Goal: Transaction & Acquisition: Book appointment/travel/reservation

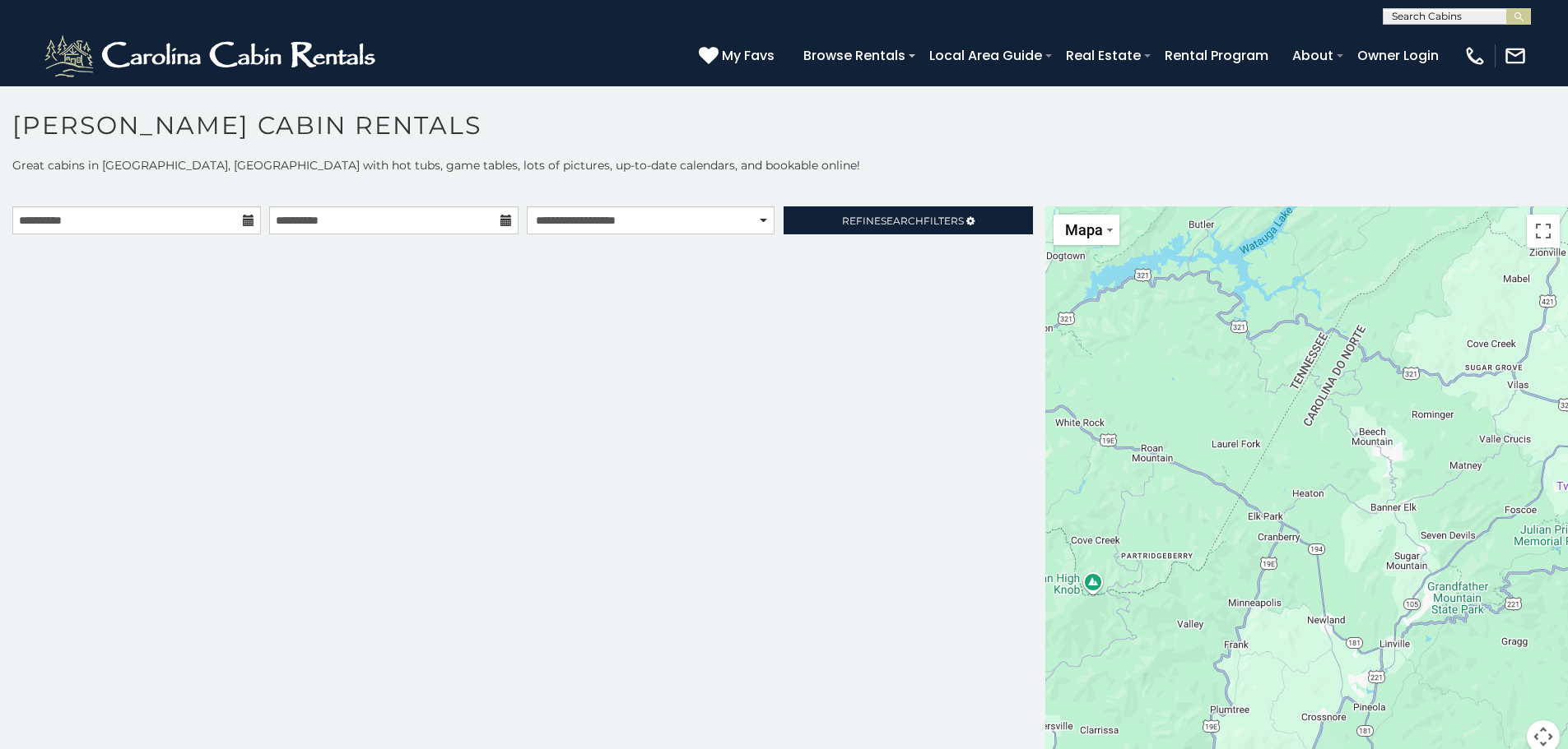
click at [243, 220] on icon at bounding box center [249, 220] width 12 height 12
click at [205, 223] on input "**********" at bounding box center [136, 220] width 249 height 28
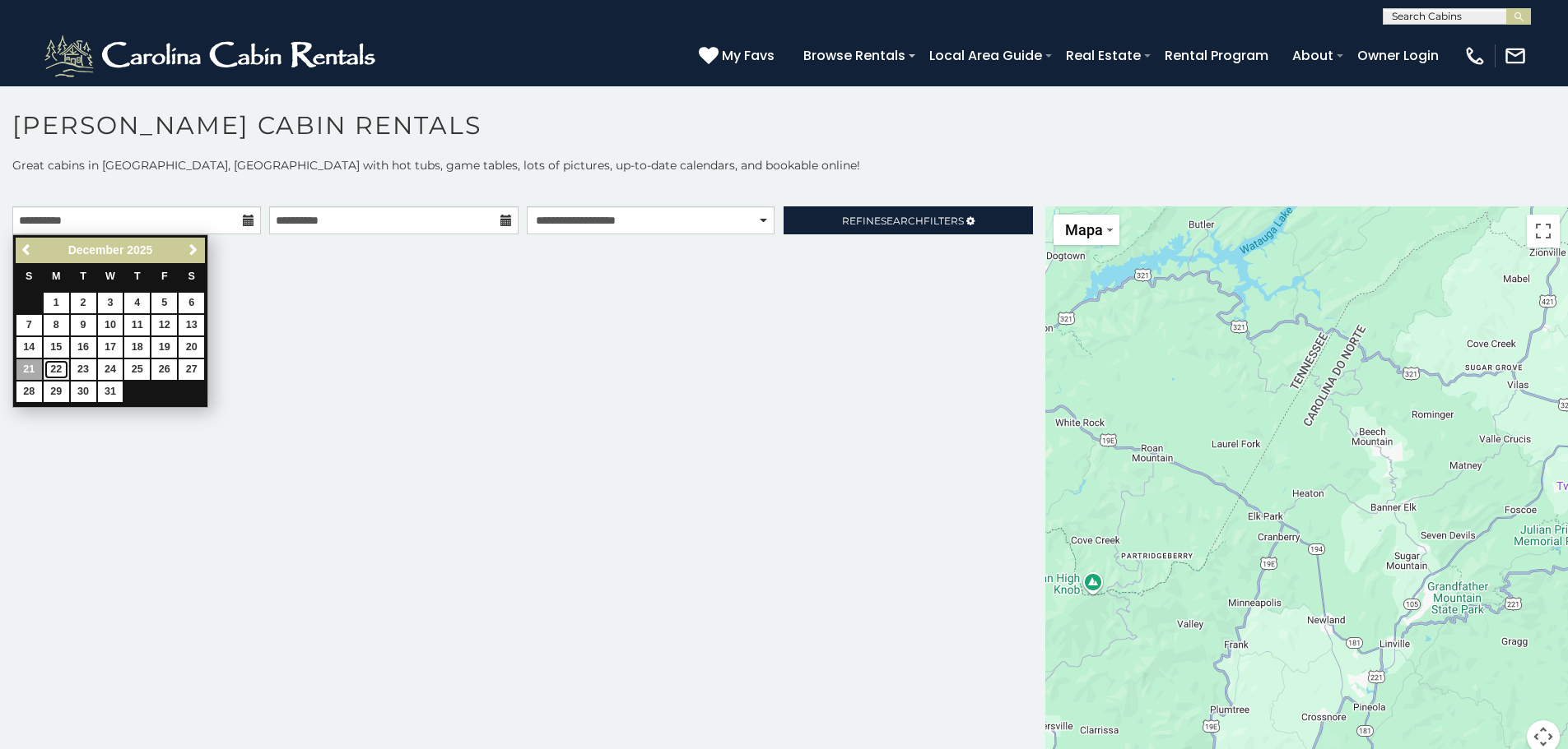
click at [63, 366] on link "22" at bounding box center [56, 369] width 26 height 21
type input "**********"
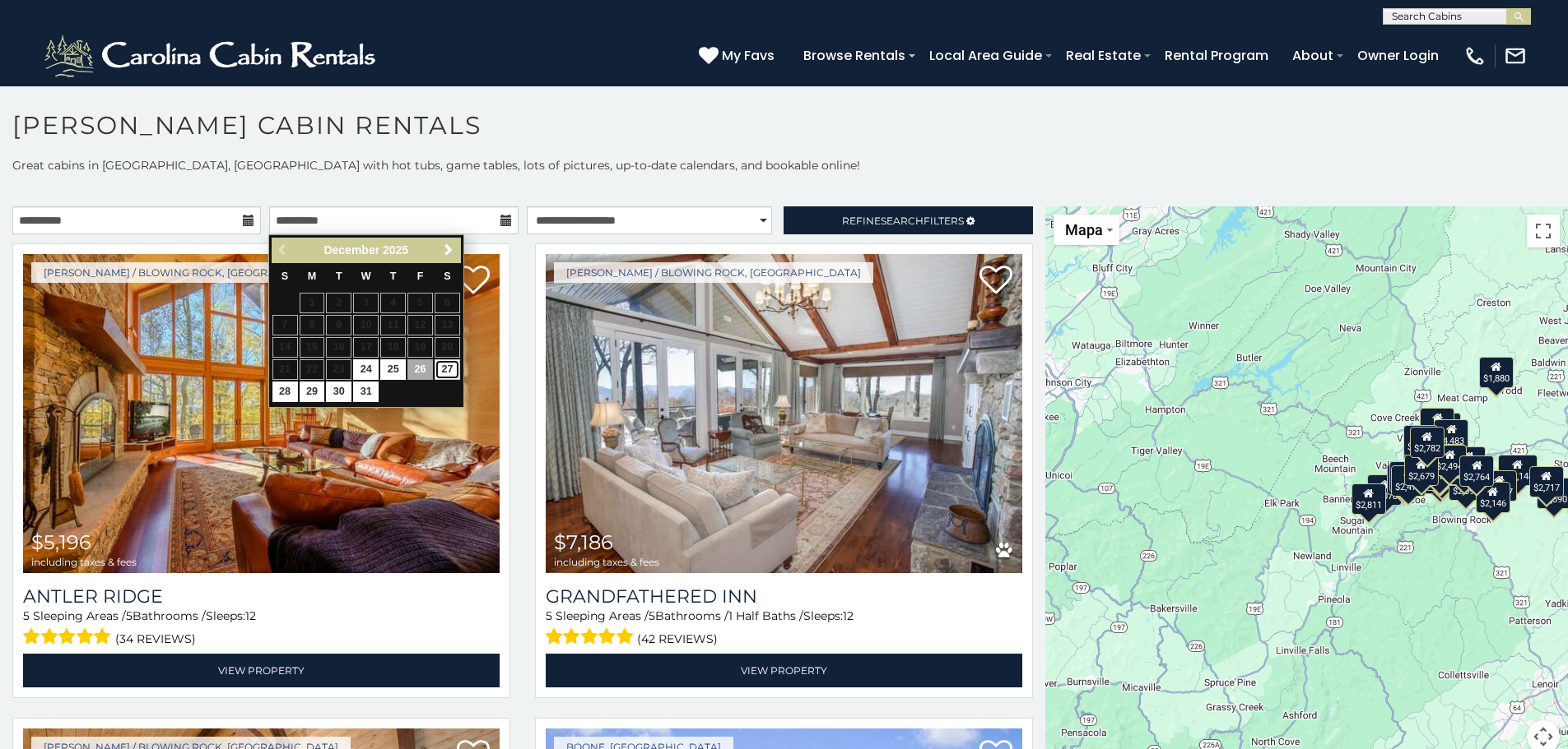
click at [440, 372] on link "27" at bounding box center [447, 369] width 26 height 21
type input "**********"
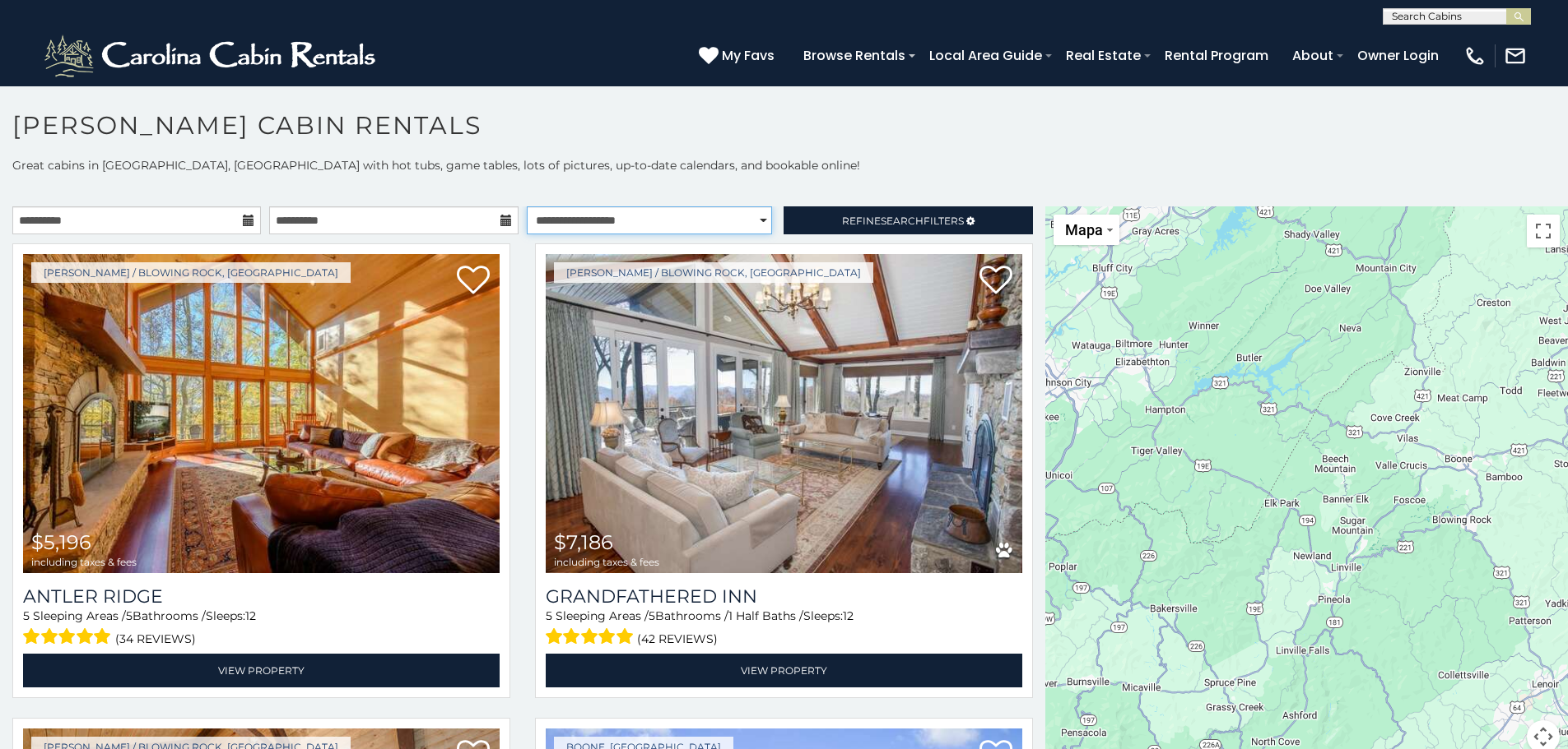
click at [547, 229] on select "**********" at bounding box center [649, 220] width 245 height 28
click at [755, 222] on select "**********" at bounding box center [649, 220] width 245 height 28
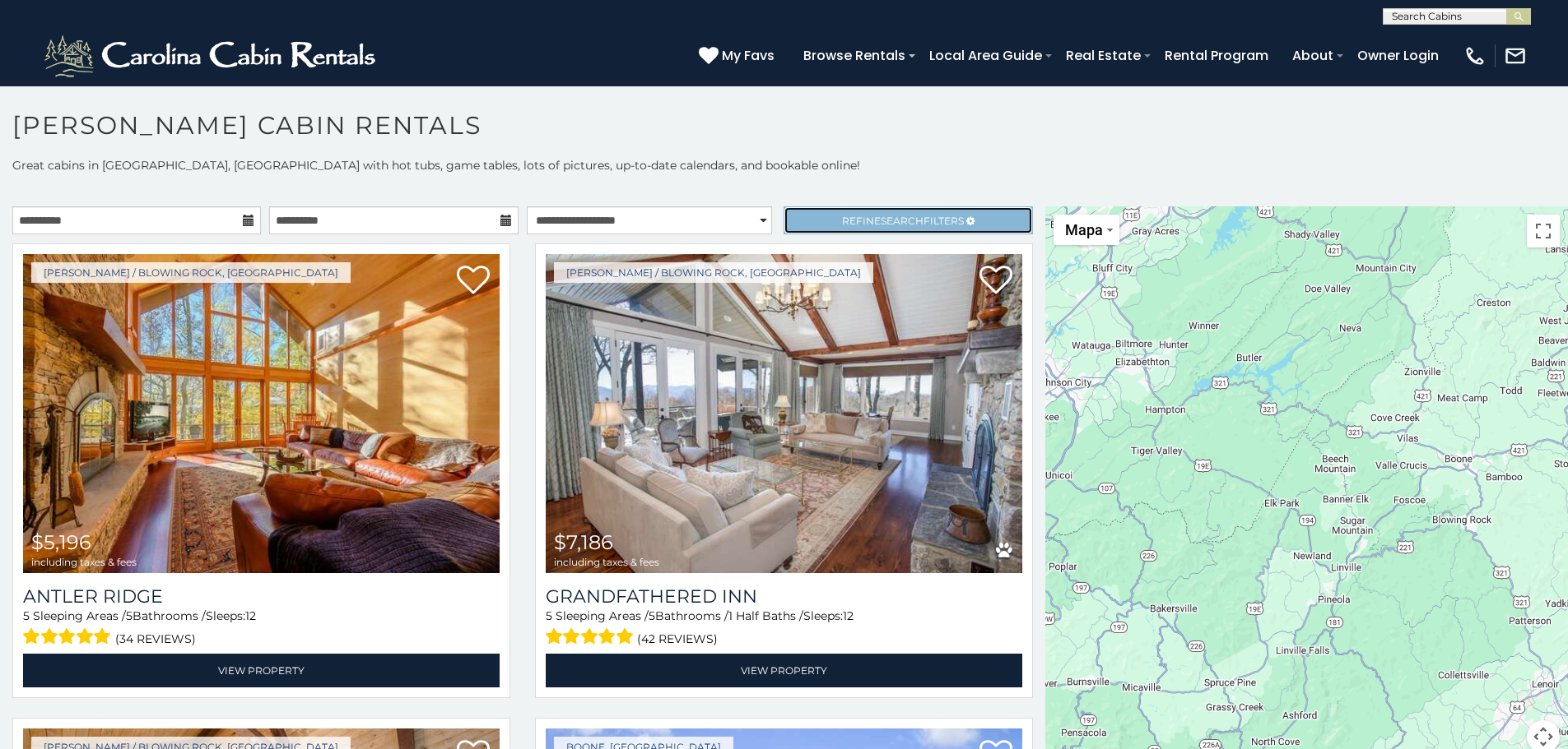
click at [799, 223] on link "Refine Search Filters" at bounding box center [908, 220] width 249 height 28
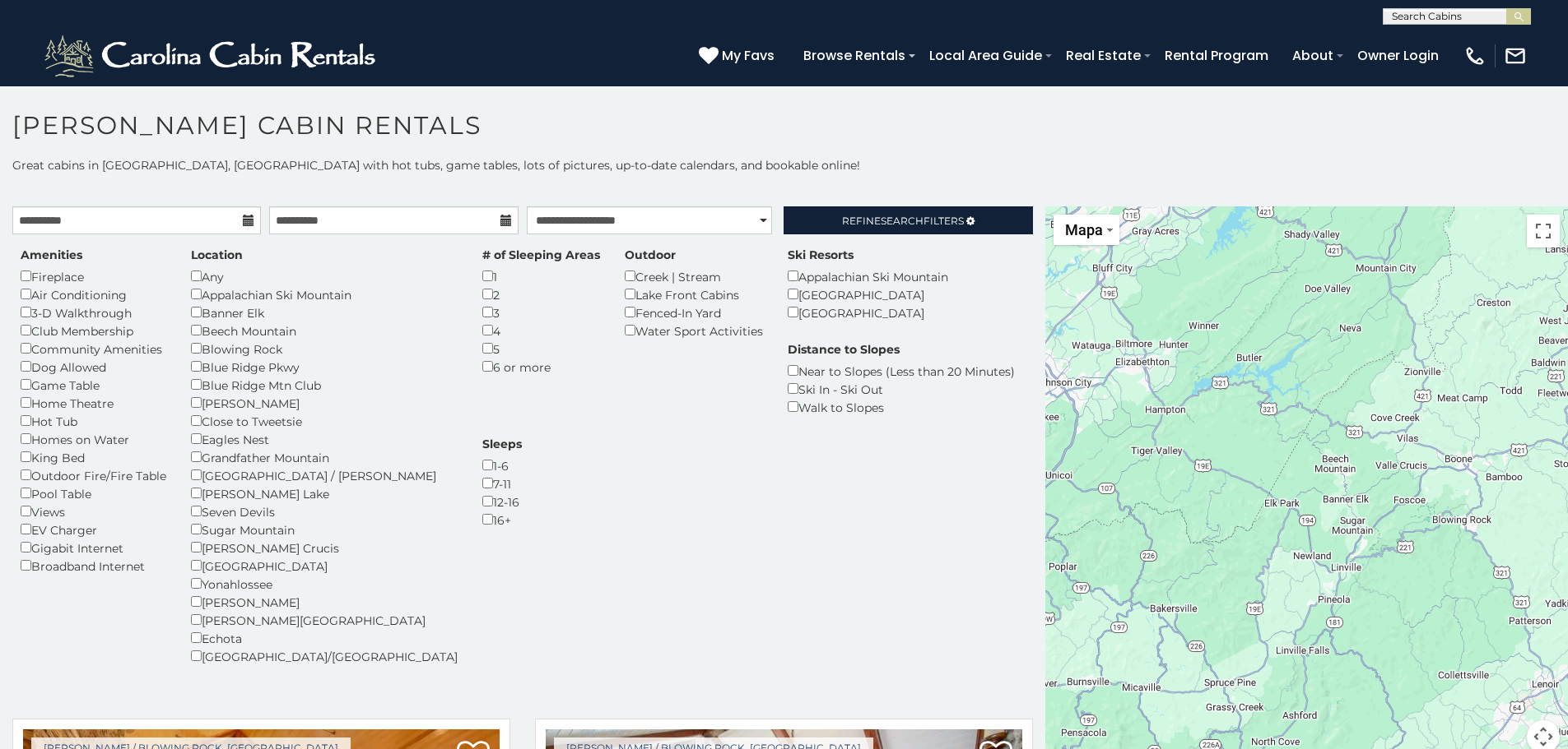
click at [203, 275] on div "Any" at bounding box center [324, 277] width 267 height 18
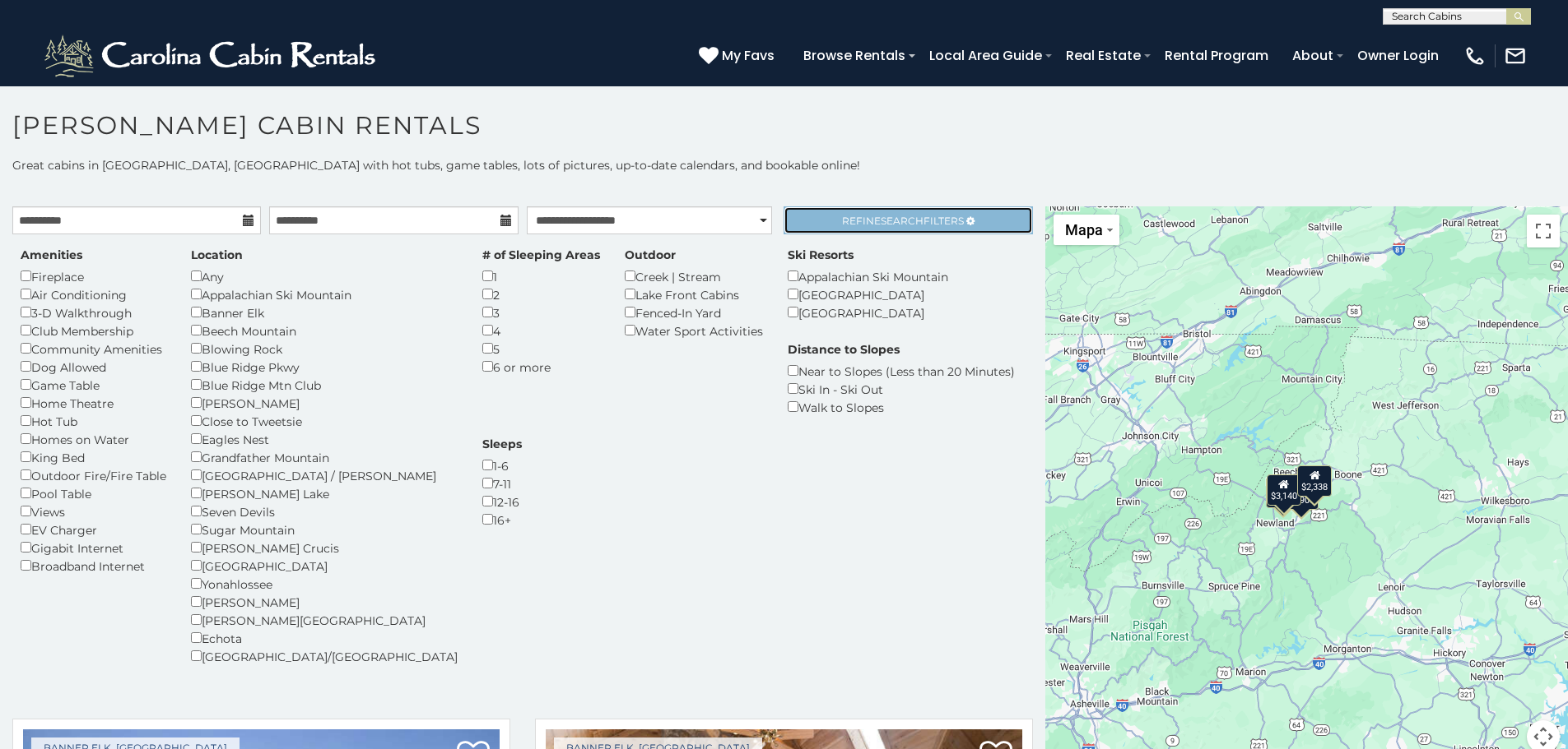
click at [911, 222] on span "Refine Search Filters" at bounding box center [903, 220] width 121 height 12
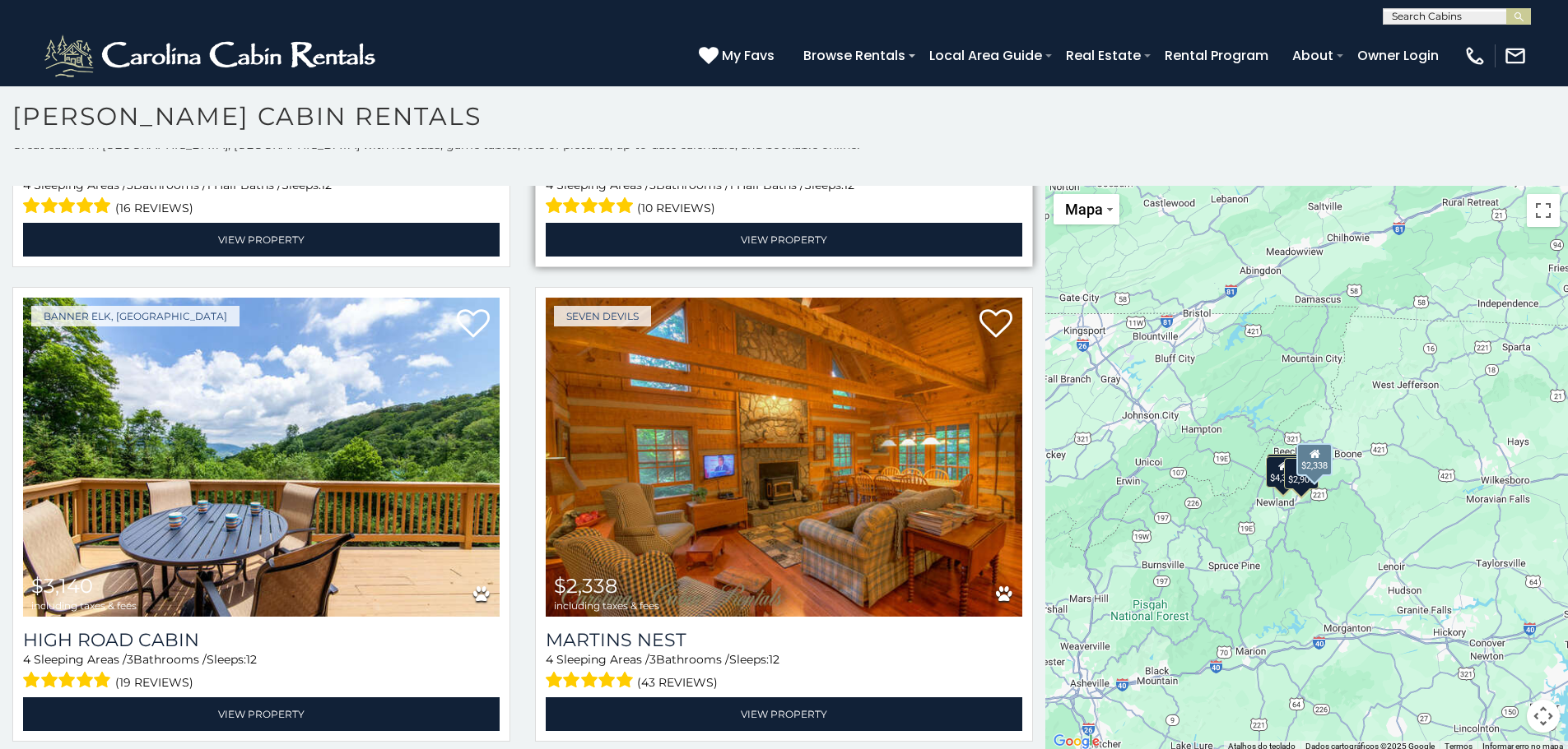
scroll to position [15, 0]
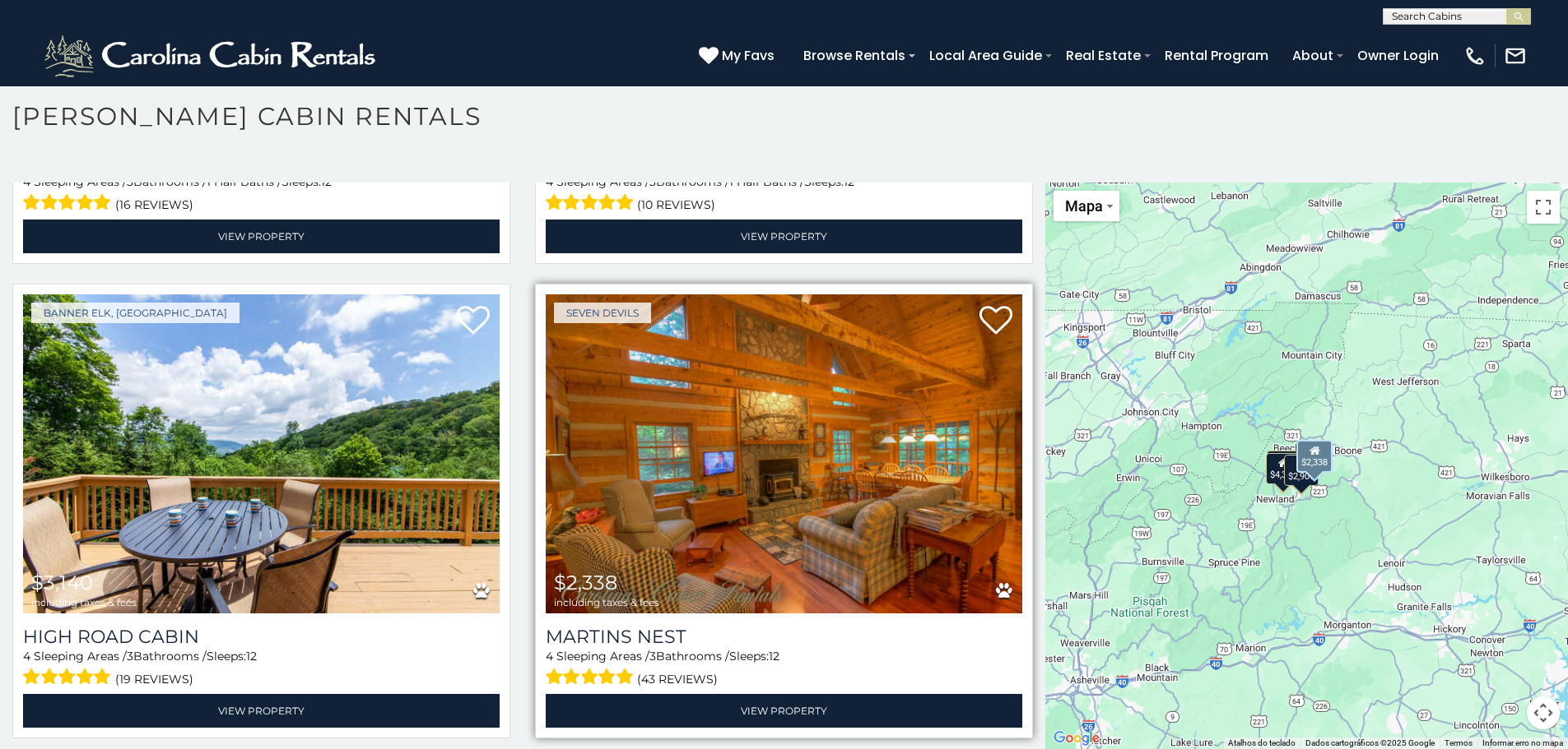
click at [683, 454] on img at bounding box center [784, 454] width 477 height 319
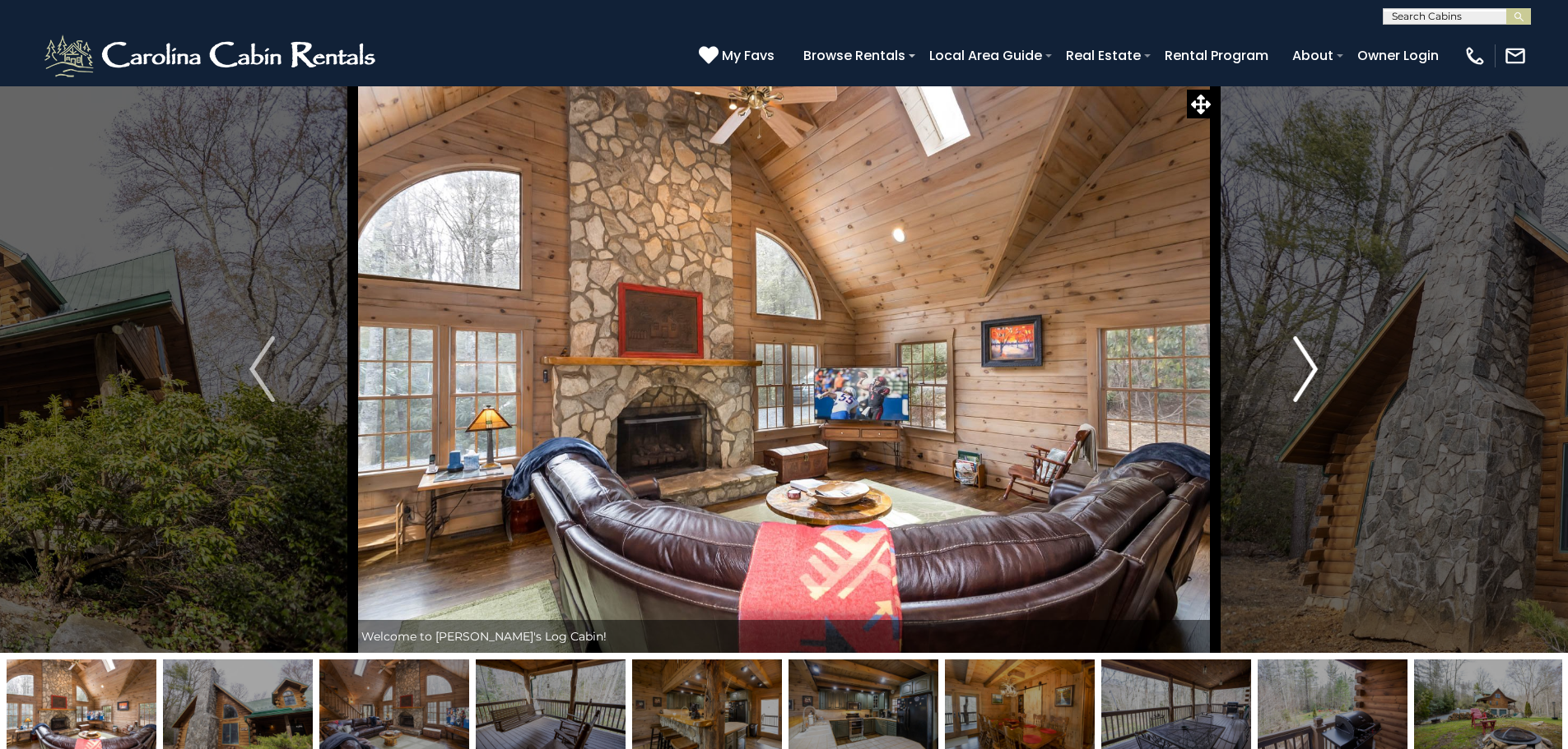
click at [1290, 372] on button "Next" at bounding box center [1305, 369] width 181 height 568
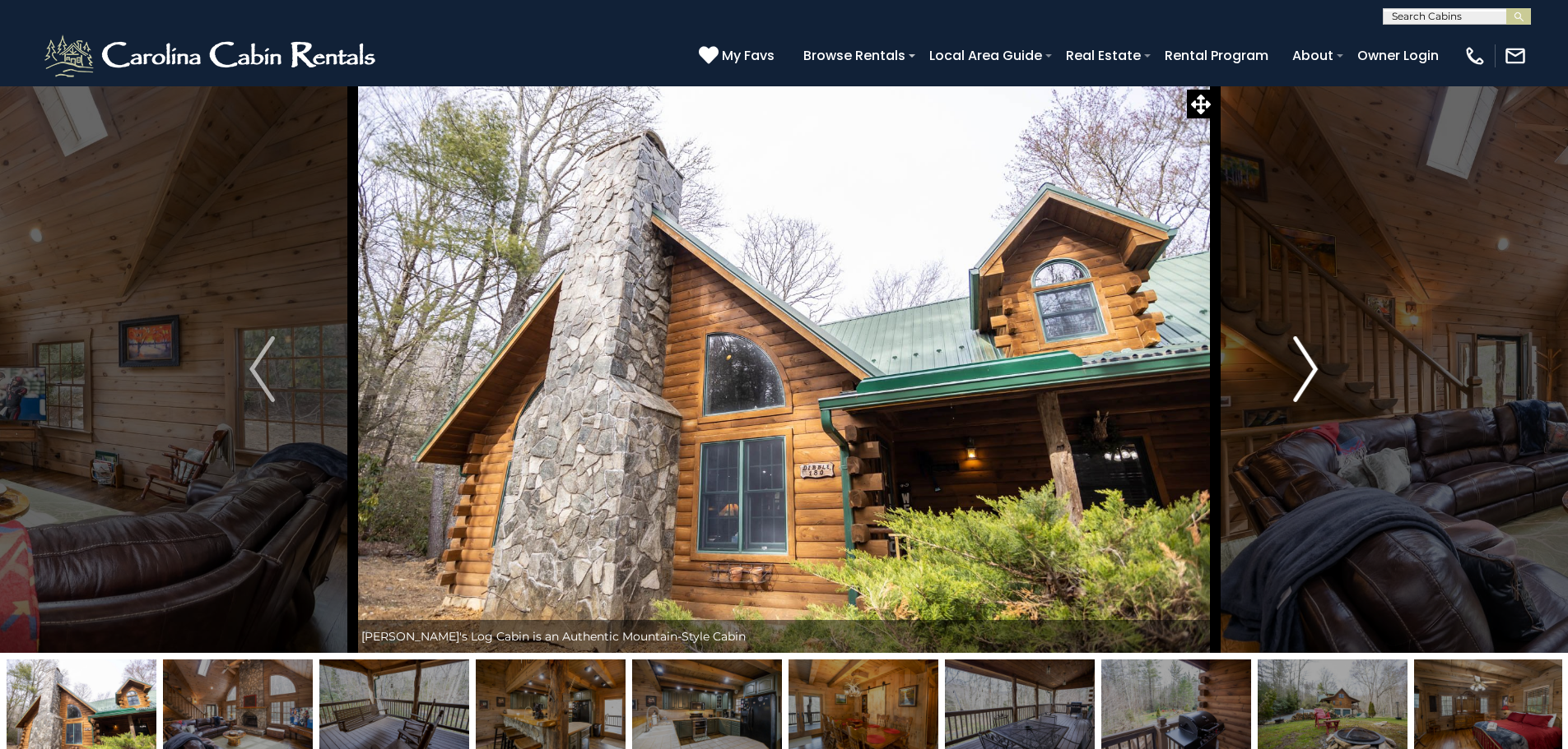
click at [1290, 372] on button "Next" at bounding box center [1305, 369] width 181 height 568
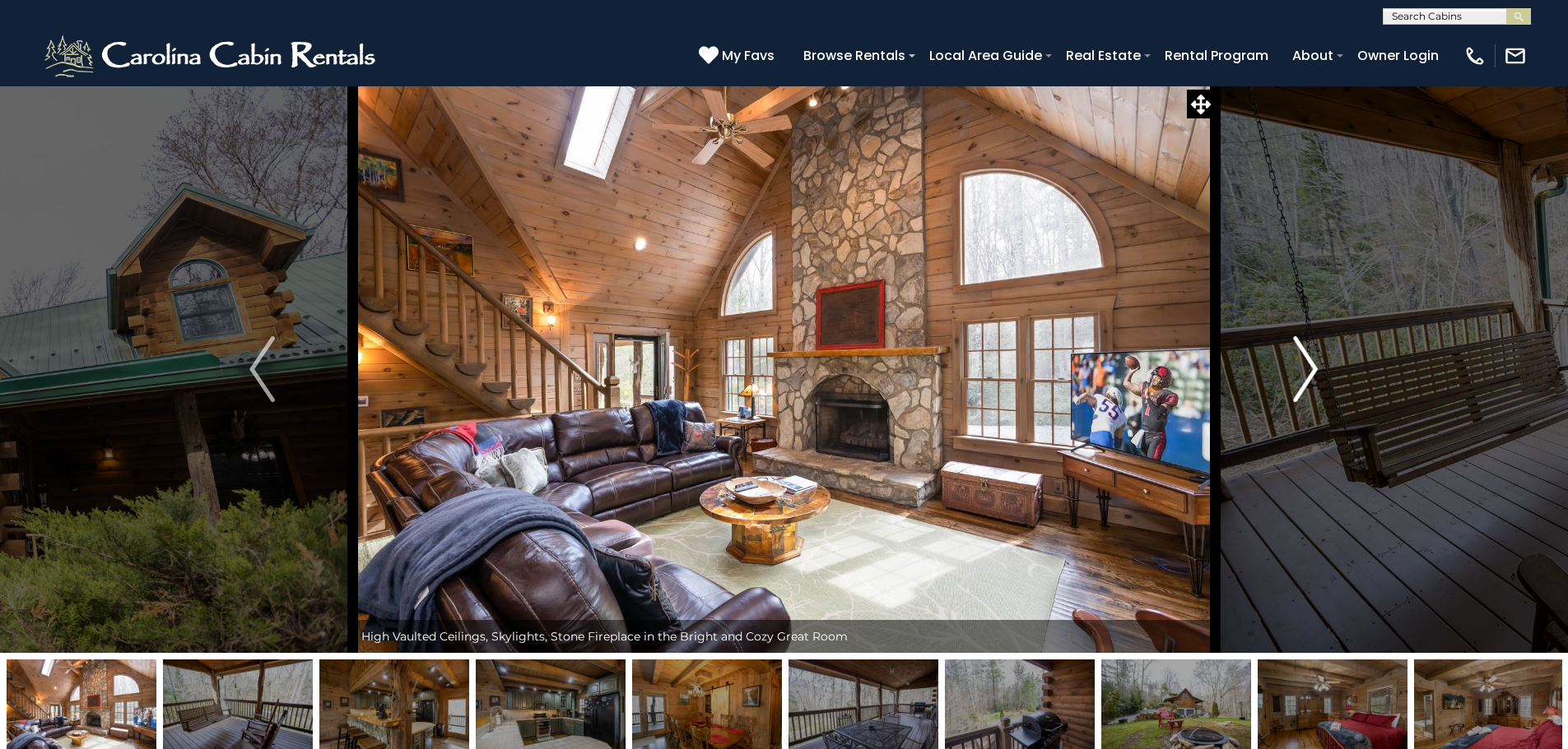
click at [1290, 372] on button "Next" at bounding box center [1305, 369] width 181 height 568
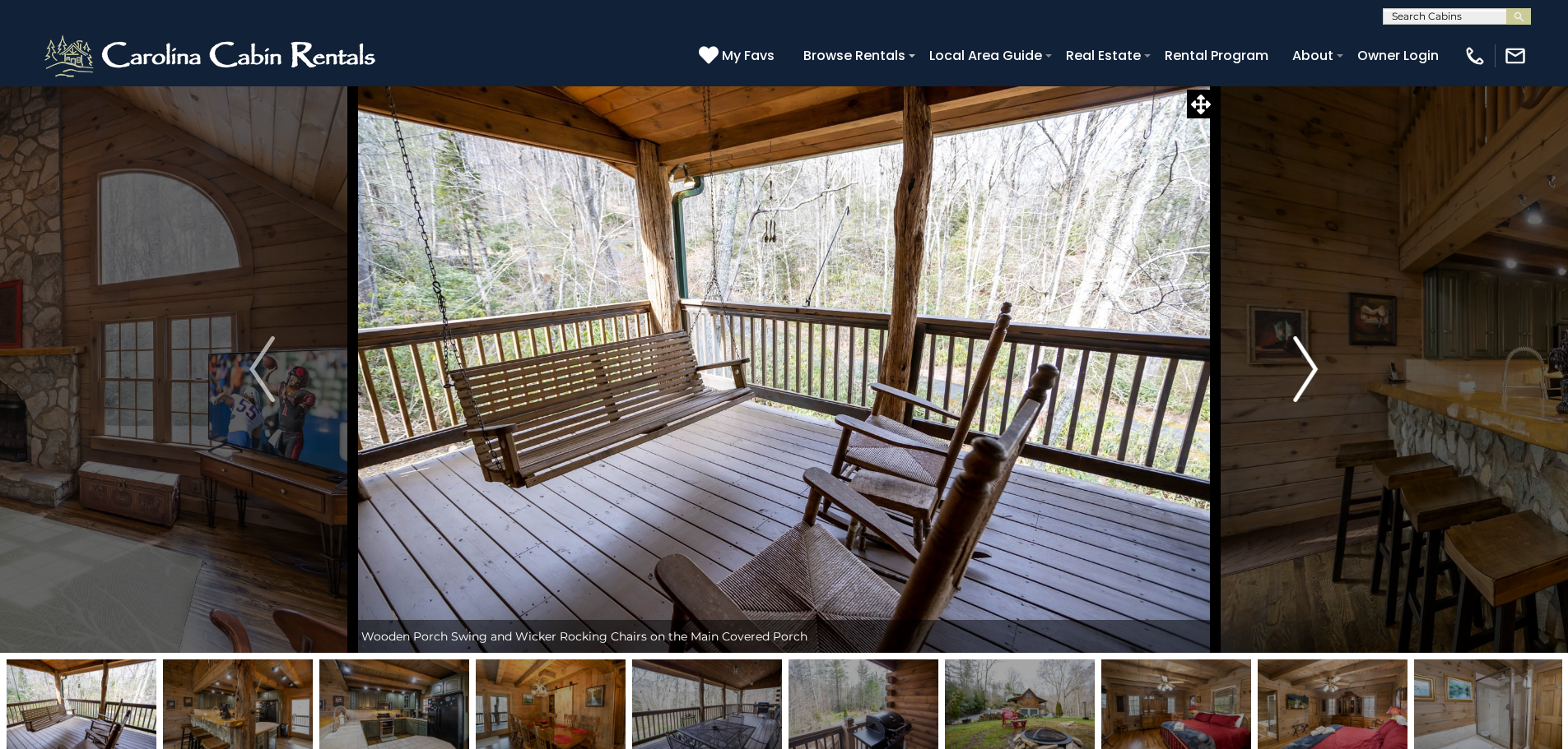
click at [1290, 372] on button "Next" at bounding box center [1305, 369] width 181 height 568
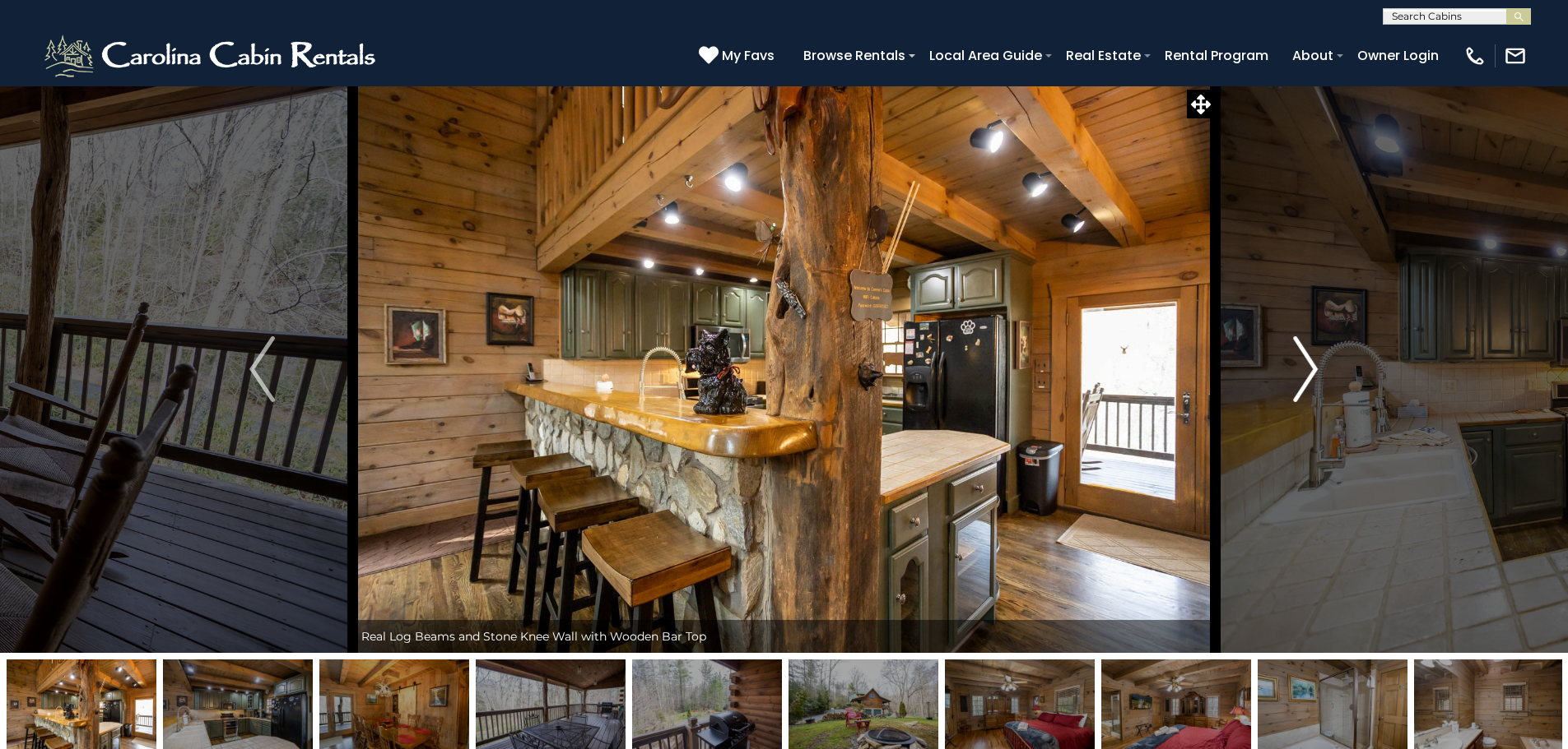
click at [1290, 372] on button "Next" at bounding box center [1305, 369] width 181 height 568
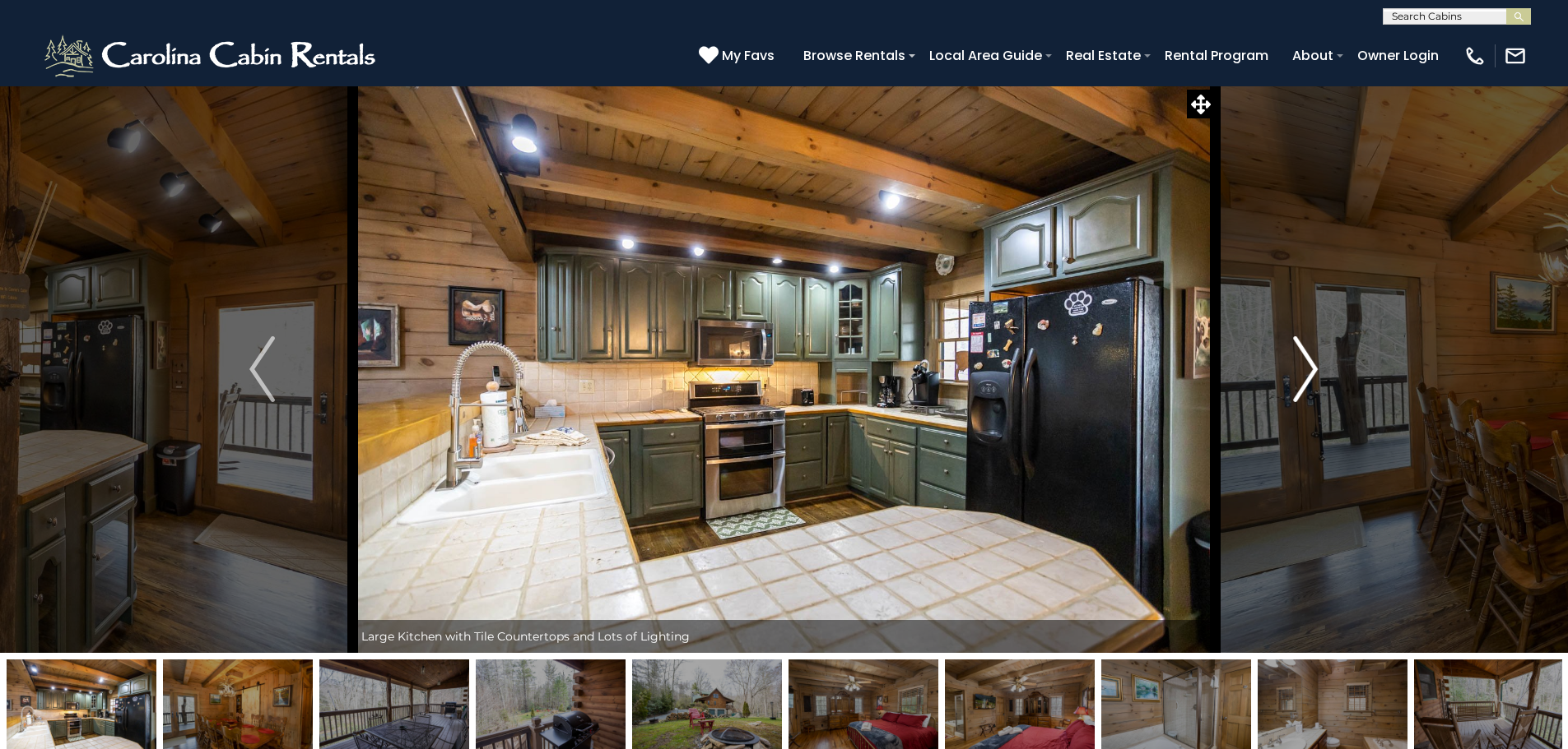
click at [1290, 372] on button "Next" at bounding box center [1305, 369] width 181 height 568
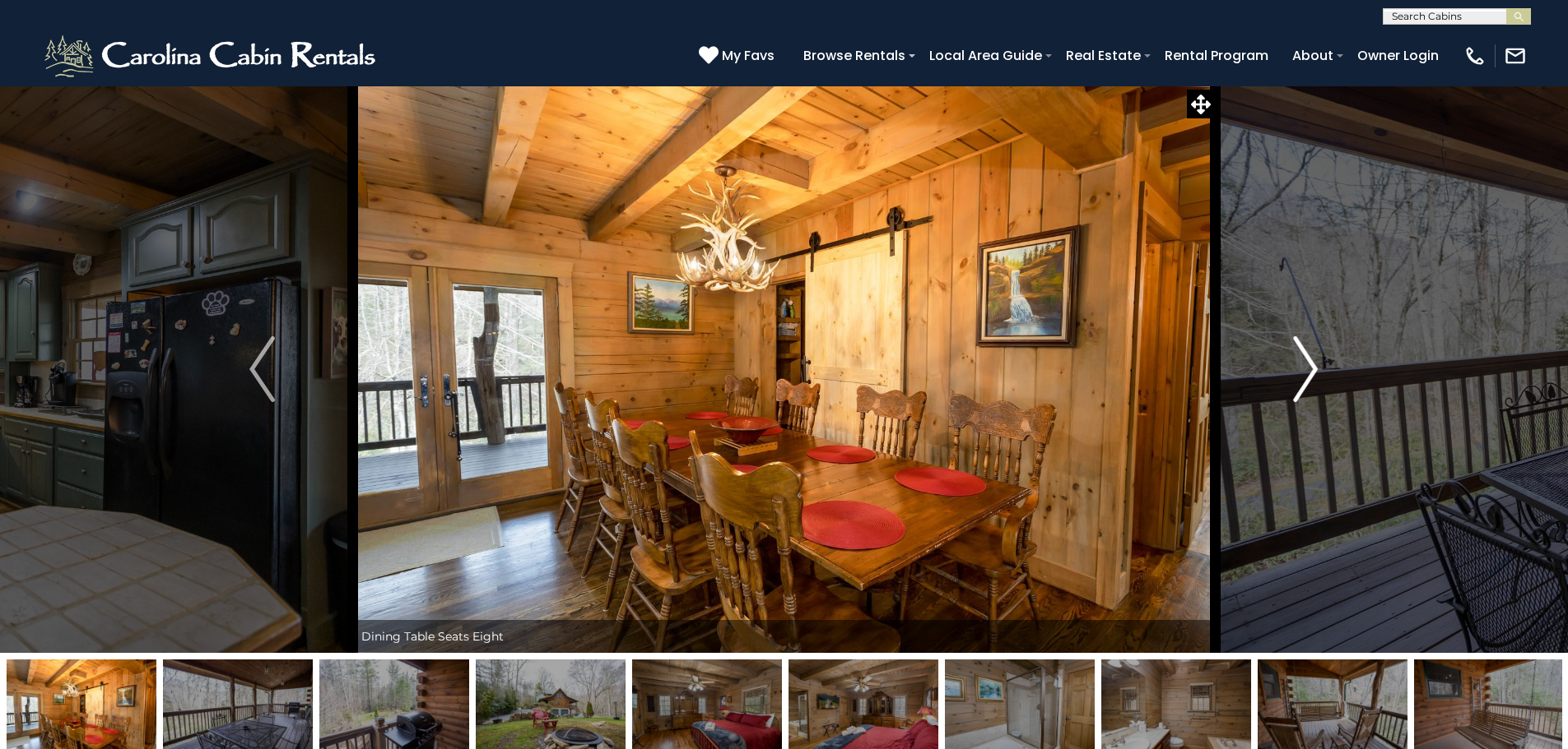
click at [1290, 372] on button "Next" at bounding box center [1305, 369] width 181 height 568
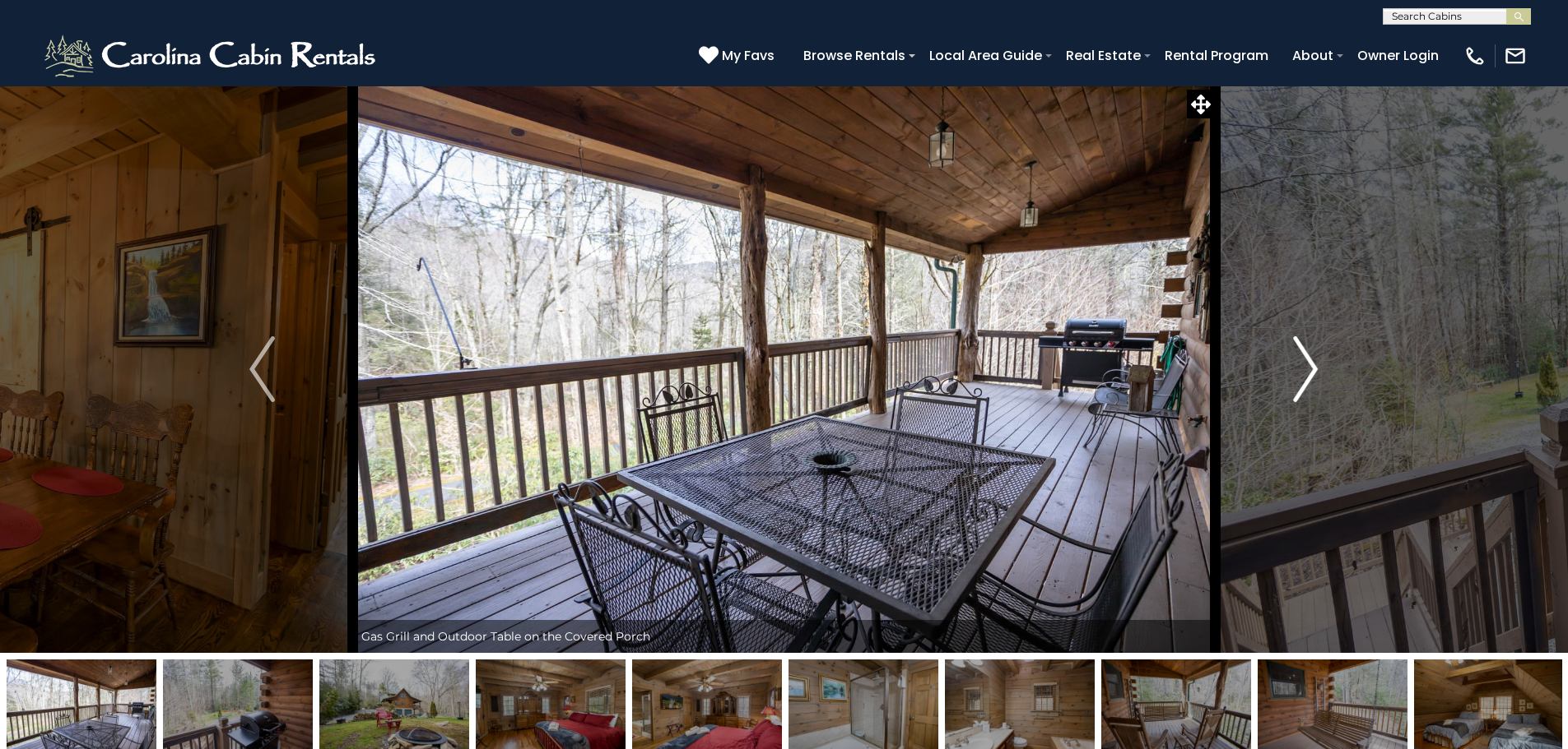
click at [1290, 372] on button "Next" at bounding box center [1305, 369] width 181 height 568
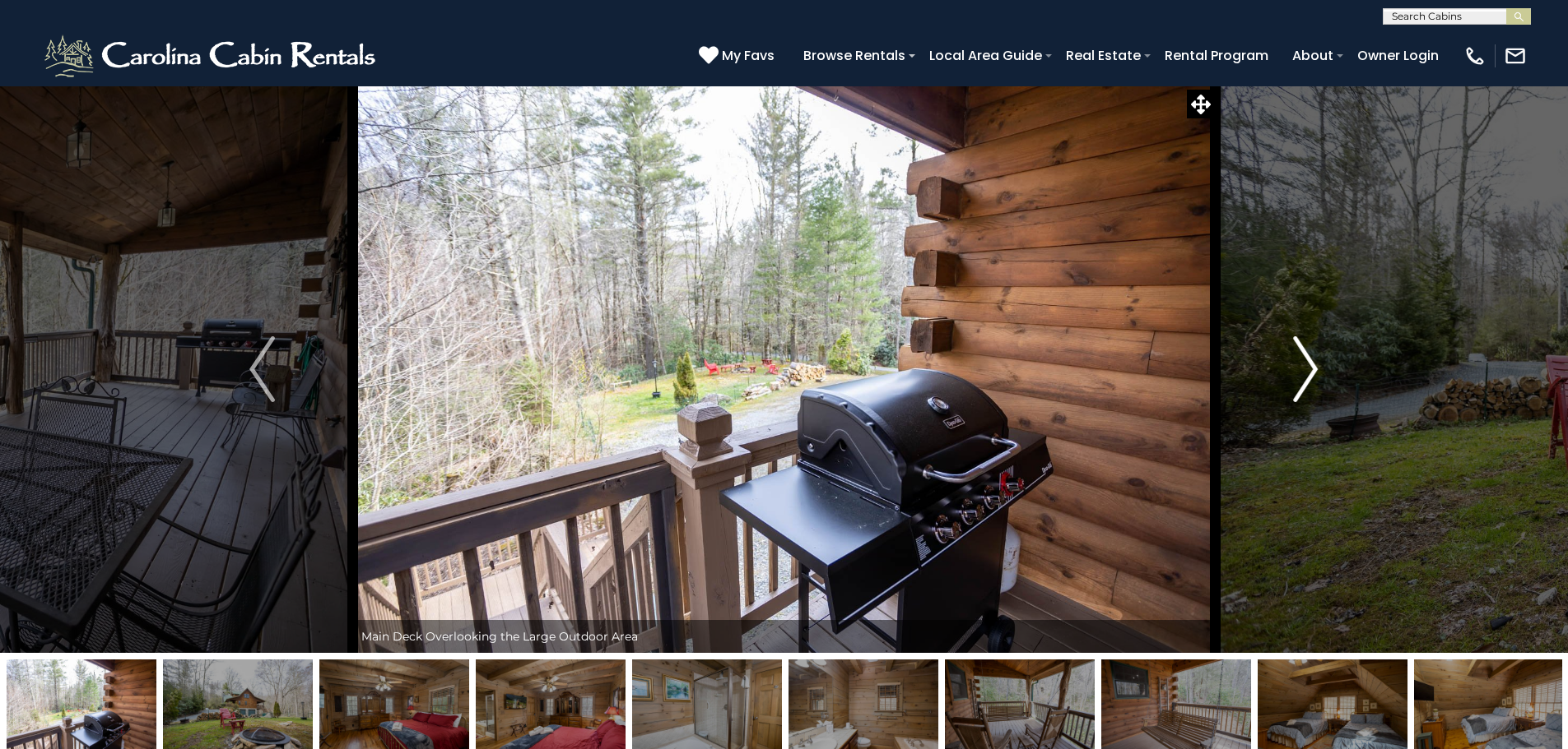
click at [1290, 372] on button "Next" at bounding box center [1305, 369] width 181 height 568
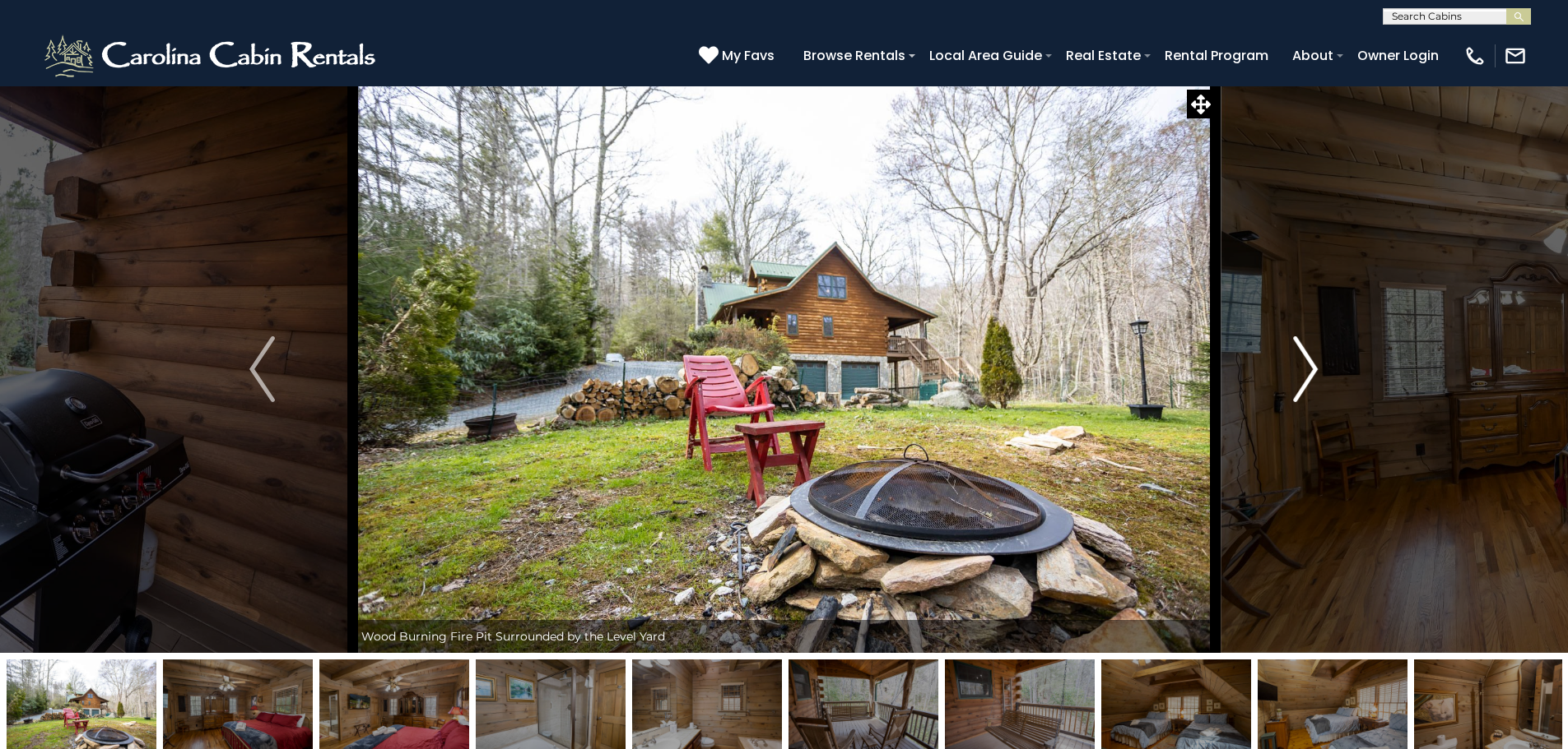
click at [1290, 372] on button "Next" at bounding box center [1305, 369] width 181 height 568
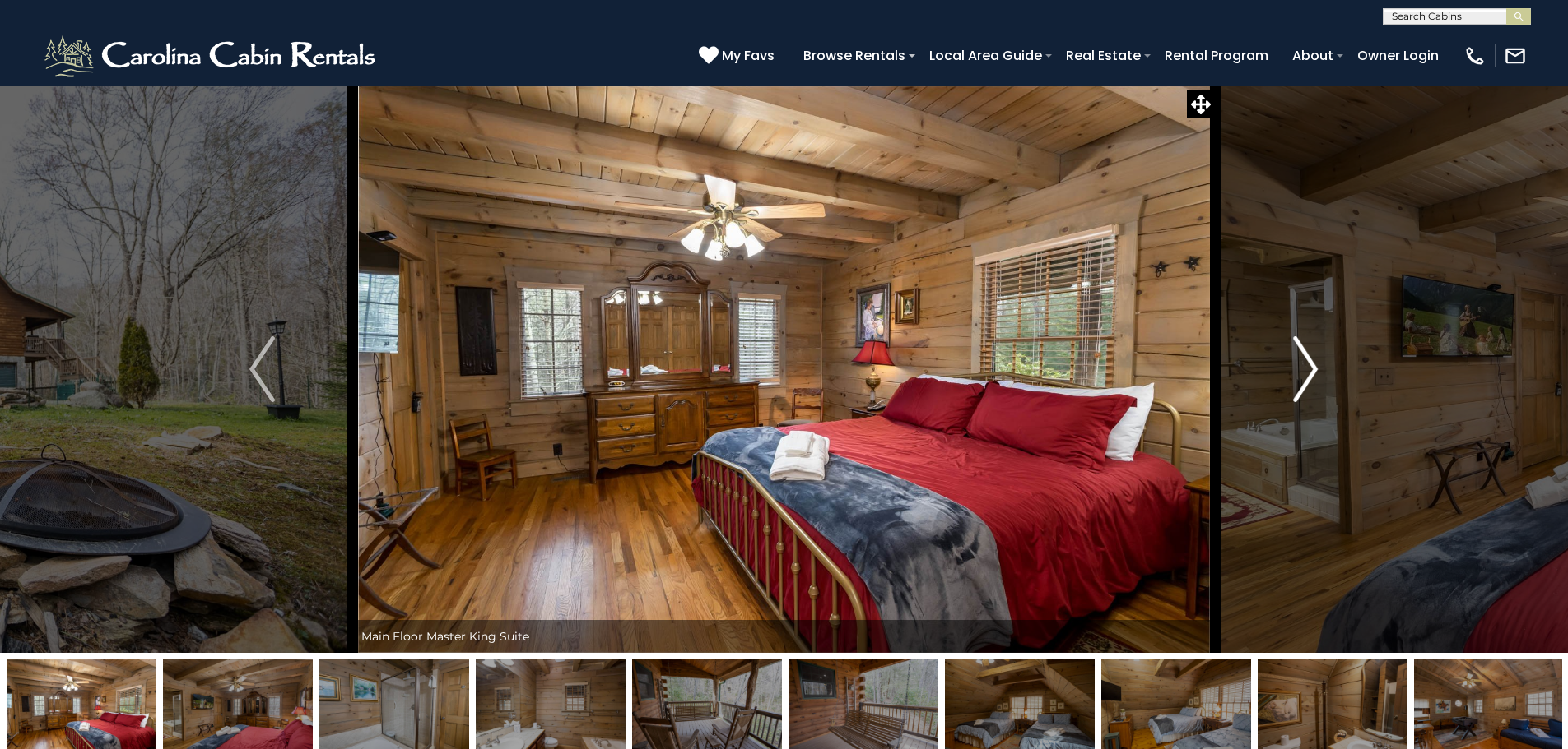
click at [1292, 372] on button "Next" at bounding box center [1305, 369] width 181 height 568
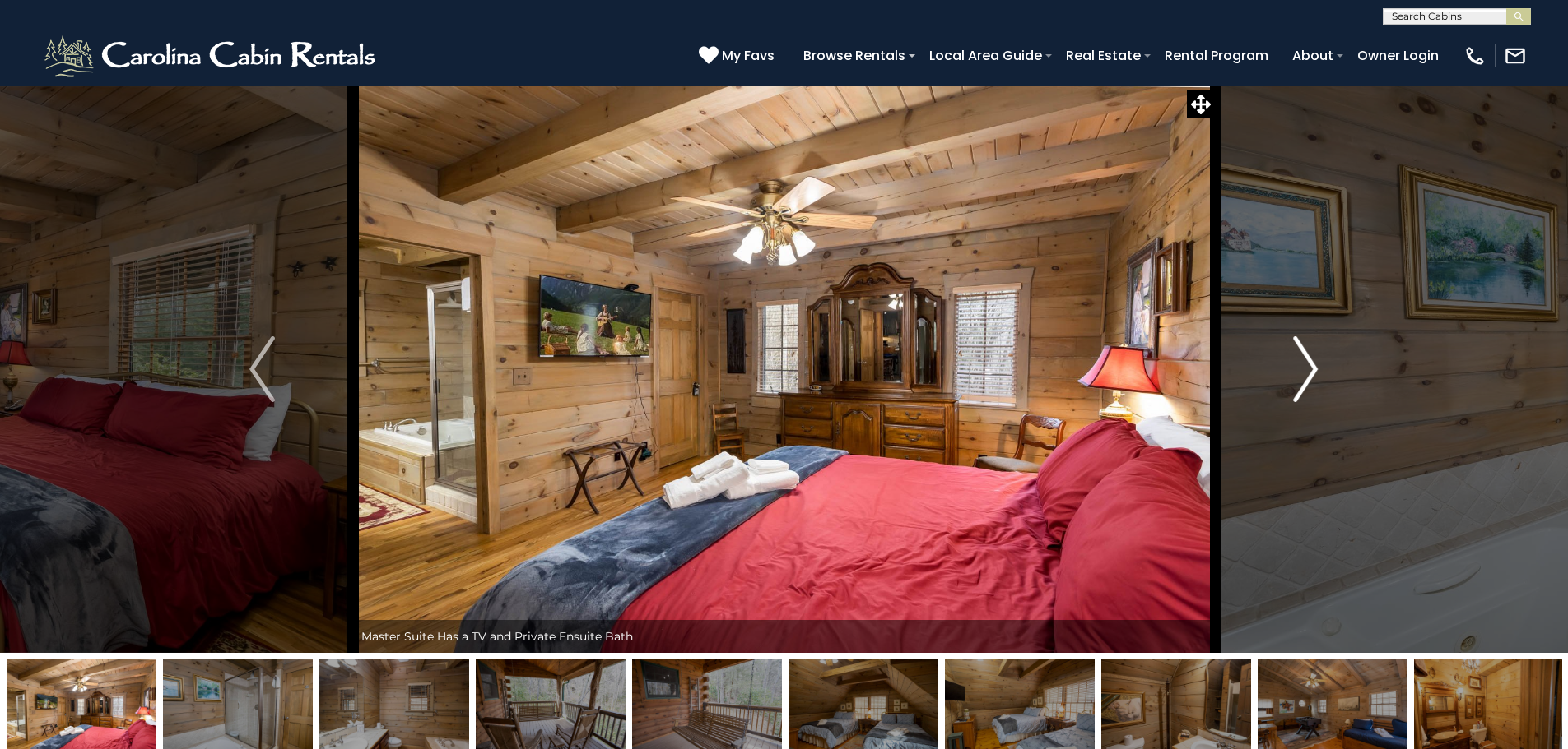
click at [1292, 372] on button "Next" at bounding box center [1305, 369] width 181 height 568
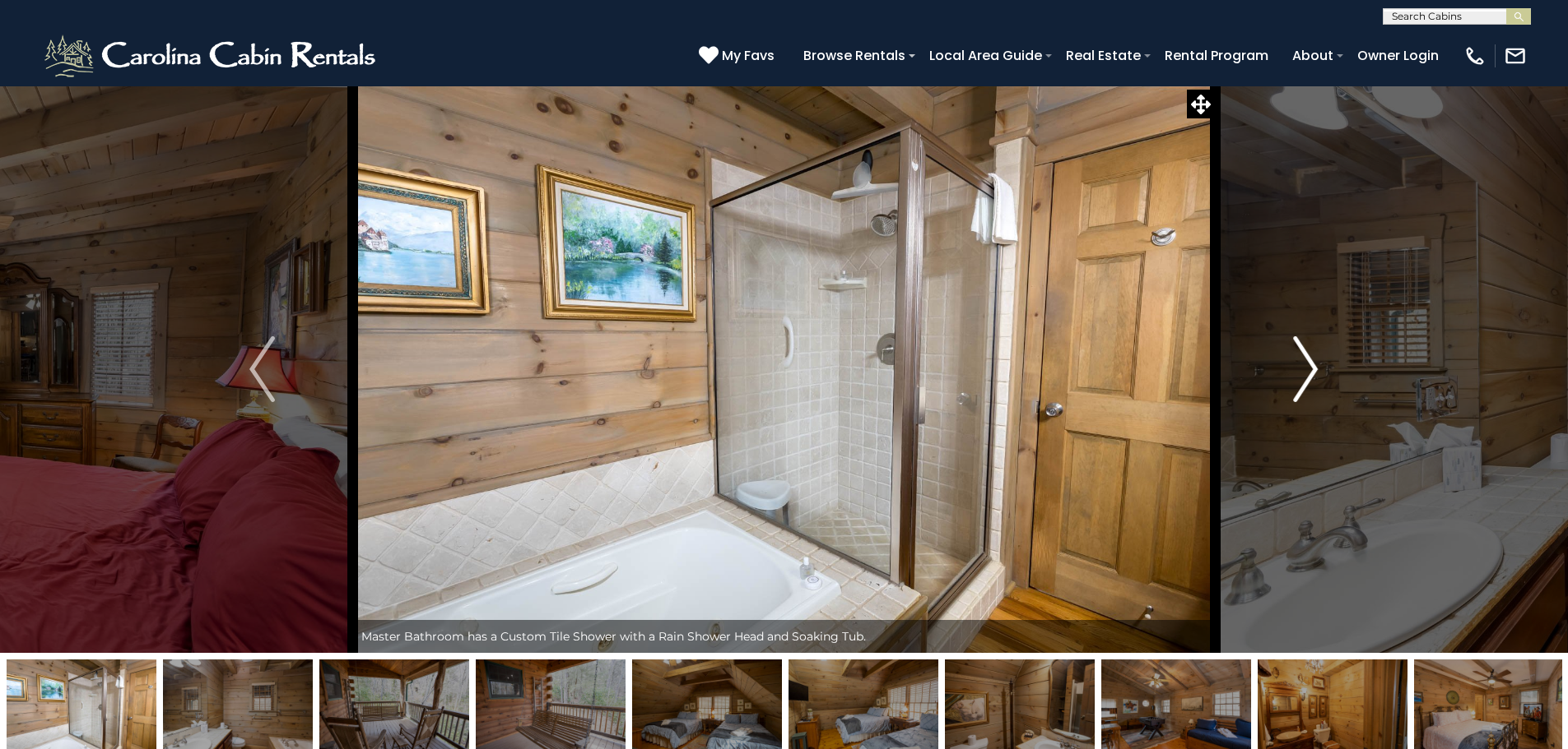
click at [1292, 372] on button "Next" at bounding box center [1305, 369] width 181 height 568
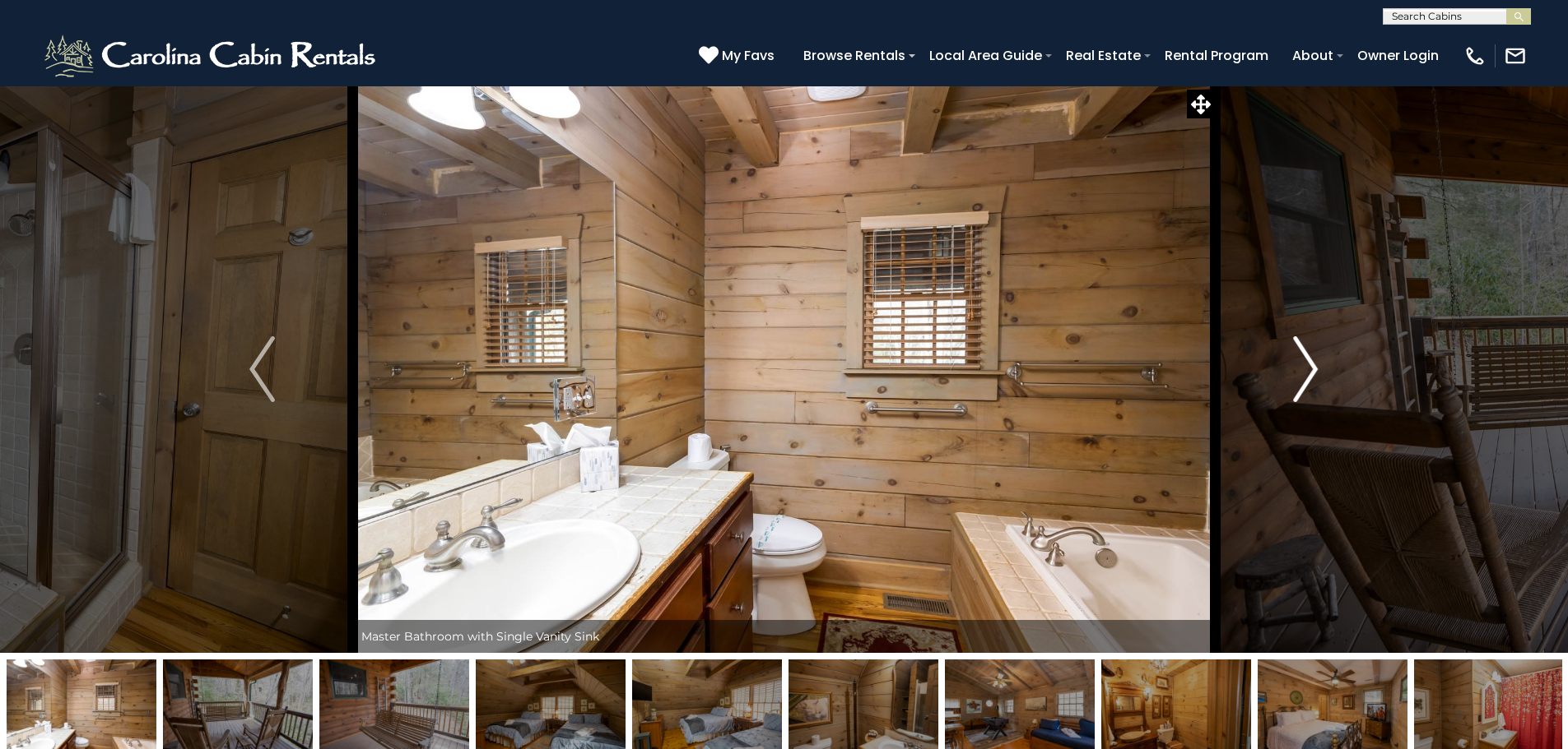
click at [1292, 372] on button "Next" at bounding box center [1305, 369] width 181 height 568
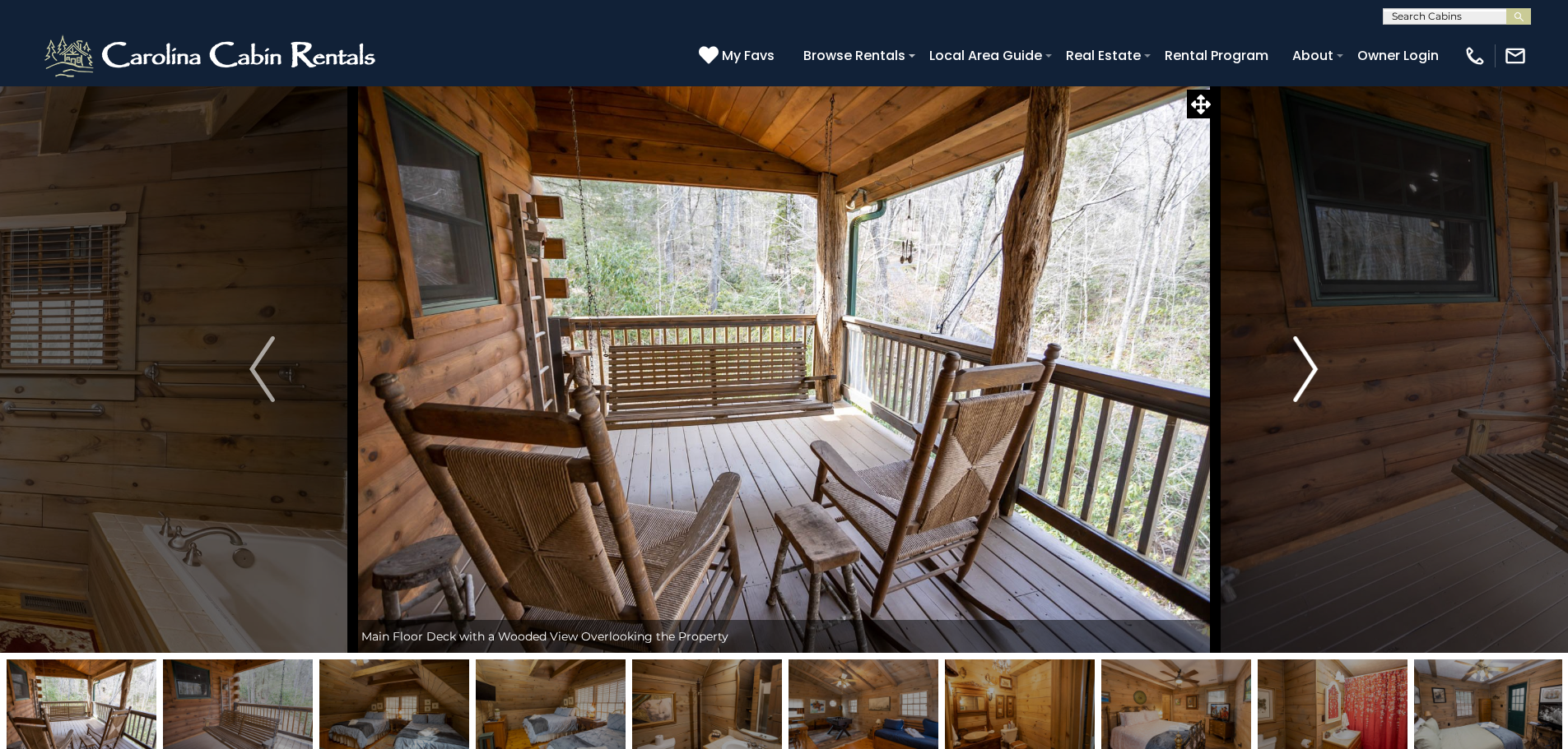
click at [1292, 372] on button "Next" at bounding box center [1305, 369] width 181 height 568
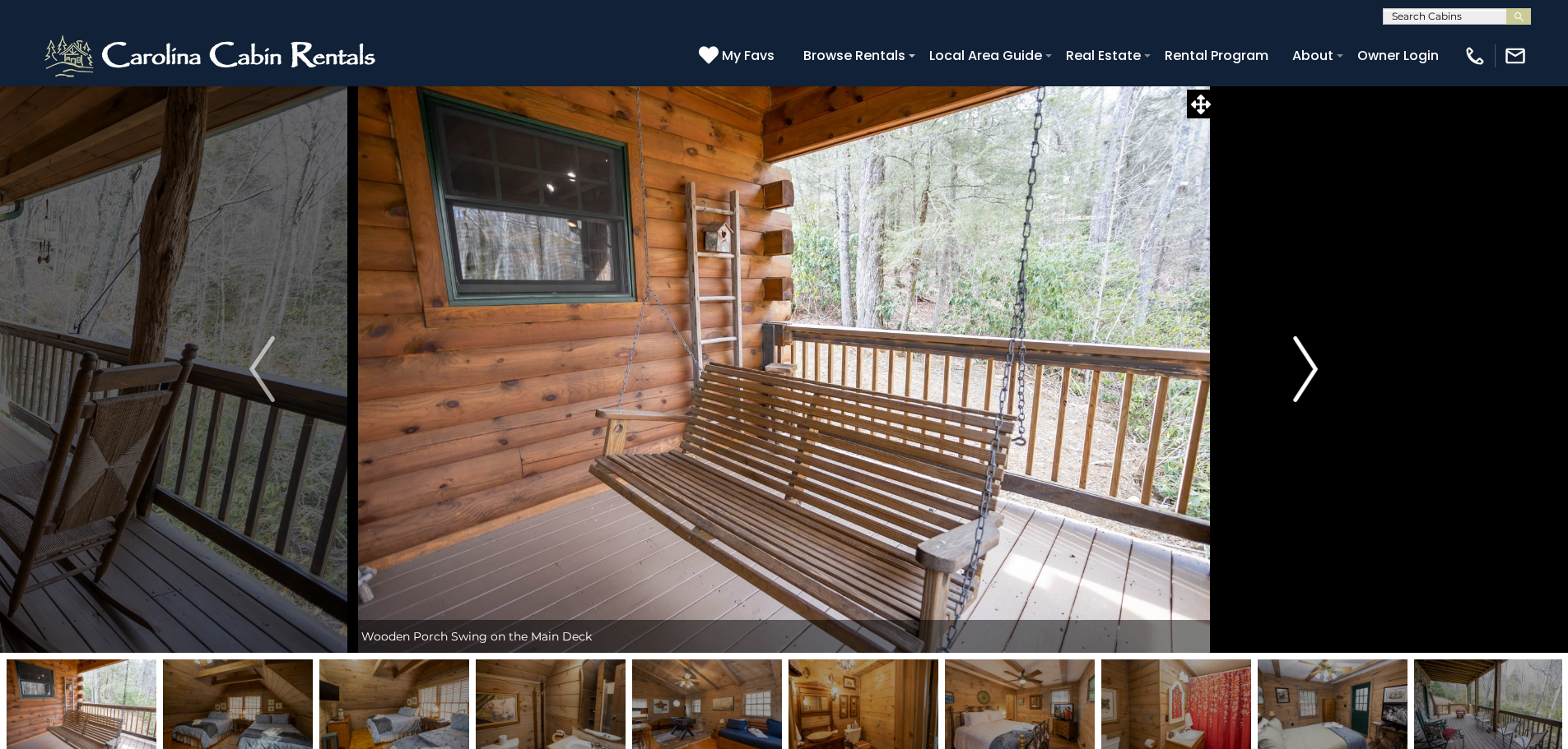
click at [1292, 372] on button "Next" at bounding box center [1305, 369] width 181 height 568
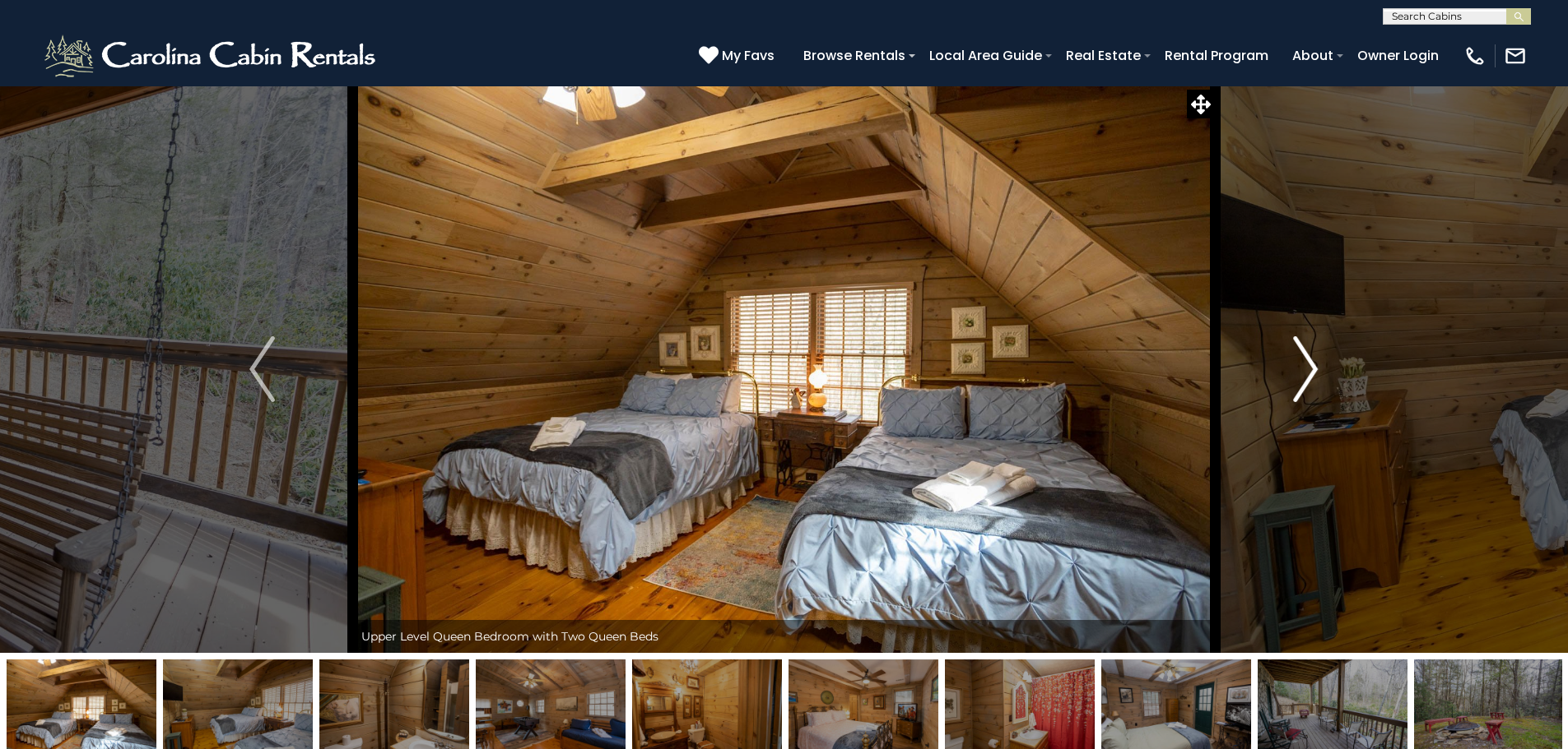
click at [1292, 372] on button "Next" at bounding box center [1305, 369] width 181 height 568
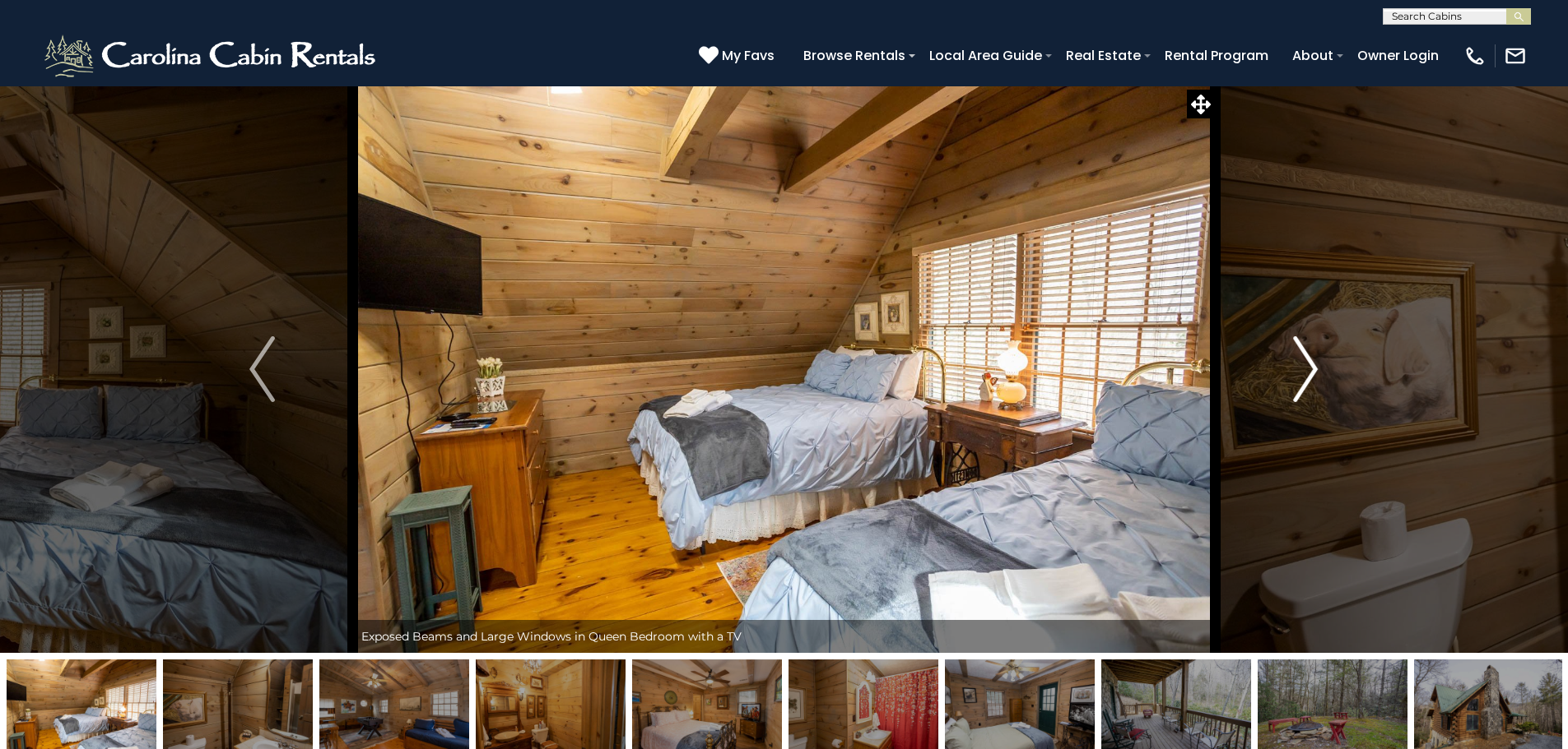
click at [1292, 372] on button "Next" at bounding box center [1305, 369] width 181 height 568
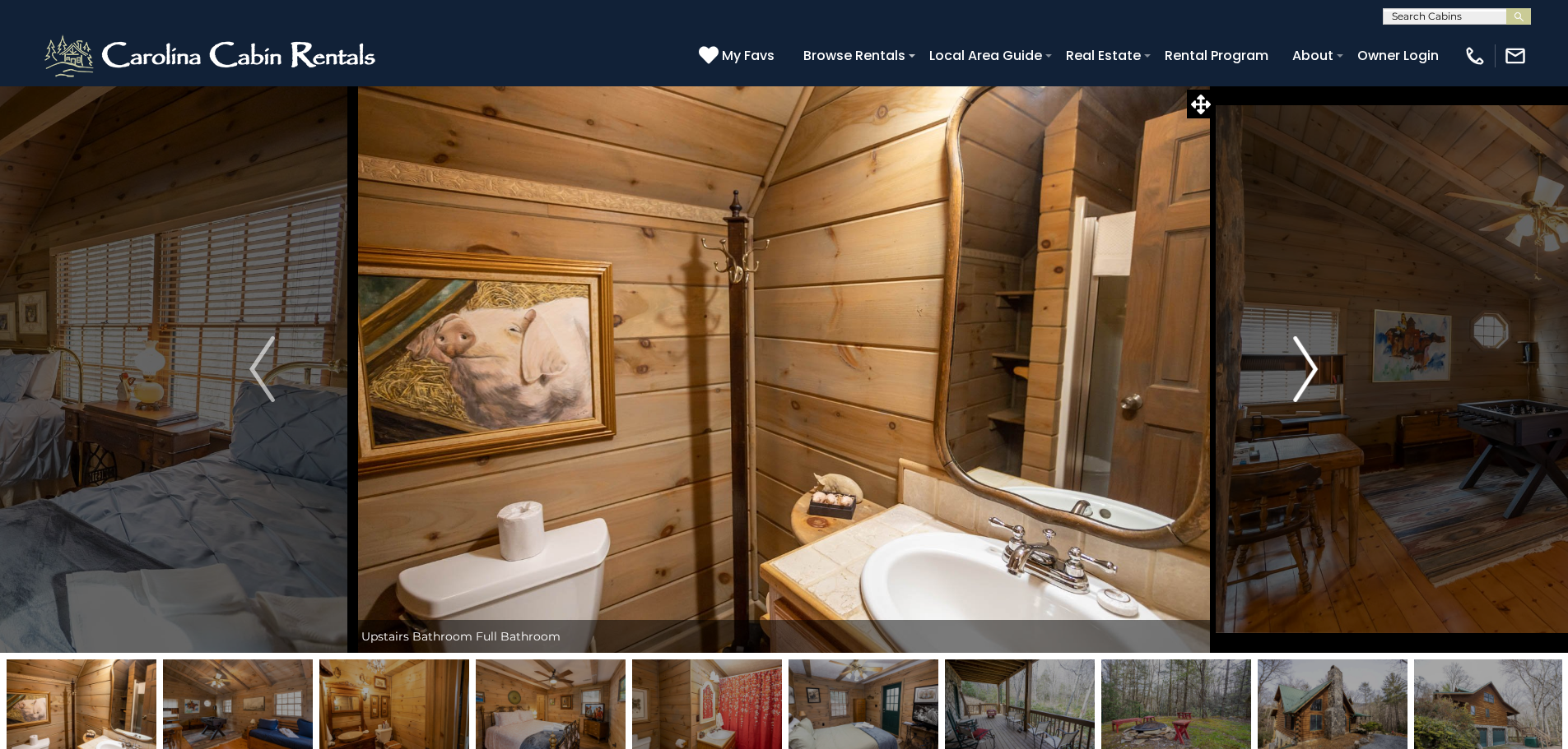
click at [1292, 372] on button "Next" at bounding box center [1305, 369] width 181 height 568
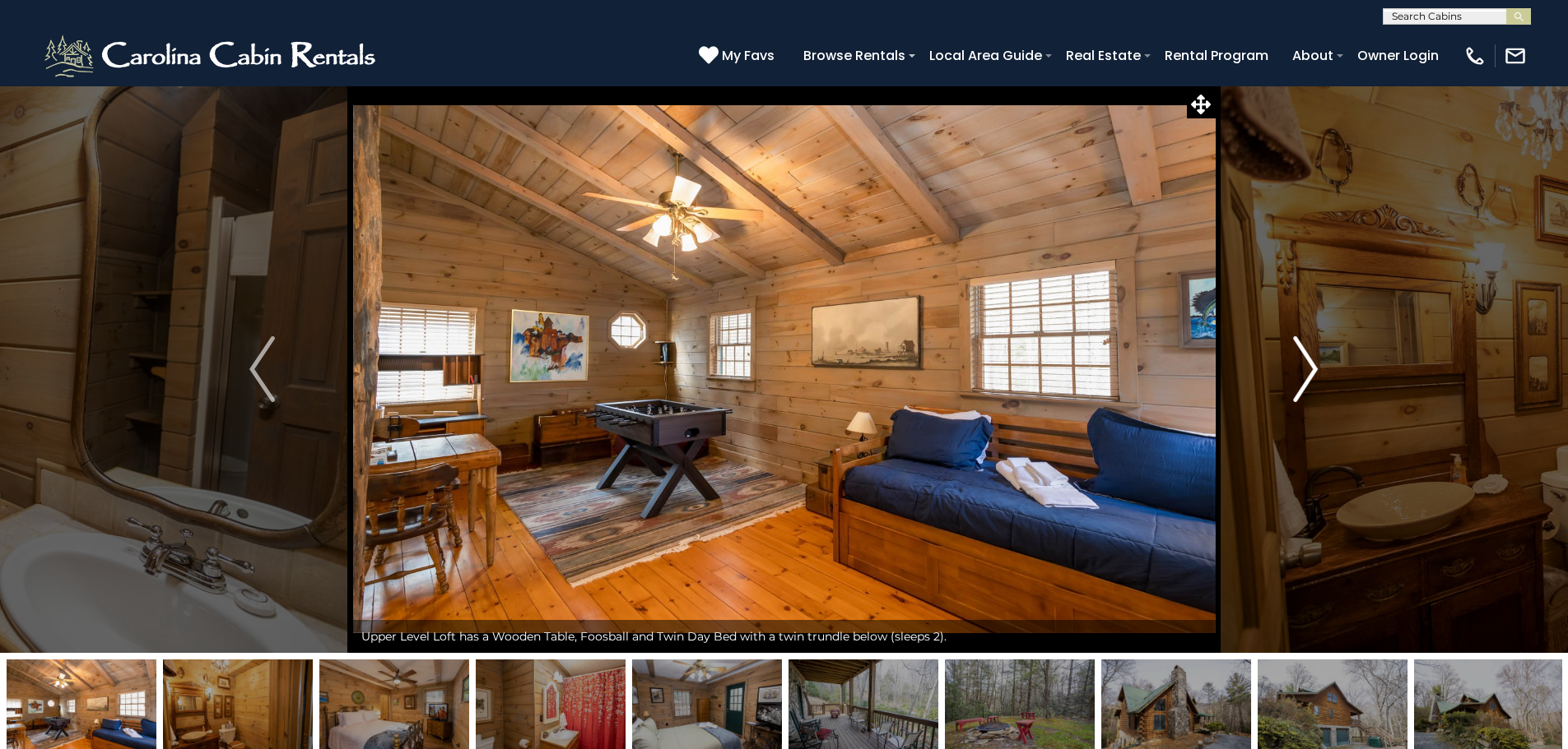
click at [1292, 372] on button "Next" at bounding box center [1305, 369] width 181 height 568
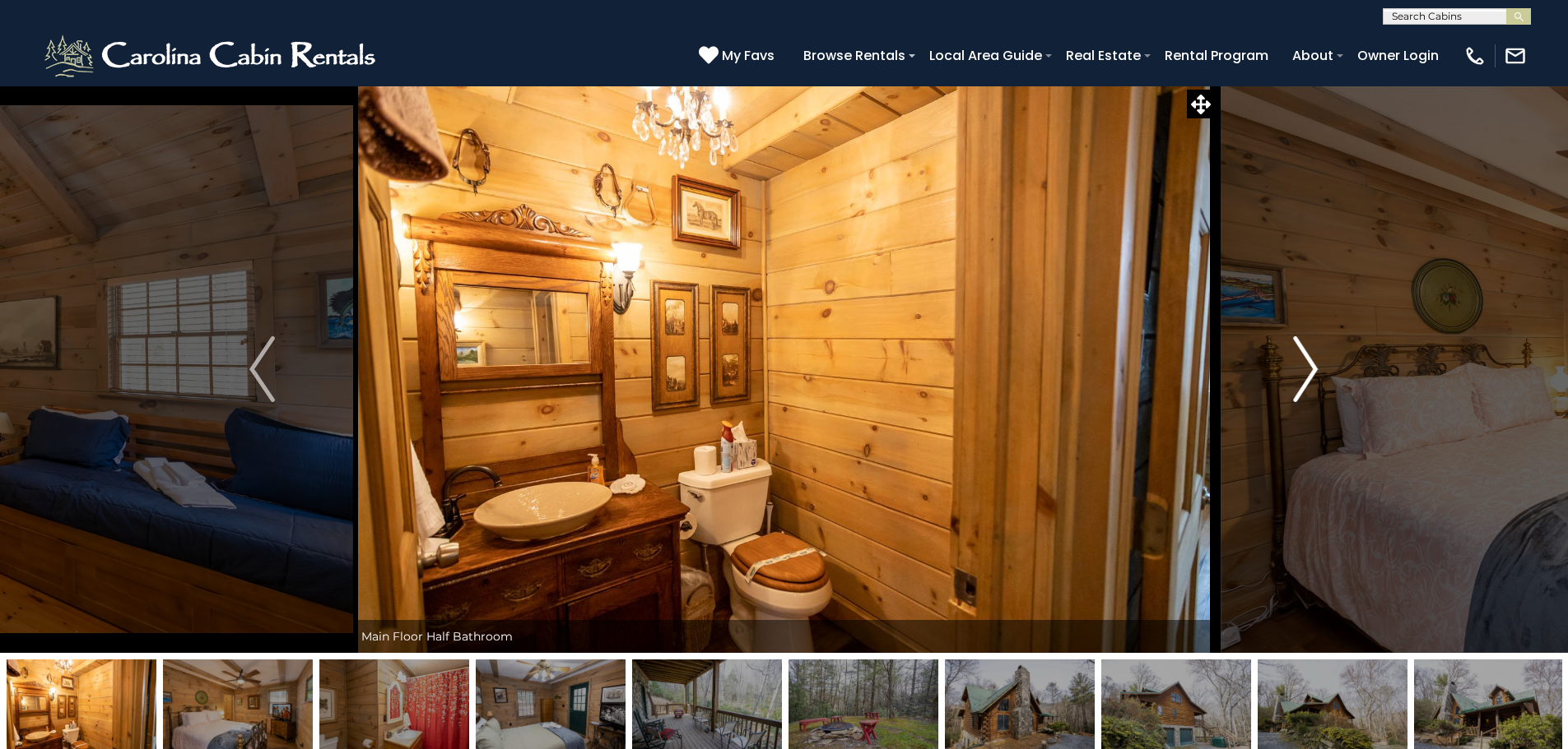
click at [1292, 372] on button "Next" at bounding box center [1305, 369] width 181 height 568
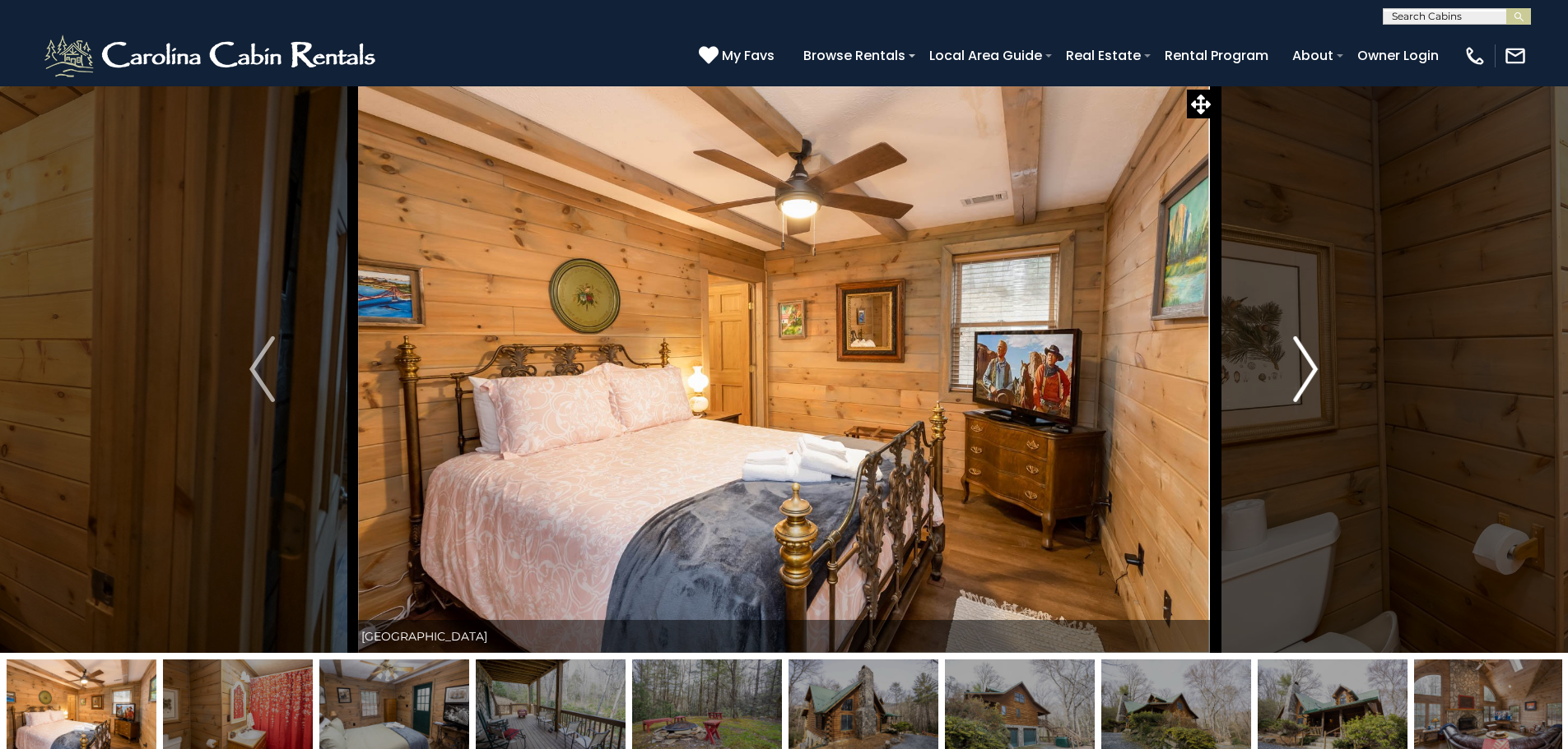
click at [1292, 372] on button "Next" at bounding box center [1305, 369] width 181 height 568
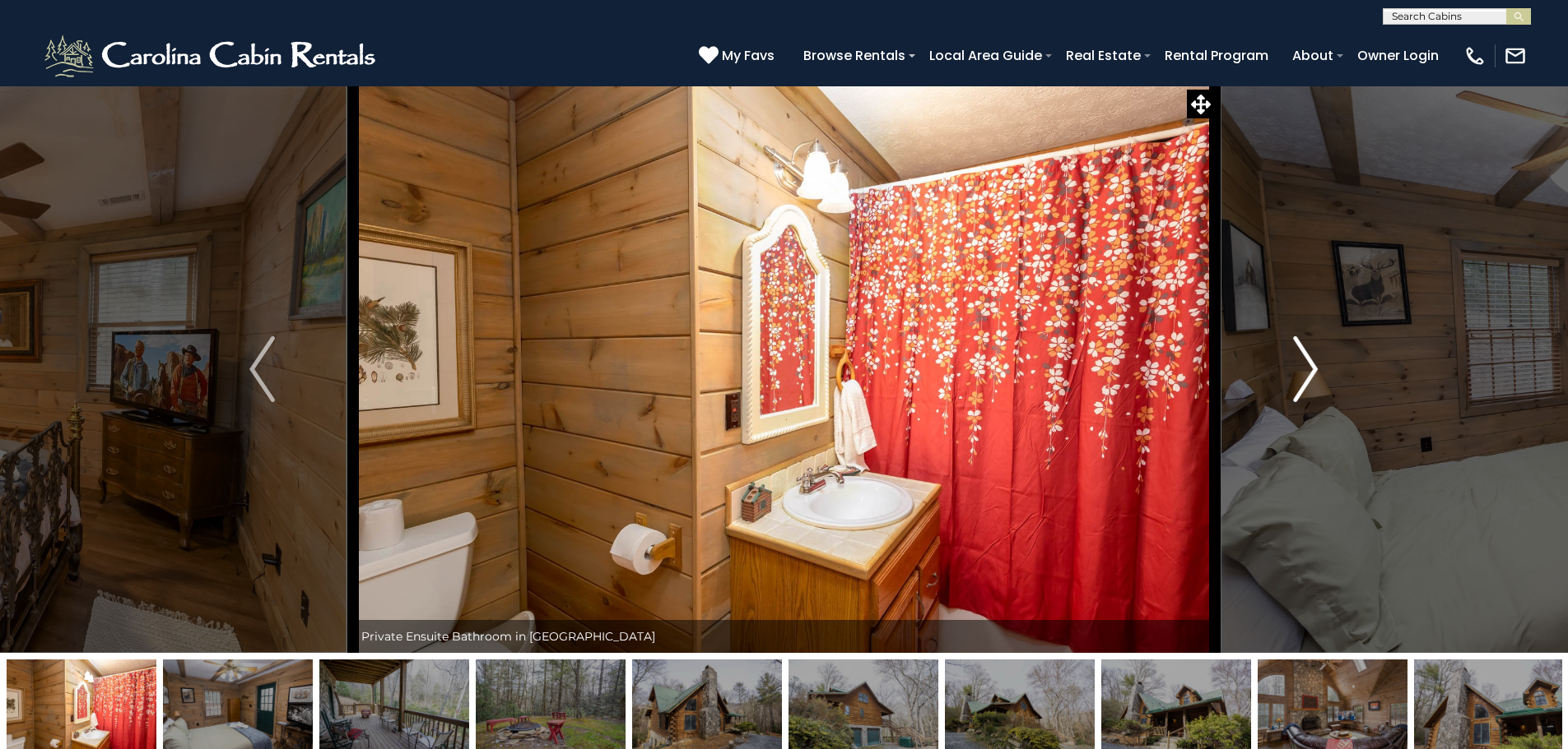
click at [1292, 372] on button "Next" at bounding box center [1305, 369] width 181 height 568
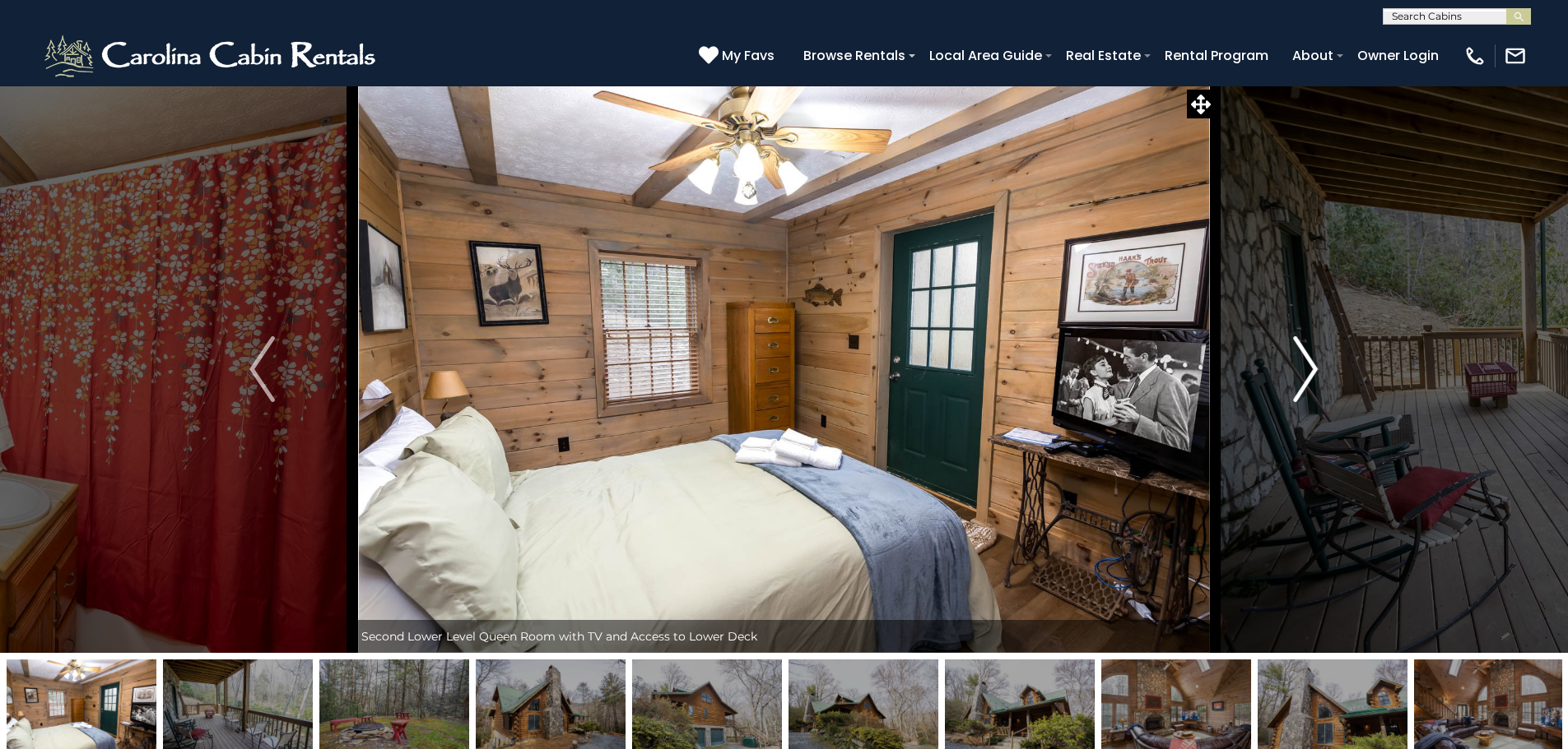
click at [1284, 368] on button "Next" at bounding box center [1305, 369] width 181 height 568
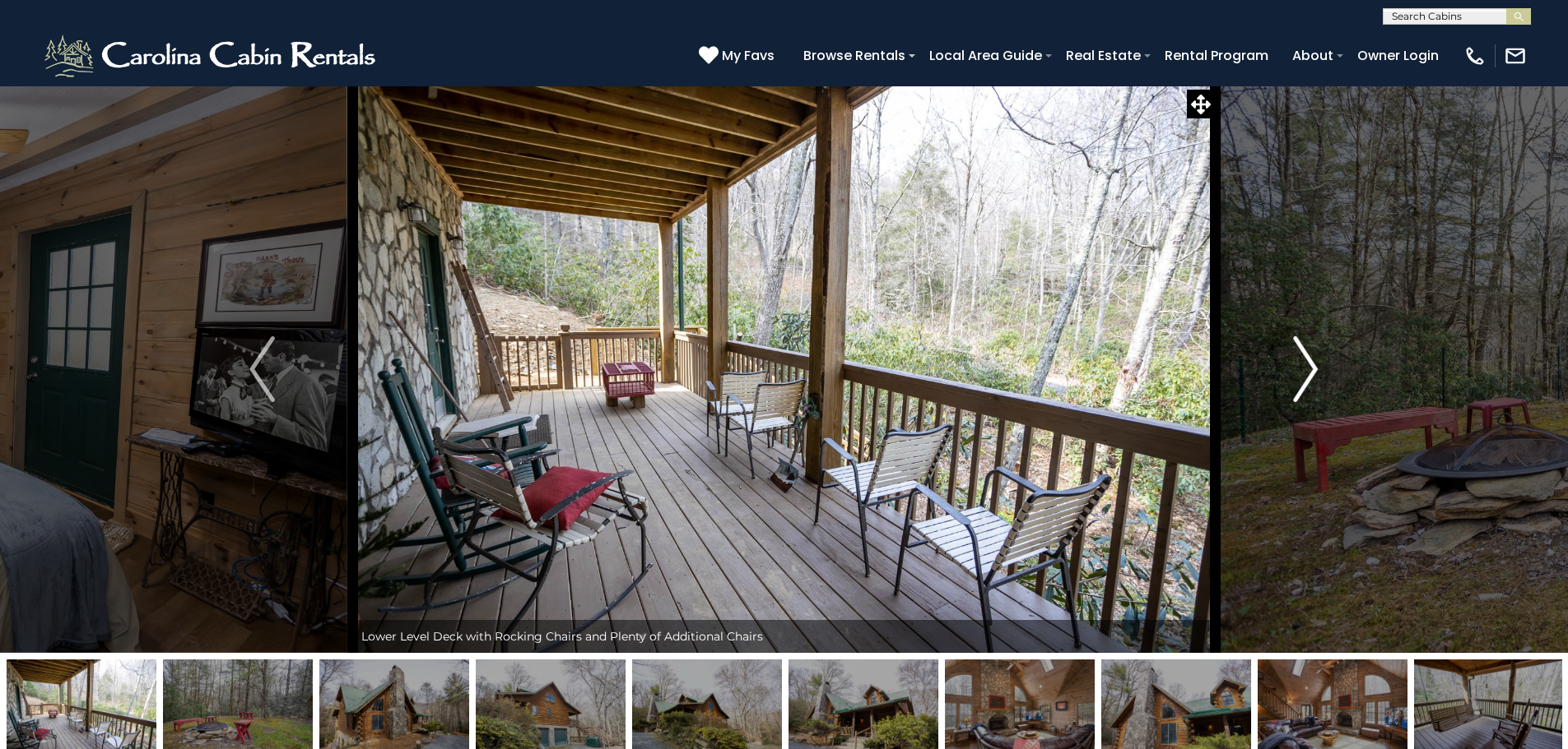
click at [1284, 368] on button "Next" at bounding box center [1305, 369] width 181 height 568
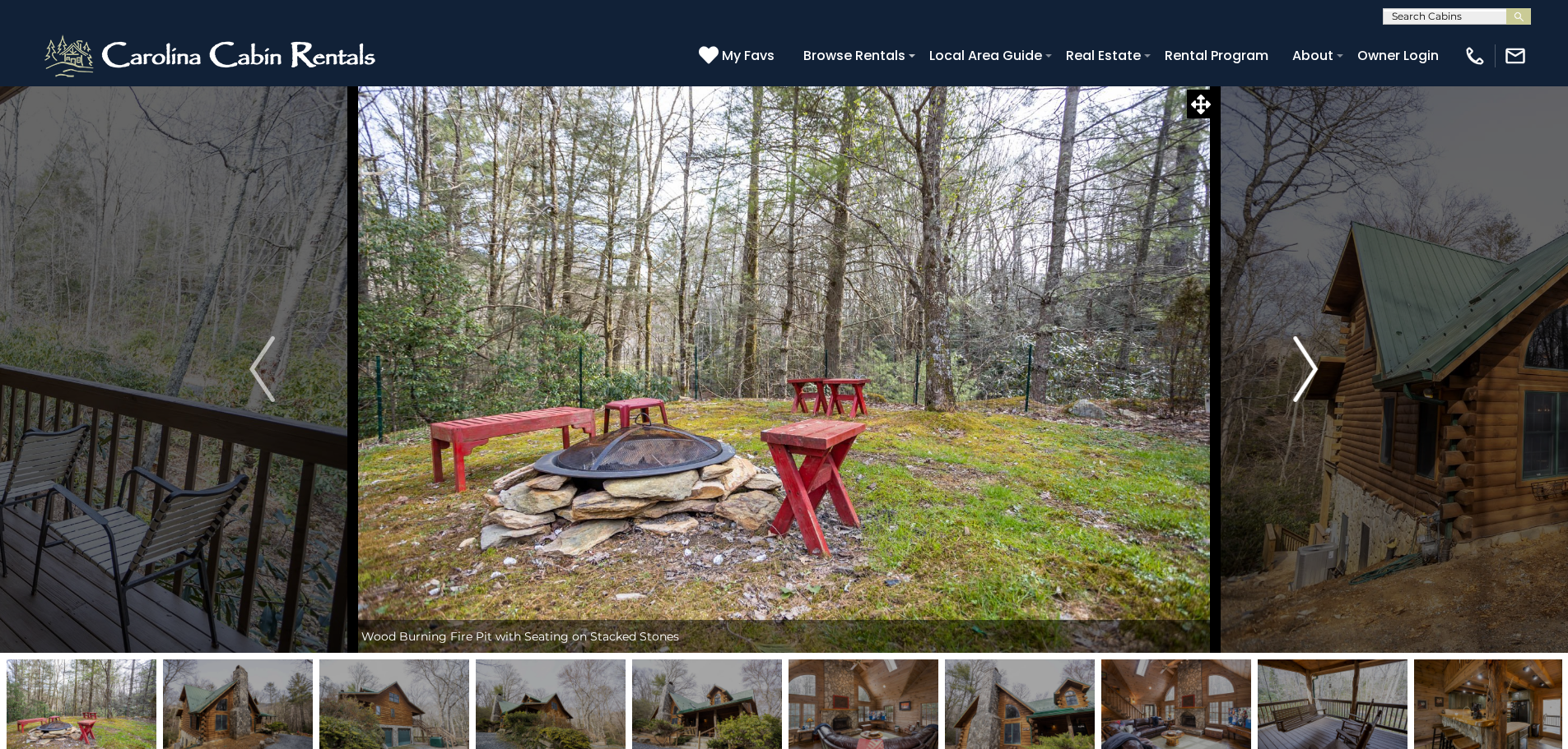
click at [1284, 368] on button "Next" at bounding box center [1305, 369] width 181 height 568
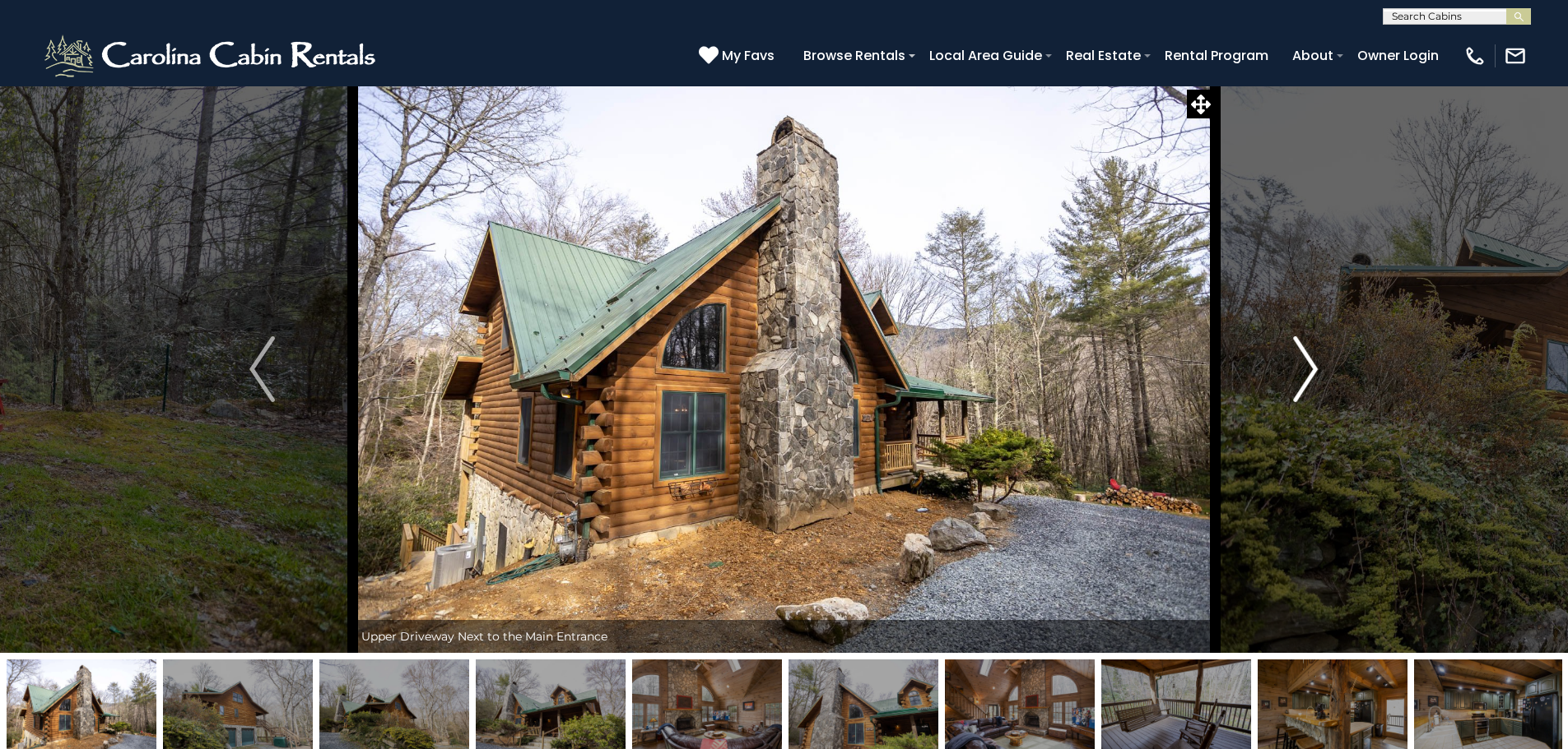
click at [1284, 368] on button "Next" at bounding box center [1305, 369] width 181 height 568
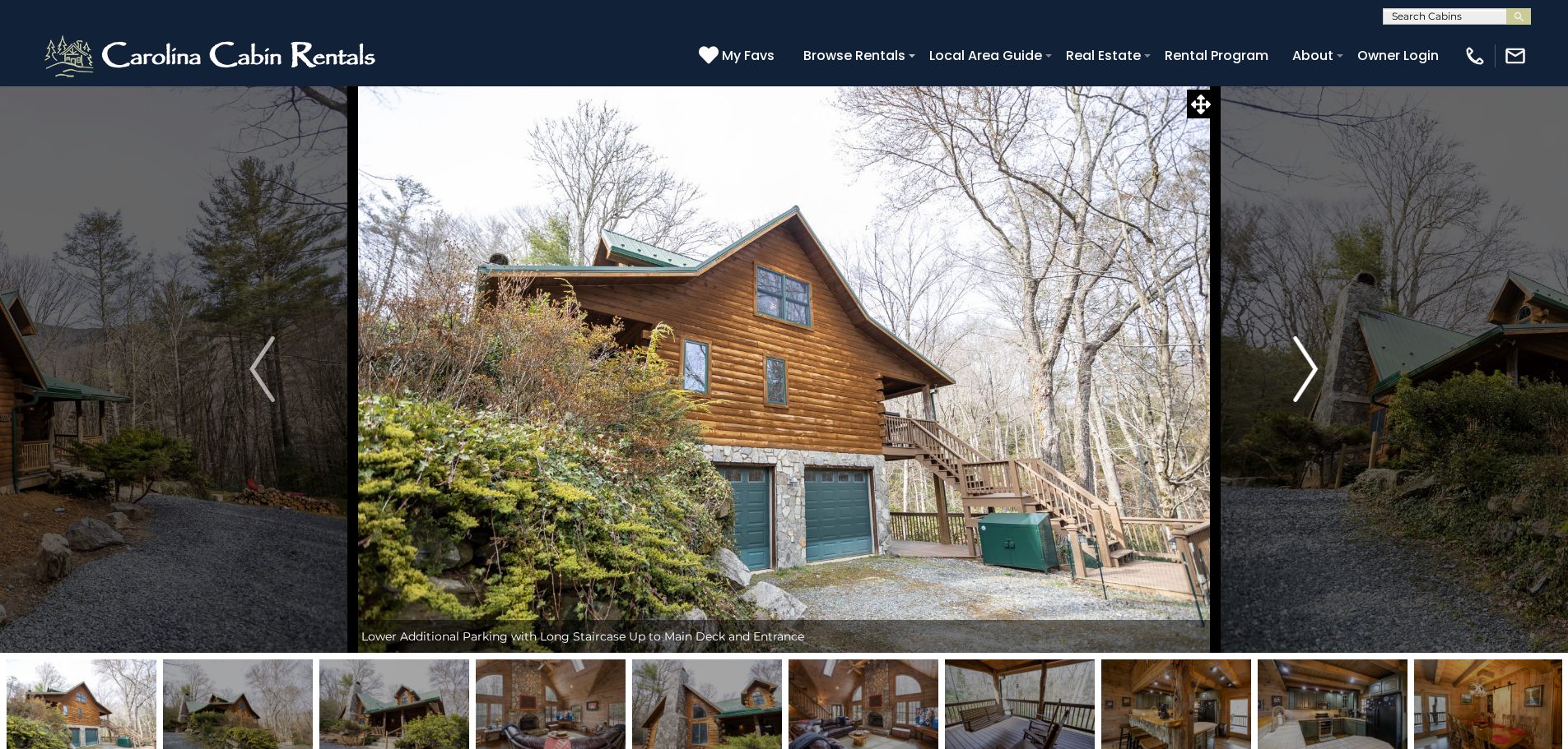
click at [1284, 368] on button "Next" at bounding box center [1305, 369] width 181 height 568
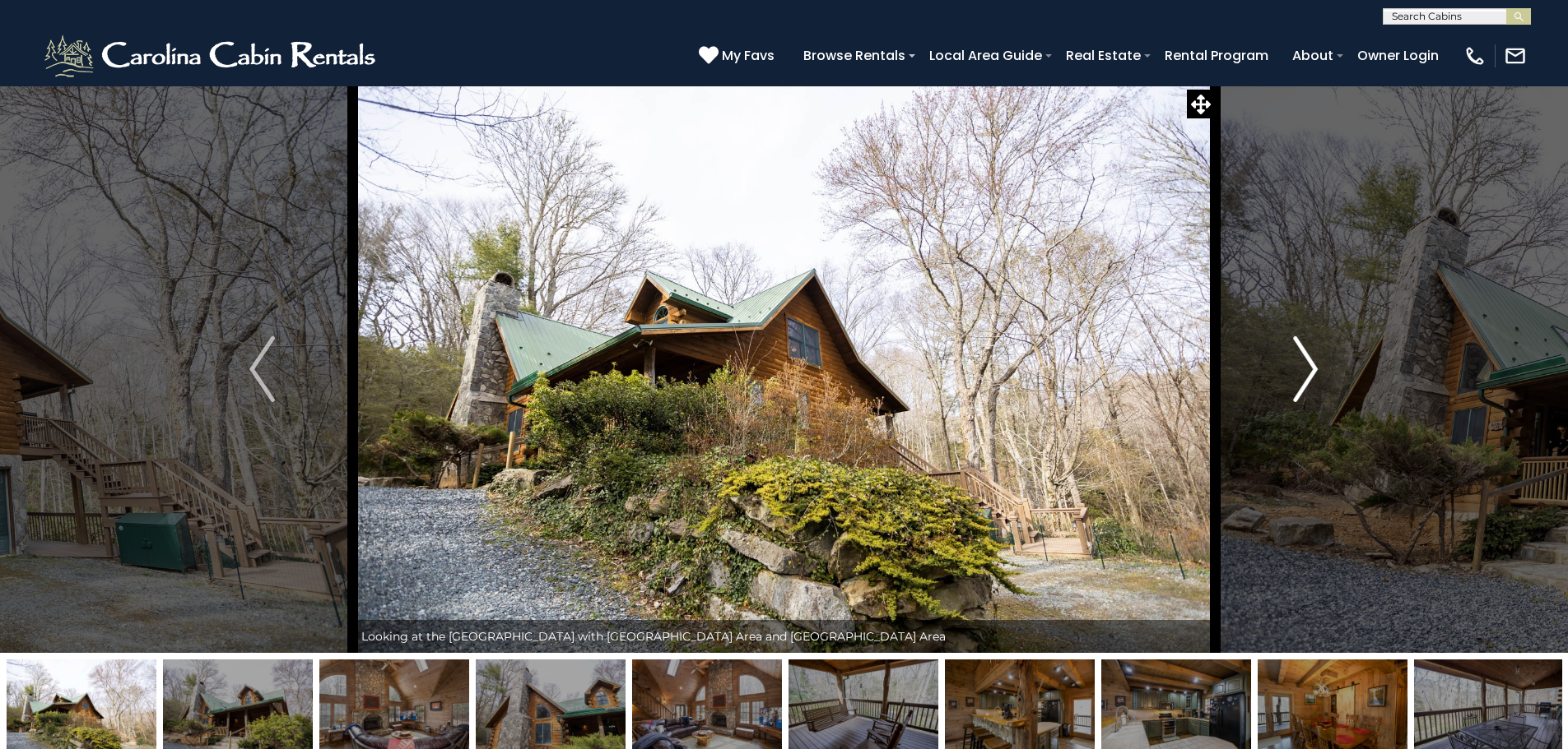
click at [1284, 368] on button "Next" at bounding box center [1305, 369] width 181 height 568
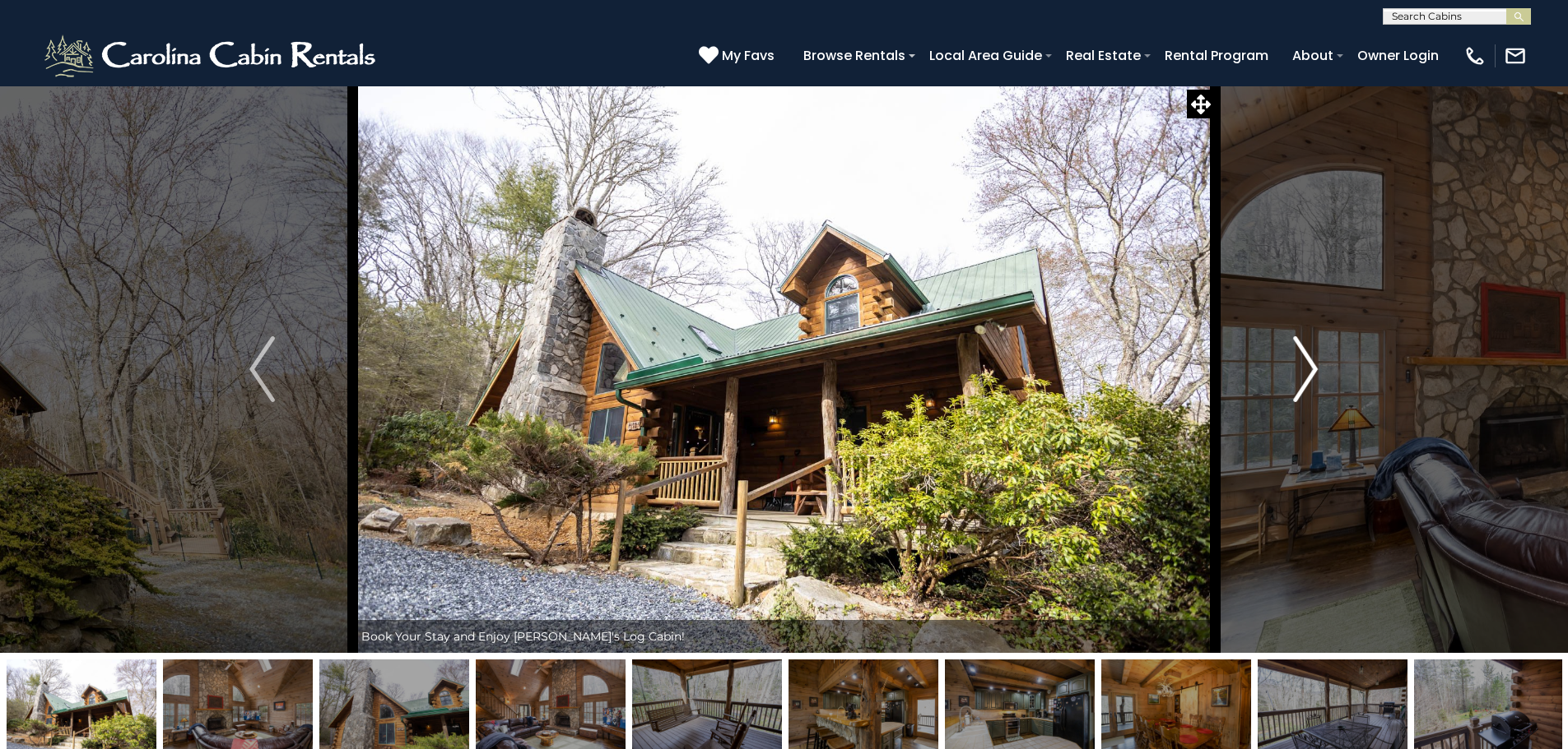
click at [1284, 368] on button "Next" at bounding box center [1305, 369] width 181 height 568
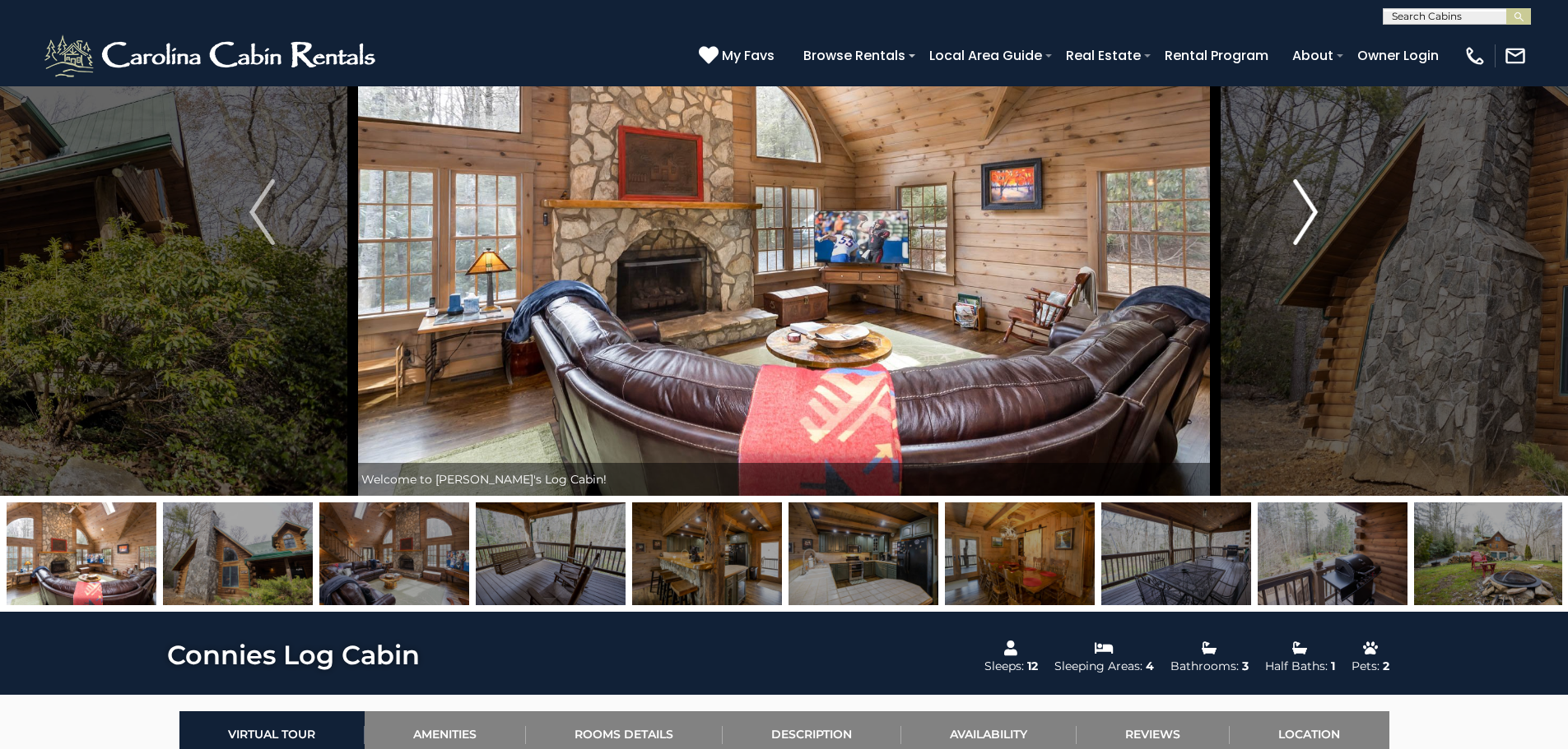
scroll to position [137, 0]
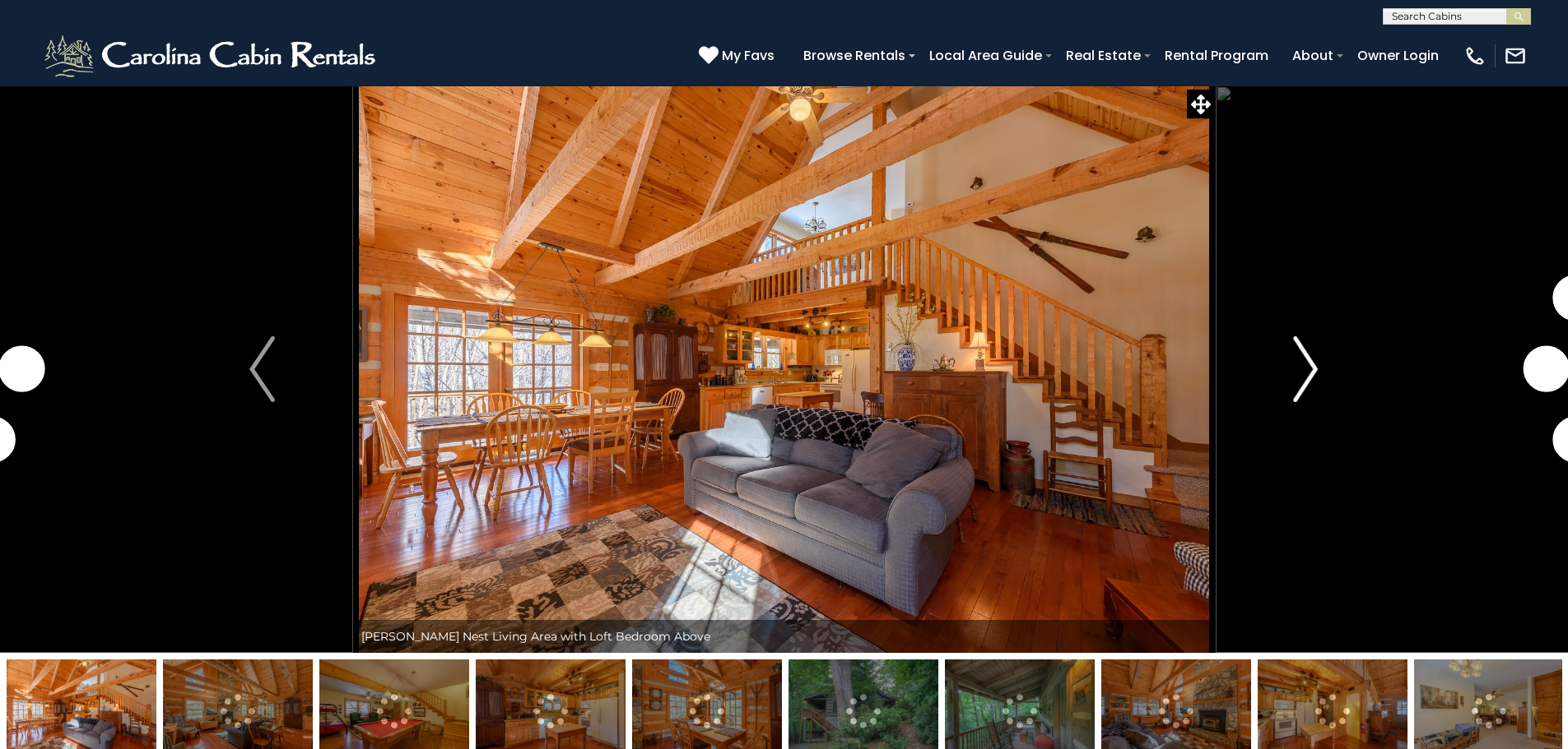
click at [1284, 385] on button "Next" at bounding box center [1305, 369] width 181 height 568
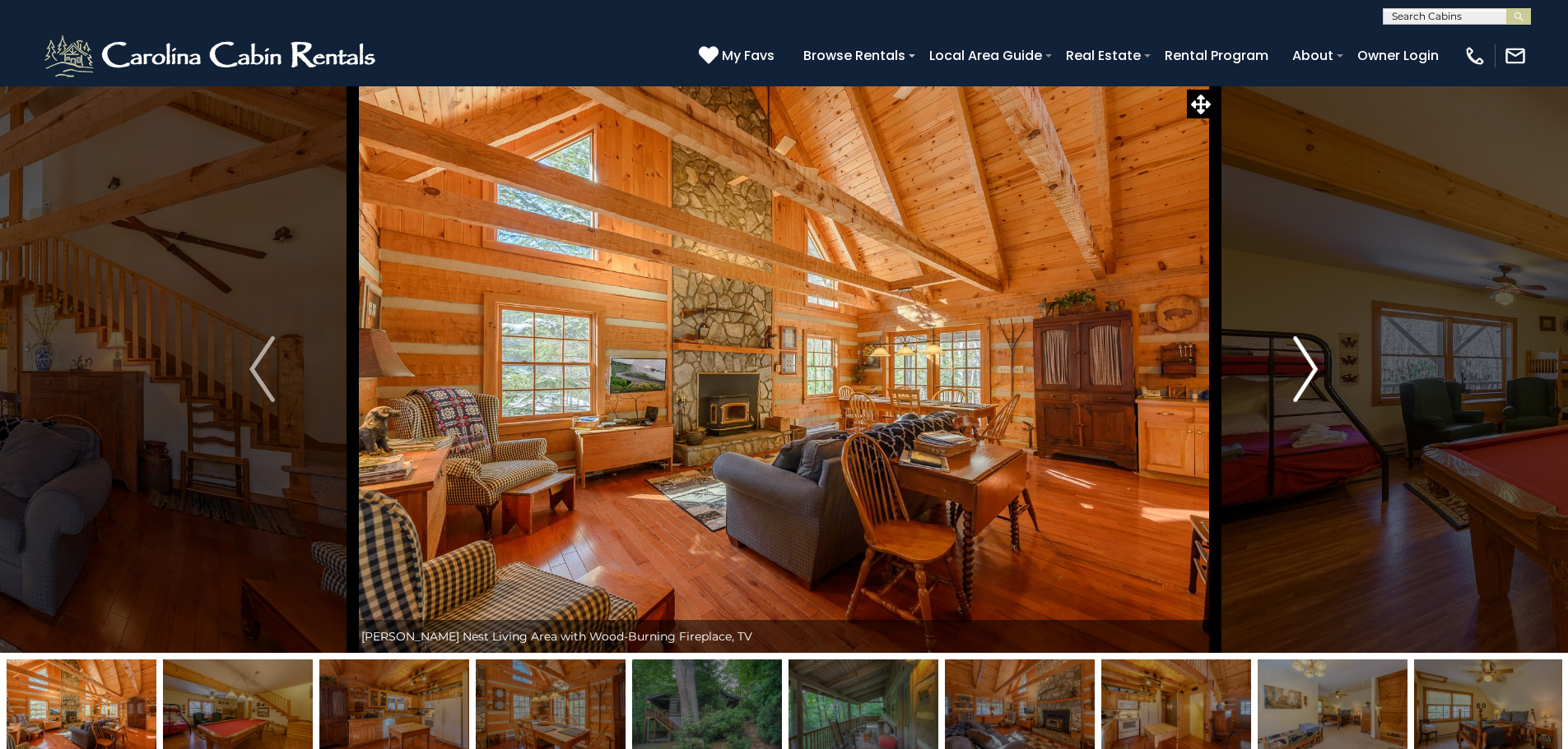
click at [1284, 385] on button "Next" at bounding box center [1305, 369] width 181 height 568
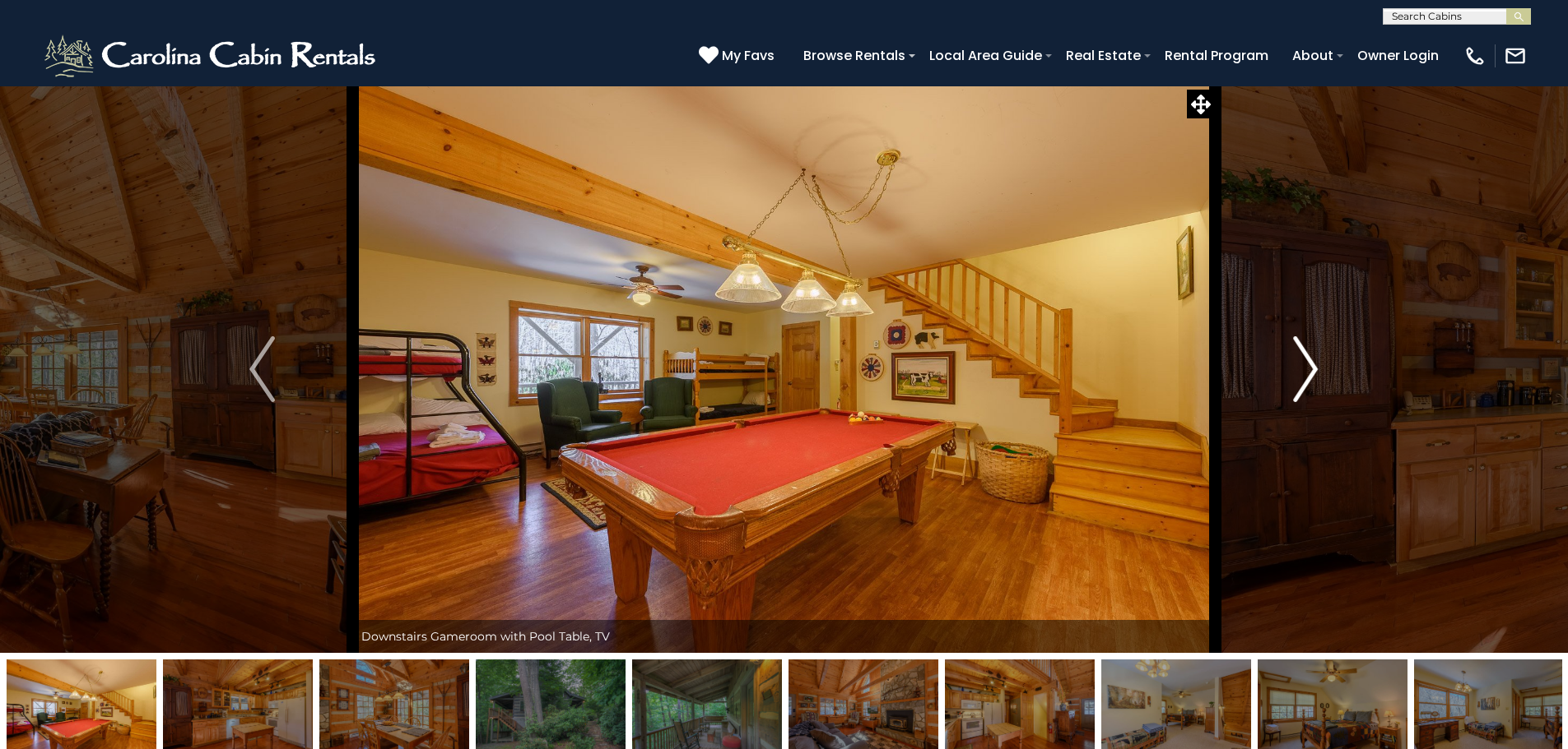
click at [1284, 385] on button "Next" at bounding box center [1305, 369] width 181 height 568
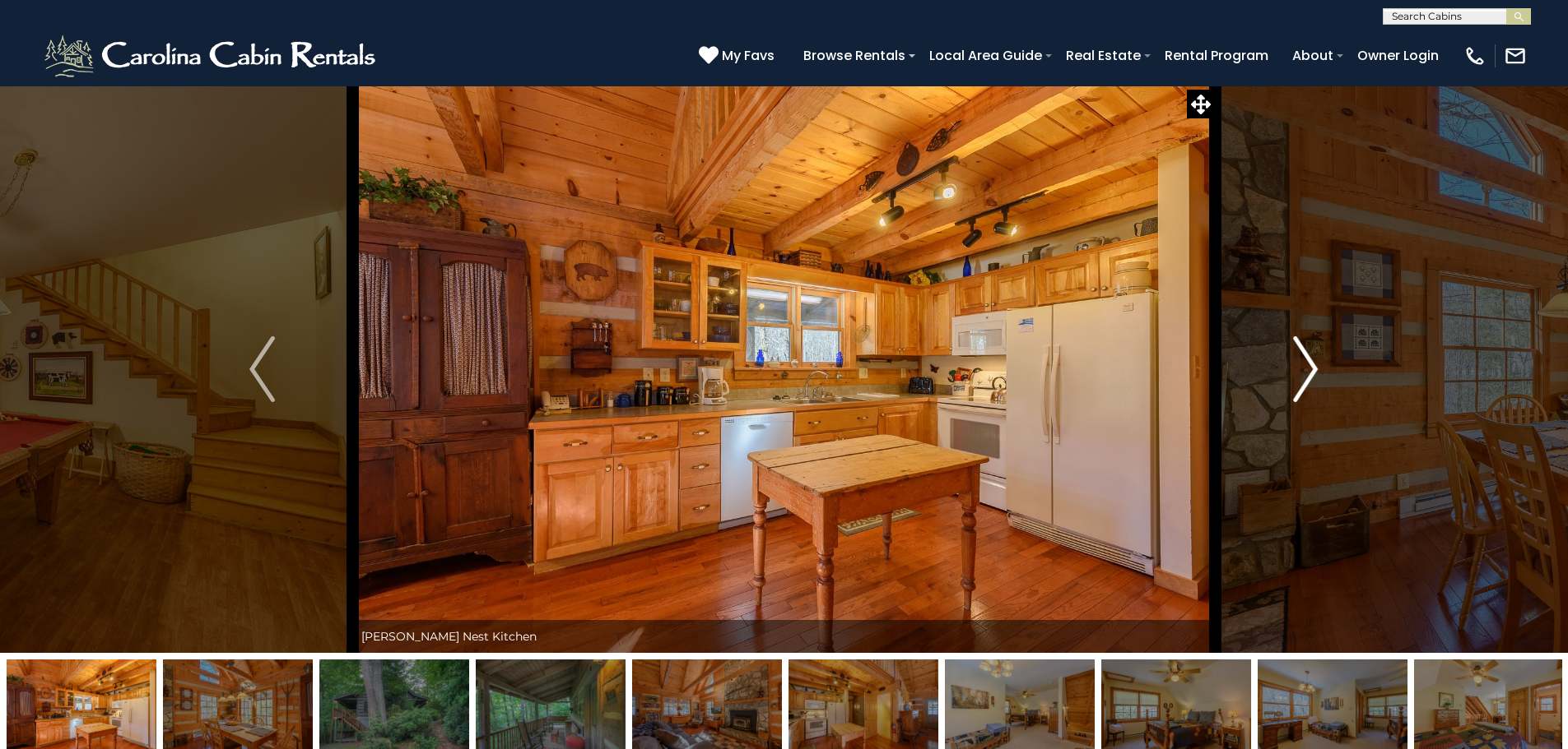
click at [1284, 385] on button "Next" at bounding box center [1305, 369] width 181 height 568
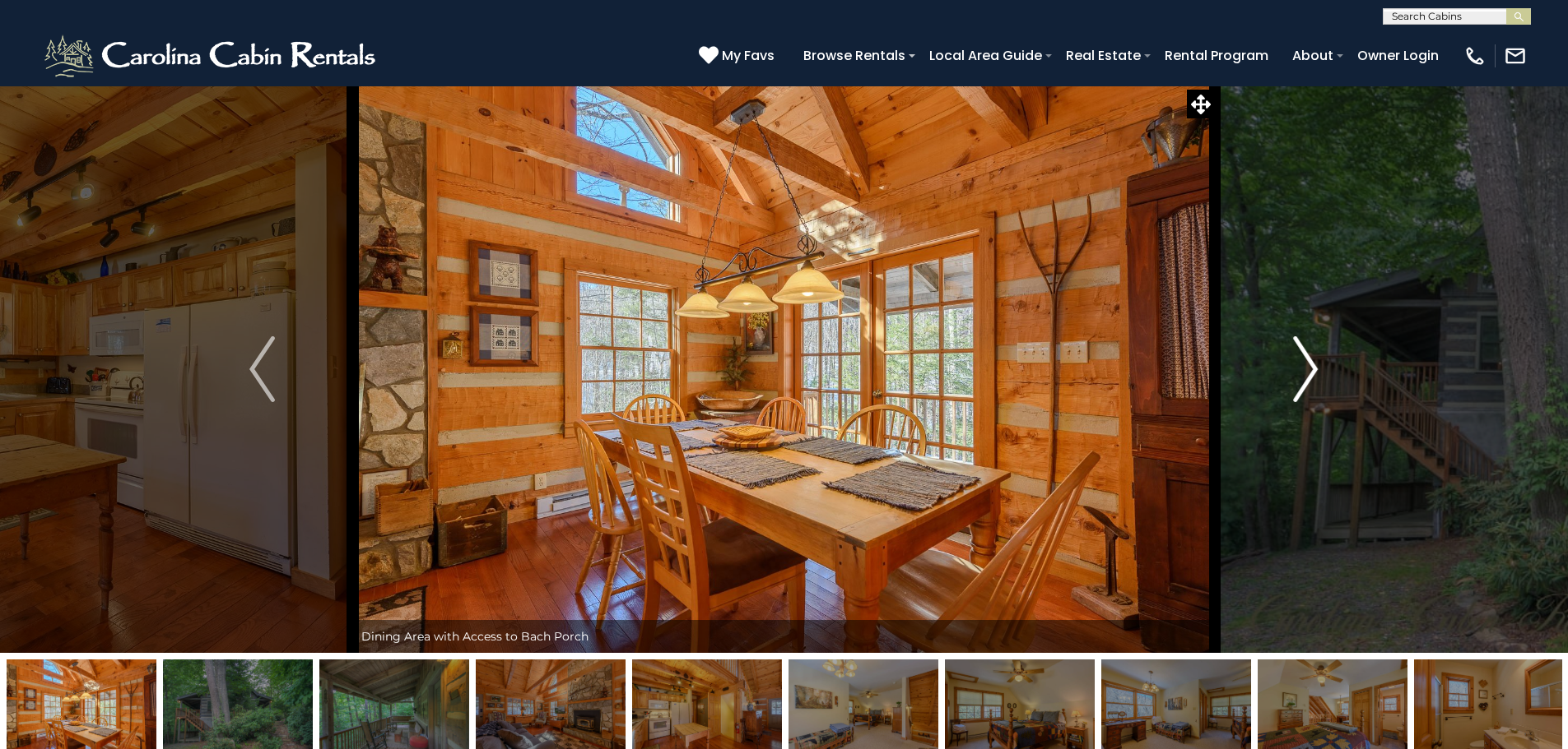
click at [1284, 385] on button "Next" at bounding box center [1305, 369] width 181 height 568
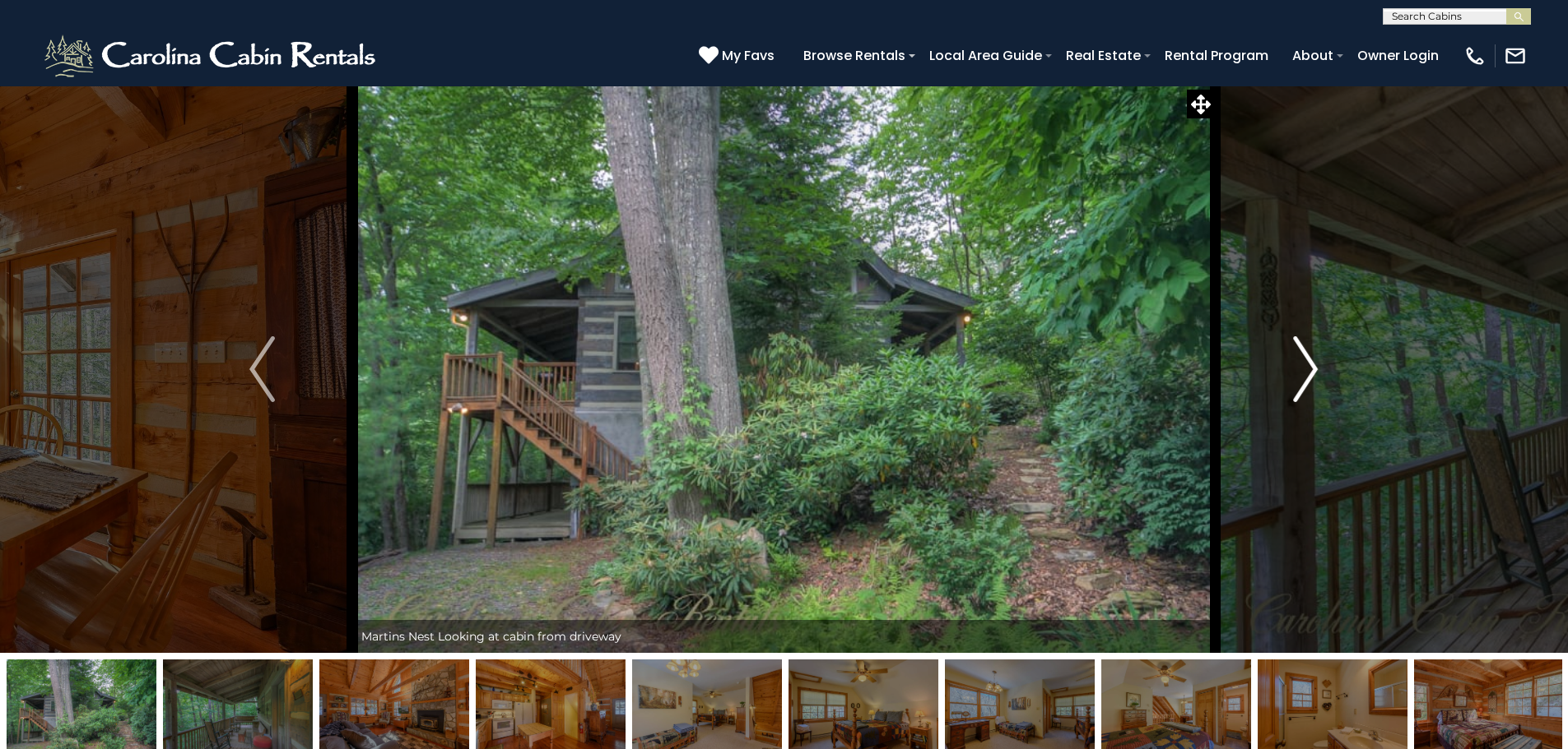
click at [1284, 385] on button "Next" at bounding box center [1305, 369] width 181 height 568
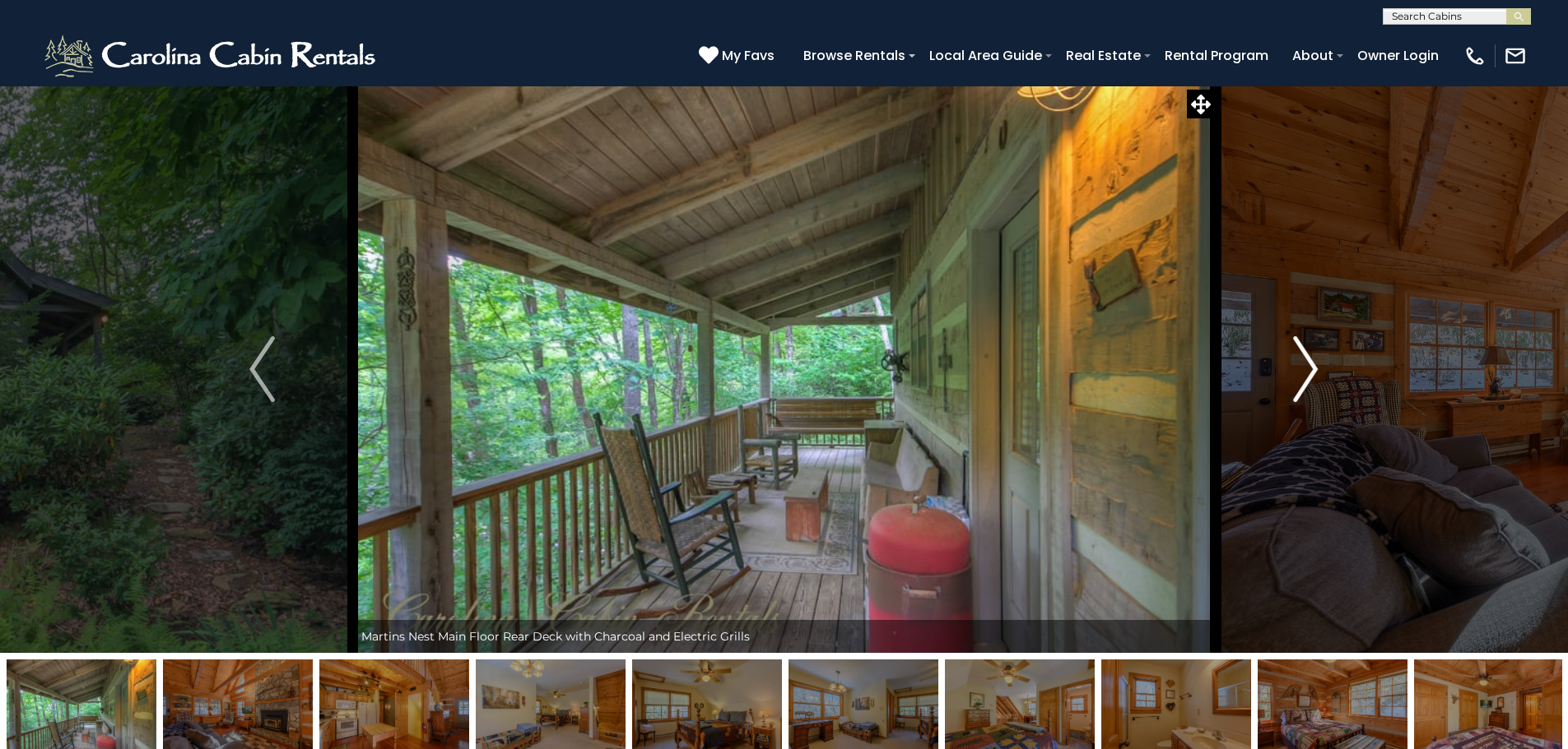
click at [1284, 385] on button "Next" at bounding box center [1305, 369] width 181 height 568
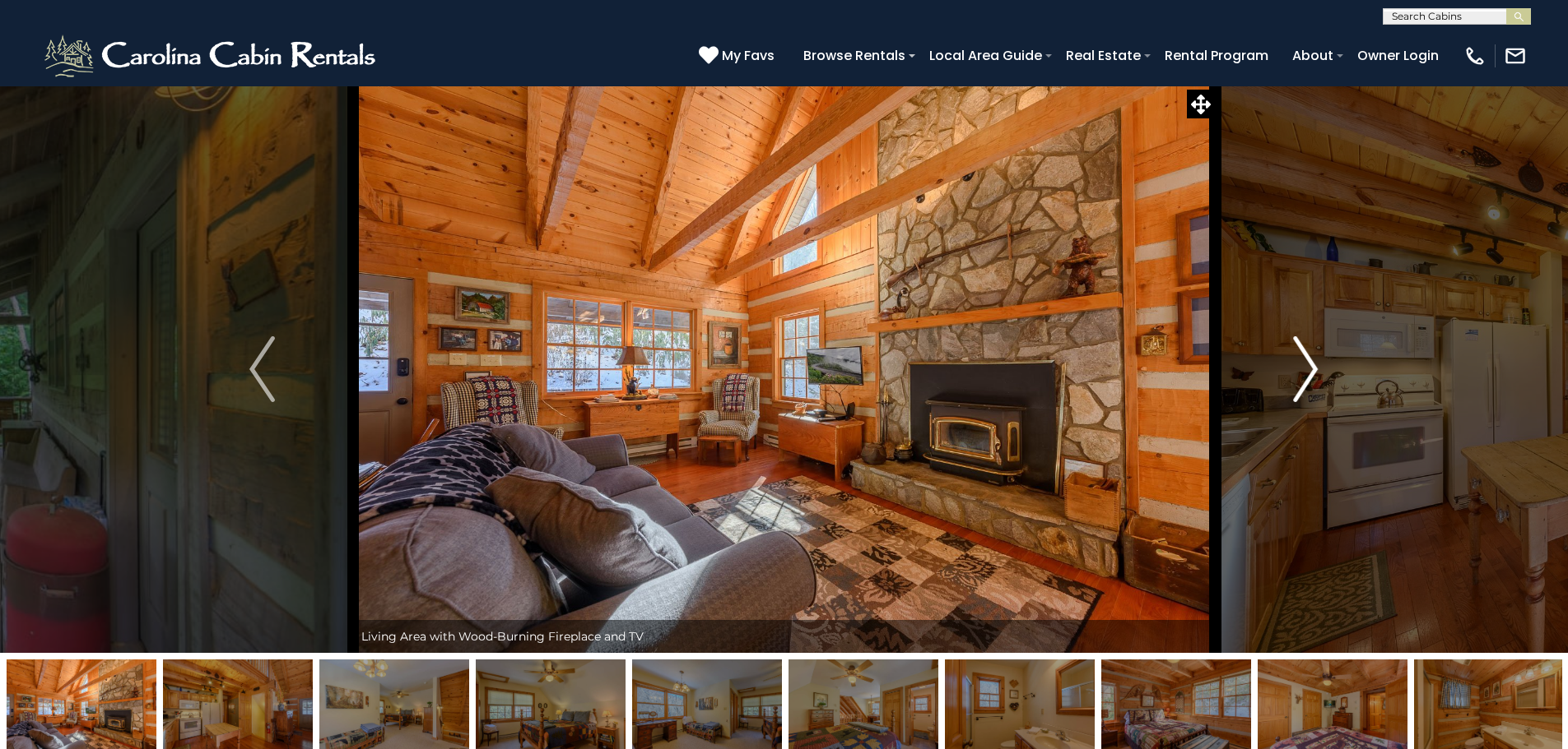
click at [1284, 385] on button "Next" at bounding box center [1305, 369] width 181 height 568
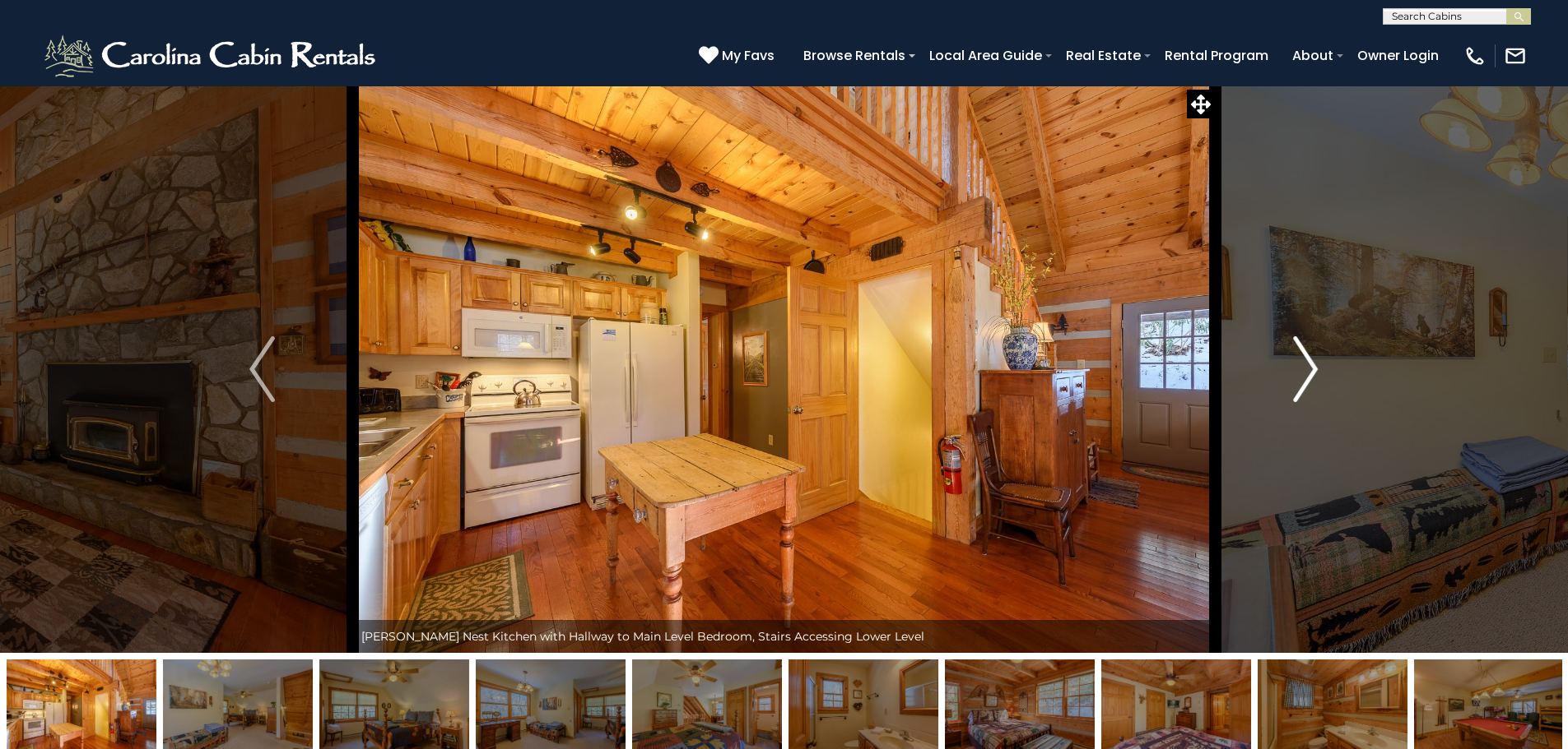
click at [1284, 385] on button "Next" at bounding box center [1305, 369] width 181 height 568
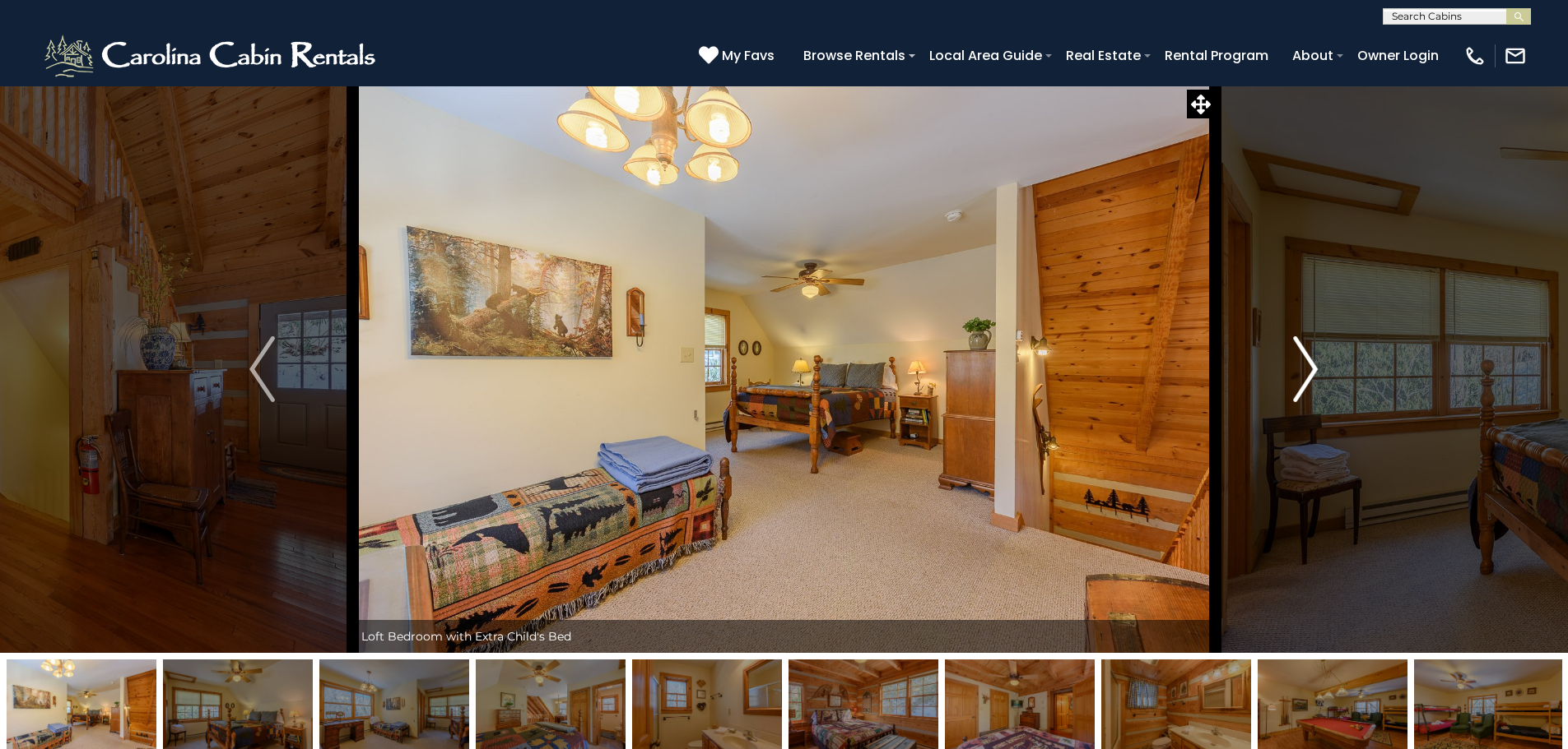
click at [1284, 385] on button "Next" at bounding box center [1305, 369] width 181 height 568
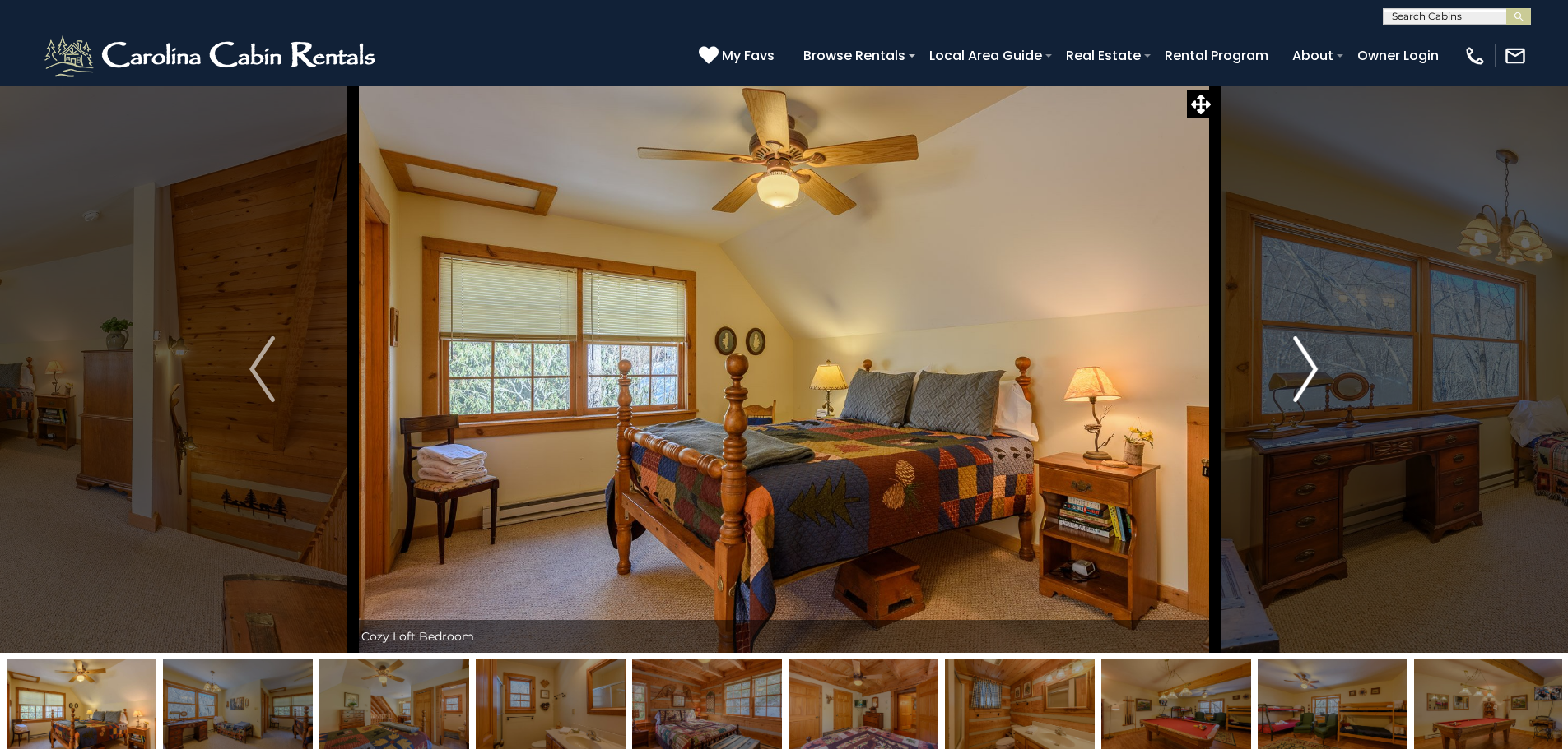
click at [1284, 385] on button "Next" at bounding box center [1305, 369] width 181 height 568
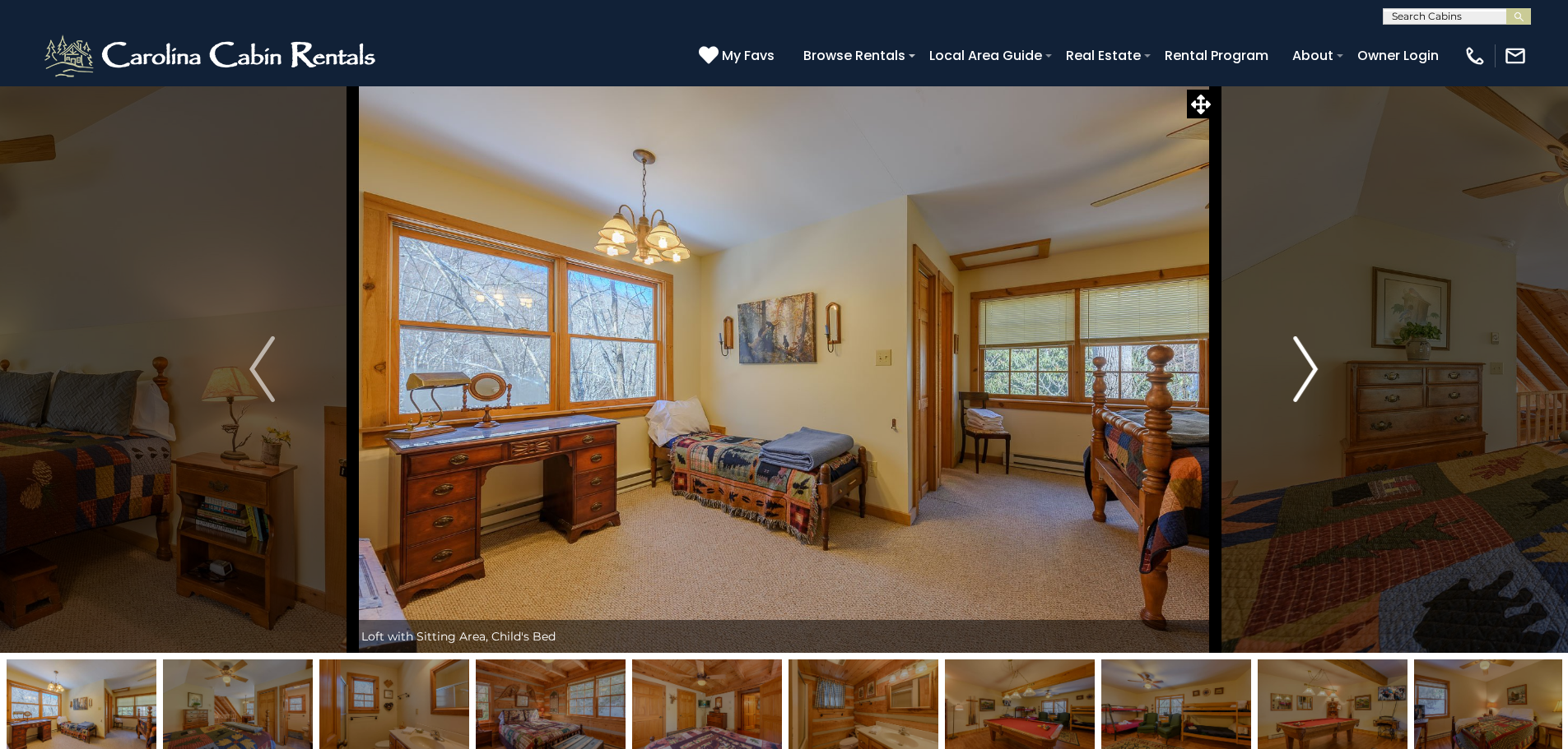
click at [1284, 385] on button "Next" at bounding box center [1305, 369] width 181 height 568
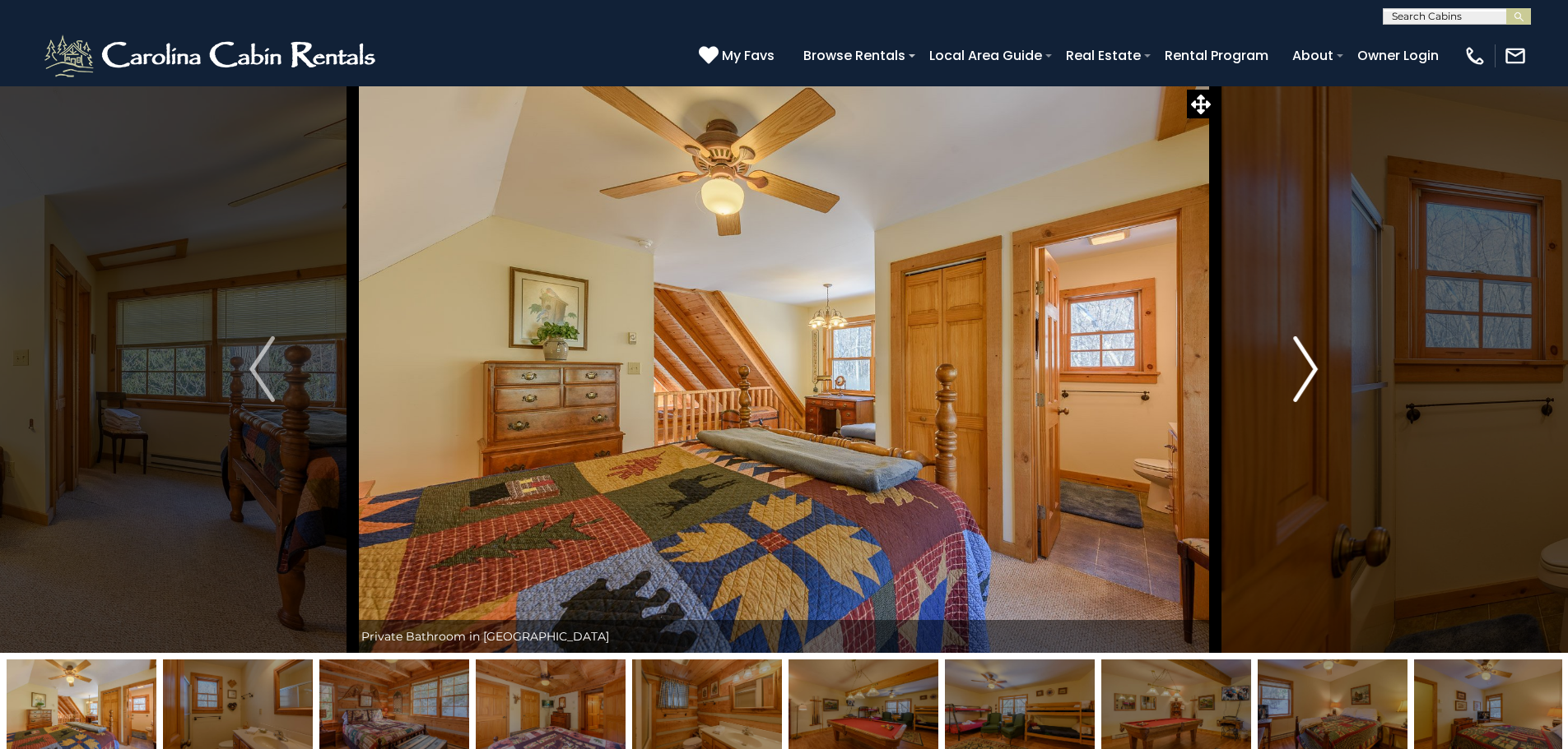
click at [1284, 385] on button "Next" at bounding box center [1305, 369] width 181 height 568
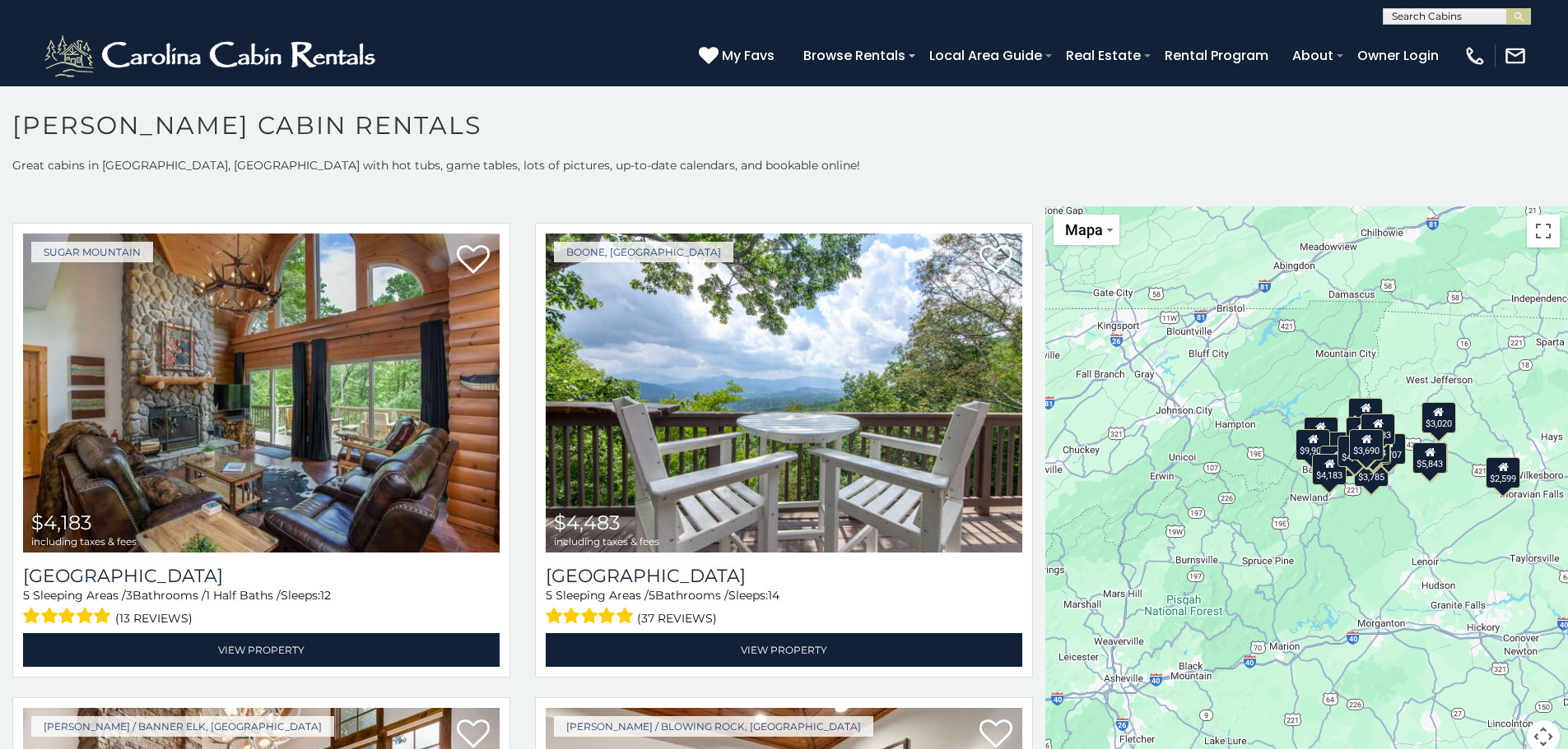
scroll to position [15, 0]
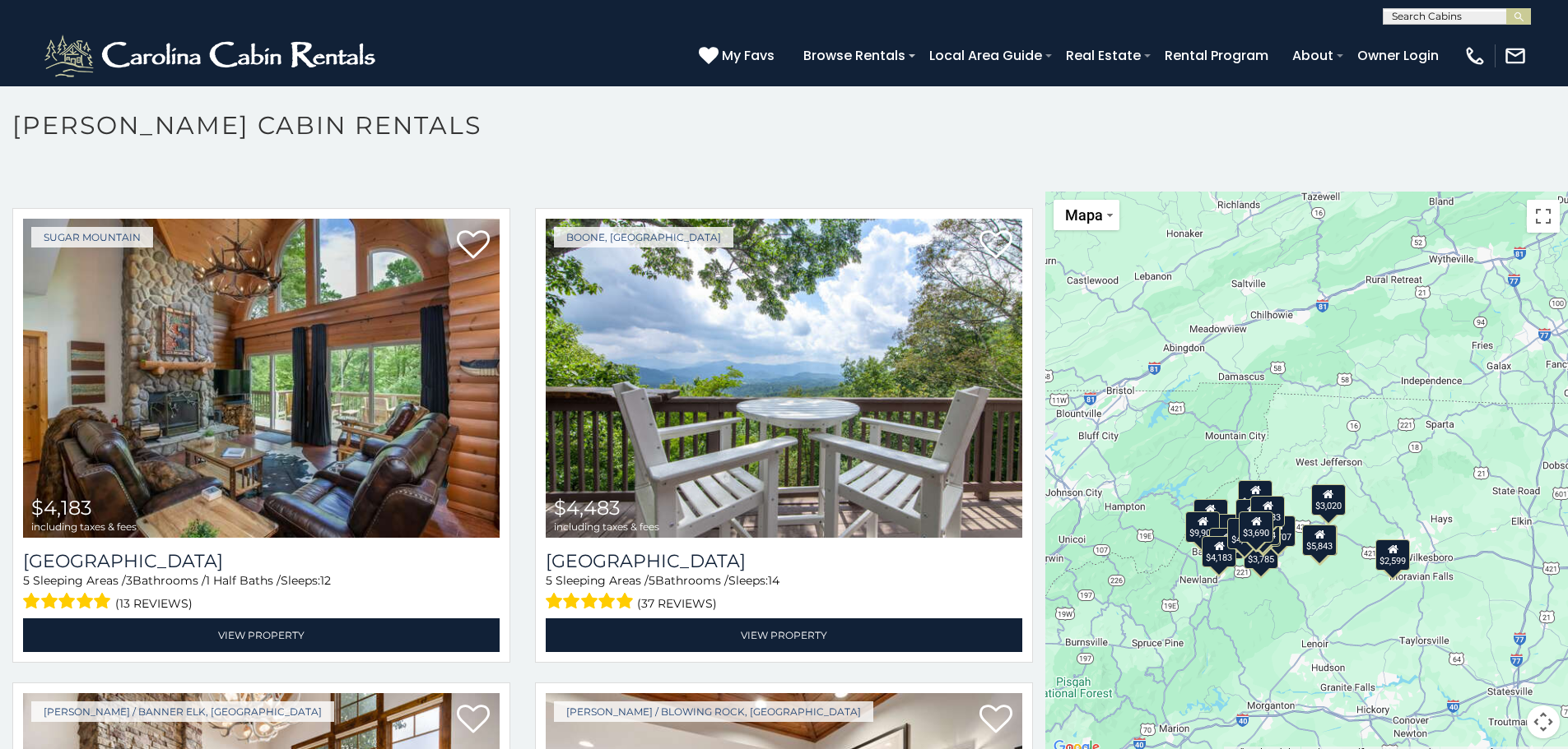
drag, startPoint x: 1200, startPoint y: 523, endPoint x: 1093, endPoint y: 618, distance: 143.1
click at [1093, 618] on div "$7,186 $9,904 $5,184 $5,196 $5,632 $5,843 $3,020 $4,075 $4,183 $4,483 $4,837 $3…" at bounding box center [1306, 476] width 522 height 567
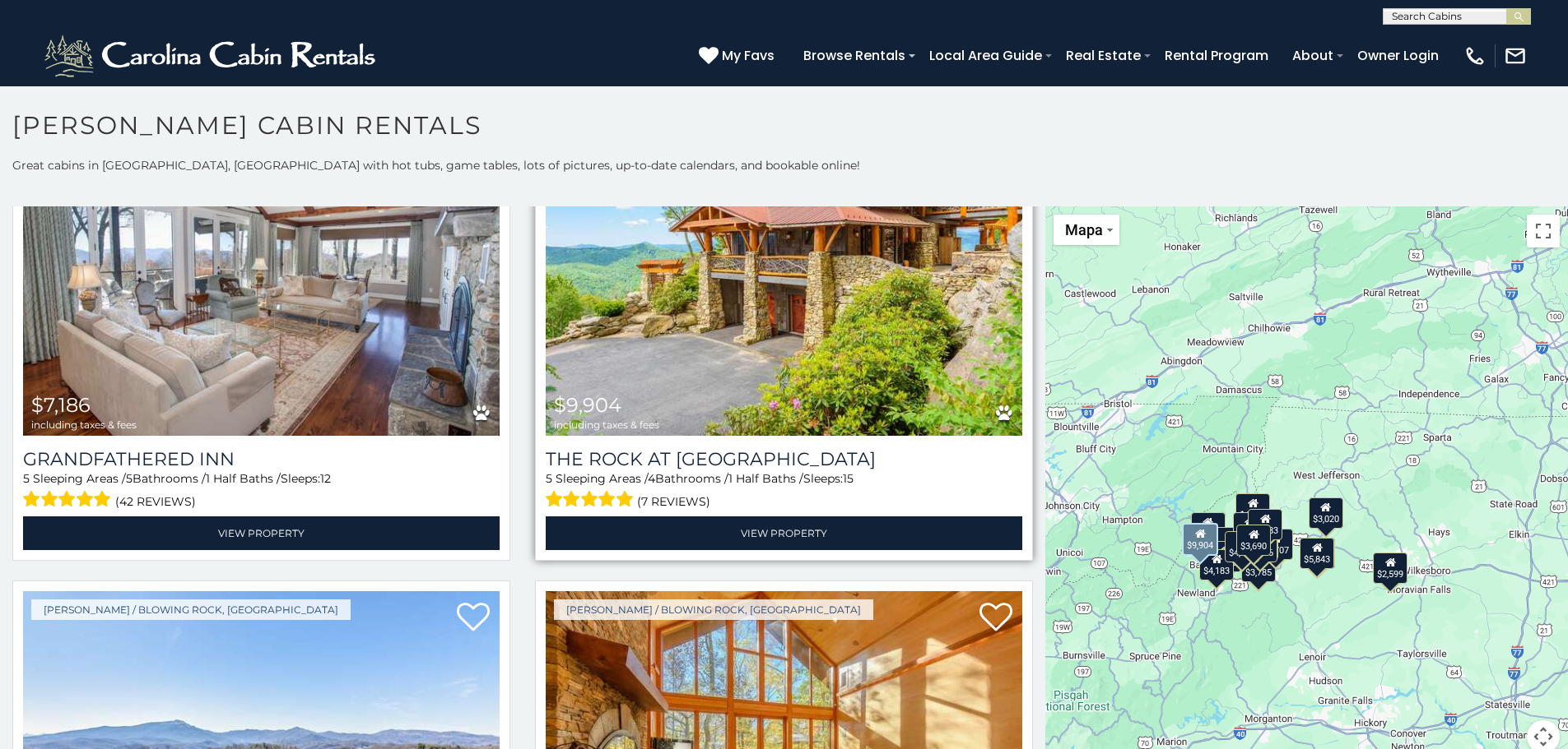
scroll to position [0, 0]
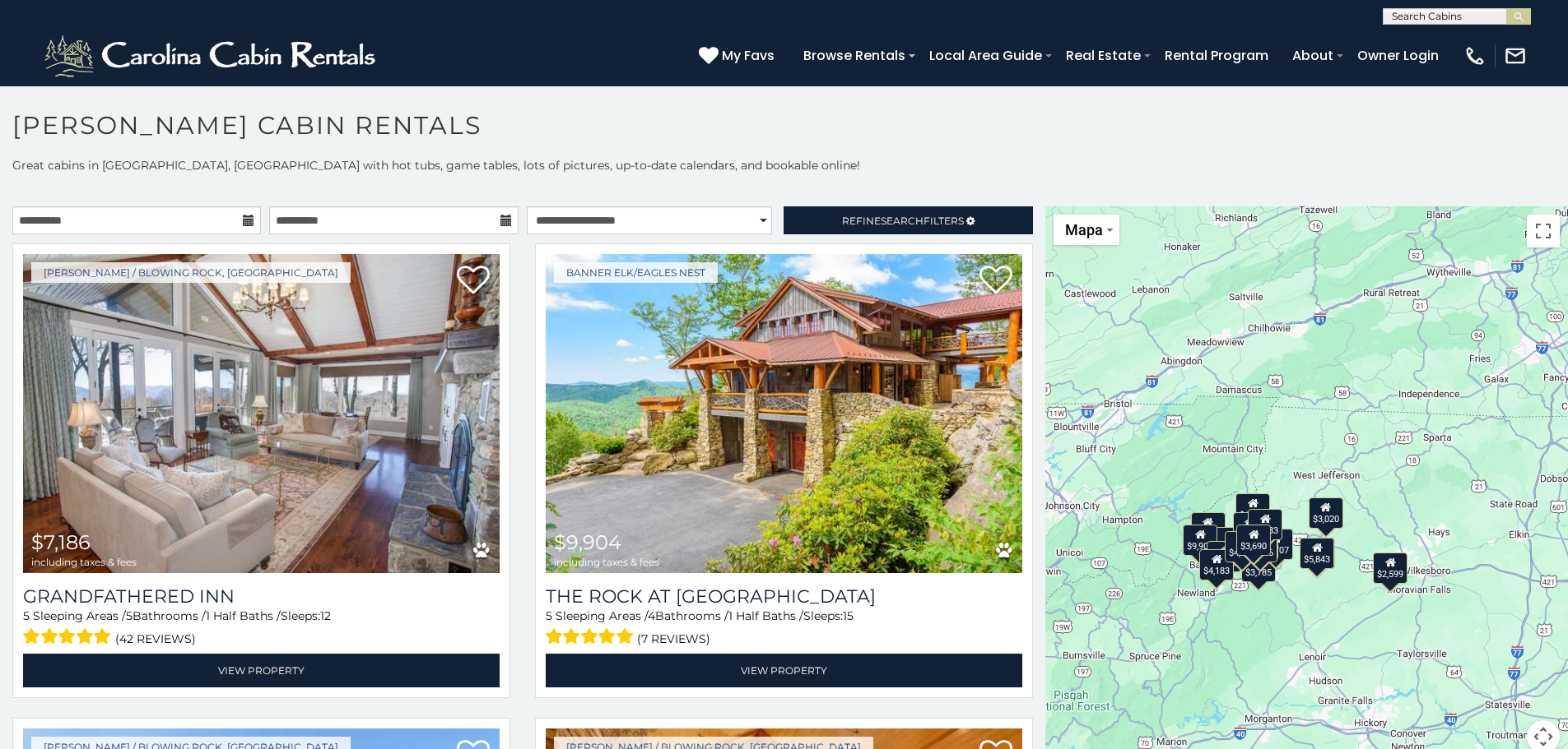
click at [248, 220] on icon at bounding box center [249, 220] width 12 height 12
click at [210, 204] on div "**********" at bounding box center [784, 465] width 1568 height 616
click at [210, 213] on input "**********" at bounding box center [136, 220] width 249 height 28
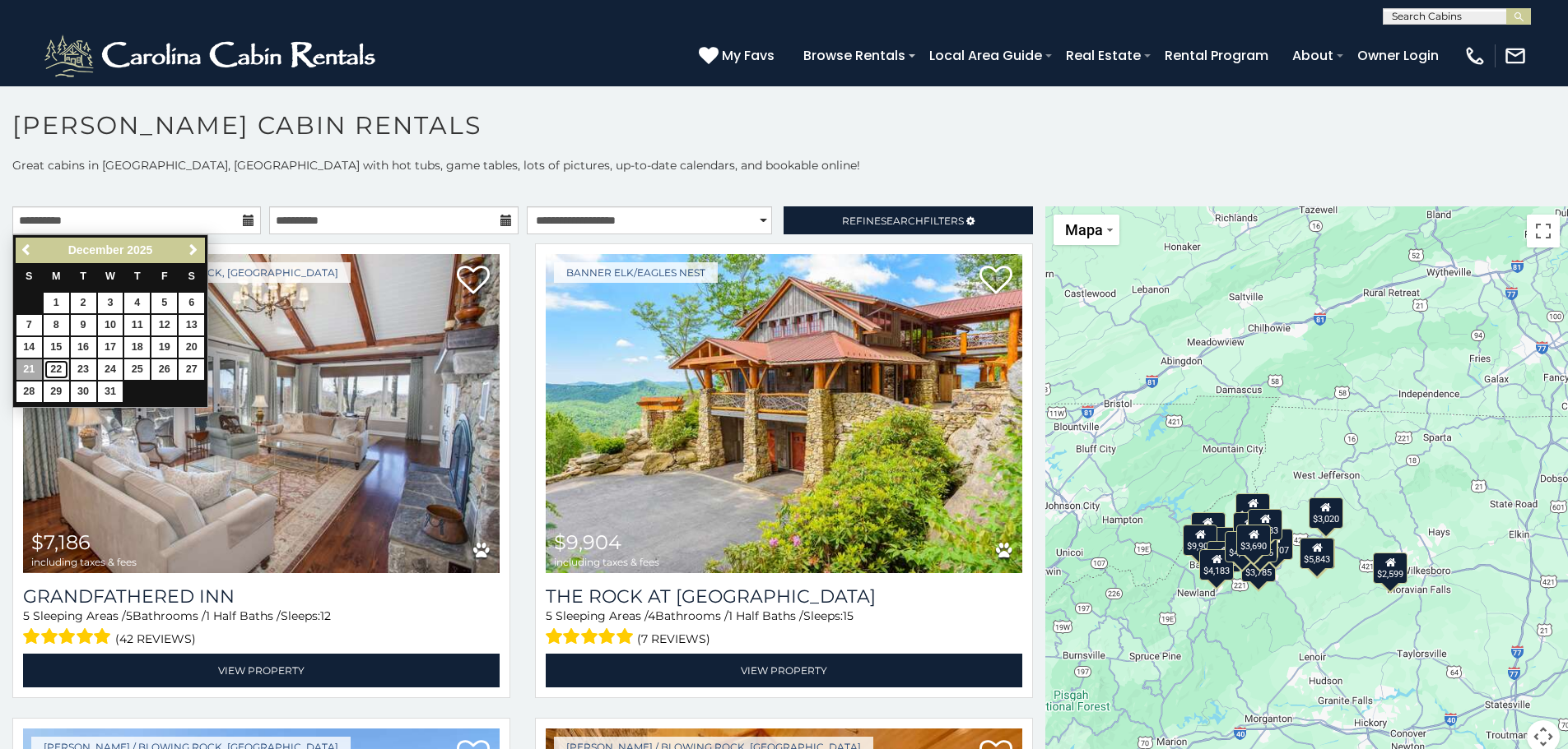
click at [49, 375] on link "22" at bounding box center [56, 369] width 26 height 21
type input "**********"
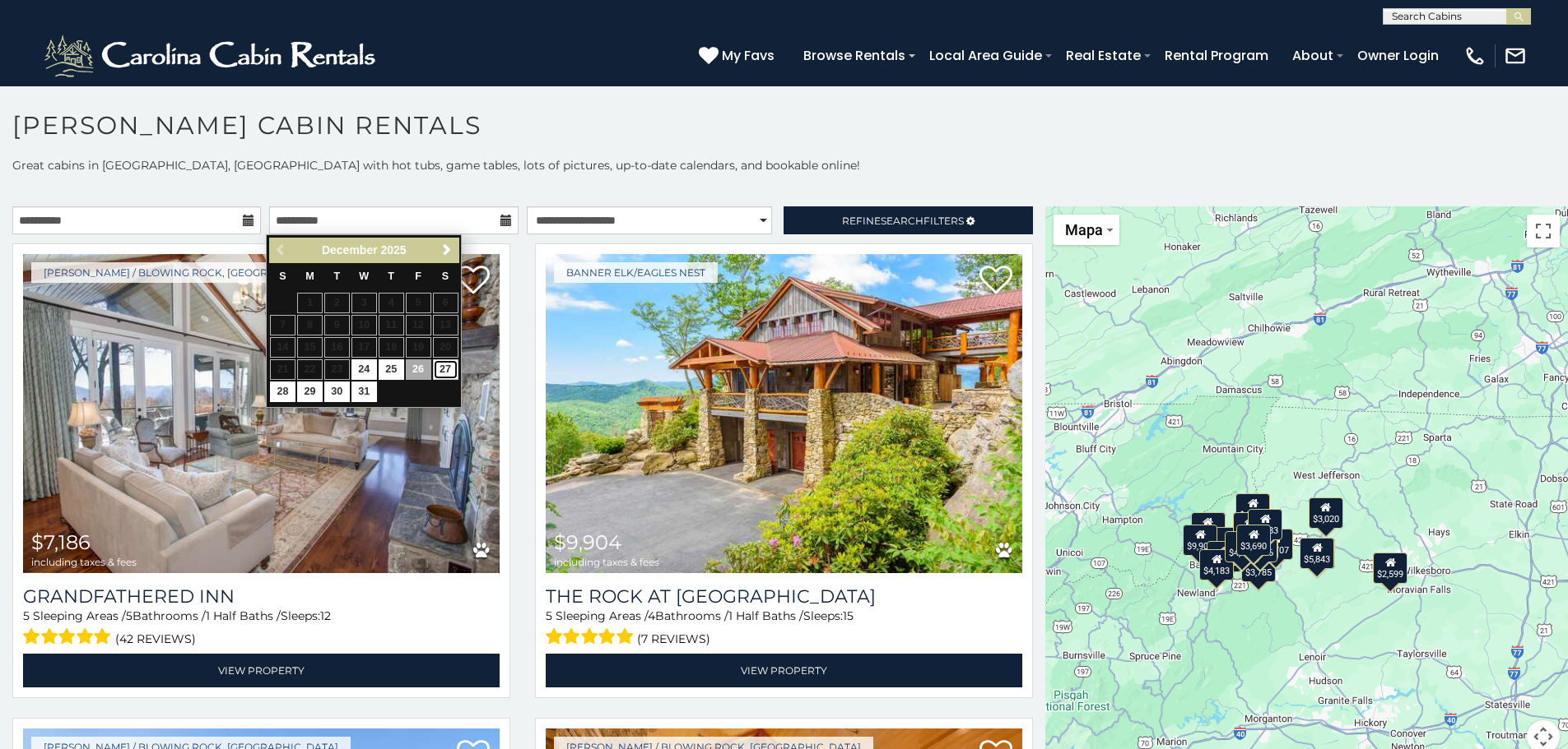
click at [453, 368] on link "27" at bounding box center [445, 369] width 26 height 21
type input "**********"
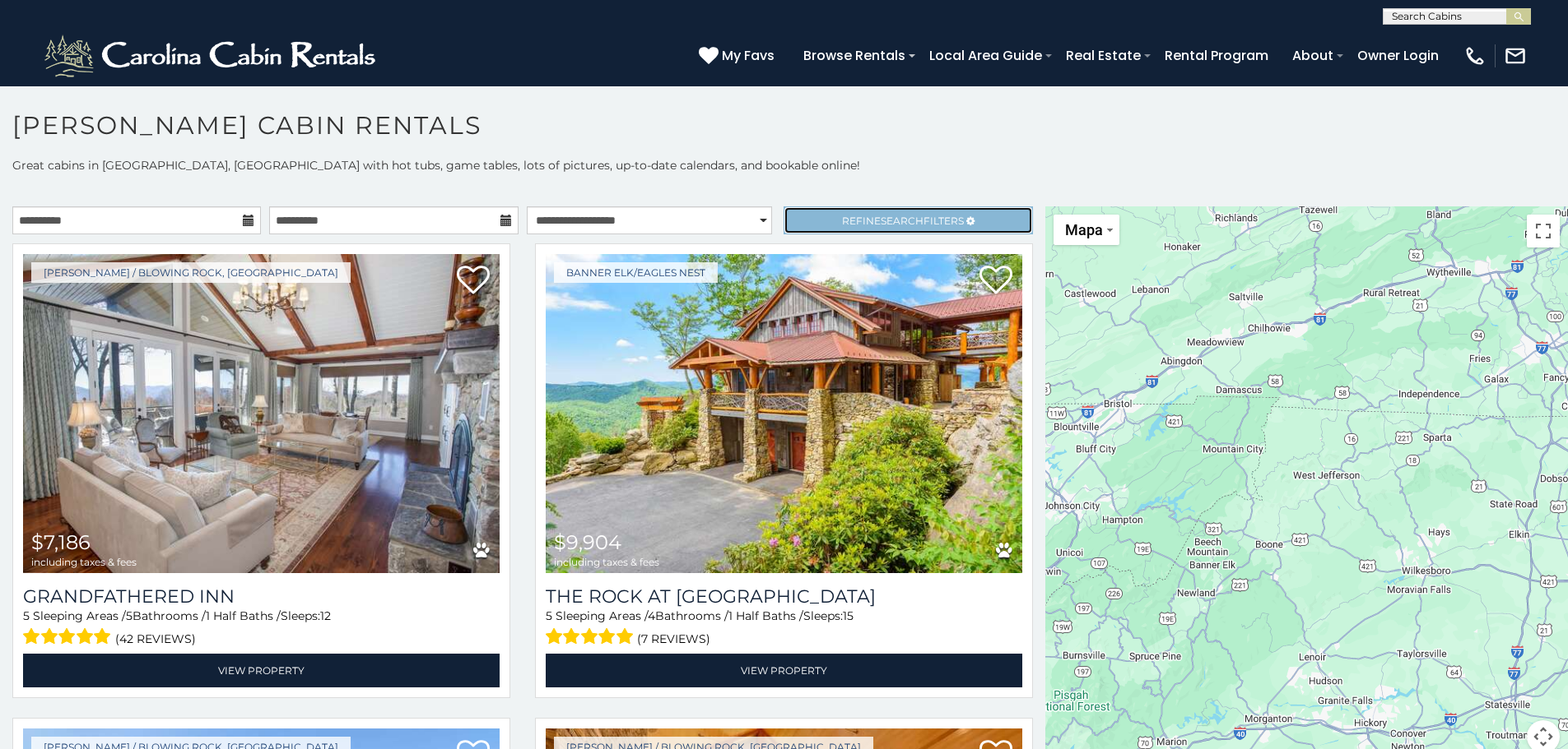
click at [845, 221] on span "Refine Search Filters" at bounding box center [903, 220] width 121 height 12
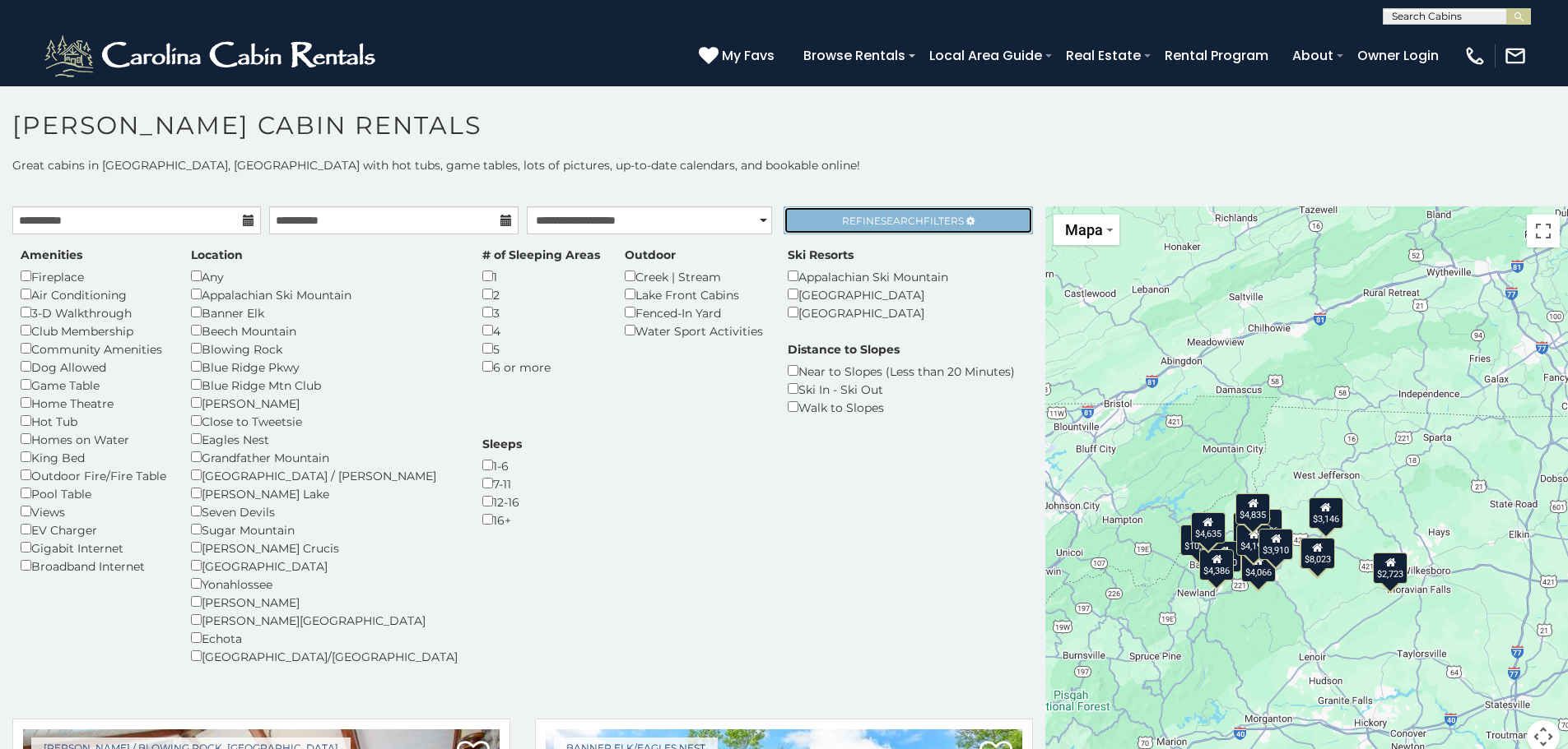
click at [842, 226] on span "Refine Search Filters" at bounding box center [903, 220] width 121 height 12
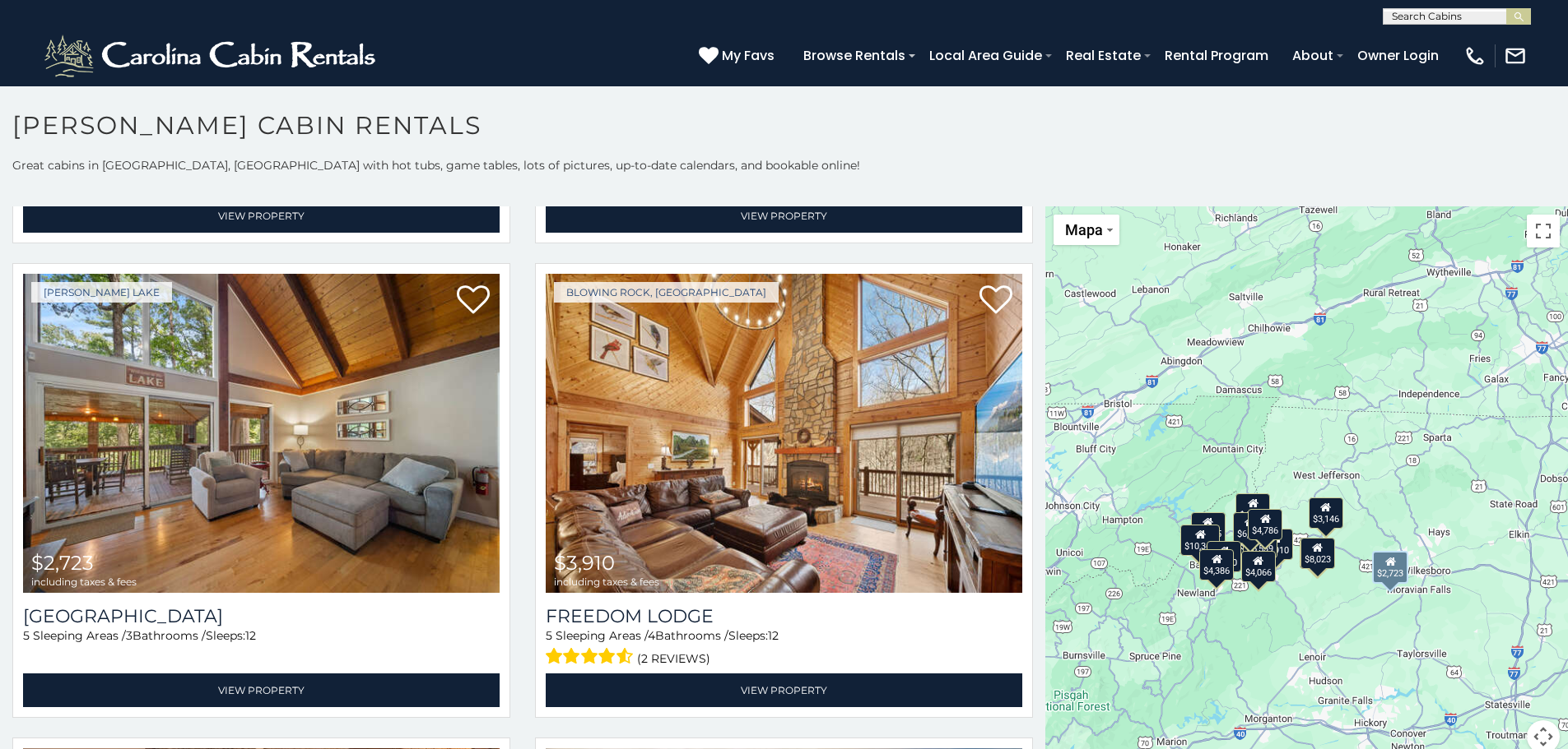
scroll to position [2879, 0]
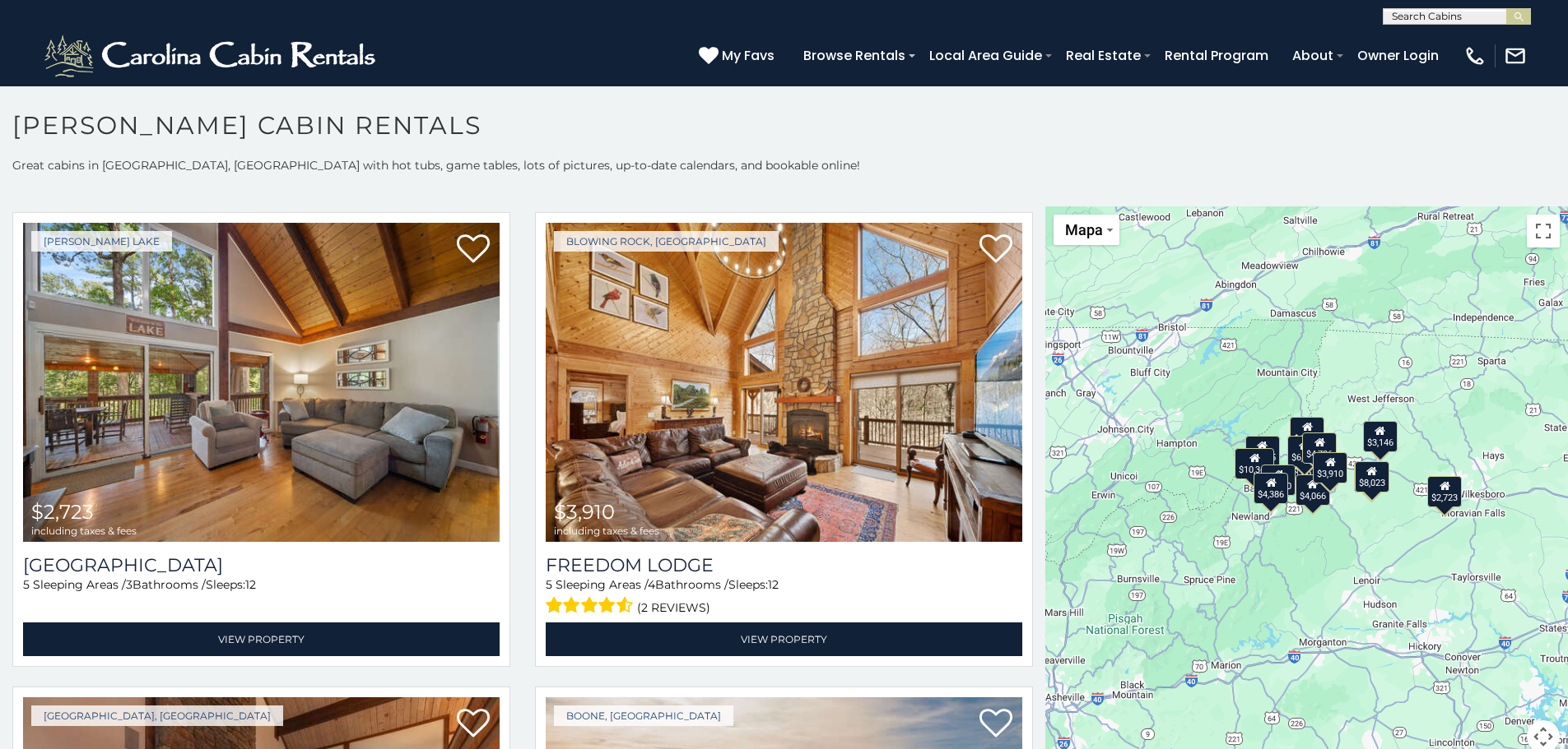
drag, startPoint x: 1101, startPoint y: 535, endPoint x: 1159, endPoint y: 456, distance: 98.0
click at [1159, 456] on div "$7,695 $10,361 $5,428 $5,539 $6,202 $6,412 $3,146 $4,210 $4,386 $4,786 $4,066 $…" at bounding box center [1306, 490] width 522 height 567
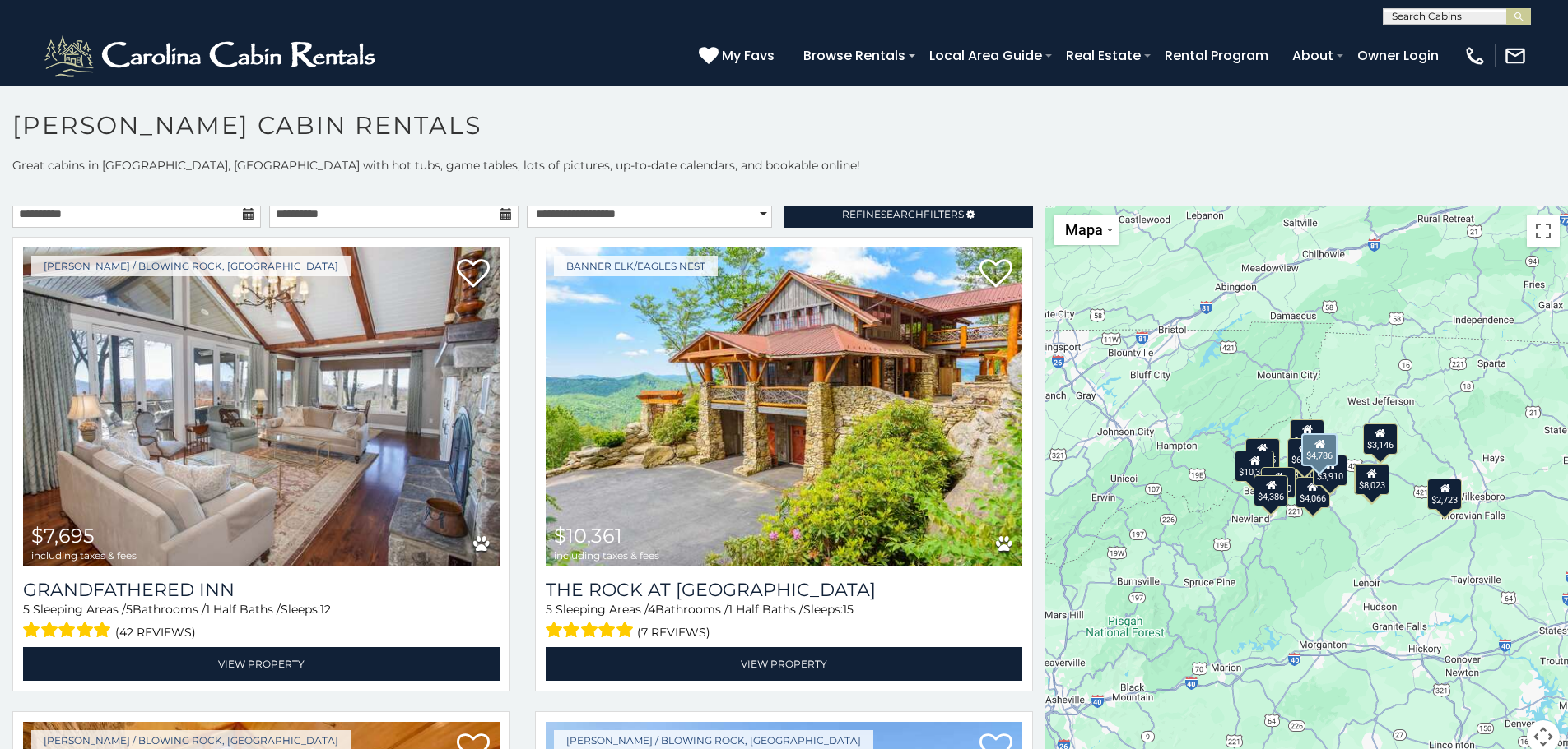
scroll to position [0, 0]
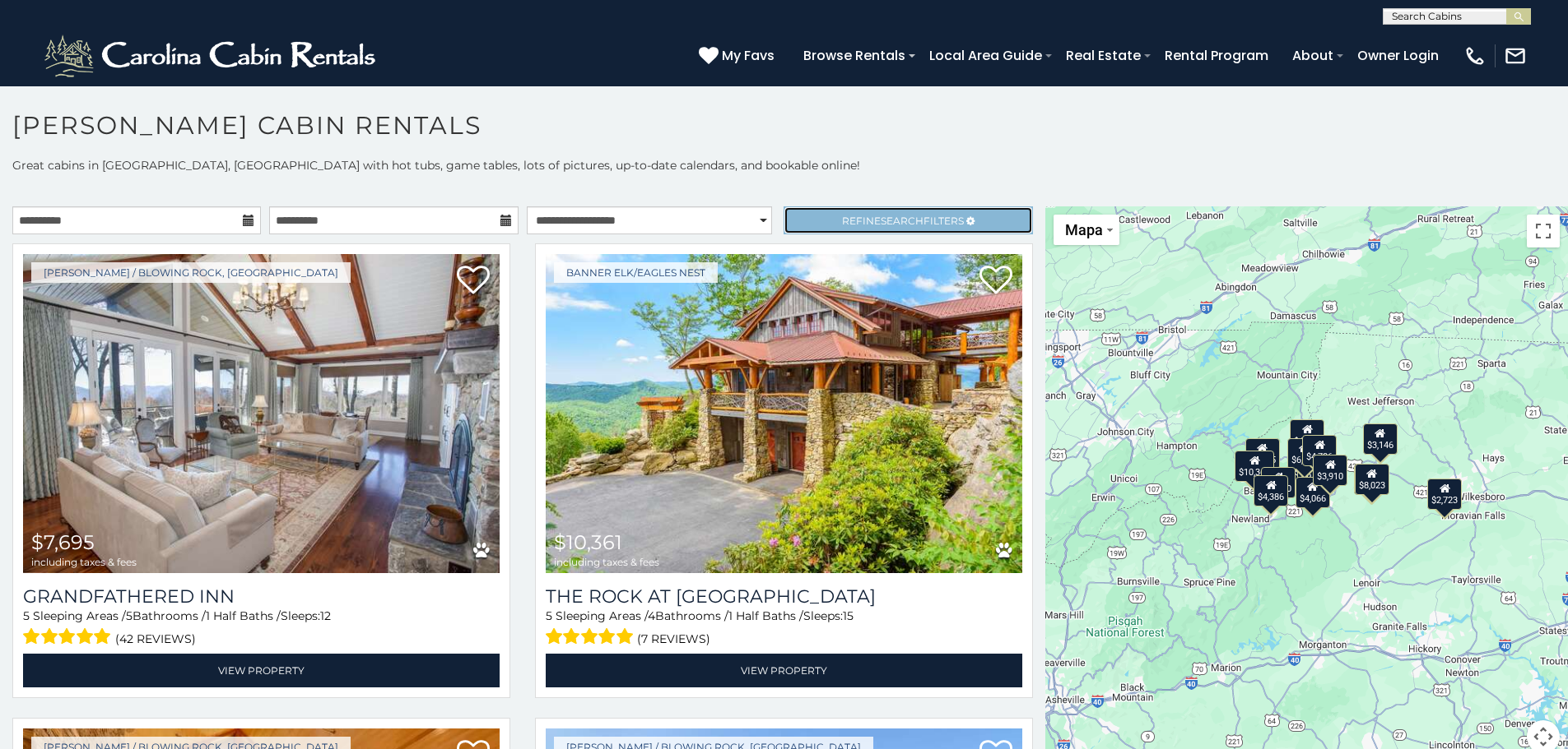
click at [813, 220] on link "Refine Search Filters" at bounding box center [908, 220] width 249 height 28
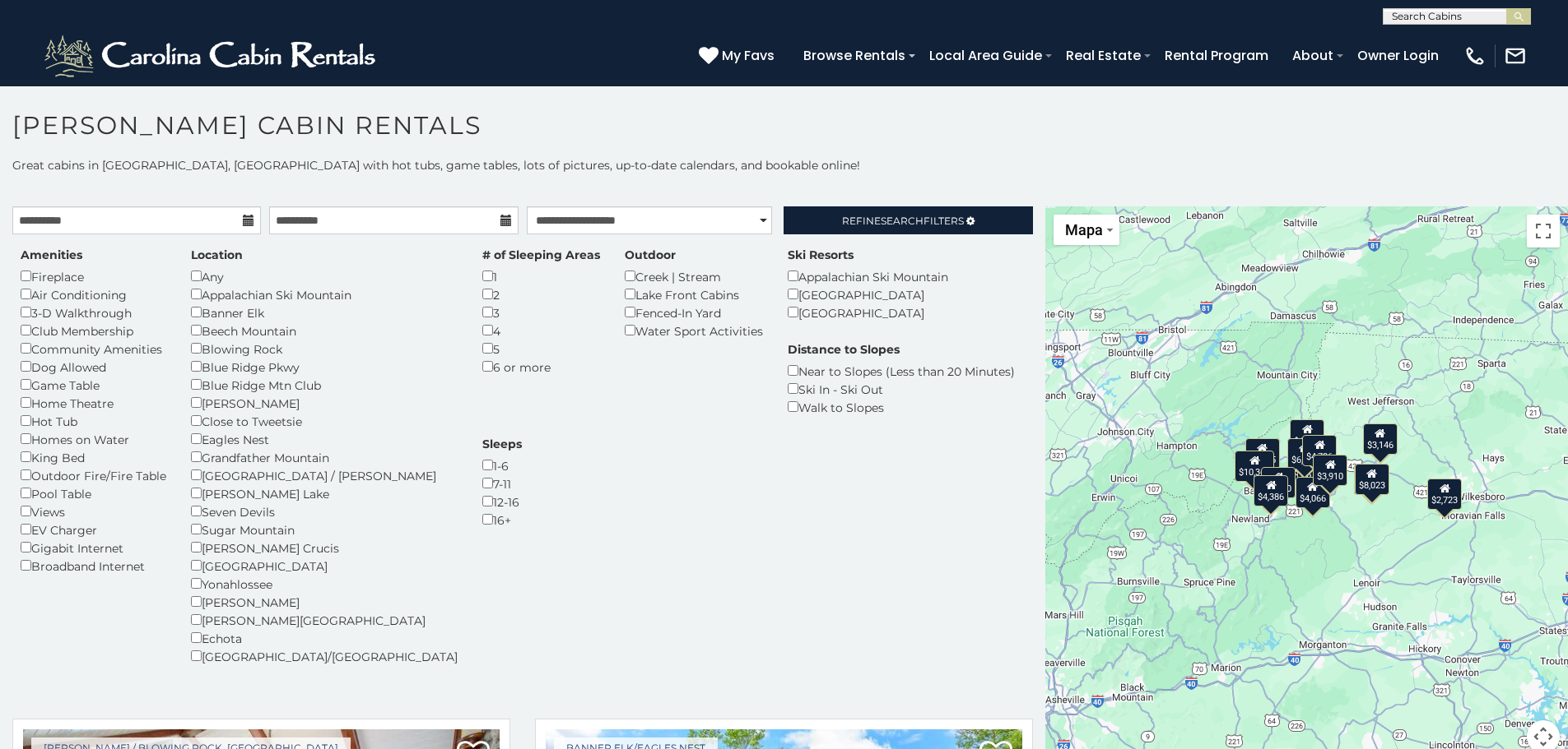
click at [17, 273] on div "Amenities Fireplace Air Conditioning 3-D Walkthrough Club Membership Community …" at bounding box center [93, 411] width 171 height 328
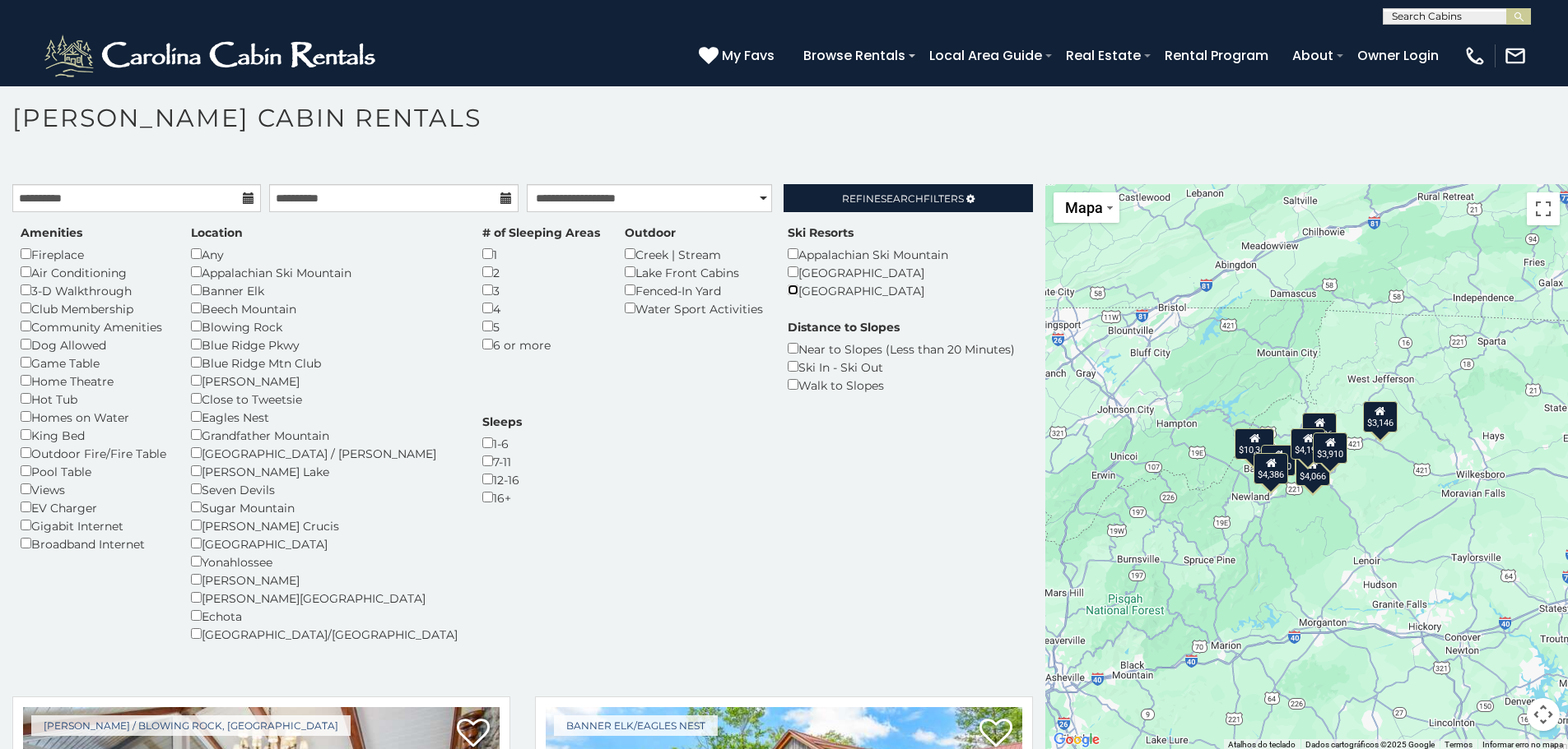
scroll to position [9, 0]
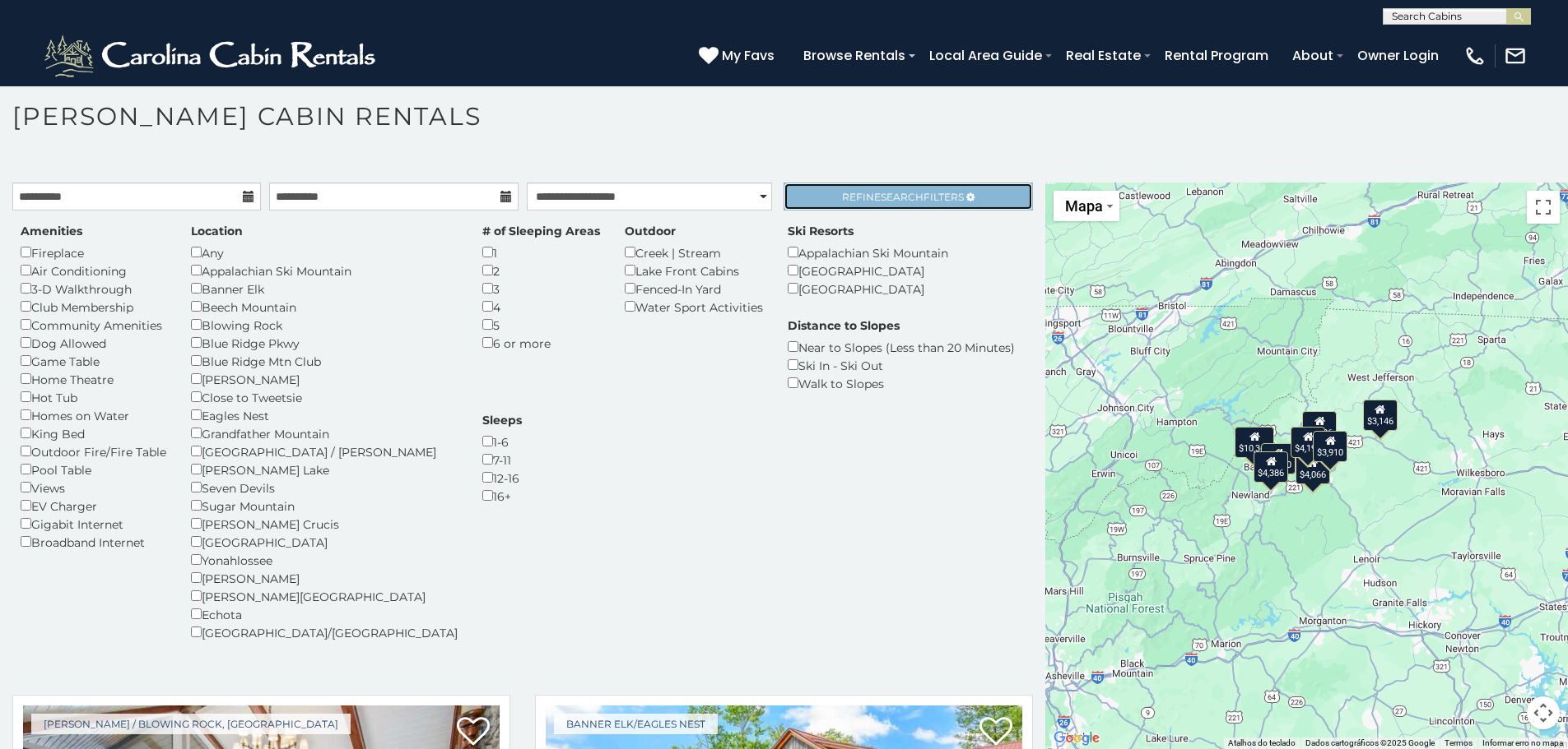
click at [917, 202] on span "Refine Search Filters" at bounding box center [903, 197] width 121 height 12
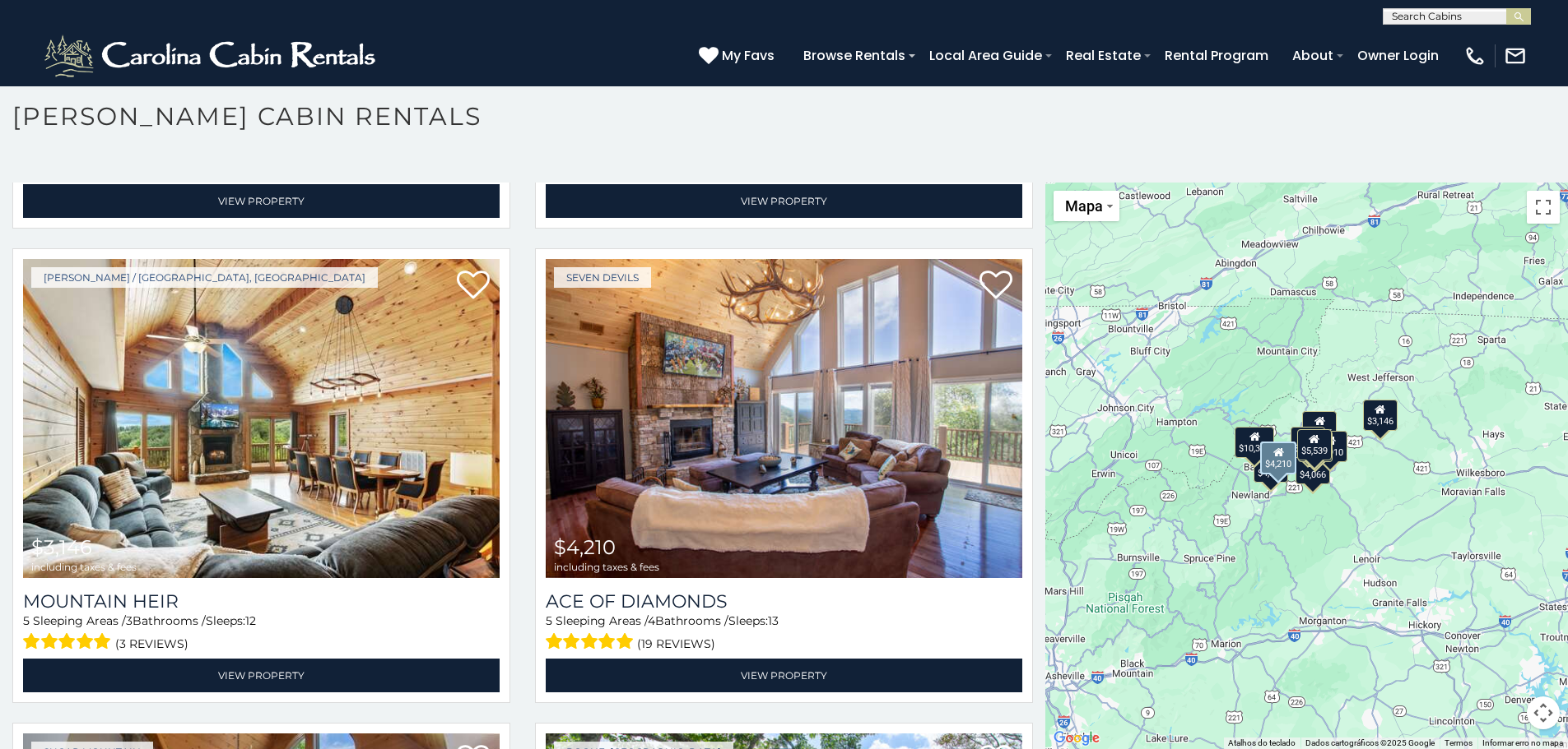
scroll to position [960, 0]
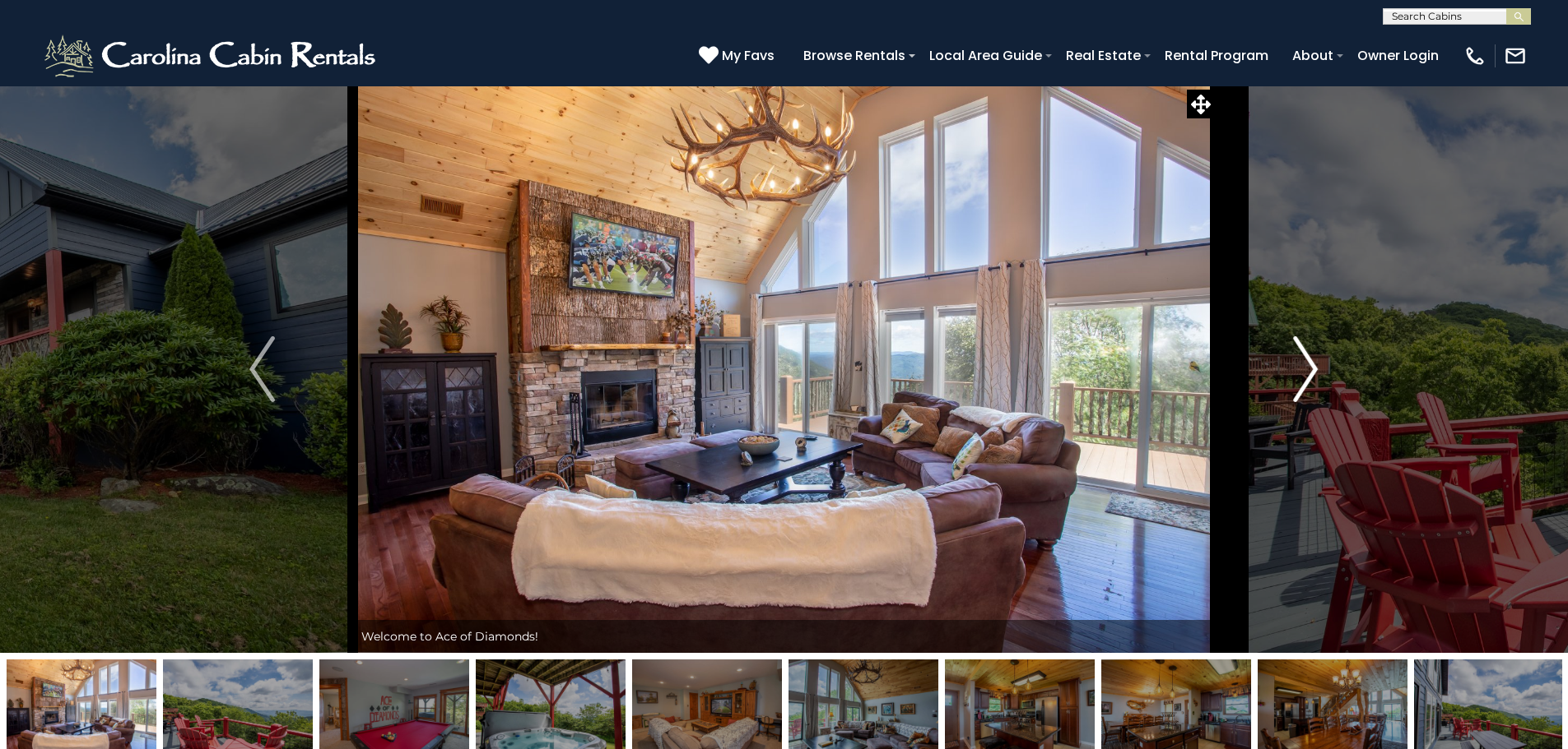
click at [1304, 385] on img "Next" at bounding box center [1305, 369] width 25 height 66
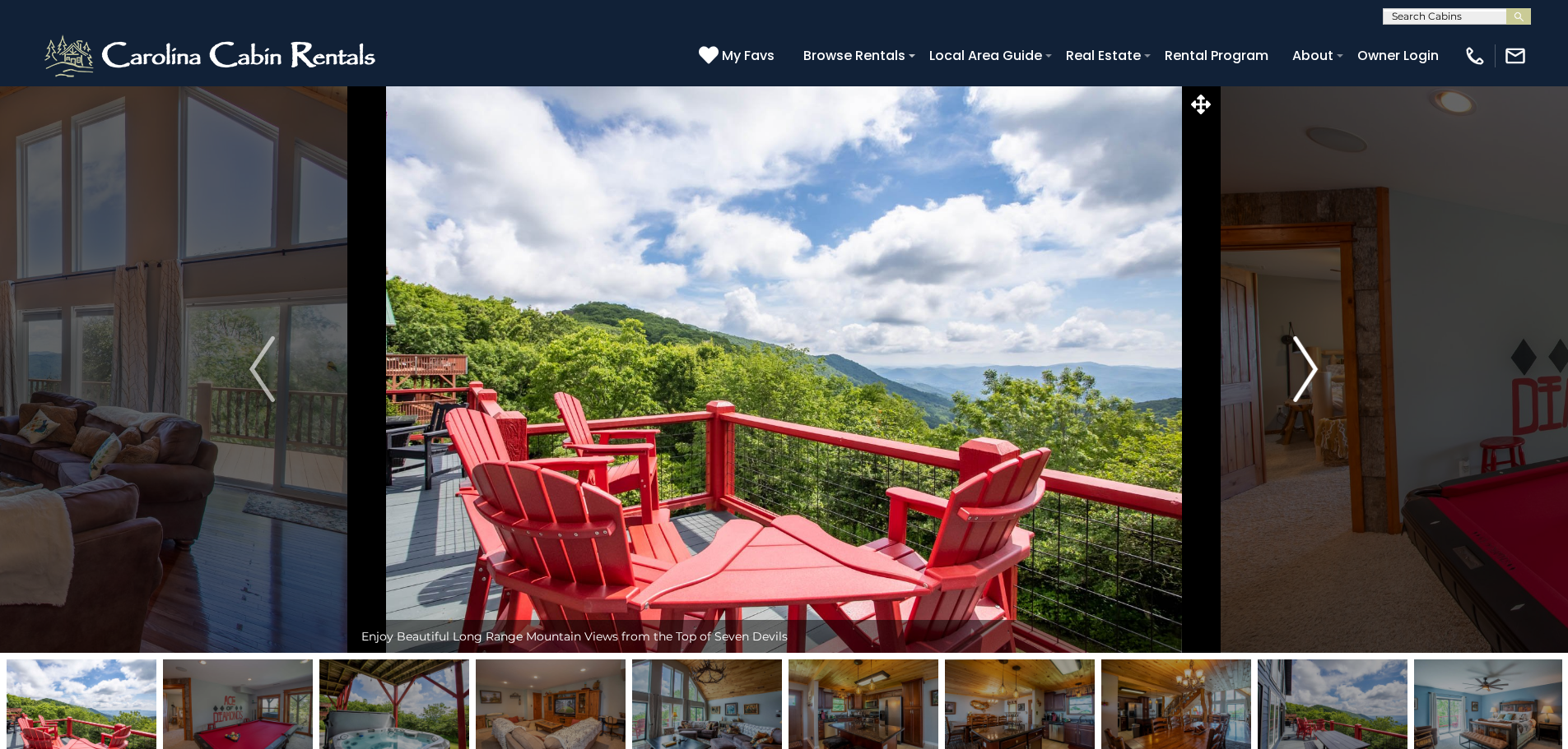
click at [1304, 385] on img "Next" at bounding box center [1305, 369] width 25 height 66
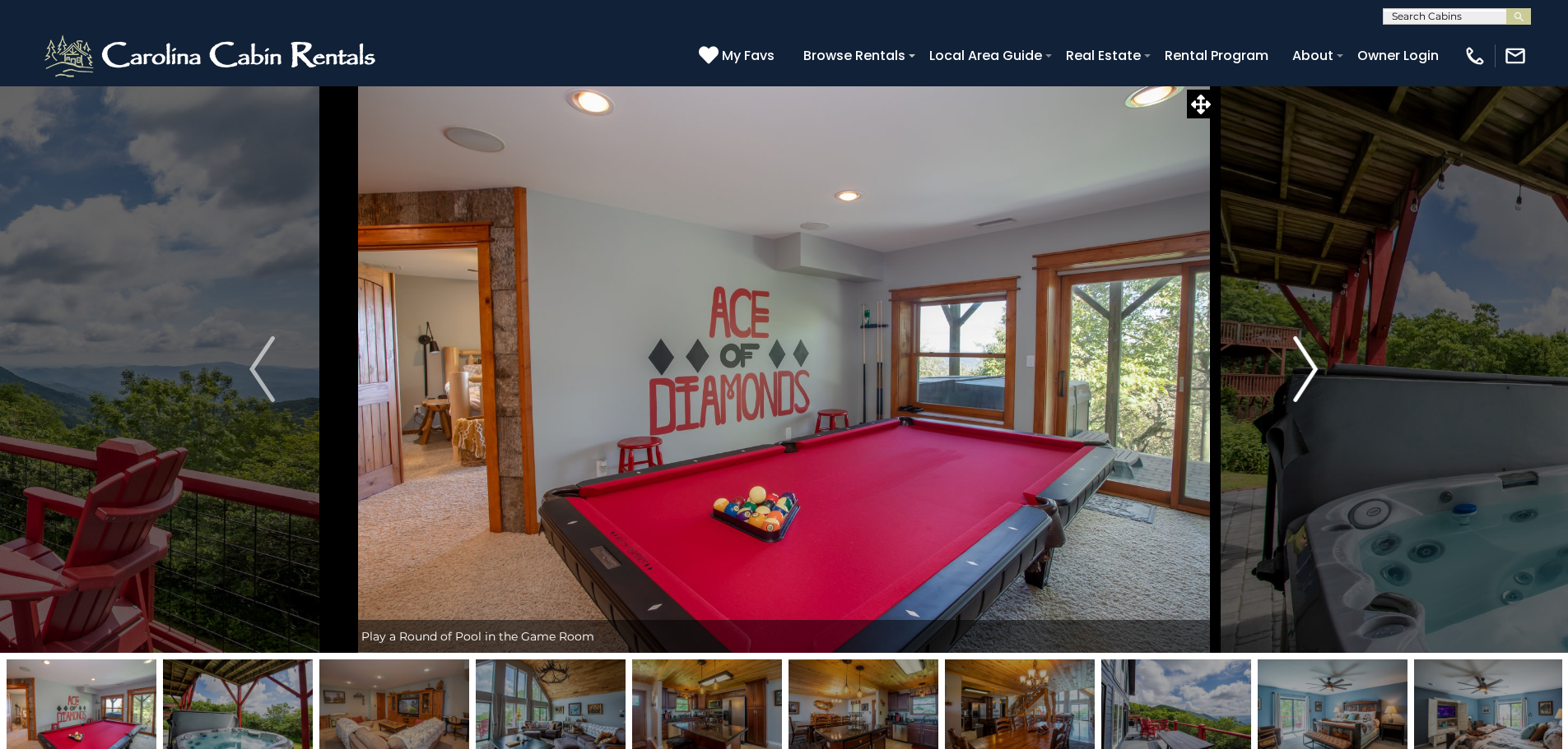
click at [1304, 385] on img "Next" at bounding box center [1305, 369] width 25 height 66
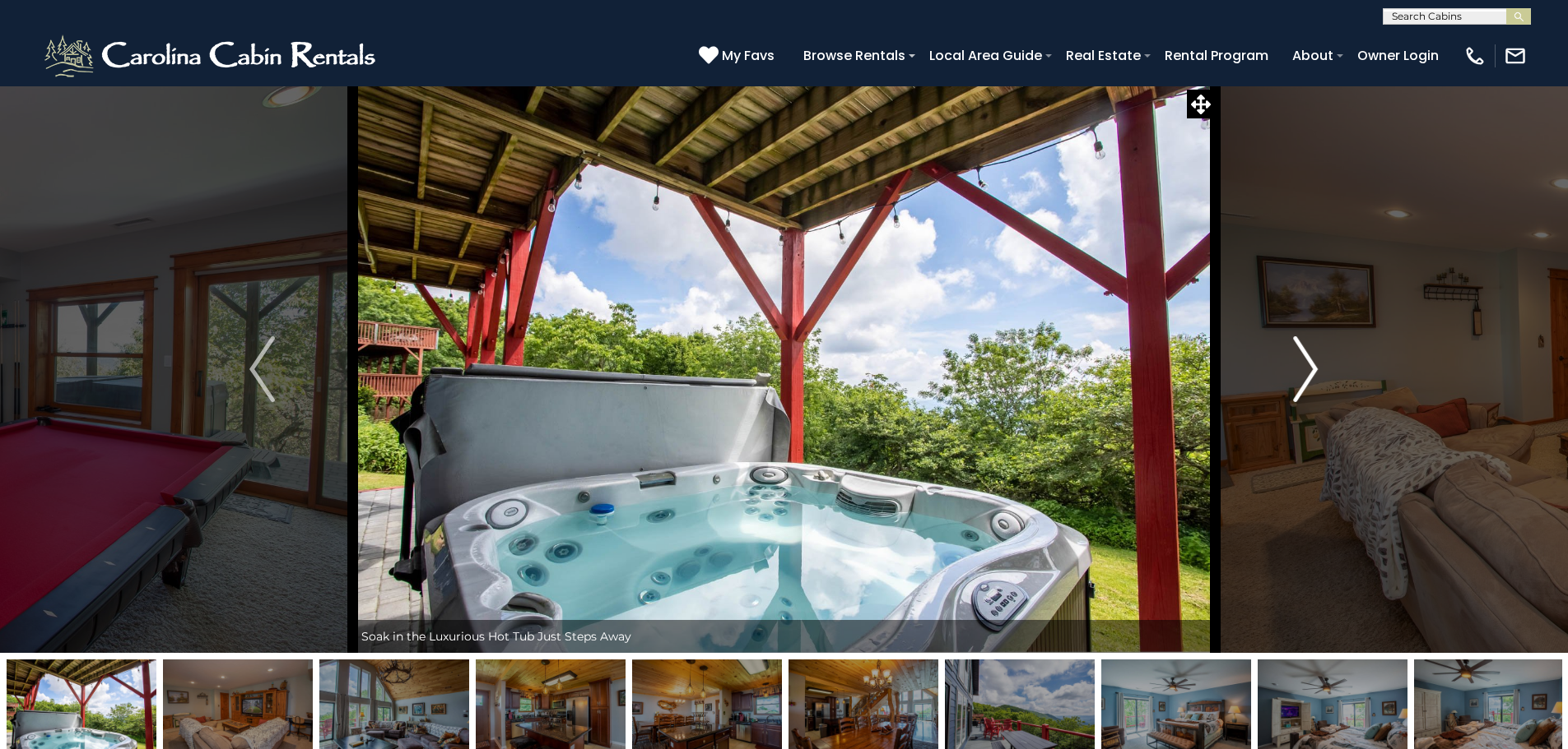
click at [1304, 385] on img "Next" at bounding box center [1305, 369] width 25 height 66
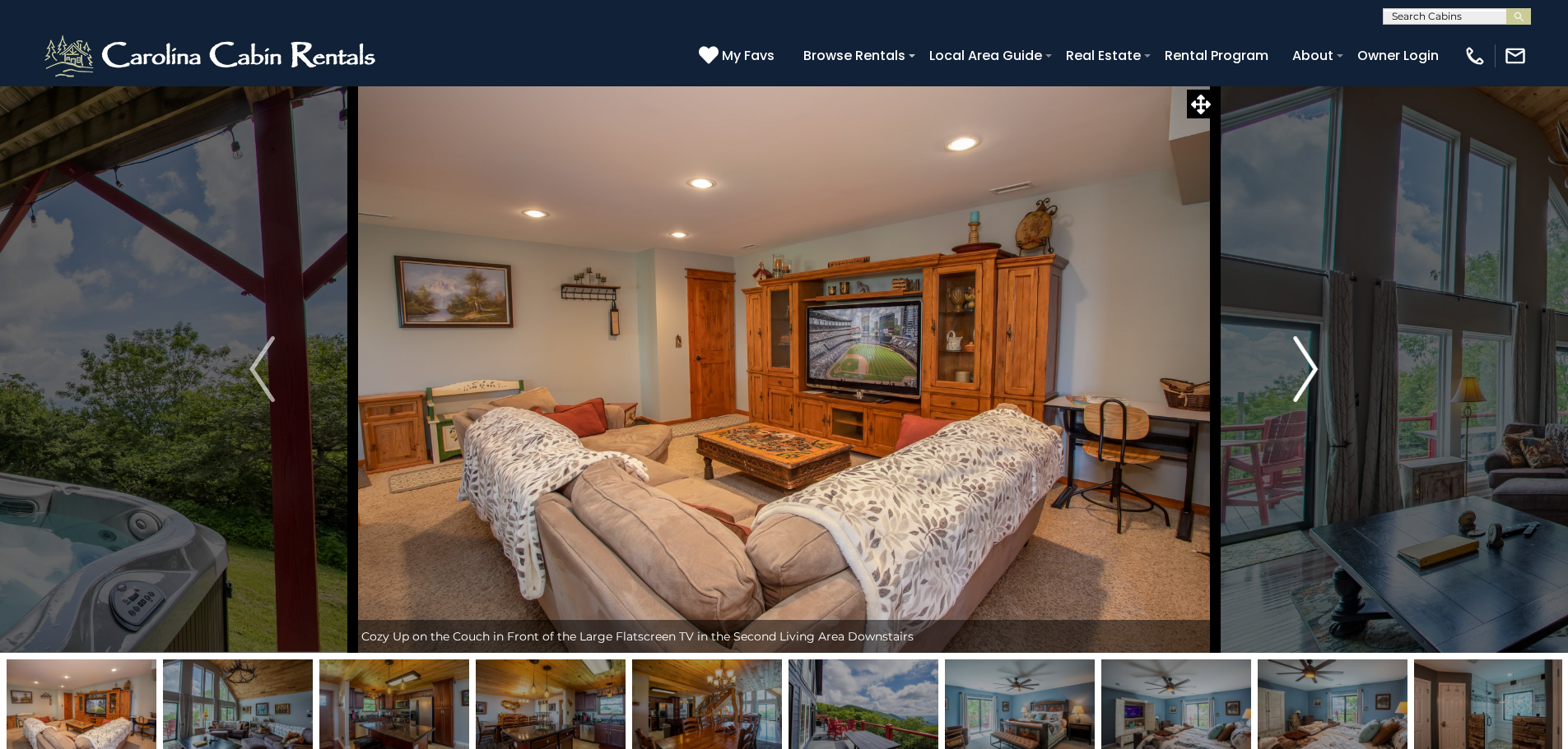
click at [1304, 385] on img "Next" at bounding box center [1305, 369] width 25 height 66
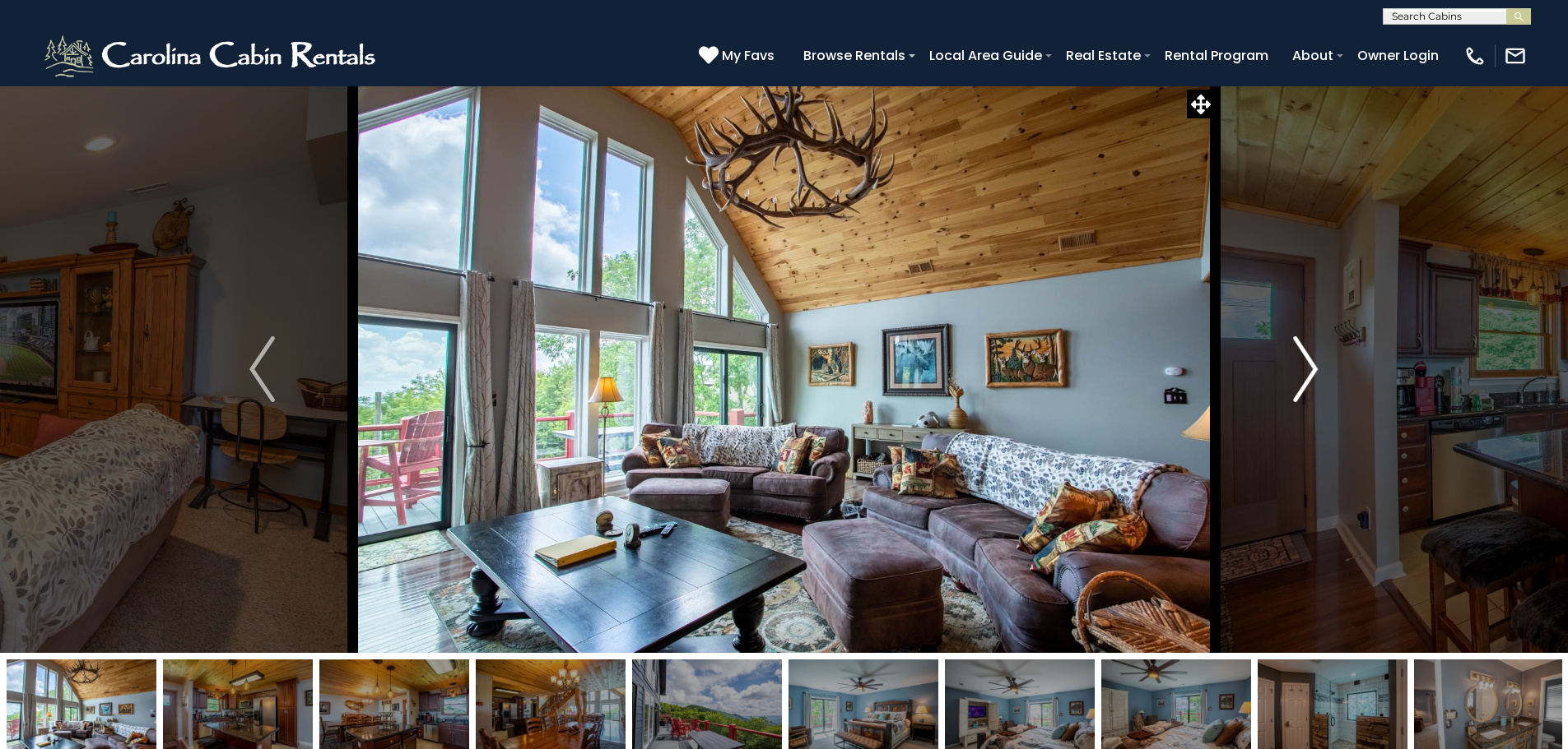
click at [1305, 384] on img "Next" at bounding box center [1305, 369] width 25 height 66
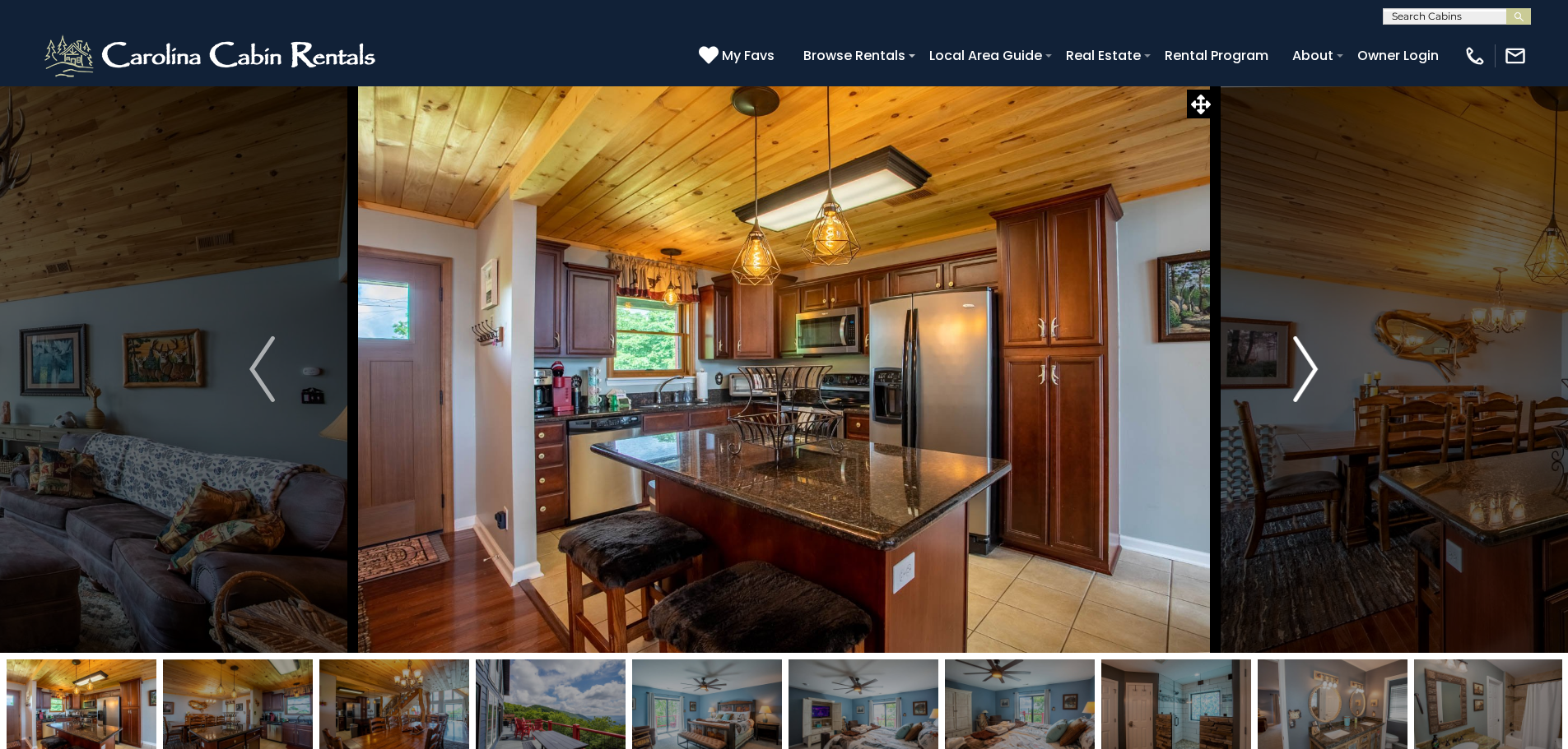
click at [1305, 384] on img "Next" at bounding box center [1305, 369] width 25 height 66
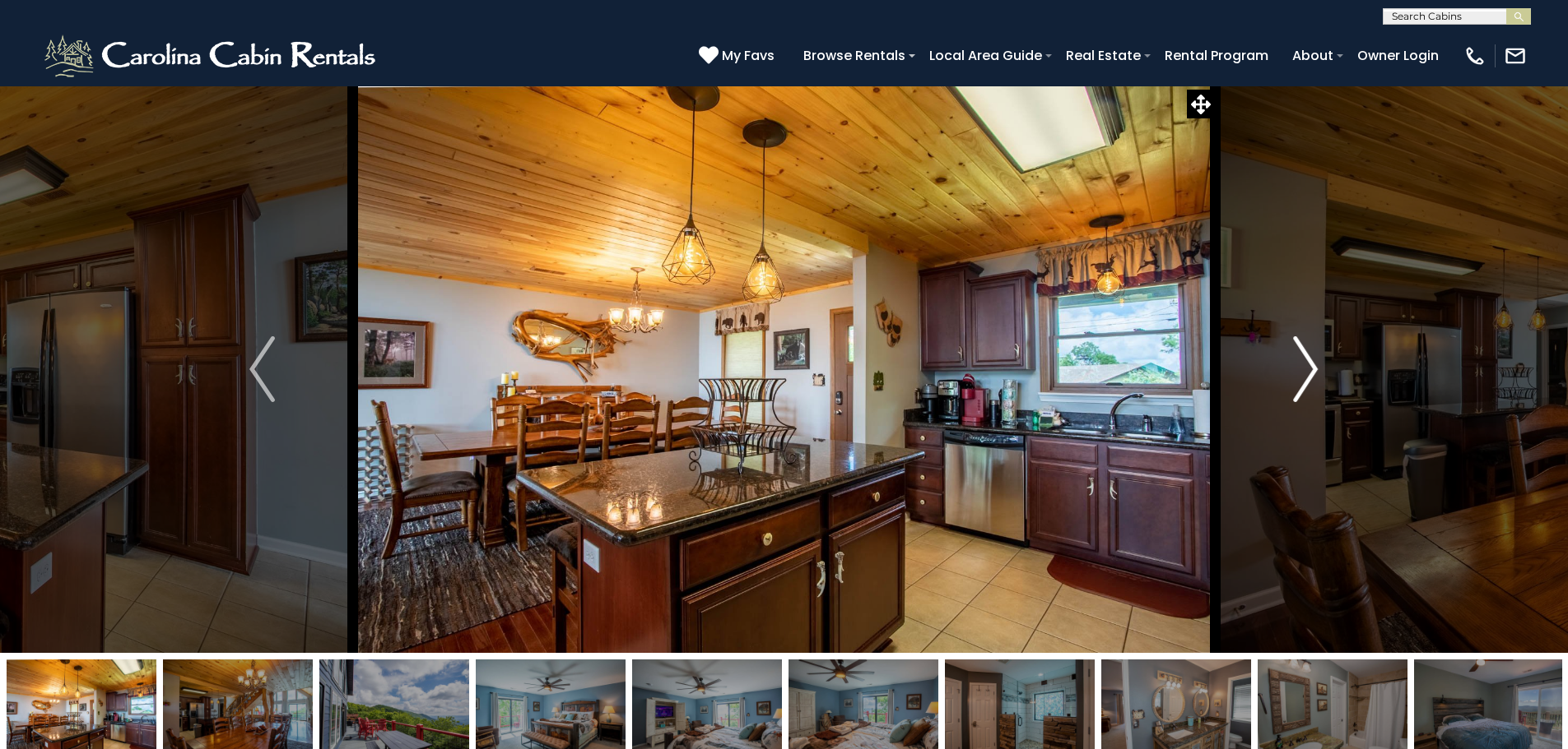
click at [1305, 384] on img "Next" at bounding box center [1305, 369] width 25 height 66
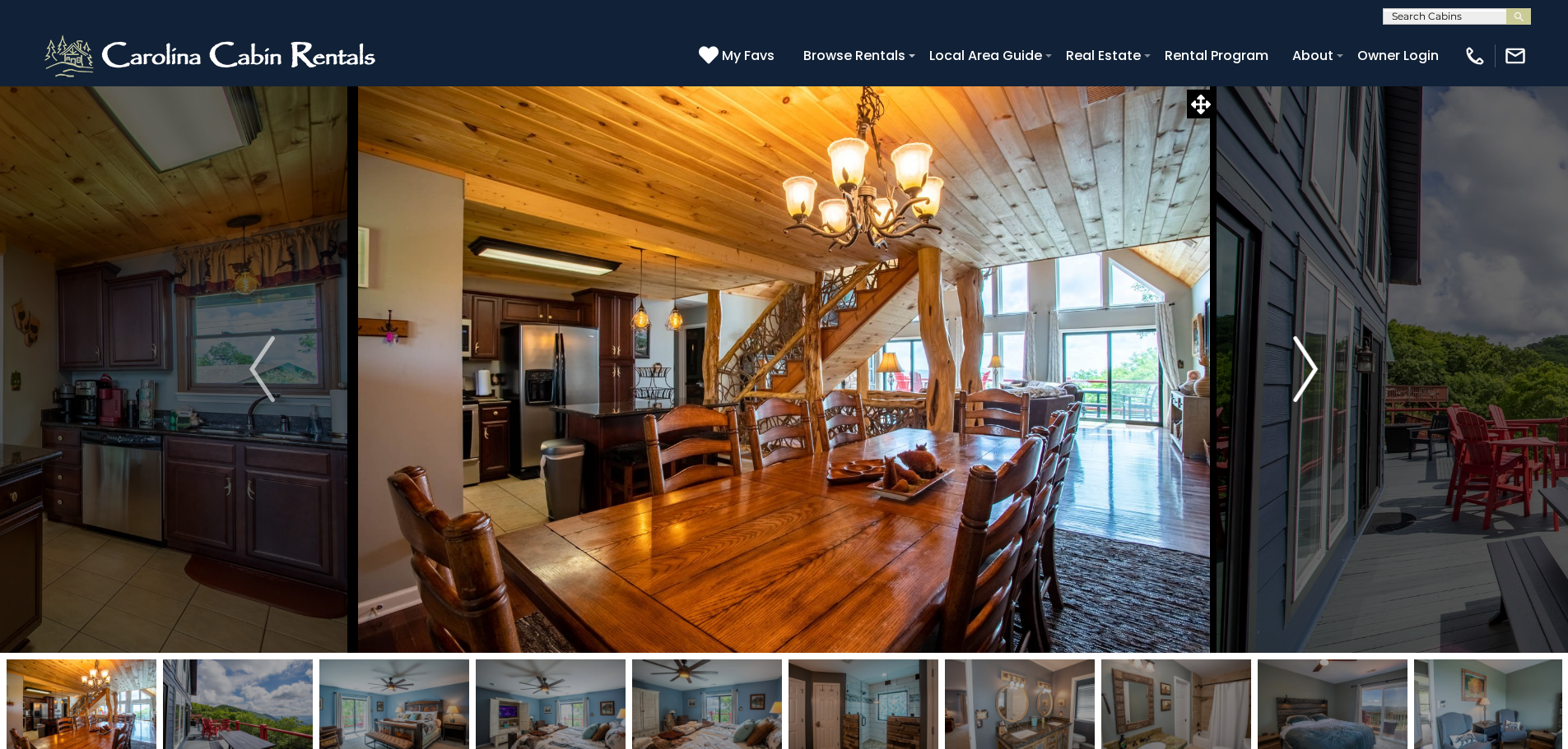
click at [1305, 384] on img "Next" at bounding box center [1305, 369] width 25 height 66
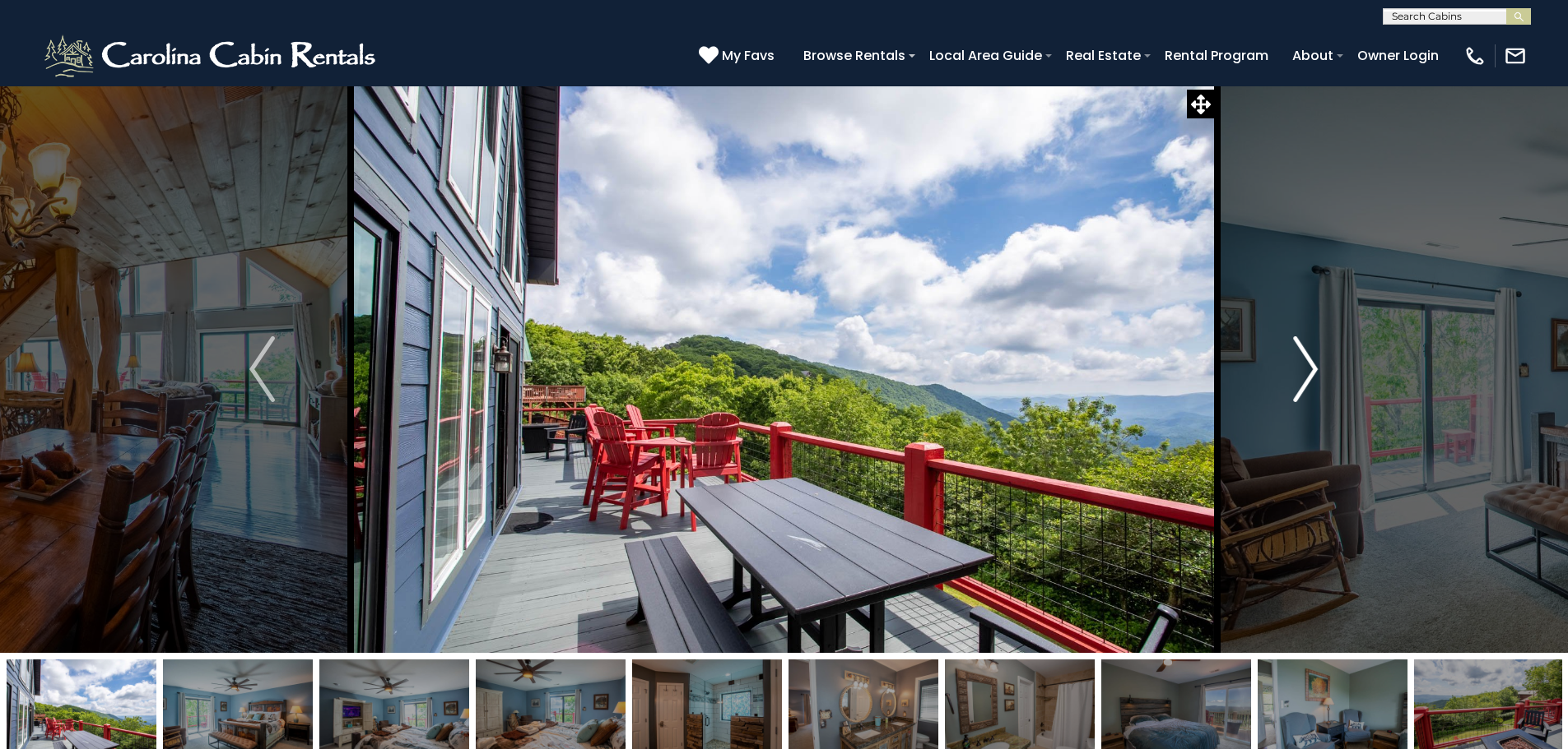
click at [1306, 383] on img "Next" at bounding box center [1305, 369] width 25 height 66
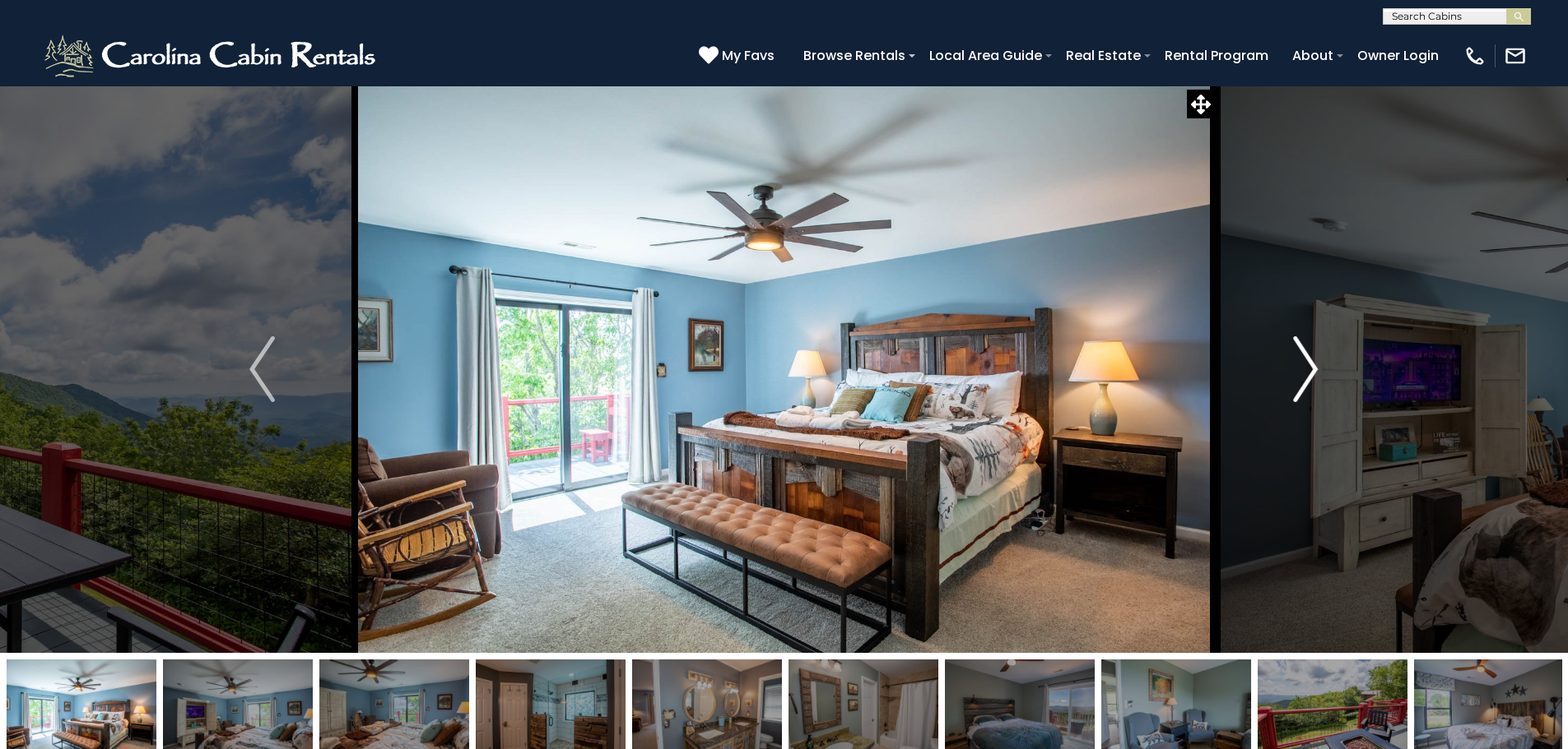
click at [1306, 383] on img "Next" at bounding box center [1305, 369] width 25 height 66
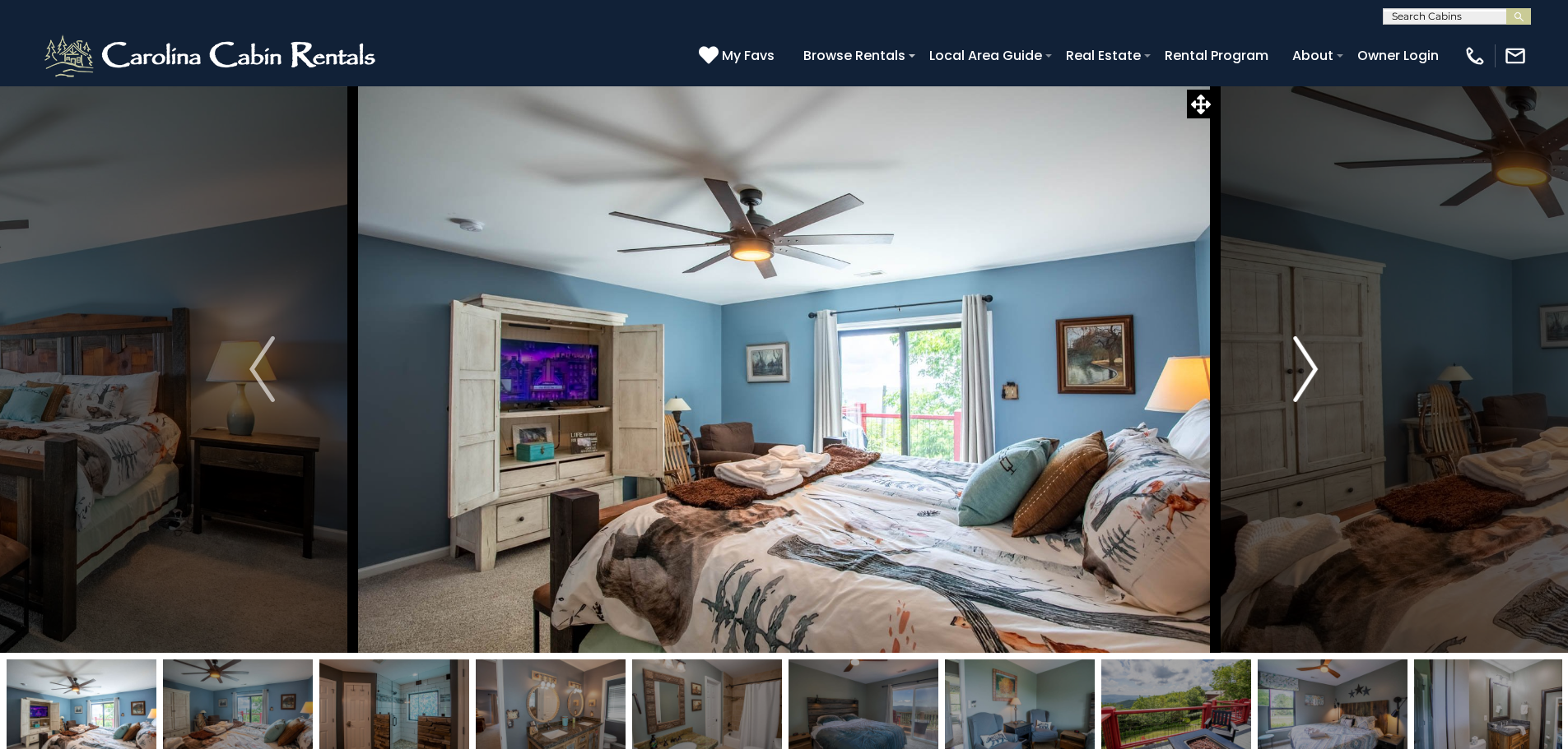
click at [1306, 383] on img "Next" at bounding box center [1305, 369] width 25 height 66
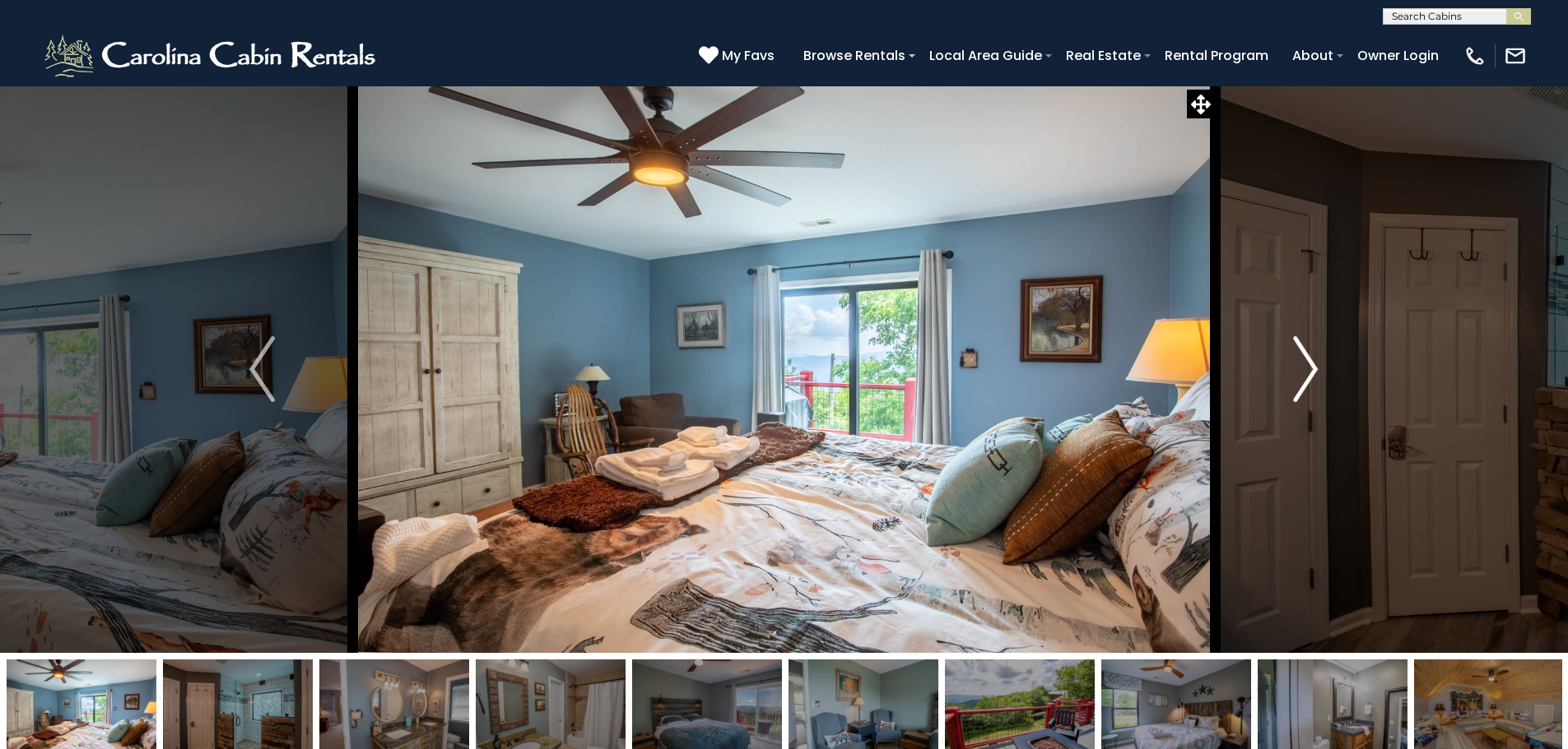
click at [1306, 383] on img "Next" at bounding box center [1305, 369] width 25 height 66
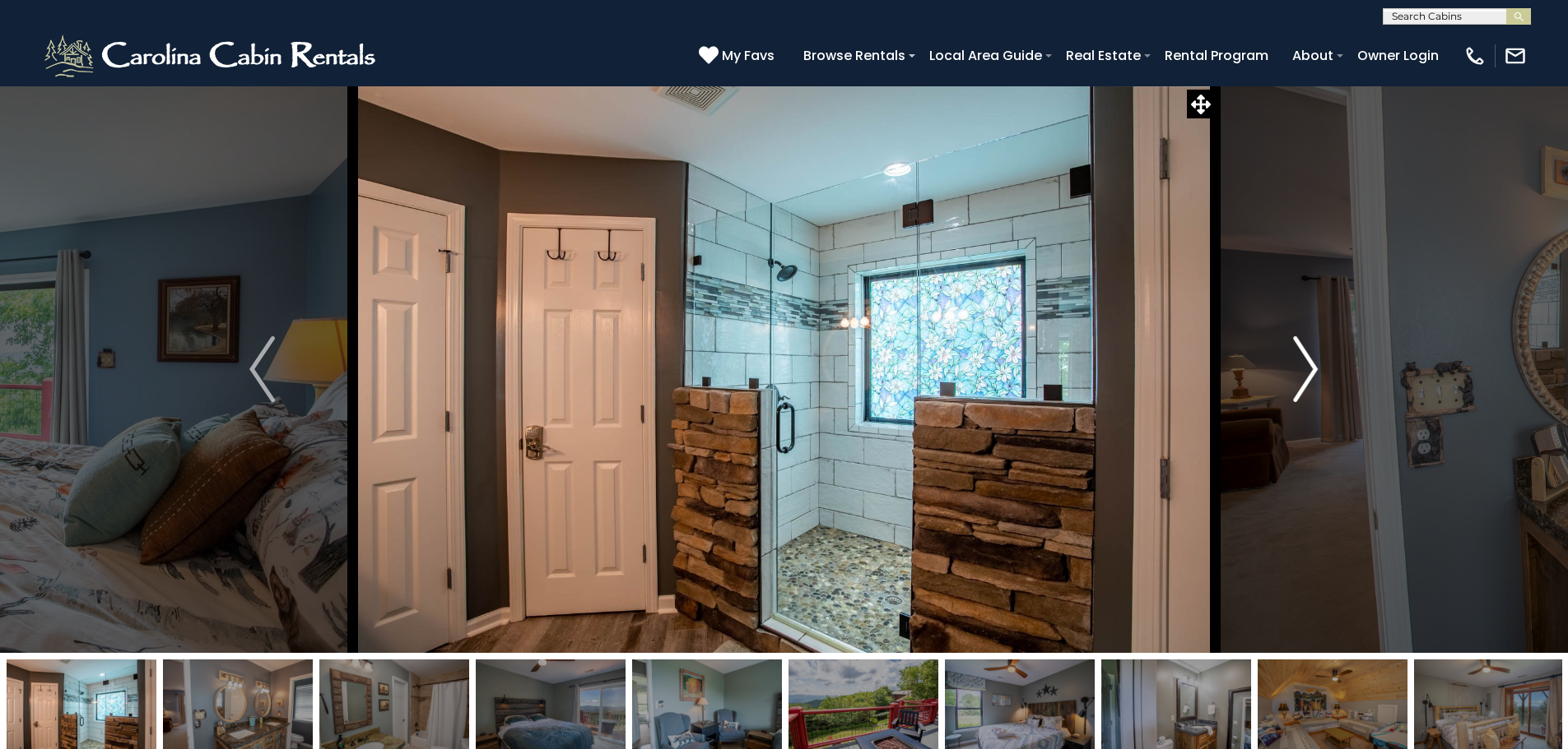
click at [1306, 383] on img "Next" at bounding box center [1305, 369] width 25 height 66
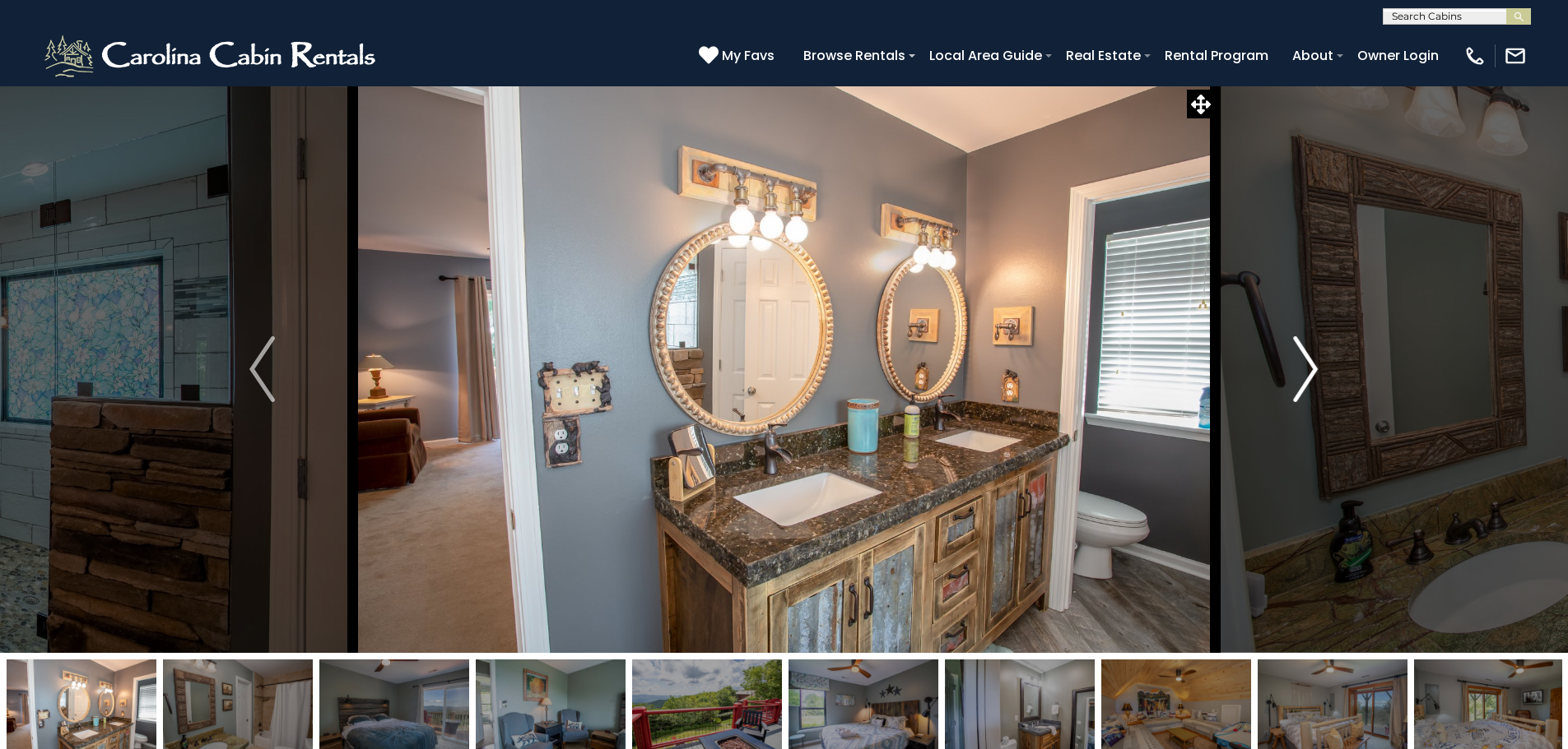
click at [1306, 383] on img "Next" at bounding box center [1305, 369] width 25 height 66
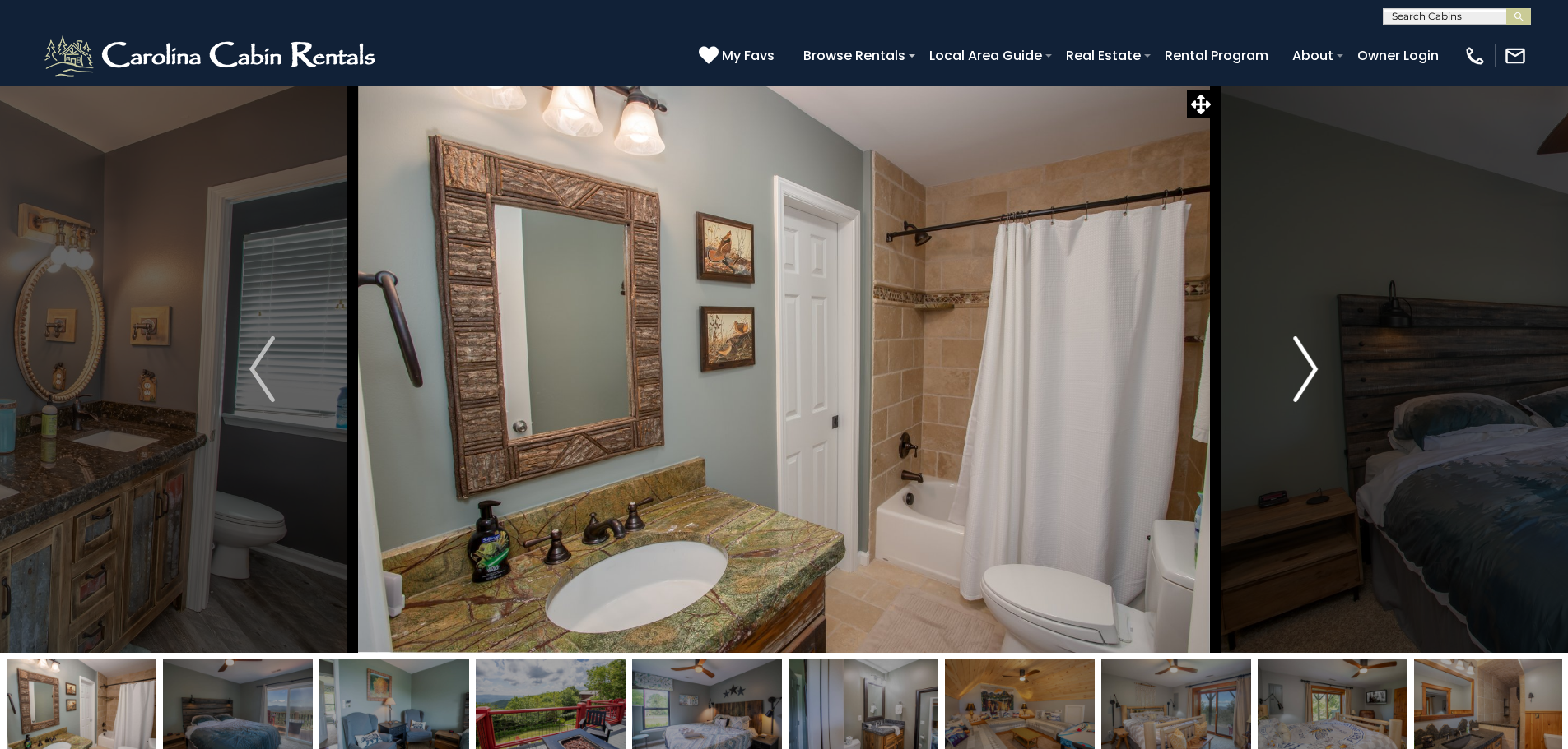
click at [1306, 383] on img "Next" at bounding box center [1305, 369] width 25 height 66
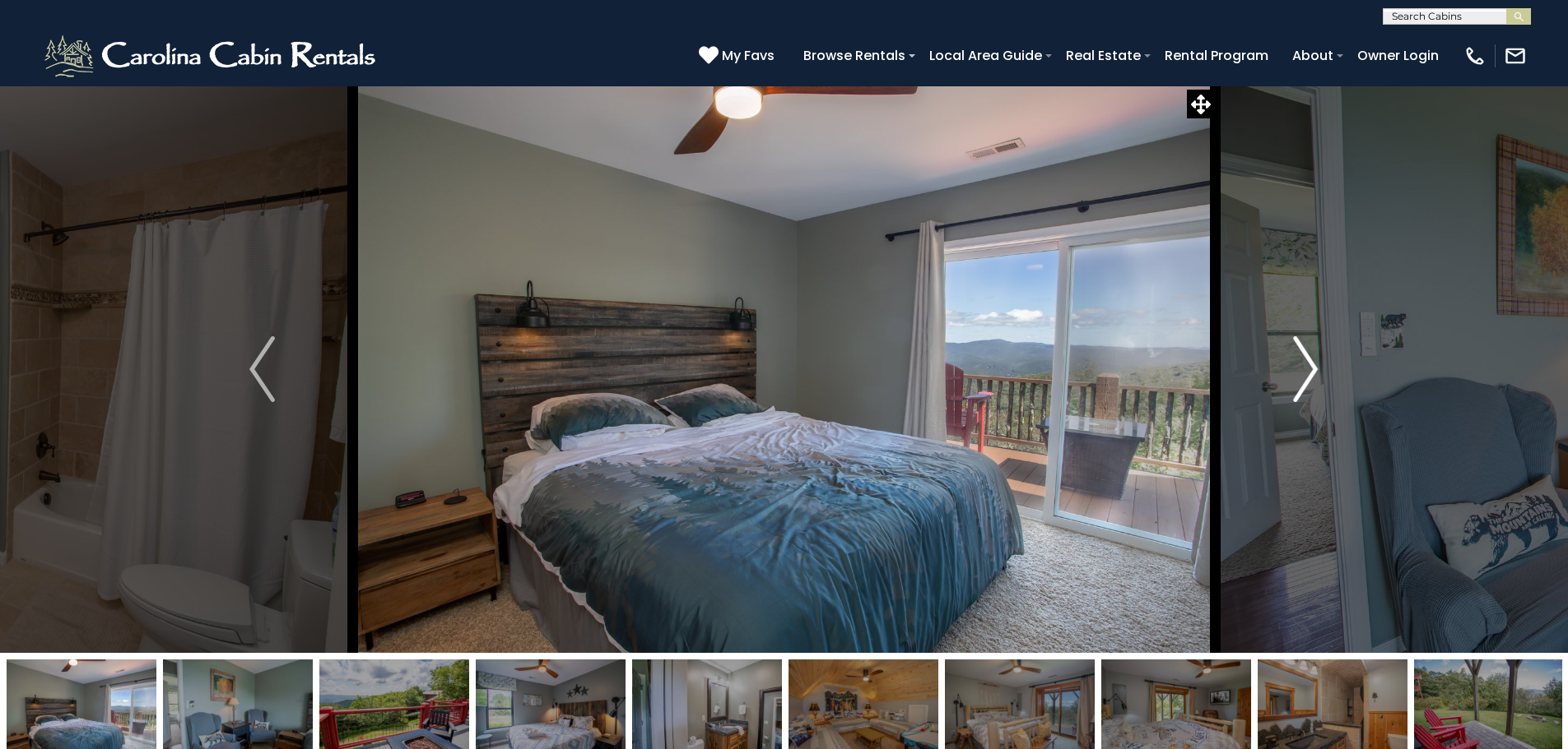
click at [1306, 383] on img "Next" at bounding box center [1305, 369] width 25 height 66
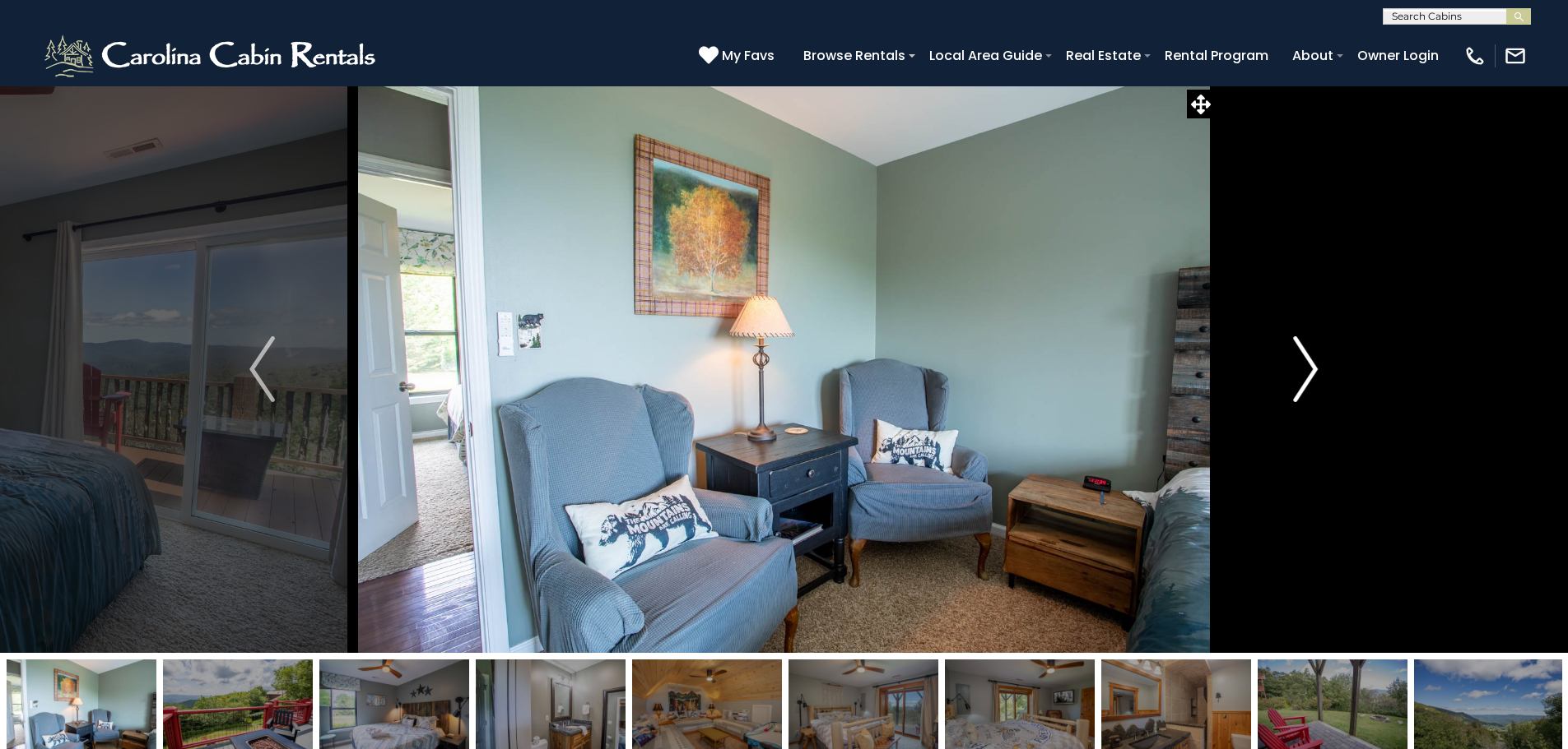
click at [1306, 383] on img "Next" at bounding box center [1305, 369] width 25 height 66
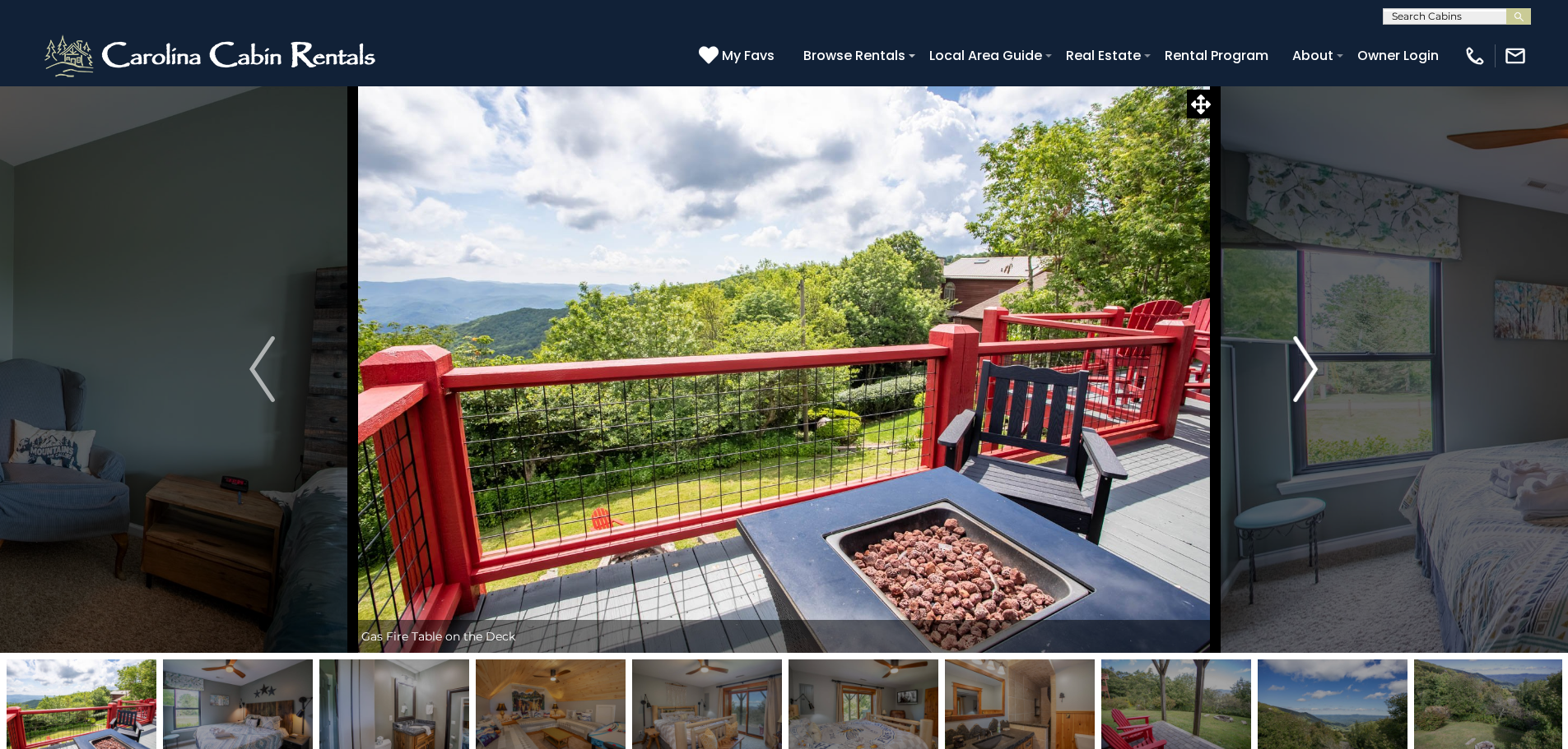
click at [1306, 383] on img "Next" at bounding box center [1305, 369] width 25 height 66
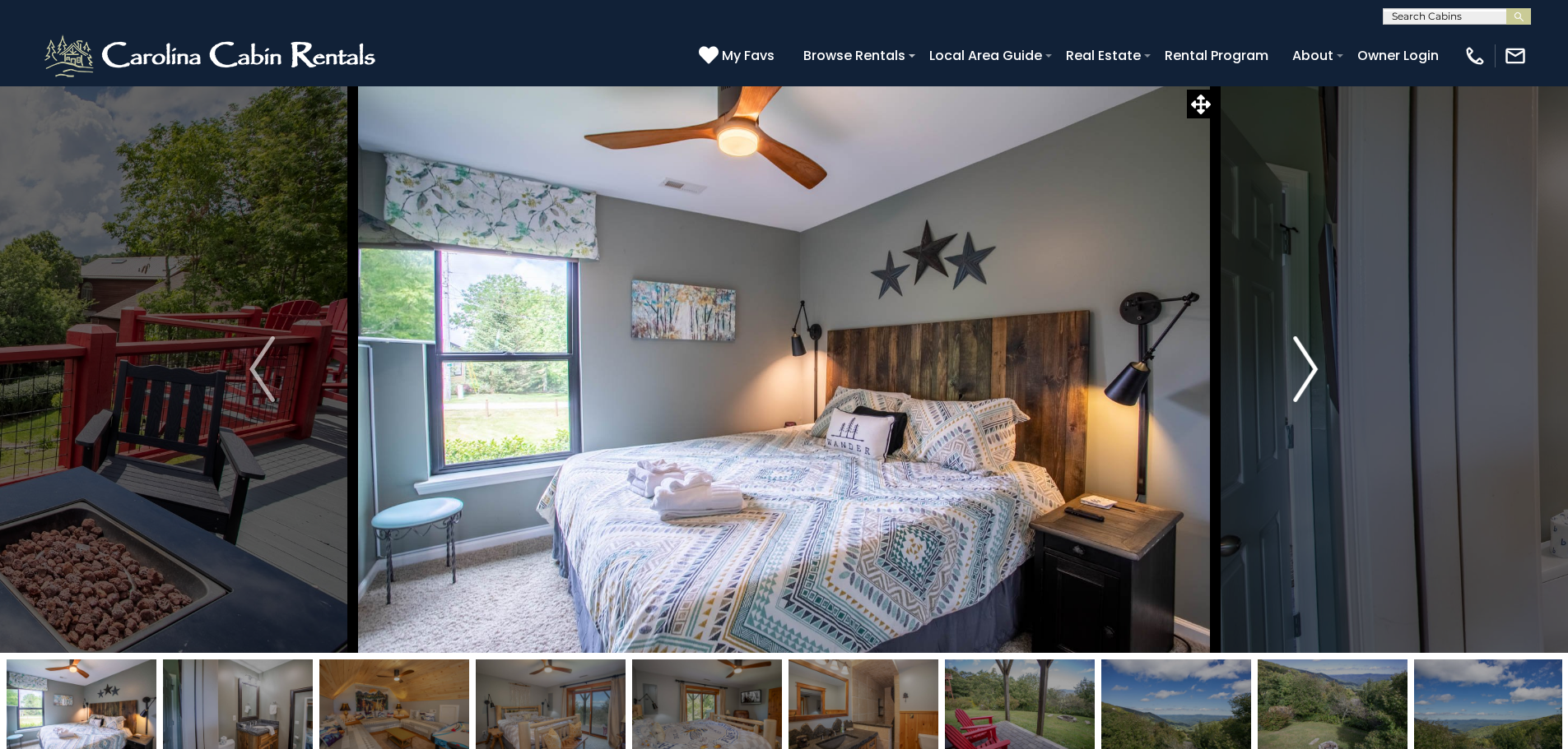
click at [1306, 383] on img "Next" at bounding box center [1305, 369] width 25 height 66
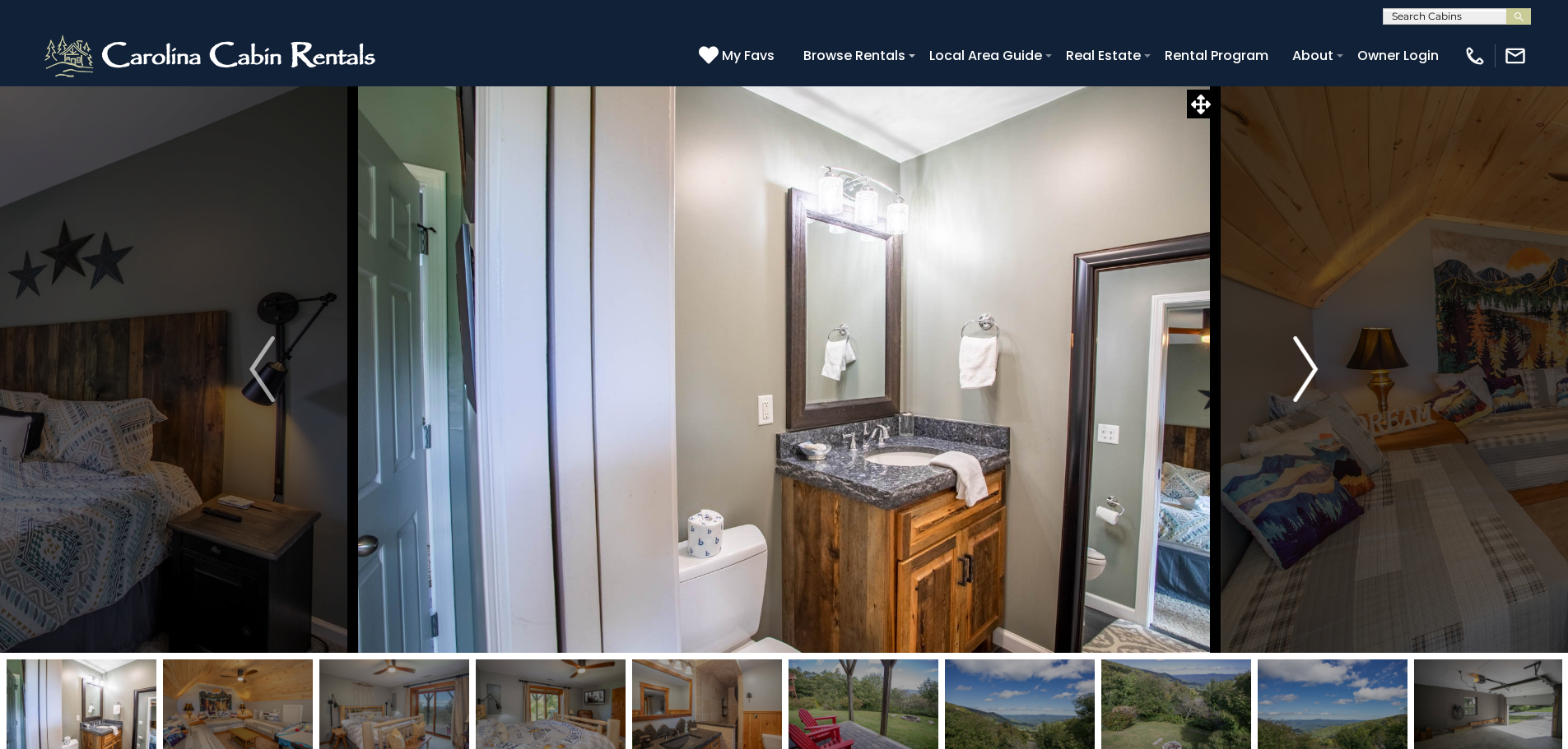
click at [1306, 383] on img "Next" at bounding box center [1305, 369] width 25 height 66
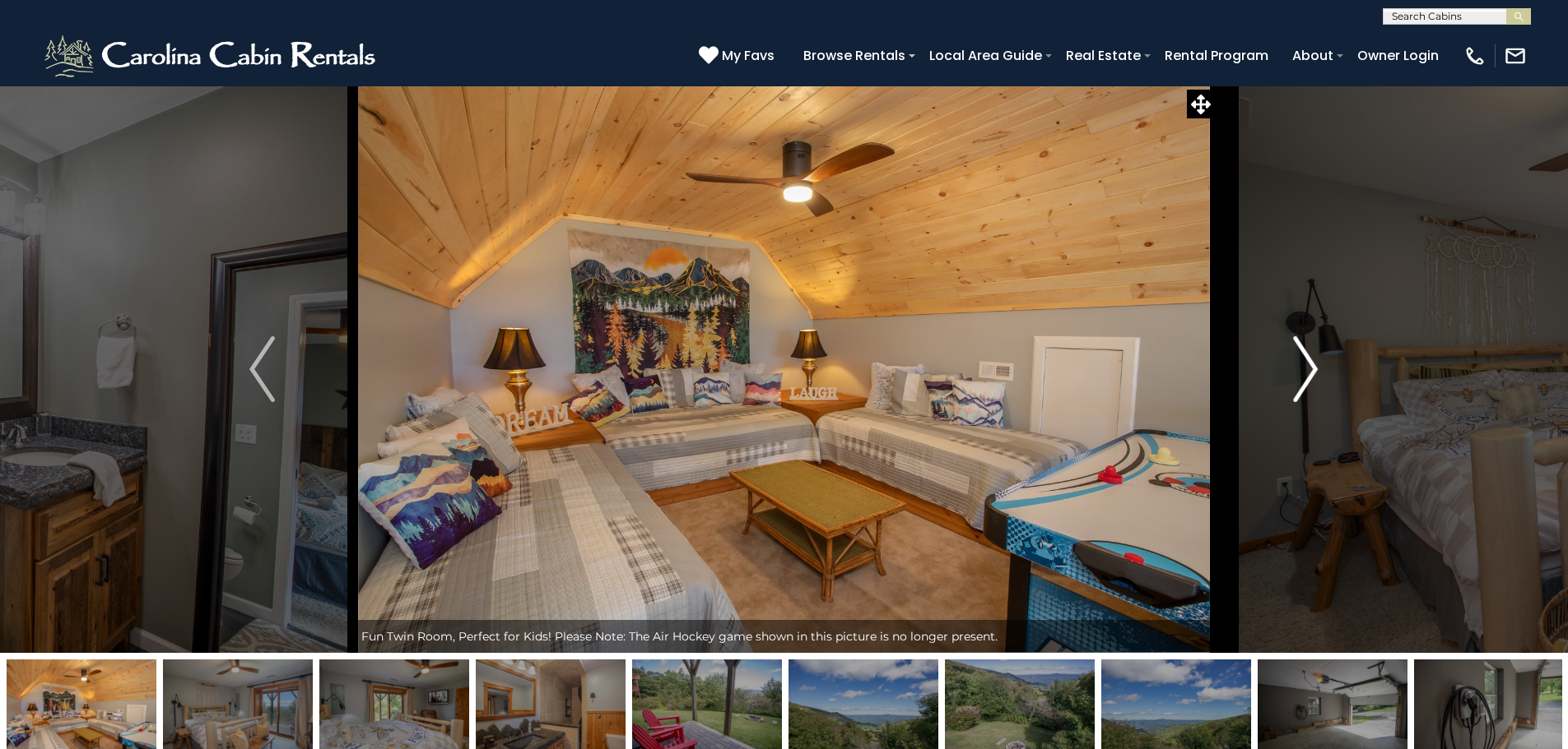
click at [1306, 383] on img "Next" at bounding box center [1305, 369] width 25 height 66
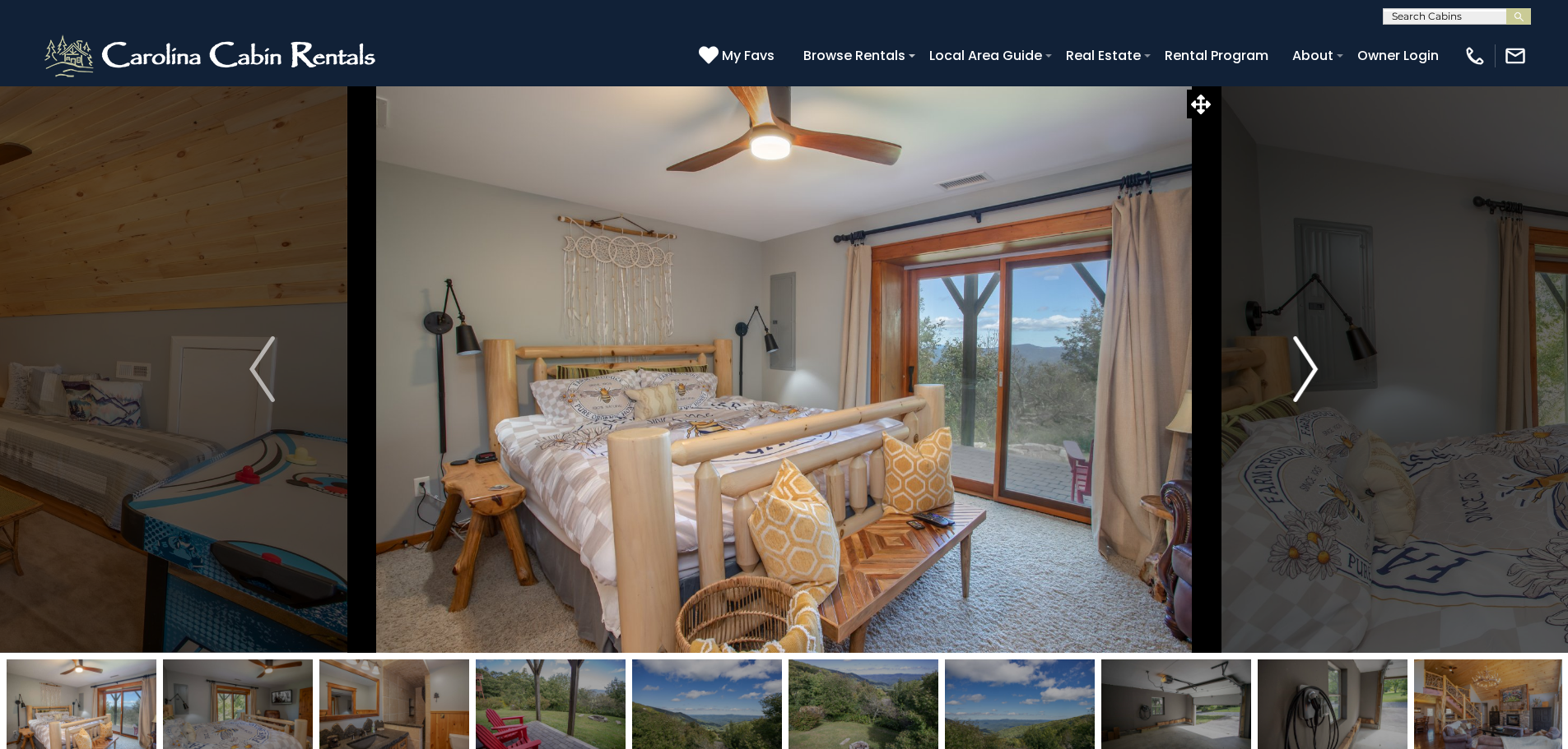
click at [1306, 383] on img "Next" at bounding box center [1305, 369] width 25 height 66
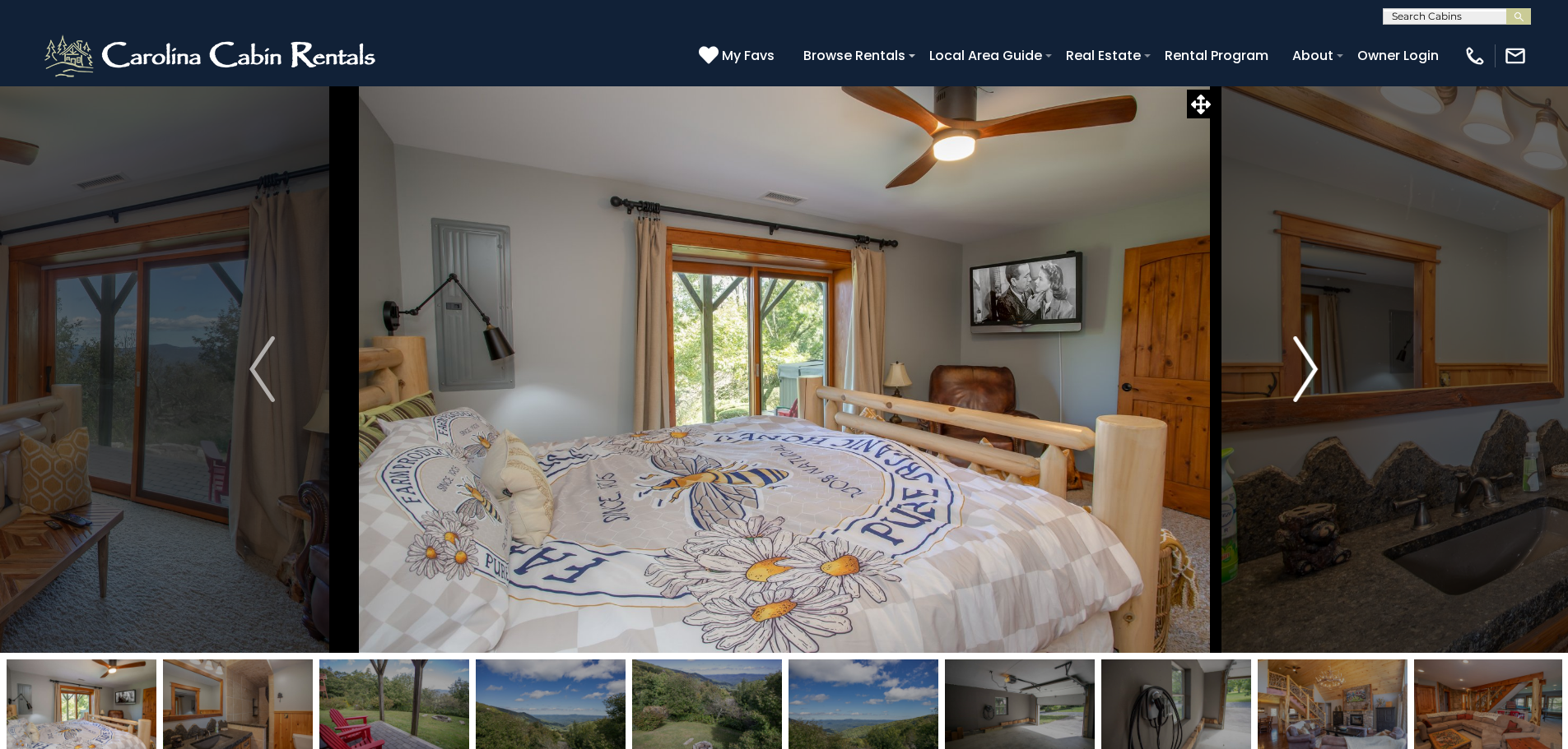
click at [1306, 383] on img "Next" at bounding box center [1305, 369] width 25 height 66
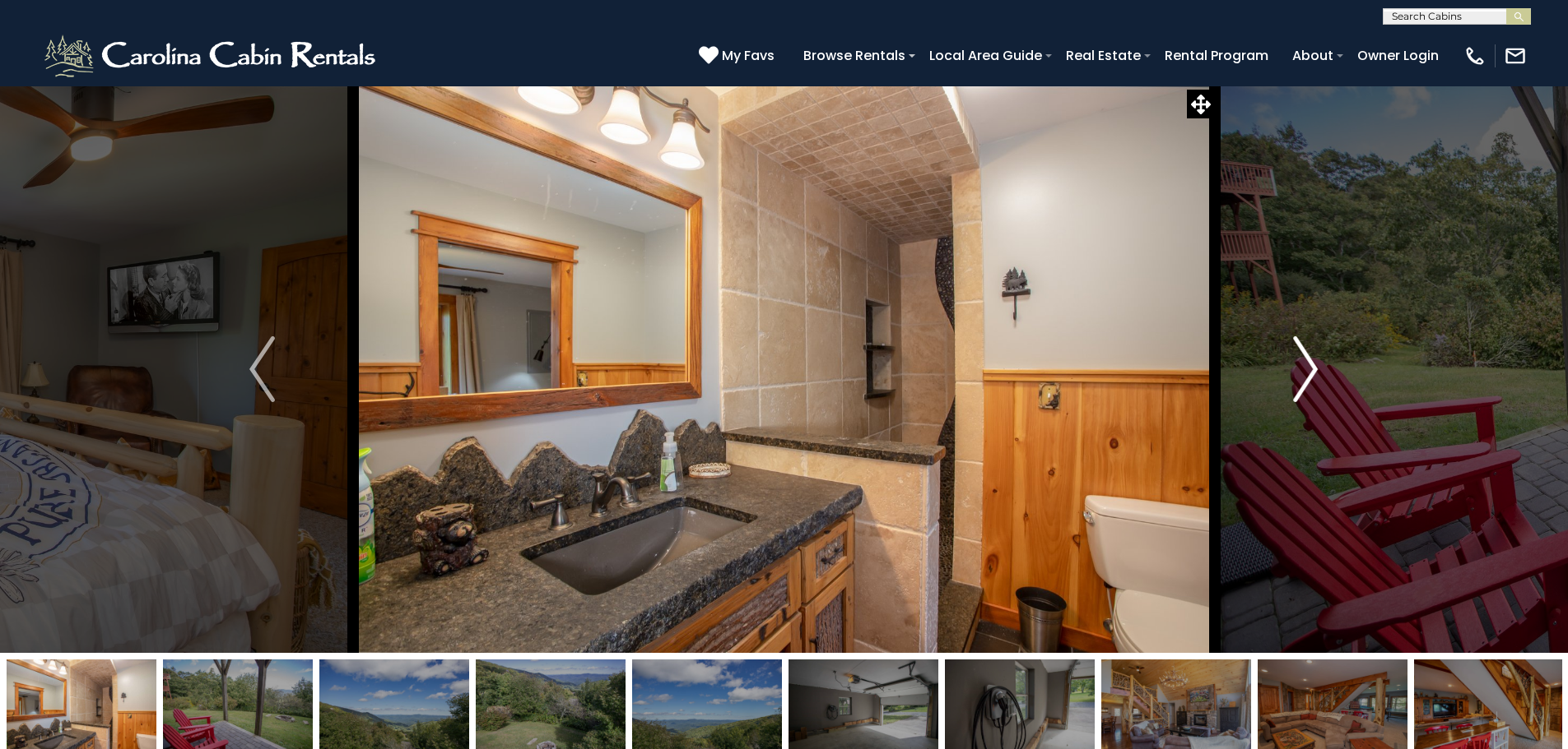
click at [1306, 383] on img "Next" at bounding box center [1305, 369] width 25 height 66
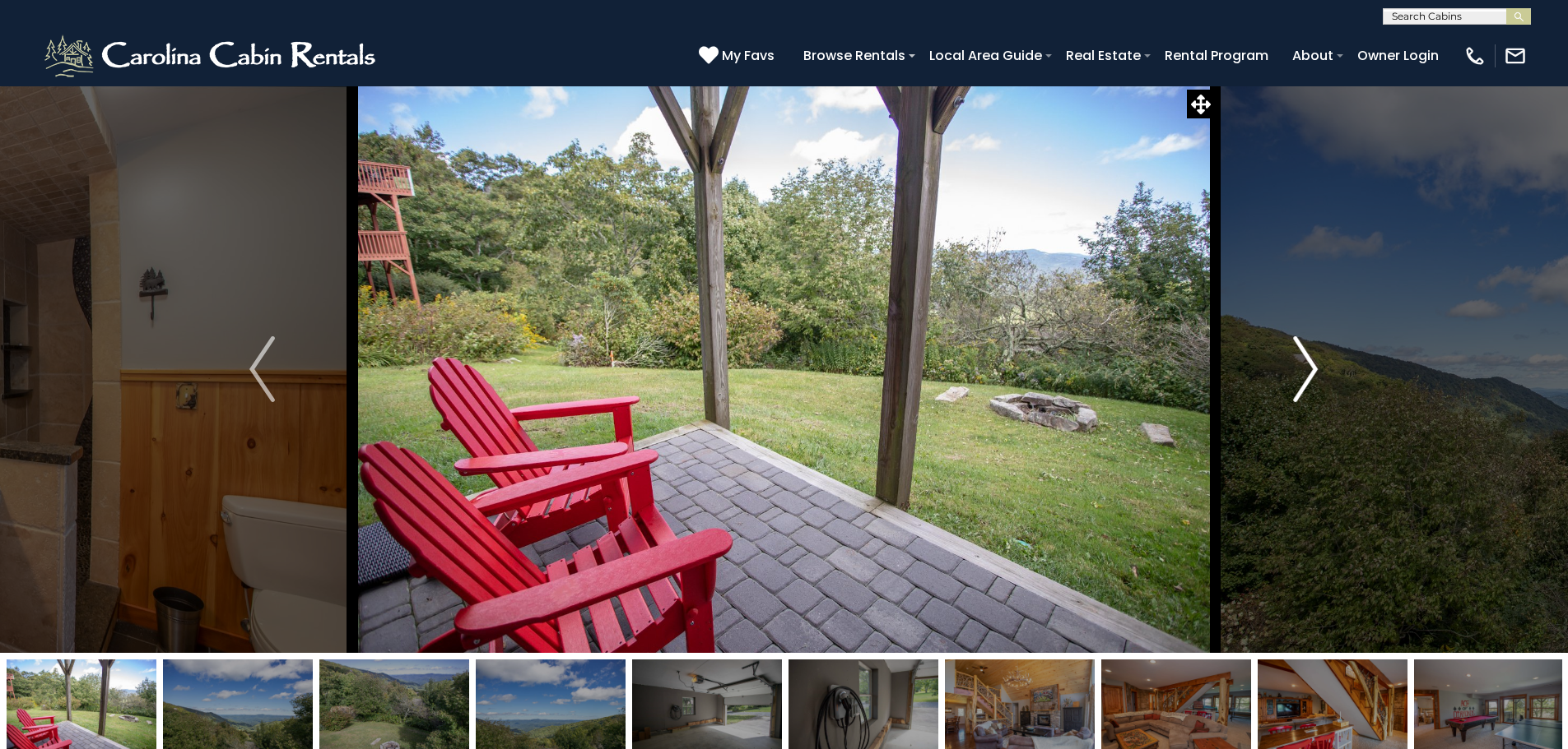
click at [1306, 383] on img "Next" at bounding box center [1305, 369] width 25 height 66
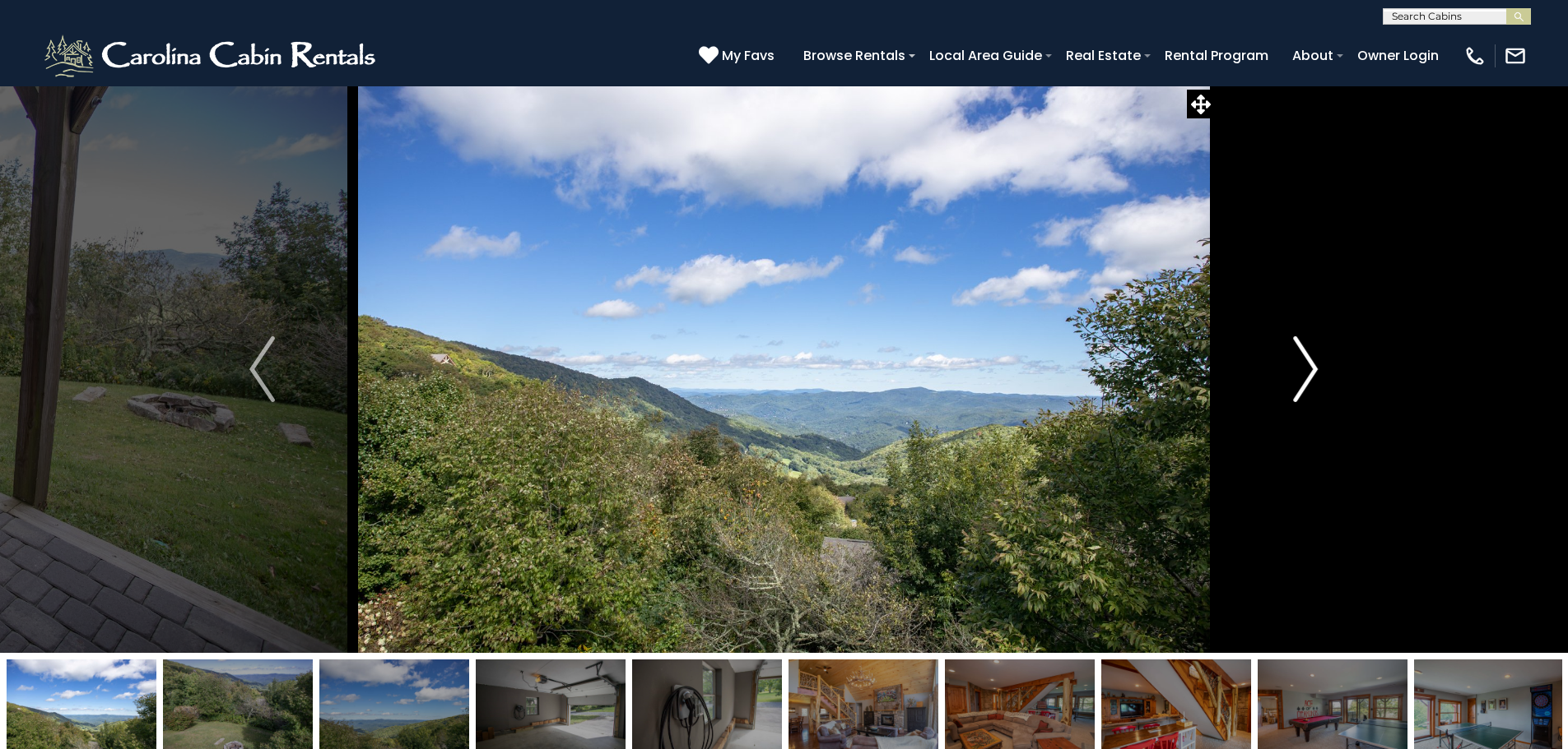
click at [1306, 383] on img "Next" at bounding box center [1305, 369] width 25 height 66
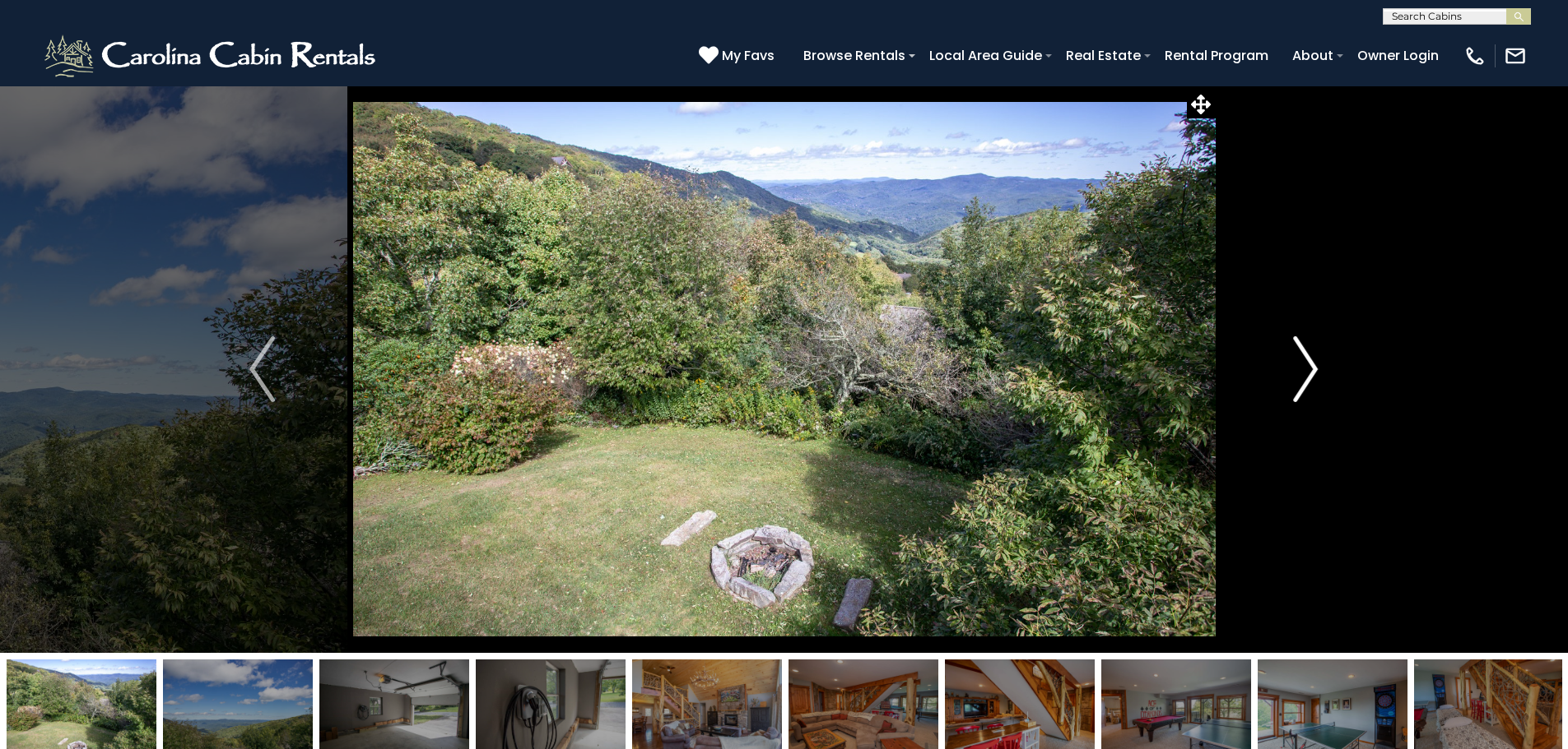
click at [1306, 383] on img "Next" at bounding box center [1305, 369] width 25 height 66
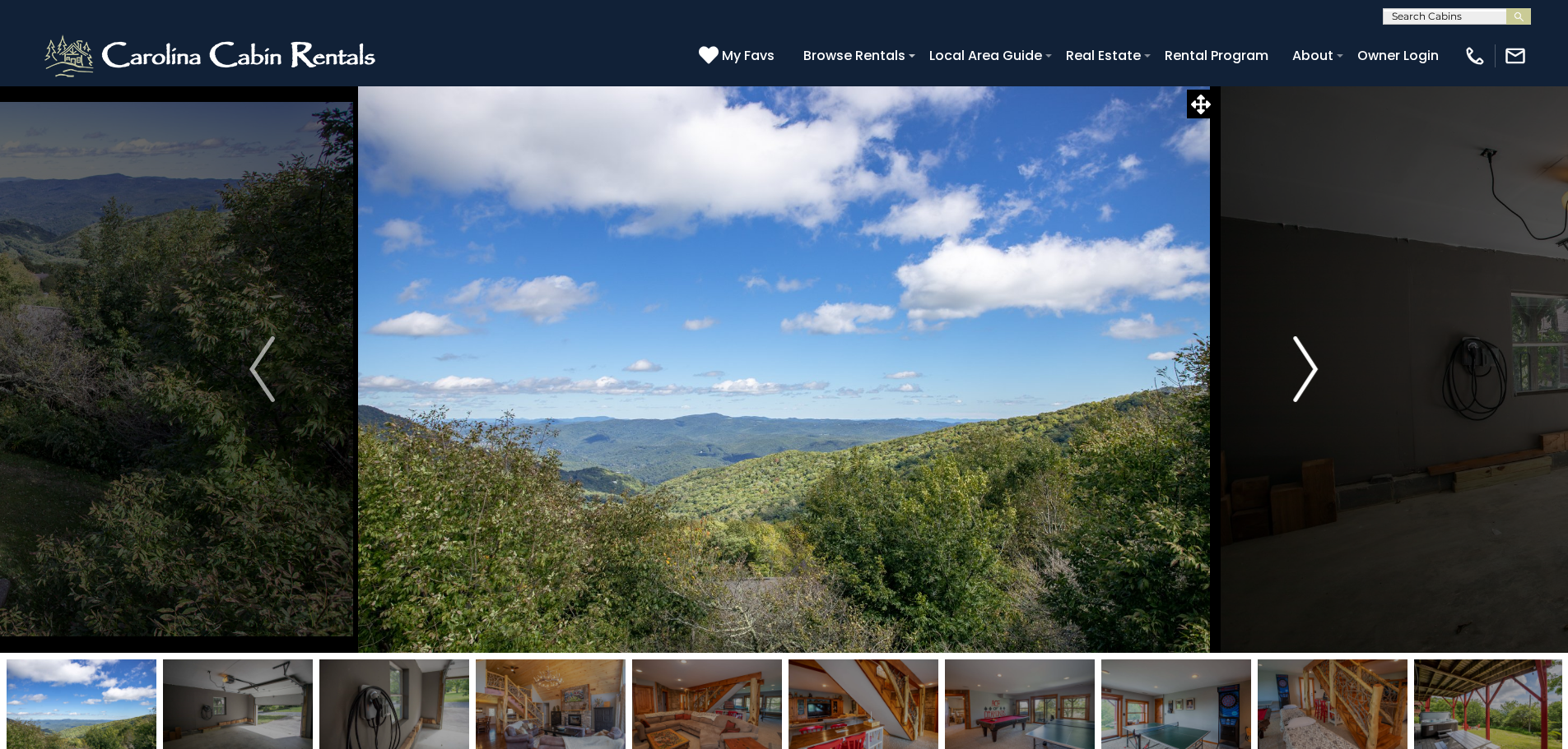
click at [1306, 383] on img "Next" at bounding box center [1305, 369] width 25 height 66
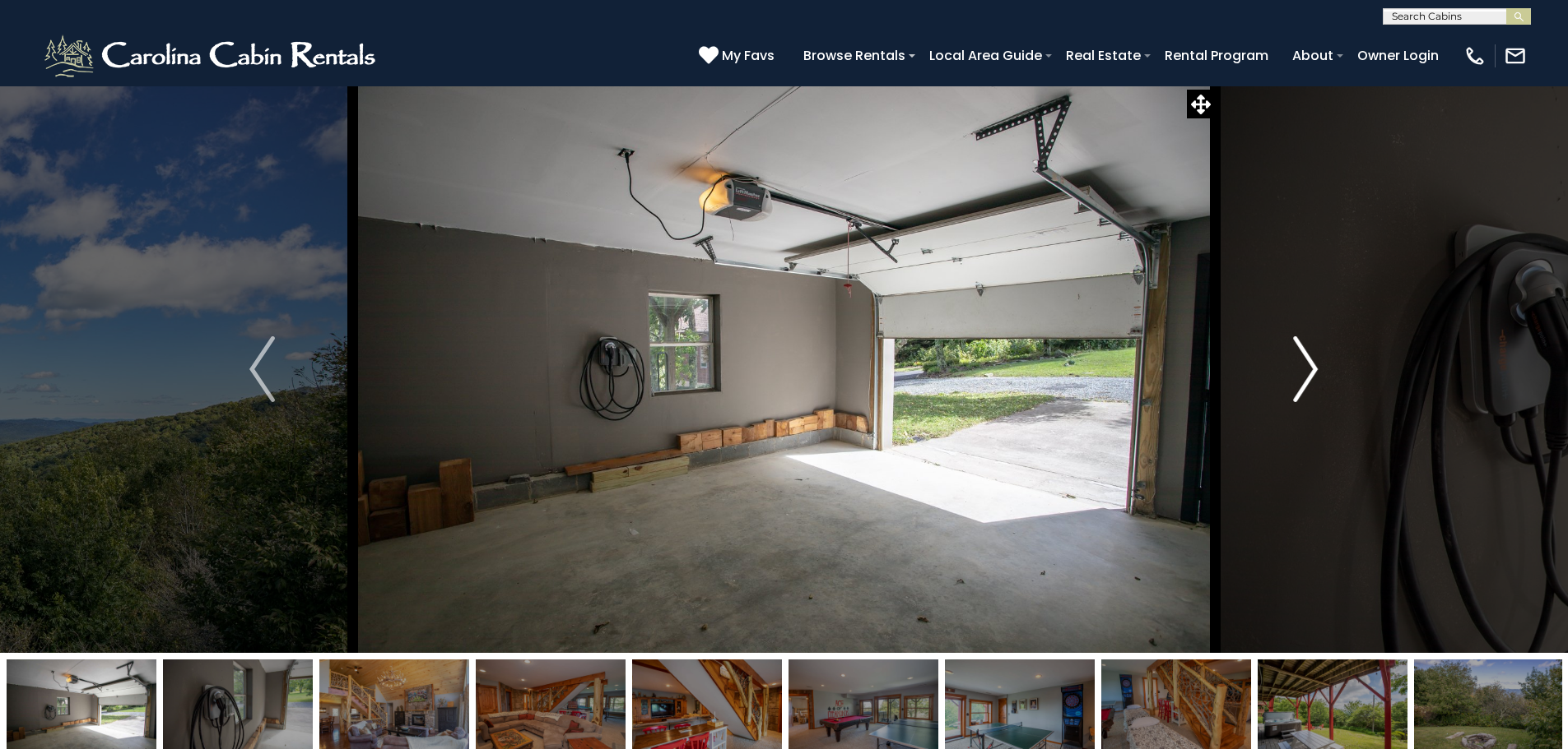
click at [1306, 382] on img "Next" at bounding box center [1305, 369] width 25 height 66
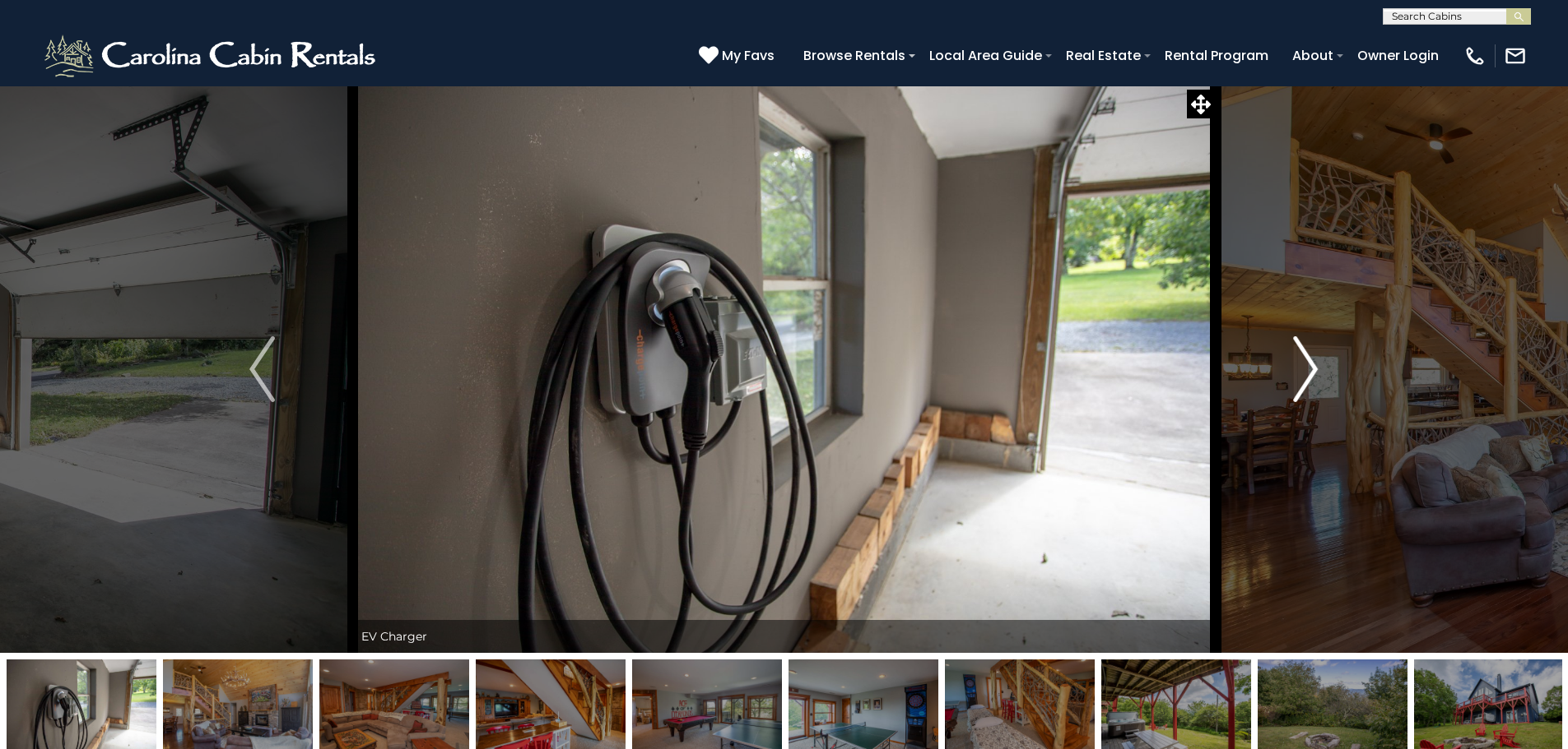
click at [1306, 382] on img "Next" at bounding box center [1305, 369] width 25 height 66
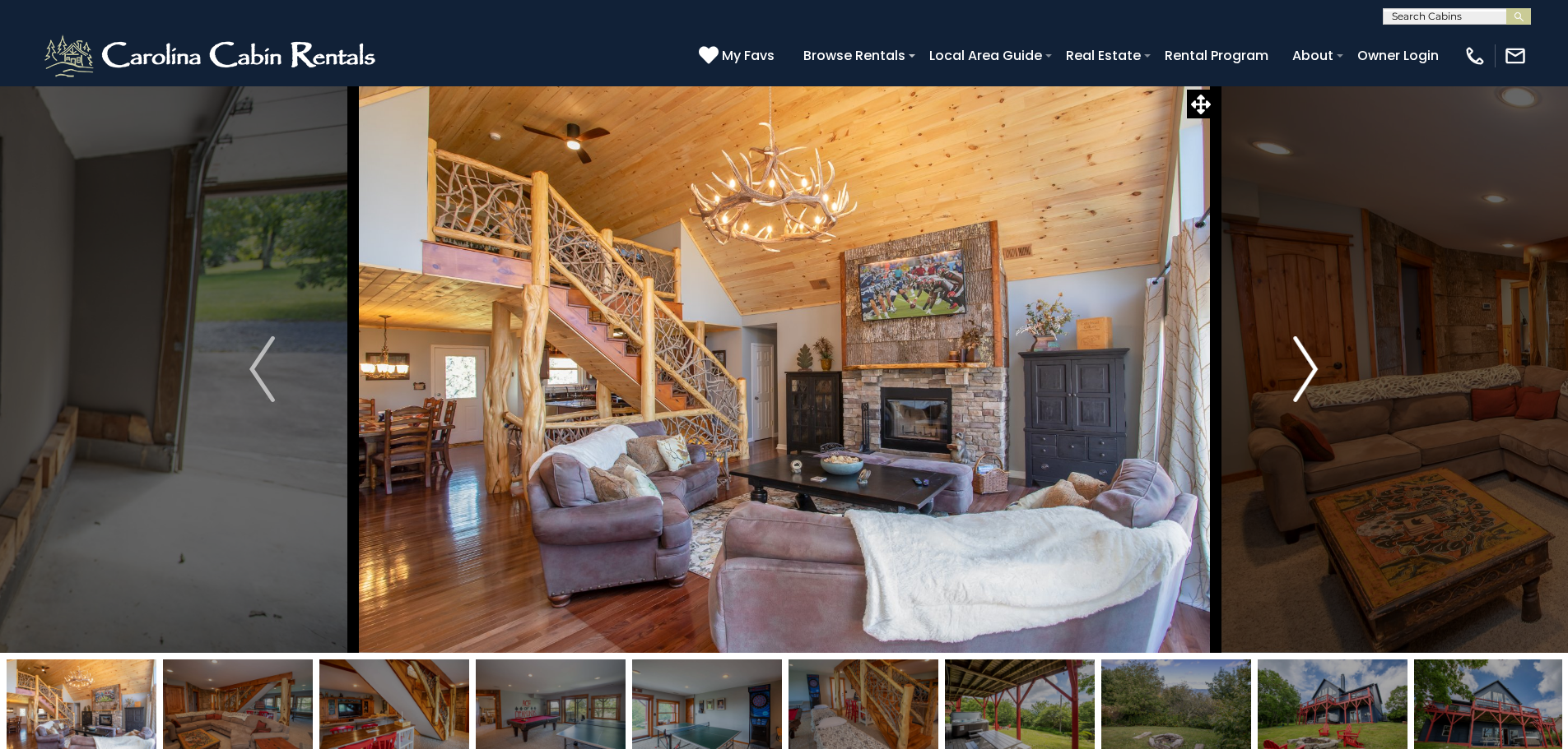
click at [1306, 382] on img "Next" at bounding box center [1305, 369] width 25 height 66
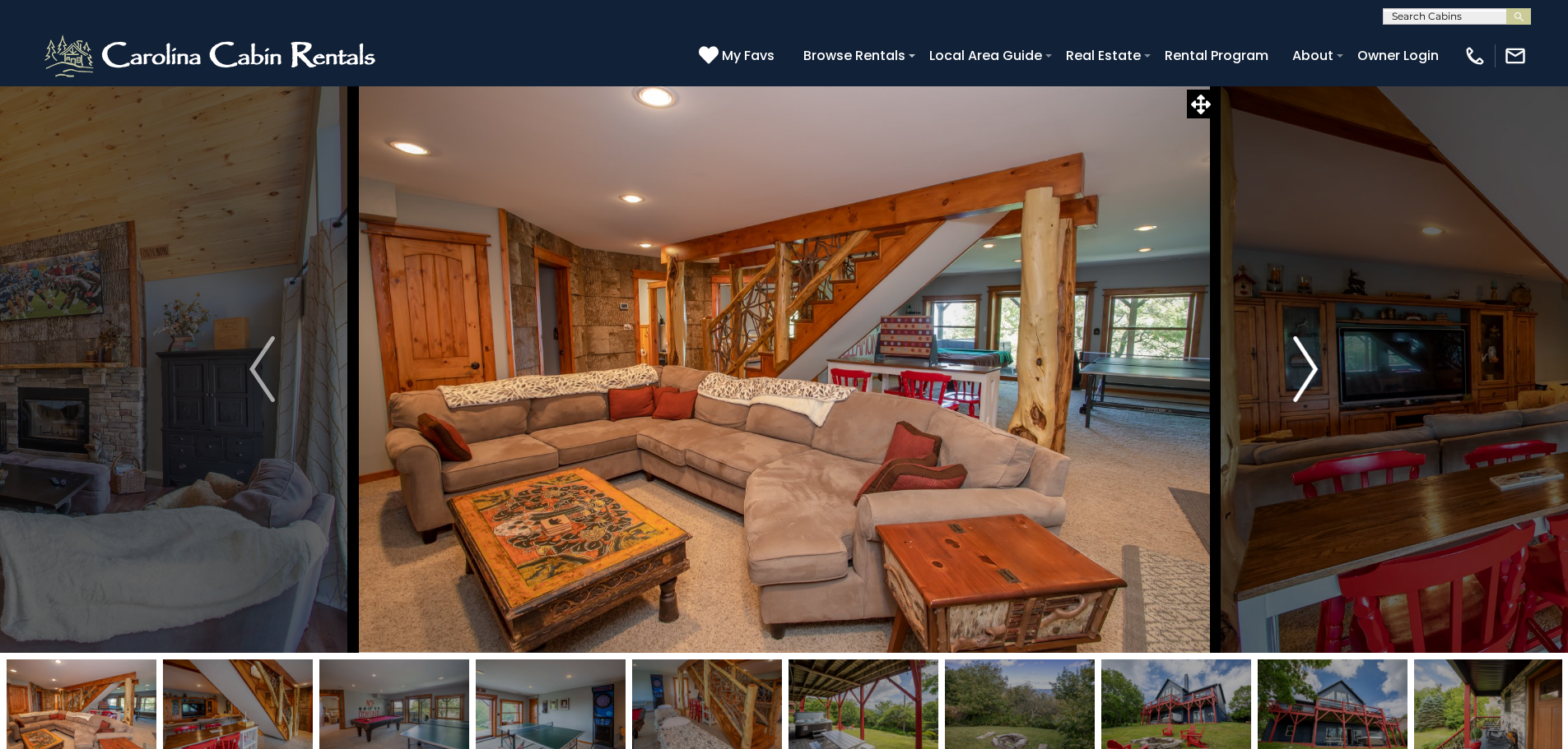
click at [1306, 382] on img "Next" at bounding box center [1305, 369] width 25 height 66
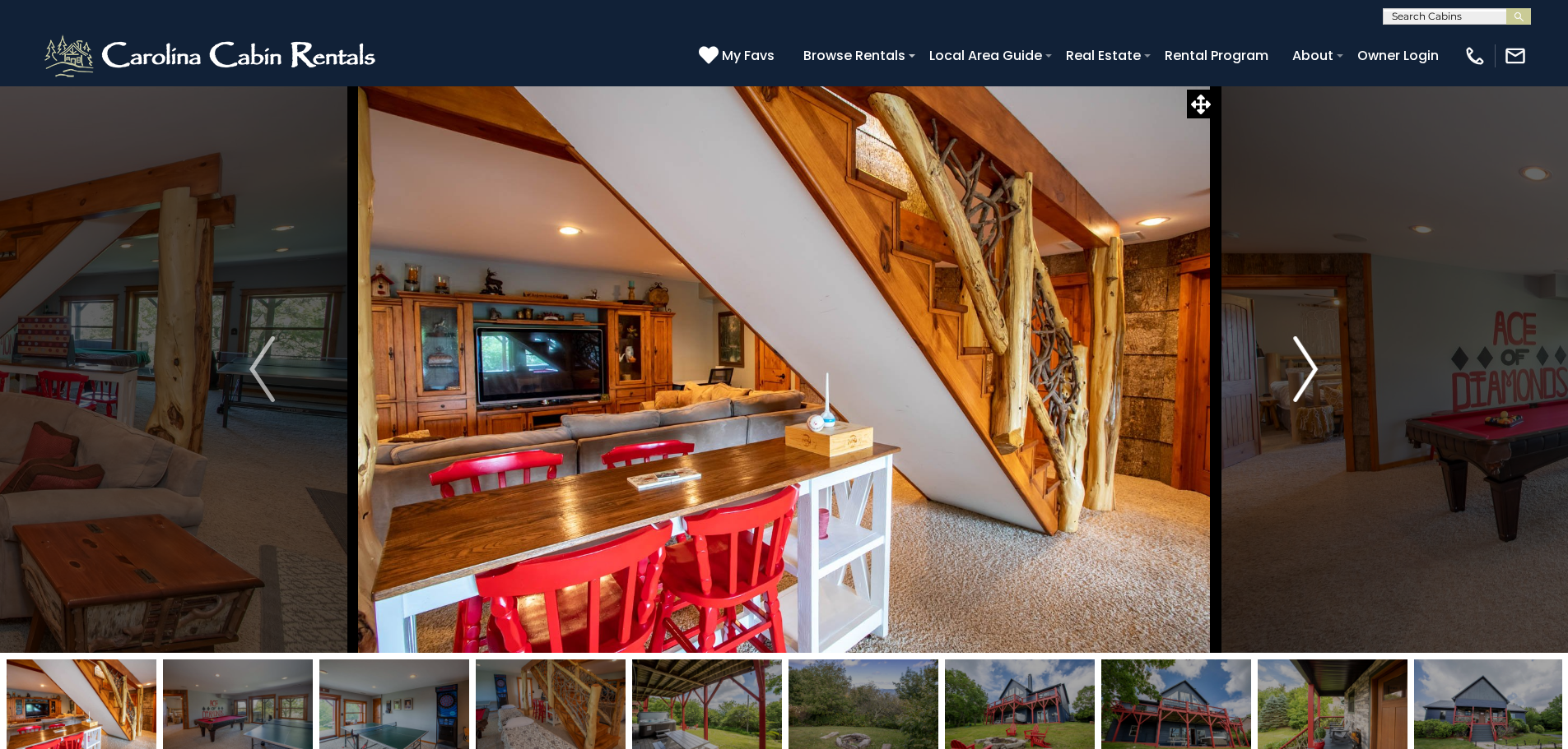
click at [1306, 382] on img "Next" at bounding box center [1305, 369] width 25 height 66
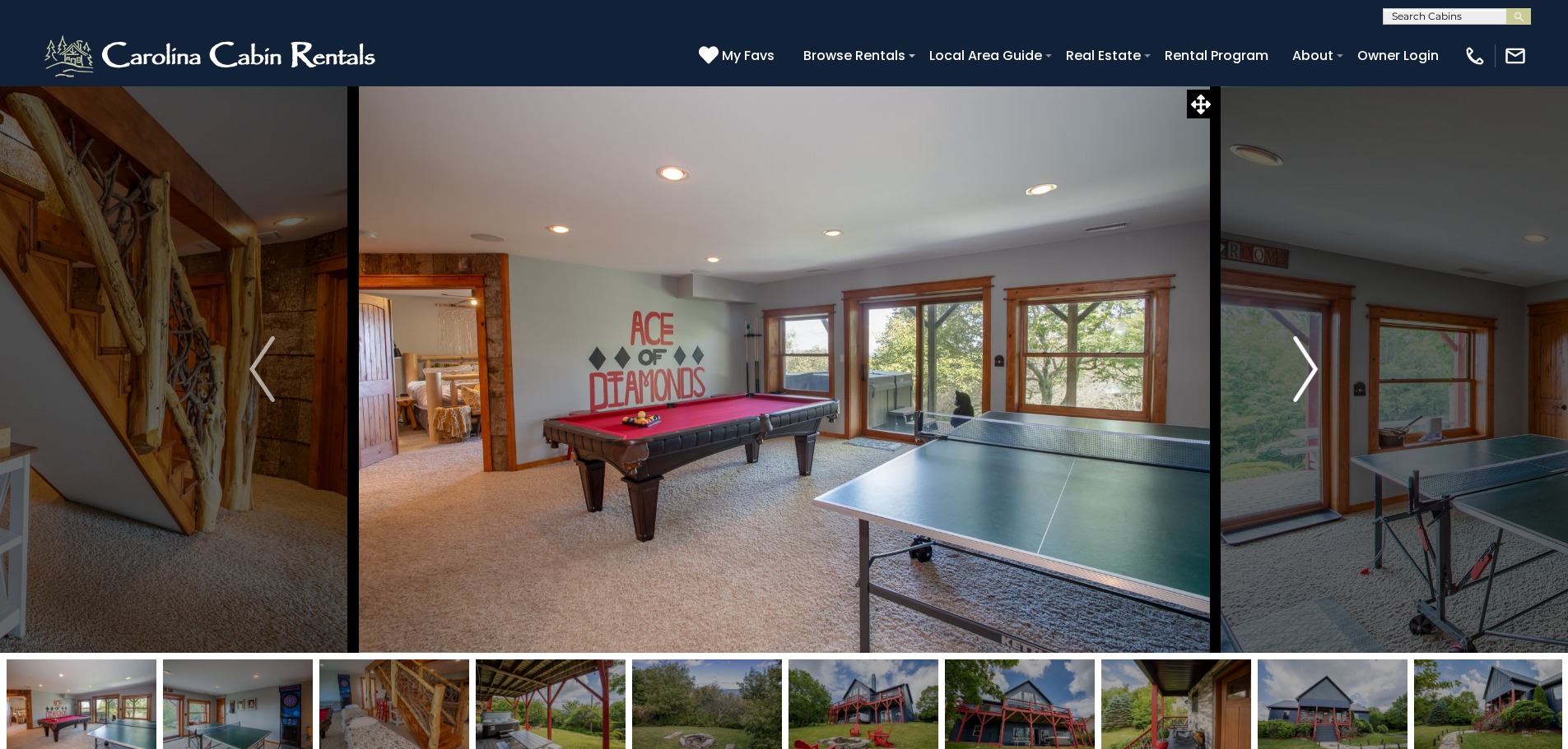
click at [1306, 382] on img "Next" at bounding box center [1305, 369] width 25 height 66
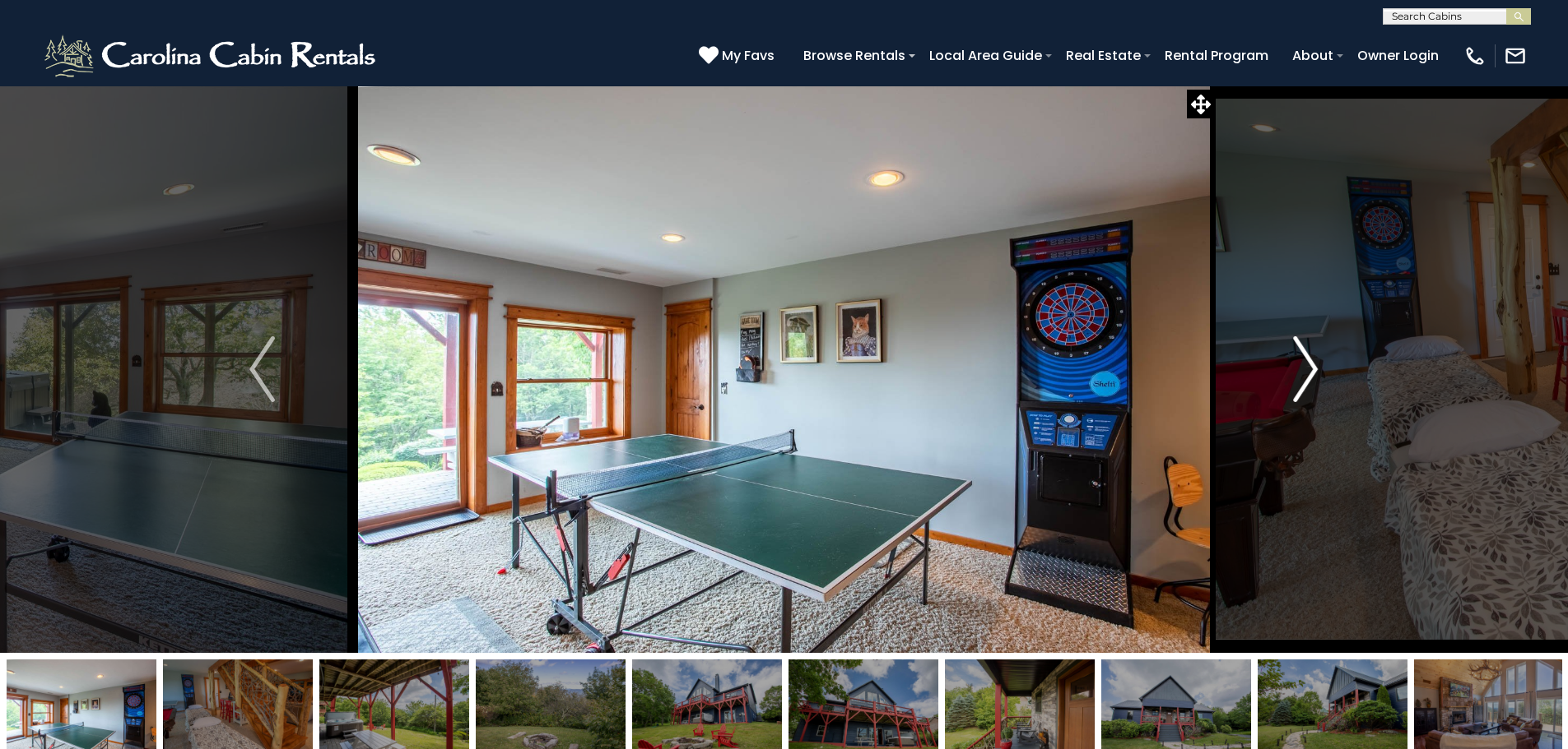
click at [1310, 378] on img "Next" at bounding box center [1305, 369] width 25 height 66
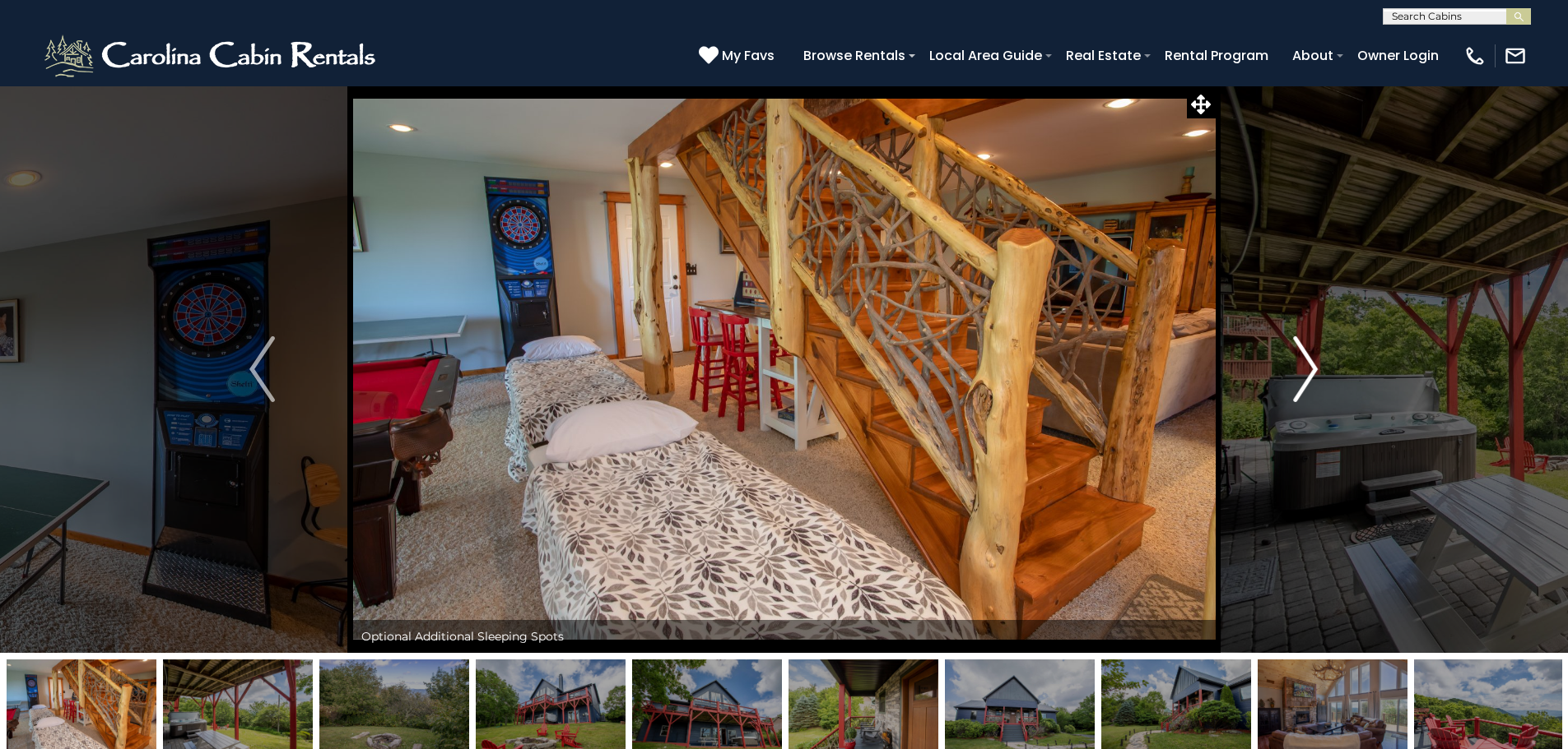
click at [1310, 378] on img "Next" at bounding box center [1305, 369] width 25 height 66
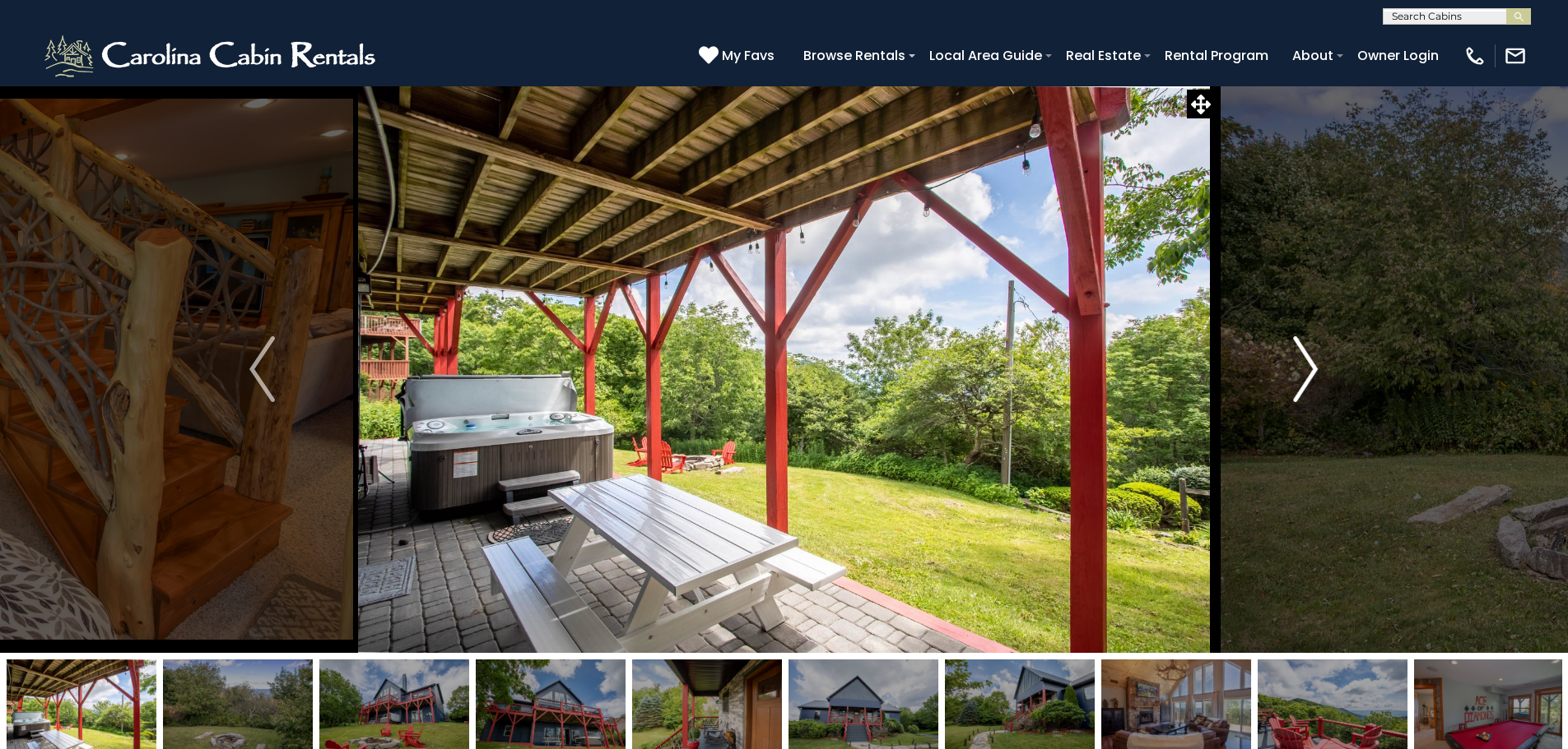
click at [1310, 378] on img "Next" at bounding box center [1305, 369] width 25 height 66
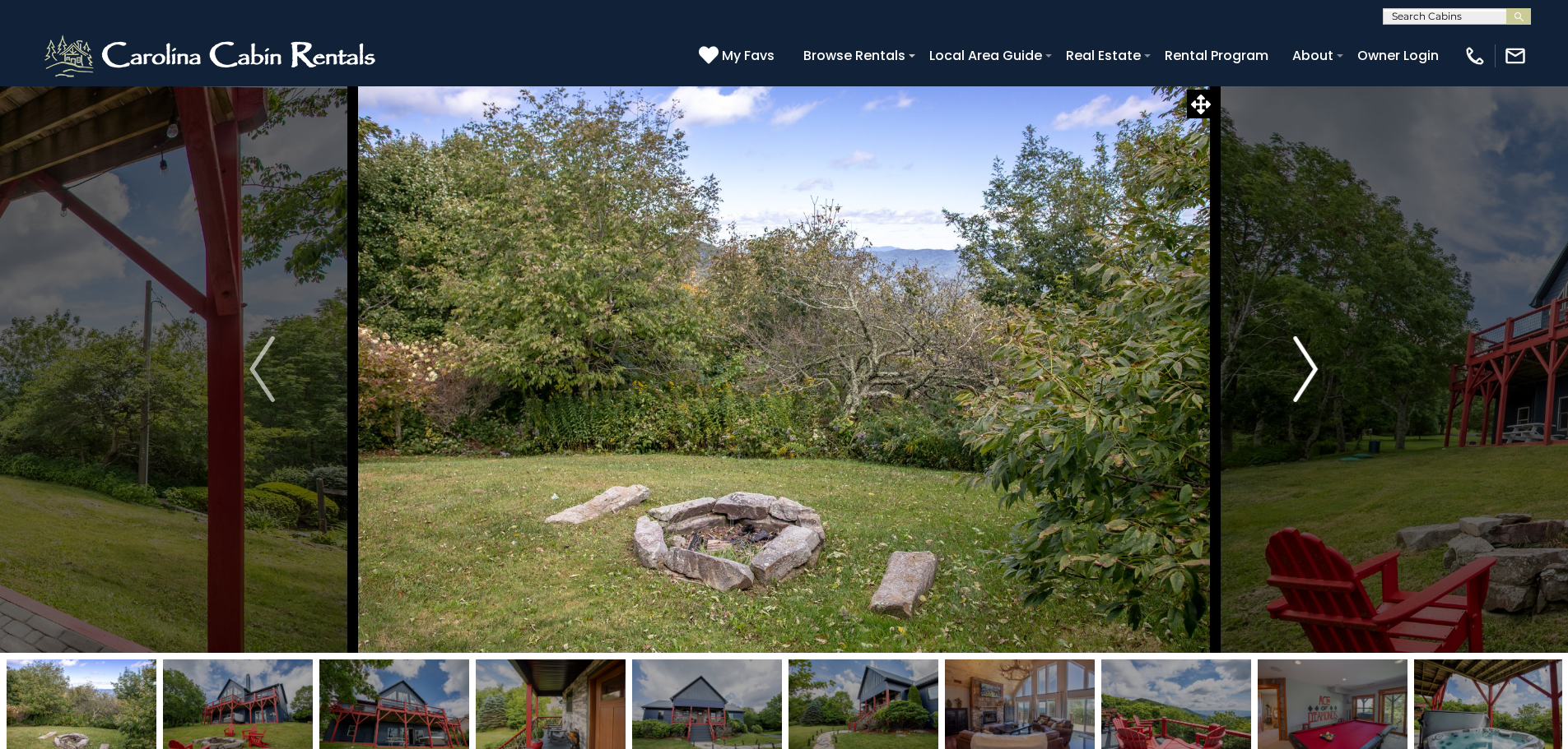
click at [1310, 378] on img "Next" at bounding box center [1305, 369] width 25 height 66
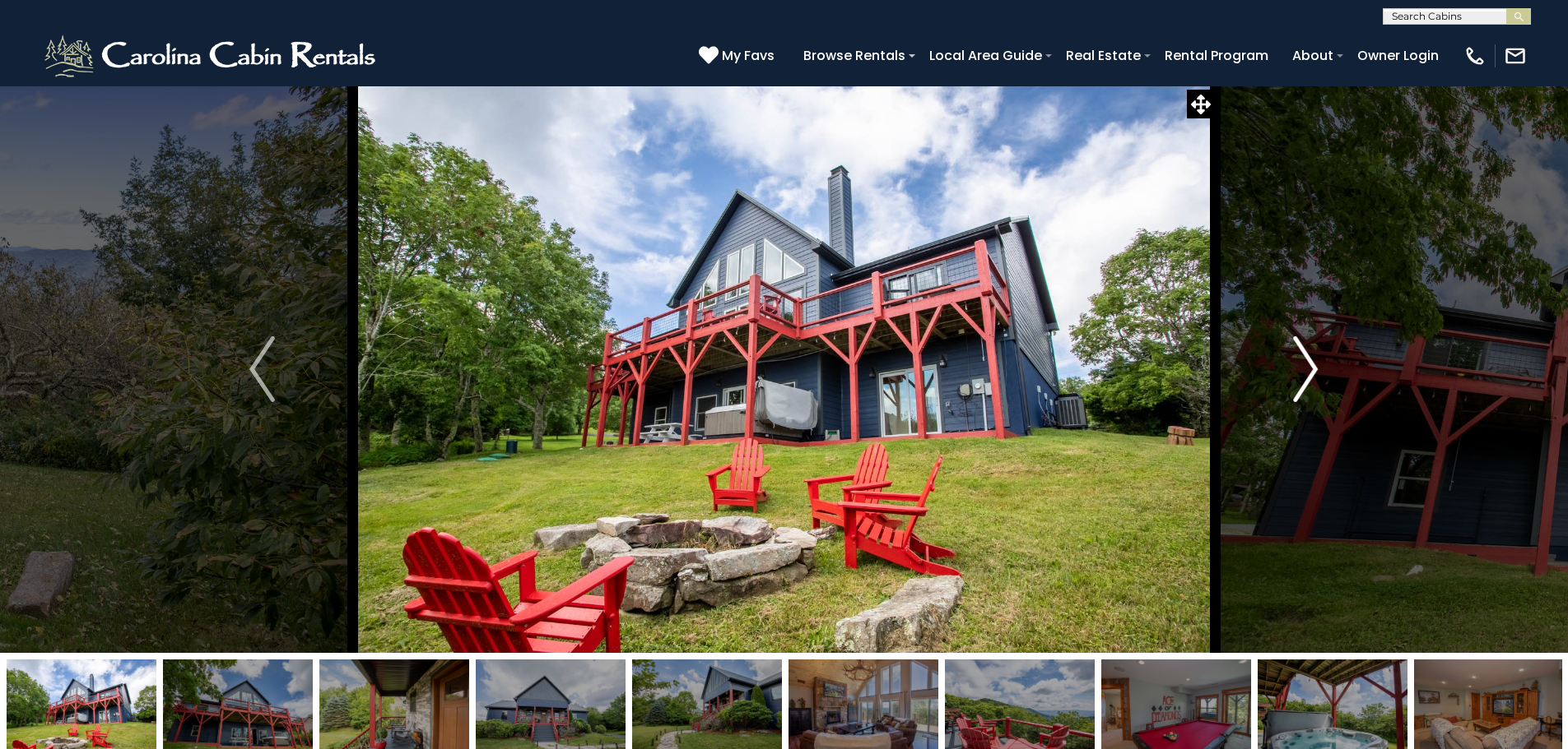
click at [1310, 378] on img "Next" at bounding box center [1305, 369] width 25 height 66
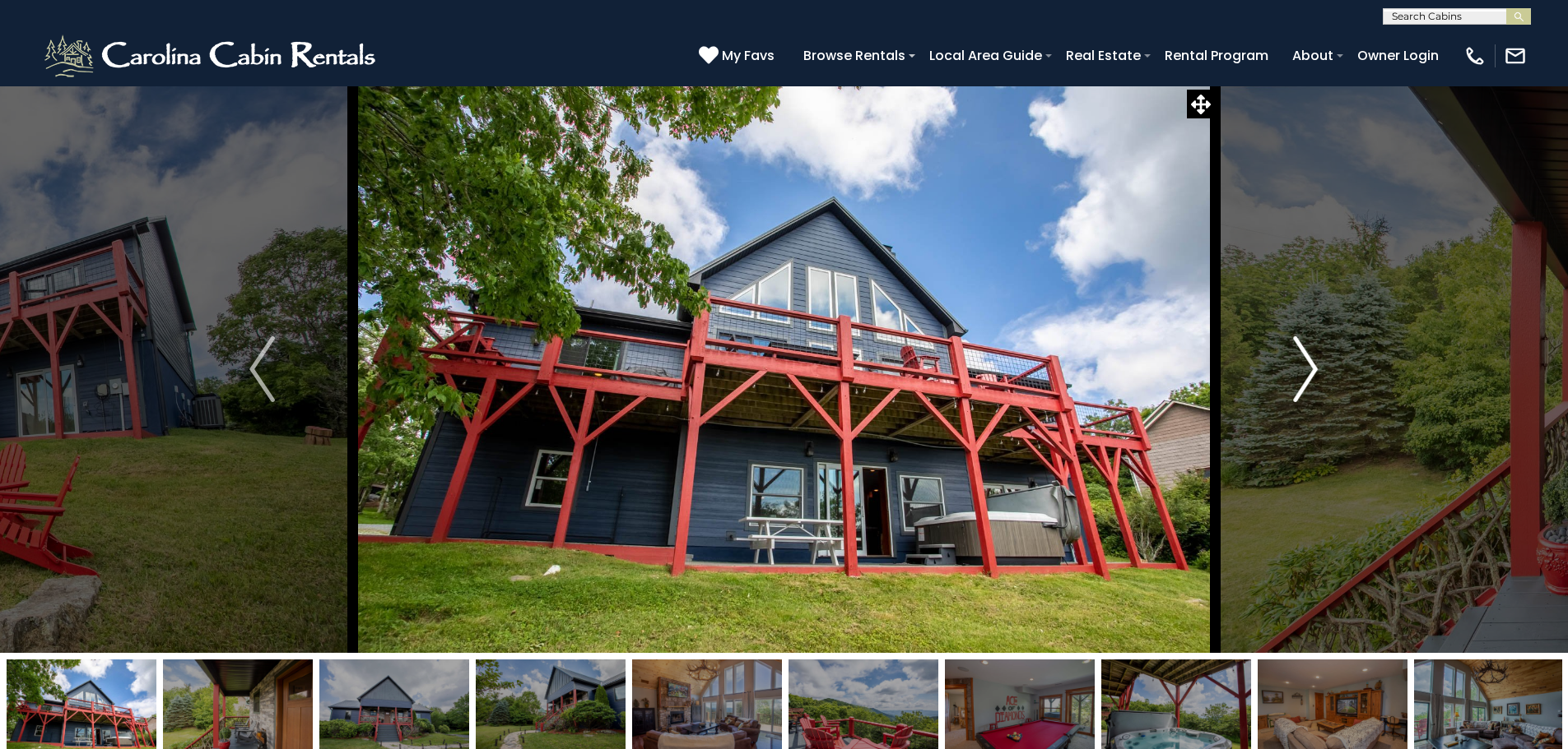
click at [1310, 378] on img "Next" at bounding box center [1305, 369] width 25 height 66
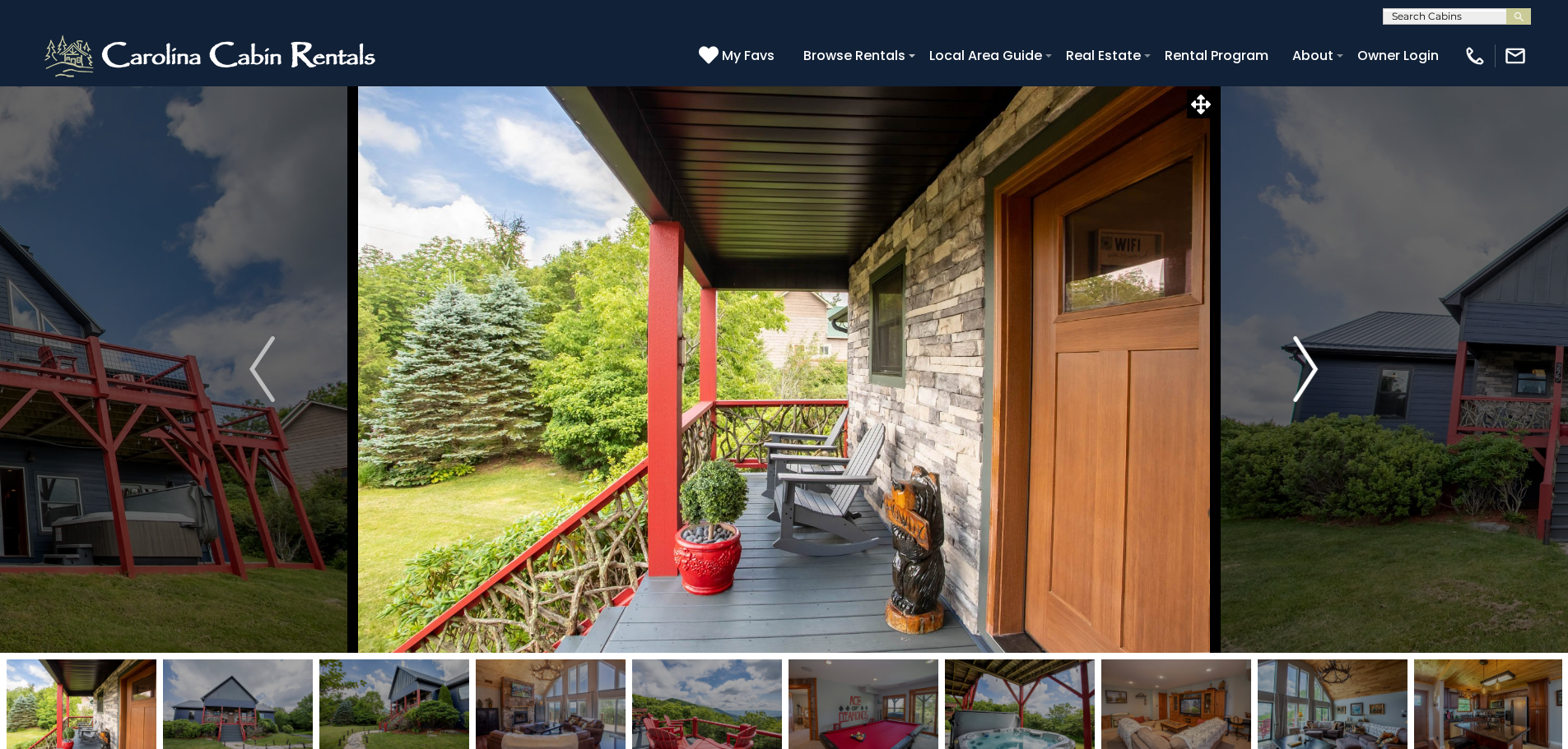
click at [1310, 378] on img "Next" at bounding box center [1305, 369] width 25 height 66
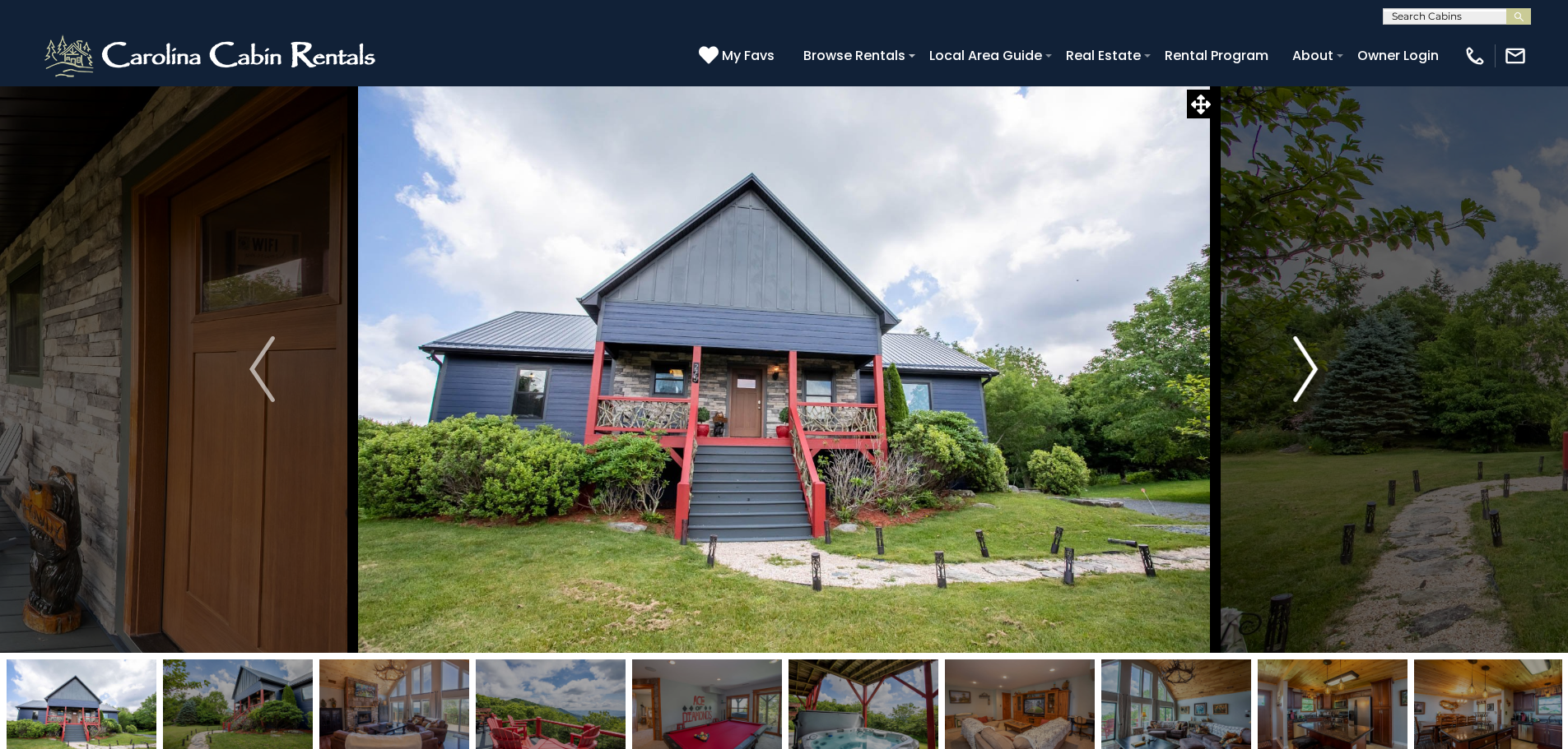
click at [1310, 378] on img "Next" at bounding box center [1305, 369] width 25 height 66
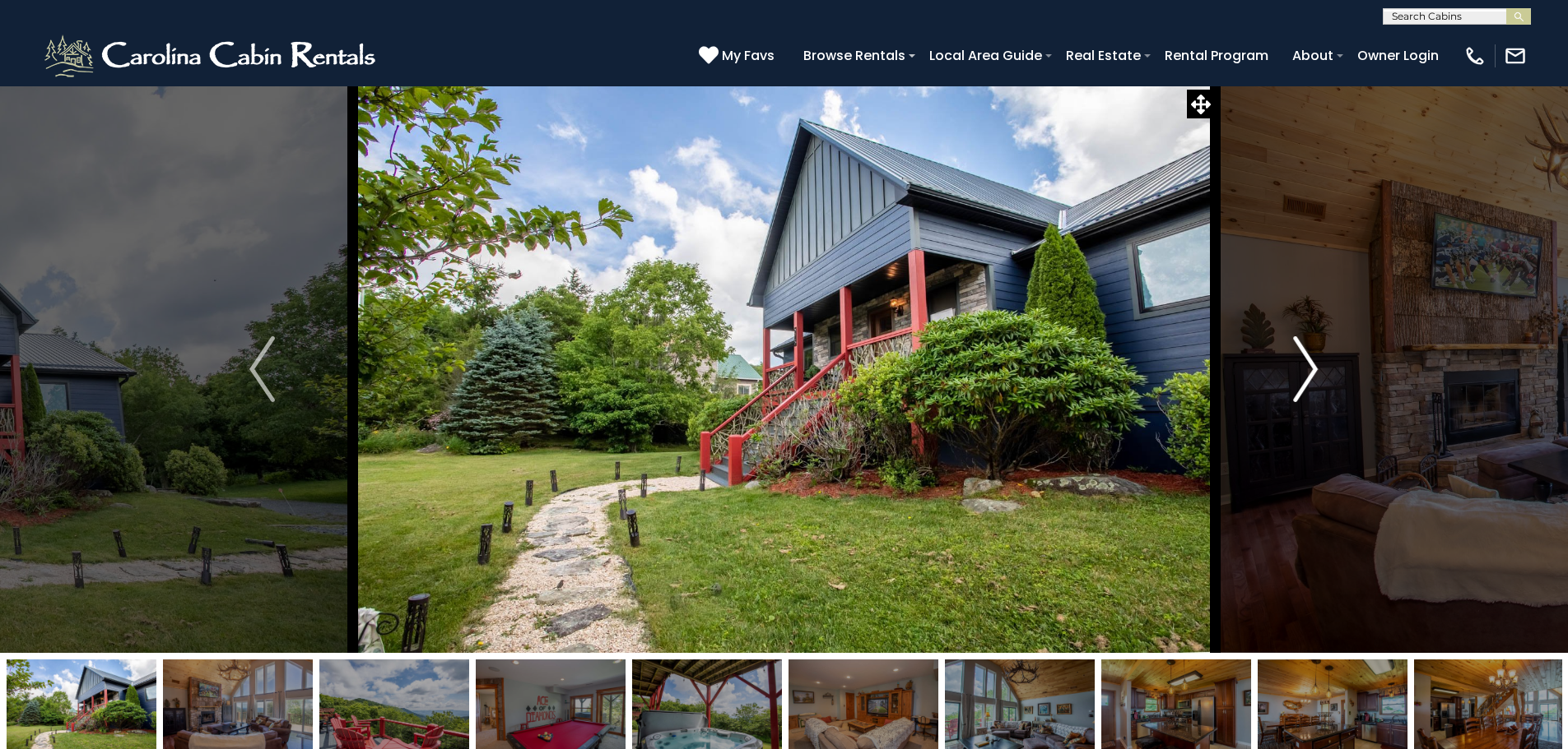
click at [1310, 378] on img "Next" at bounding box center [1305, 369] width 25 height 66
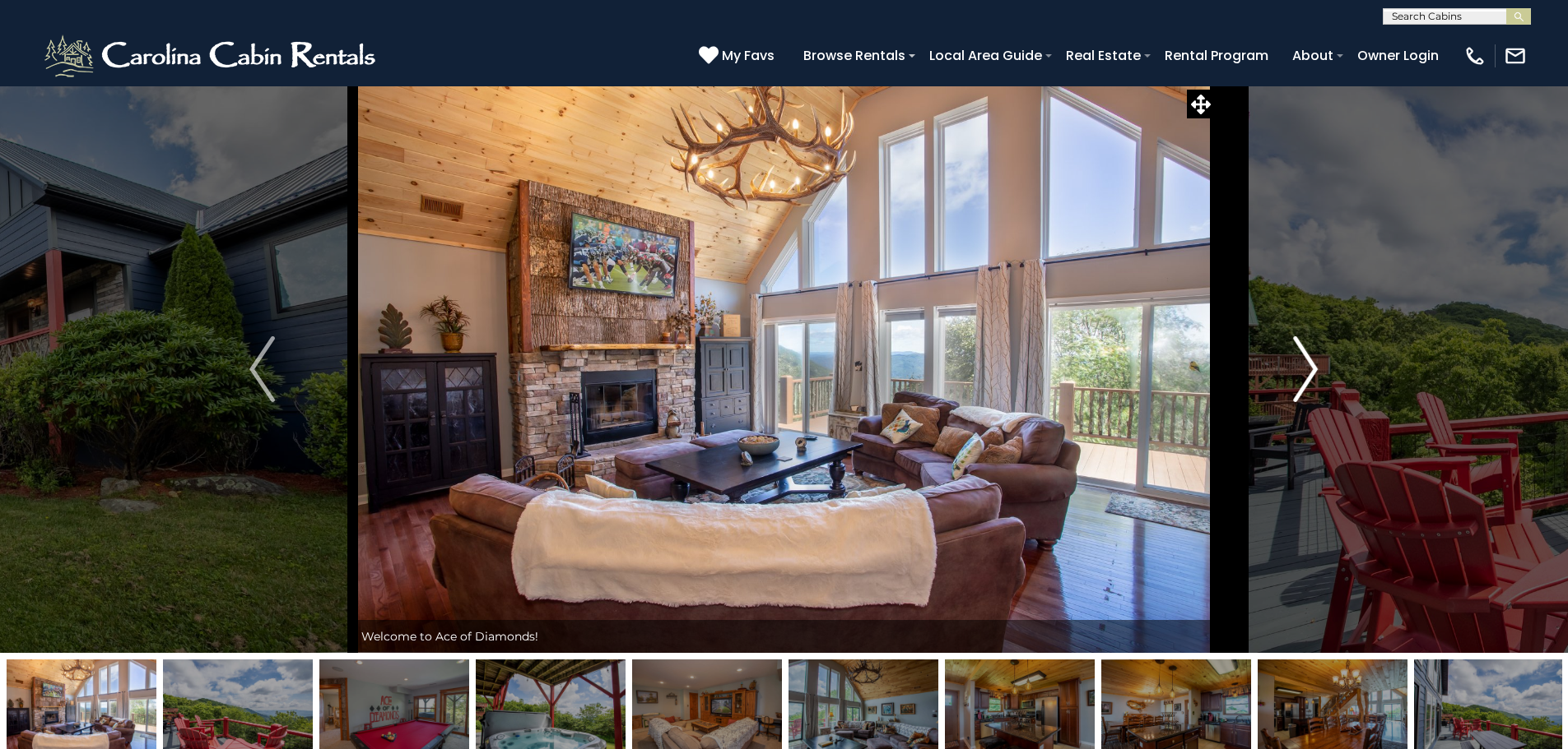
click at [1310, 378] on img "Next" at bounding box center [1305, 369] width 25 height 66
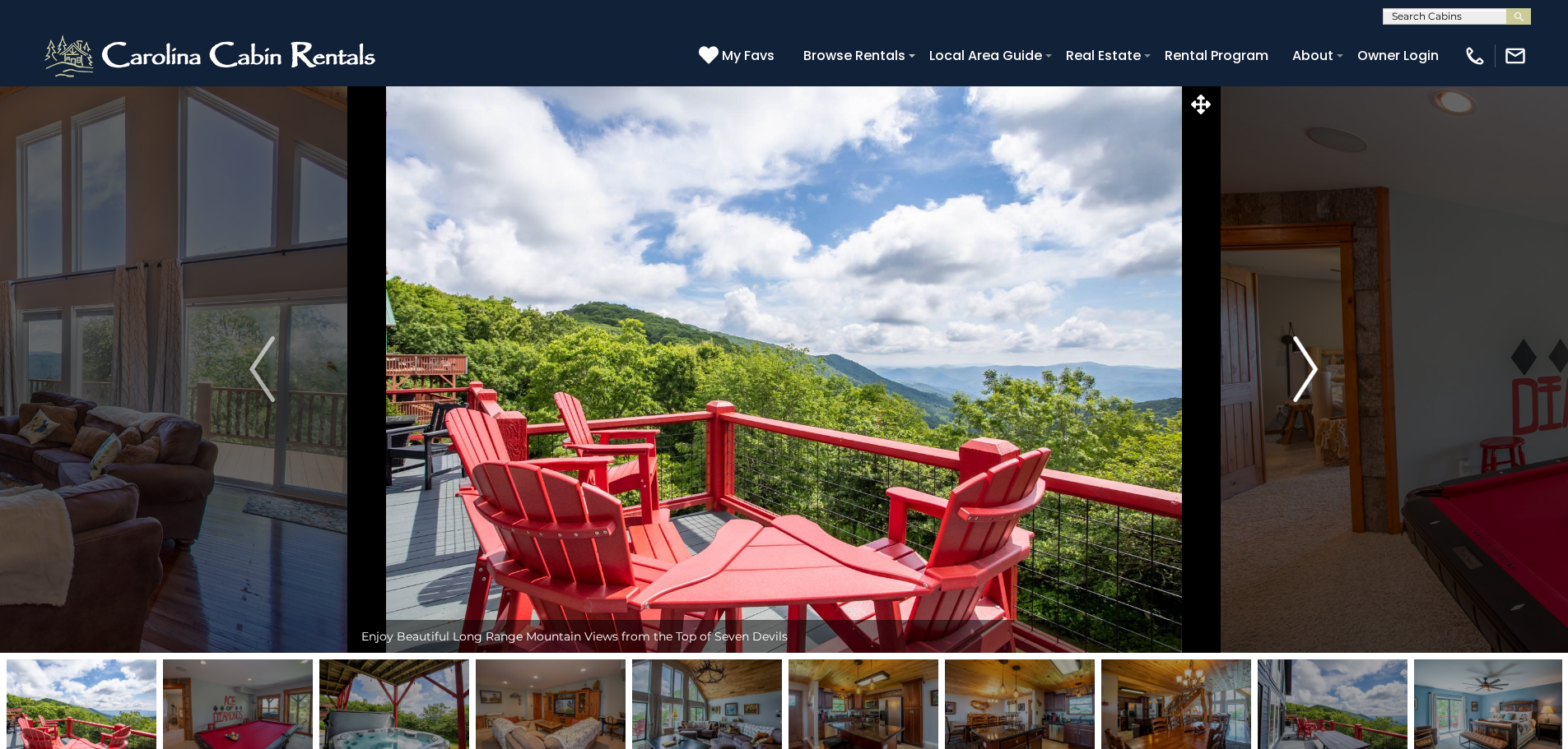
click at [1298, 362] on img "Next" at bounding box center [1305, 369] width 25 height 66
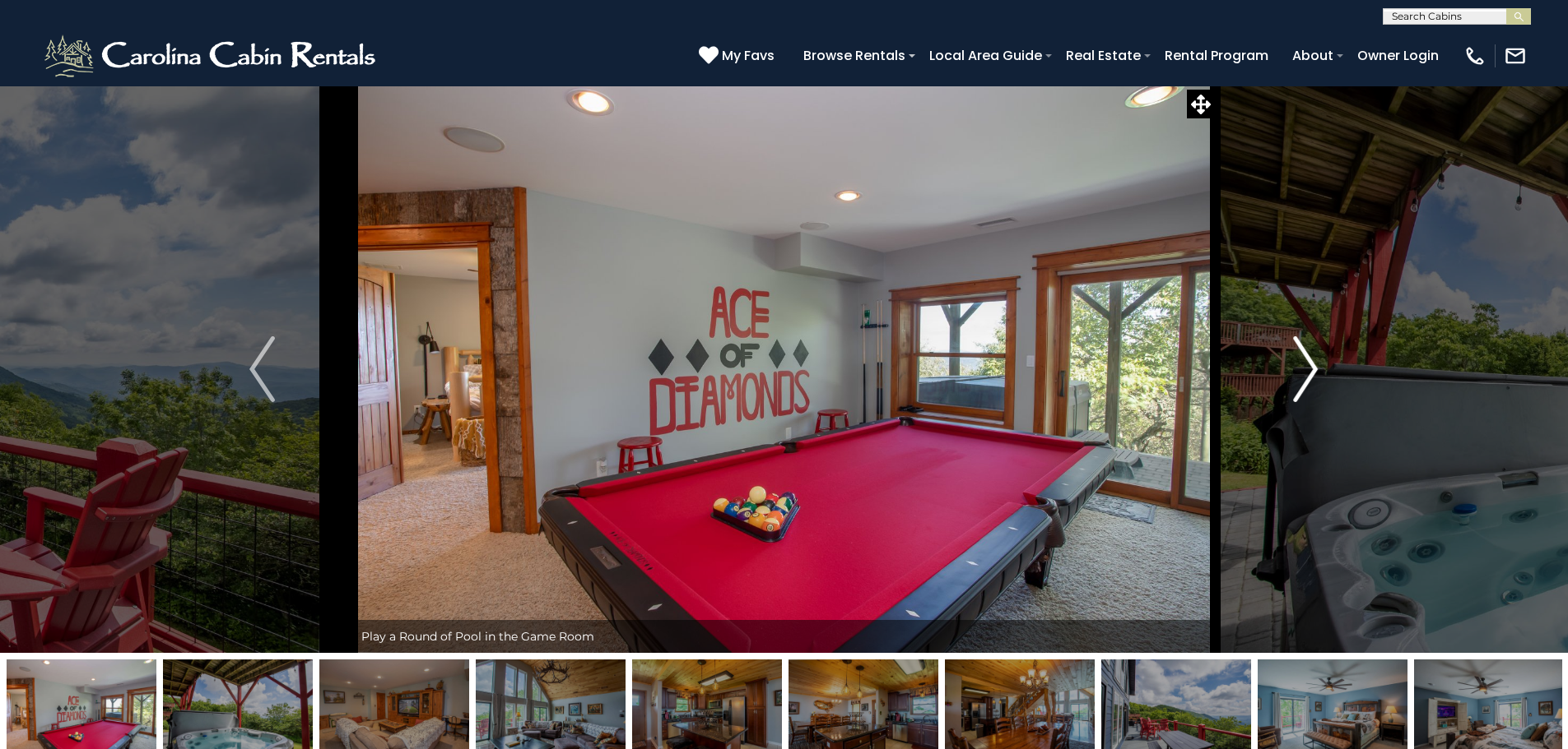
click at [1298, 362] on img "Next" at bounding box center [1305, 369] width 25 height 66
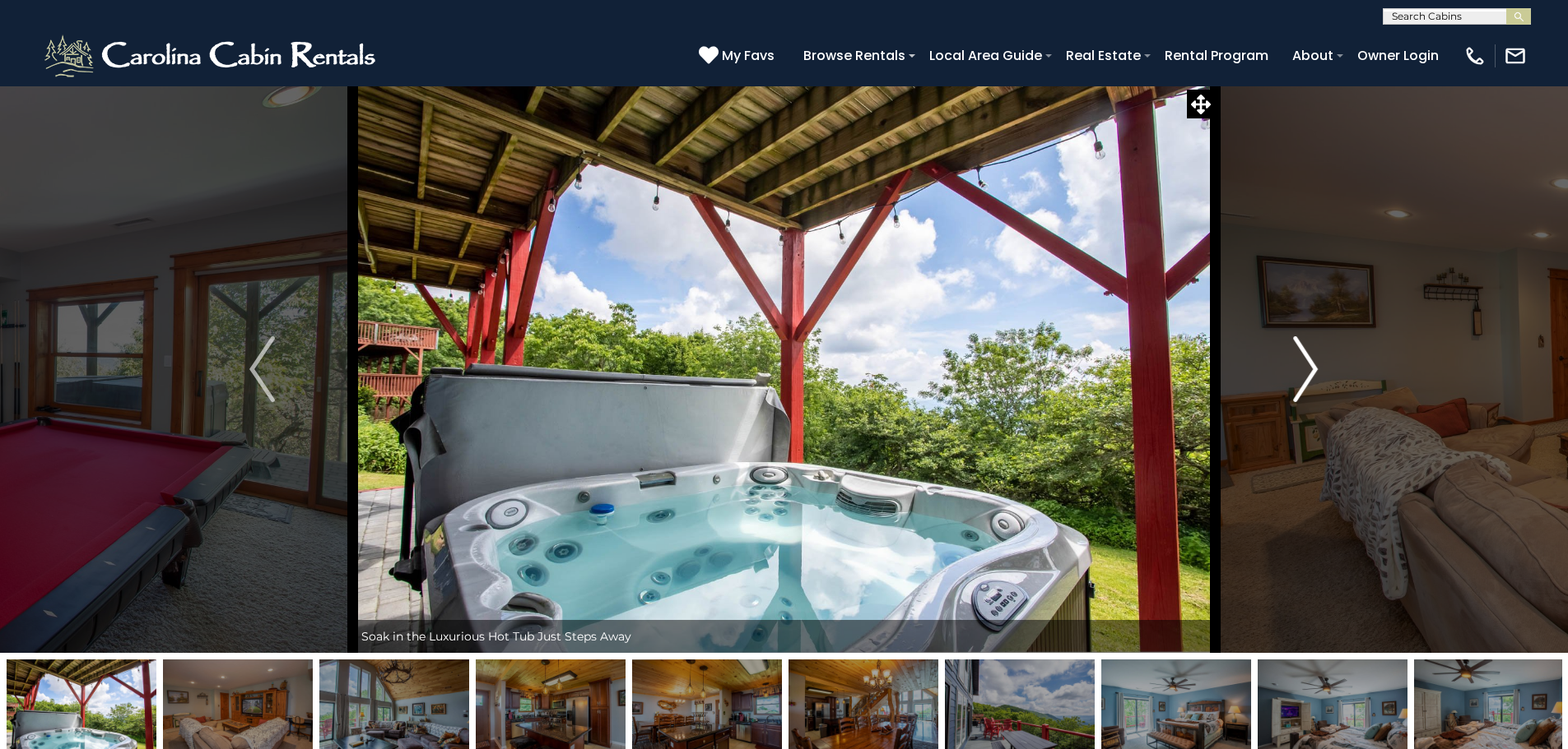
click at [1298, 362] on img "Next" at bounding box center [1305, 369] width 25 height 66
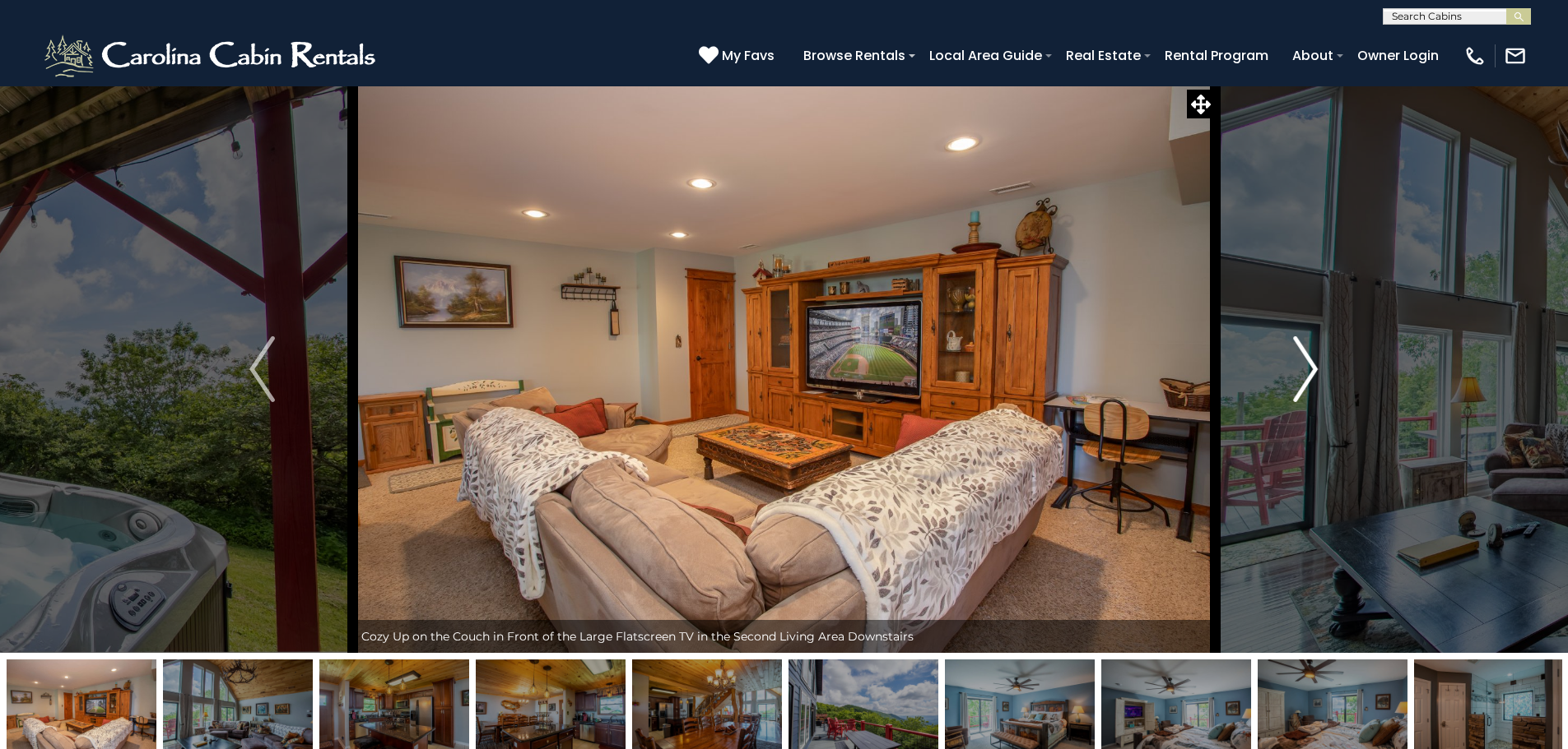
click at [1297, 362] on img "Next" at bounding box center [1305, 369] width 25 height 66
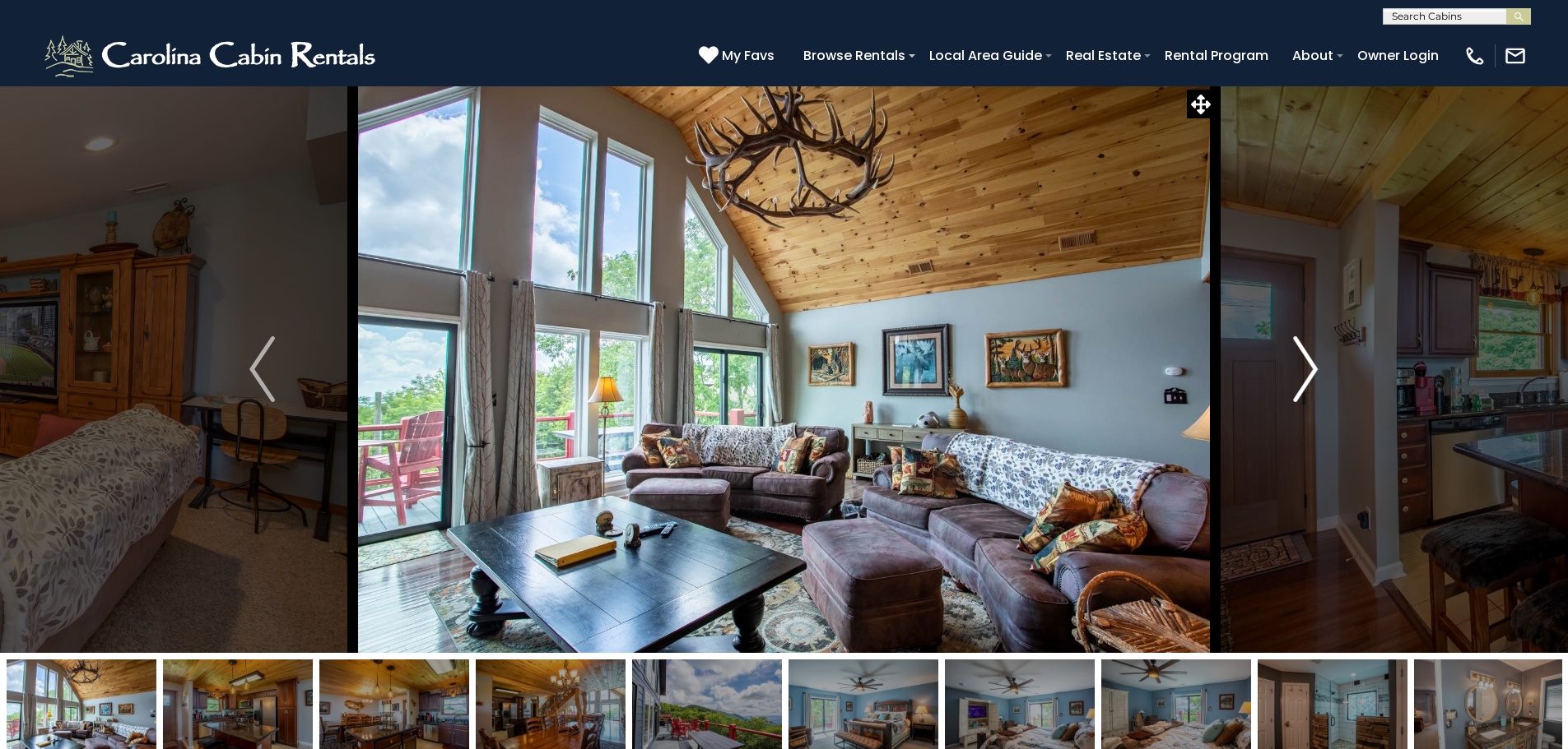
click at [1297, 362] on img "Next" at bounding box center [1305, 369] width 25 height 66
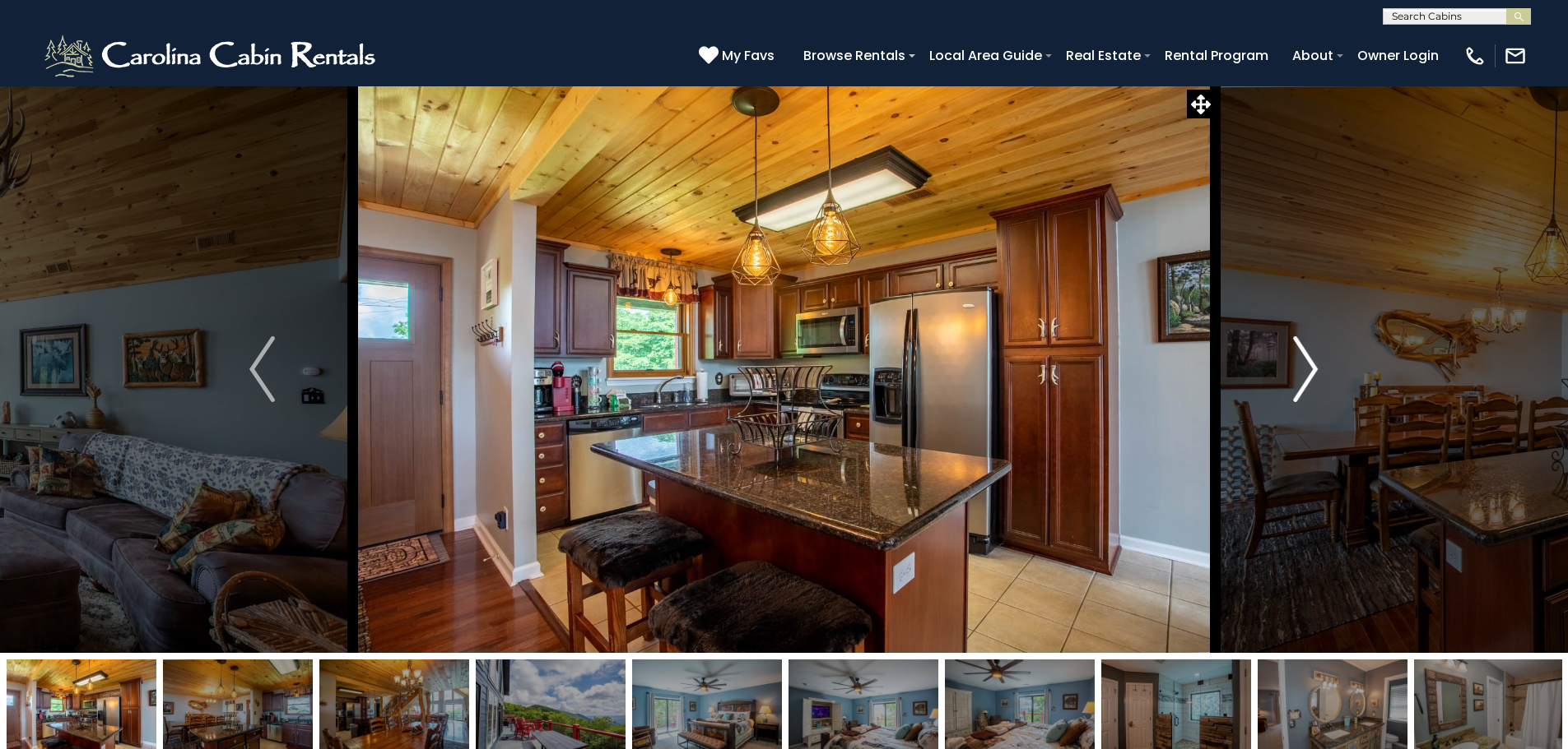
click at [1297, 362] on img "Next" at bounding box center [1305, 369] width 25 height 66
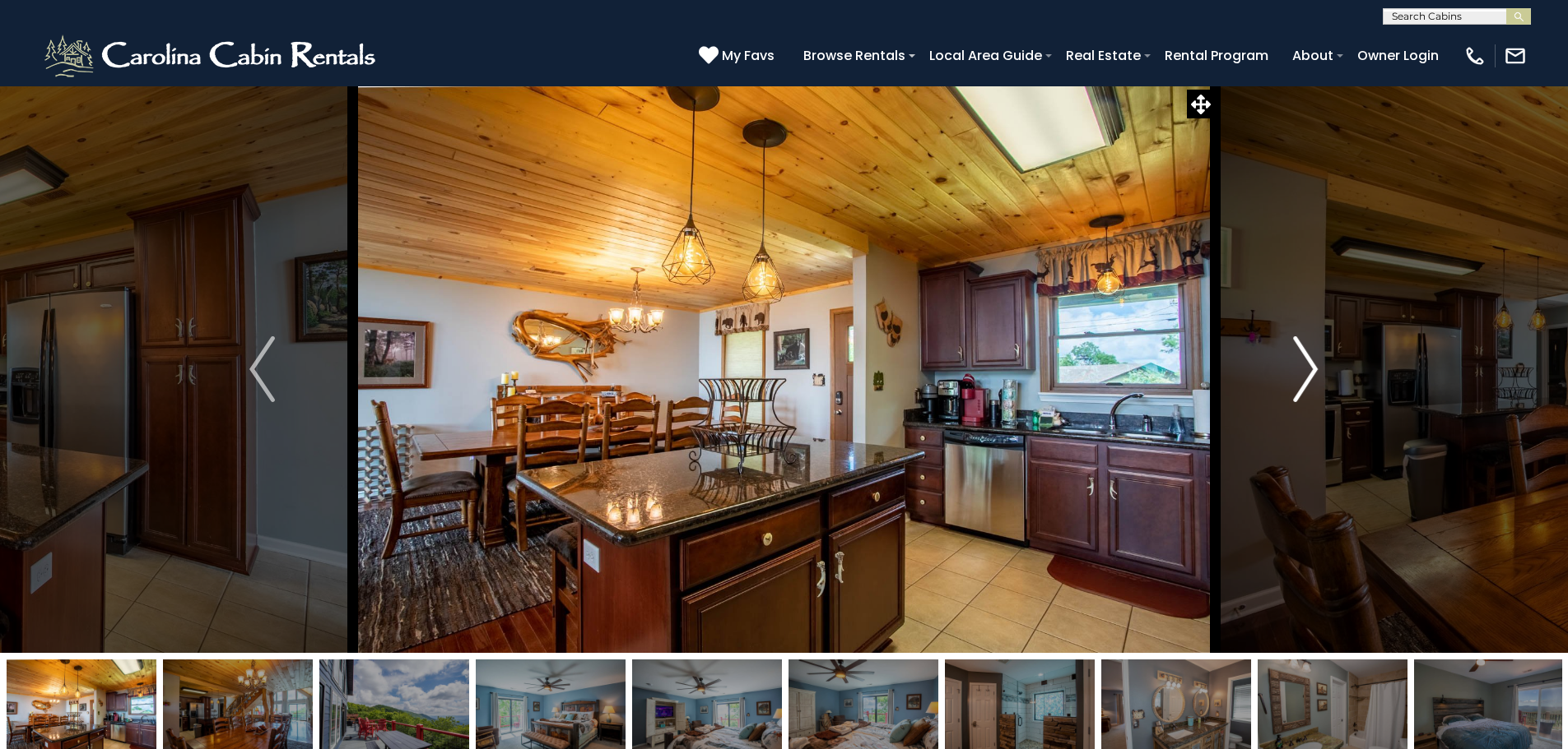
click at [1297, 362] on img "Next" at bounding box center [1305, 369] width 25 height 66
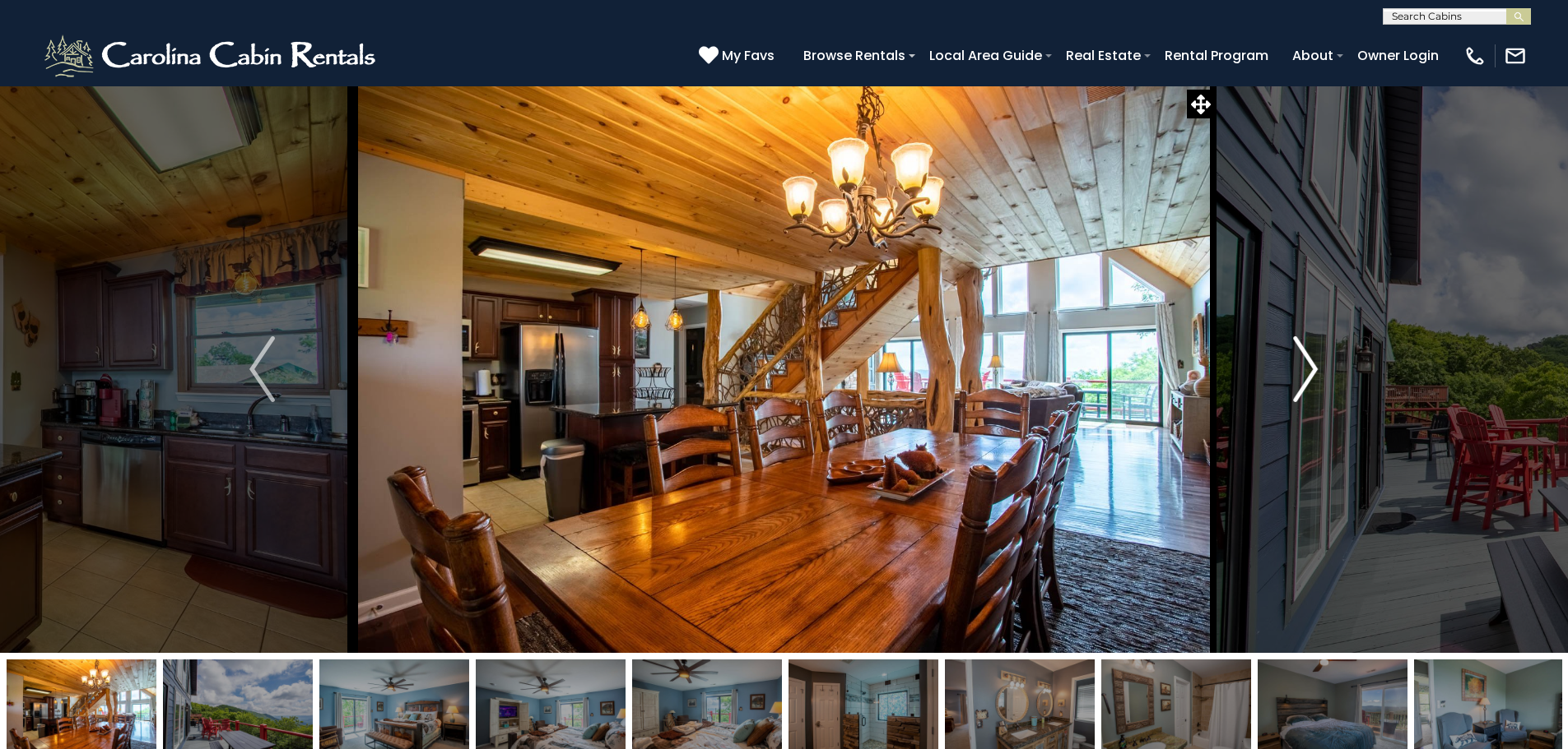
click at [1297, 362] on img "Next" at bounding box center [1305, 369] width 25 height 66
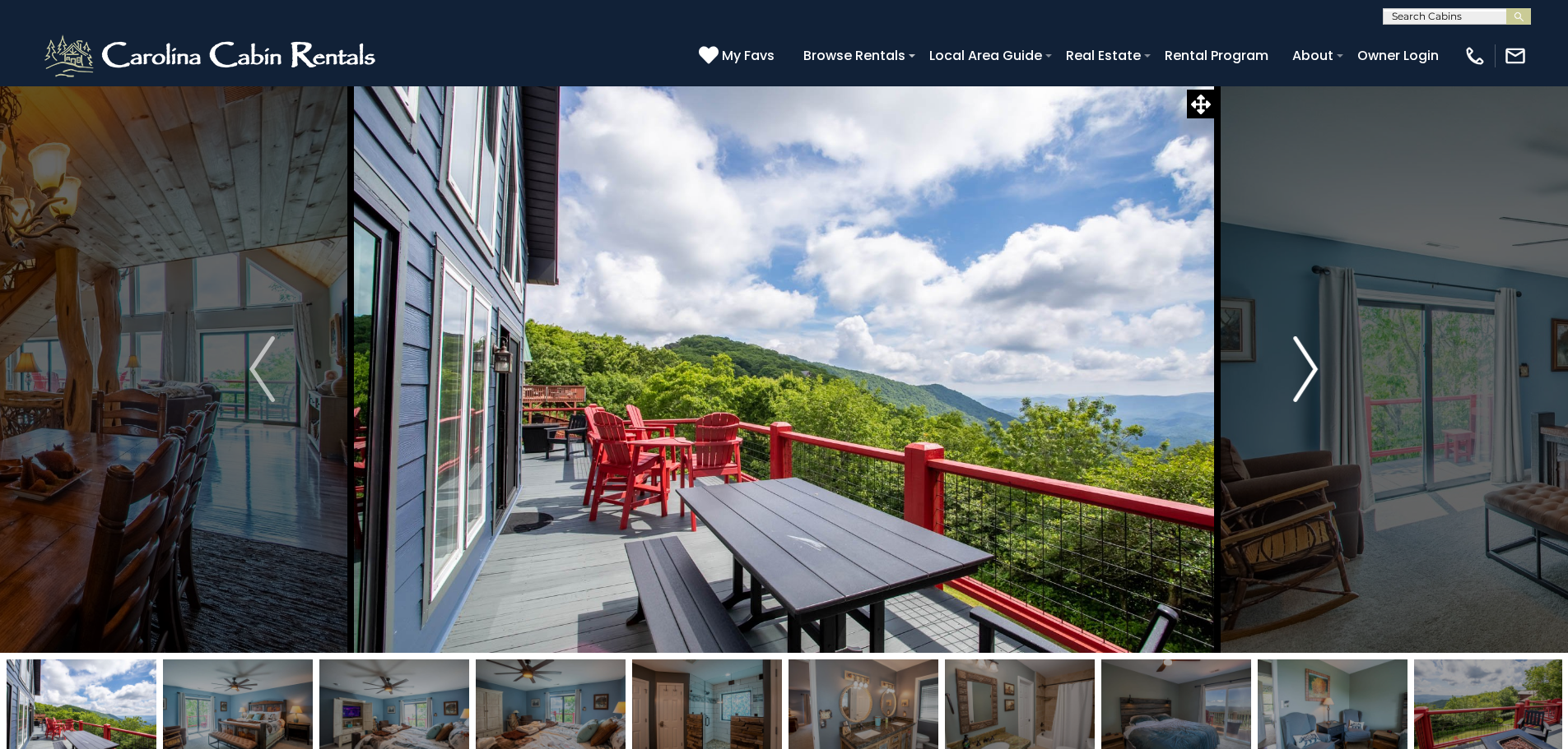
click at [1297, 362] on img "Next" at bounding box center [1305, 369] width 25 height 66
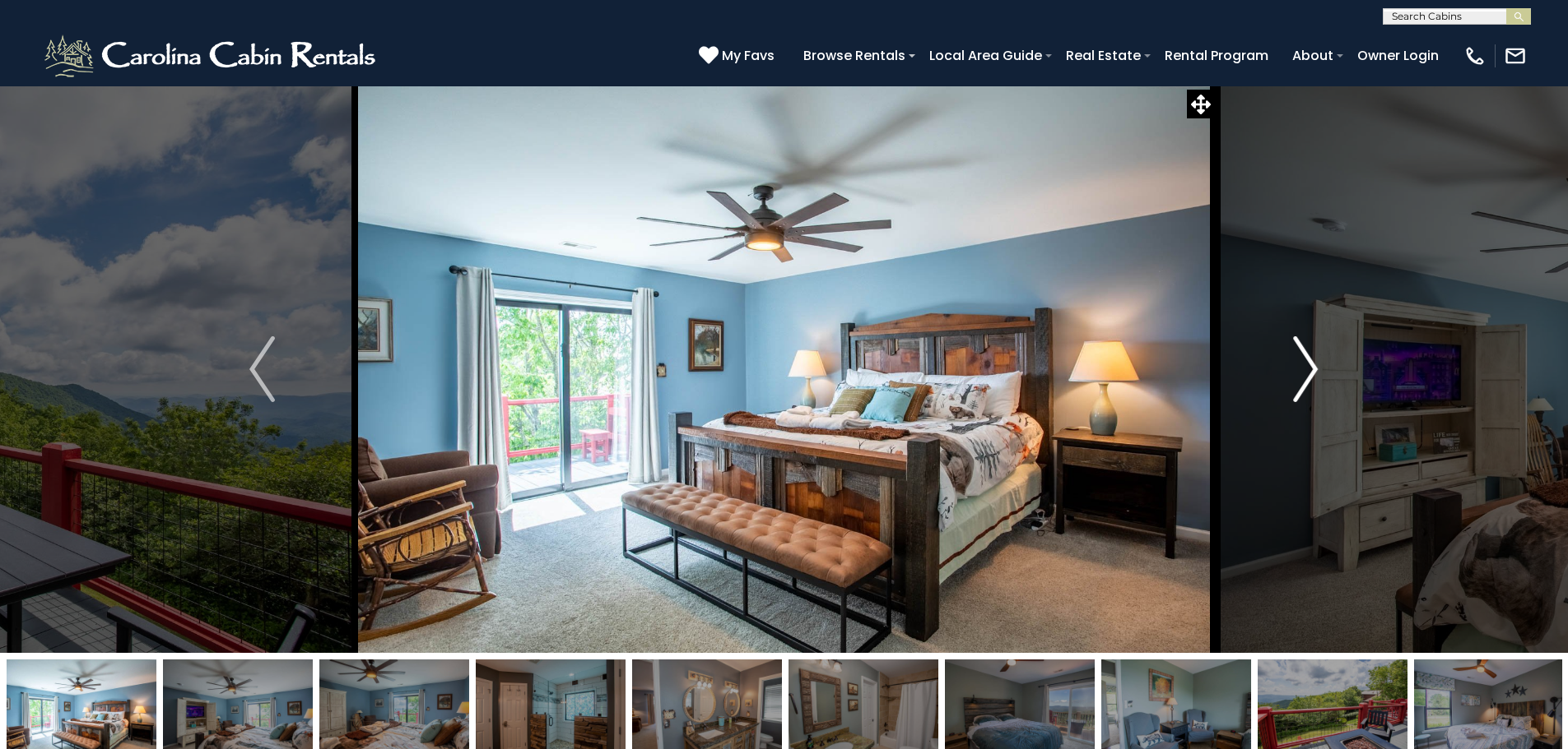
click at [1297, 362] on img "Next" at bounding box center [1305, 369] width 25 height 66
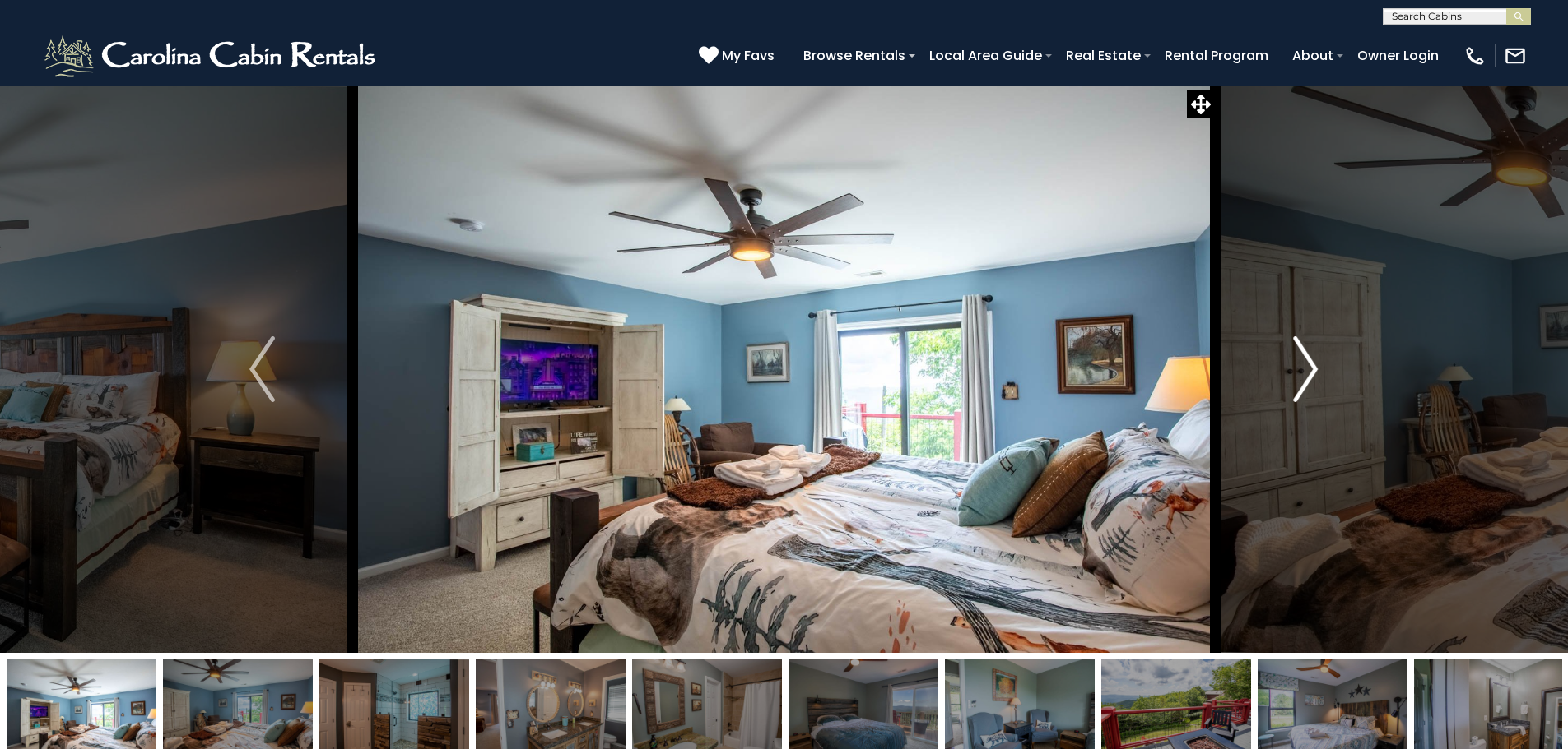
click at [1297, 362] on img "Next" at bounding box center [1305, 369] width 25 height 66
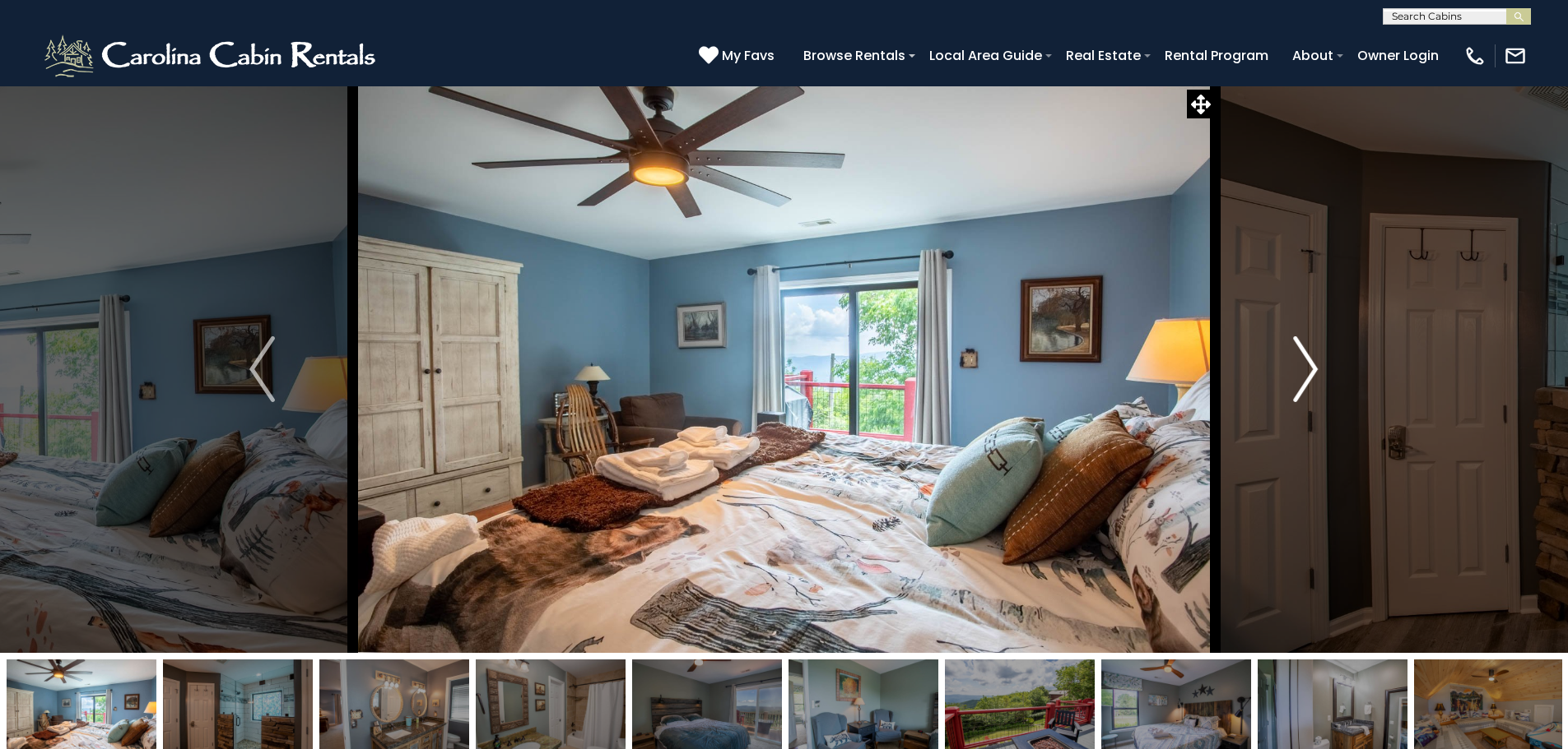
click at [1297, 362] on img "Next" at bounding box center [1305, 369] width 25 height 66
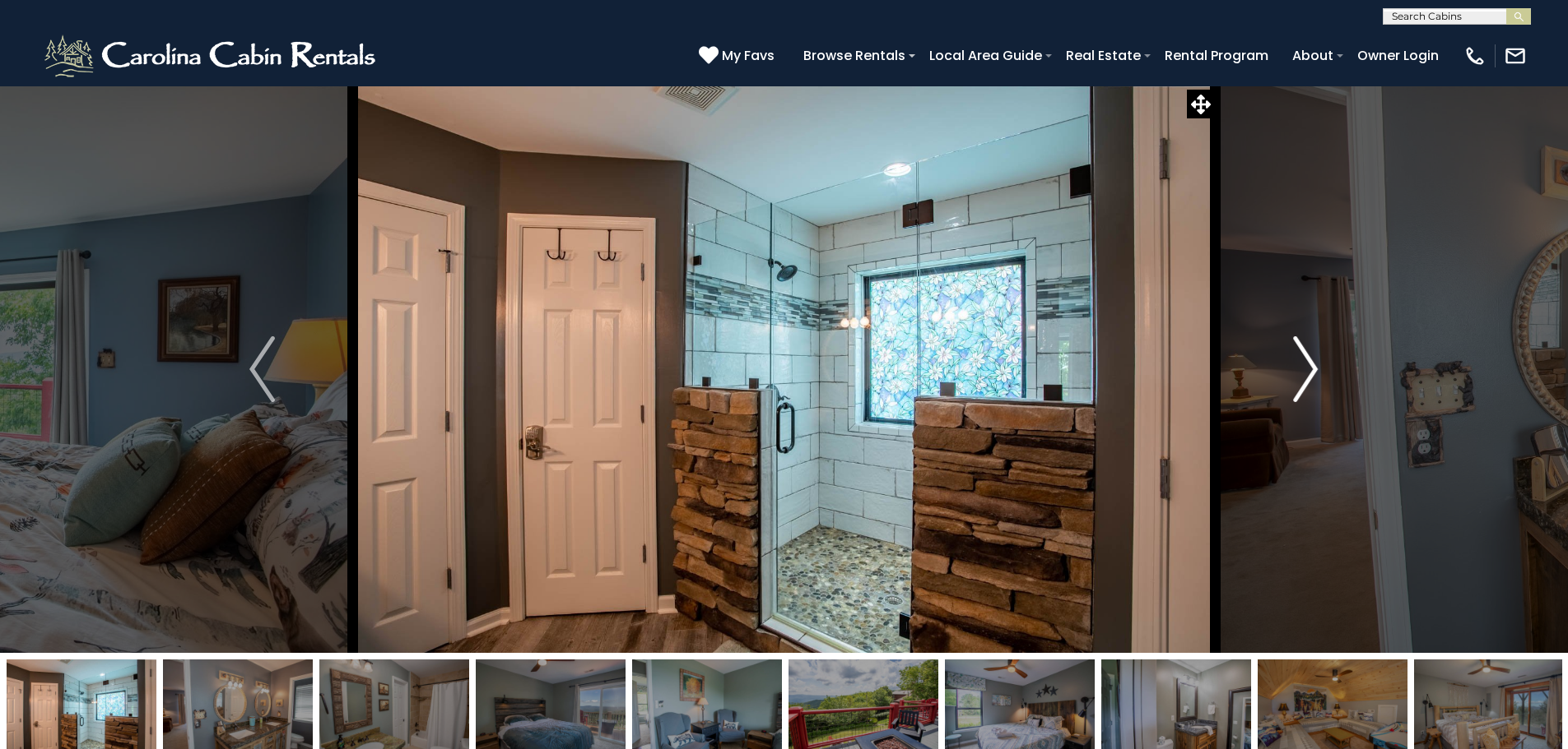
click at [1297, 362] on img "Next" at bounding box center [1305, 369] width 25 height 66
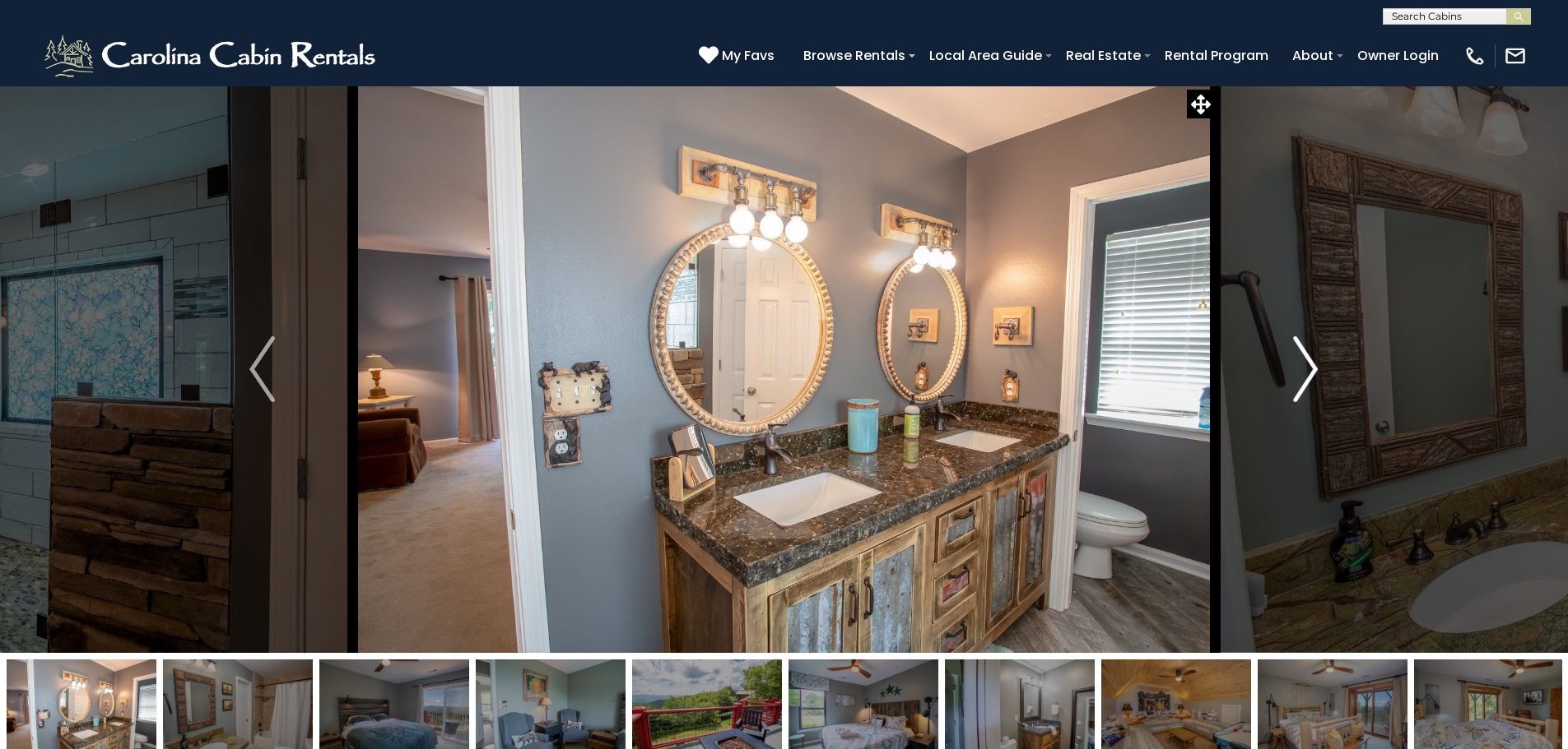
click at [1297, 362] on img "Next" at bounding box center [1305, 369] width 25 height 66
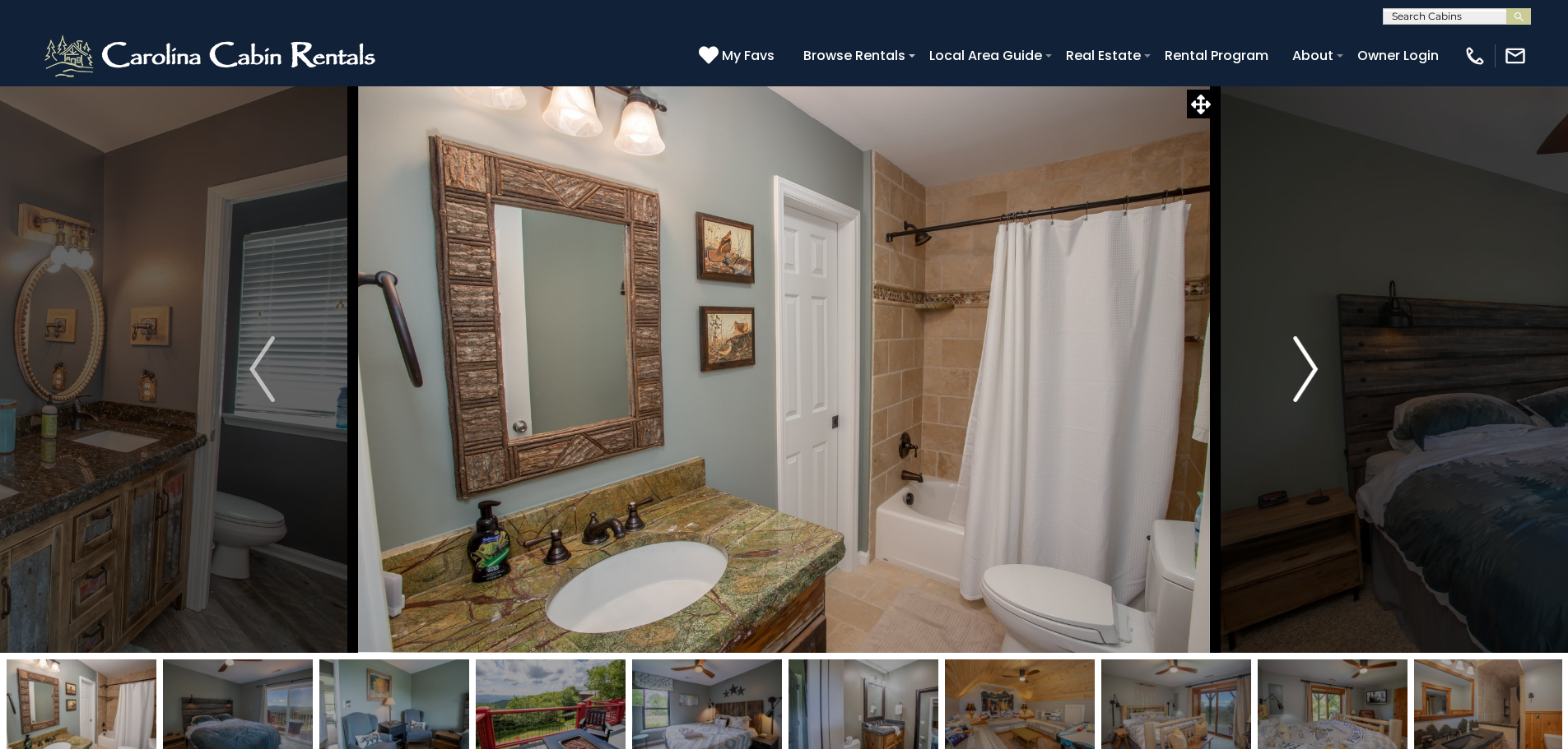
click at [1297, 362] on img "Next" at bounding box center [1305, 369] width 25 height 66
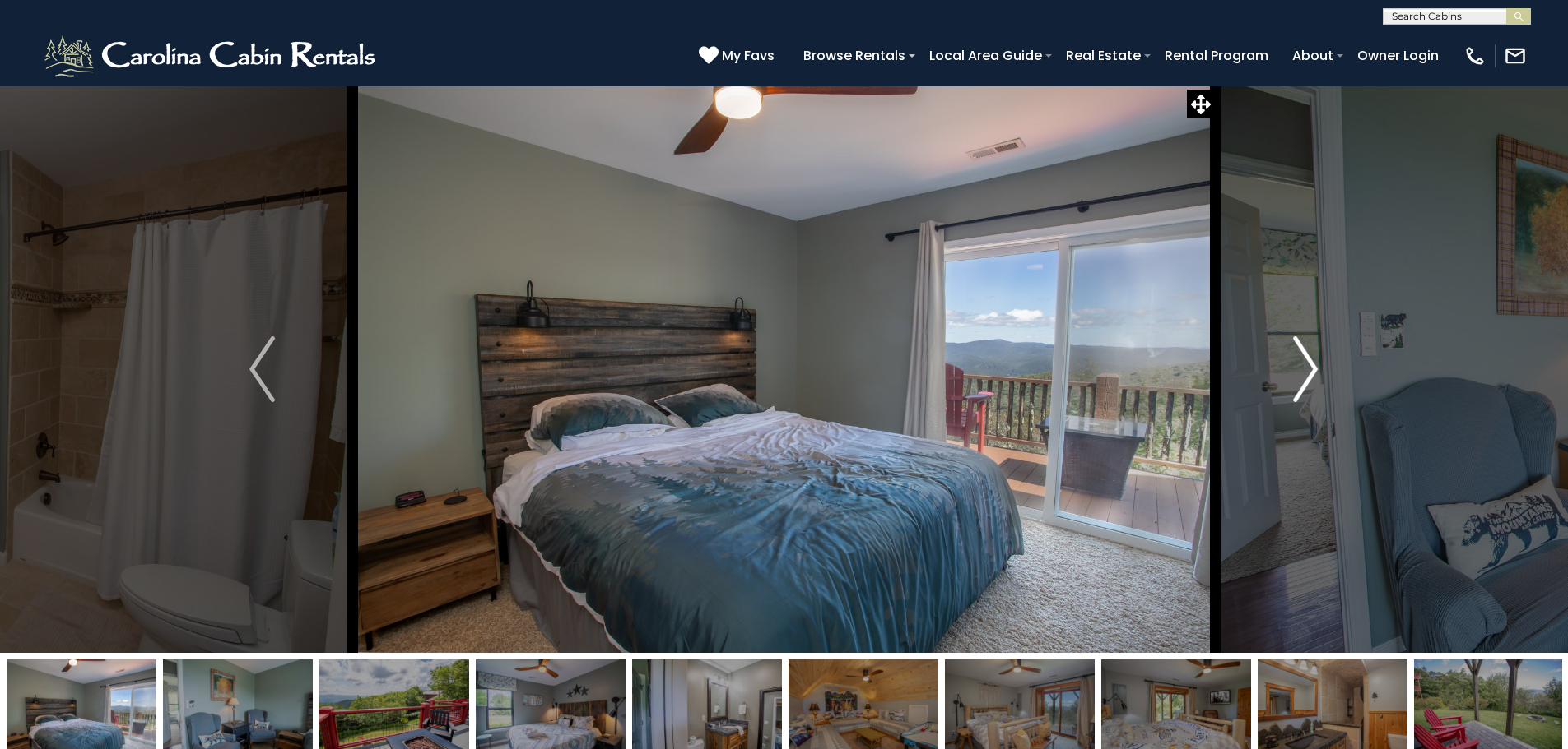
click at [1297, 362] on img "Next" at bounding box center [1305, 369] width 25 height 66
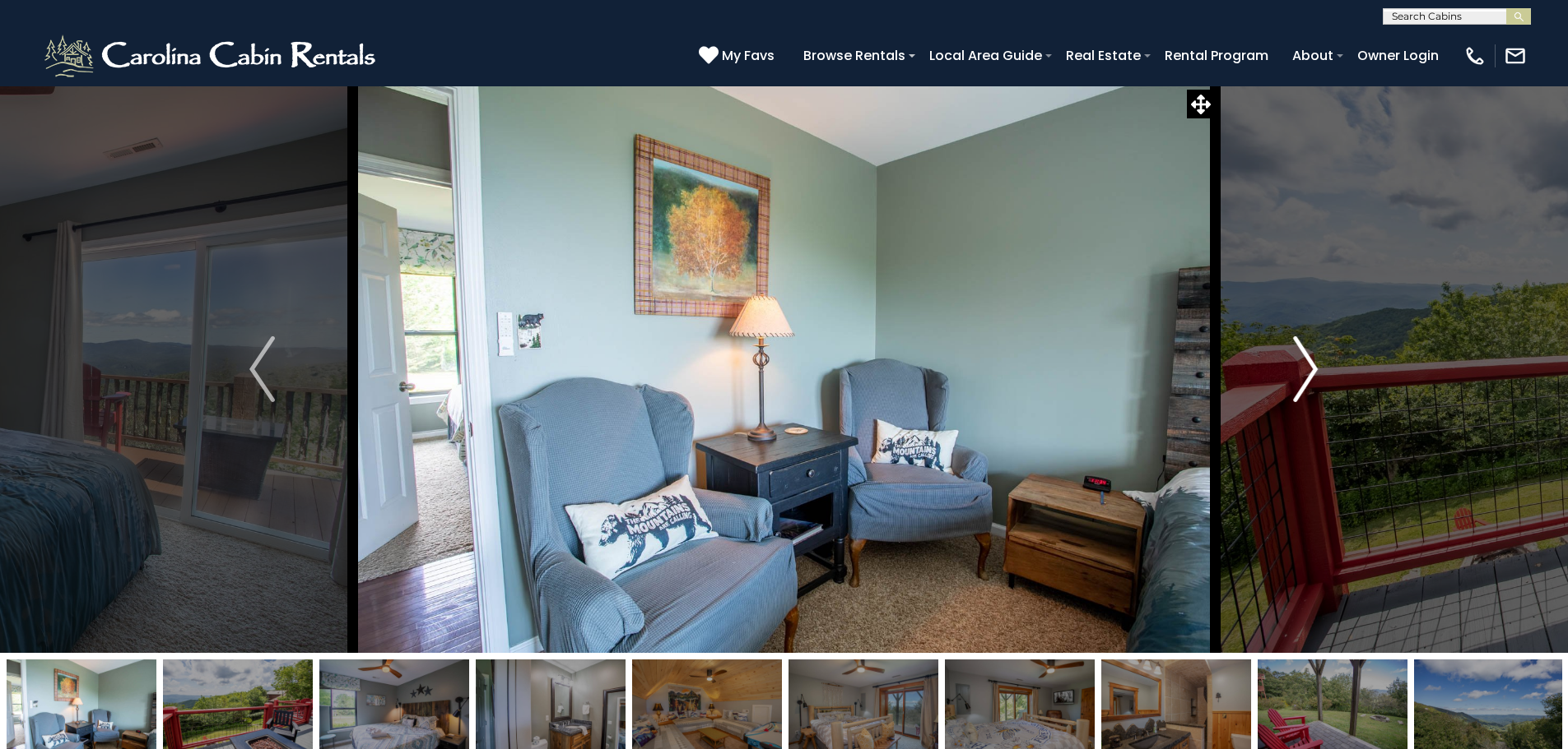
click at [1297, 362] on img "Next" at bounding box center [1305, 369] width 25 height 66
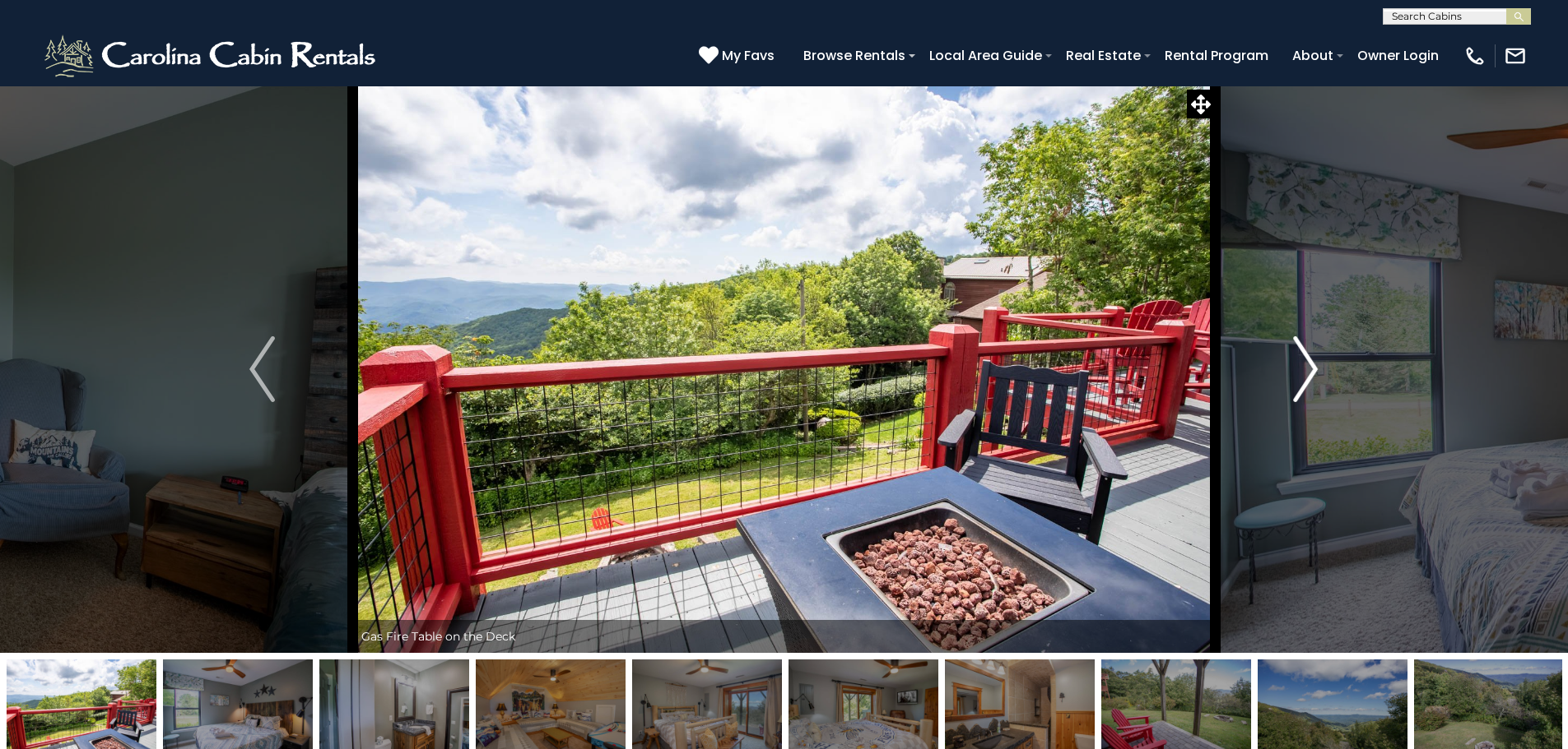
click at [1297, 362] on img "Next" at bounding box center [1305, 369] width 25 height 66
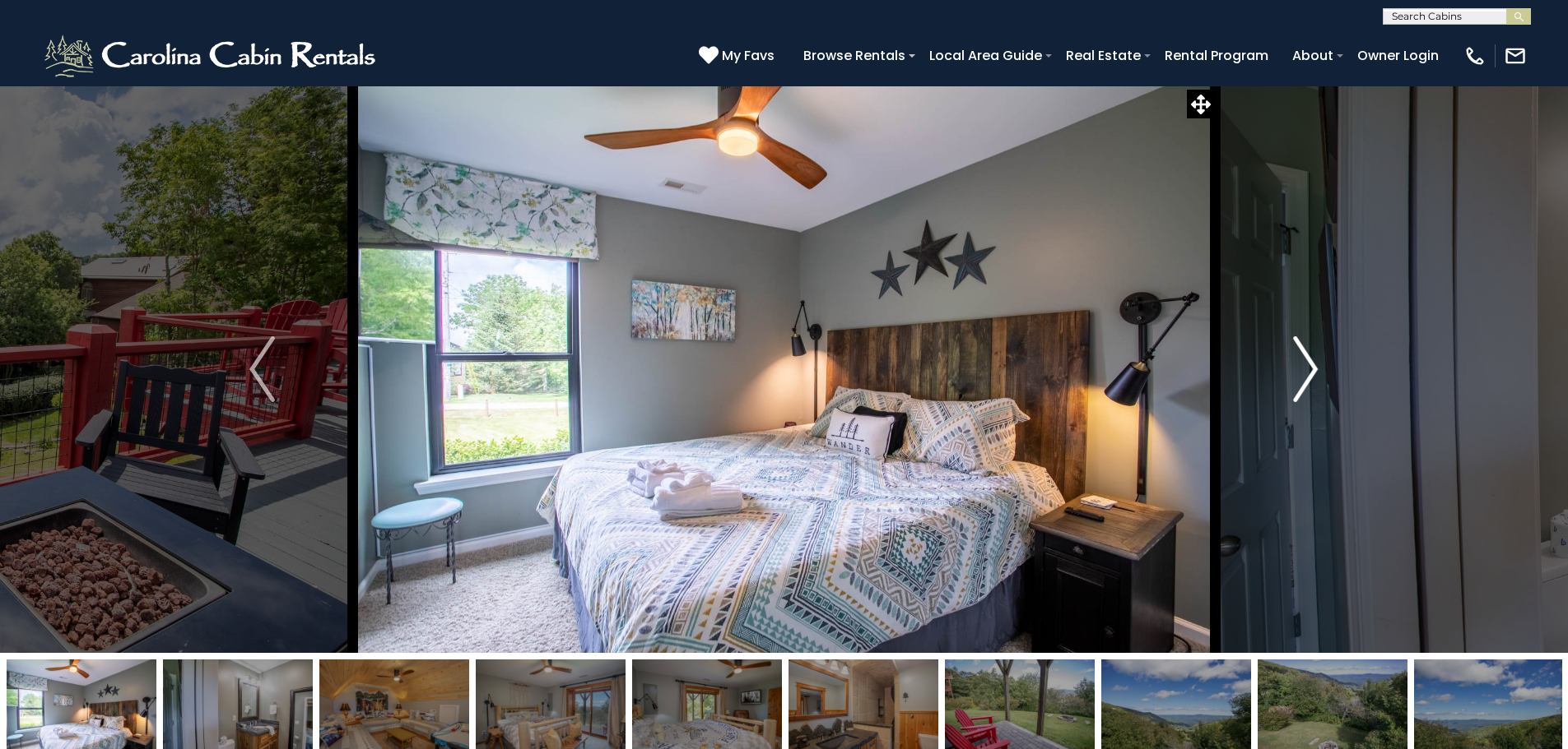
click at [1297, 362] on img "Next" at bounding box center [1305, 369] width 25 height 66
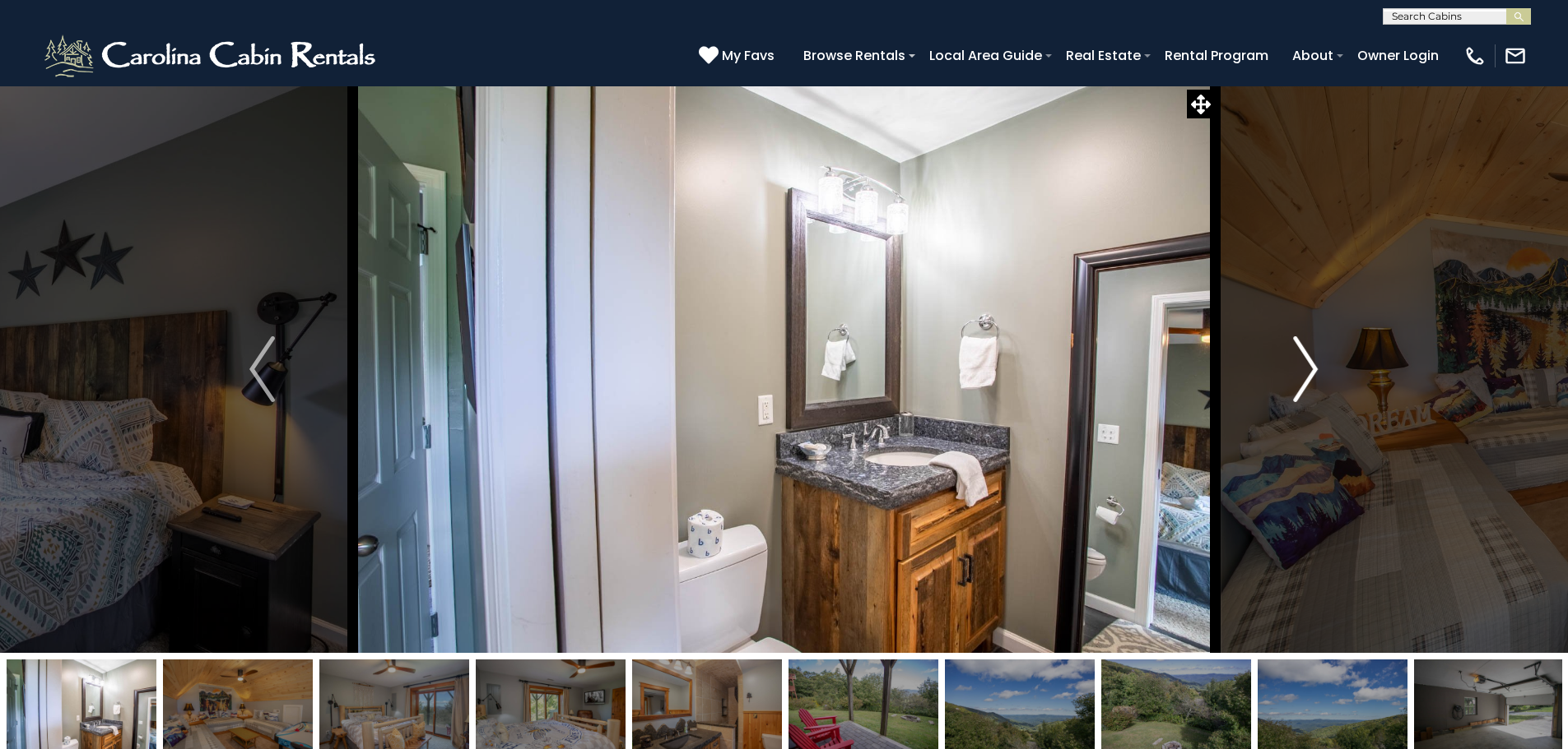
click at [1297, 362] on img "Next" at bounding box center [1305, 369] width 25 height 66
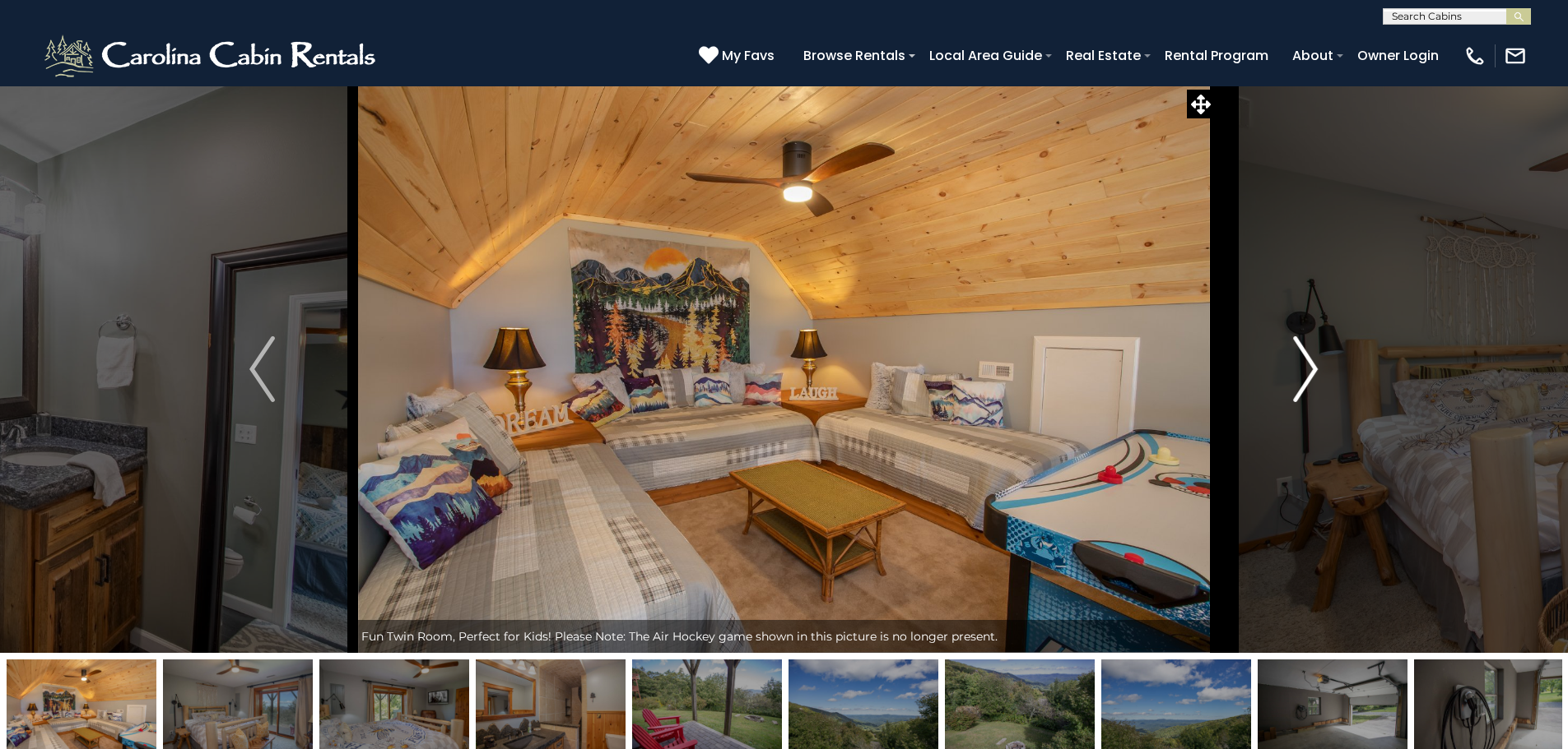
click at [1308, 379] on img "Next" at bounding box center [1305, 369] width 25 height 66
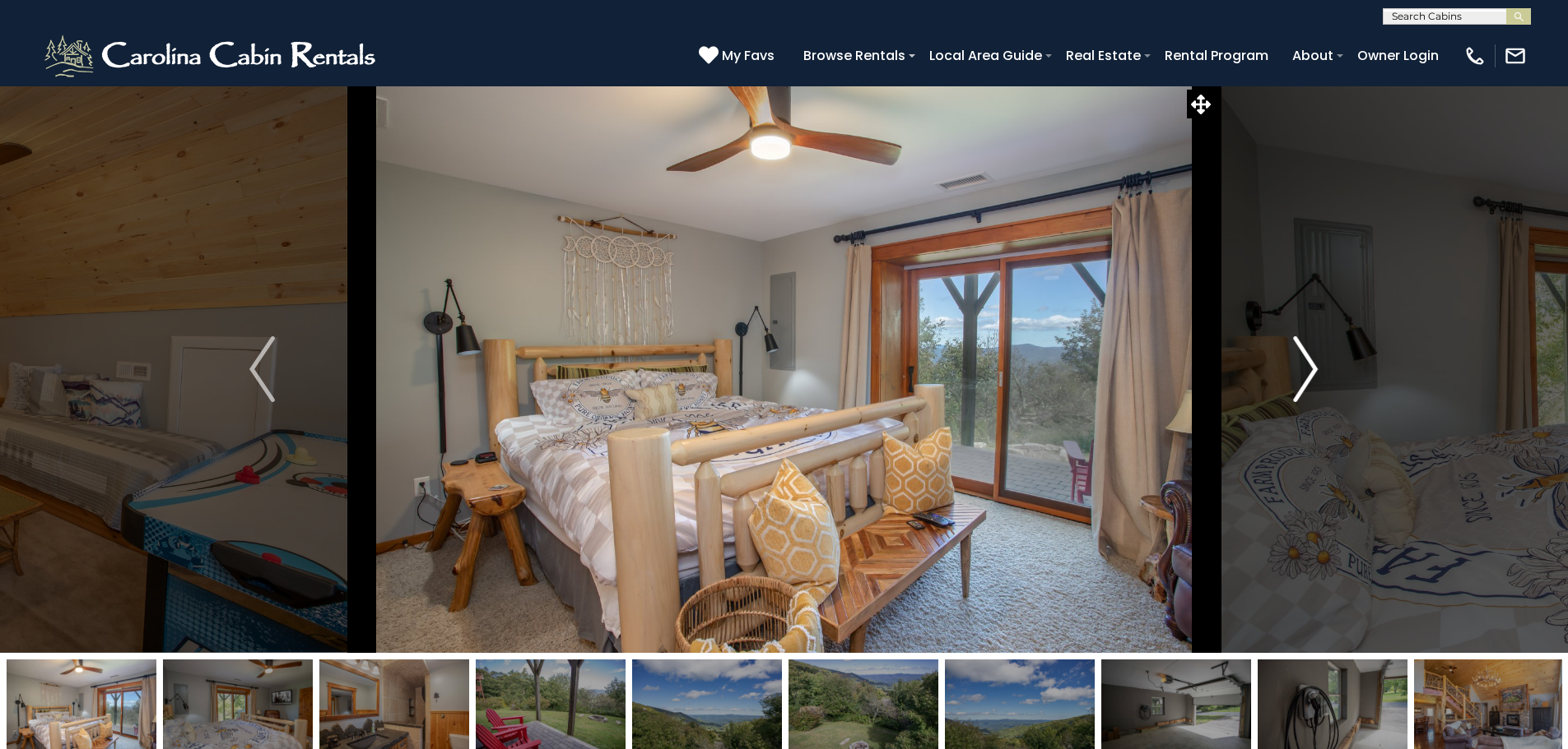
click at [1308, 379] on img "Next" at bounding box center [1305, 369] width 25 height 66
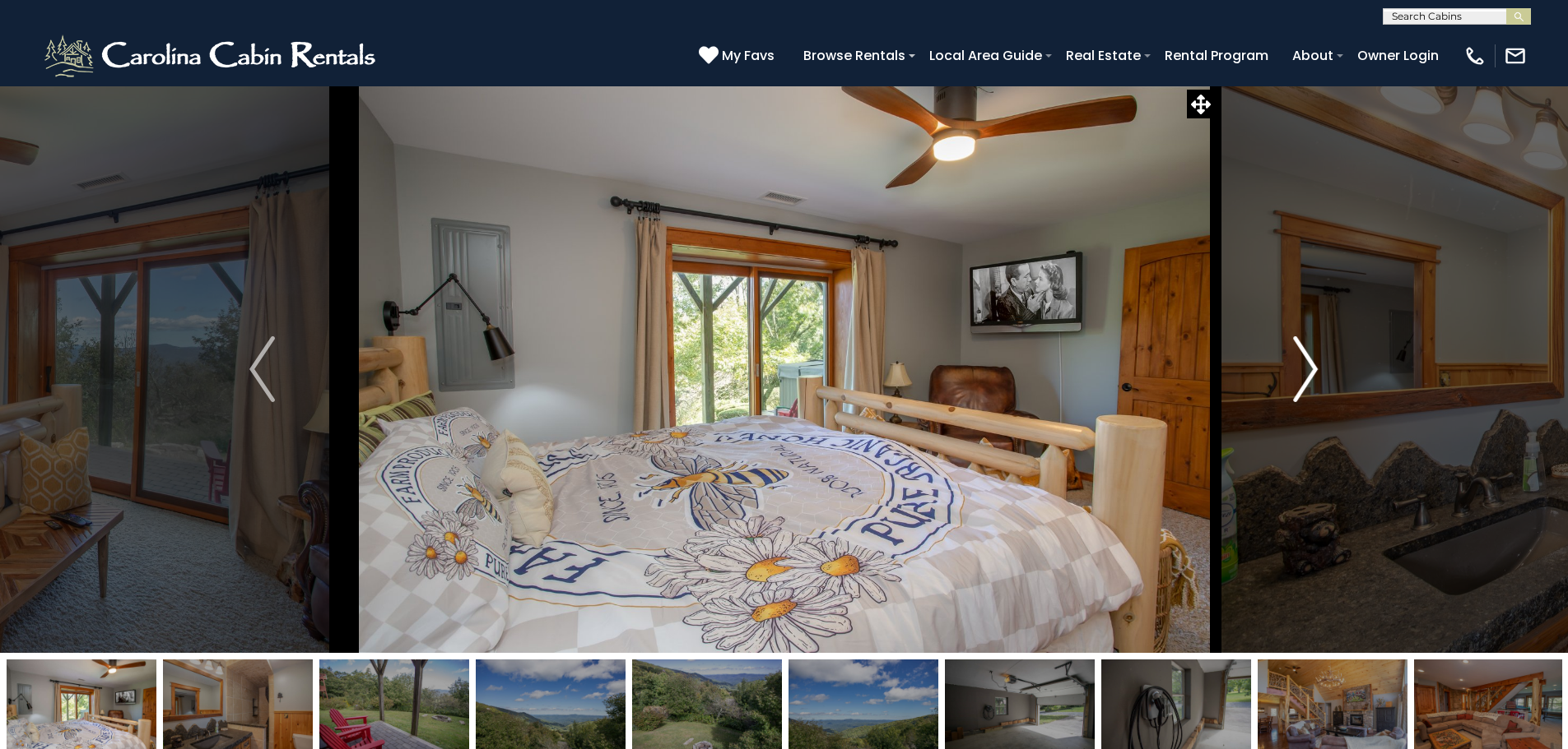
click at [1308, 379] on img "Next" at bounding box center [1305, 369] width 25 height 66
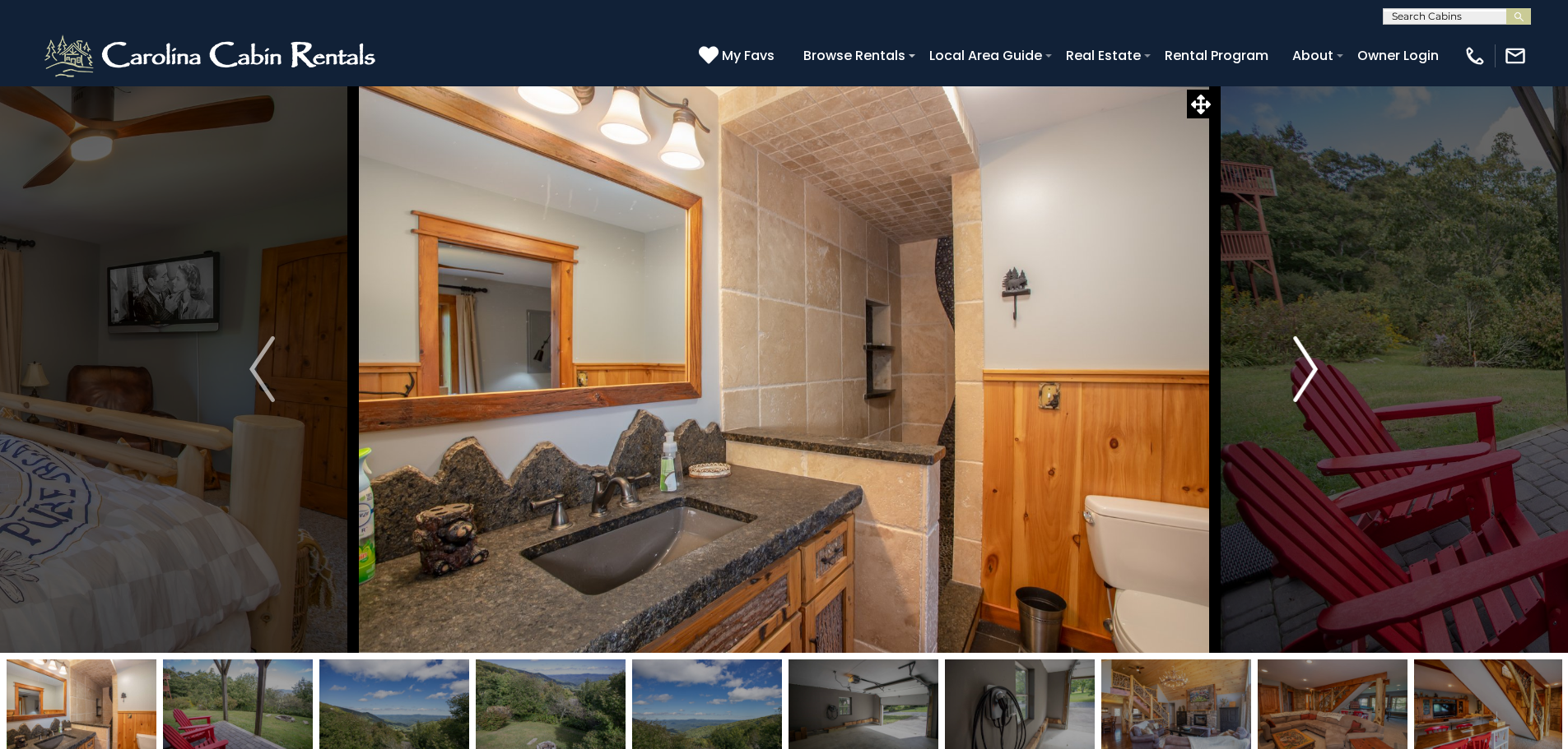
click at [1308, 379] on img "Next" at bounding box center [1305, 369] width 25 height 66
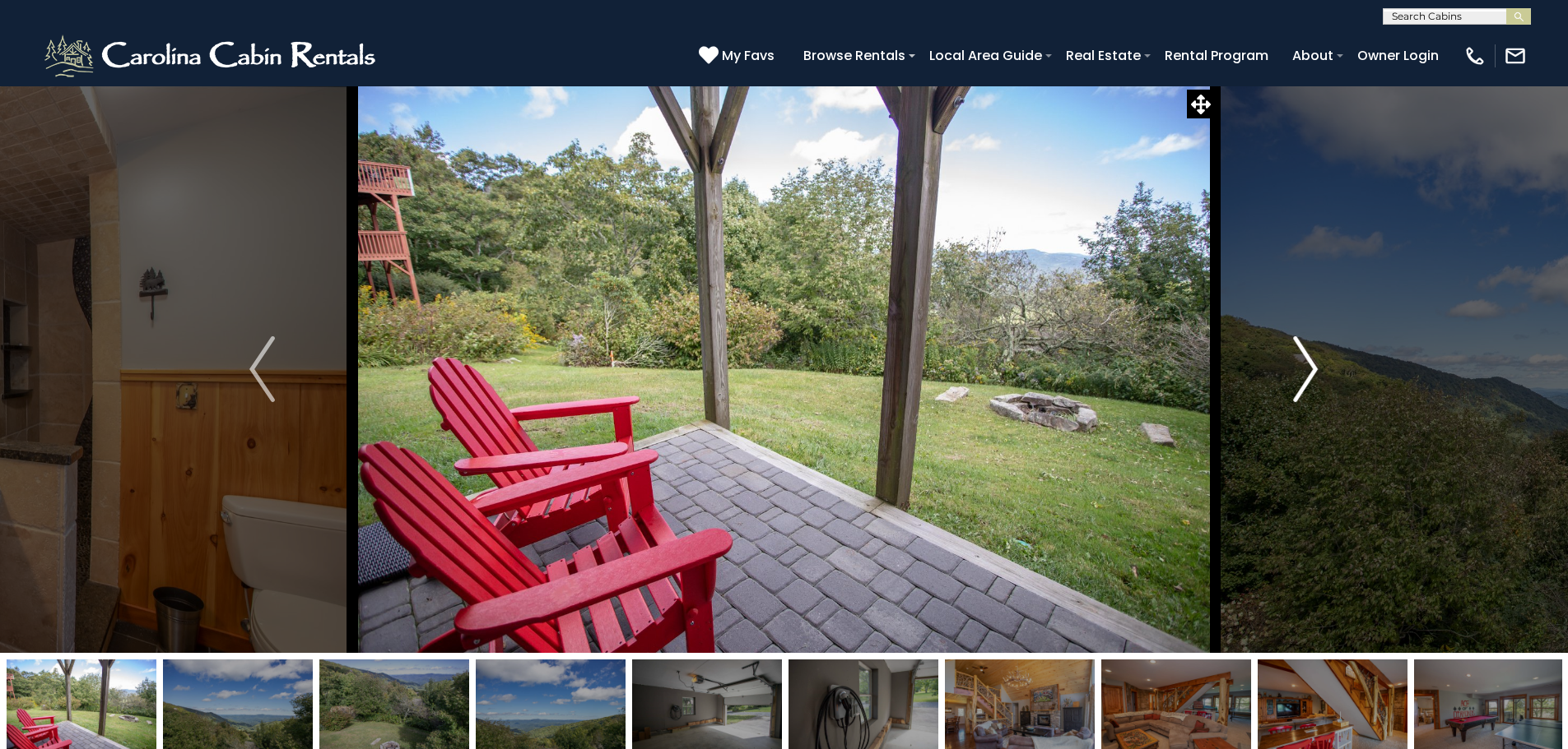
click at [1308, 379] on img "Next" at bounding box center [1305, 369] width 25 height 66
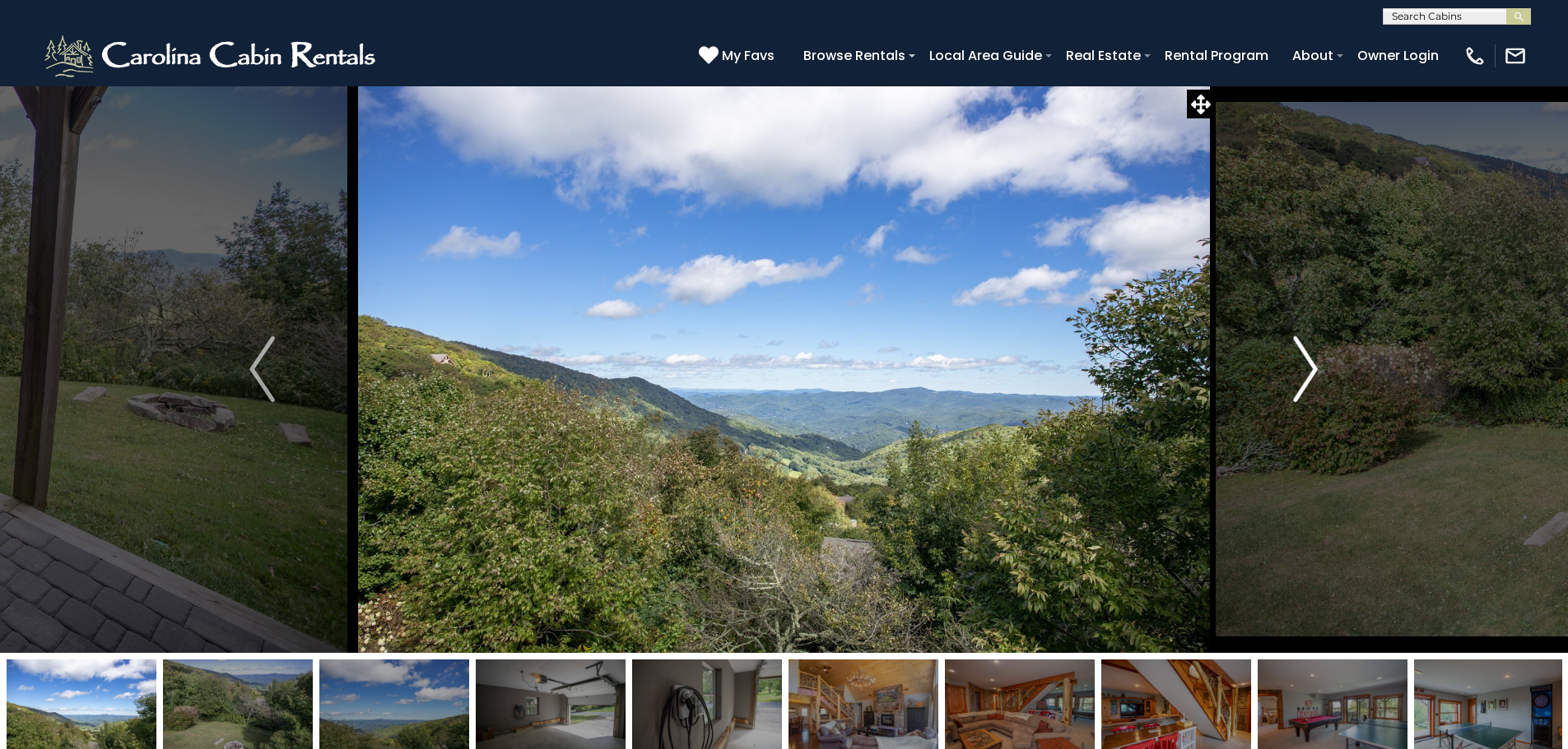
click at [1308, 379] on img "Next" at bounding box center [1305, 369] width 25 height 66
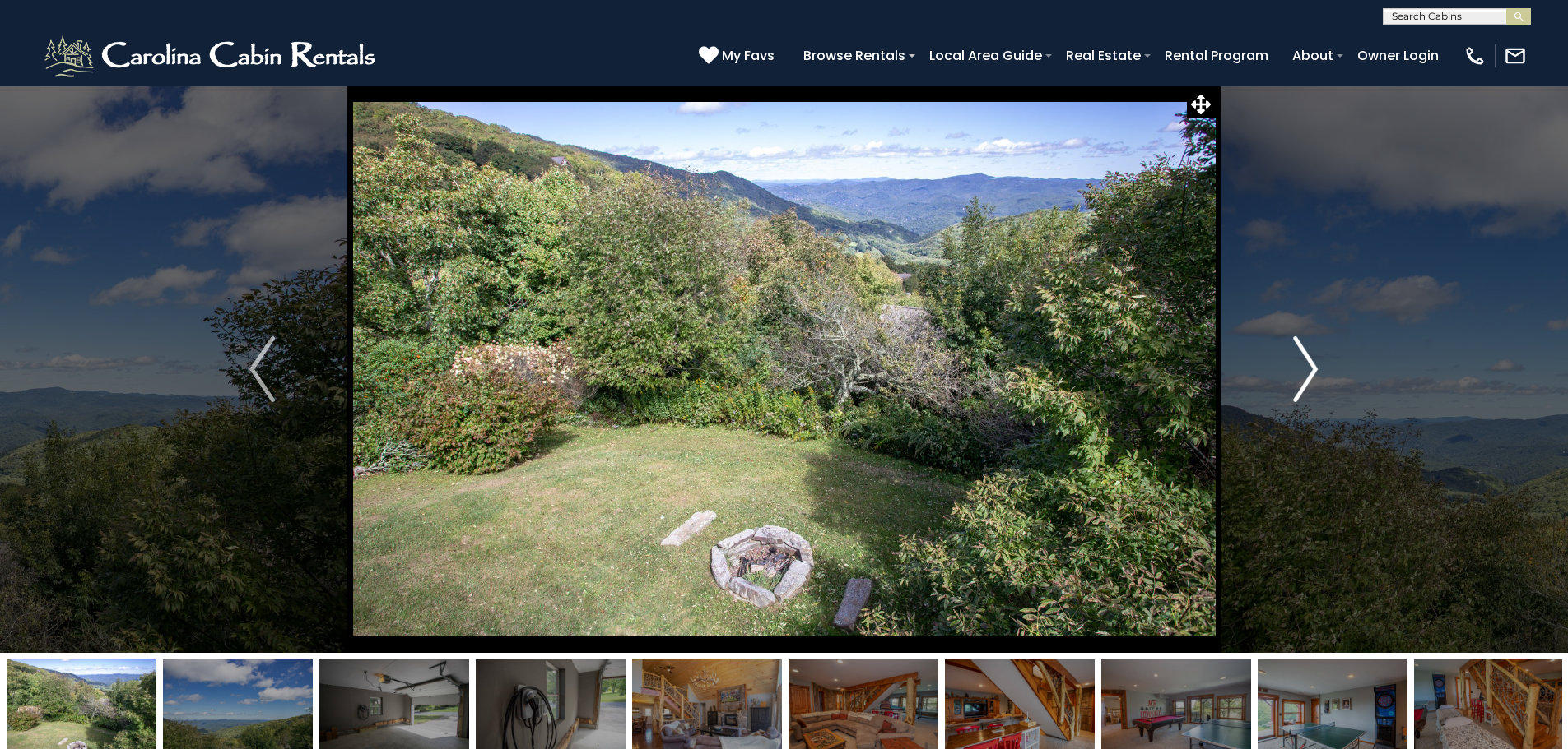
click at [1308, 379] on img "Next" at bounding box center [1305, 369] width 25 height 66
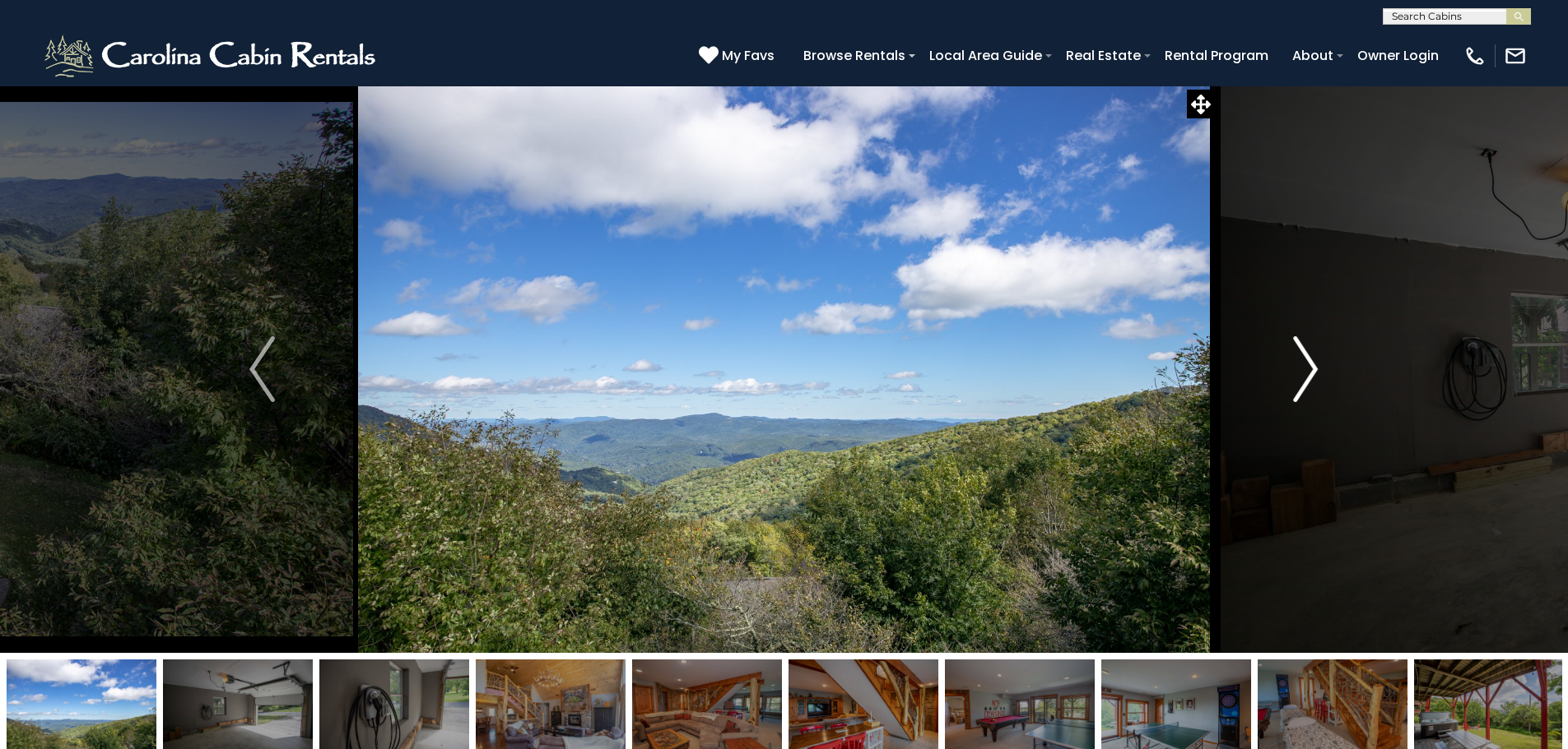
click at [1308, 379] on img "Next" at bounding box center [1305, 369] width 25 height 66
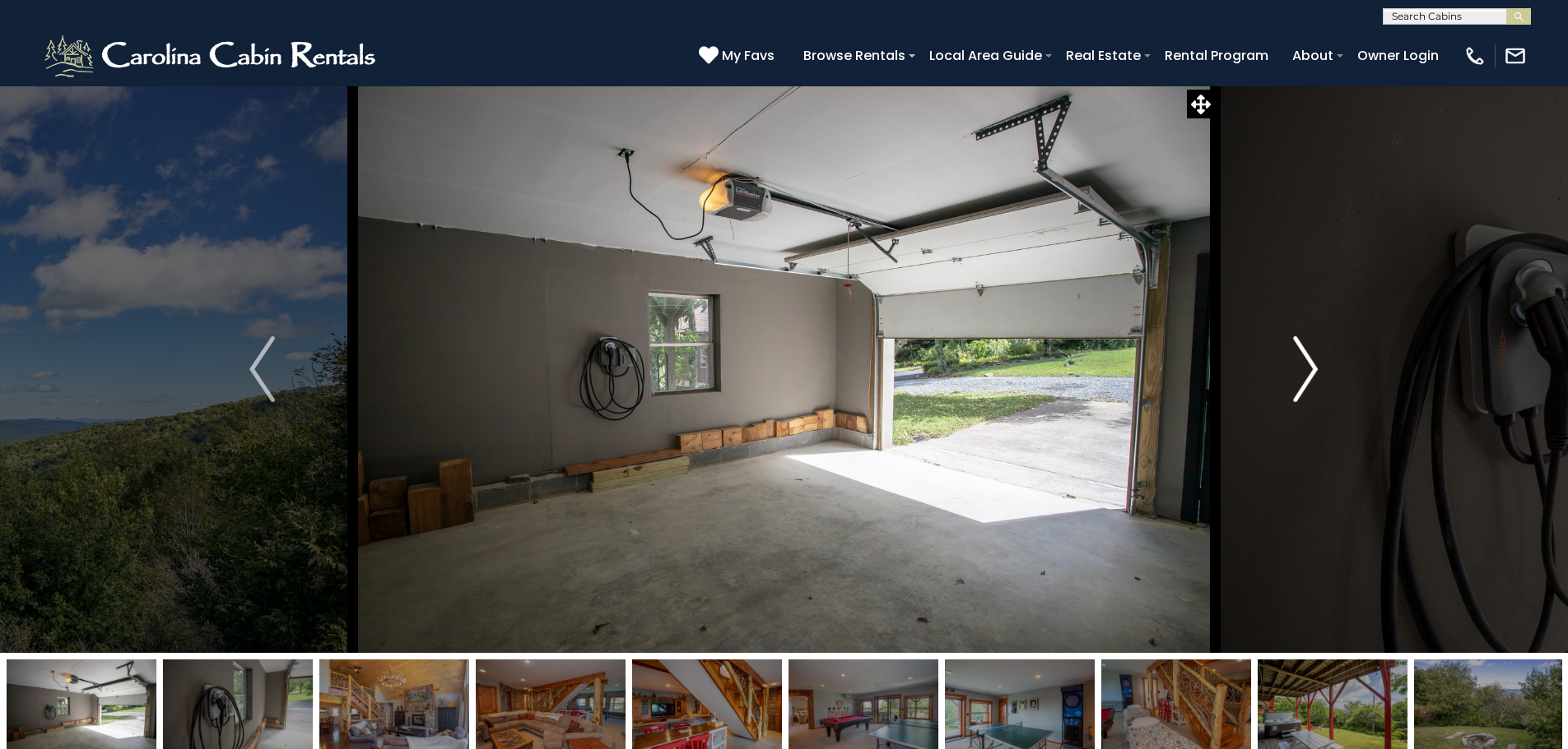
click at [1308, 379] on img "Next" at bounding box center [1305, 369] width 25 height 66
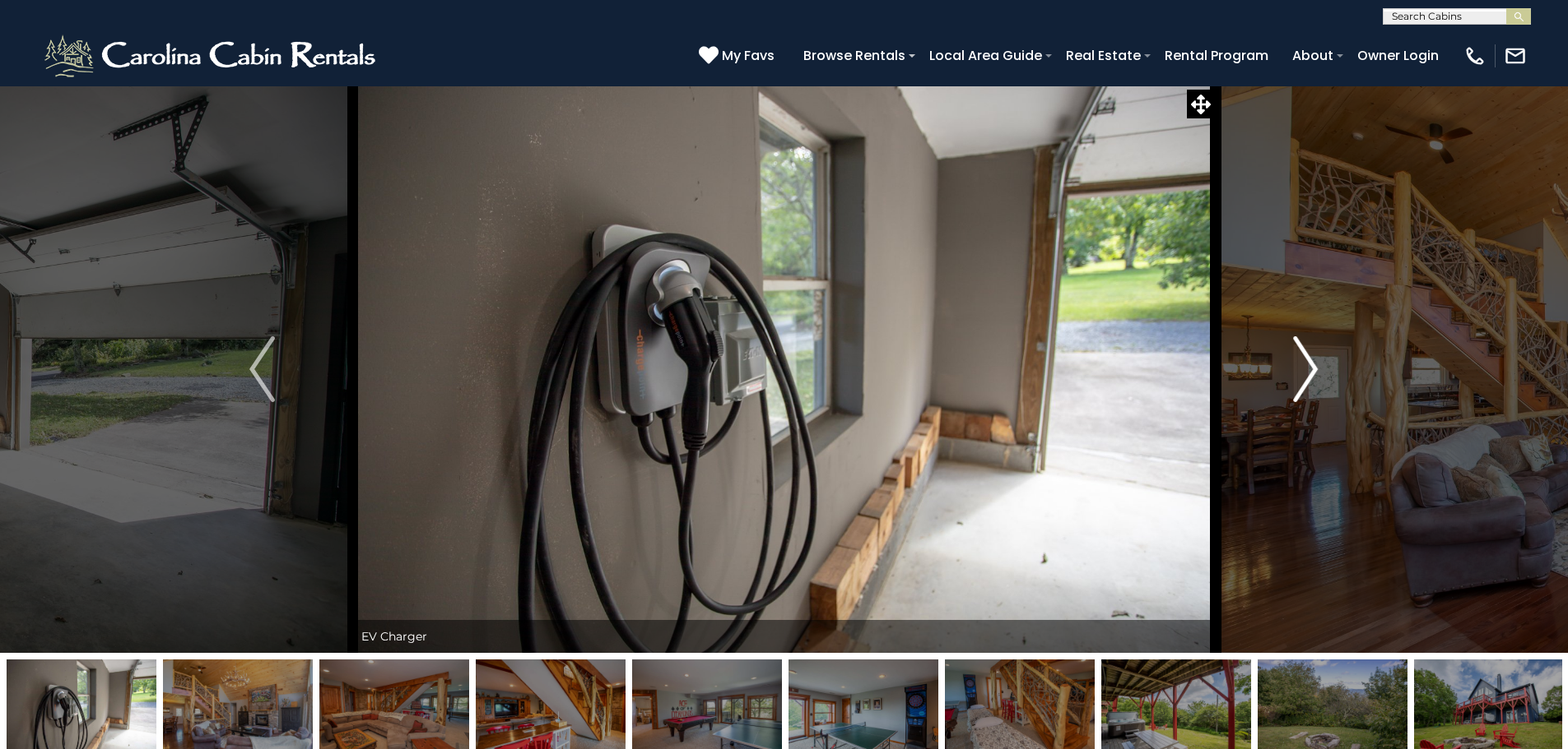
click at [1308, 379] on img "Next" at bounding box center [1305, 369] width 25 height 66
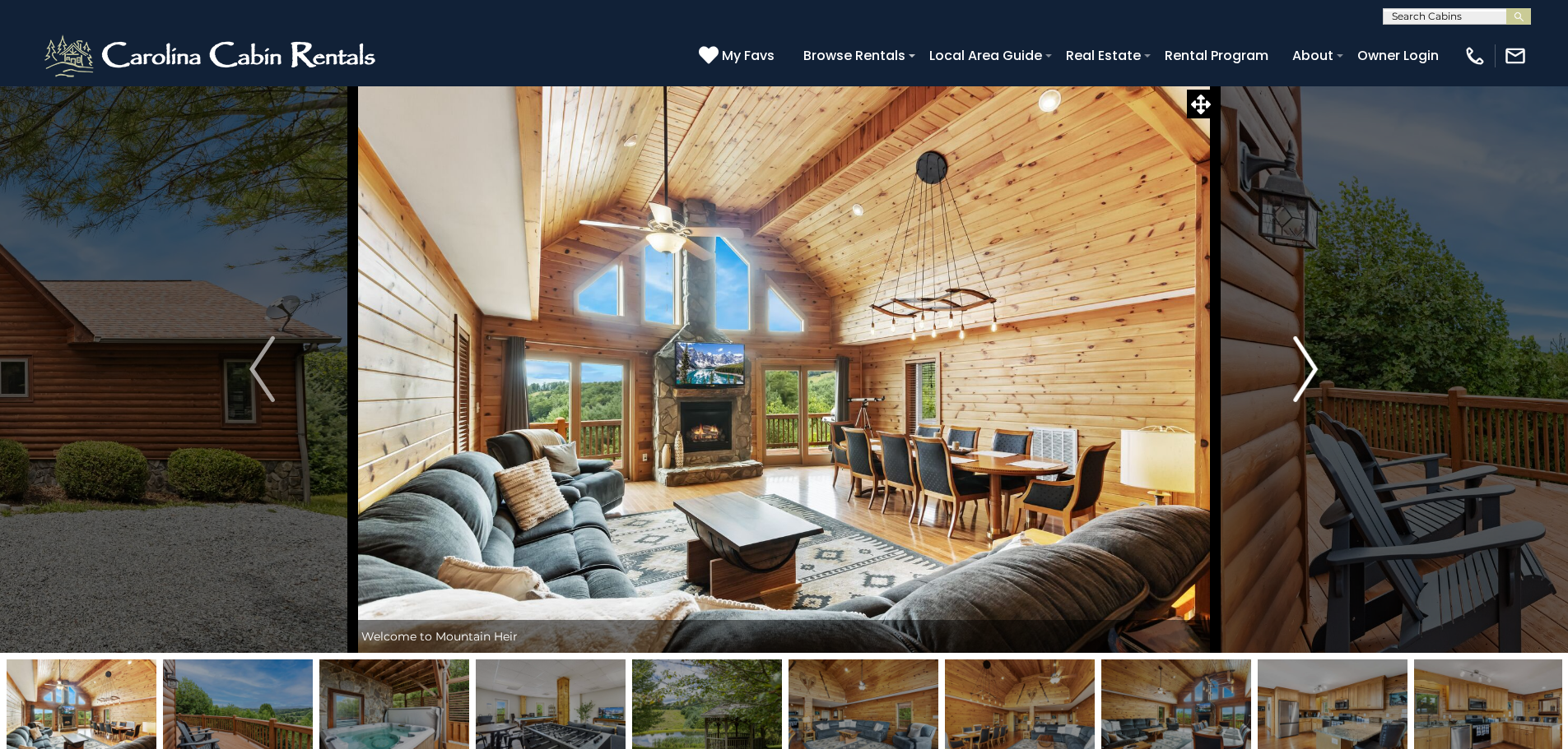
click at [1298, 387] on img "Next" at bounding box center [1305, 369] width 25 height 66
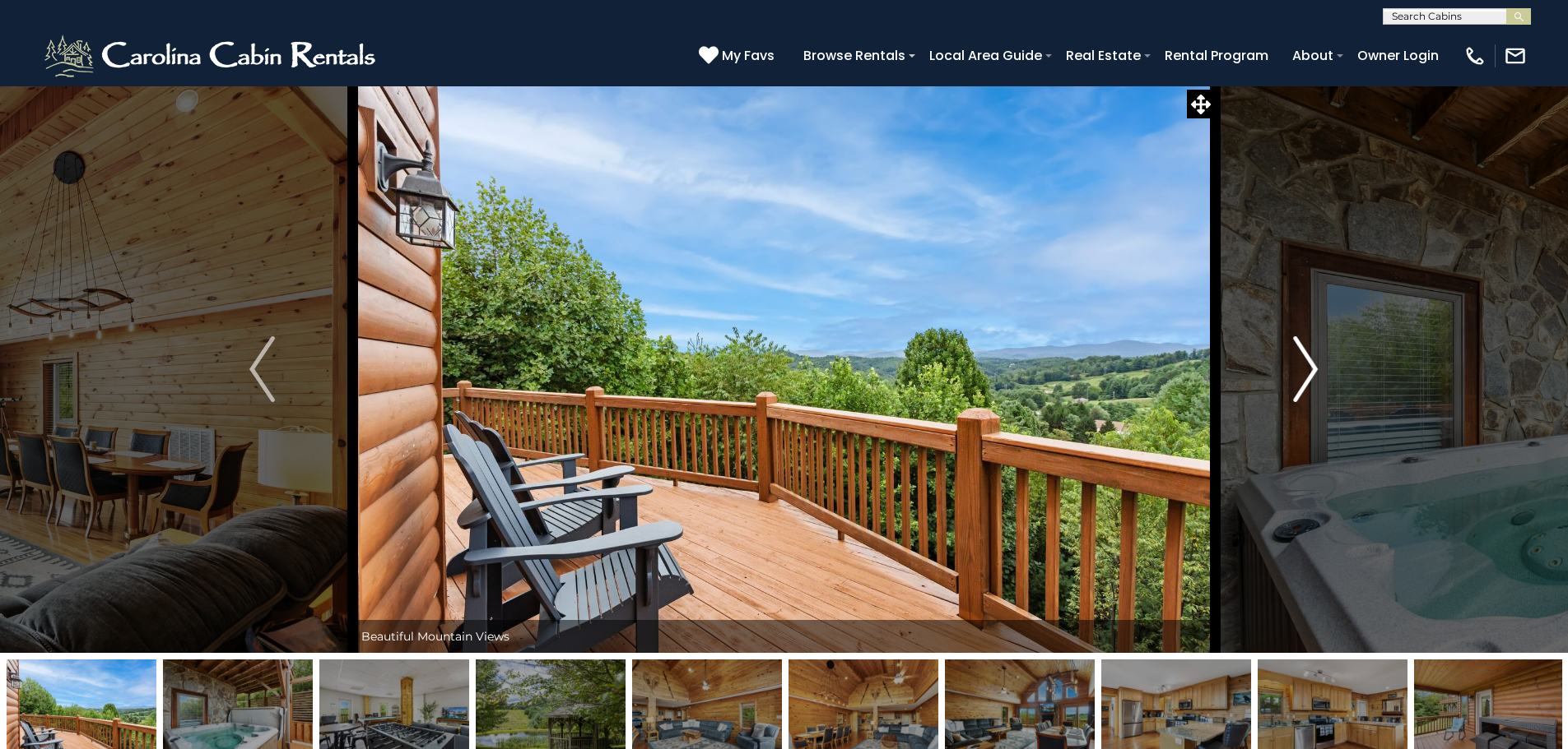
click at [1298, 387] on img "Next" at bounding box center [1305, 369] width 25 height 66
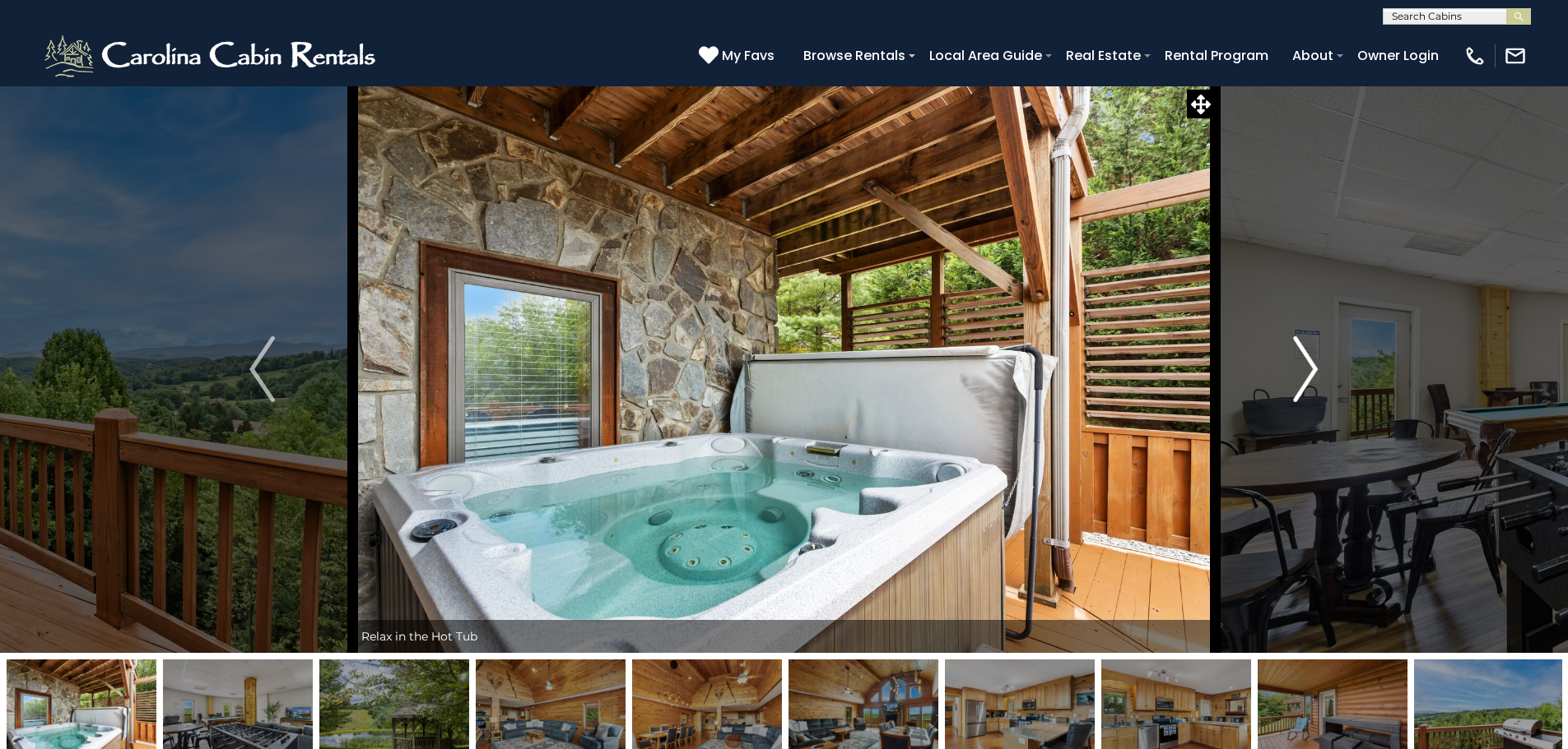
click at [1298, 387] on img "Next" at bounding box center [1305, 369] width 25 height 66
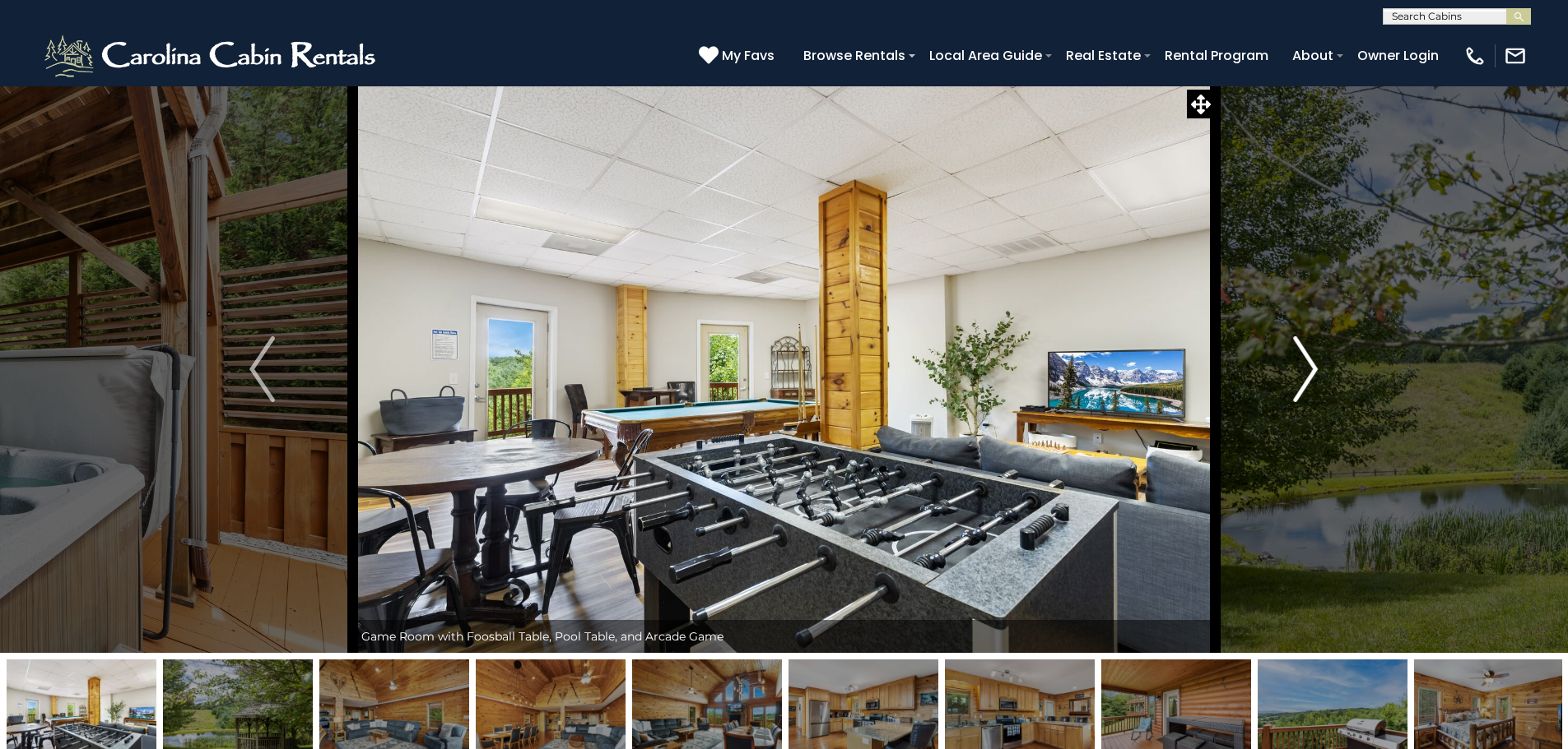
click at [1298, 387] on img "Next" at bounding box center [1305, 369] width 25 height 66
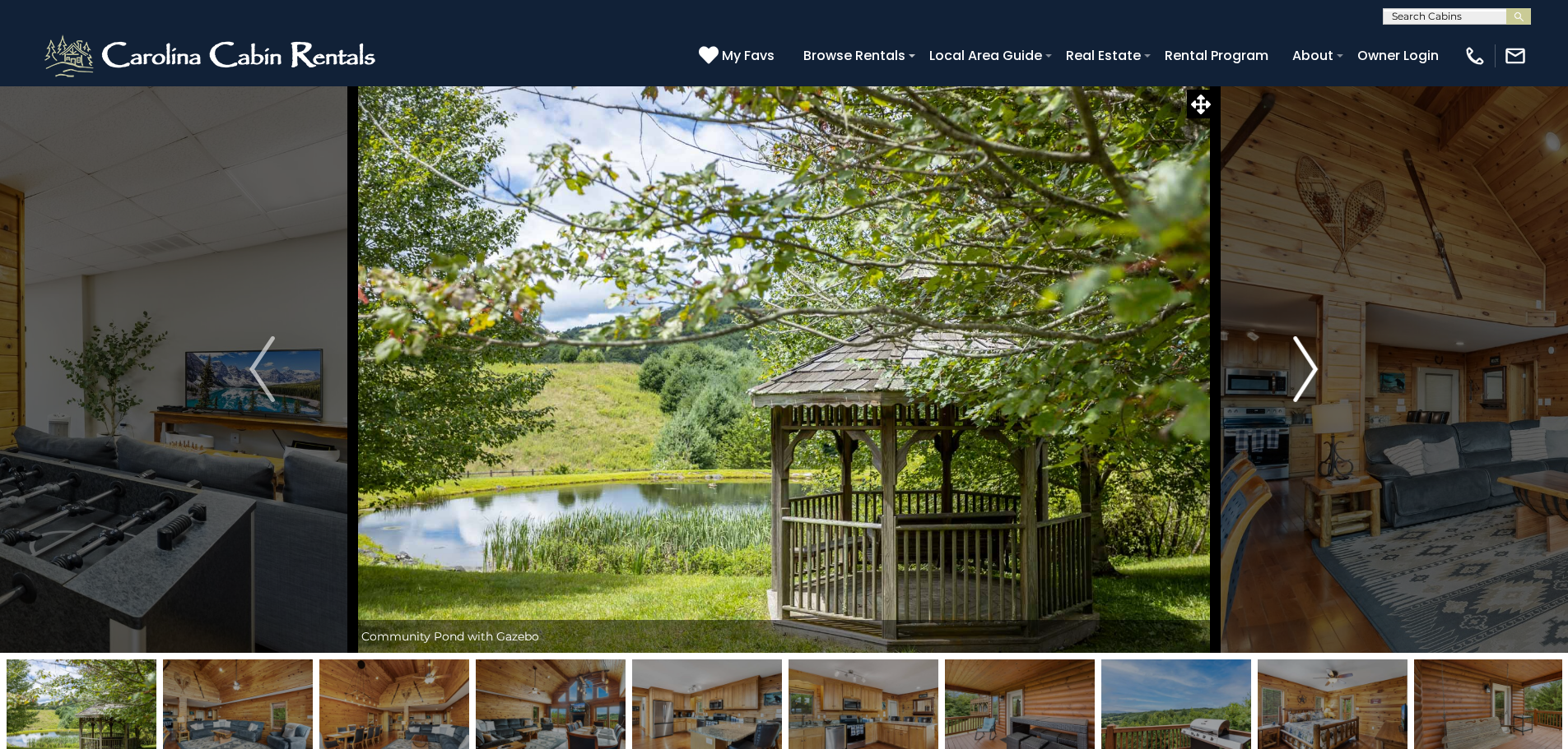
click at [1298, 387] on img "Next" at bounding box center [1305, 369] width 25 height 66
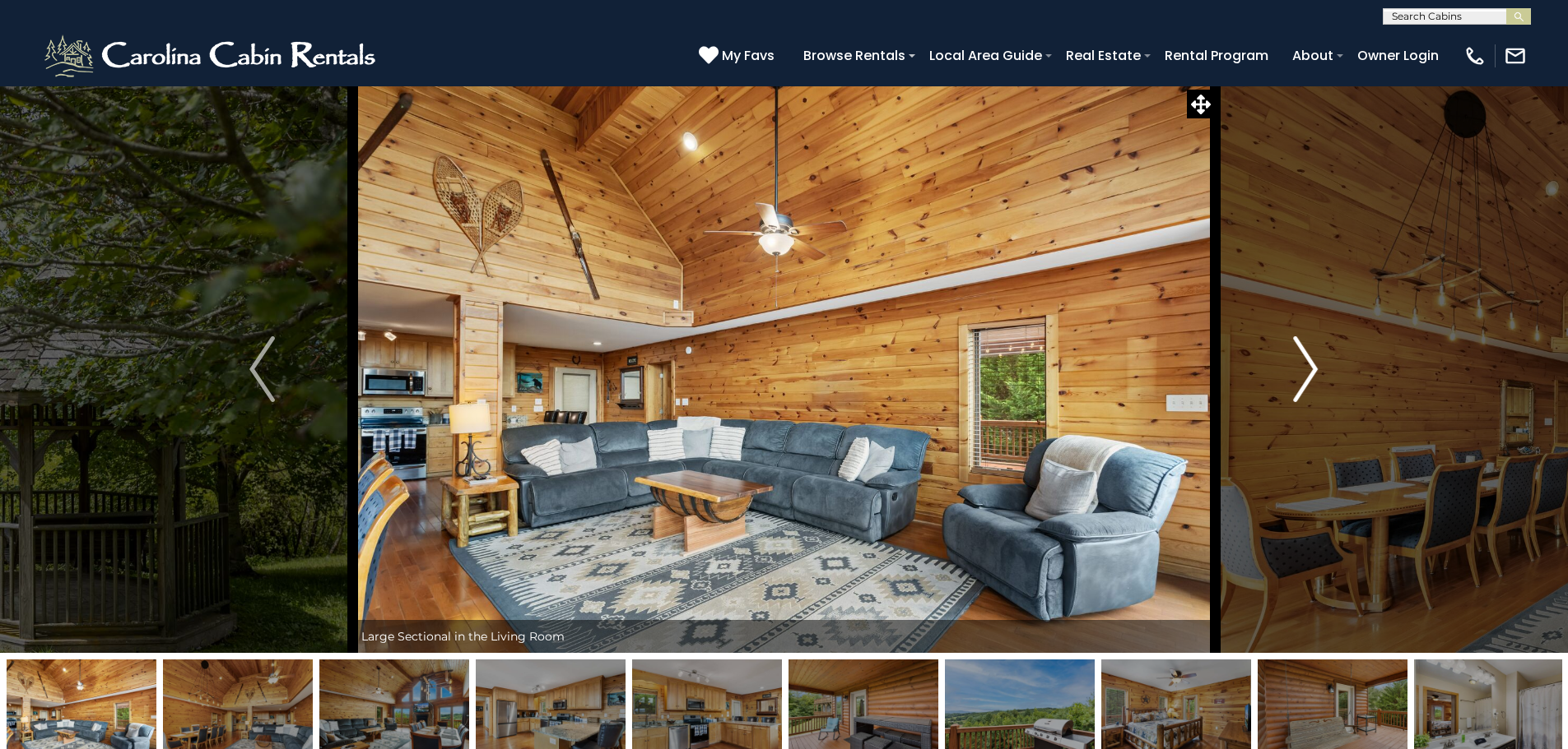
click at [1298, 387] on img "Next" at bounding box center [1305, 369] width 25 height 66
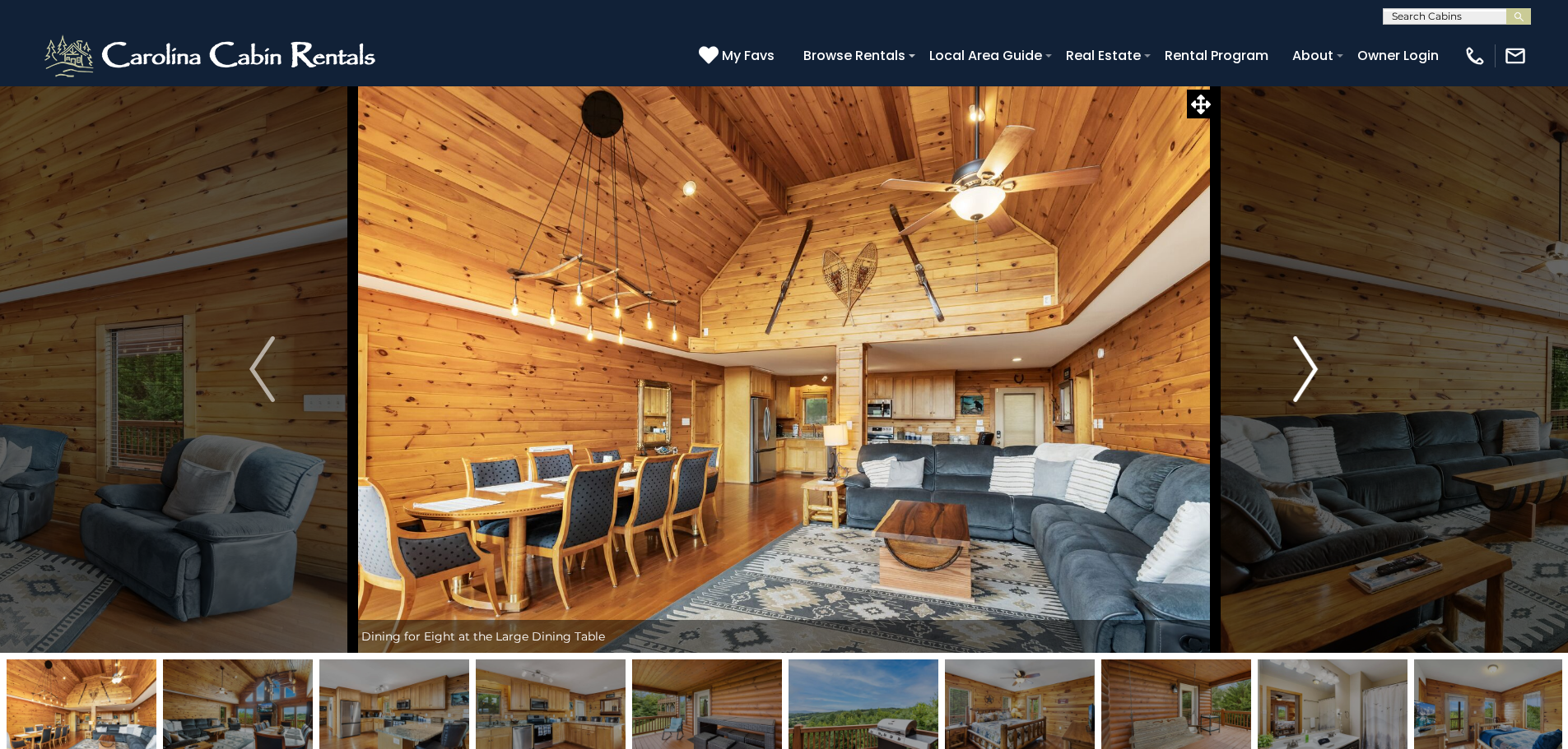
click at [1298, 387] on img "Next" at bounding box center [1305, 369] width 25 height 66
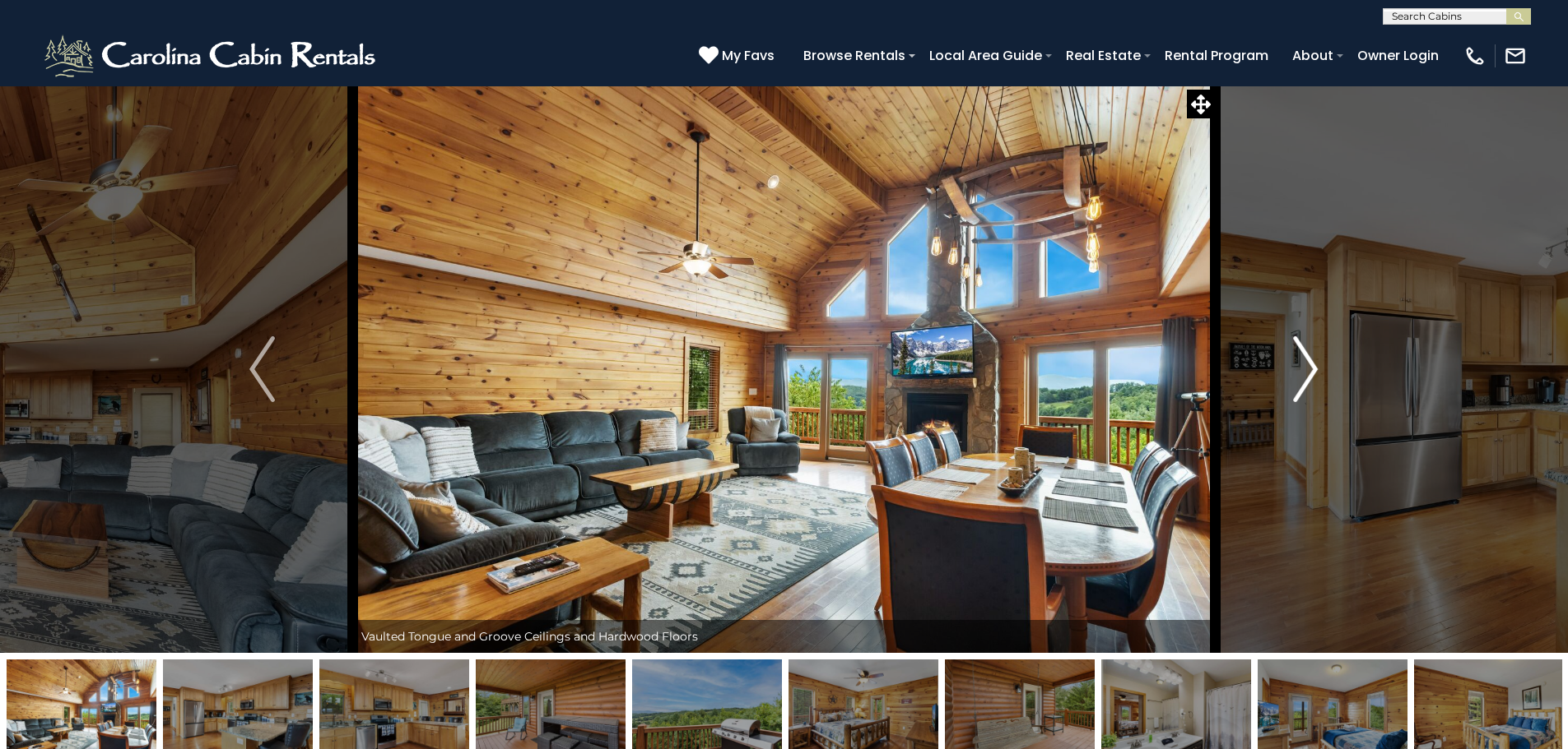
click at [1298, 387] on img "Next" at bounding box center [1305, 369] width 25 height 66
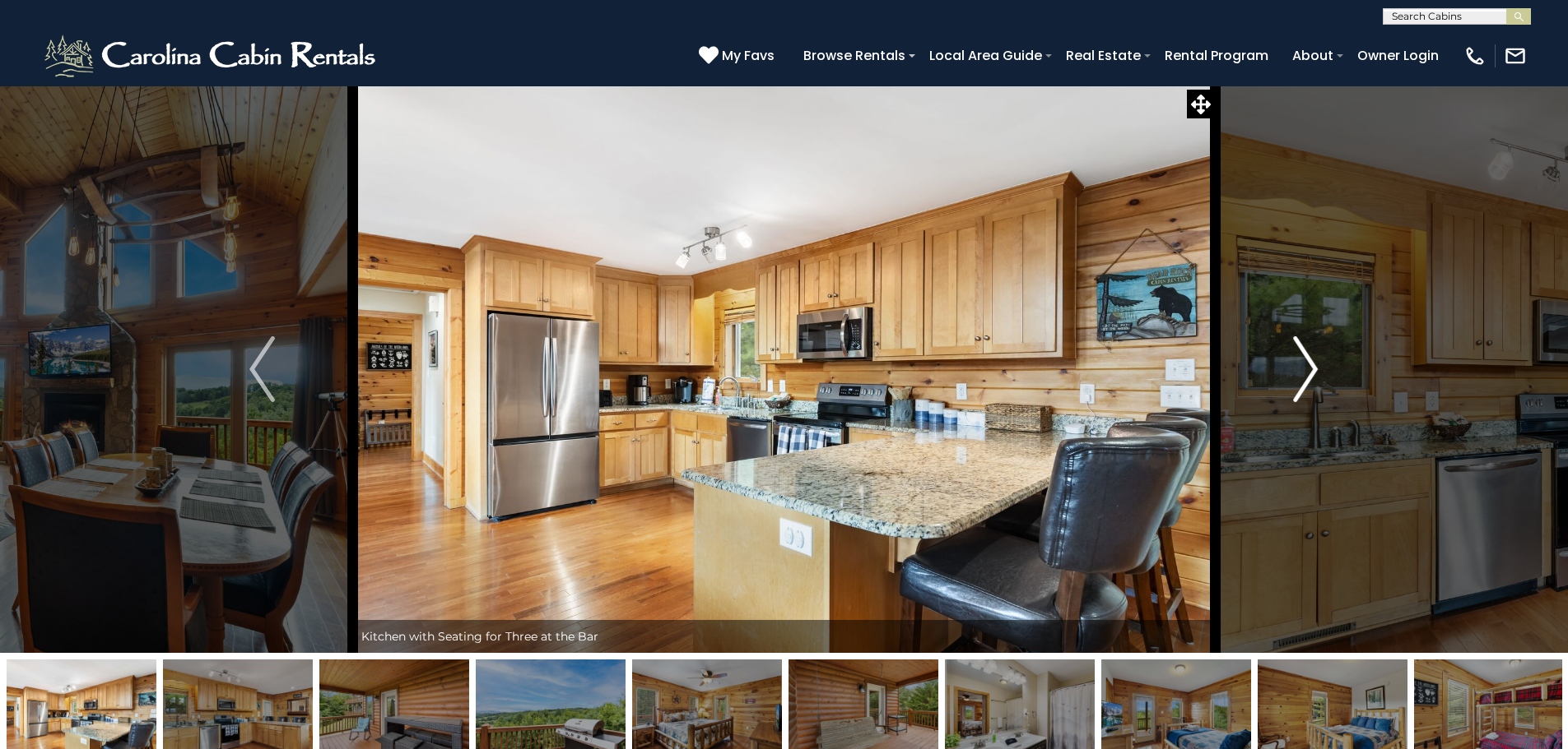
click at [1298, 387] on img "Next" at bounding box center [1305, 369] width 25 height 66
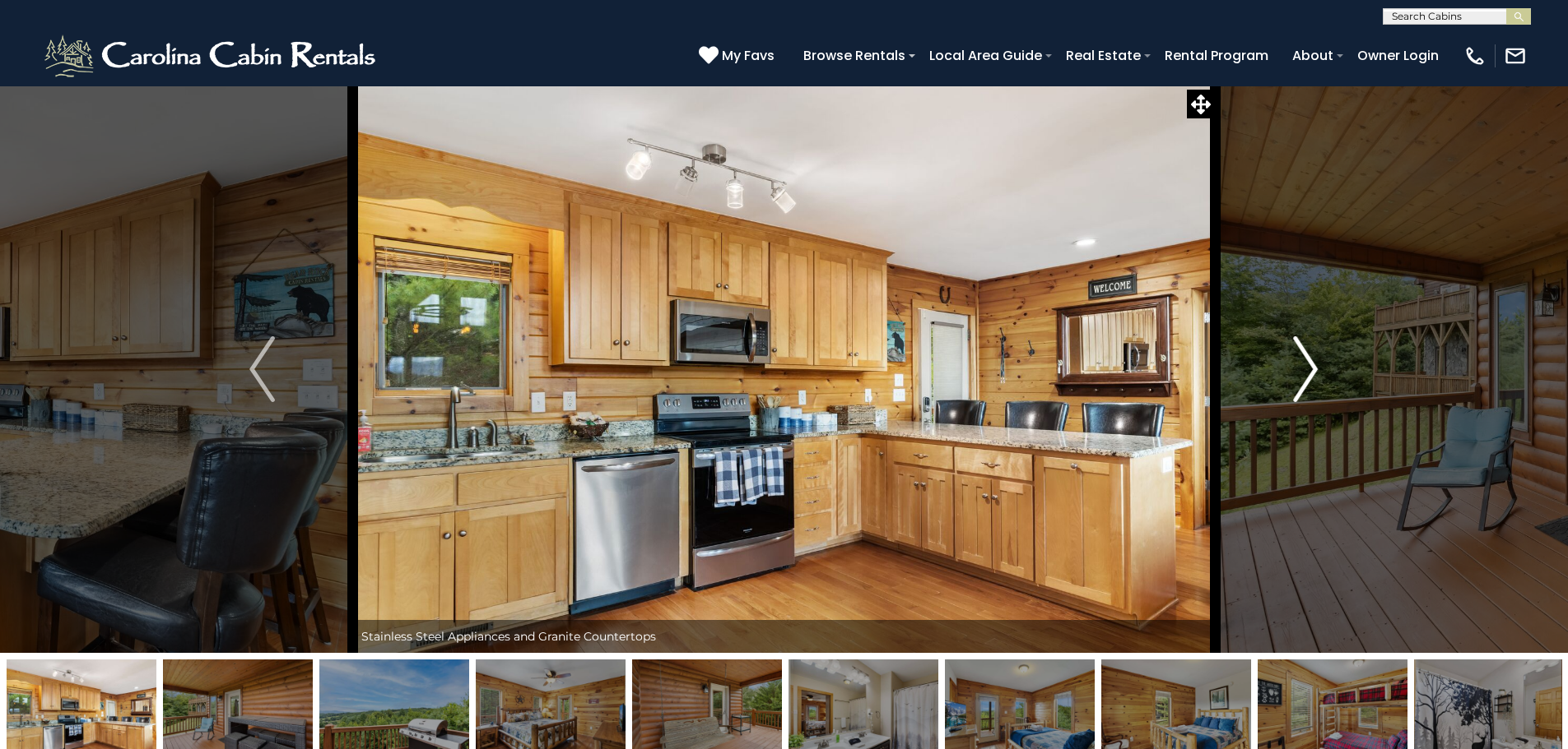
click at [1298, 387] on img "Next" at bounding box center [1305, 369] width 25 height 66
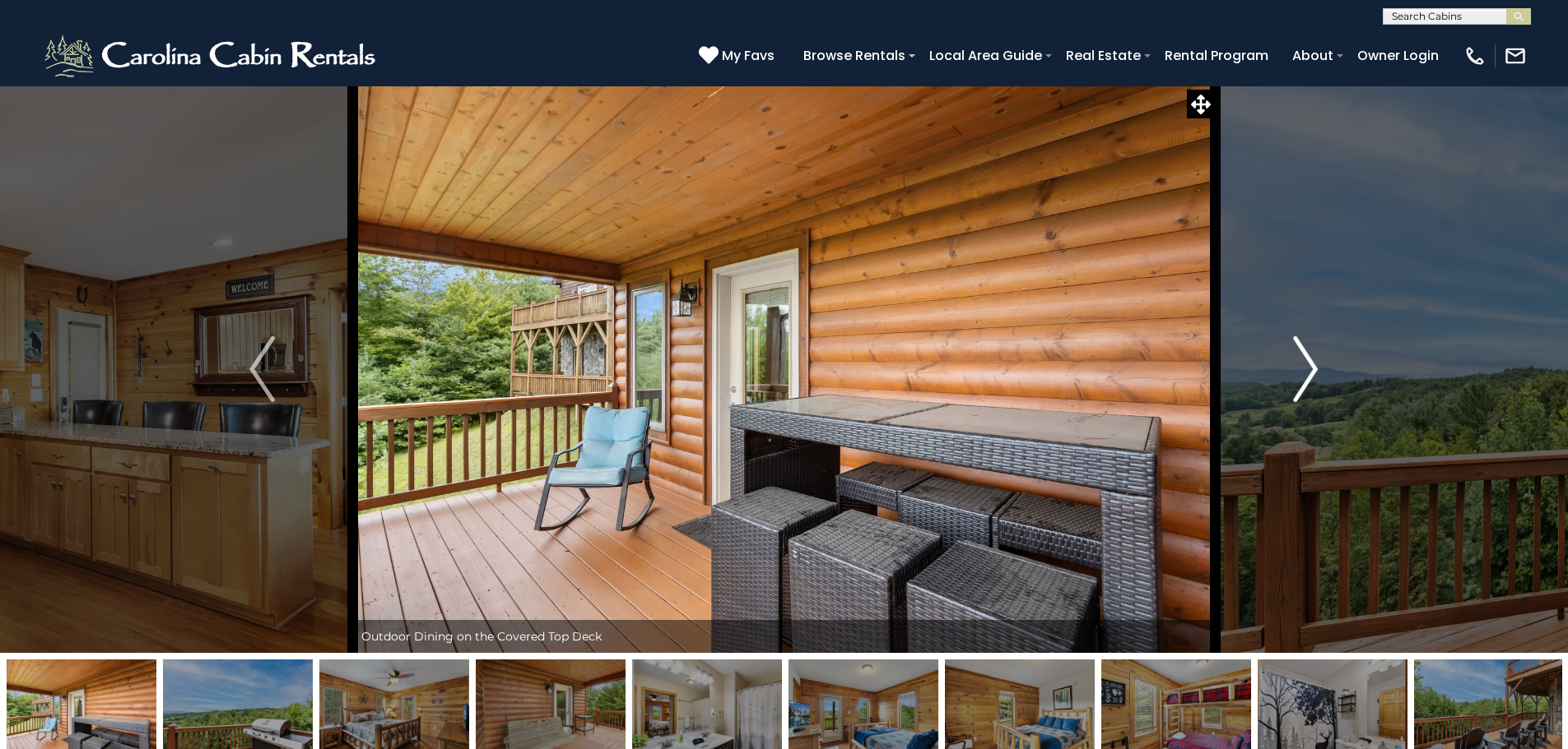
click at [1298, 387] on img "Next" at bounding box center [1305, 369] width 25 height 66
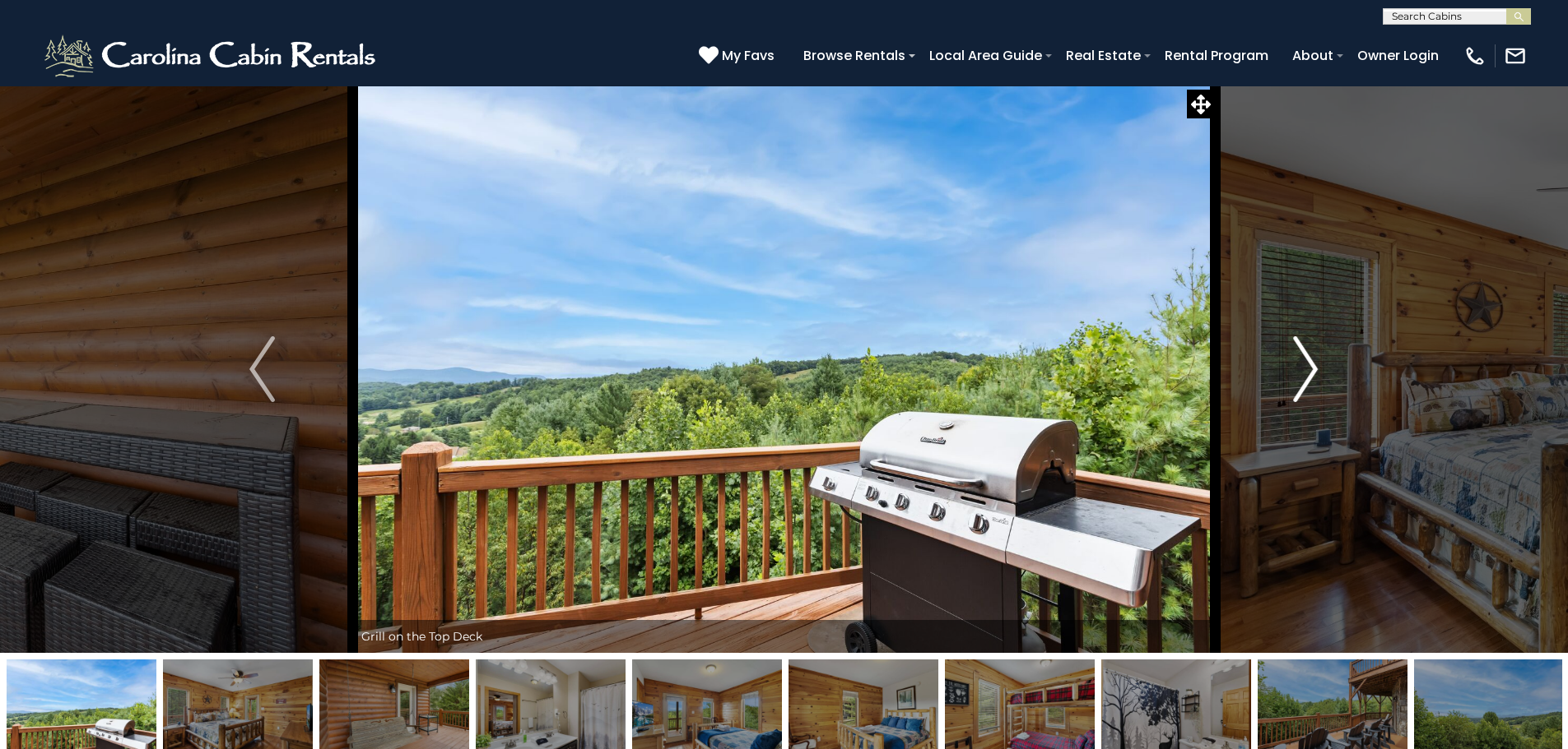
click at [1298, 387] on img "Next" at bounding box center [1305, 369] width 25 height 66
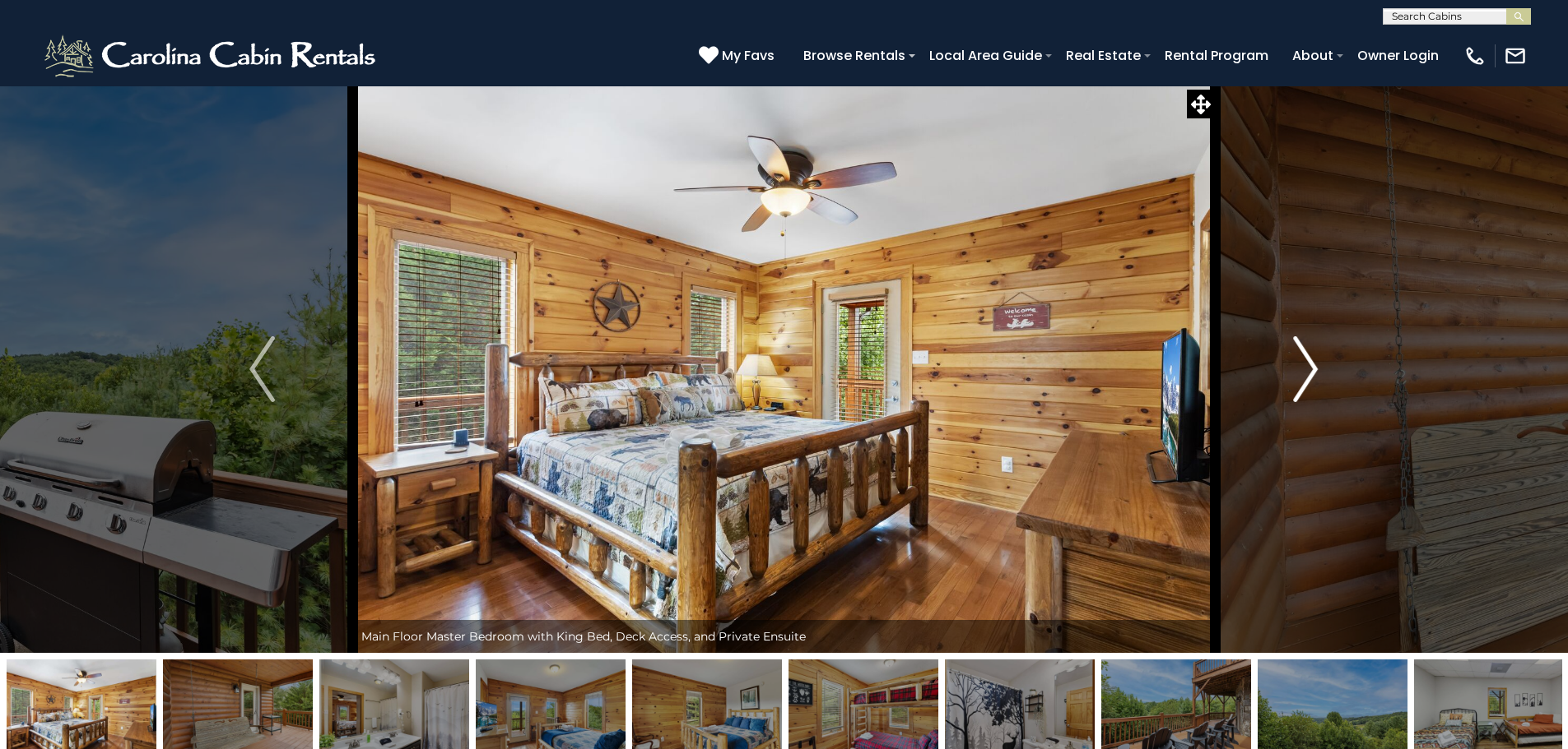
click at [1298, 387] on img "Next" at bounding box center [1305, 369] width 25 height 66
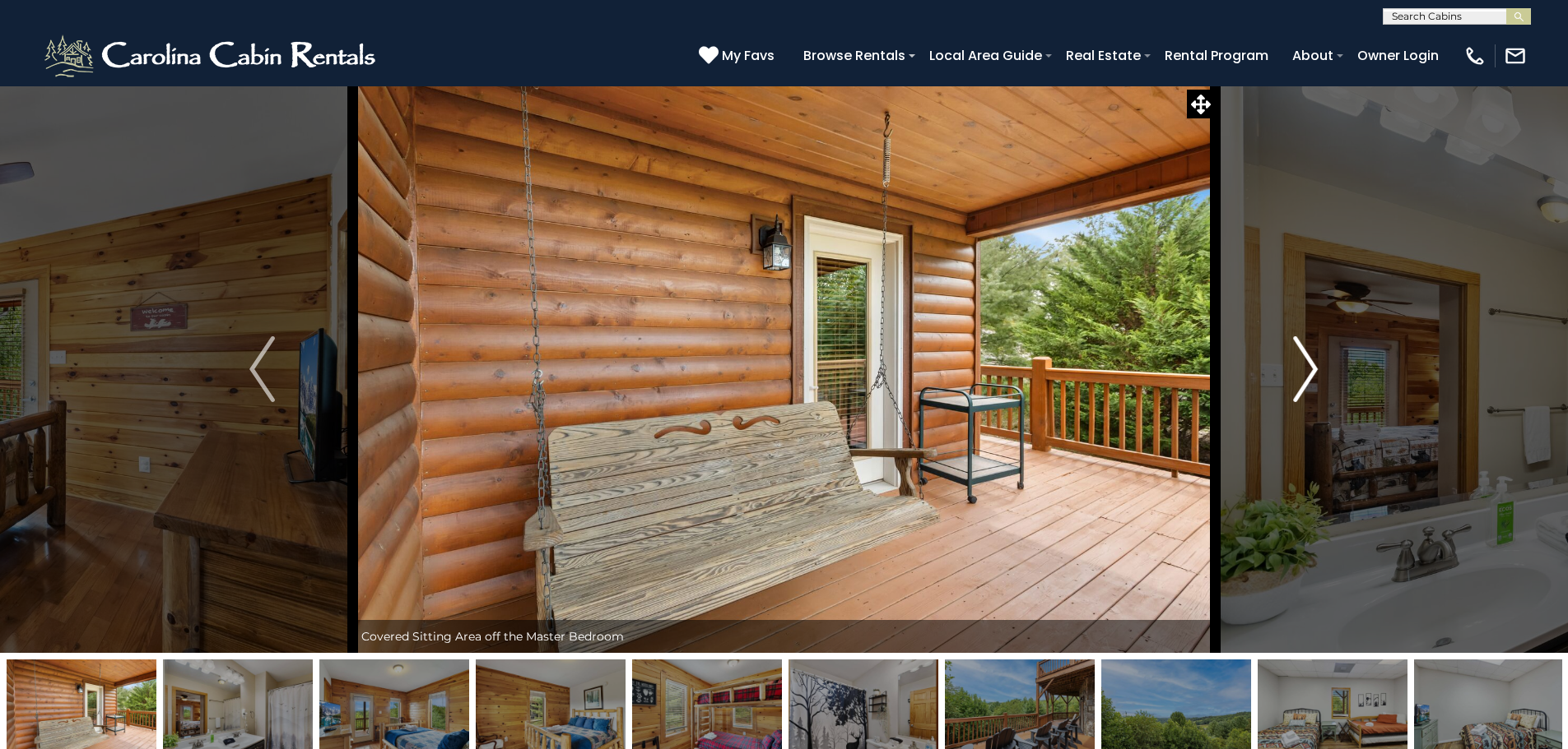
click at [1298, 387] on img "Next" at bounding box center [1305, 369] width 25 height 66
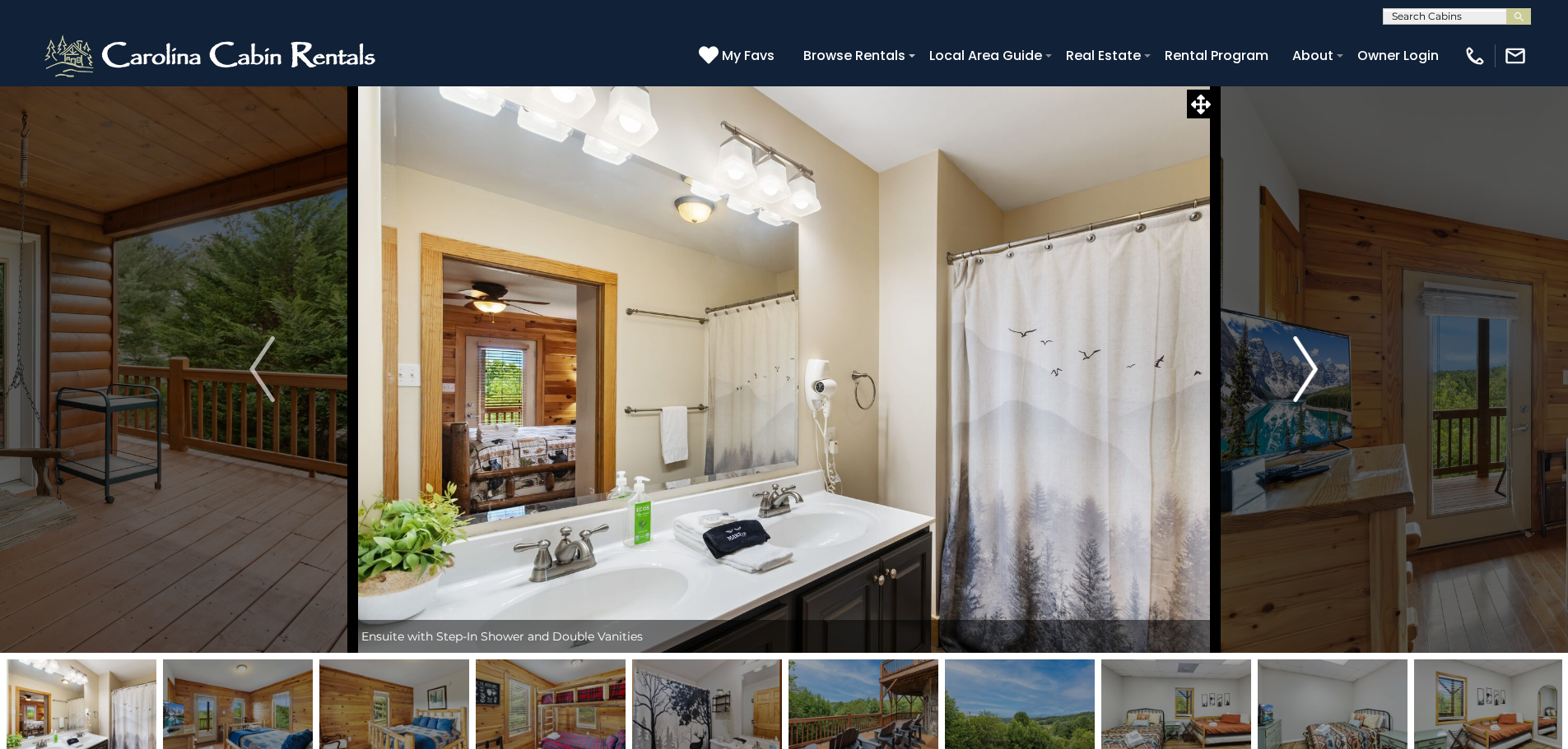
click at [1298, 387] on img "Next" at bounding box center [1305, 369] width 25 height 66
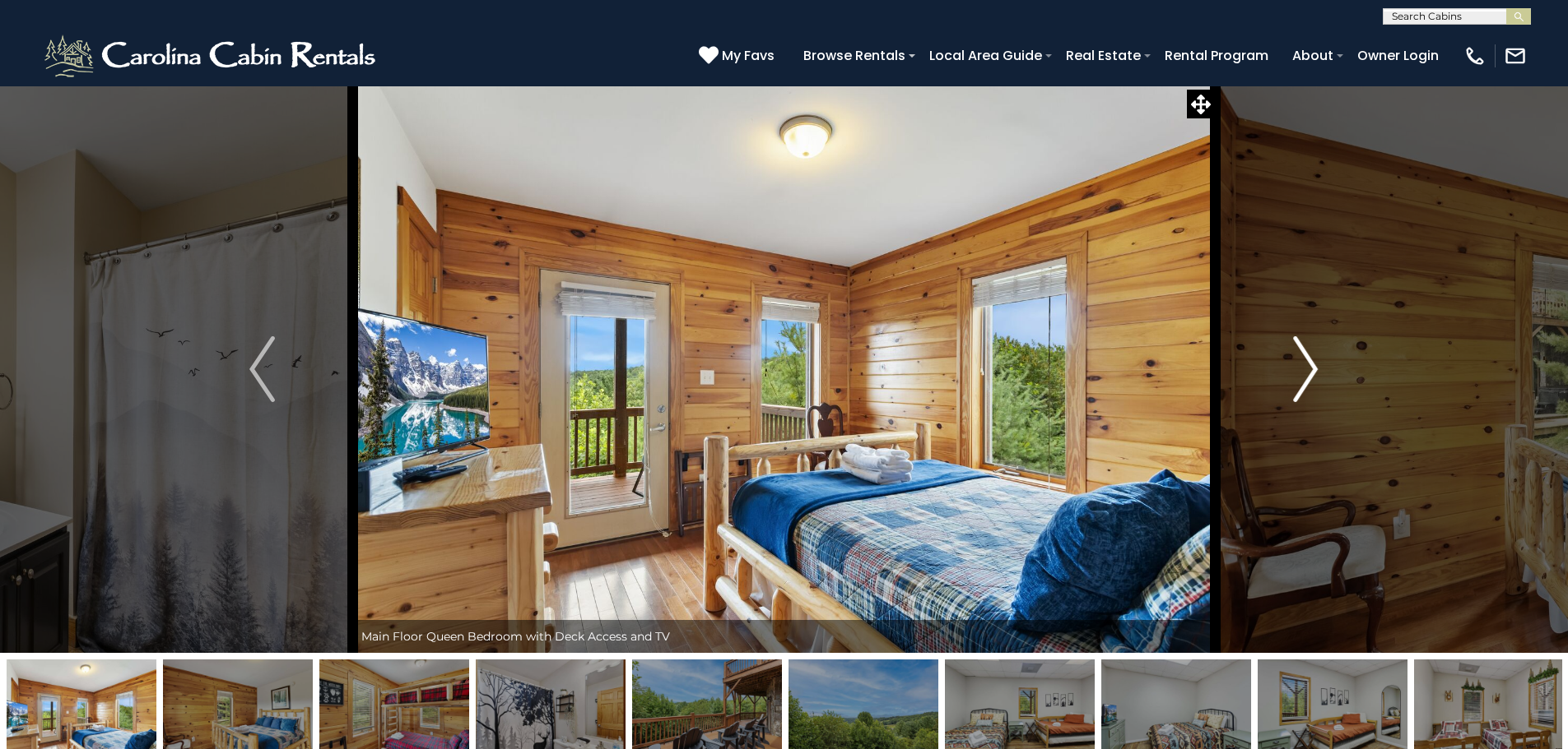
click at [1298, 387] on img "Next" at bounding box center [1305, 369] width 25 height 66
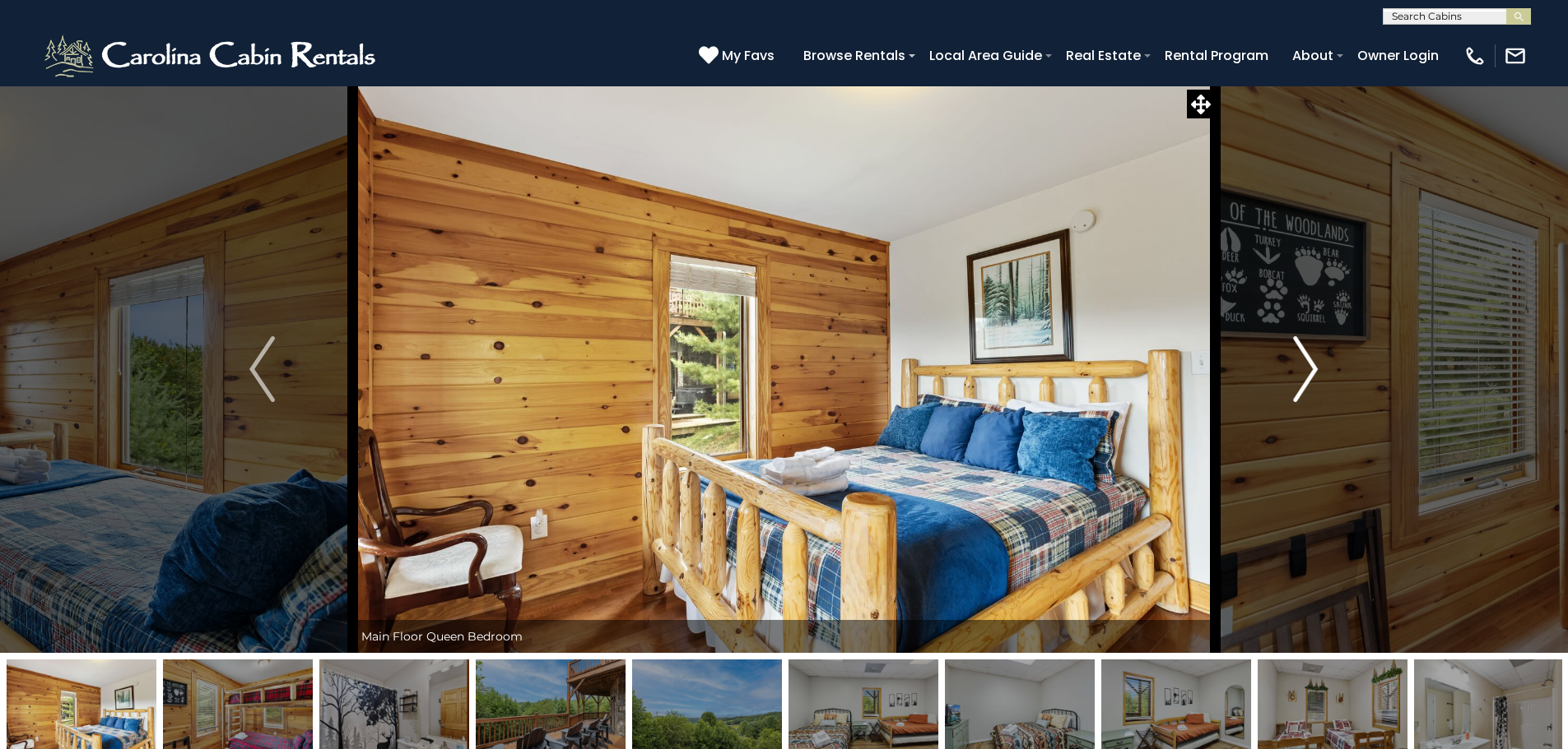
click at [1298, 387] on img "Next" at bounding box center [1305, 369] width 25 height 66
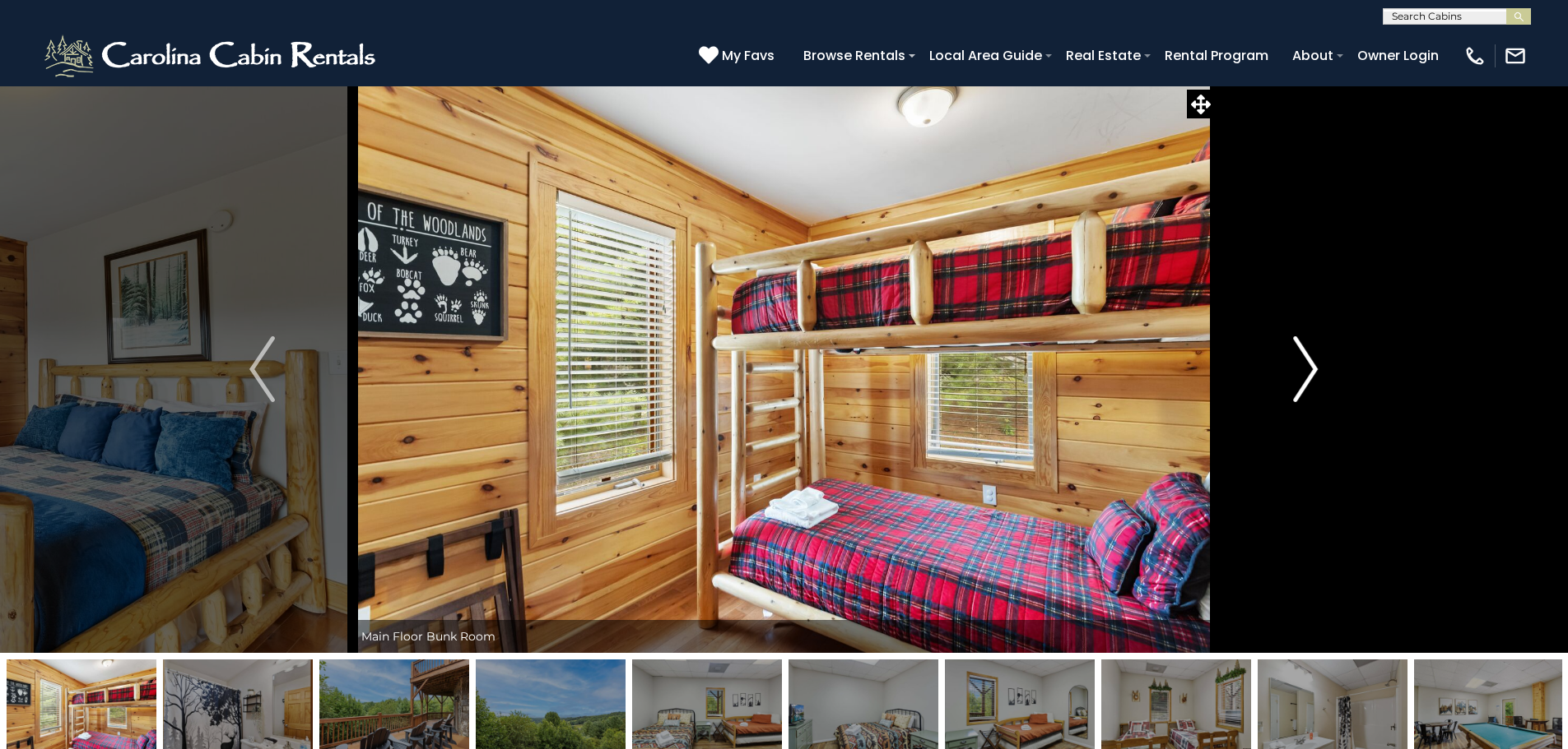
click at [1298, 387] on img "Next" at bounding box center [1305, 369] width 25 height 66
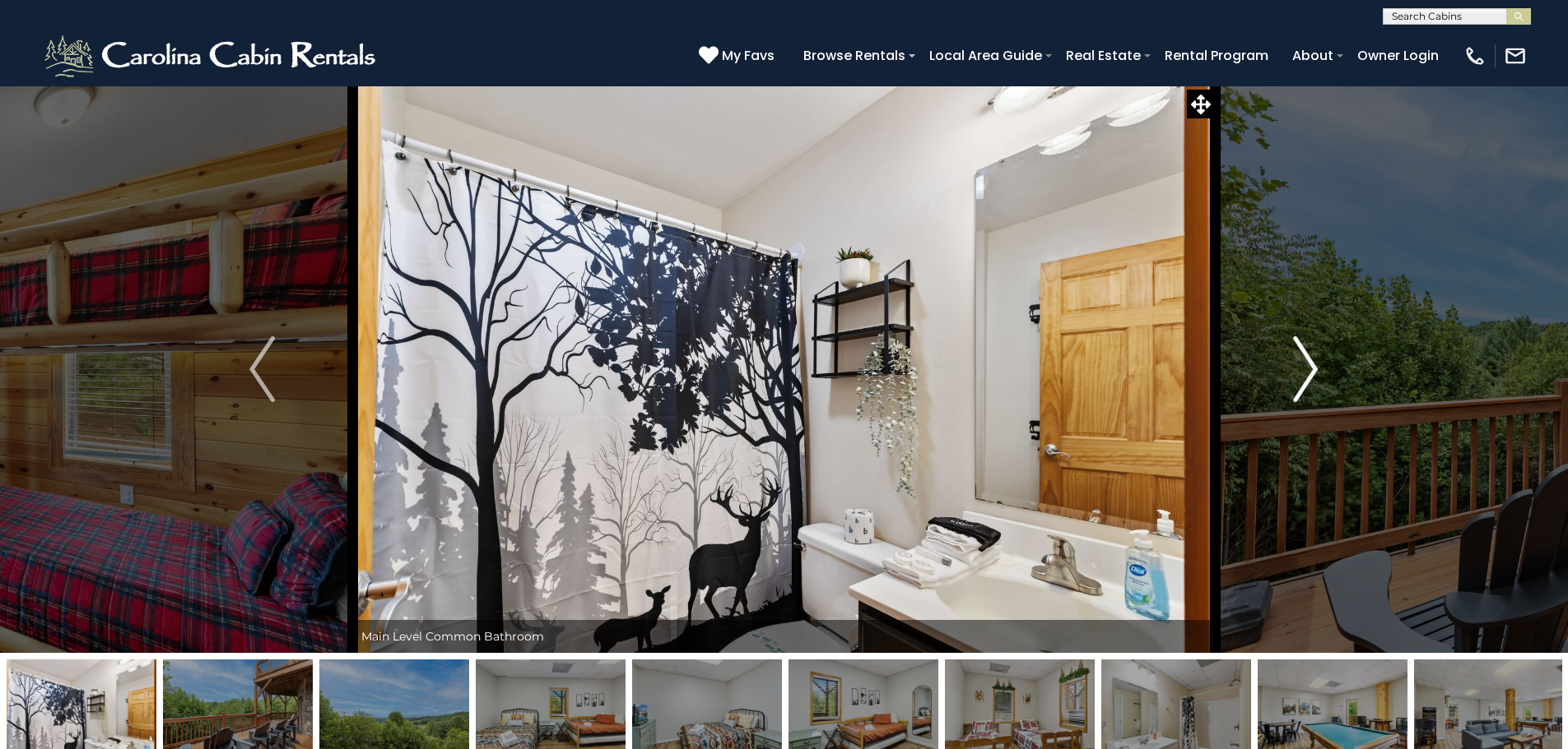
click at [1298, 387] on img "Next" at bounding box center [1305, 369] width 25 height 66
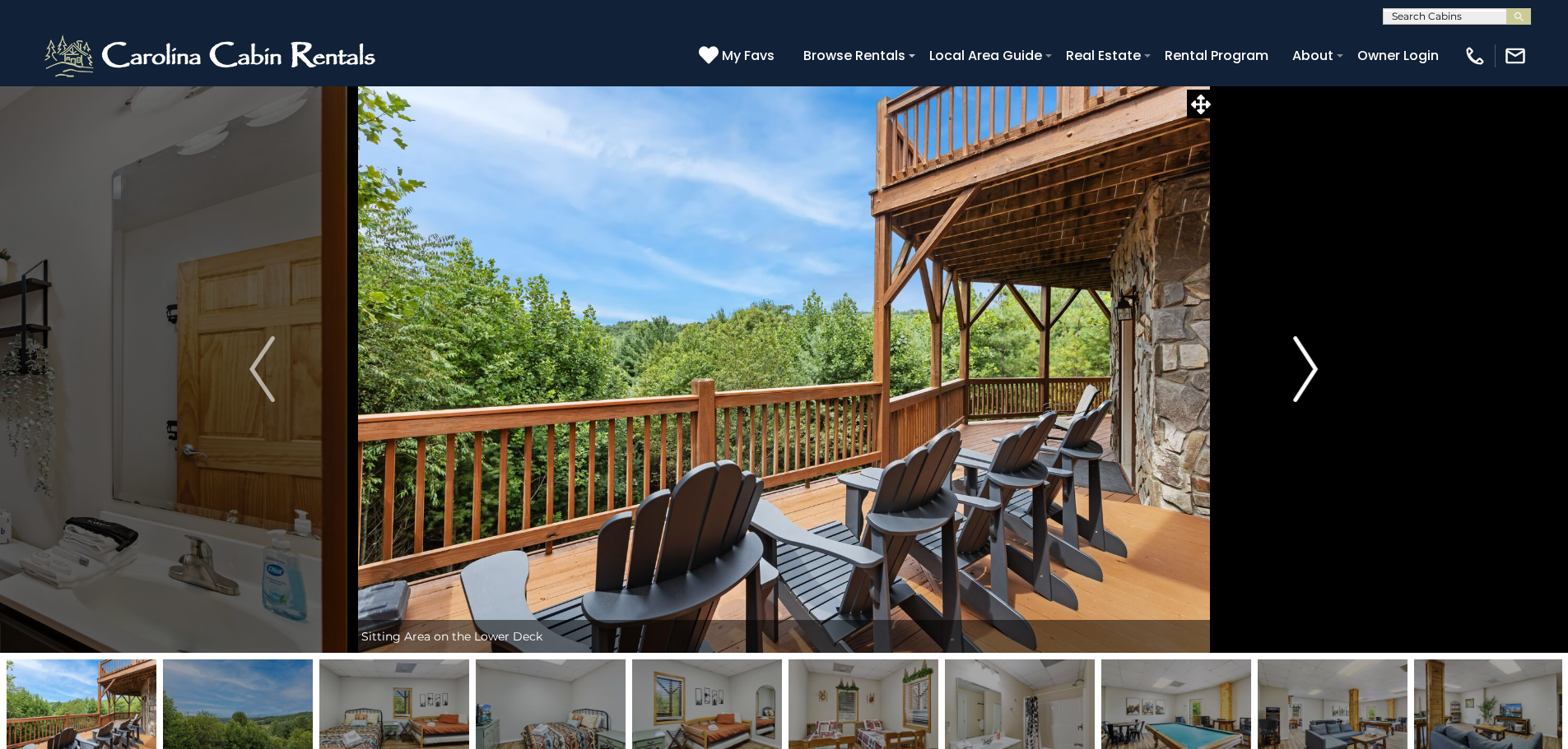
click at [1298, 387] on img "Next" at bounding box center [1305, 369] width 25 height 66
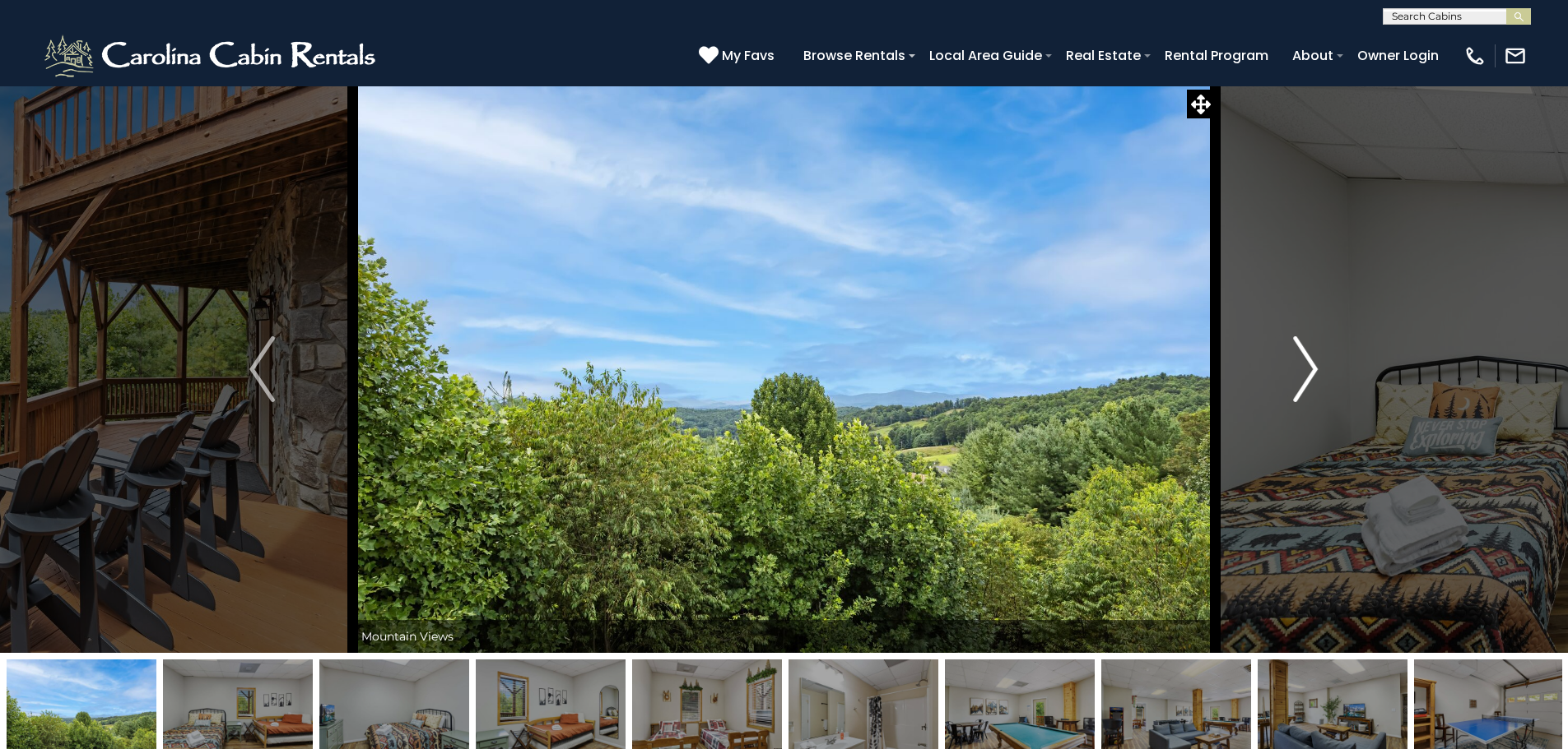
click at [1298, 387] on img "Next" at bounding box center [1305, 369] width 25 height 66
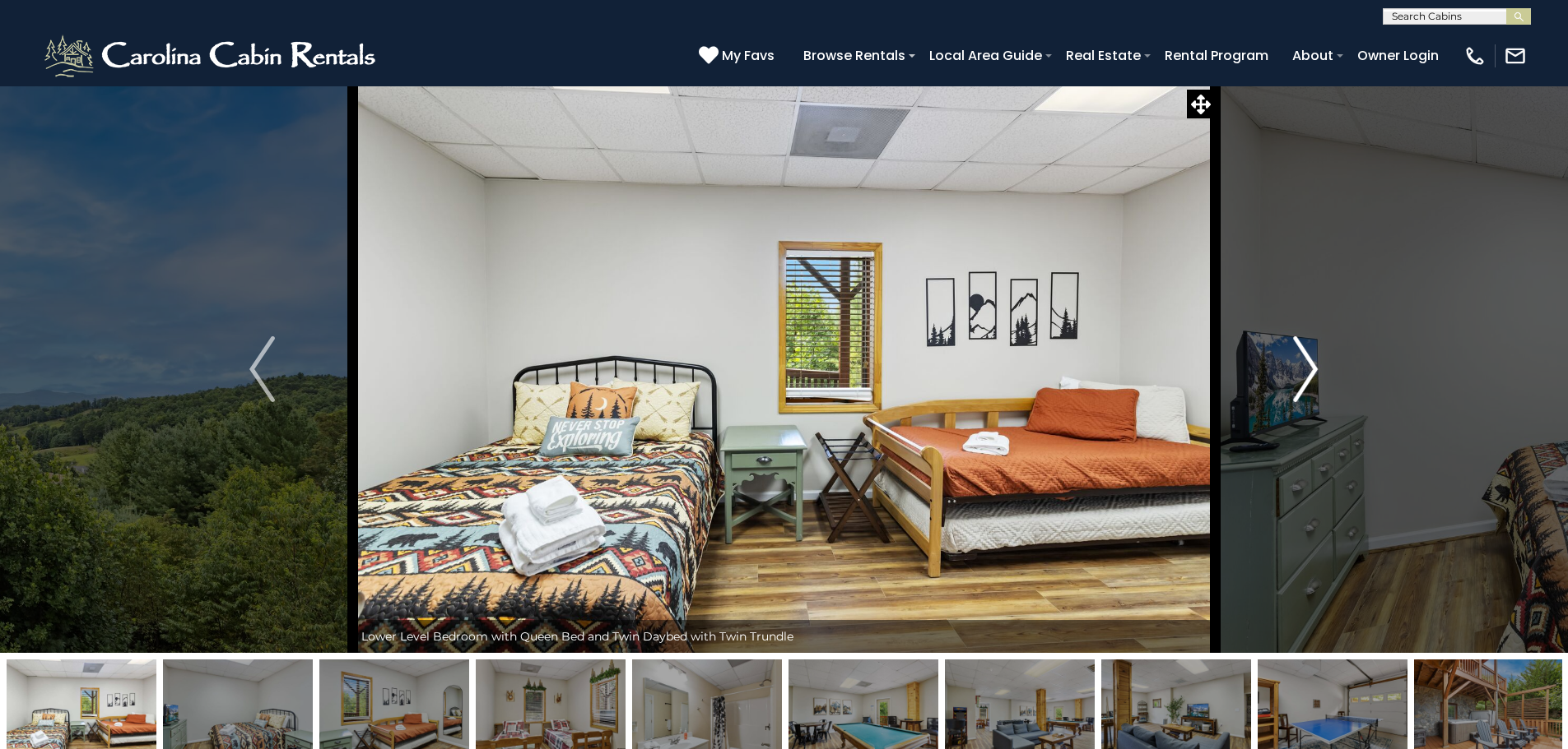
click at [1298, 387] on img "Next" at bounding box center [1305, 369] width 25 height 66
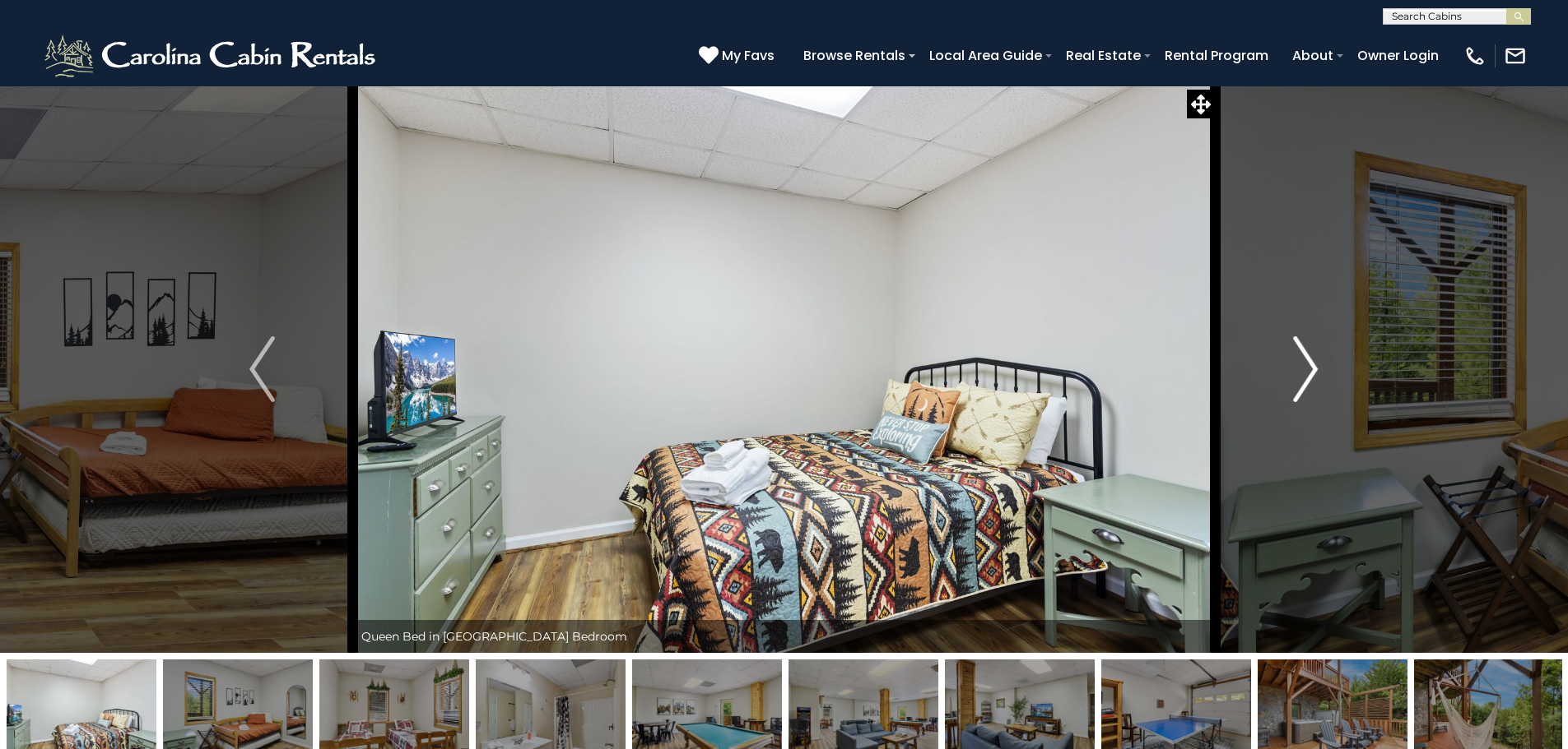
click at [1298, 387] on img "Next" at bounding box center [1305, 369] width 25 height 66
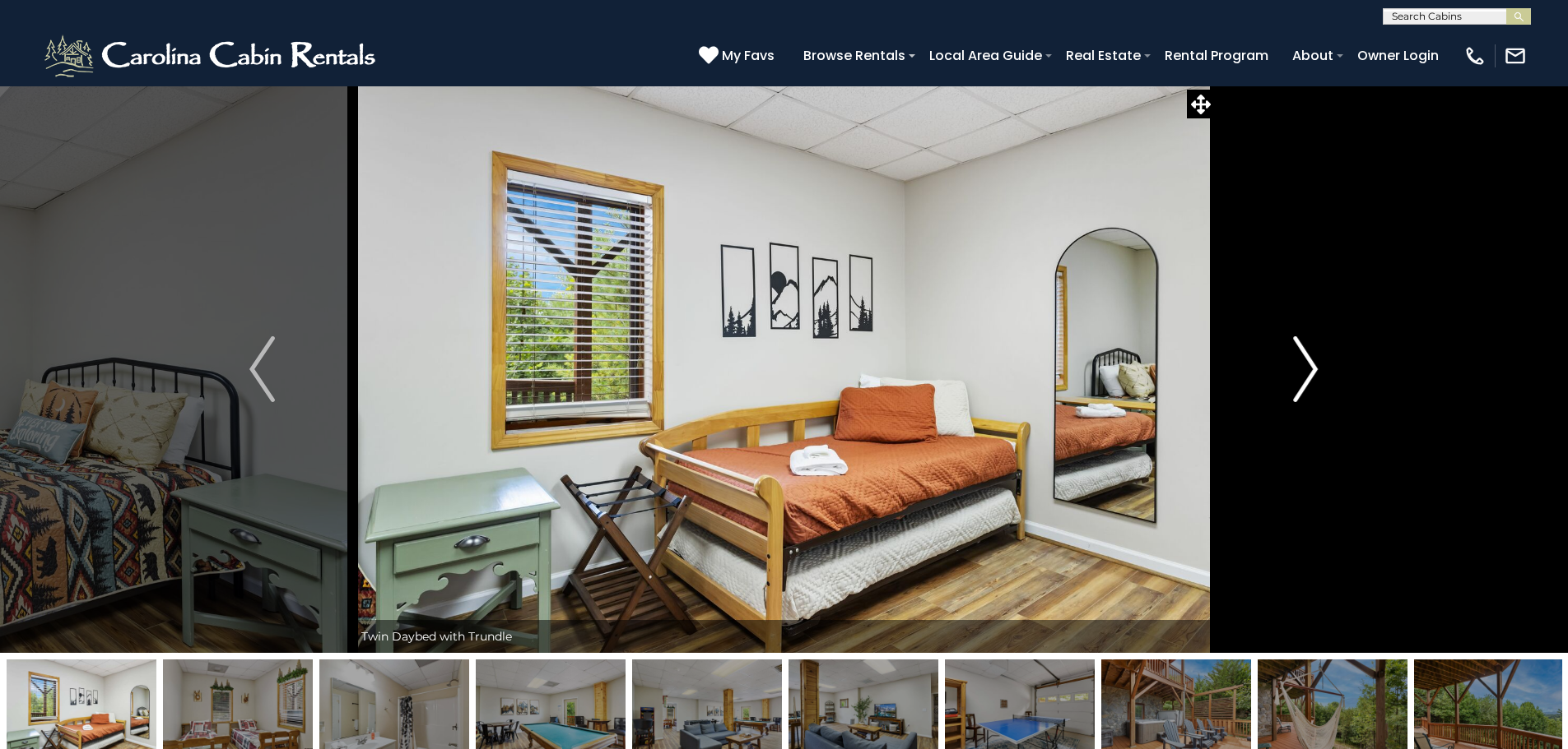
click at [1298, 387] on img "Next" at bounding box center [1305, 369] width 25 height 66
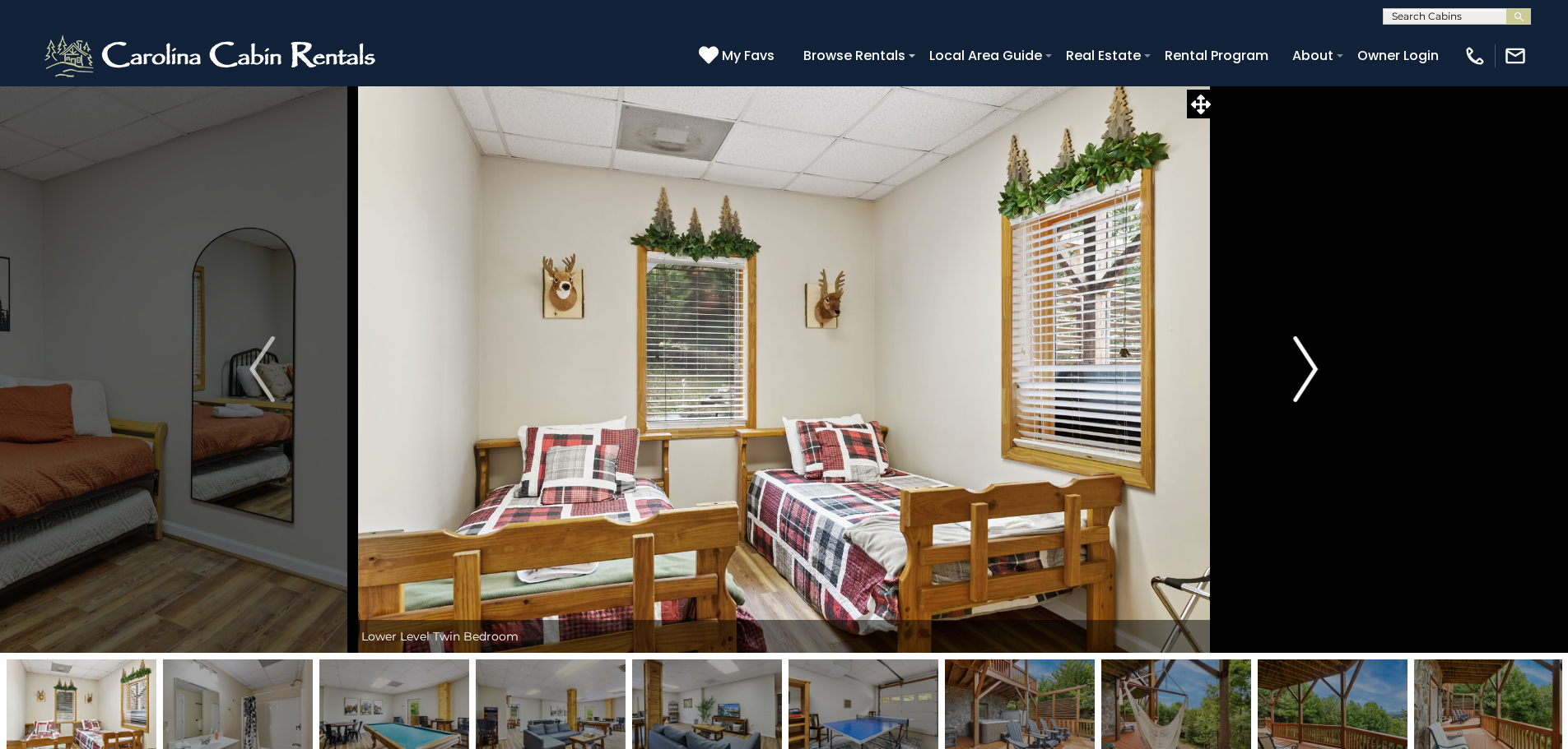
click at [1298, 387] on img "Next" at bounding box center [1305, 369] width 25 height 66
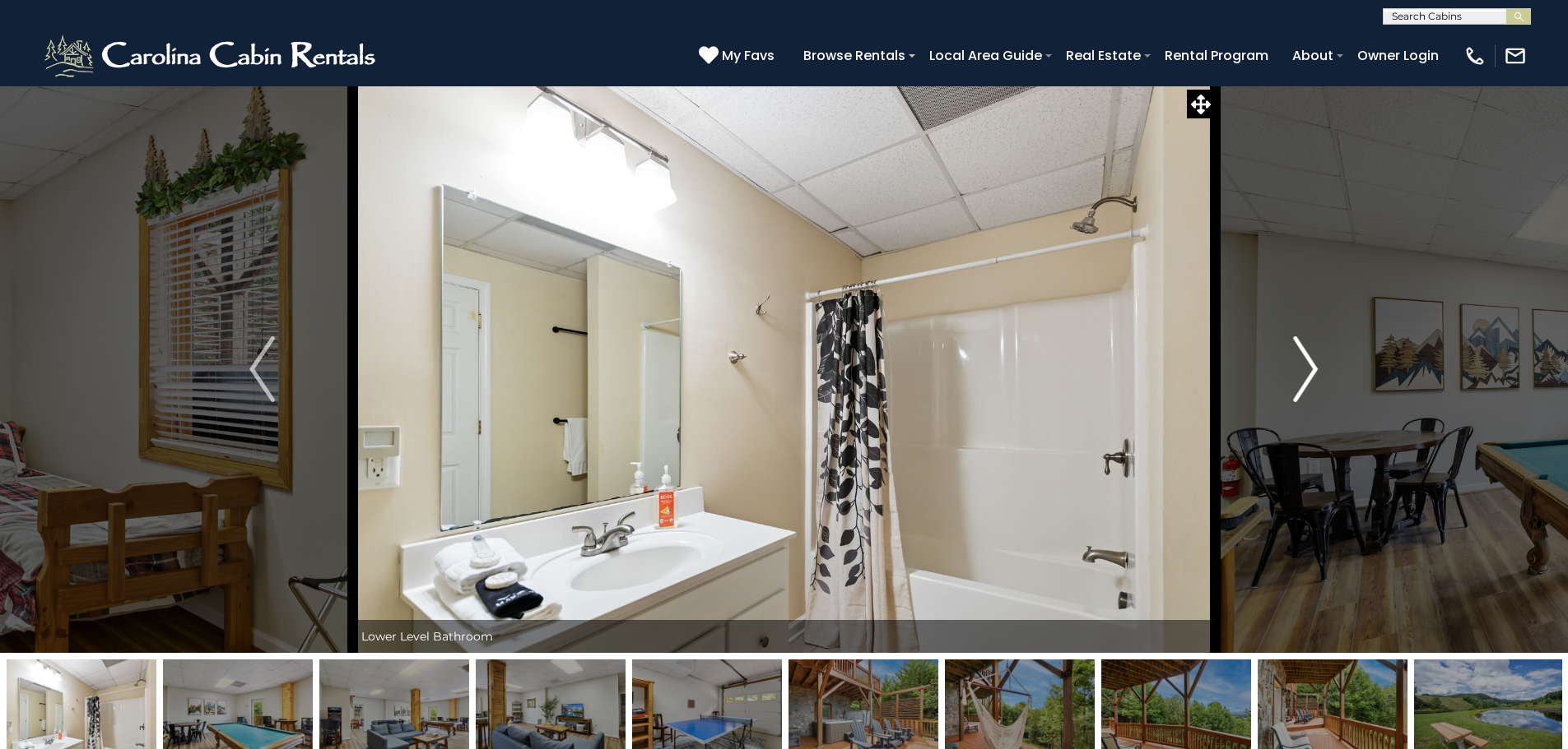
click at [1298, 387] on img "Next" at bounding box center [1305, 369] width 25 height 66
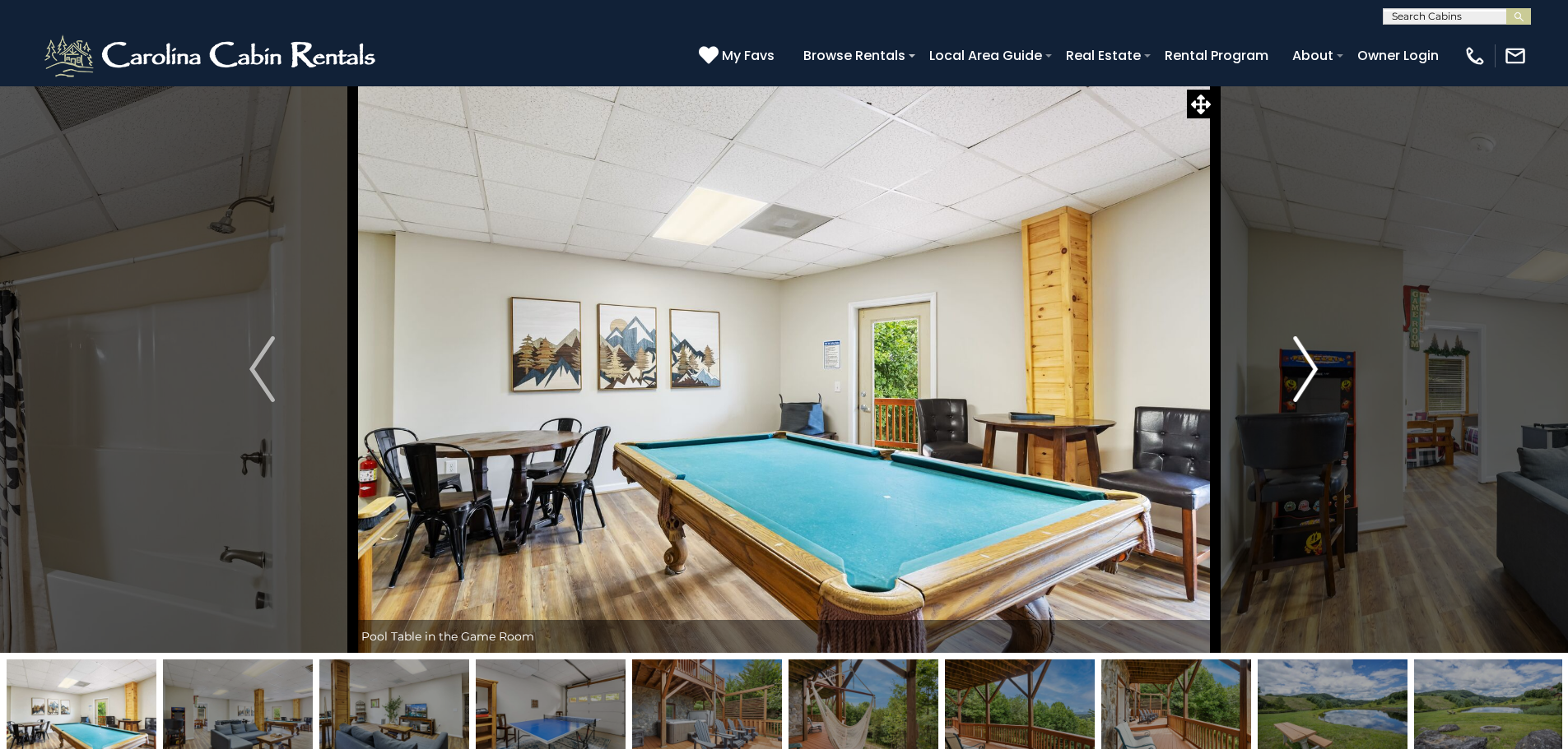
click at [1298, 387] on img "Next" at bounding box center [1305, 369] width 25 height 66
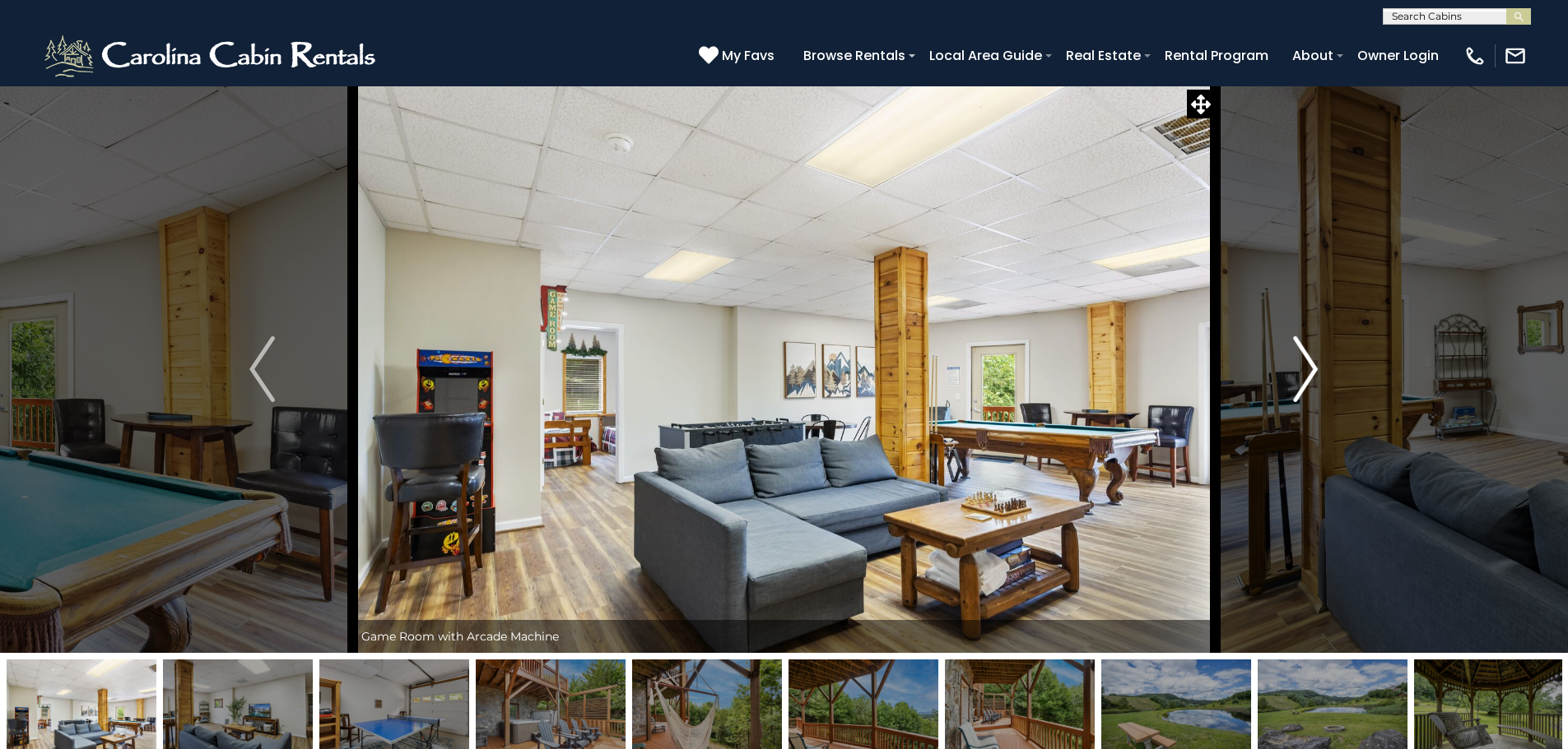
click at [1298, 387] on img "Next" at bounding box center [1305, 369] width 25 height 66
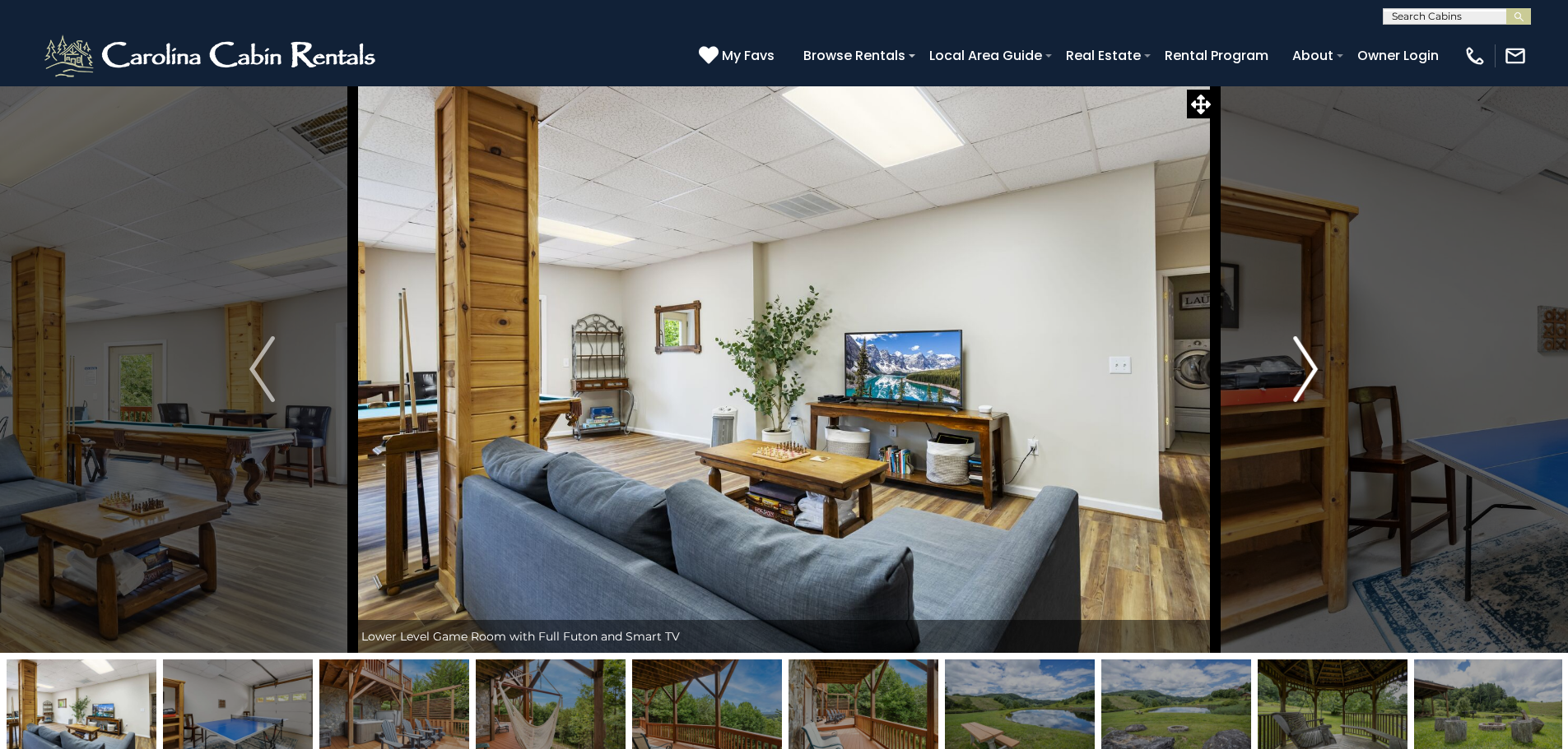
click at [1298, 387] on img "Next" at bounding box center [1305, 369] width 25 height 66
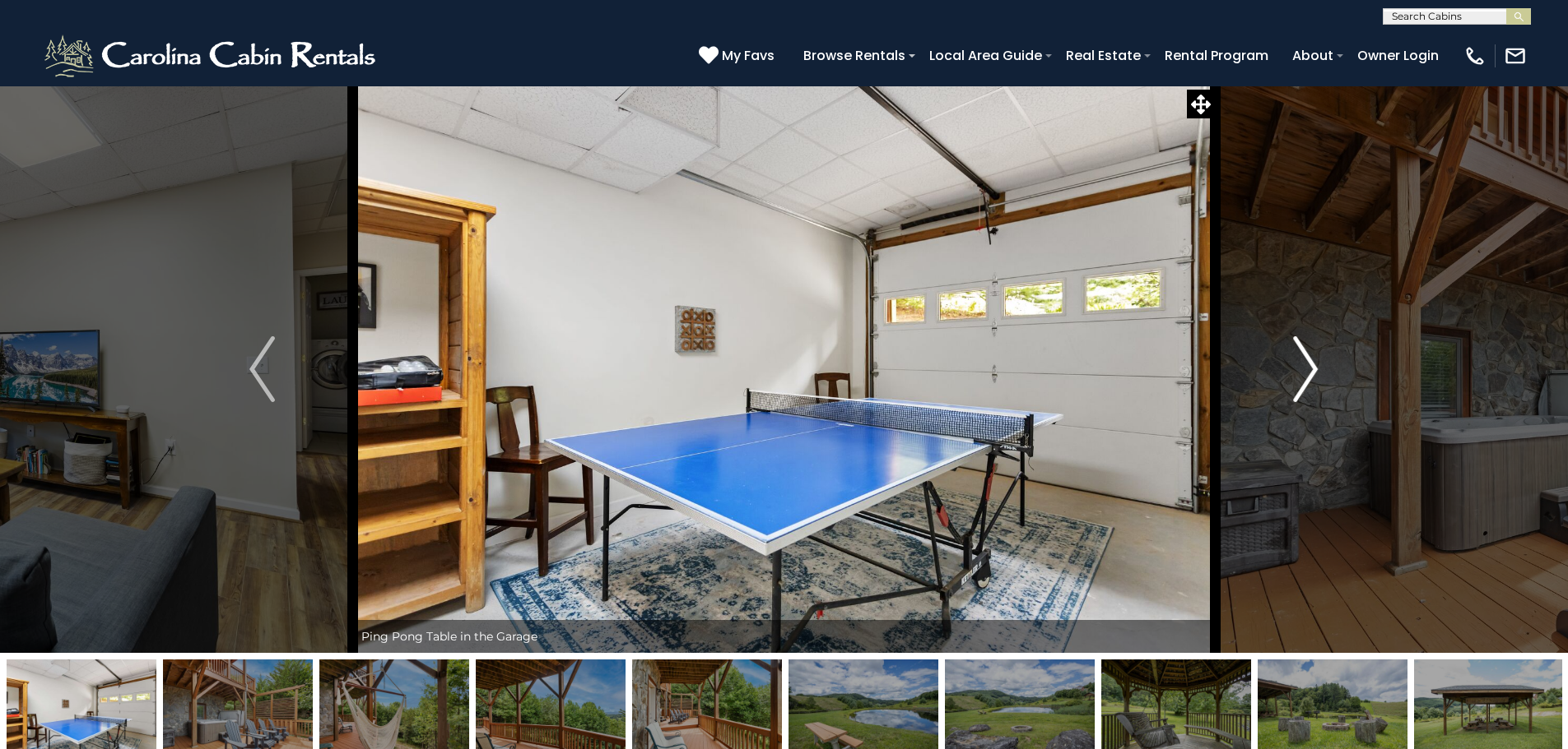
click at [1298, 387] on img "Next" at bounding box center [1305, 369] width 25 height 66
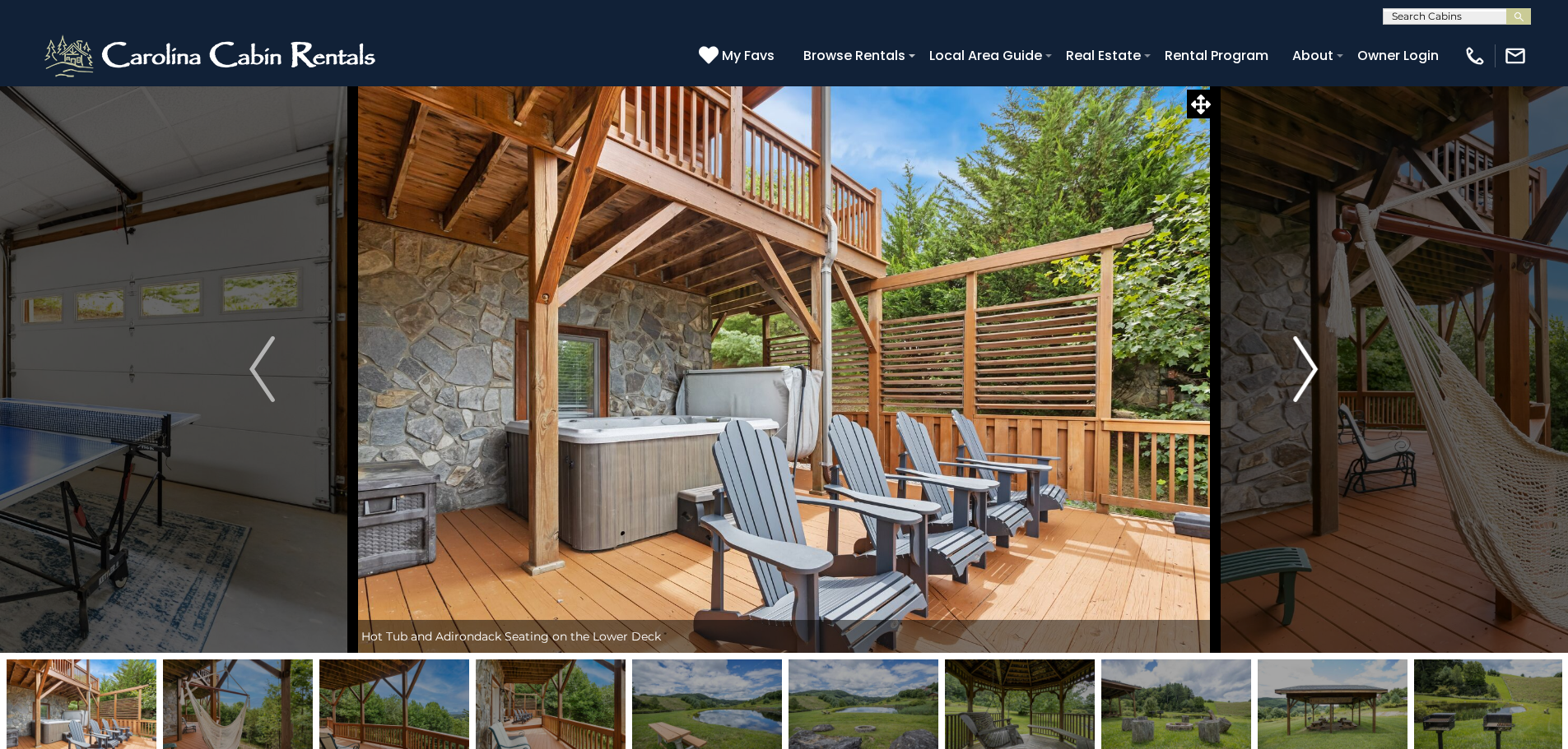
click at [1298, 387] on img "Next" at bounding box center [1305, 369] width 25 height 66
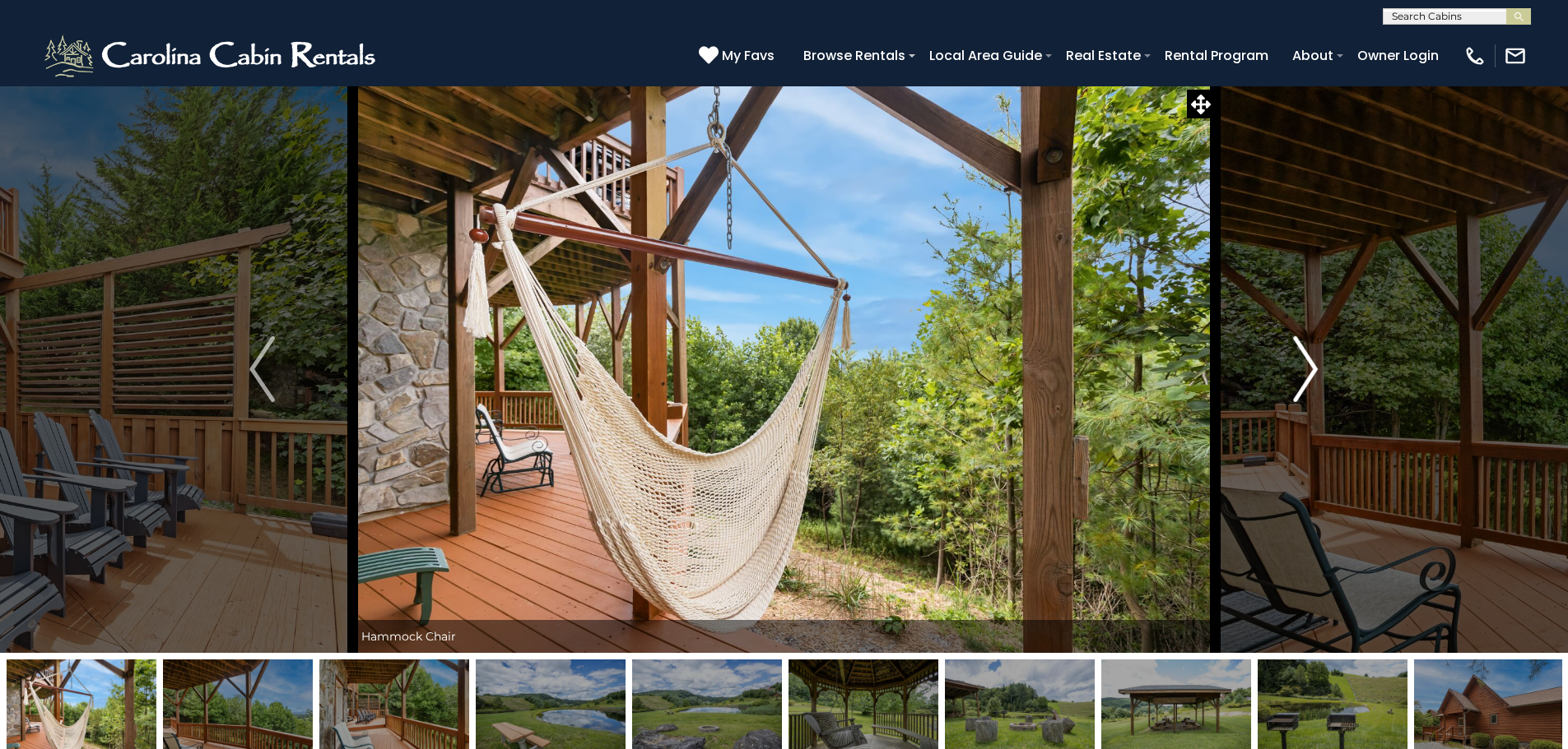
click at [1298, 387] on img "Next" at bounding box center [1305, 369] width 25 height 66
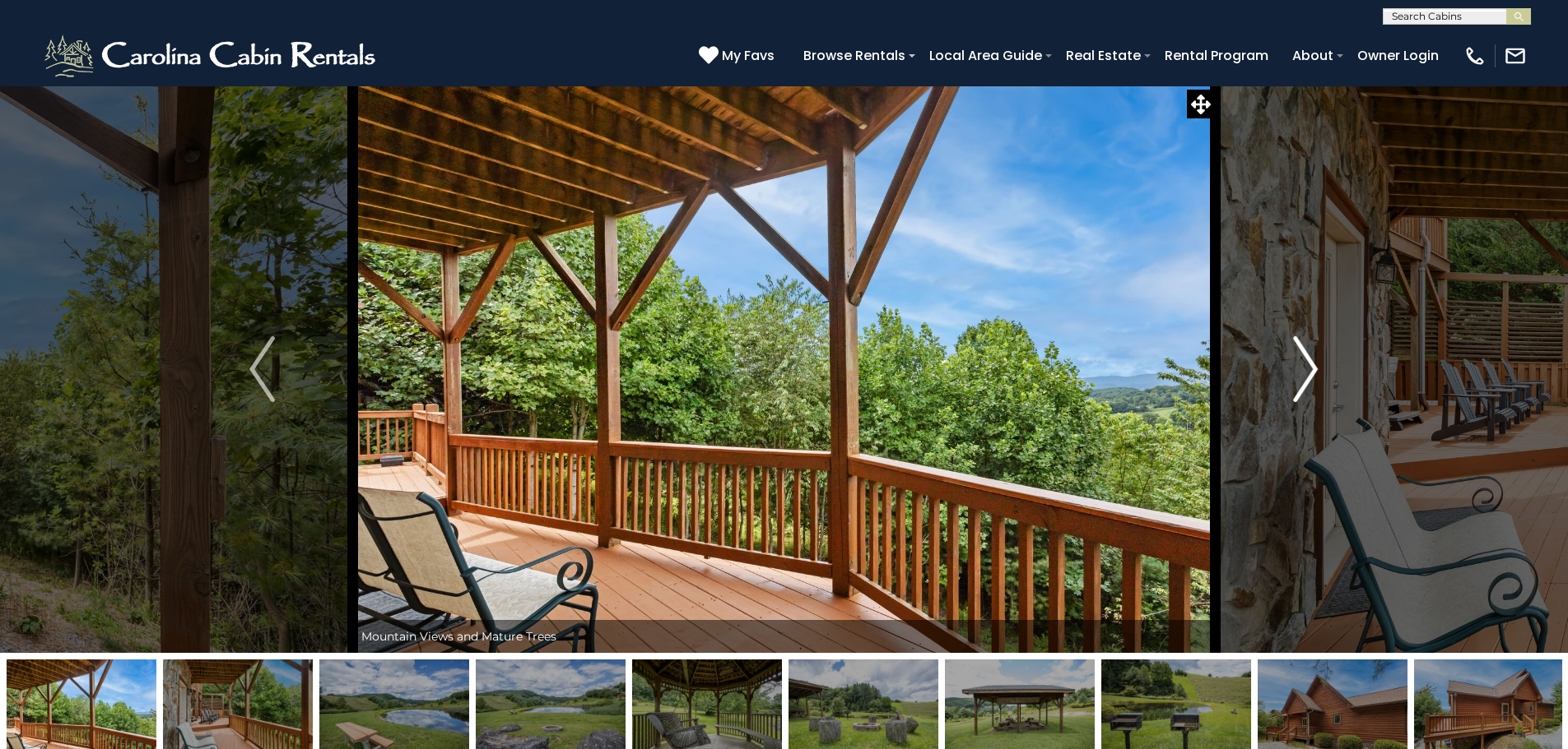
click at [1298, 387] on img "Next" at bounding box center [1305, 369] width 25 height 66
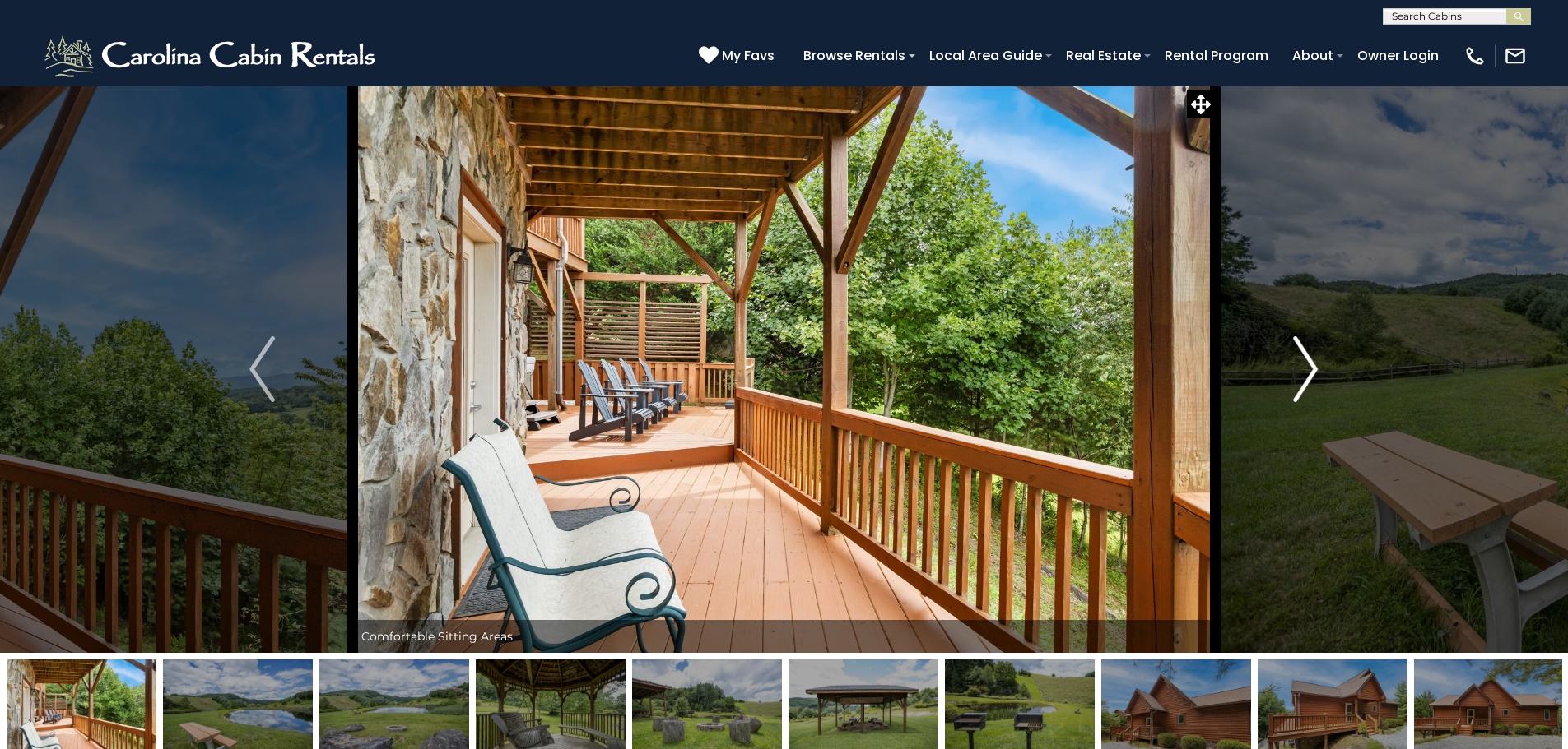
click at [1298, 387] on img "Next" at bounding box center [1305, 369] width 25 height 66
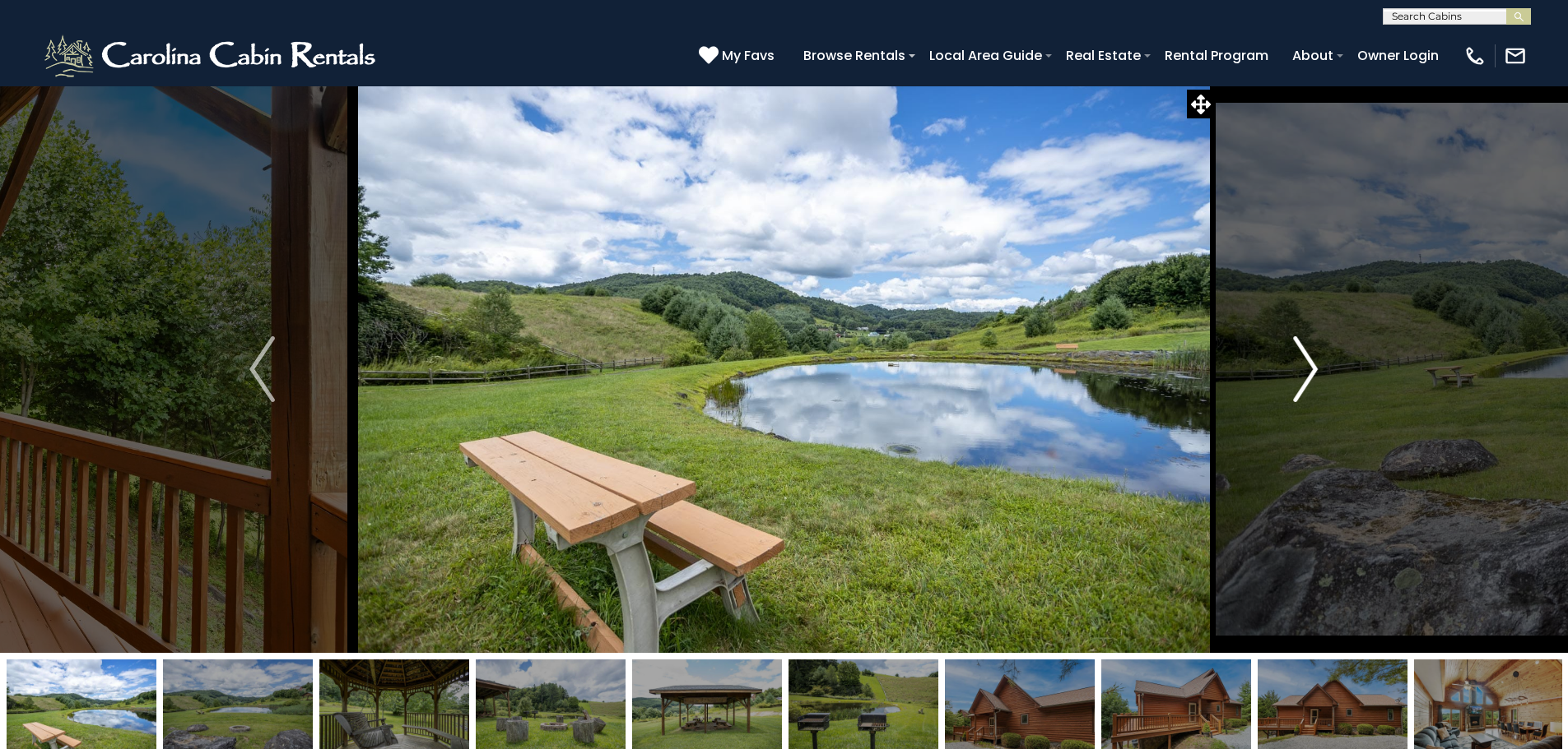
click at [1323, 370] on button "Next" at bounding box center [1305, 369] width 181 height 568
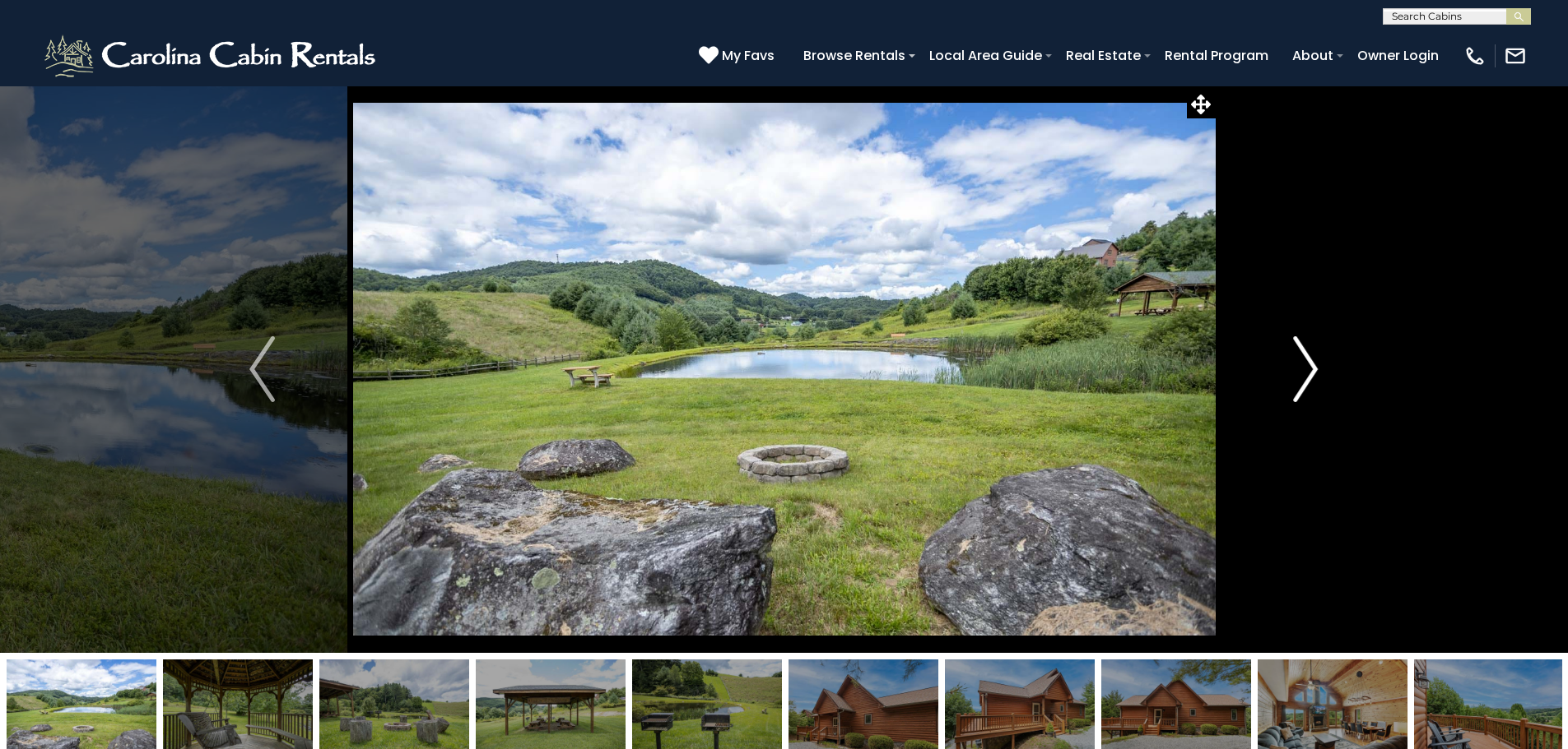
click at [1323, 370] on button "Next" at bounding box center [1305, 369] width 181 height 568
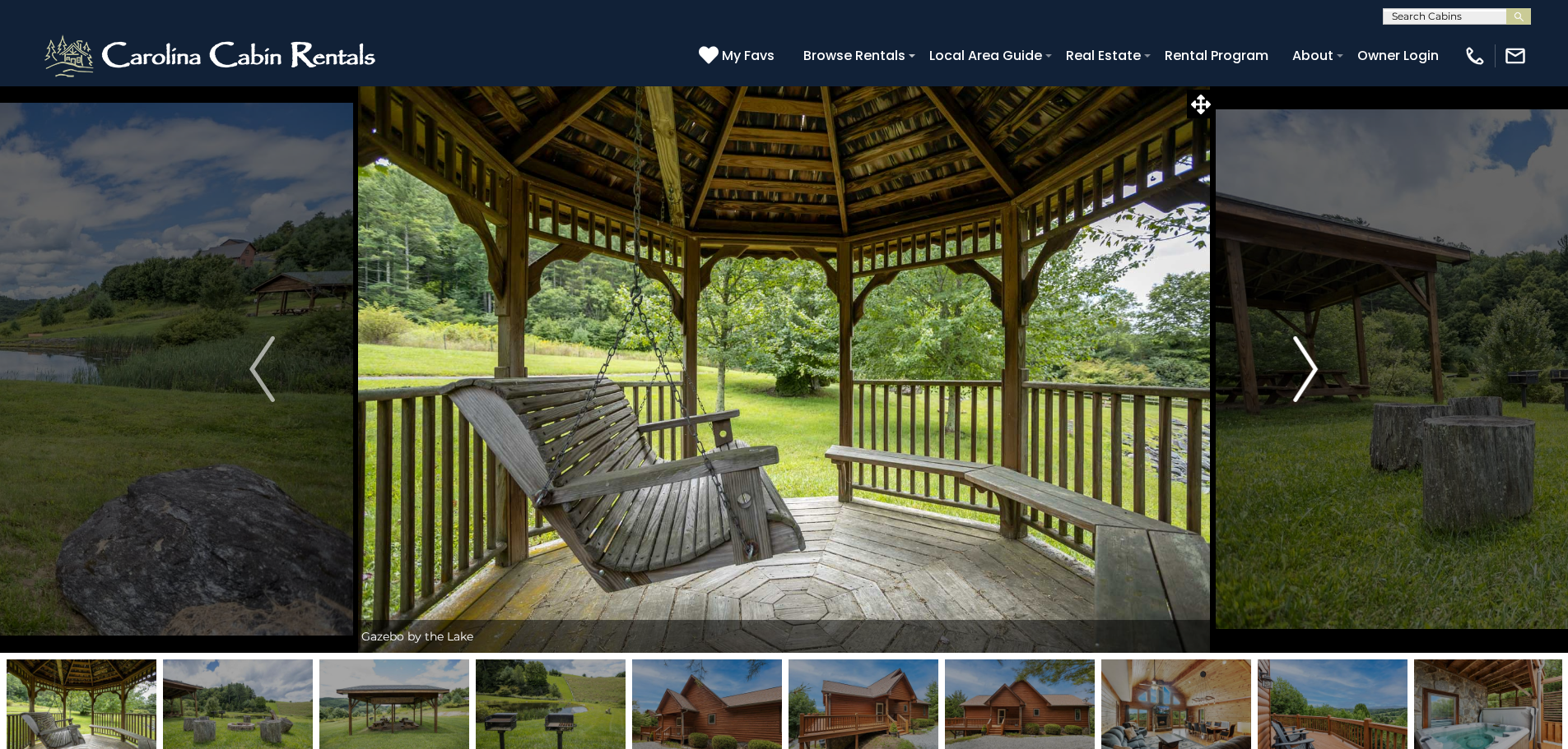
click at [1323, 370] on button "Next" at bounding box center [1305, 369] width 181 height 568
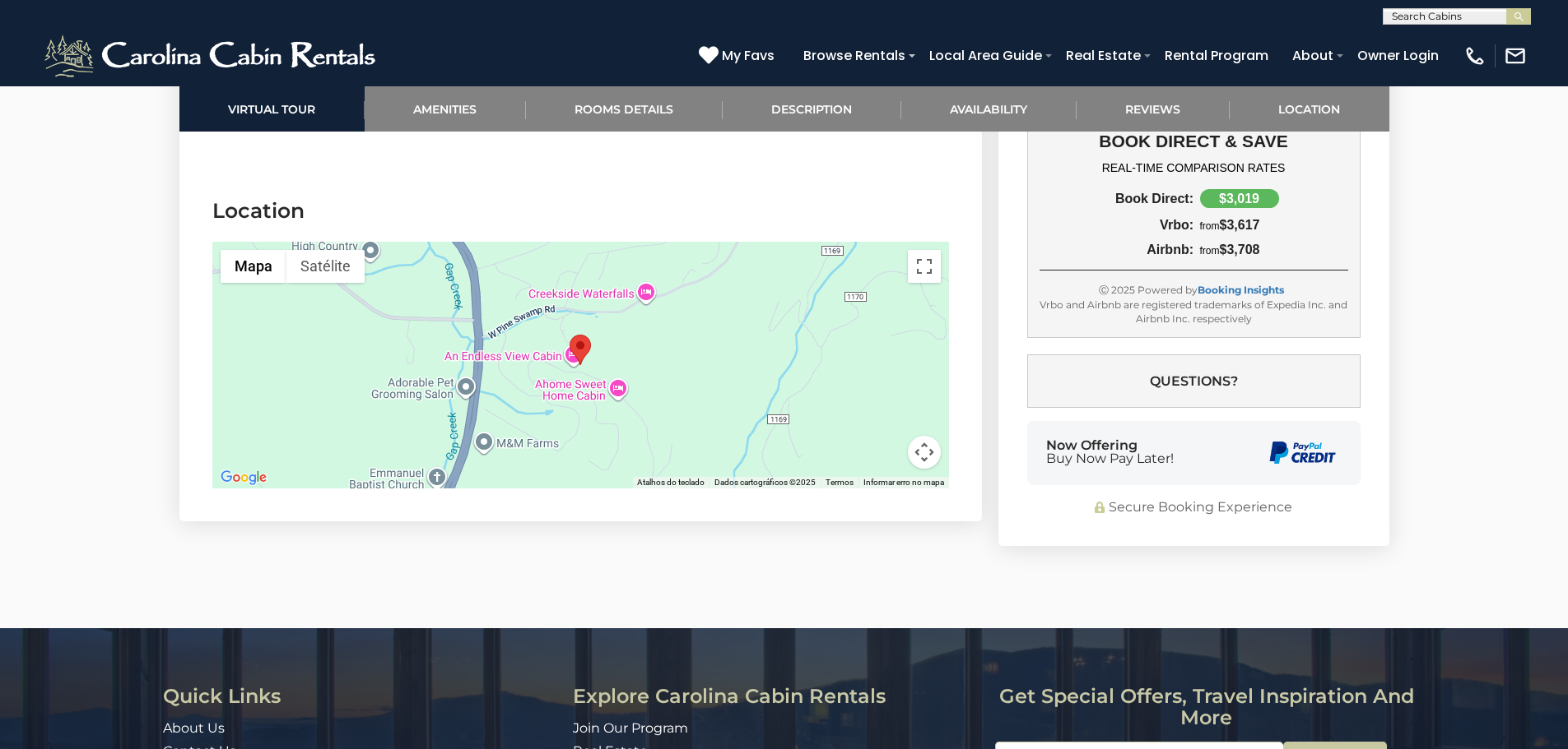
scroll to position [4386, 0]
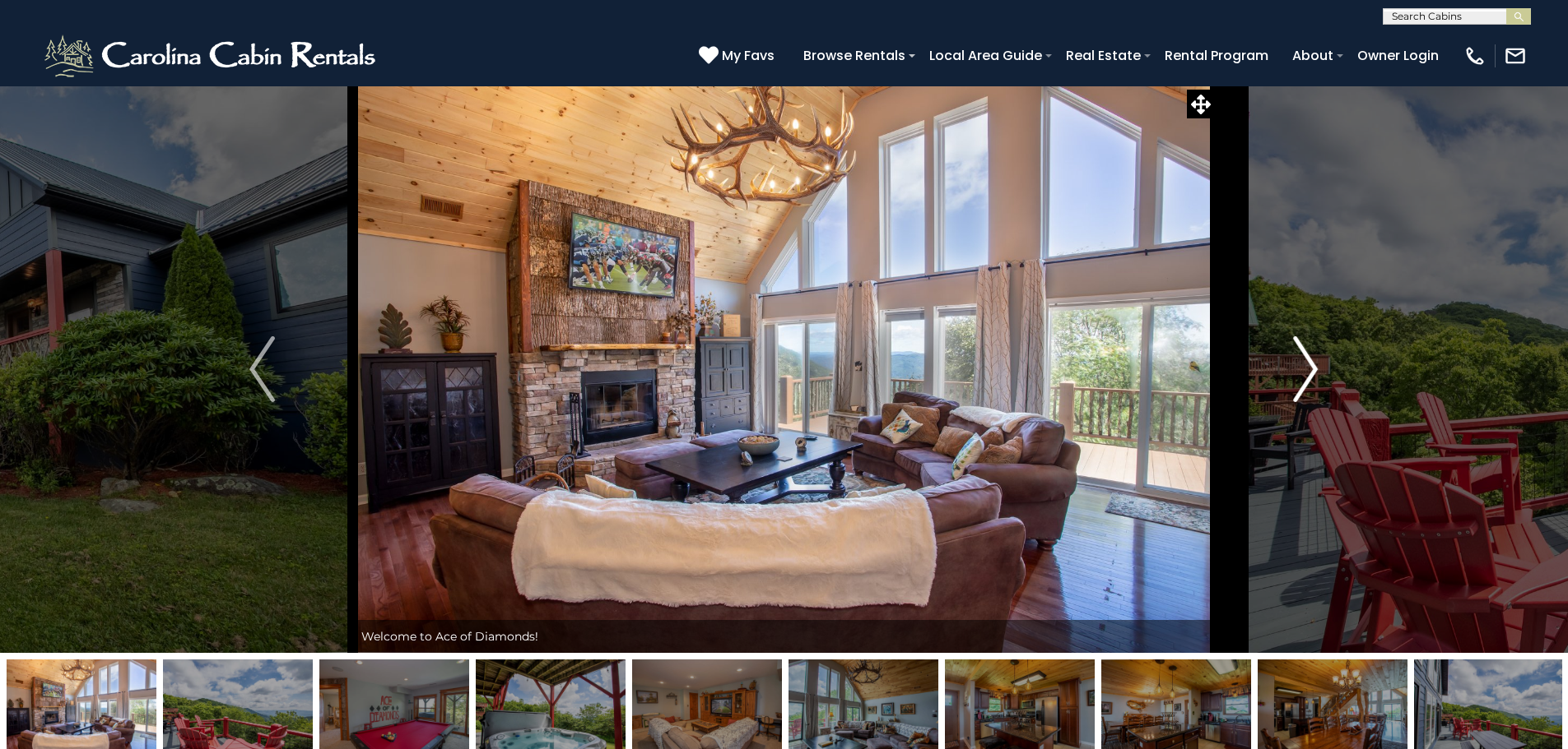
click at [1285, 368] on button "Next" at bounding box center [1305, 369] width 181 height 568
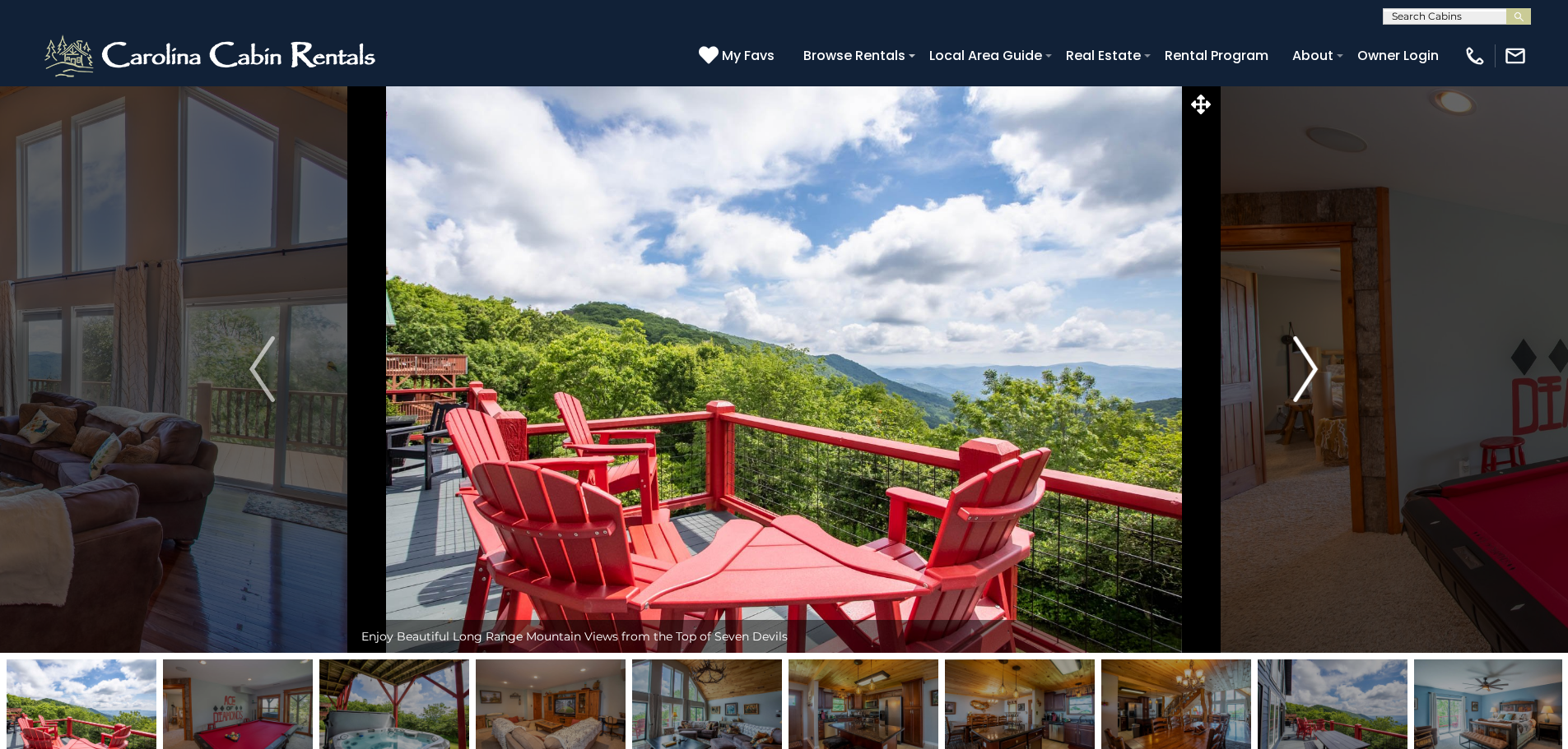
click at [1285, 368] on button "Next" at bounding box center [1305, 369] width 181 height 568
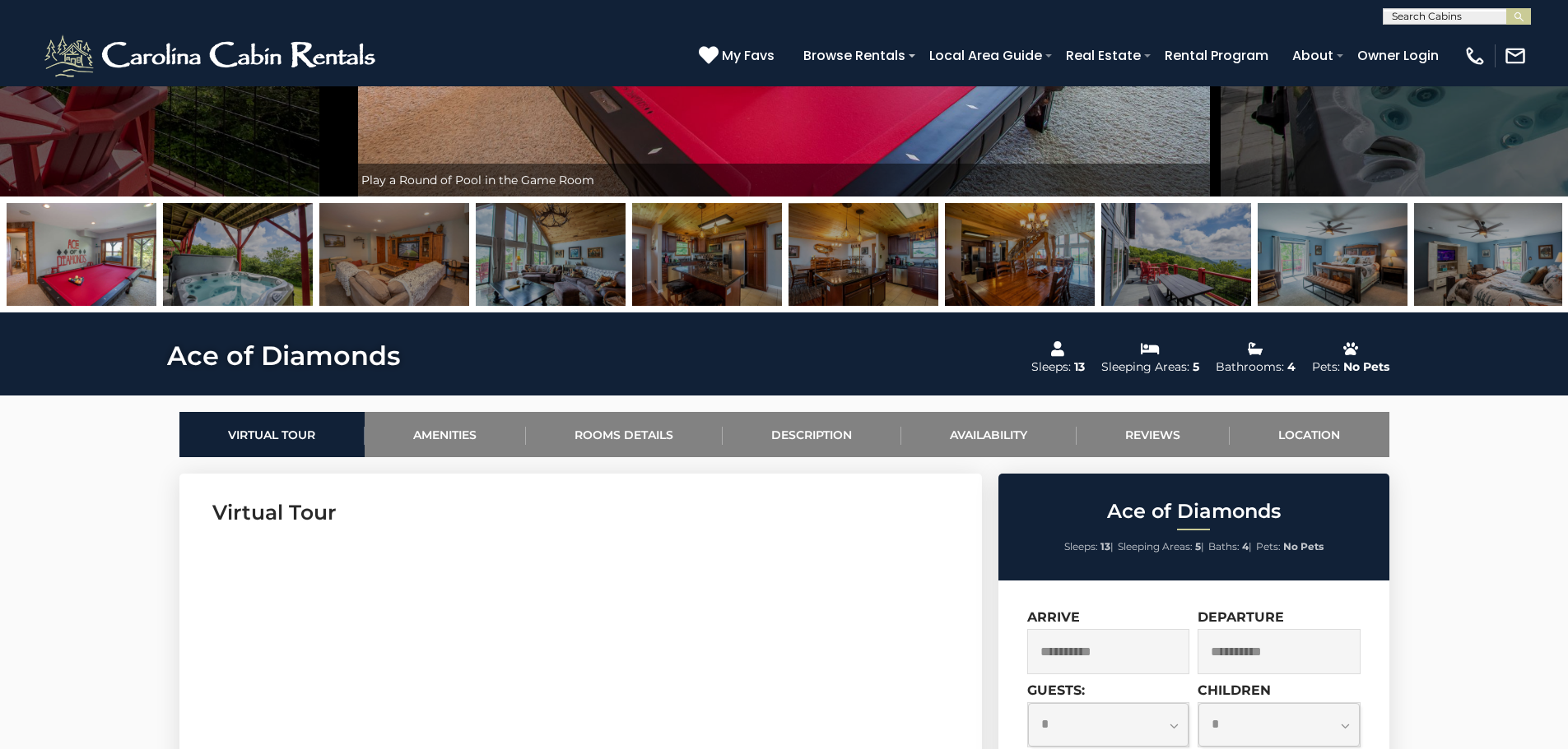
scroll to position [960, 0]
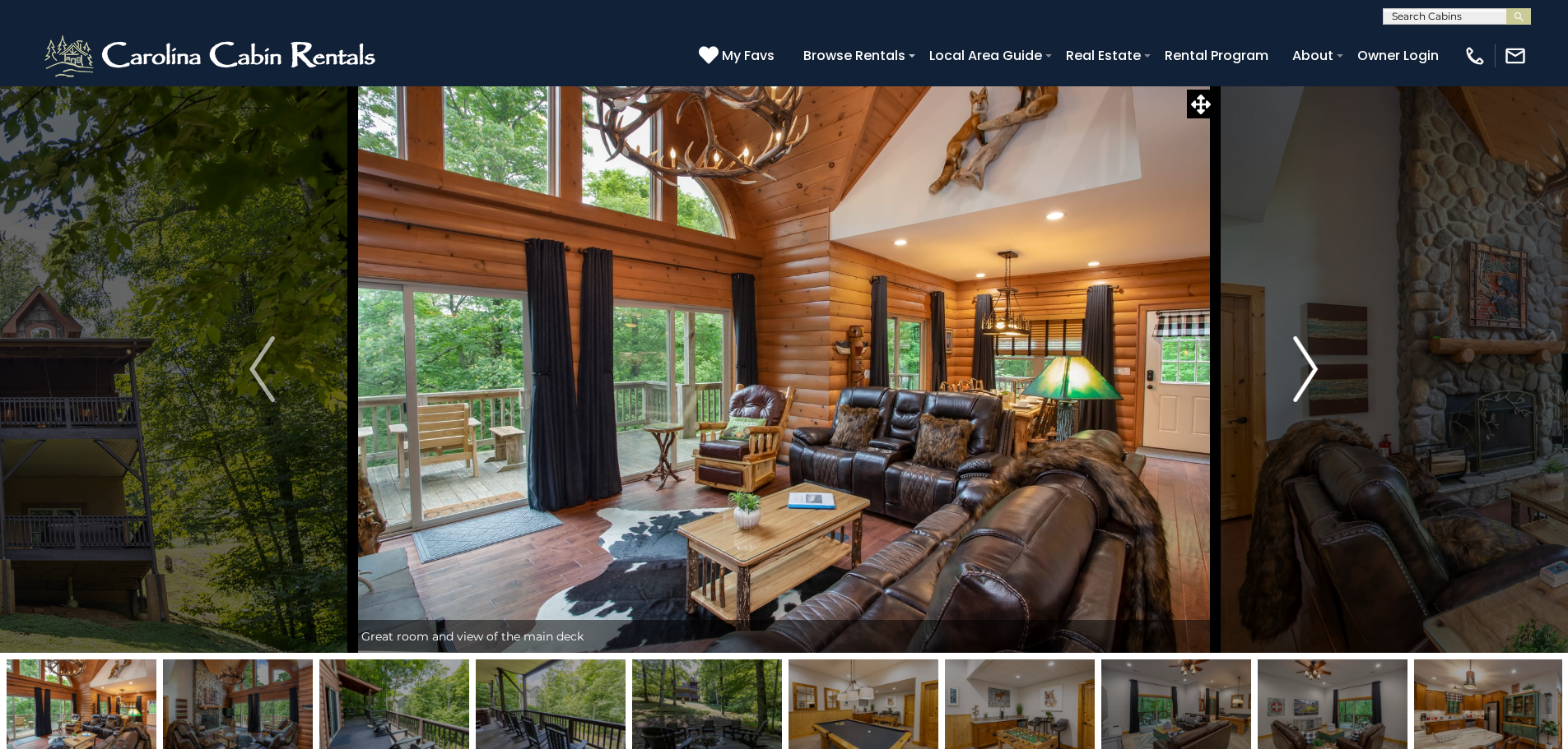
click at [1291, 382] on button "Next" at bounding box center [1305, 369] width 181 height 568
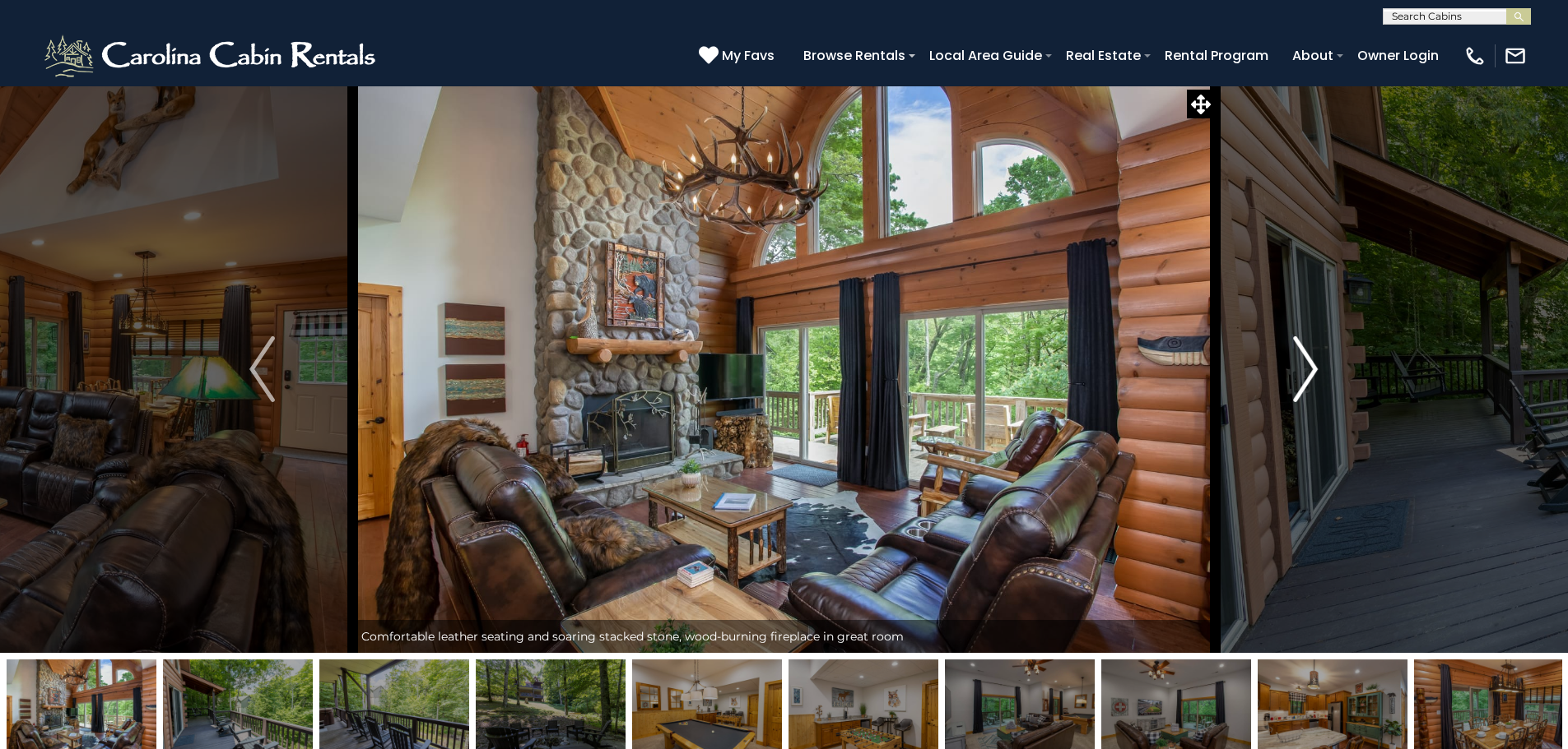
click at [1269, 389] on button "Next" at bounding box center [1305, 369] width 181 height 568
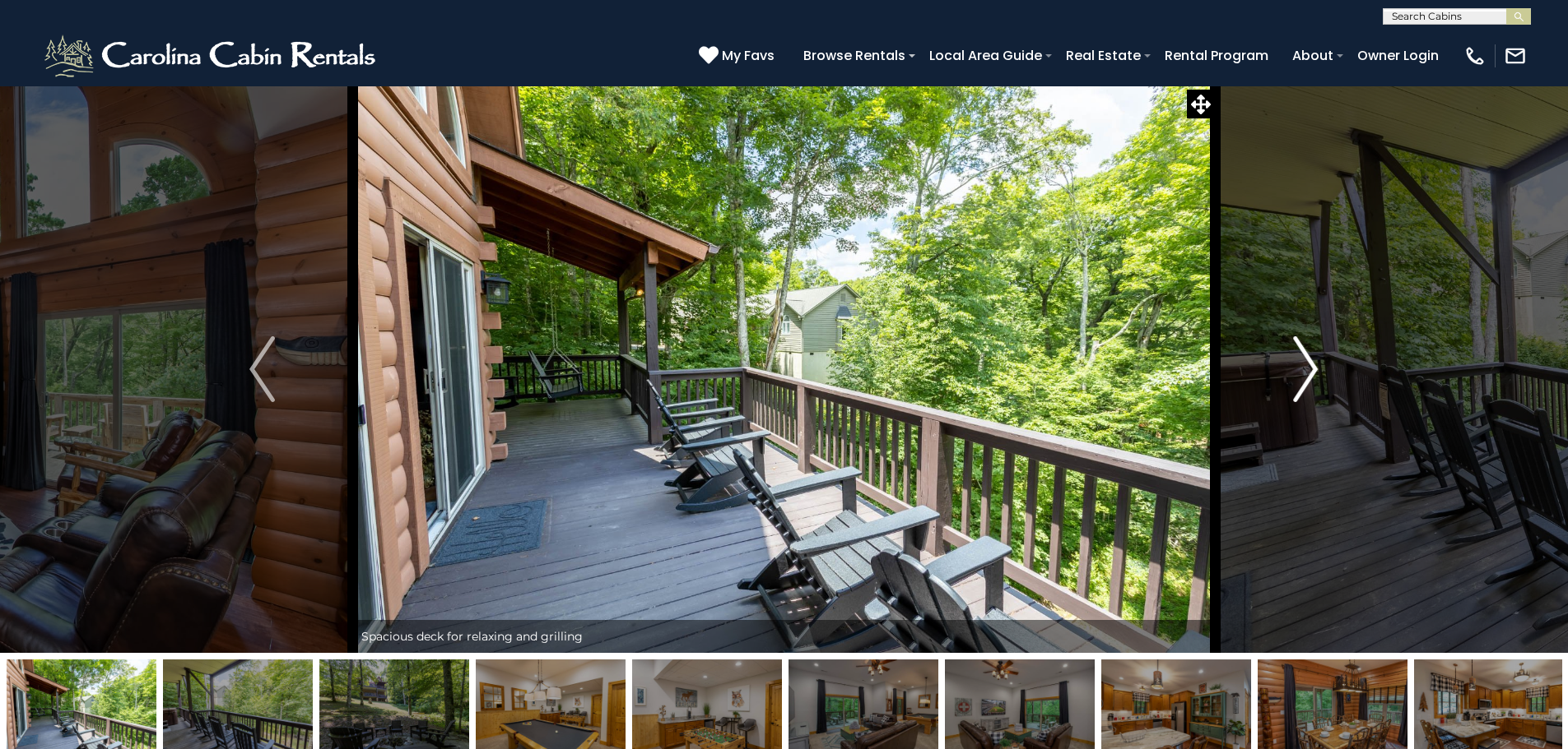
click at [1269, 389] on button "Next" at bounding box center [1305, 369] width 181 height 568
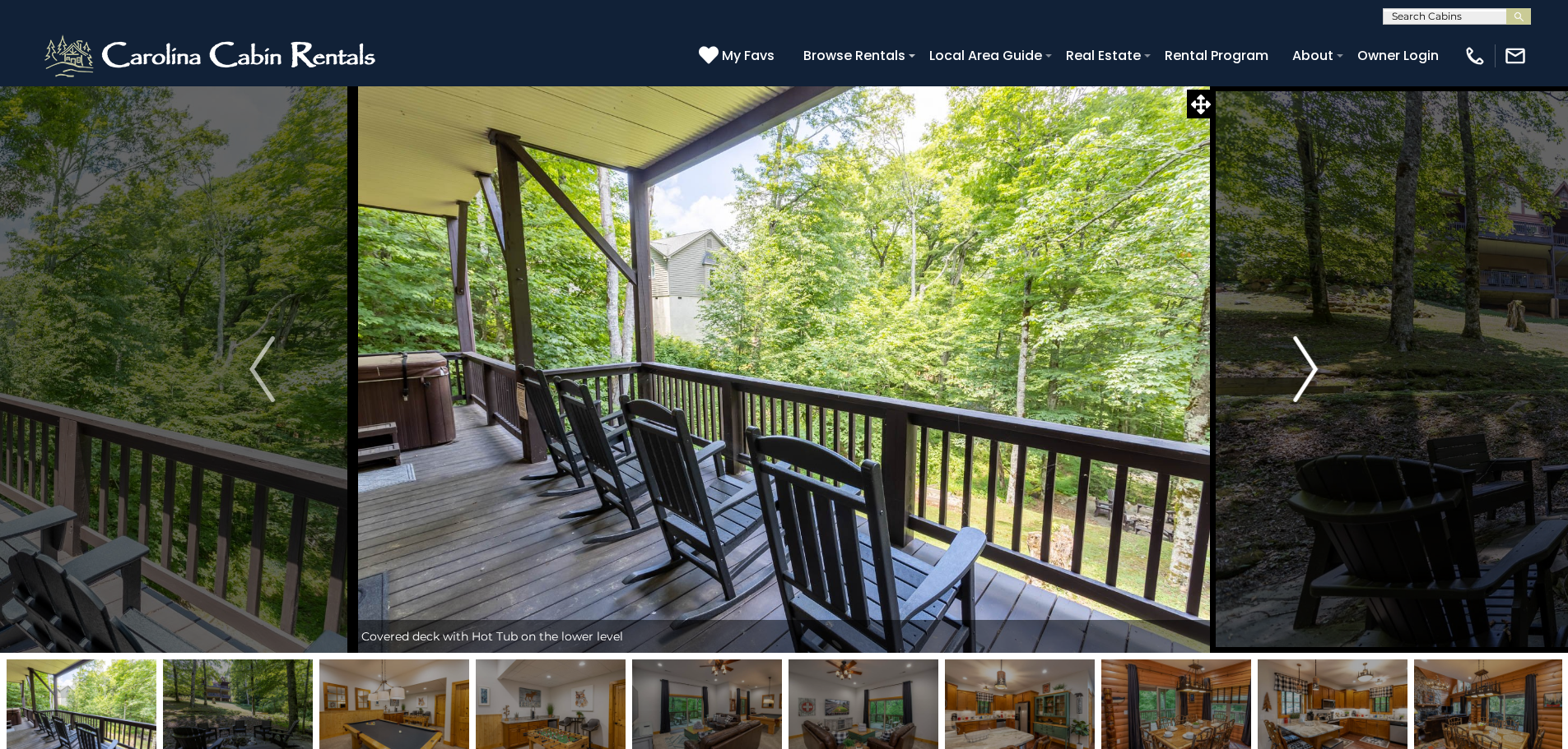
click at [1269, 389] on button "Next" at bounding box center [1305, 369] width 181 height 568
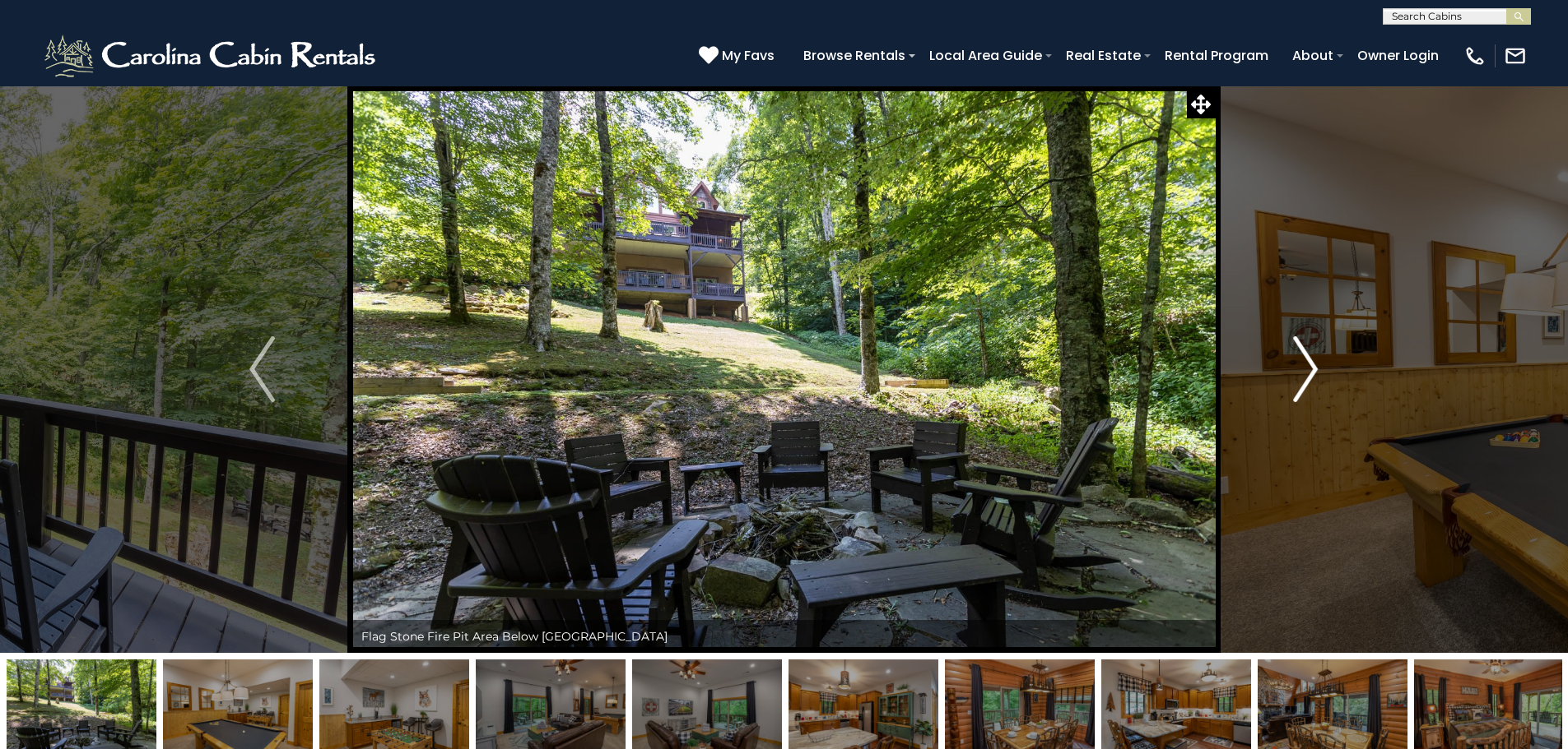
click at [1269, 389] on button "Next" at bounding box center [1305, 369] width 181 height 568
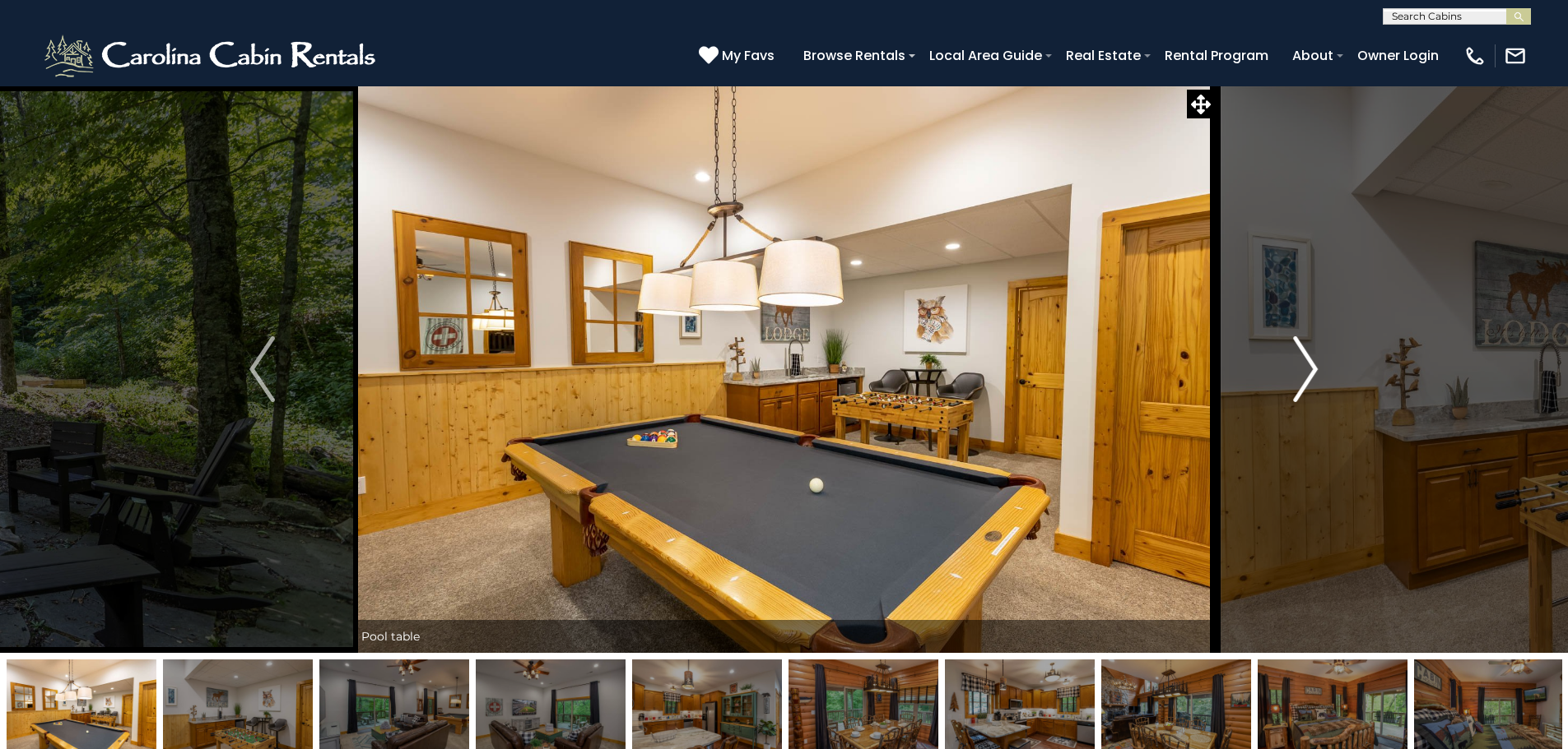
click at [1269, 389] on button "Next" at bounding box center [1305, 369] width 181 height 568
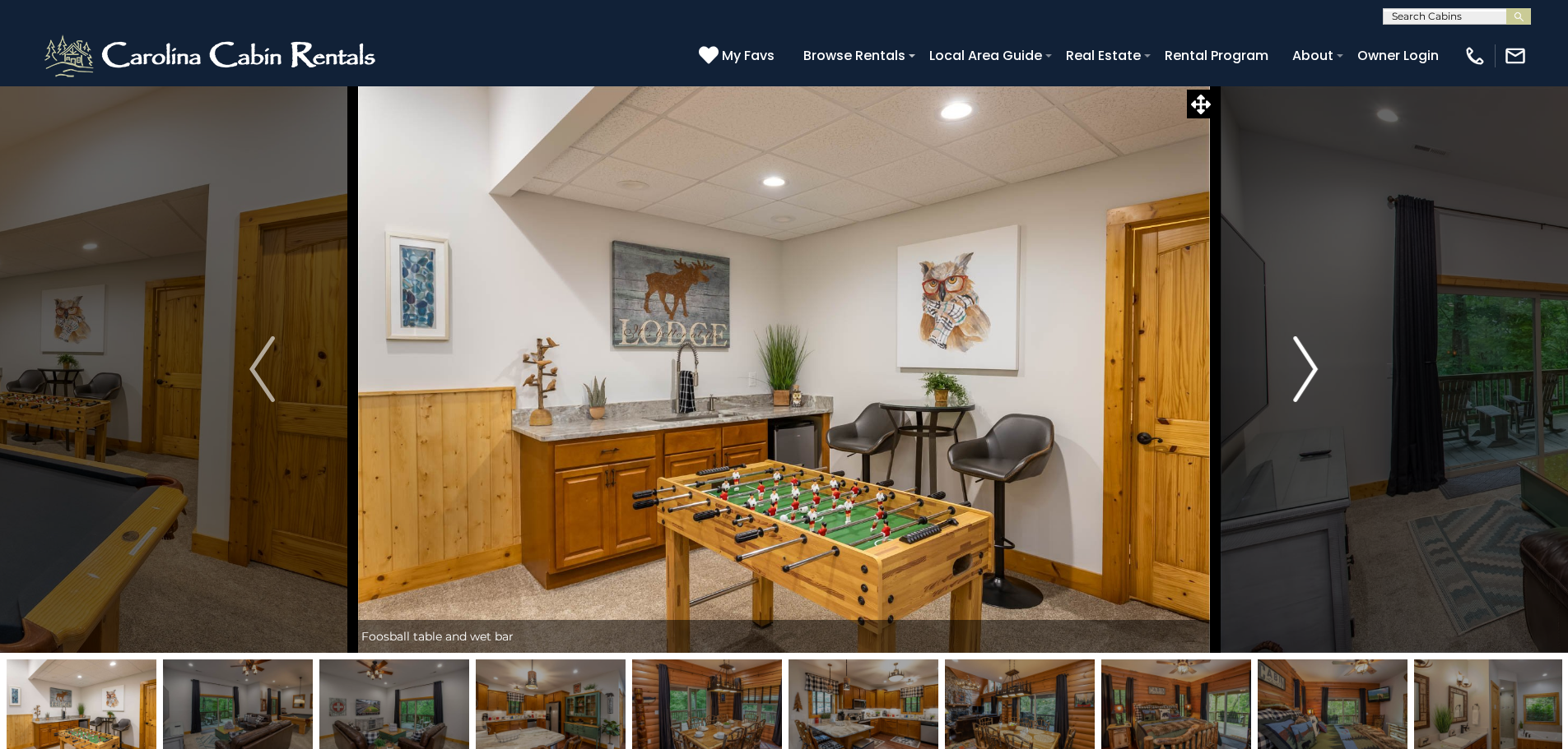
click at [1269, 389] on button "Next" at bounding box center [1305, 369] width 181 height 568
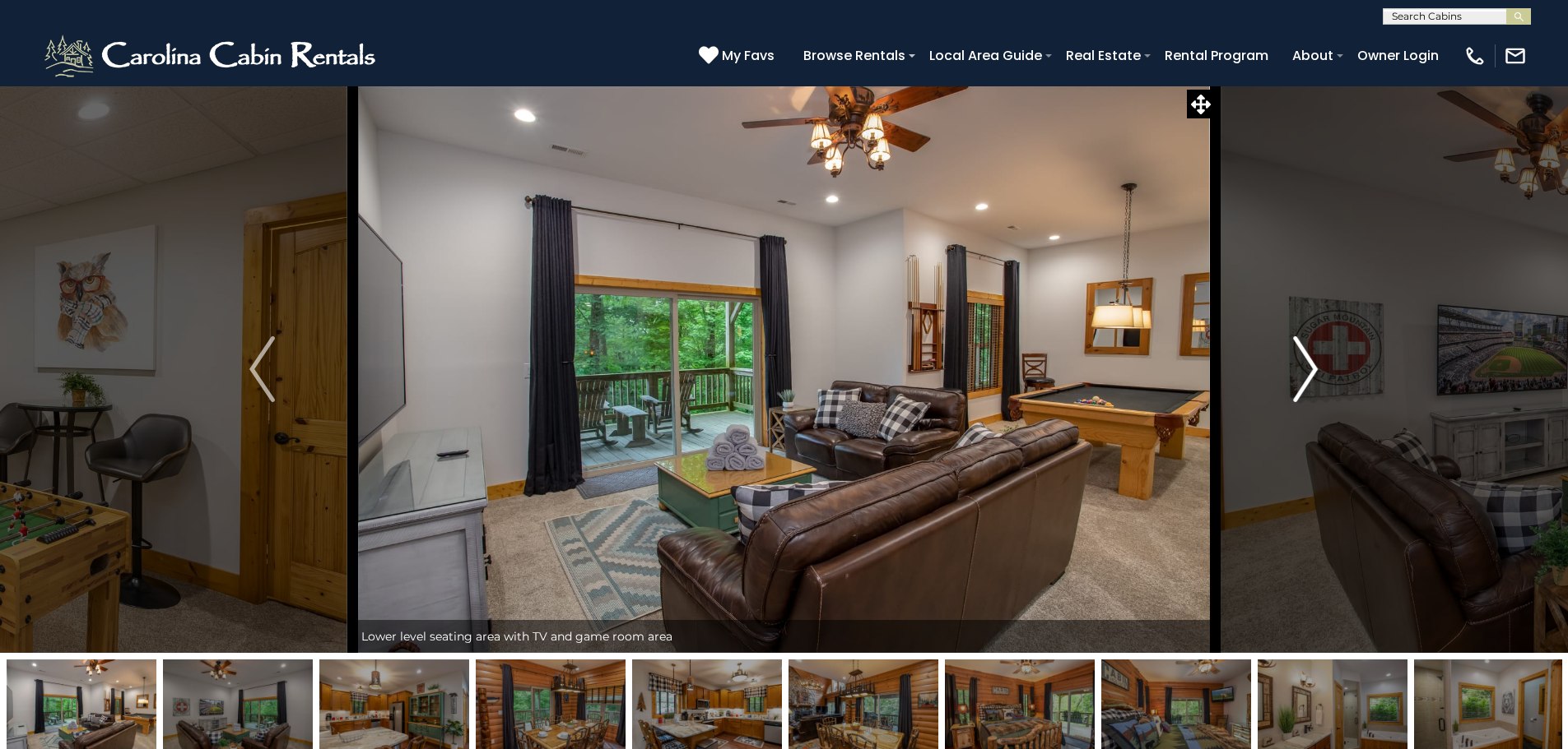
click at [1269, 389] on button "Next" at bounding box center [1305, 369] width 181 height 568
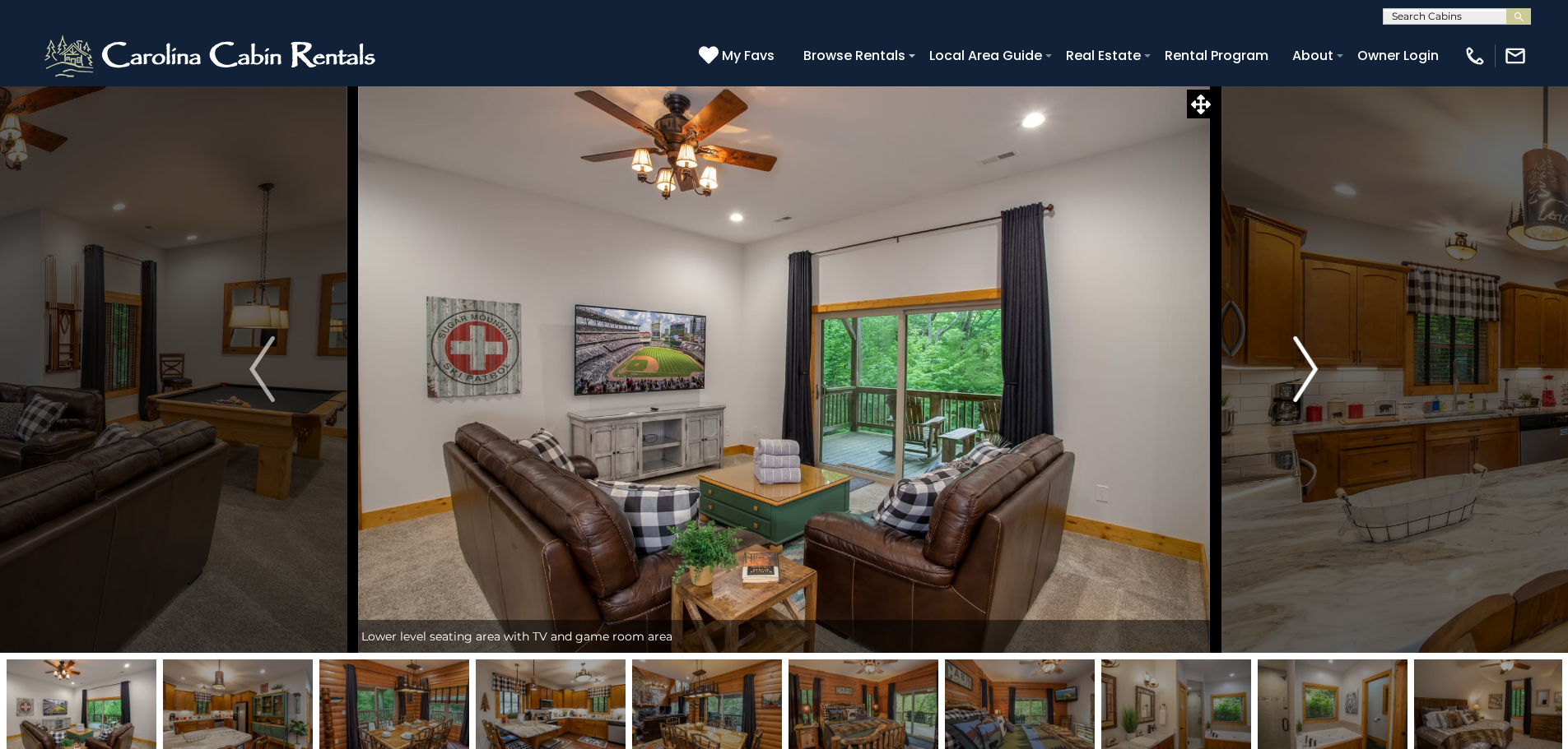
click at [1269, 389] on button "Next" at bounding box center [1305, 369] width 181 height 568
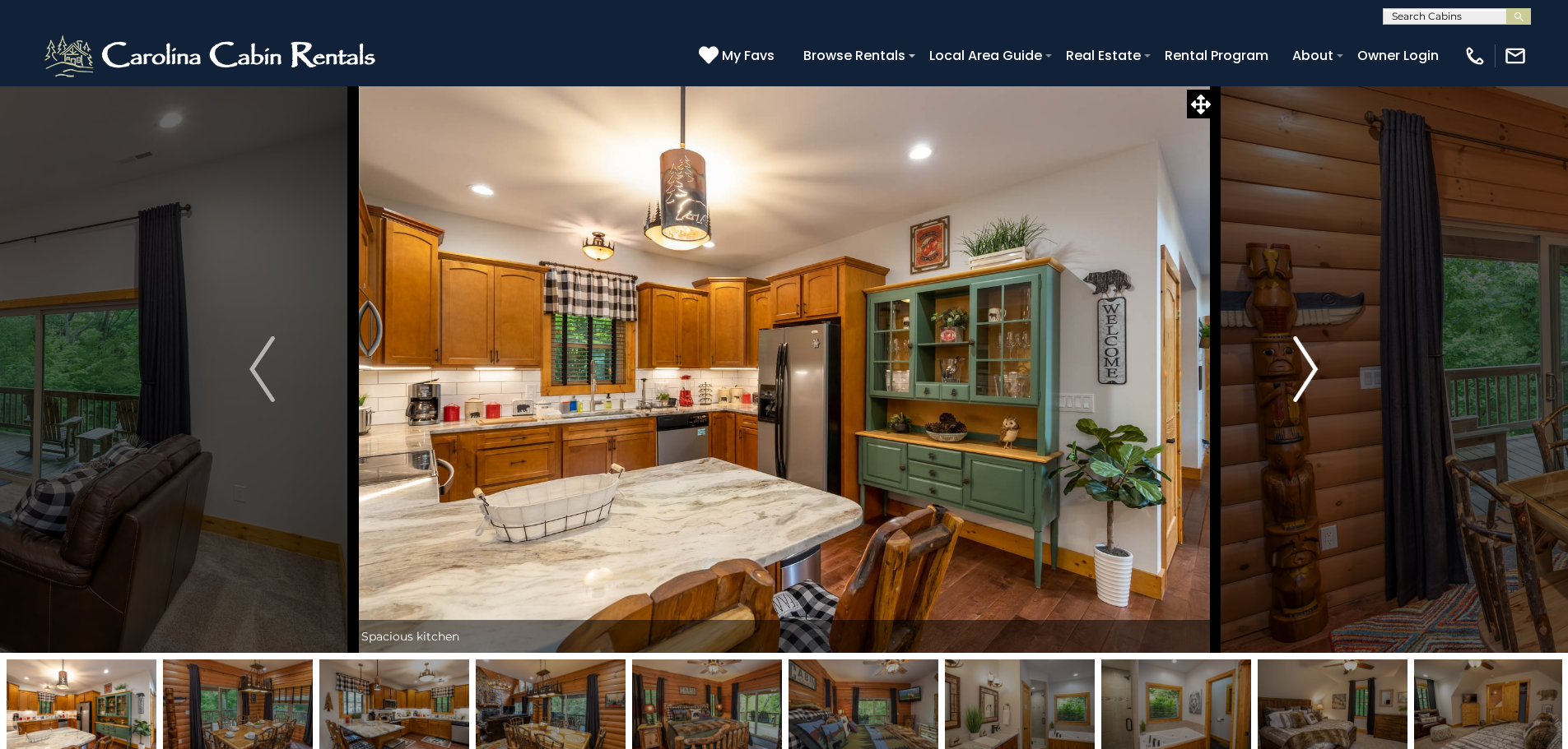
click at [1269, 389] on button "Next" at bounding box center [1305, 369] width 181 height 568
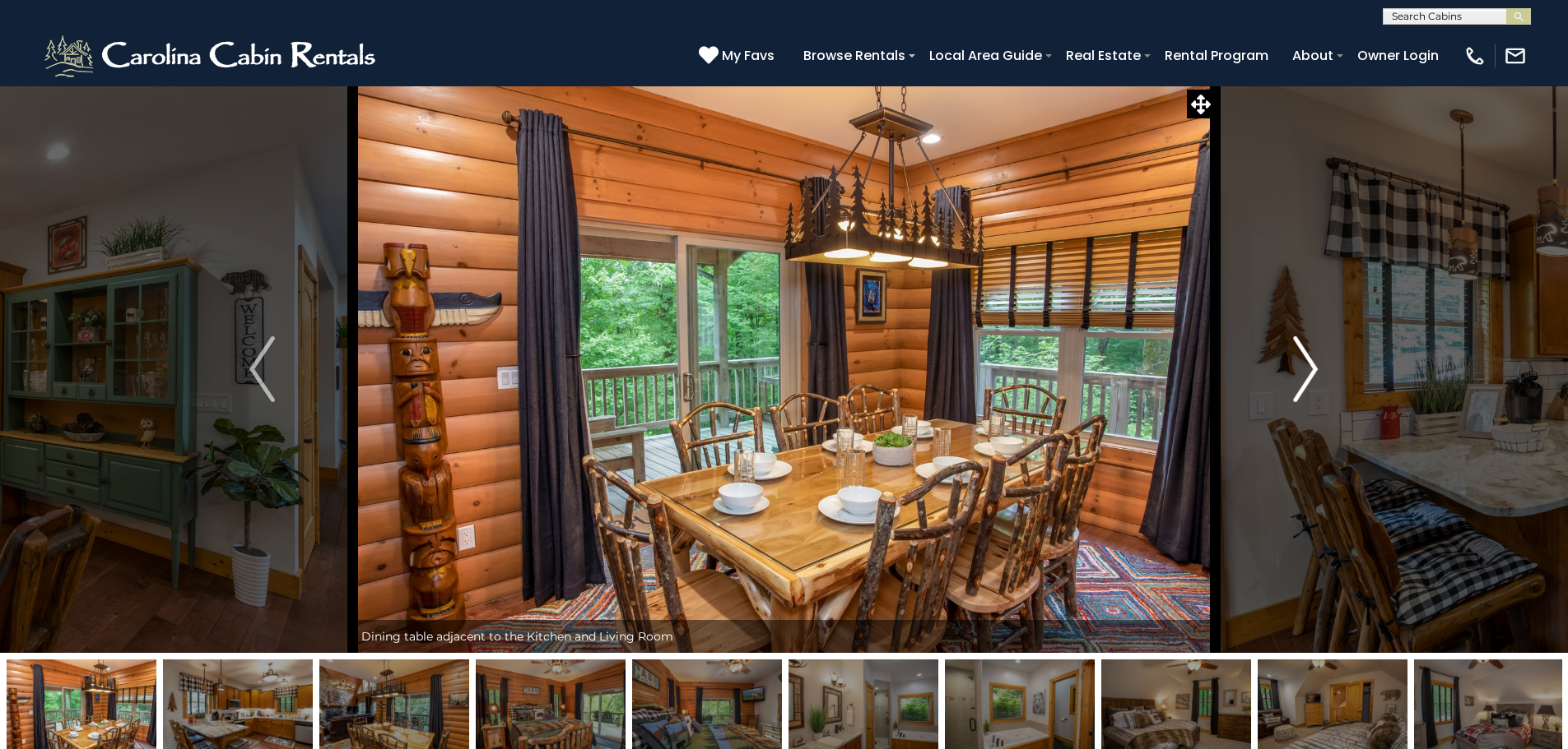
click at [1269, 389] on button "Next" at bounding box center [1305, 369] width 181 height 568
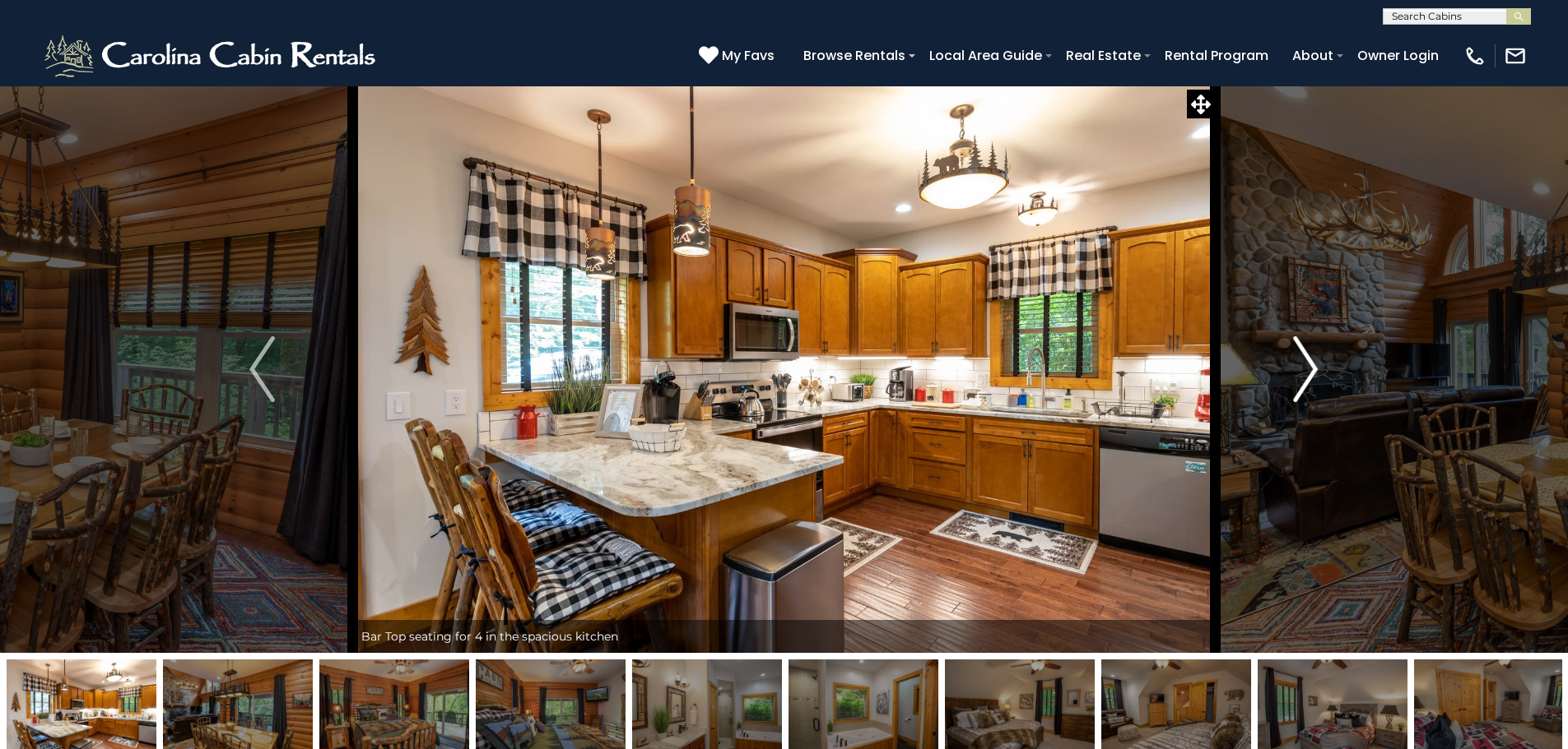
click at [1269, 389] on button "Next" at bounding box center [1305, 369] width 181 height 568
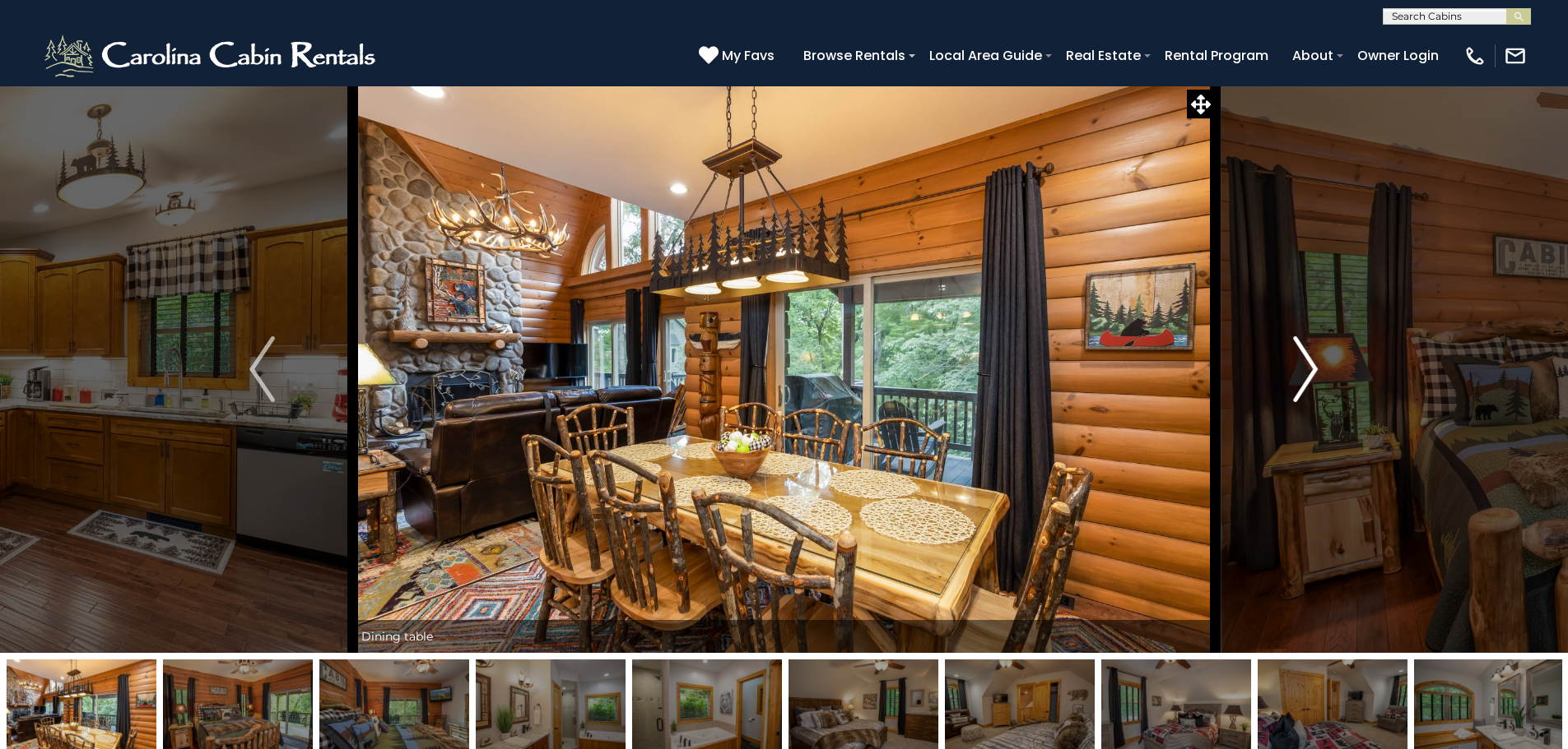
click at [1269, 389] on button "Next" at bounding box center [1305, 369] width 181 height 568
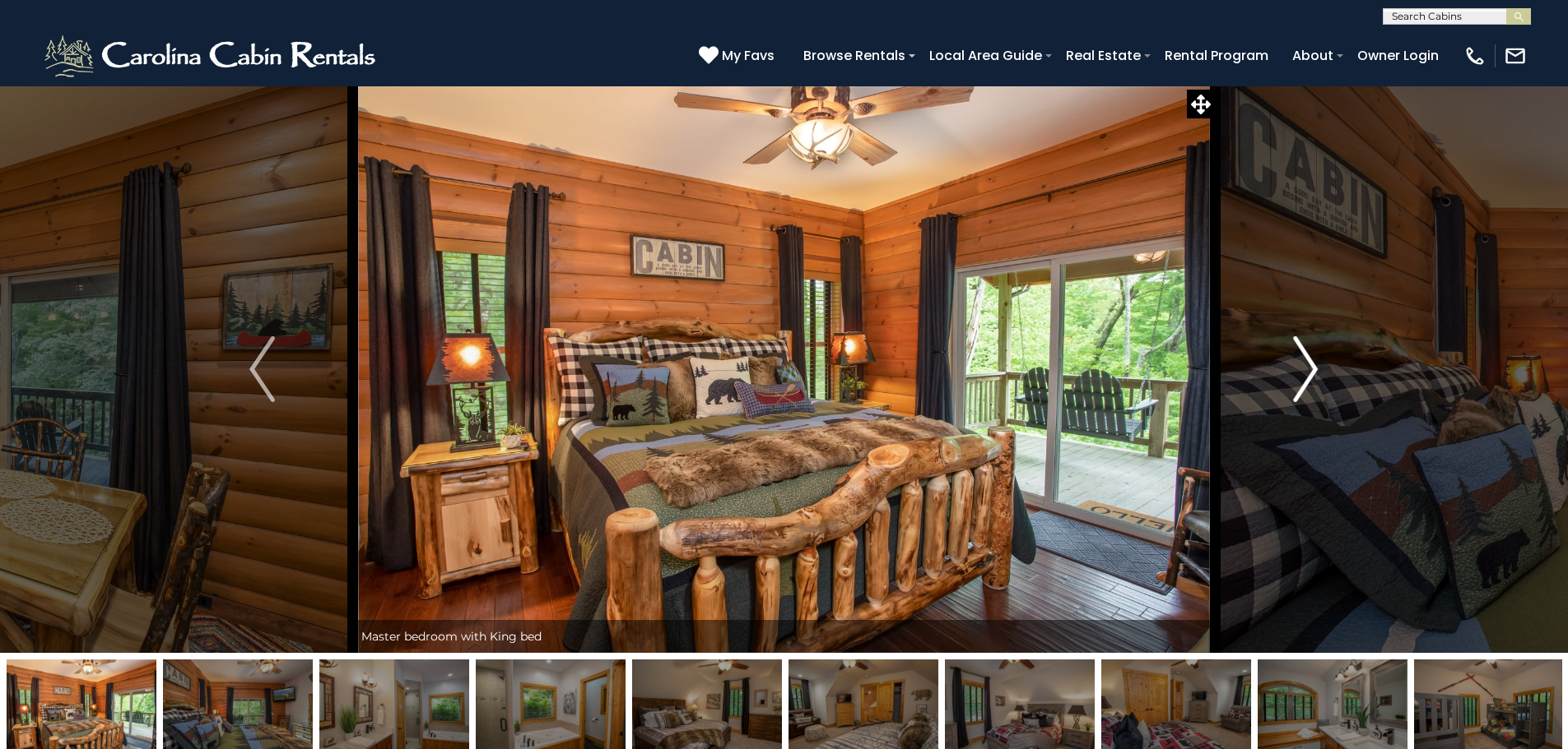
click at [1269, 389] on button "Next" at bounding box center [1305, 369] width 181 height 568
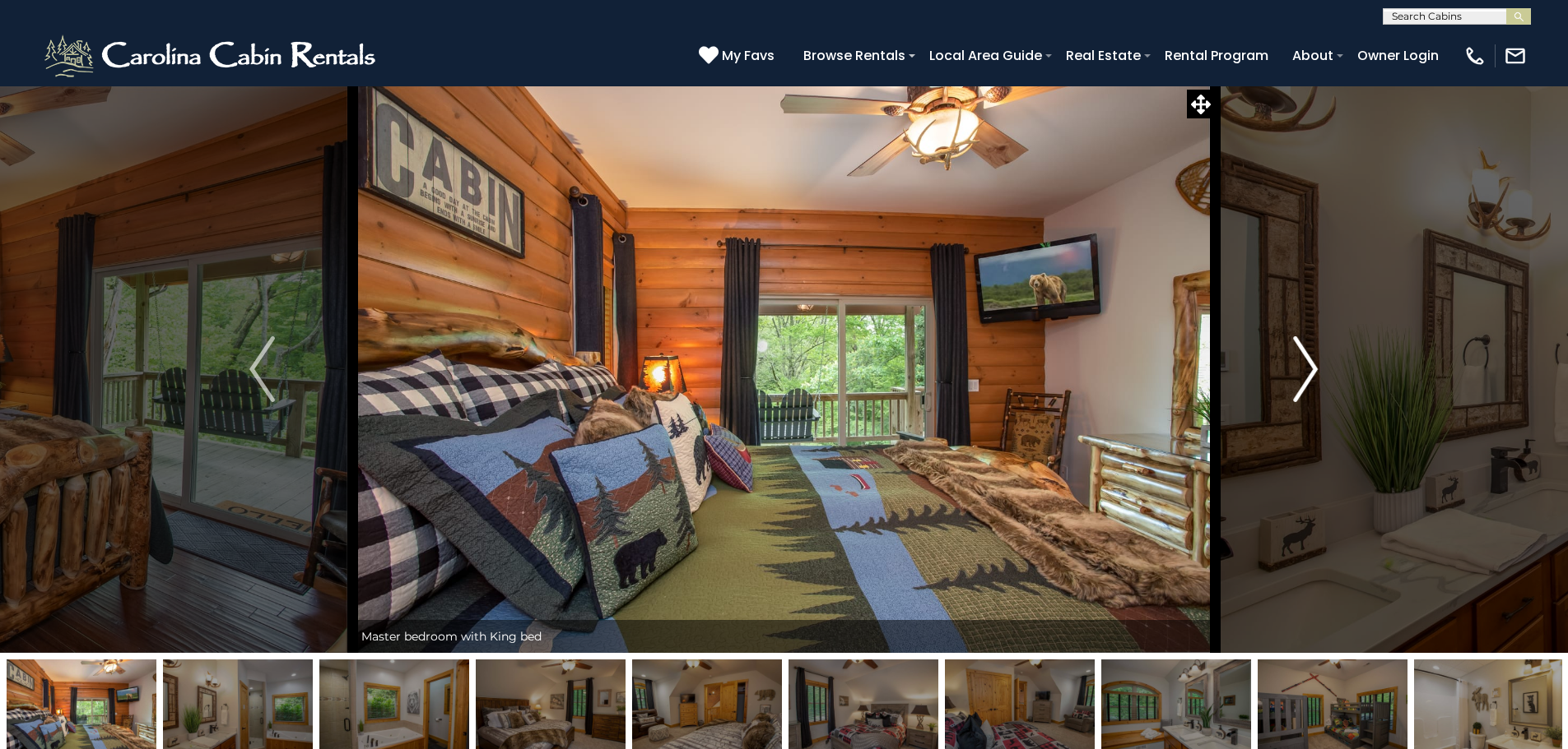
click at [1269, 389] on button "Next" at bounding box center [1305, 369] width 181 height 568
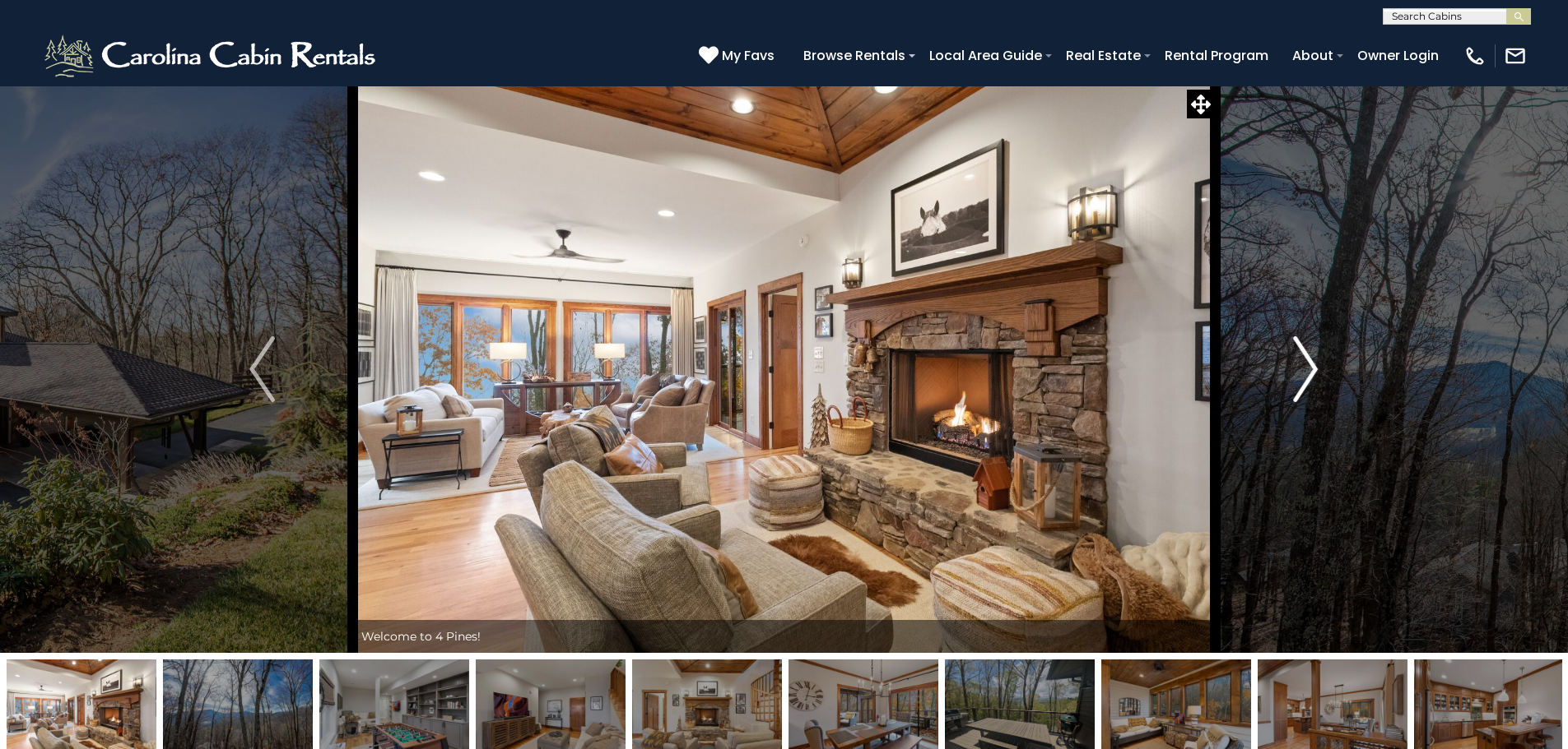
click at [1288, 382] on button "Next" at bounding box center [1305, 369] width 181 height 568
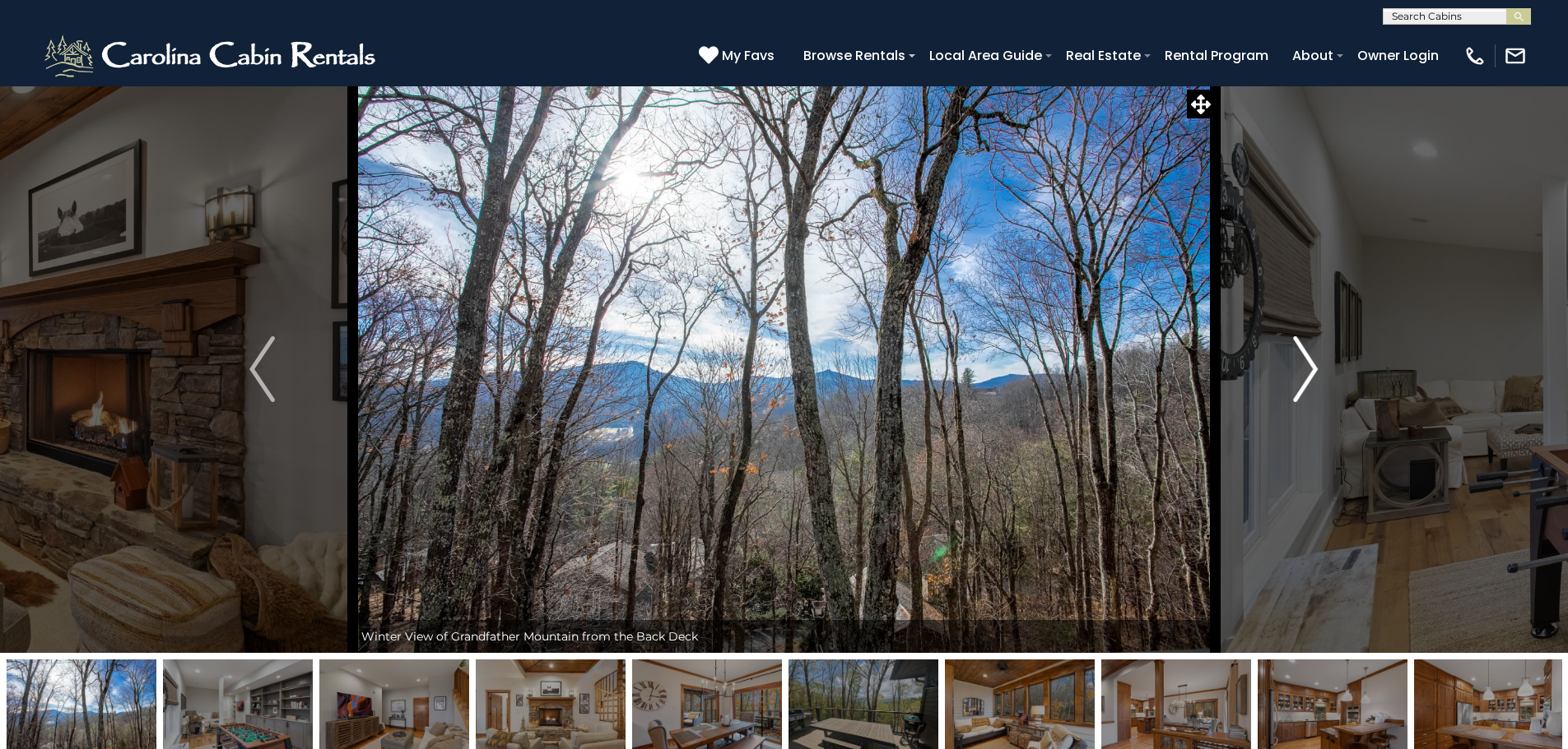
click at [1288, 382] on button "Next" at bounding box center [1305, 369] width 181 height 568
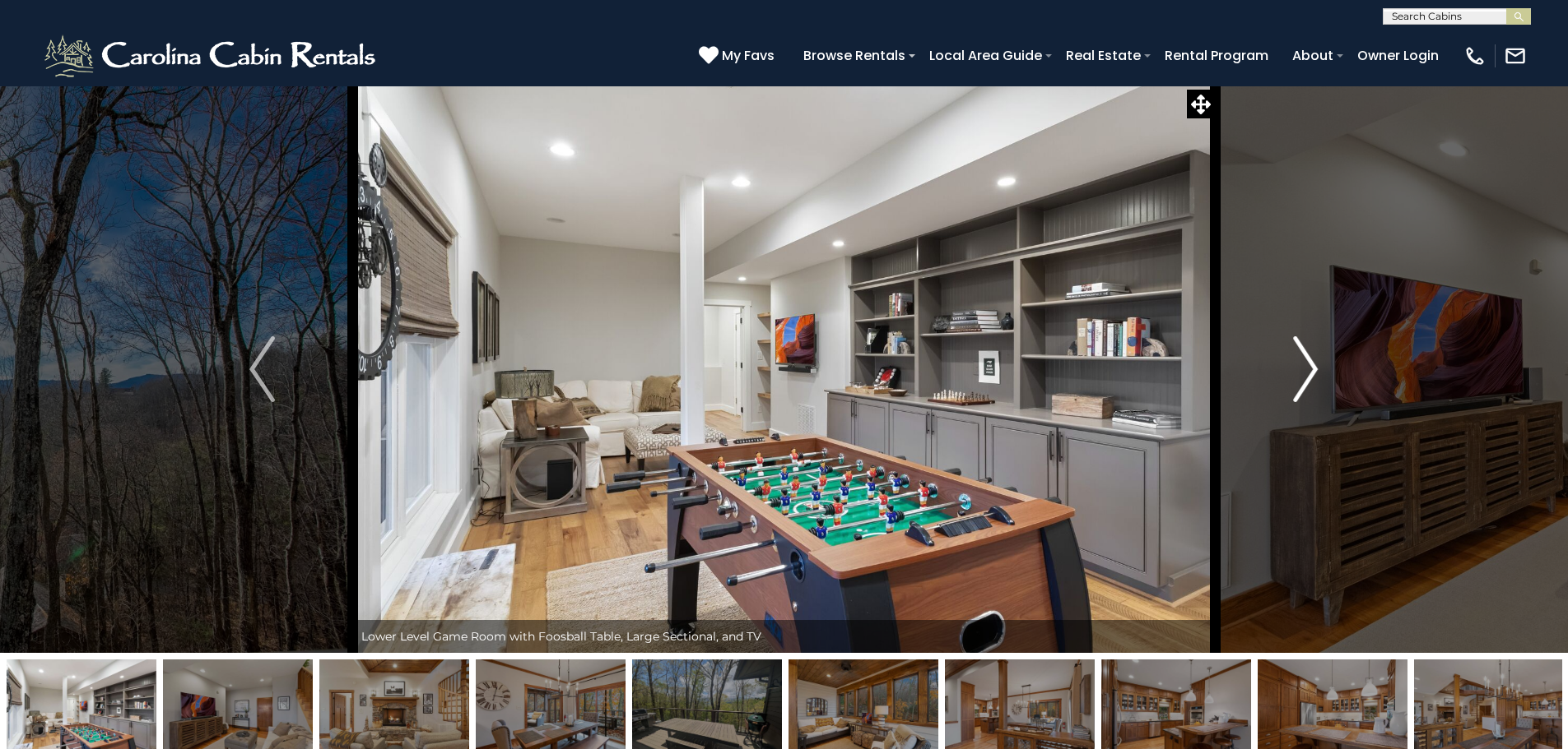
click at [1288, 382] on button "Next" at bounding box center [1305, 369] width 181 height 568
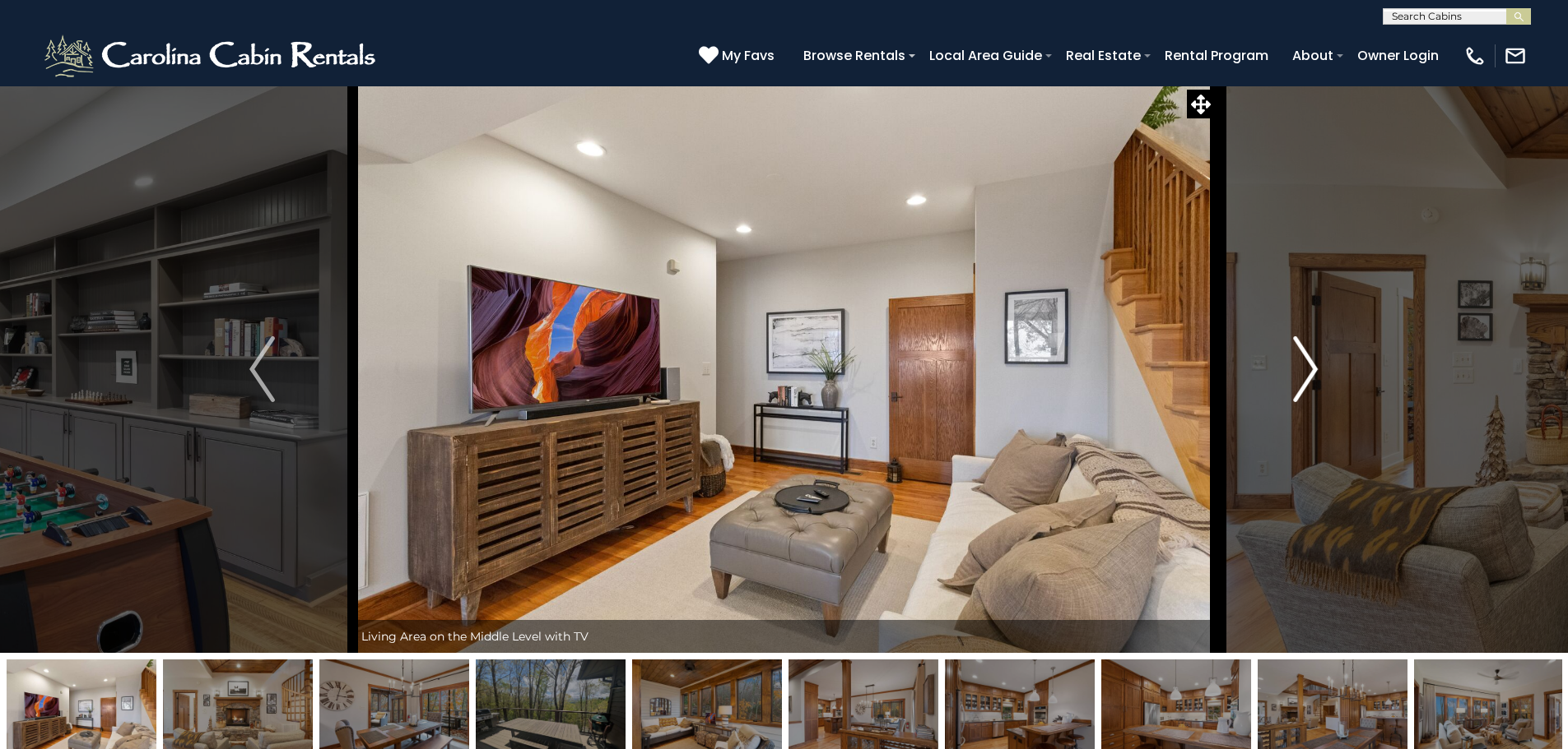
click at [1288, 382] on button "Next" at bounding box center [1305, 369] width 181 height 568
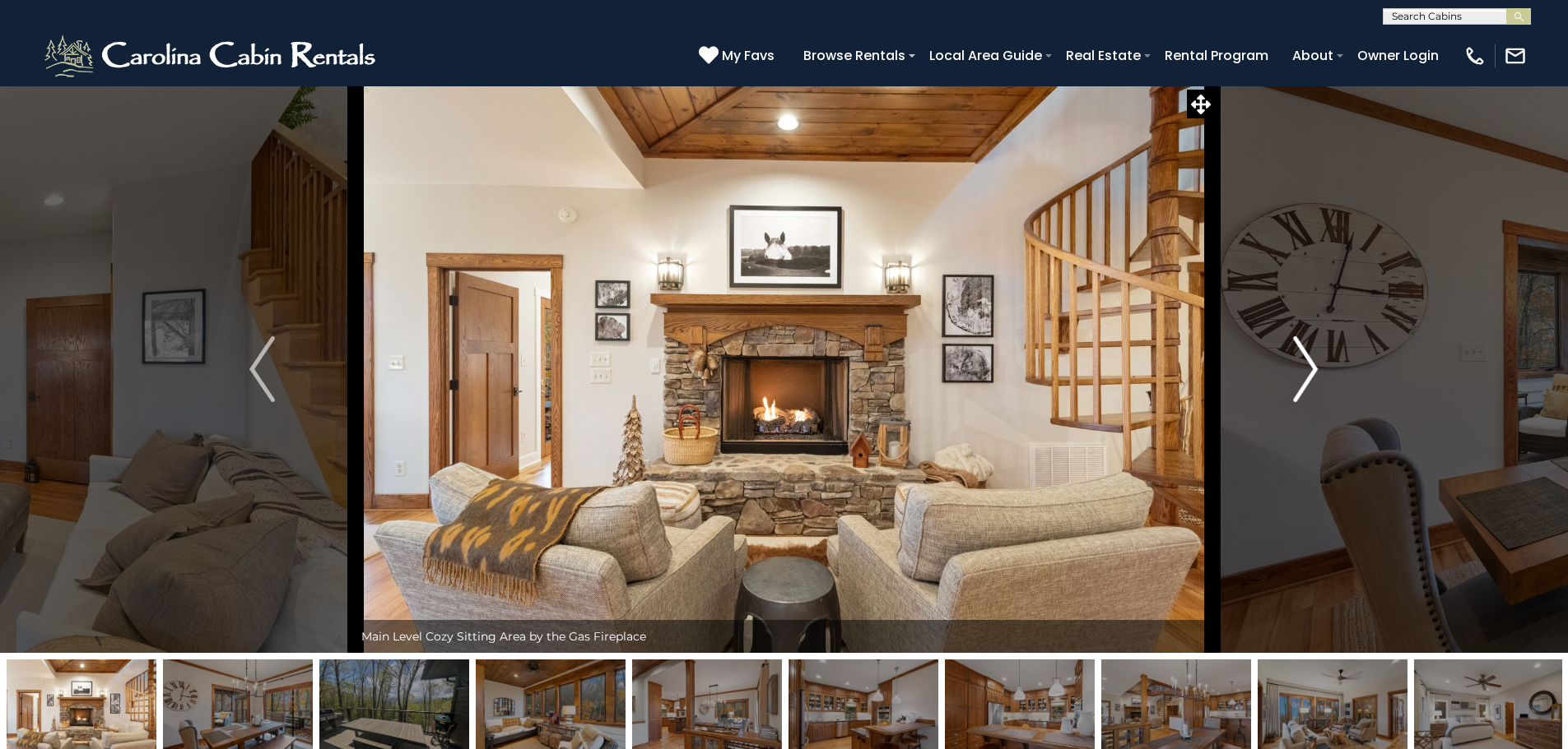
click at [1288, 382] on button "Next" at bounding box center [1305, 369] width 181 height 568
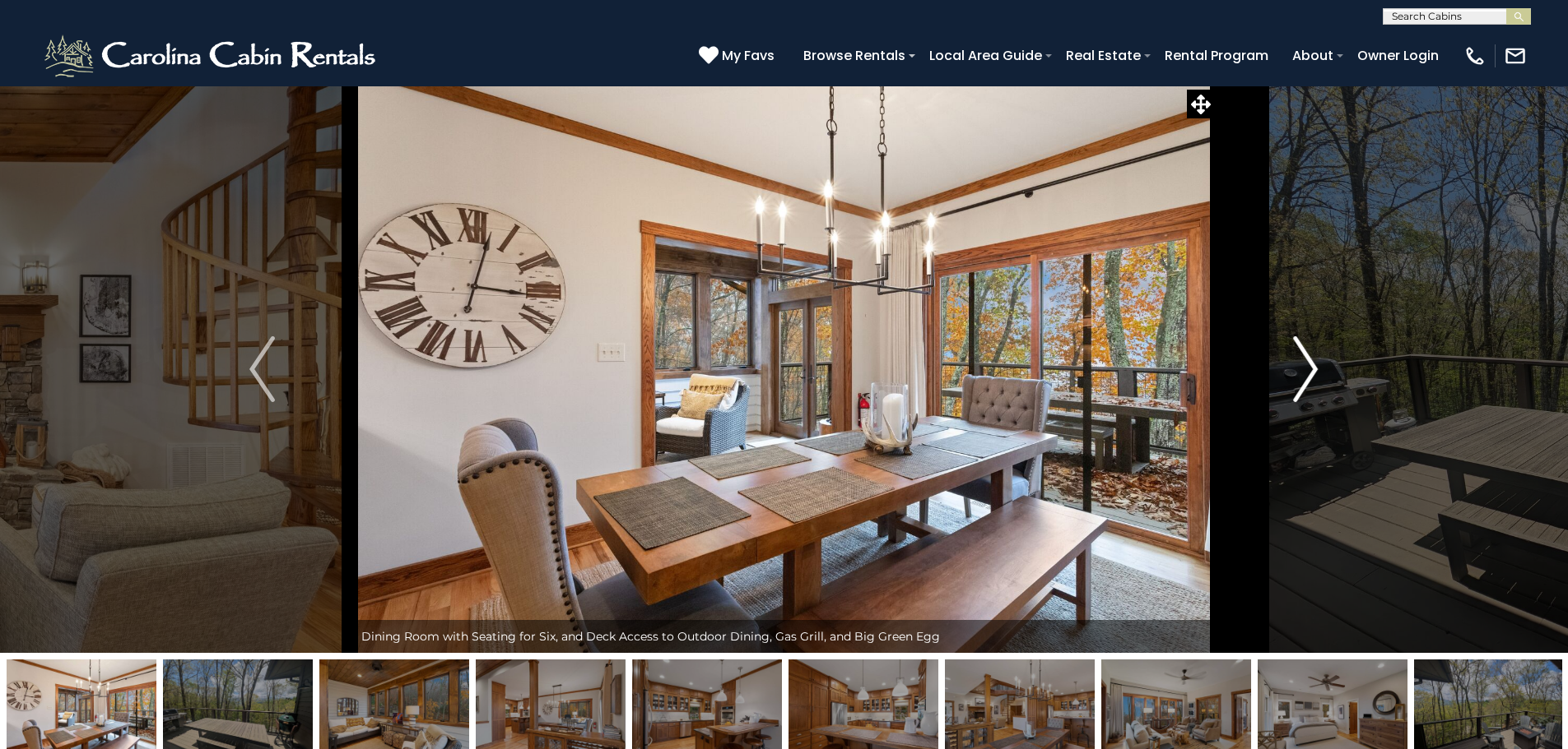
click at [1288, 382] on button "Next" at bounding box center [1305, 369] width 181 height 568
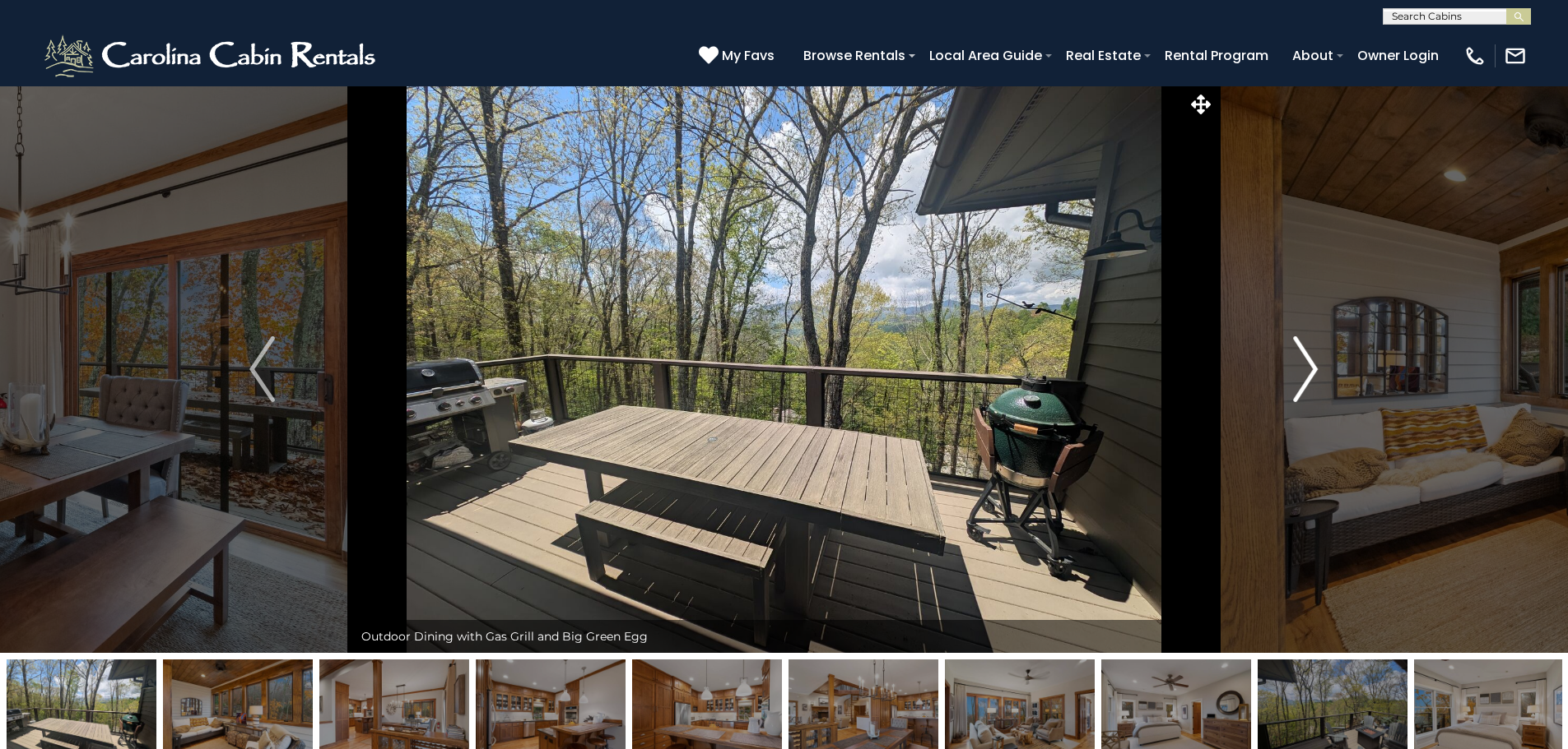
click at [1288, 382] on button "Next" at bounding box center [1305, 369] width 181 height 568
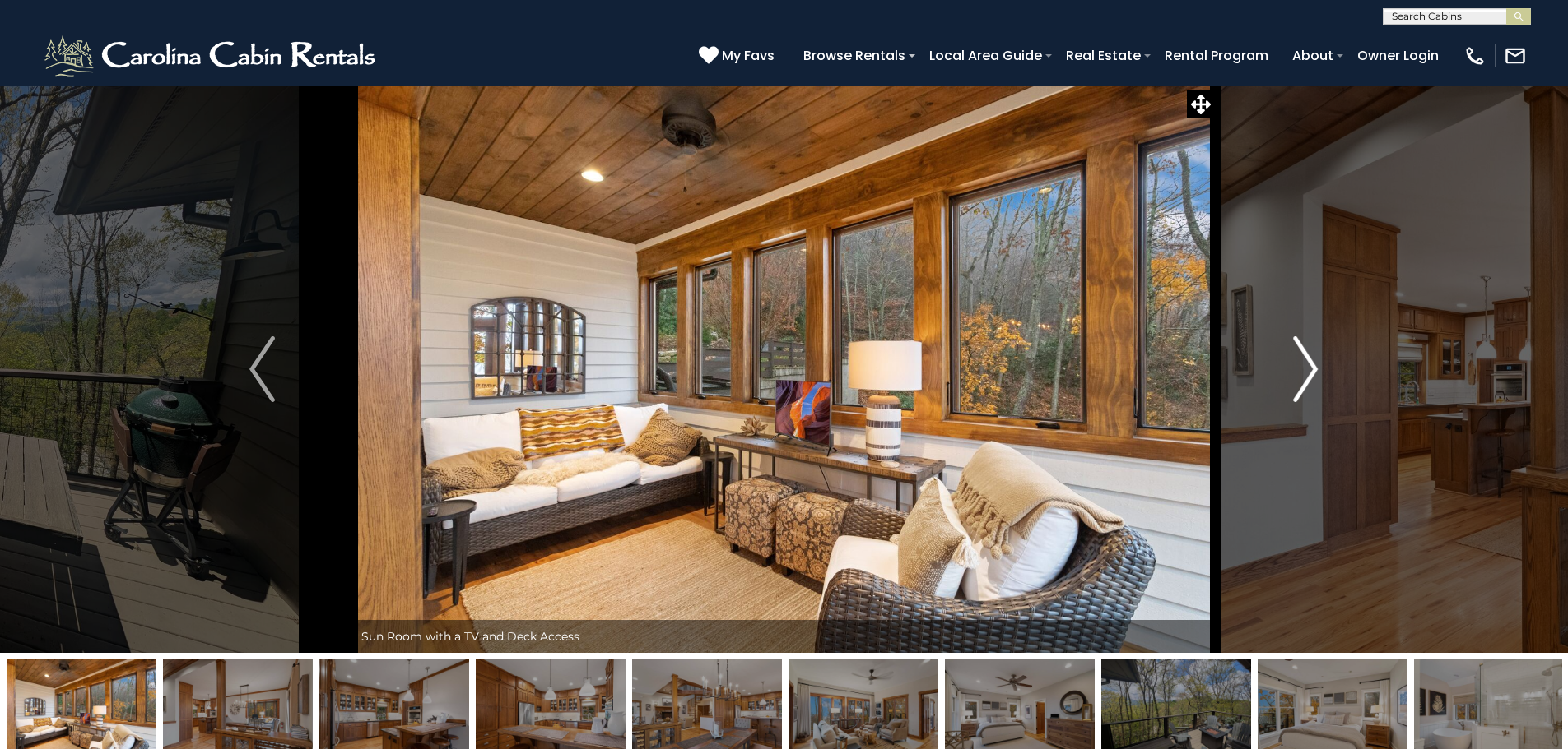
click at [1288, 382] on button "Next" at bounding box center [1305, 369] width 181 height 568
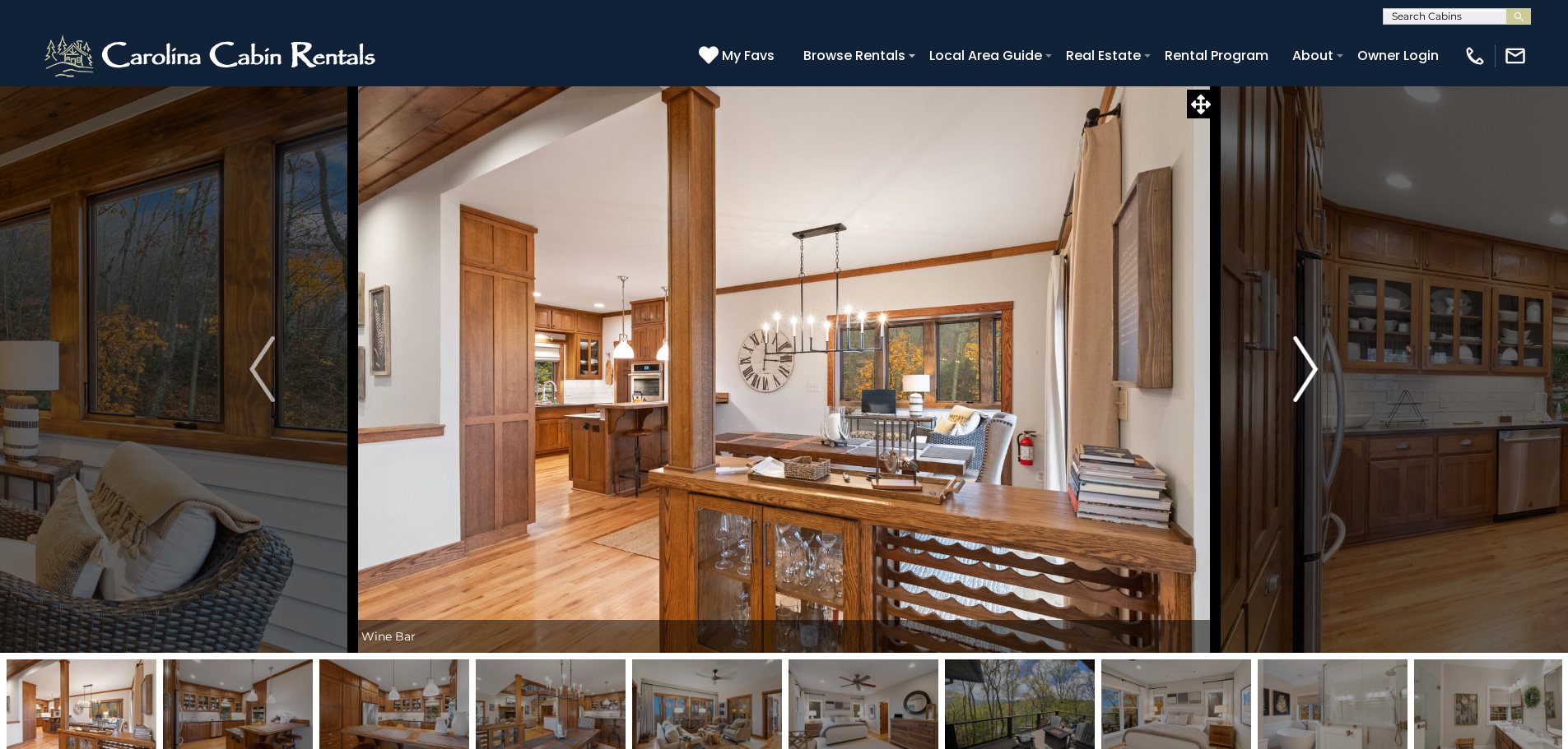
click at [1288, 382] on button "Next" at bounding box center [1305, 369] width 181 height 568
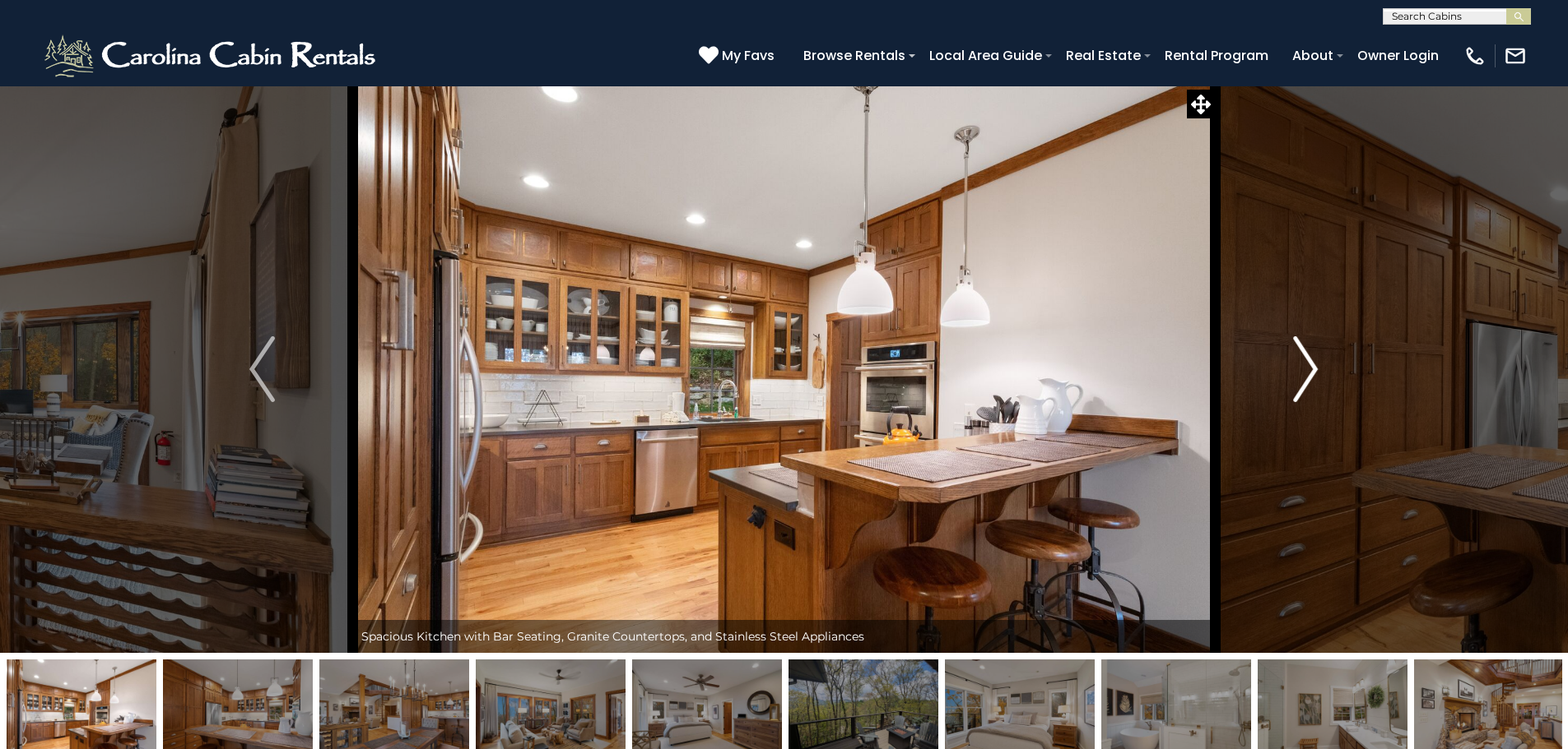
click at [1288, 382] on button "Next" at bounding box center [1305, 369] width 181 height 568
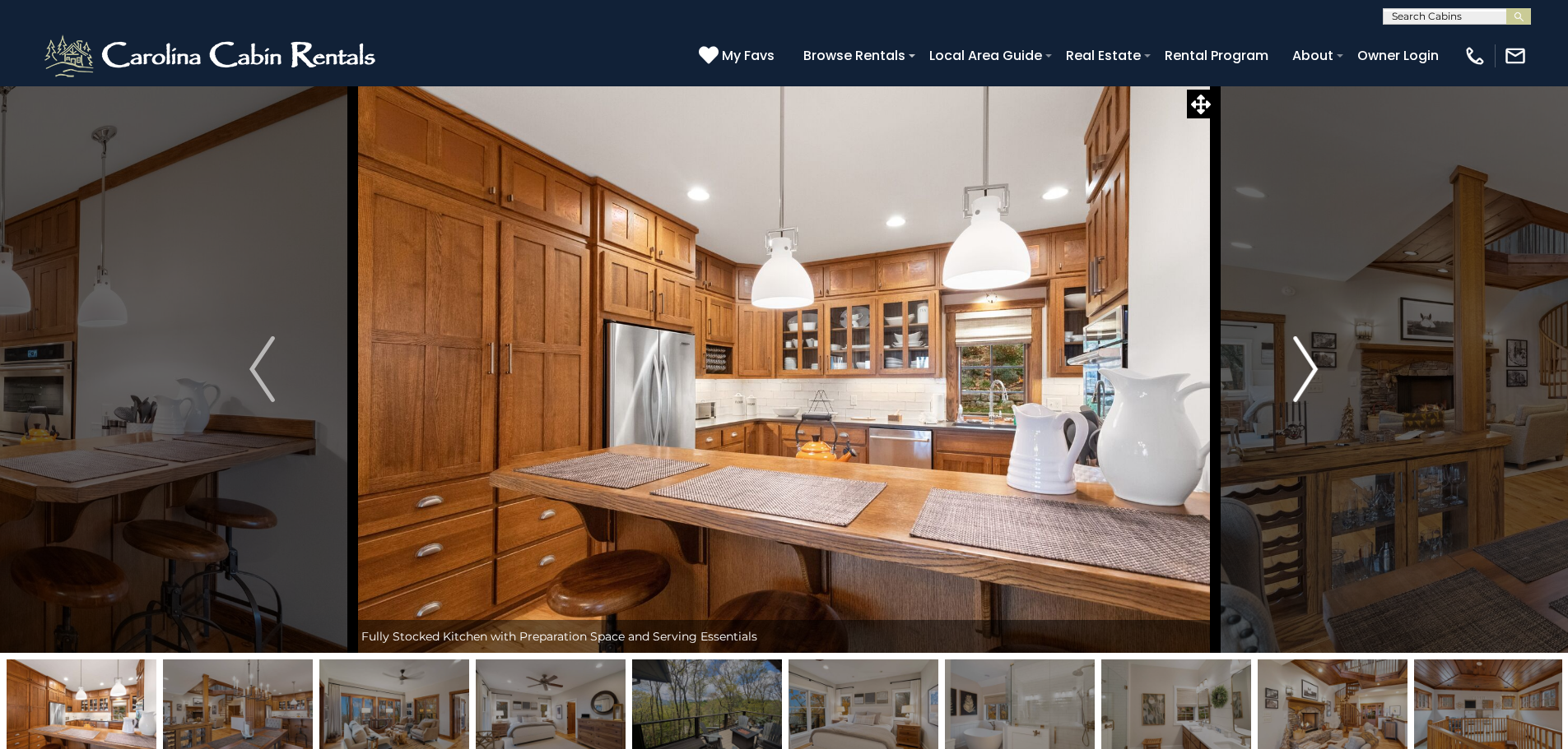
click at [1288, 382] on button "Next" at bounding box center [1305, 369] width 181 height 568
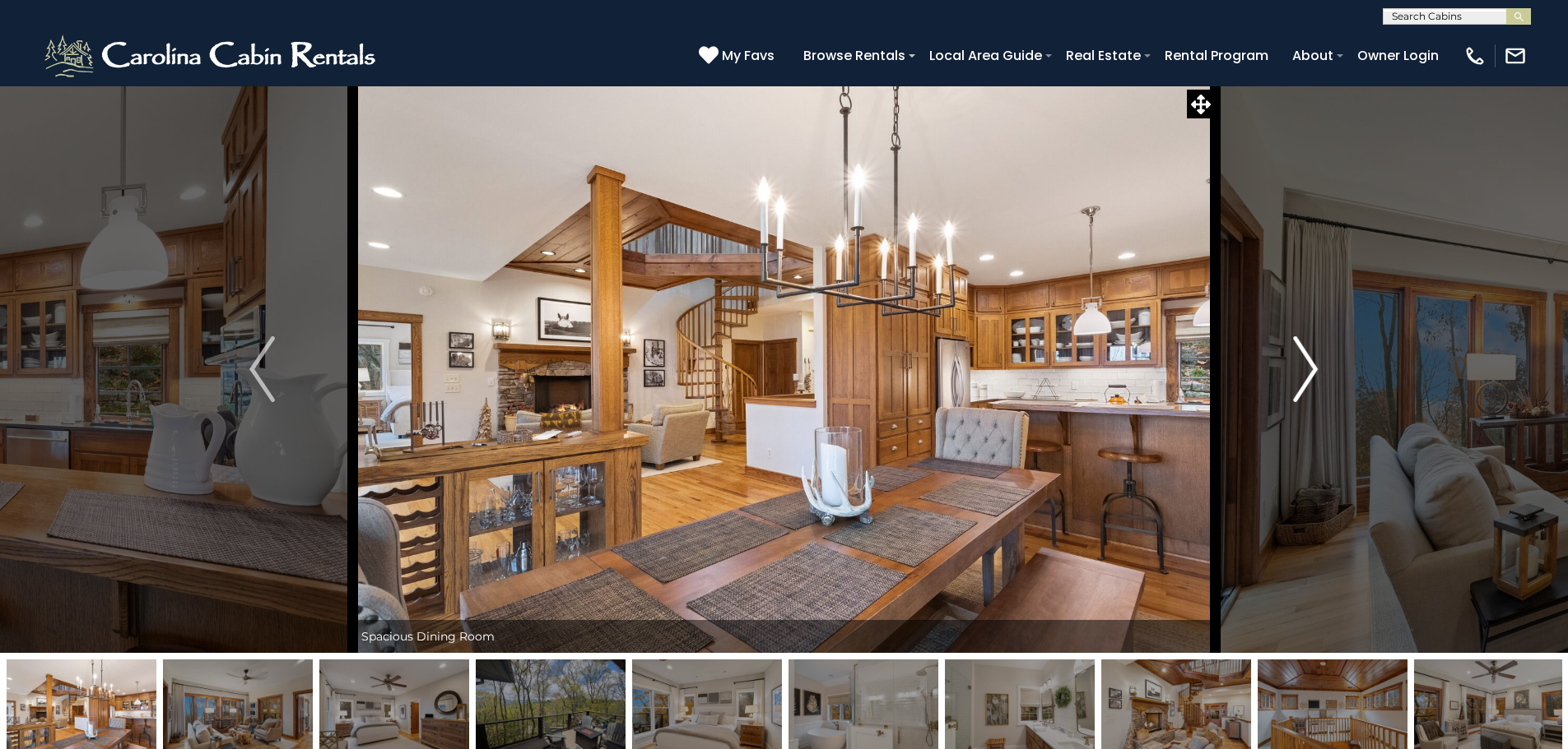
click at [1288, 382] on button "Next" at bounding box center [1305, 369] width 181 height 568
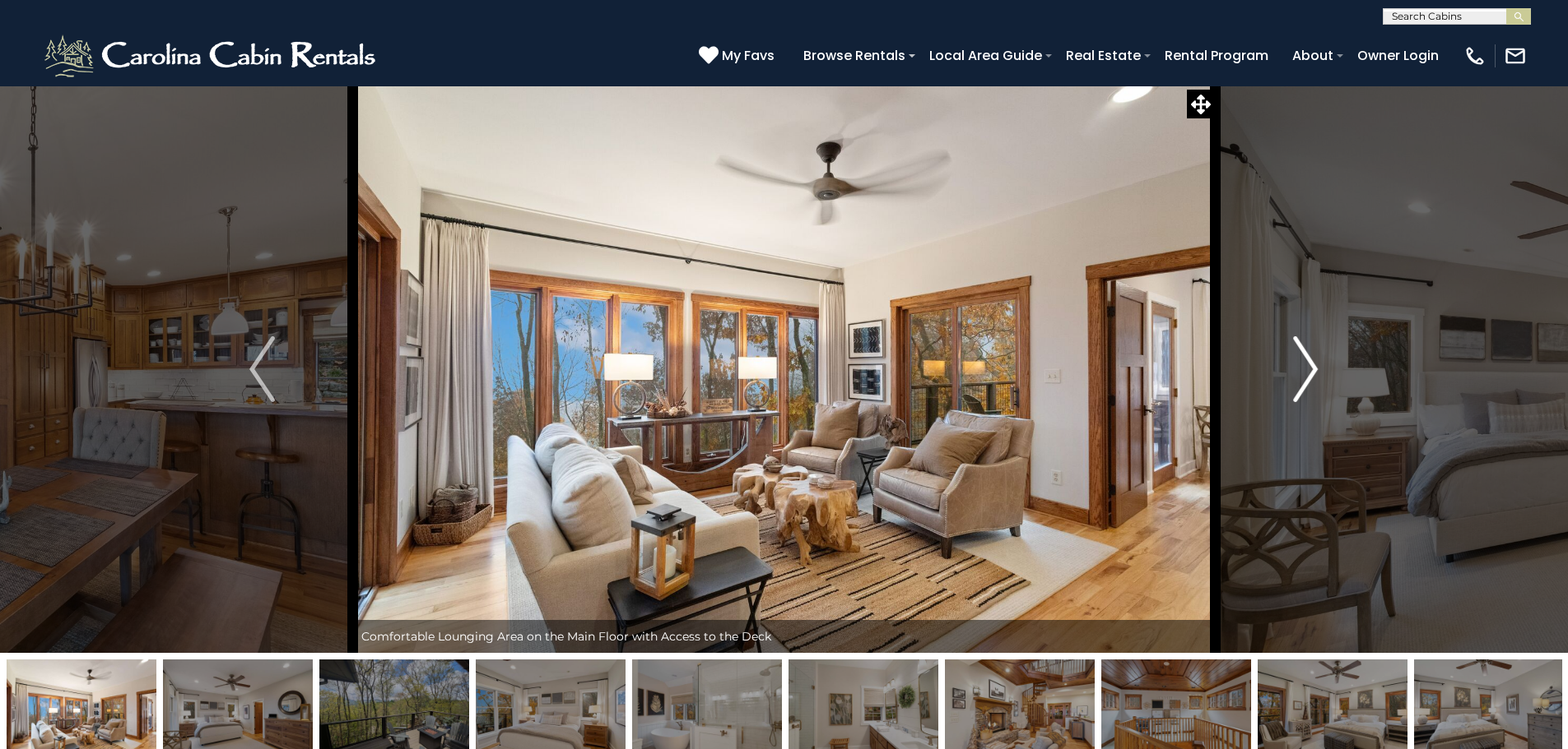
click at [1288, 382] on button "Next" at bounding box center [1305, 369] width 181 height 568
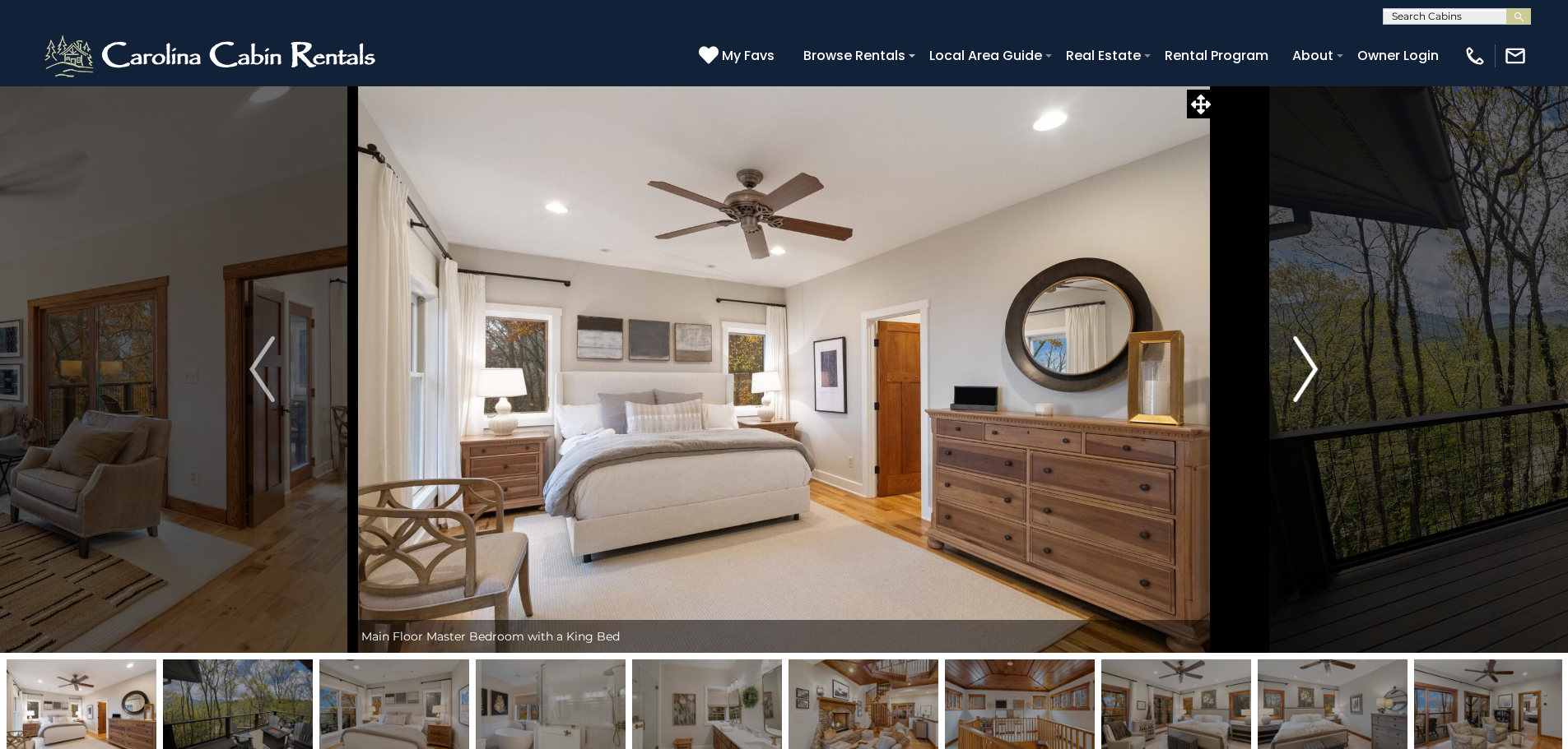
click at [1288, 382] on button "Next" at bounding box center [1305, 369] width 181 height 568
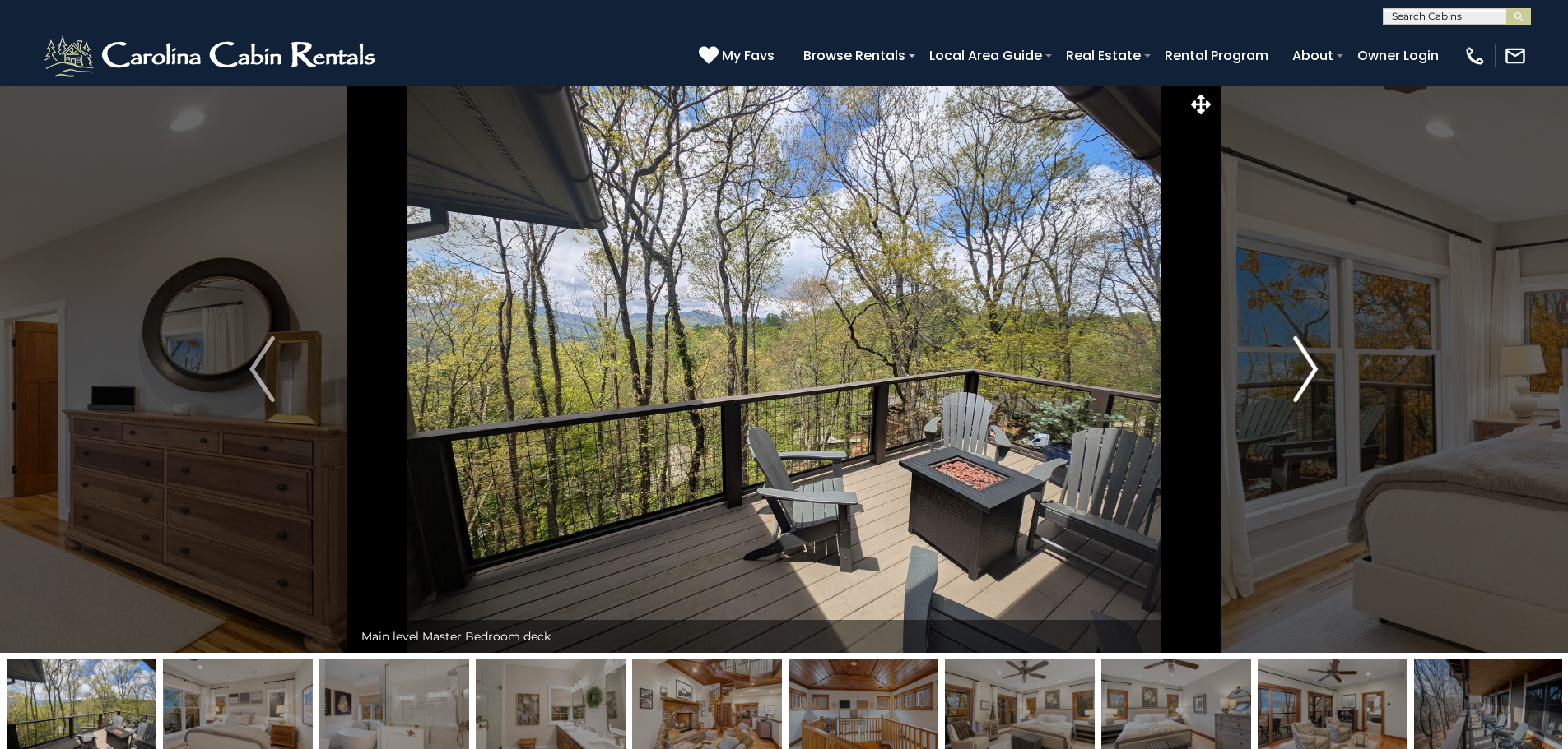
click at [1288, 382] on button "Next" at bounding box center [1305, 369] width 181 height 568
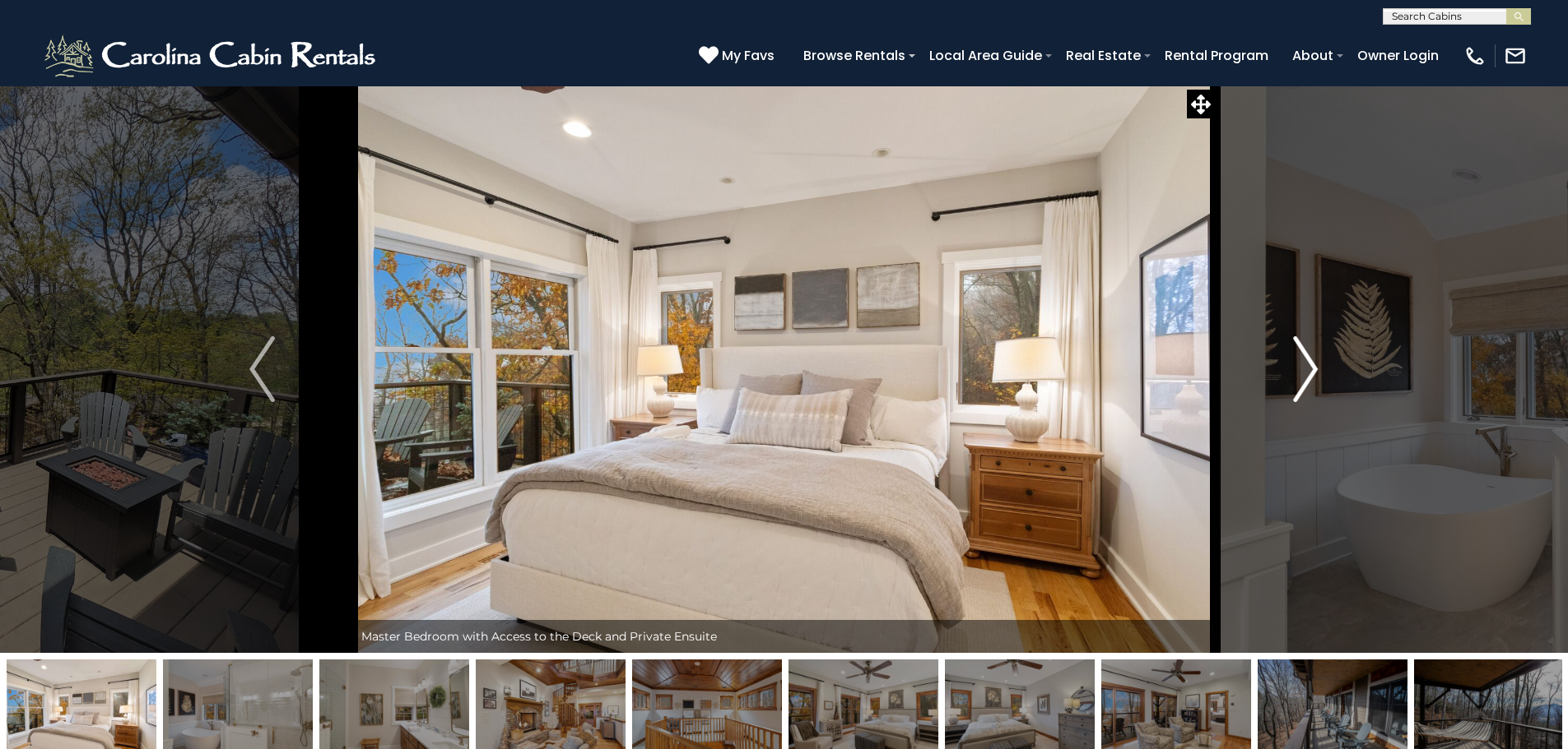
click at [1288, 382] on button "Next" at bounding box center [1305, 369] width 181 height 568
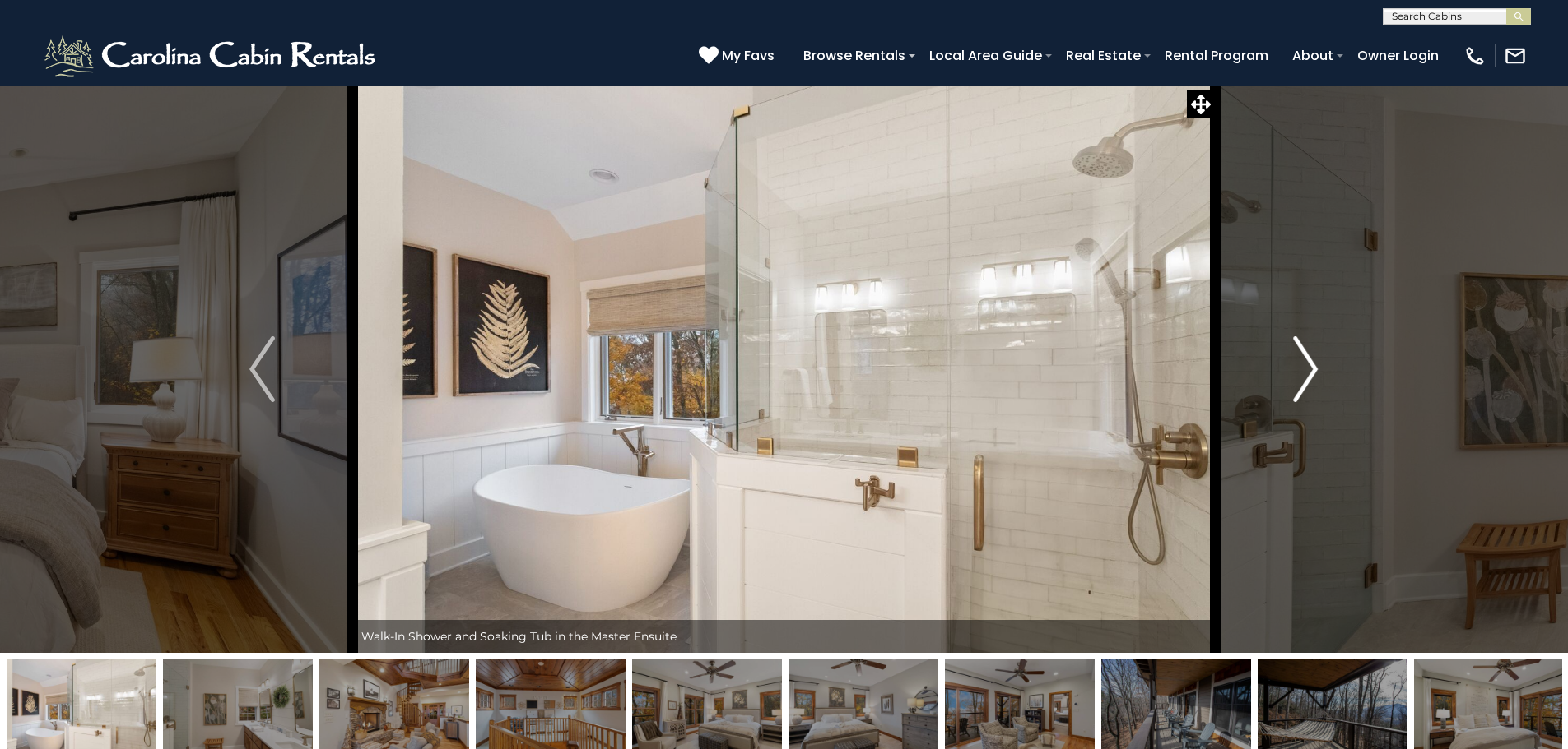
click at [1288, 382] on button "Next" at bounding box center [1305, 369] width 181 height 568
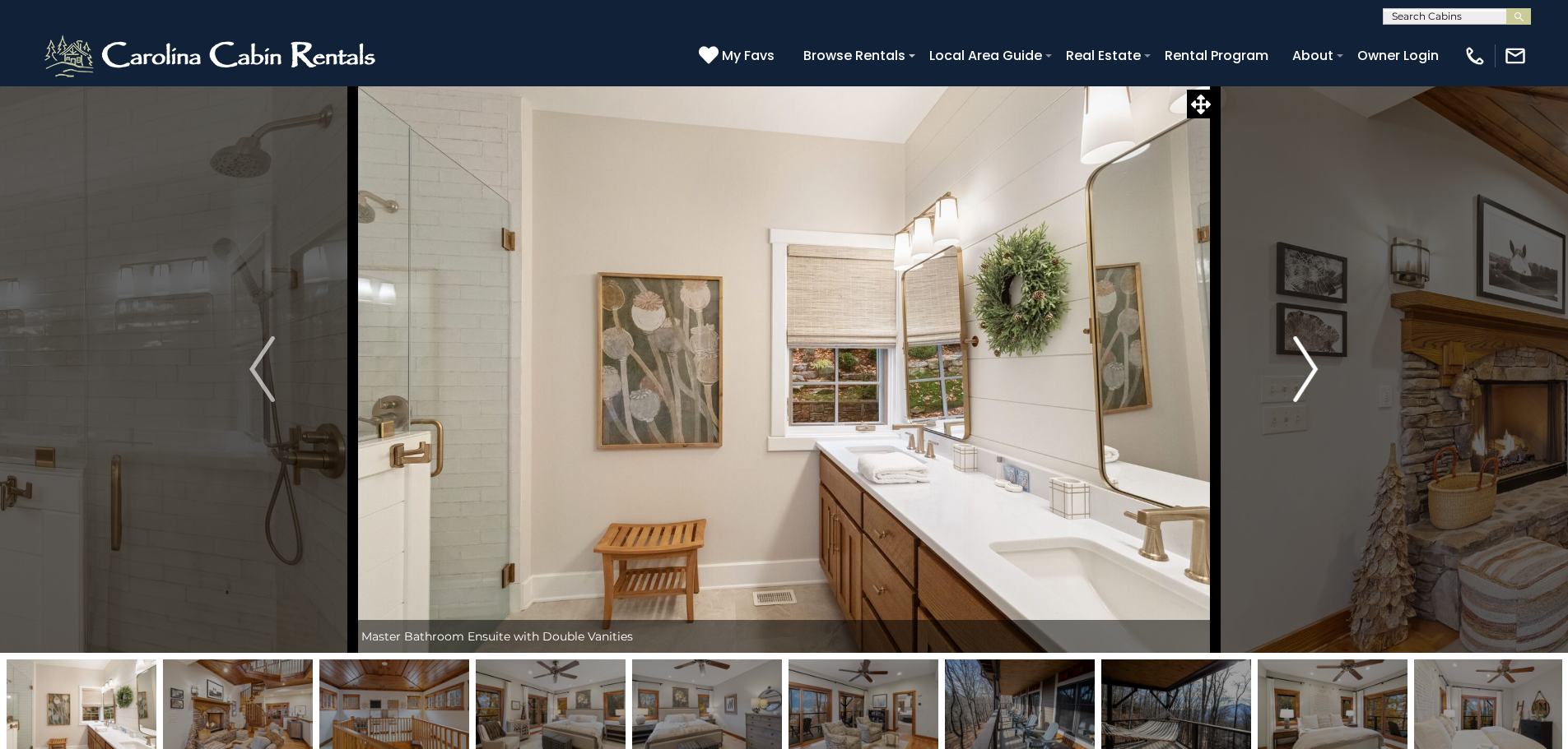
click at [1288, 382] on button "Next" at bounding box center [1305, 369] width 181 height 568
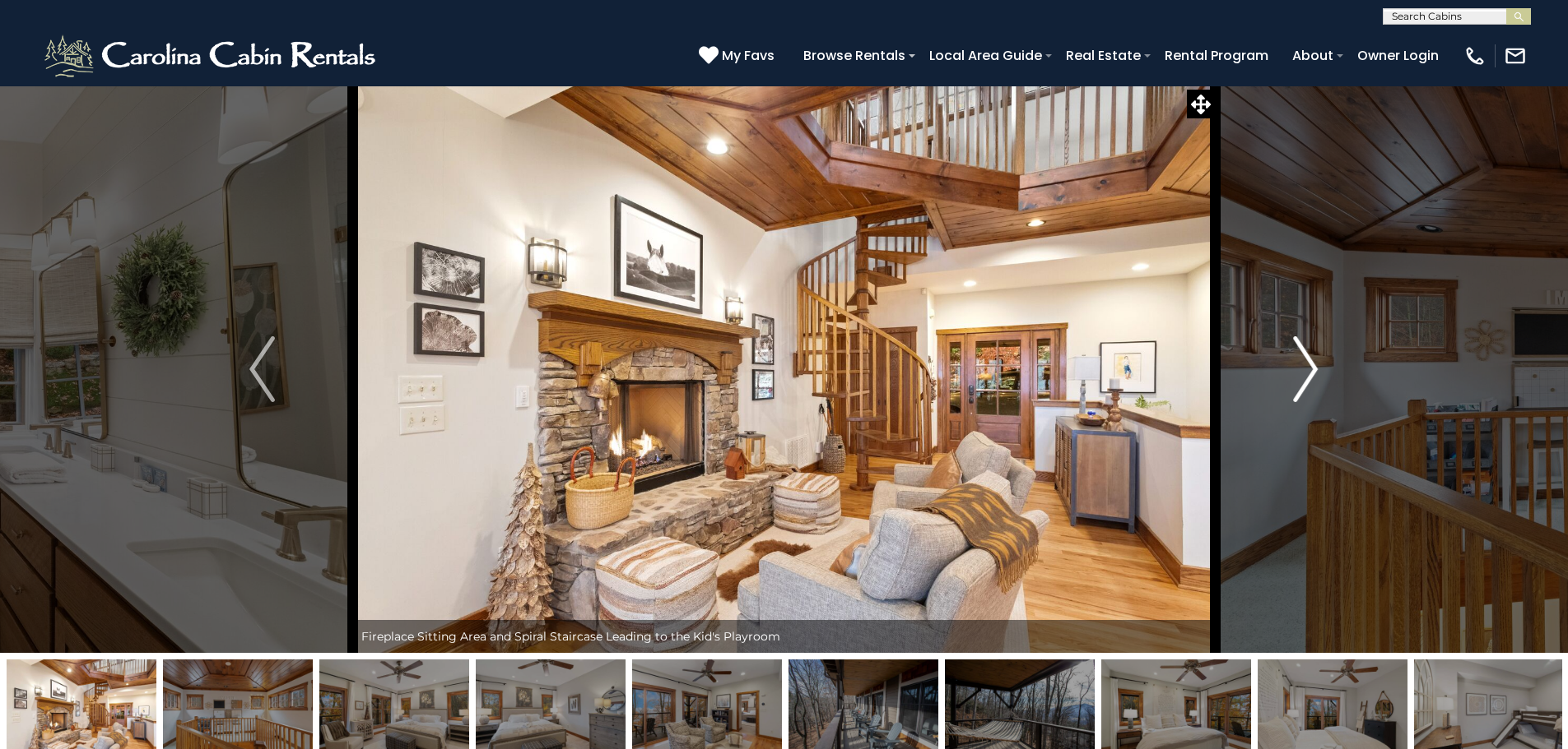
click at [1282, 359] on button "Next" at bounding box center [1305, 369] width 181 height 568
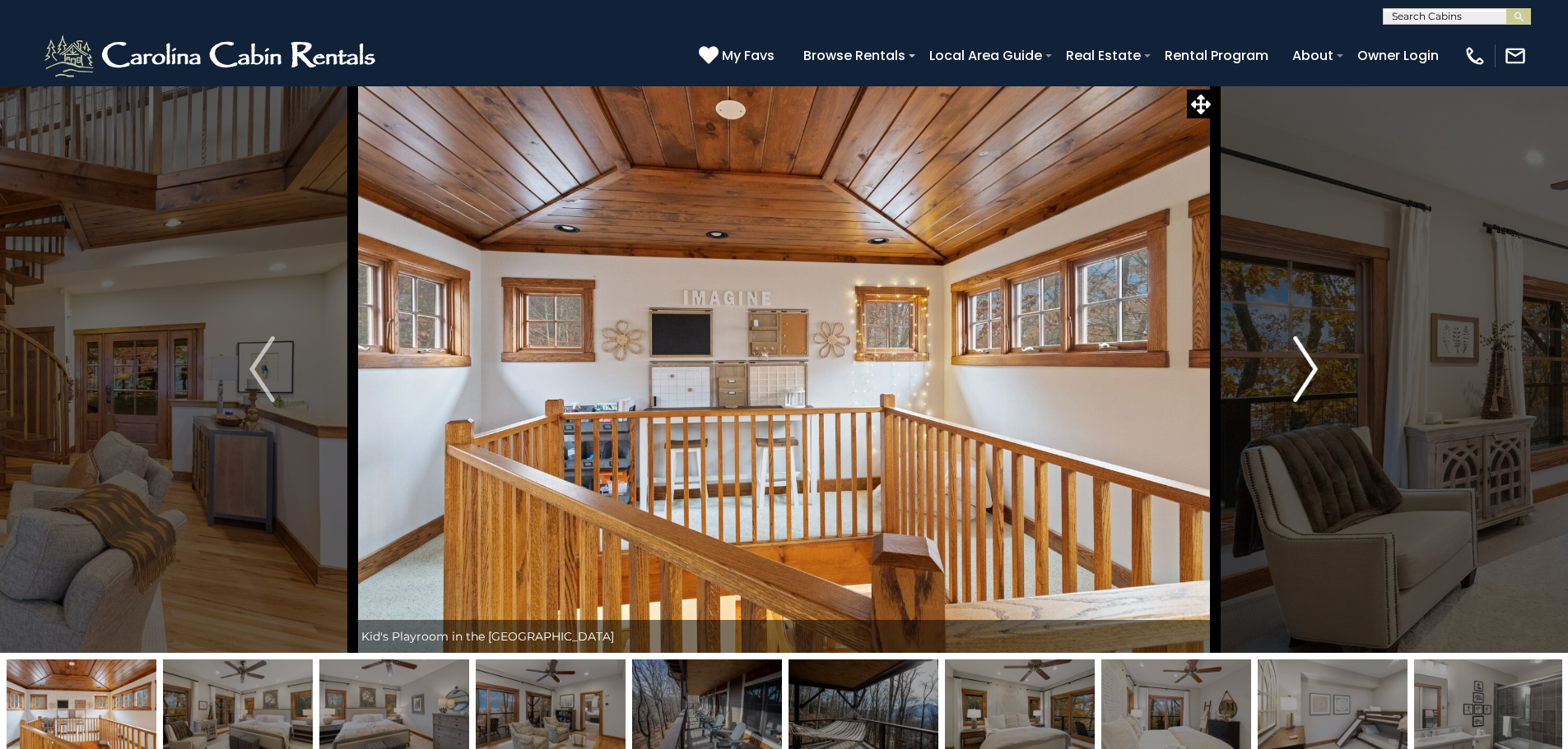
click at [1282, 359] on button "Next" at bounding box center [1305, 369] width 181 height 568
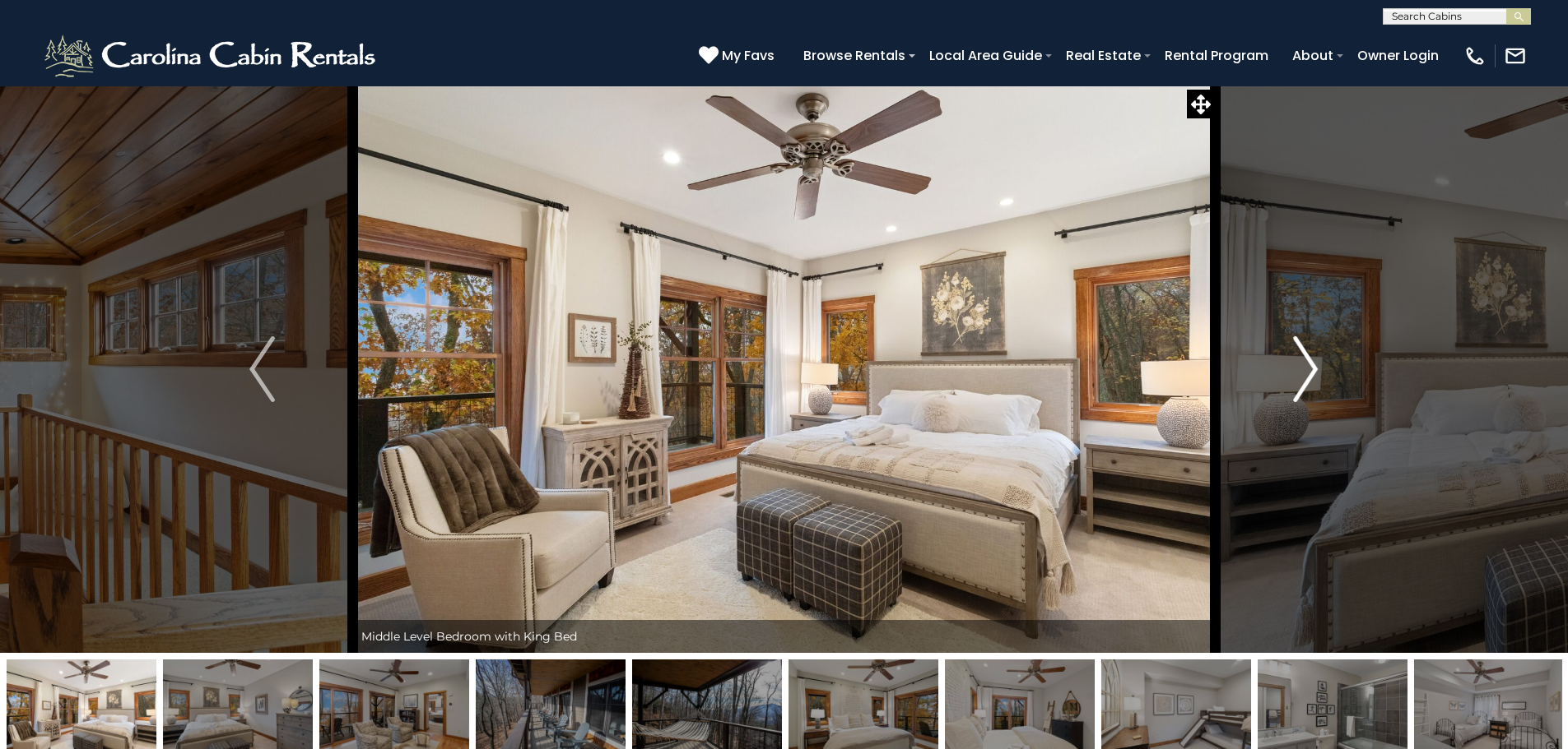
click at [1282, 359] on button "Next" at bounding box center [1305, 369] width 181 height 568
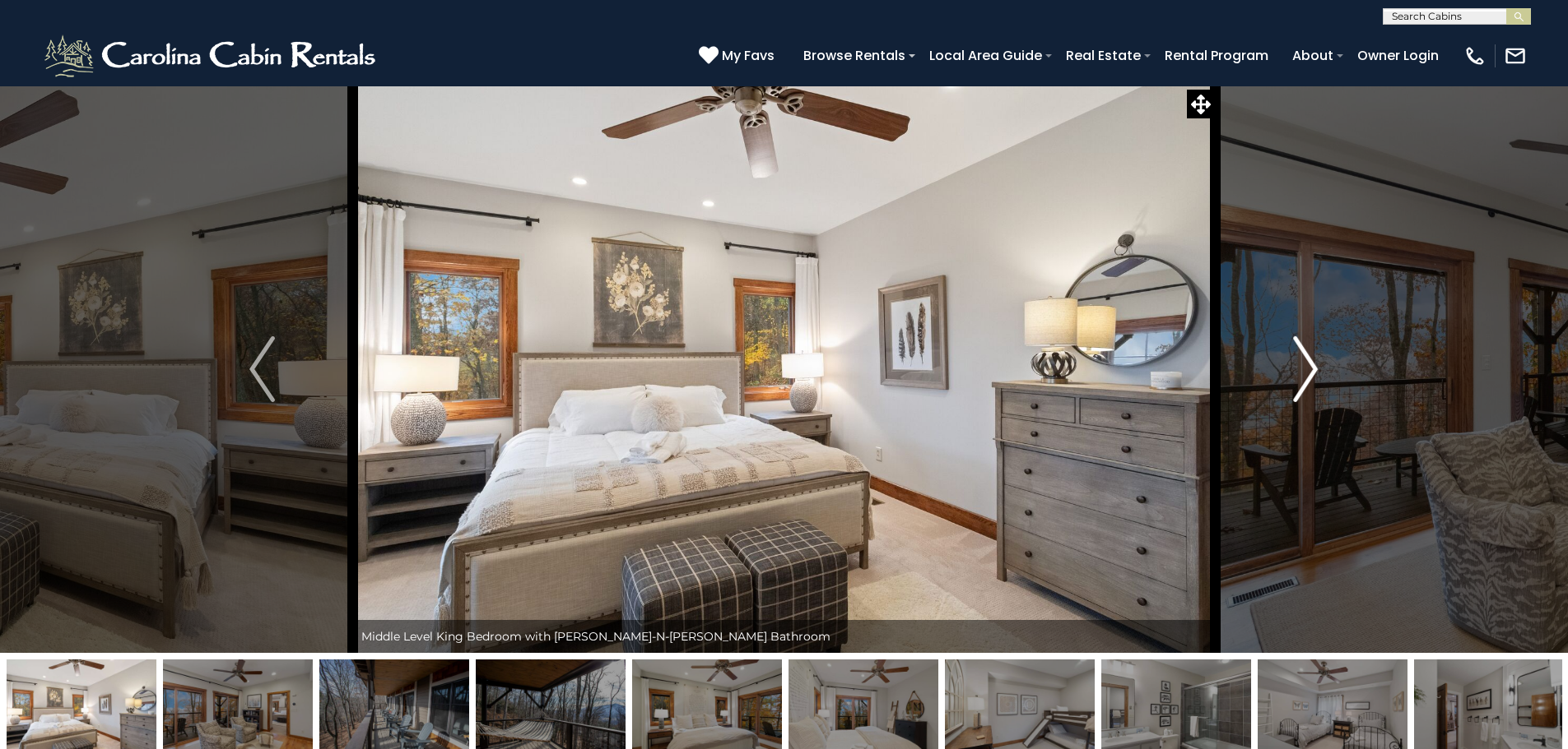
click at [1282, 359] on button "Next" at bounding box center [1305, 369] width 181 height 568
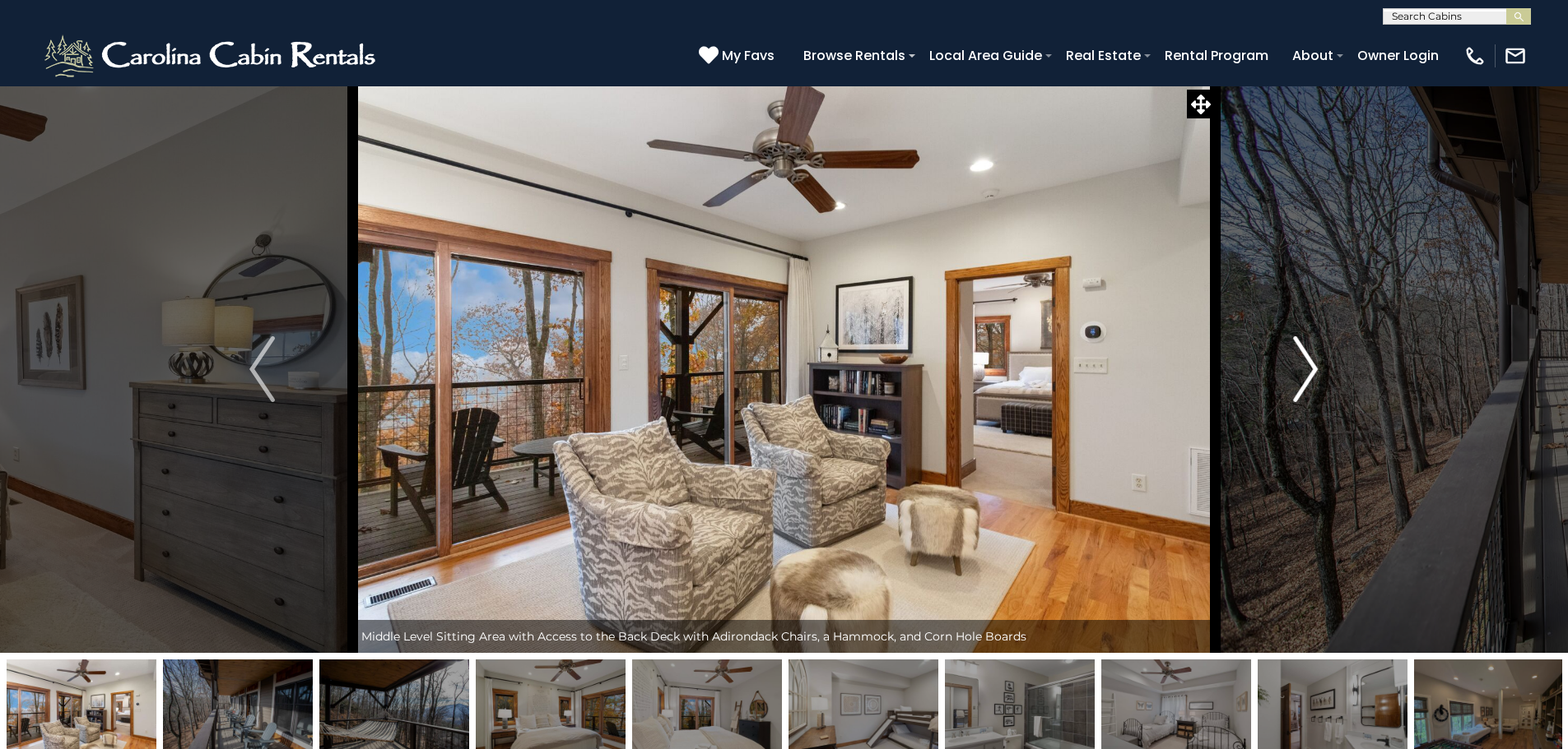
click at [1282, 359] on button "Next" at bounding box center [1305, 369] width 181 height 568
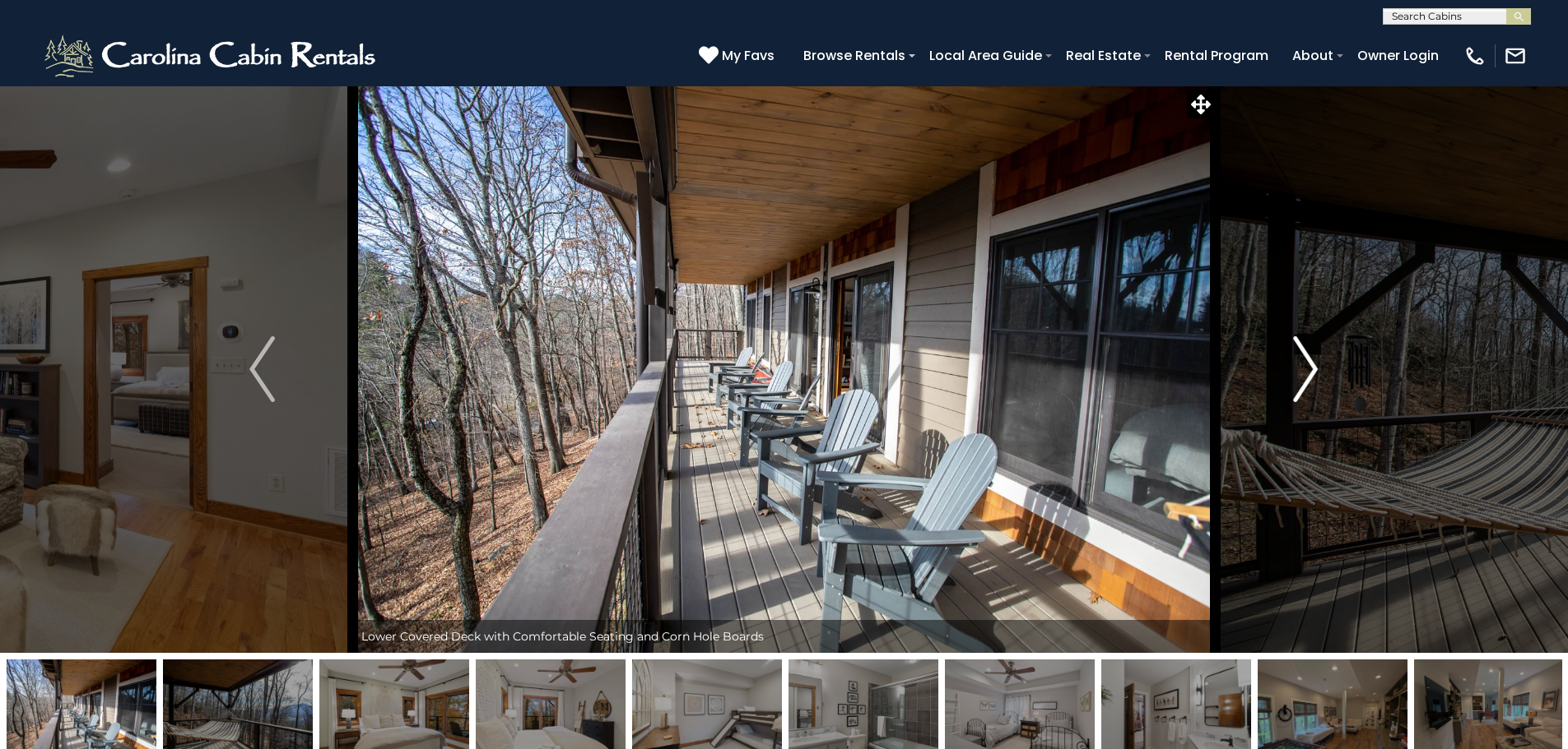
click at [1282, 359] on button "Next" at bounding box center [1305, 369] width 181 height 568
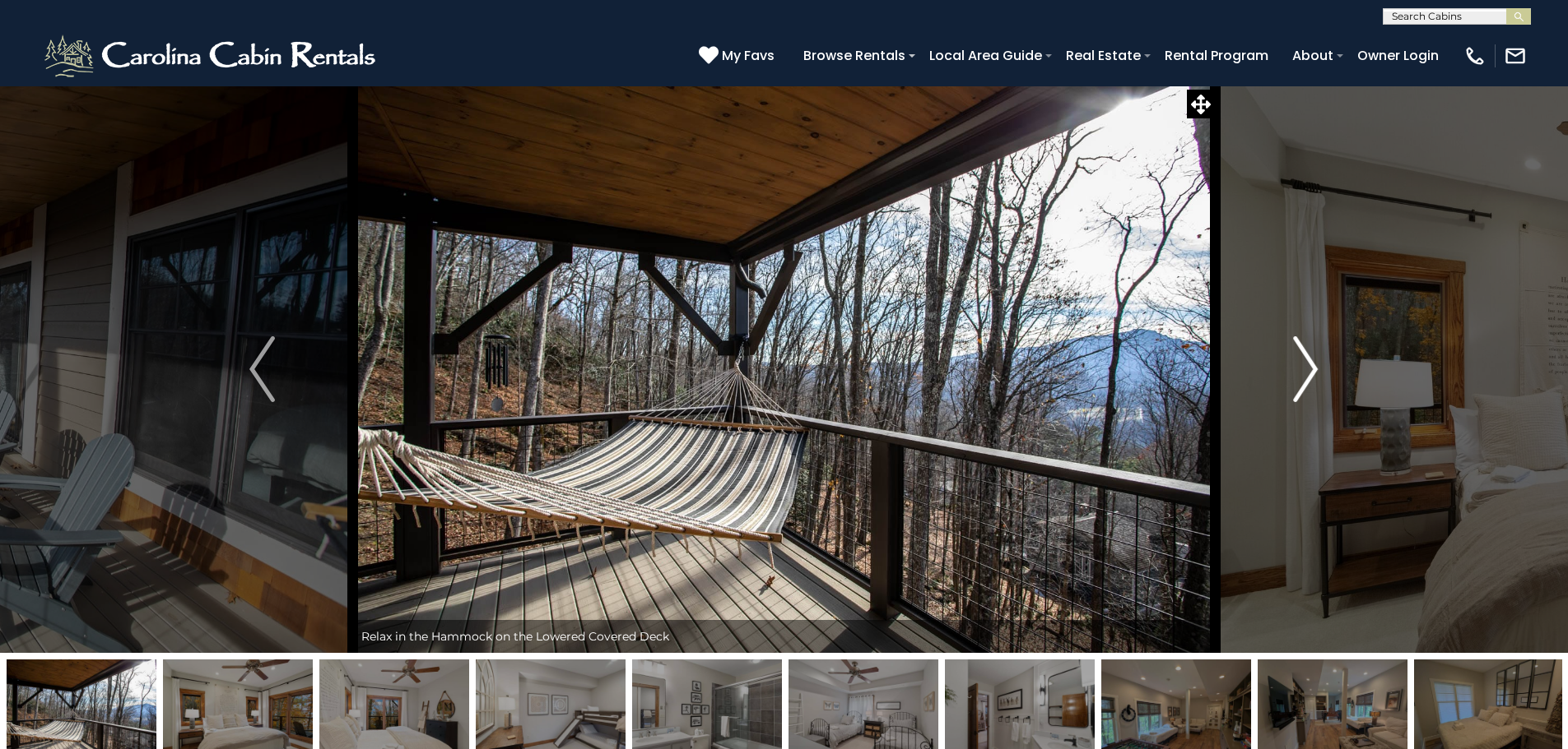
click at [1282, 359] on button "Next" at bounding box center [1305, 369] width 181 height 568
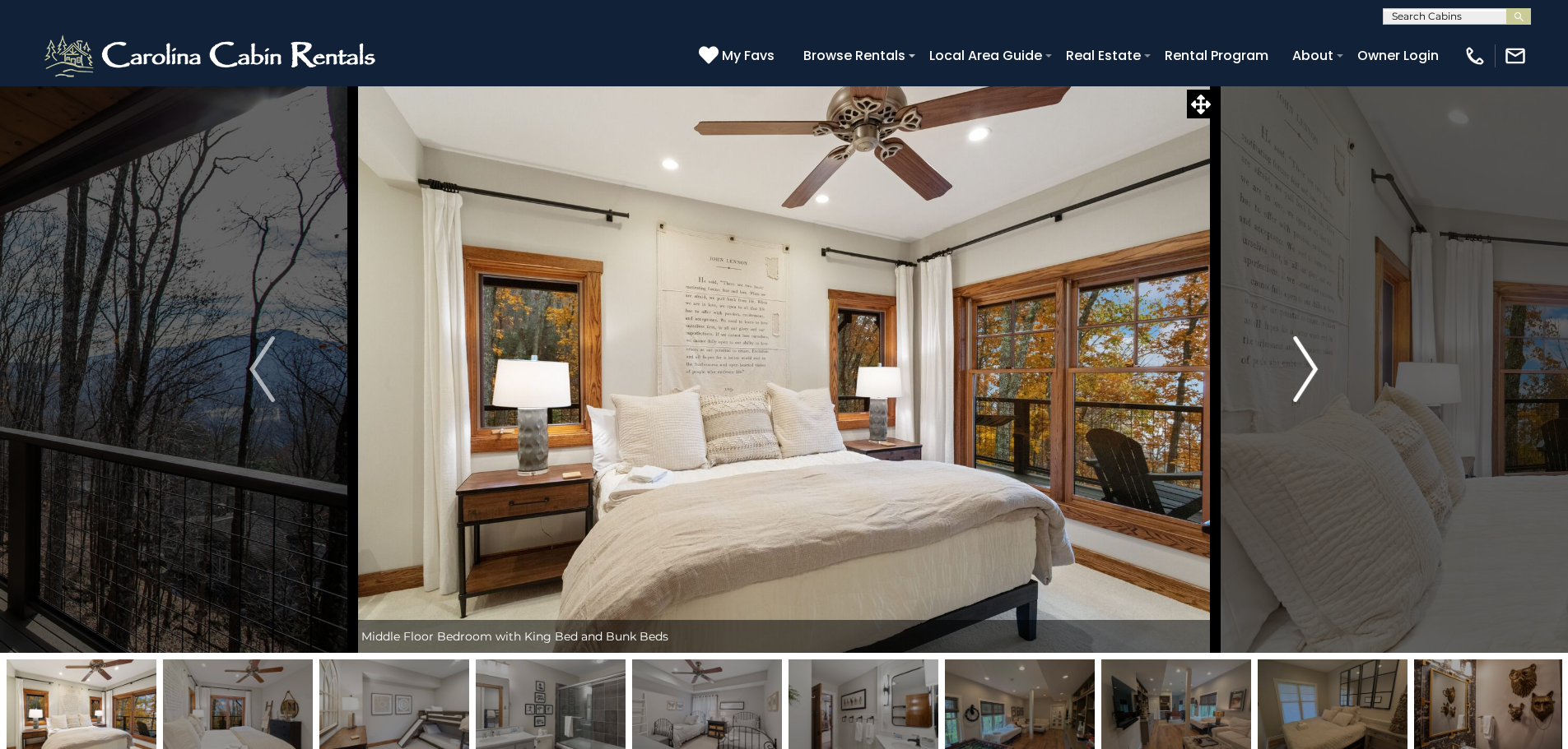
click at [1282, 359] on button "Next" at bounding box center [1305, 369] width 181 height 568
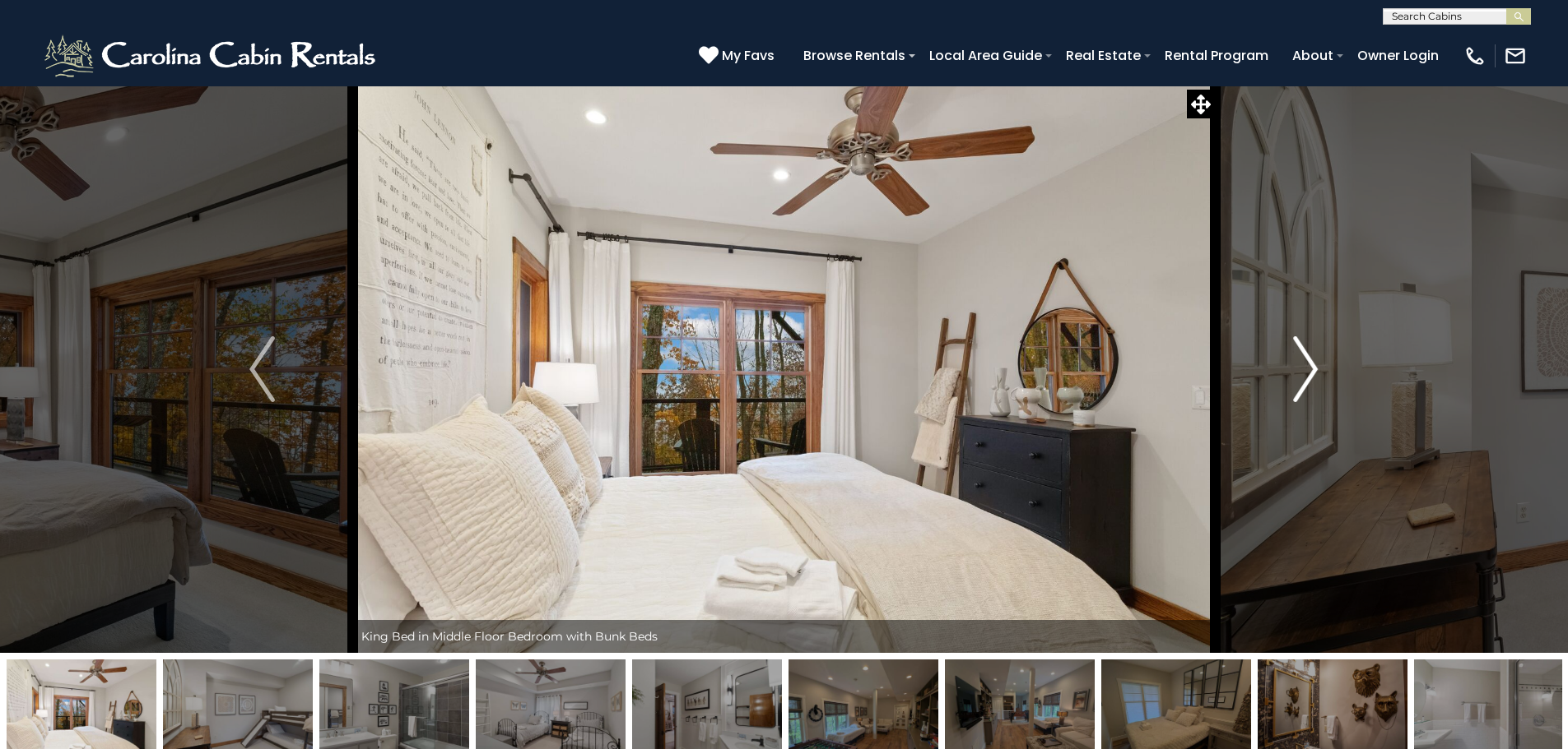
click at [1282, 359] on button "Next" at bounding box center [1305, 369] width 181 height 568
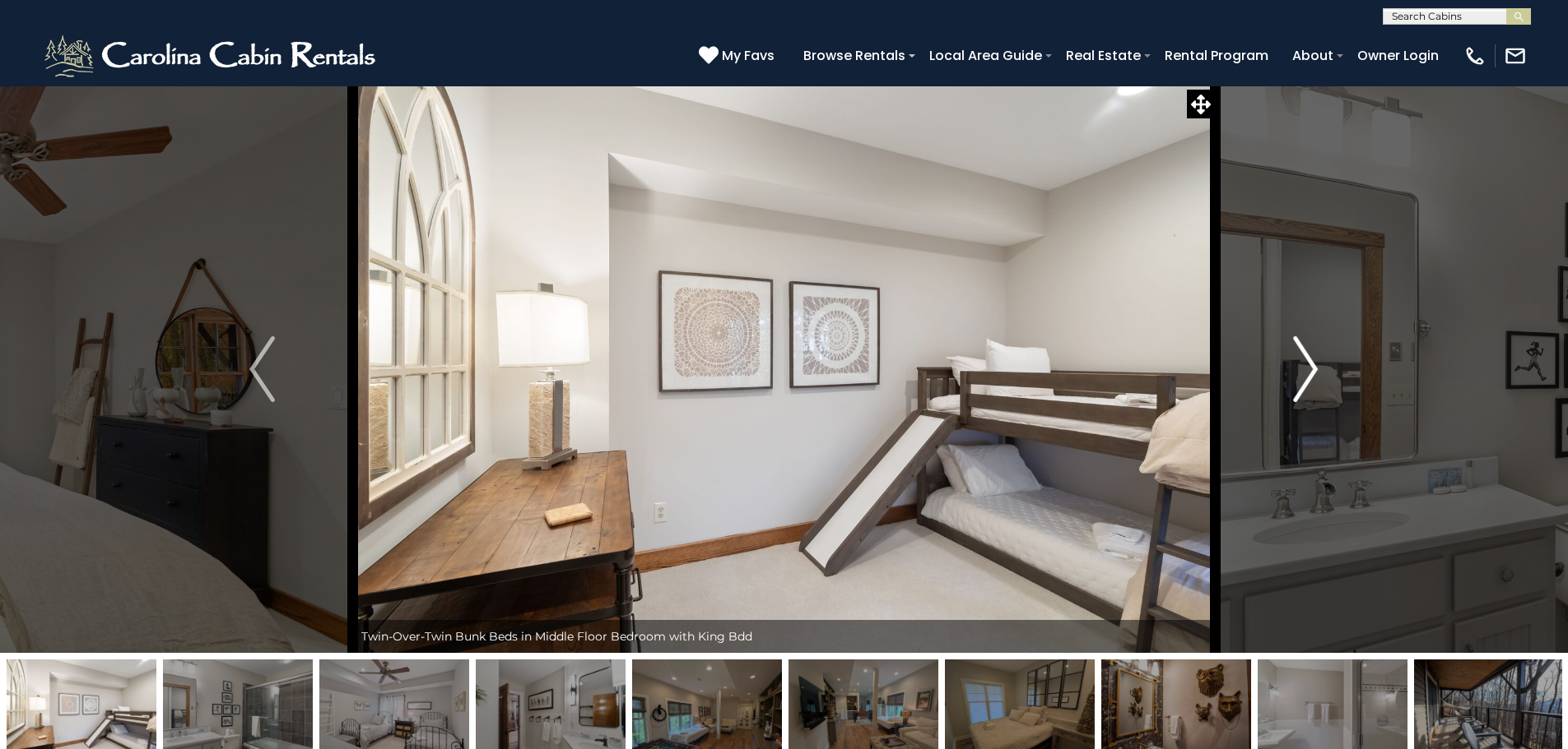
click at [1307, 364] on img "Next" at bounding box center [1305, 369] width 25 height 66
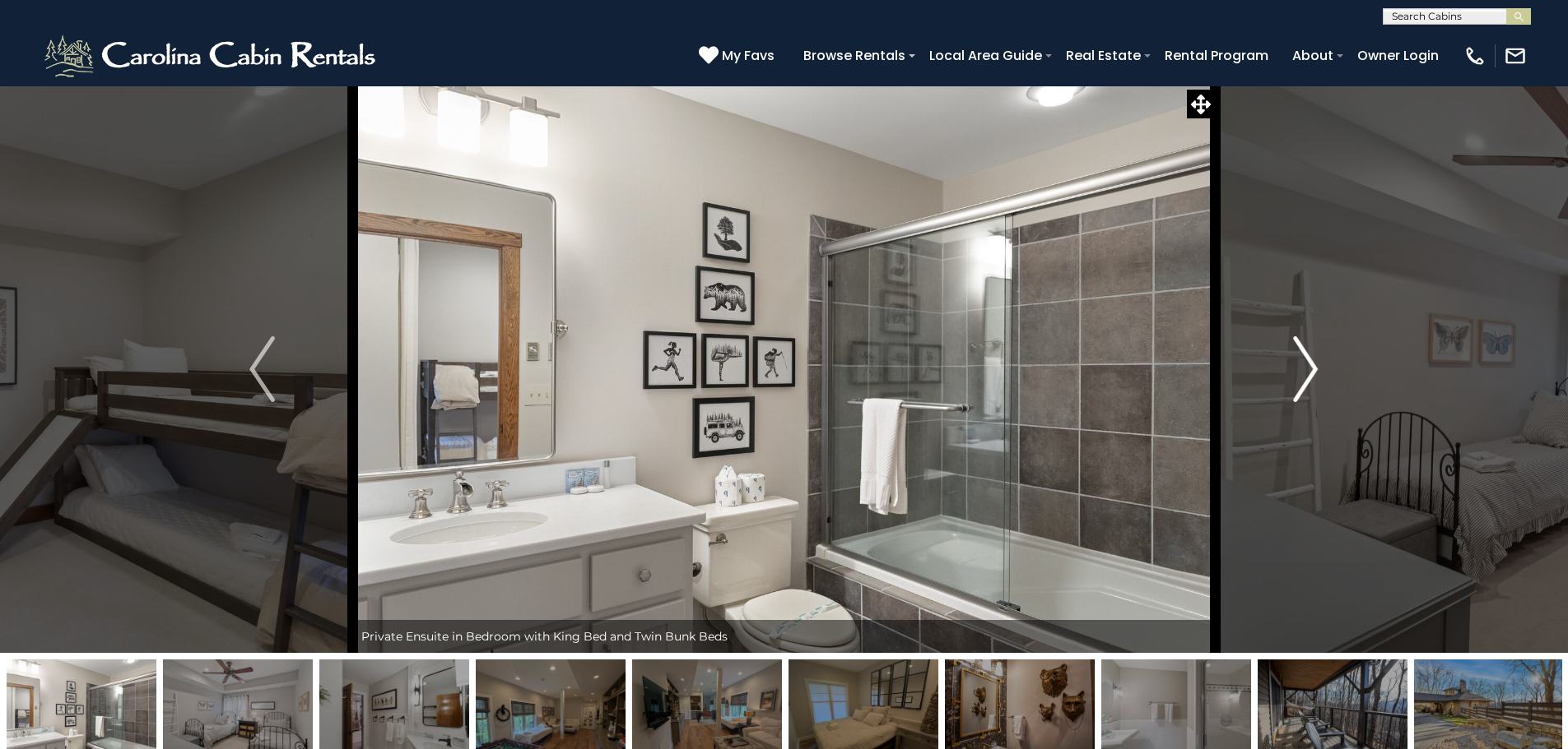
click at [1307, 364] on img "Next" at bounding box center [1305, 369] width 25 height 66
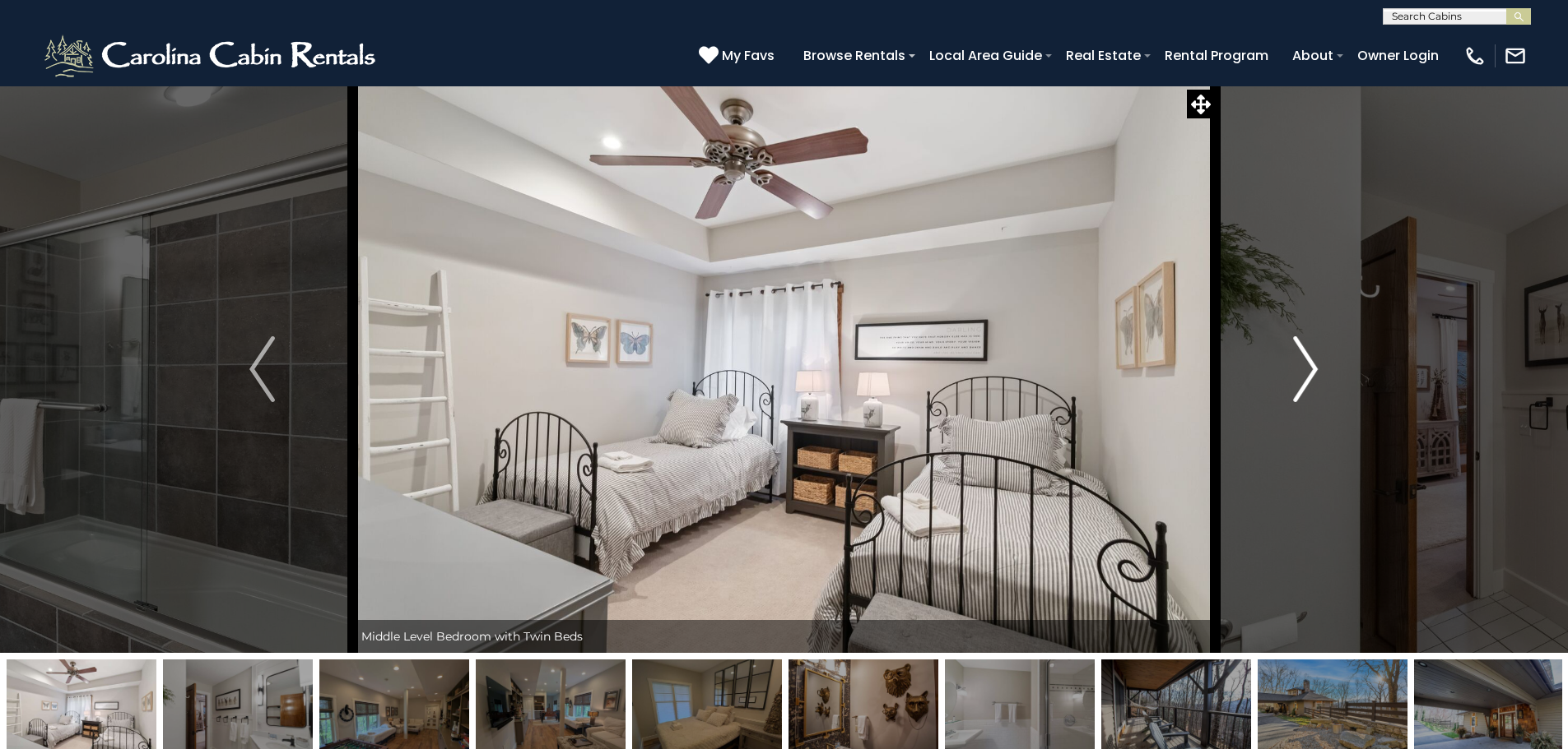
click at [1308, 364] on img "Next" at bounding box center [1305, 369] width 25 height 66
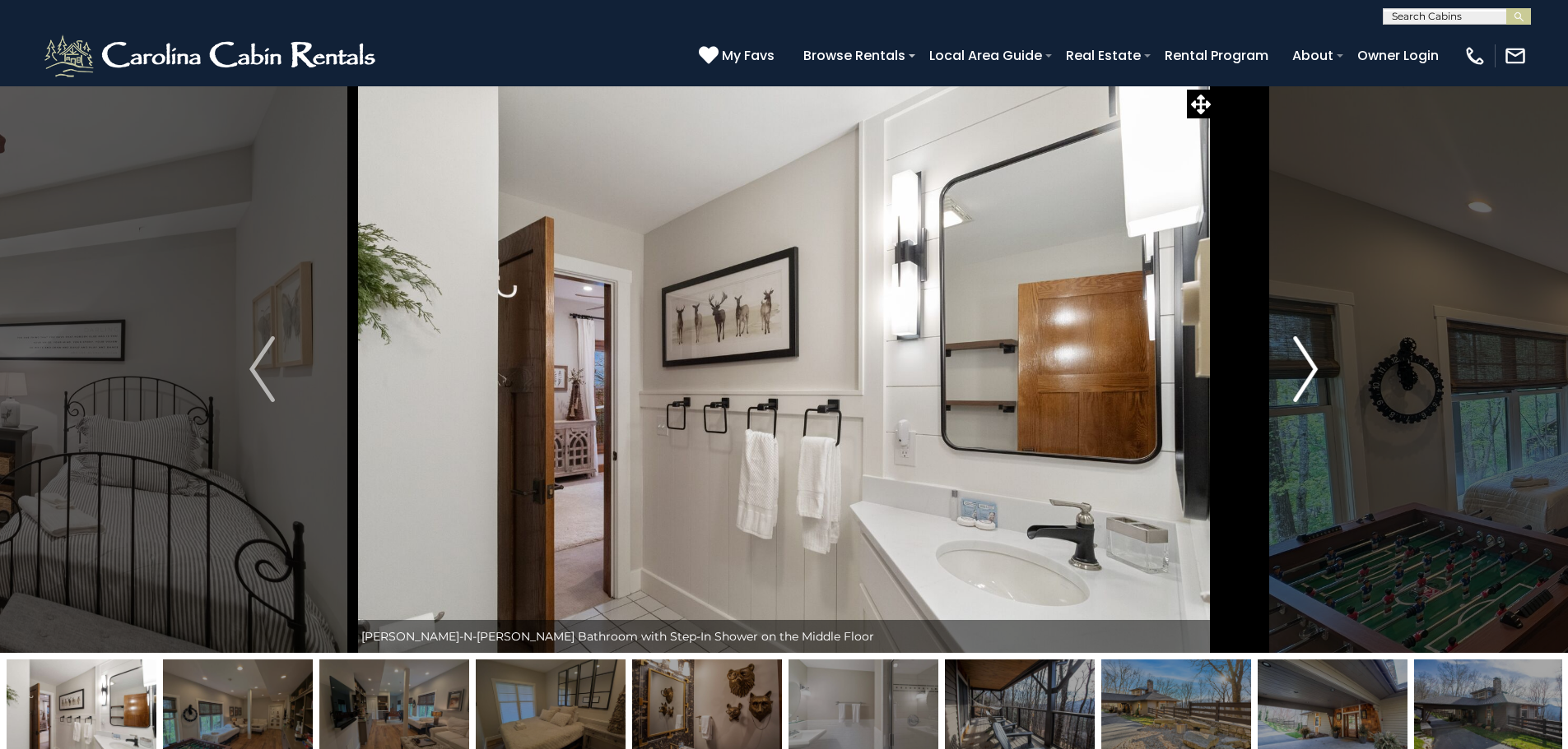
click at [1308, 364] on img "Next" at bounding box center [1305, 369] width 25 height 66
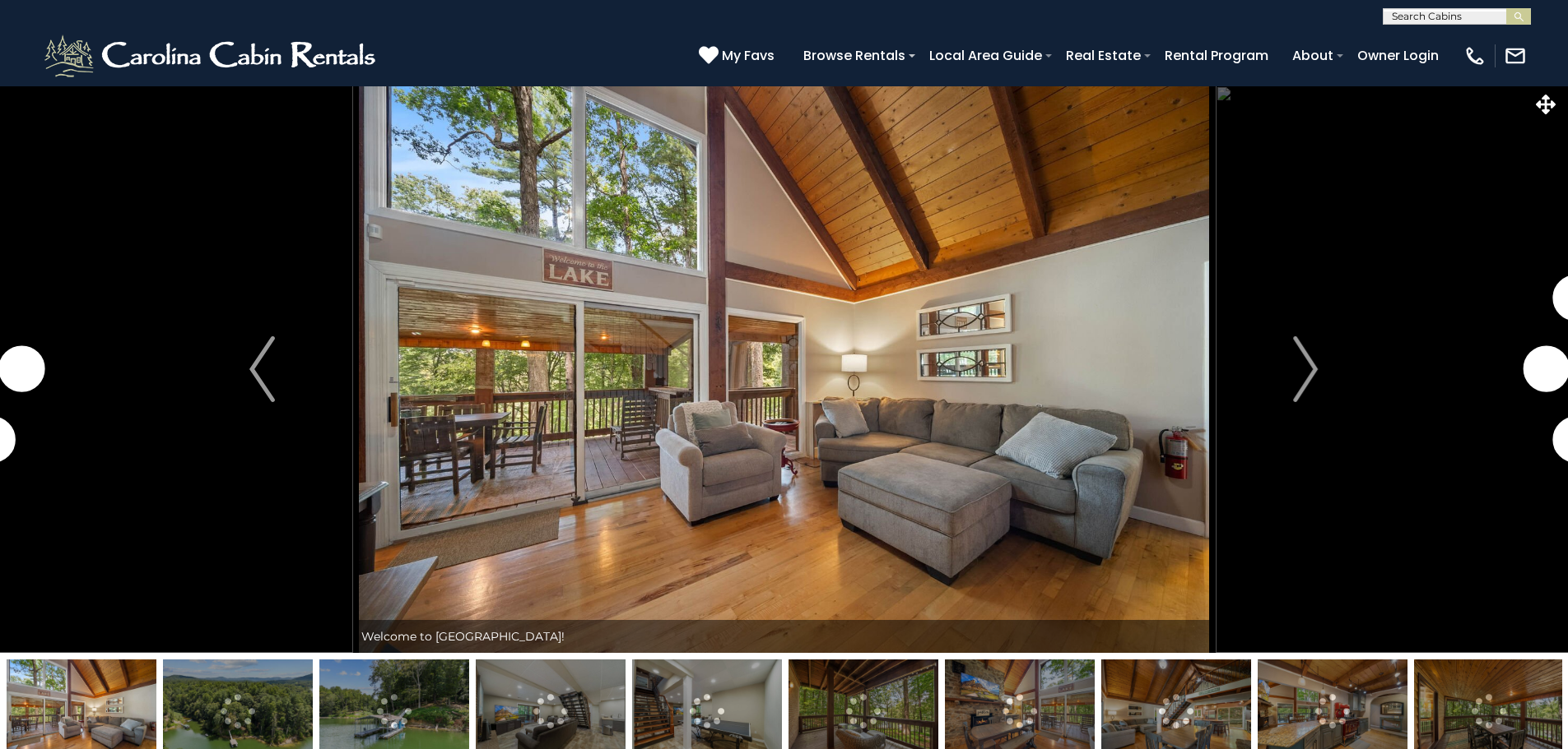
click at [576, 354] on img at bounding box center [784, 369] width 863 height 568
click at [1289, 370] on button "Next" at bounding box center [1305, 369] width 181 height 568
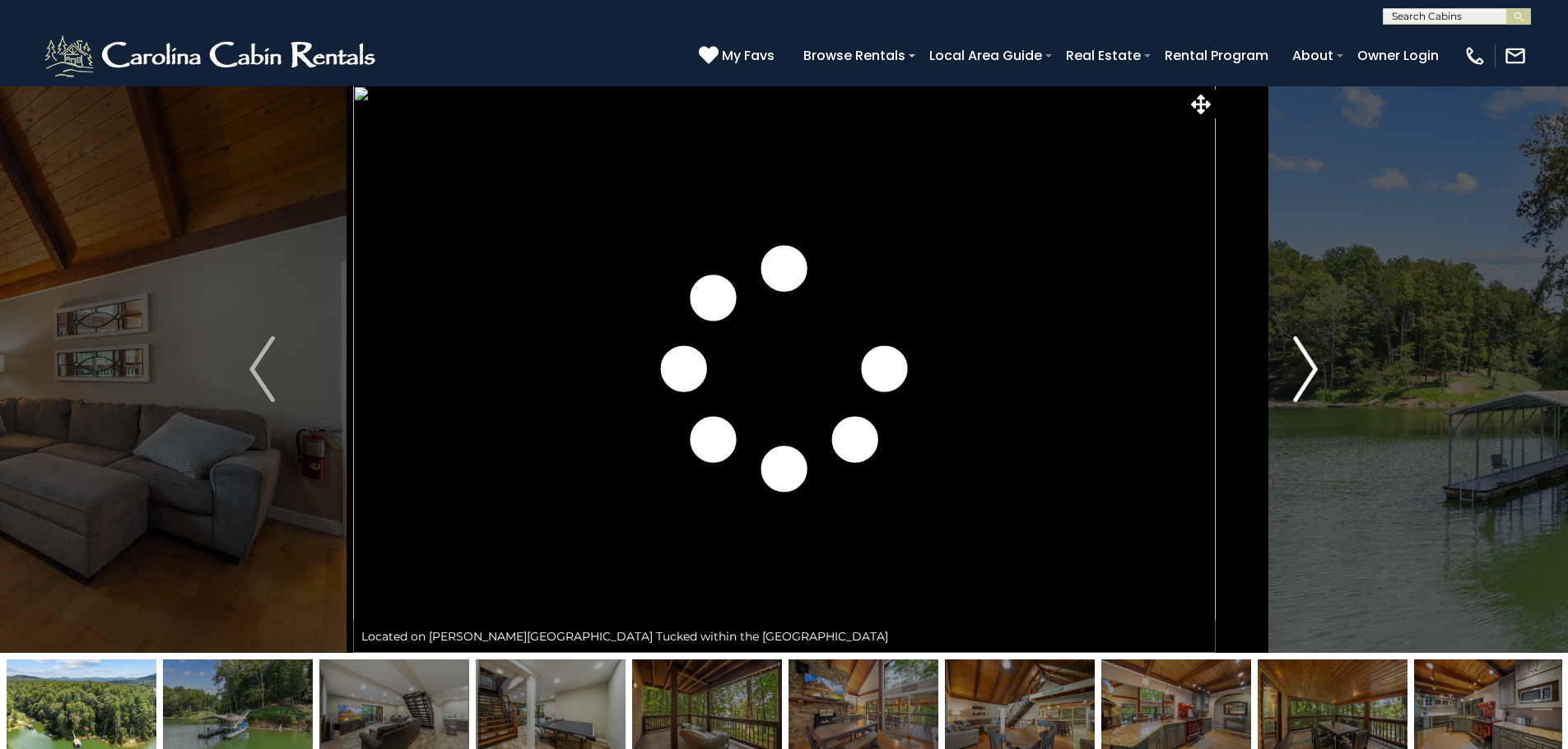
click at [1294, 370] on img "Next" at bounding box center [1305, 369] width 25 height 66
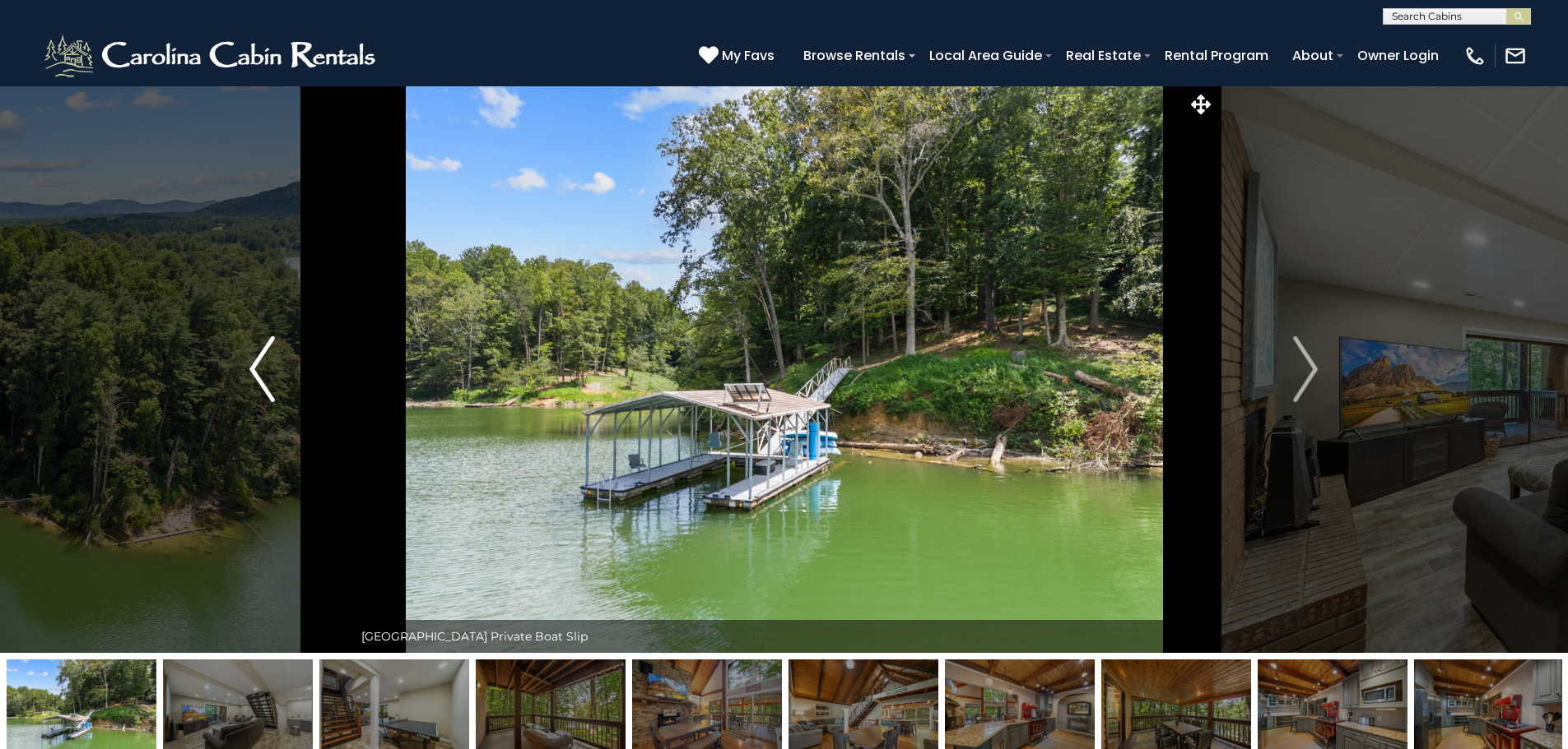
click at [278, 365] on button "Previous" at bounding box center [262, 369] width 181 height 568
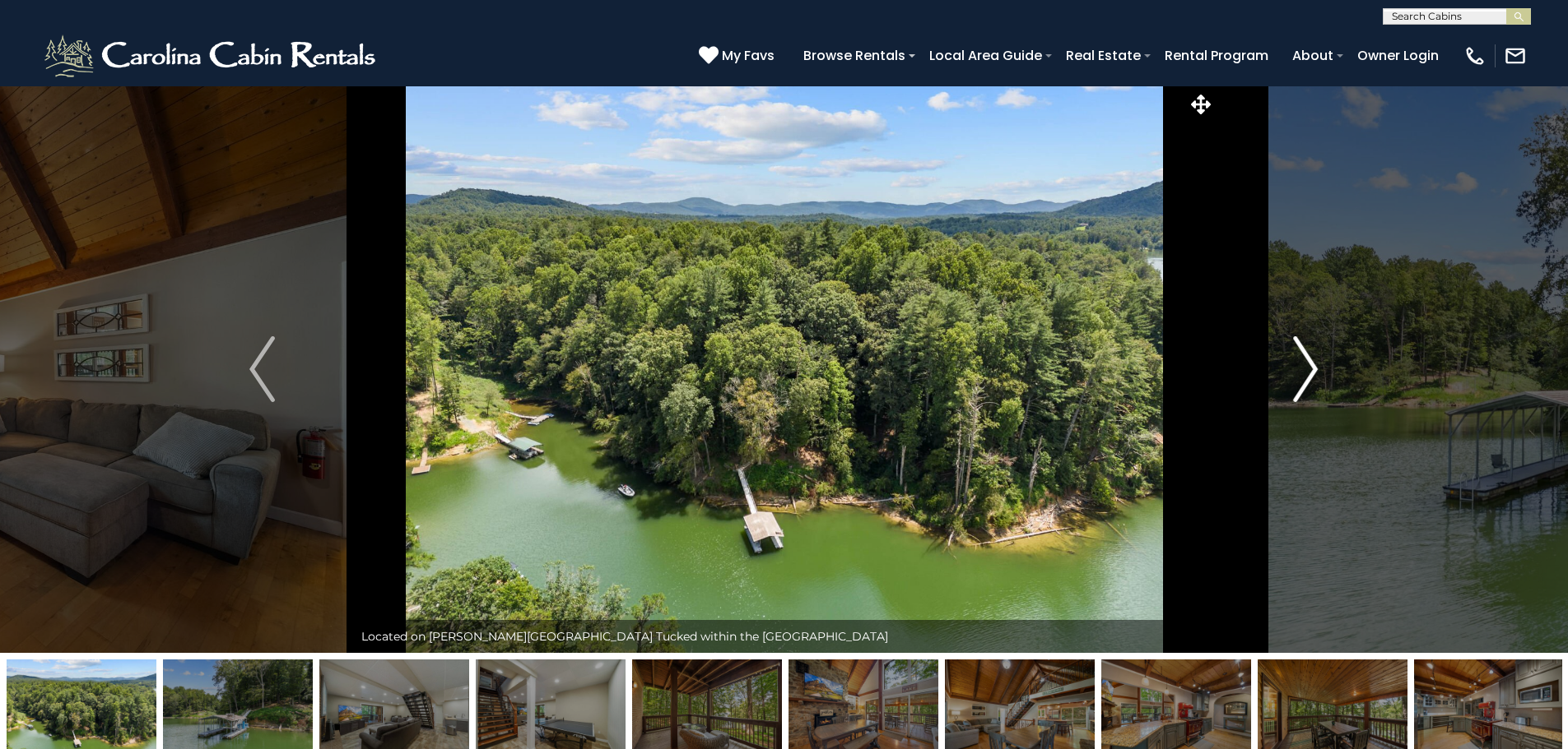
click at [1297, 356] on img "Next" at bounding box center [1305, 369] width 25 height 66
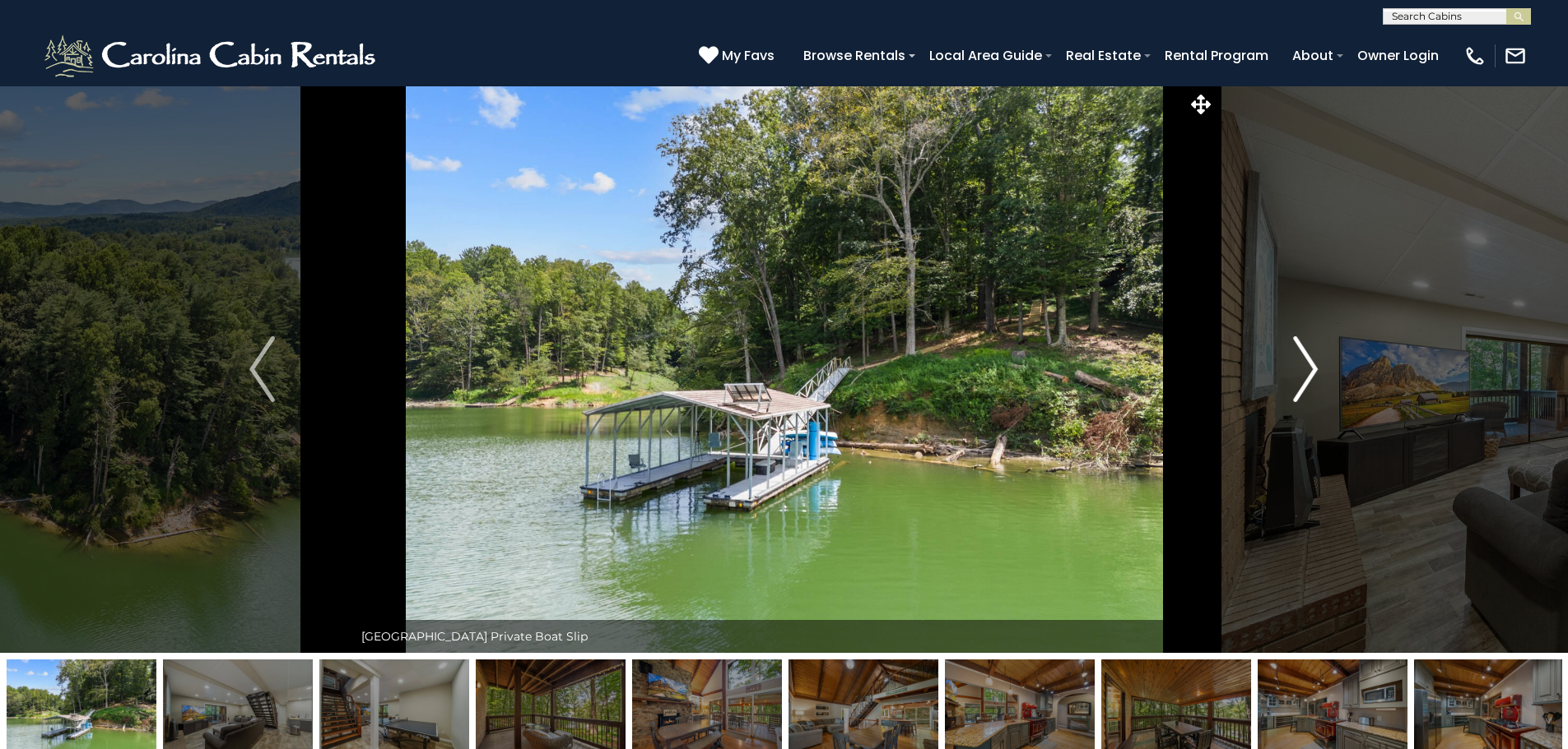
drag, startPoint x: 1297, startPoint y: 356, endPoint x: 1304, endPoint y: 362, distance: 9.2
click at [1298, 356] on img "Next" at bounding box center [1305, 369] width 25 height 66
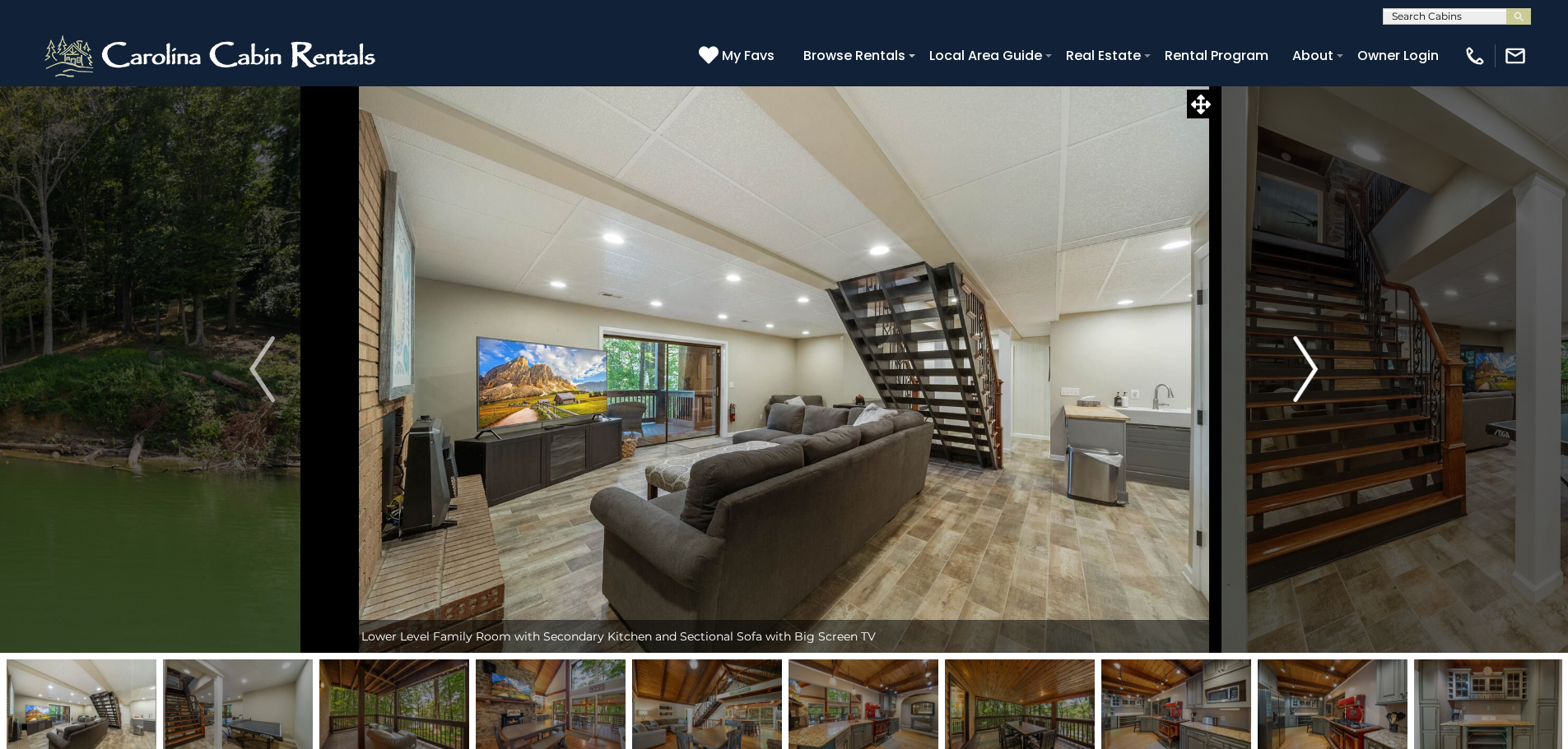
click at [1304, 362] on img "Next" at bounding box center [1305, 369] width 25 height 66
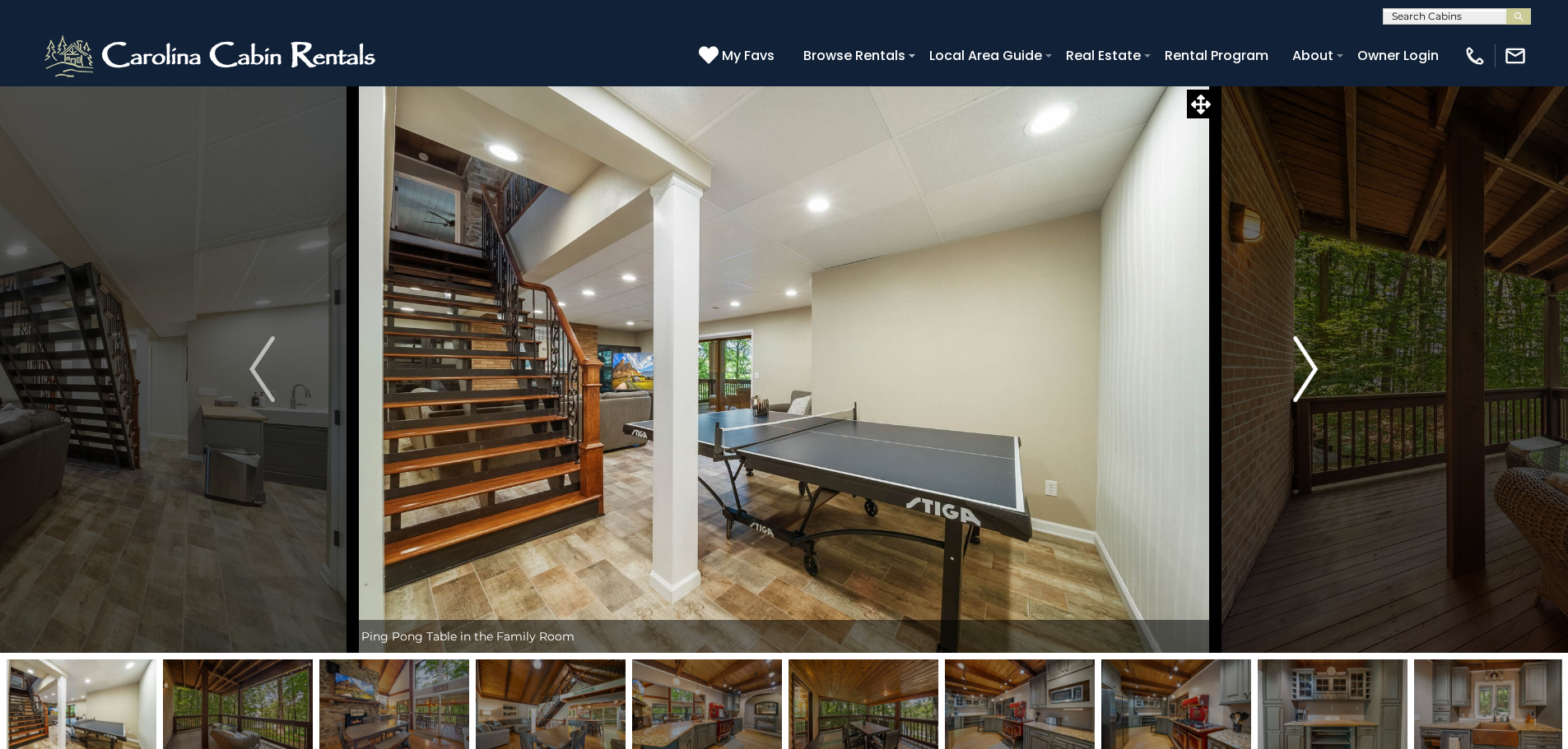
click at [1304, 362] on img "Next" at bounding box center [1305, 369] width 25 height 66
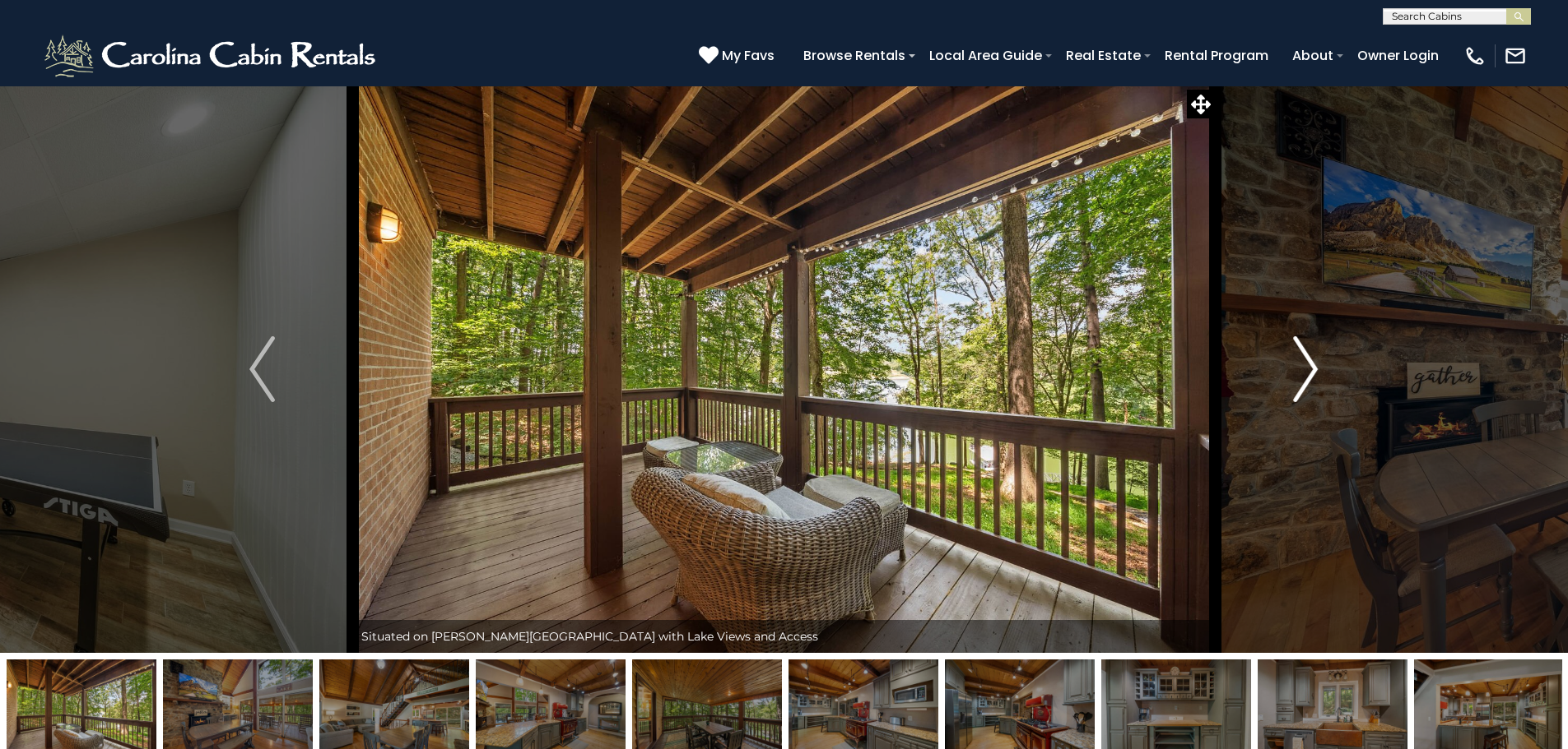
click at [1305, 362] on img "Next" at bounding box center [1305, 369] width 25 height 66
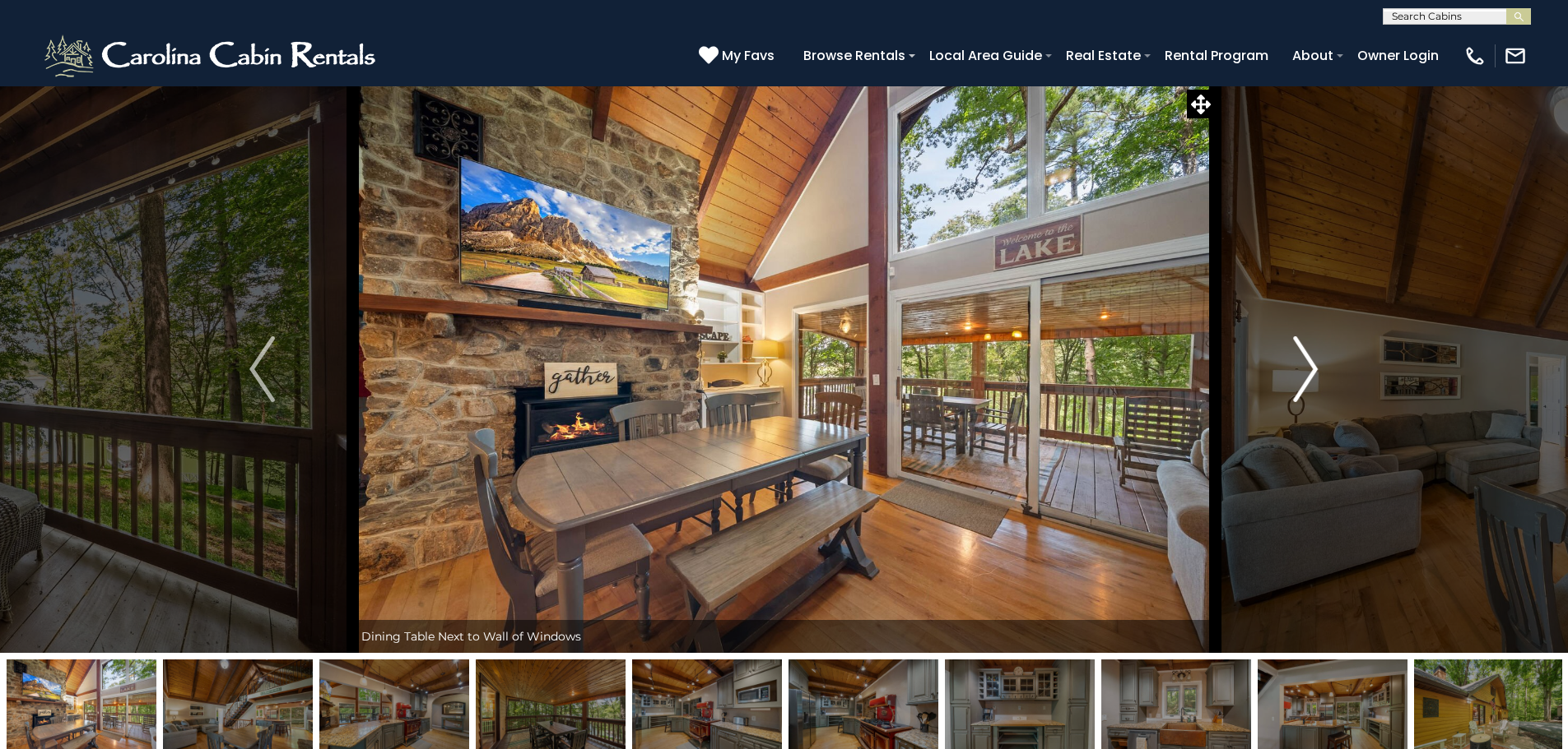
click at [1308, 362] on img "Next" at bounding box center [1305, 369] width 25 height 66
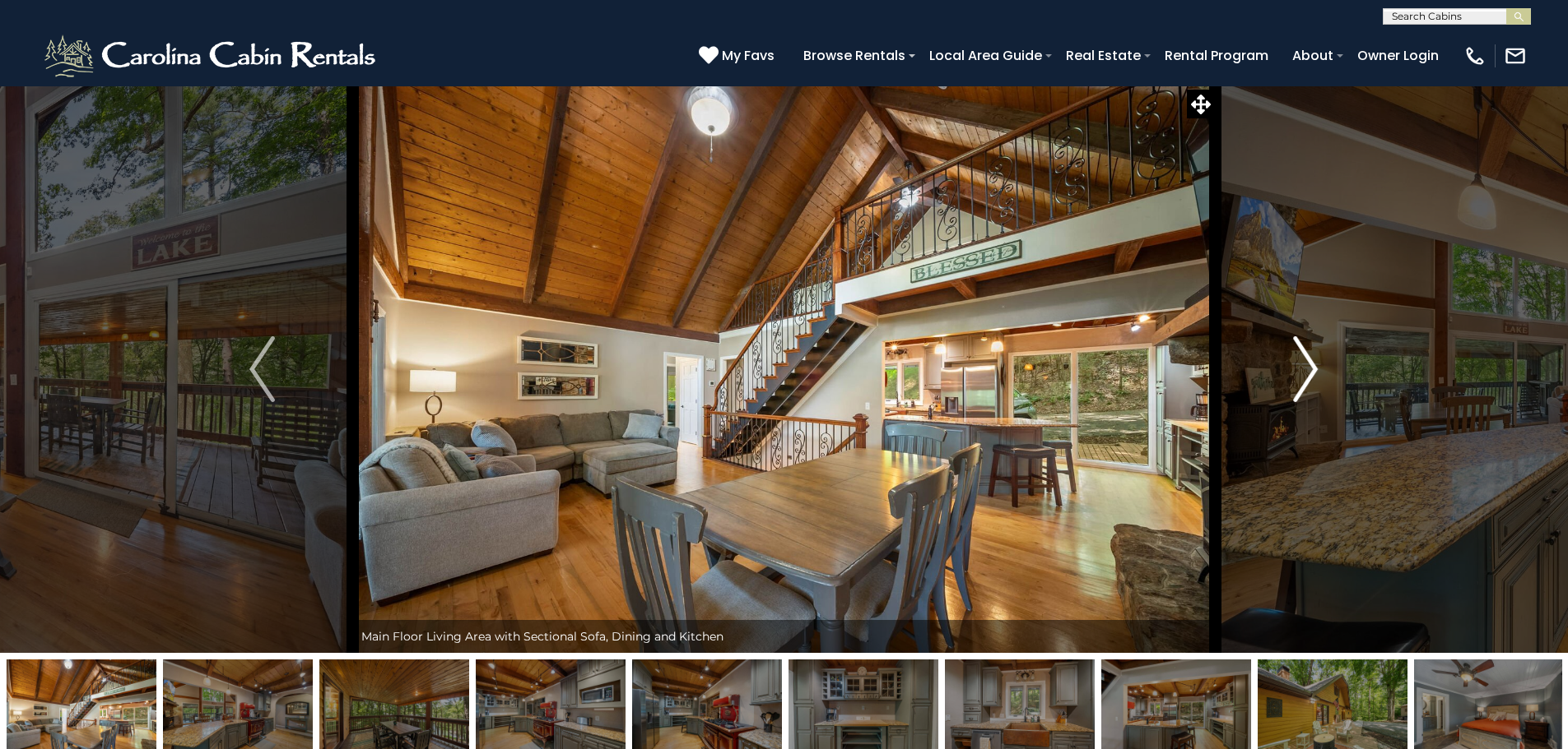
click at [1308, 362] on img "Next" at bounding box center [1305, 369] width 25 height 66
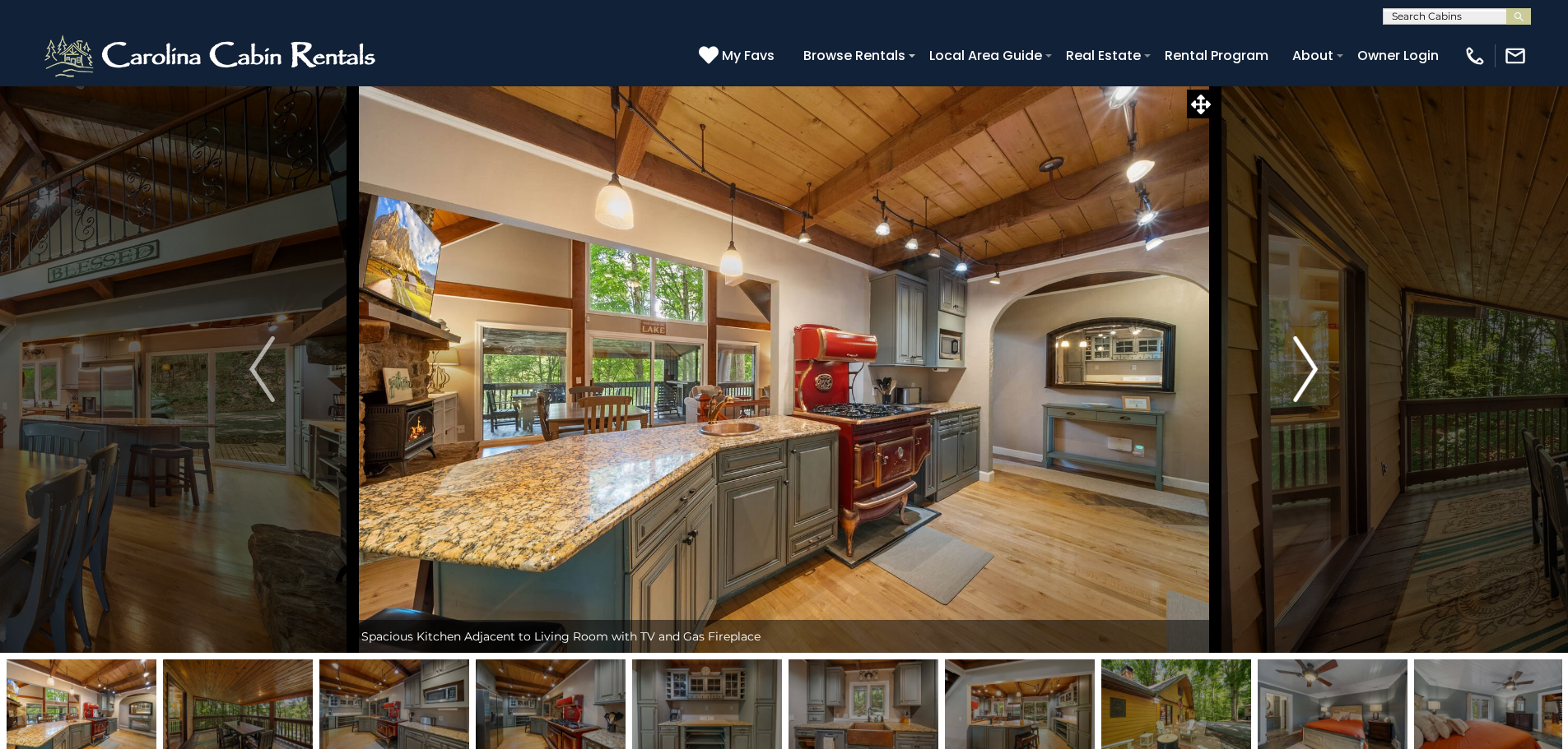
click at [1308, 362] on img "Next" at bounding box center [1305, 369] width 25 height 66
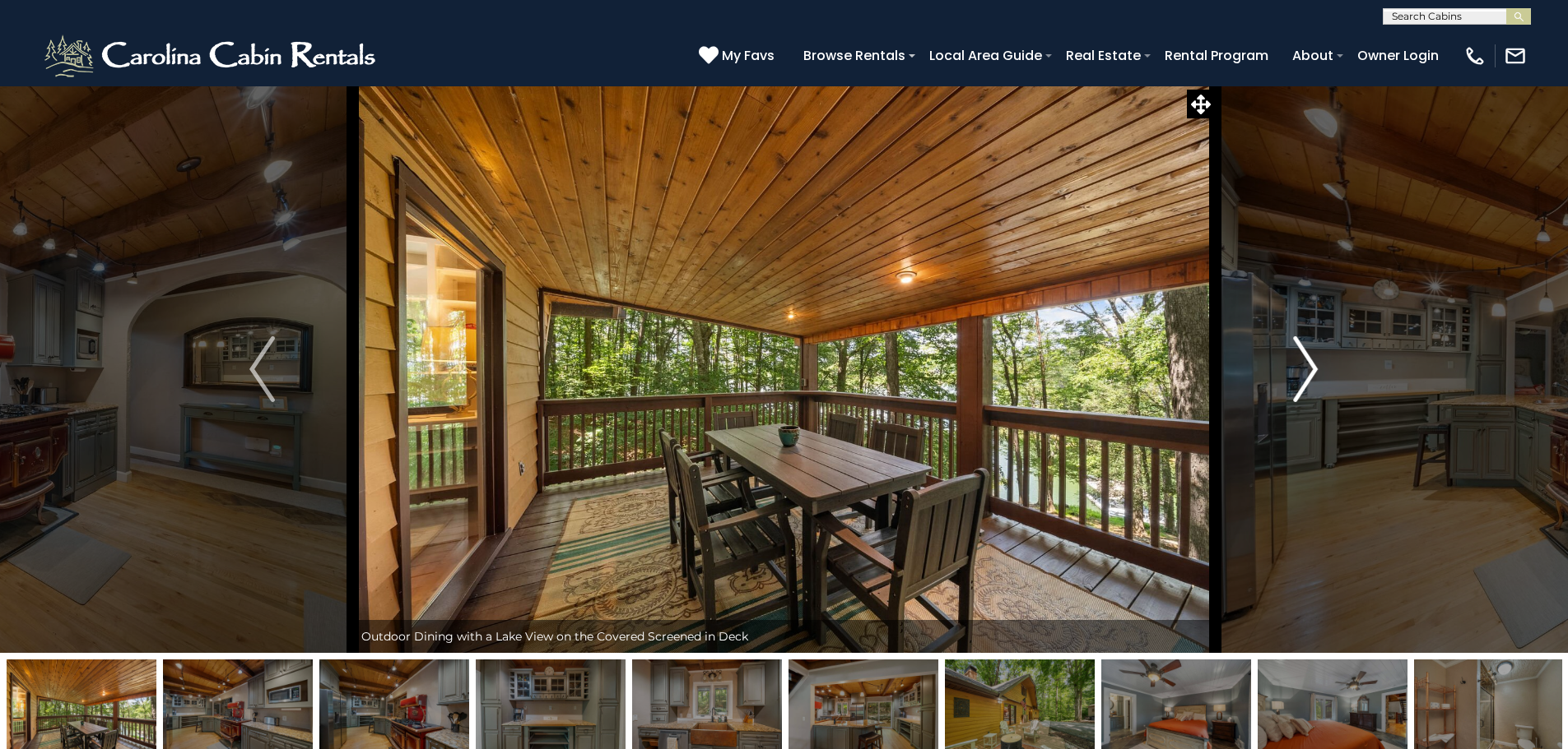
click at [1308, 362] on img "Next" at bounding box center [1305, 369] width 25 height 66
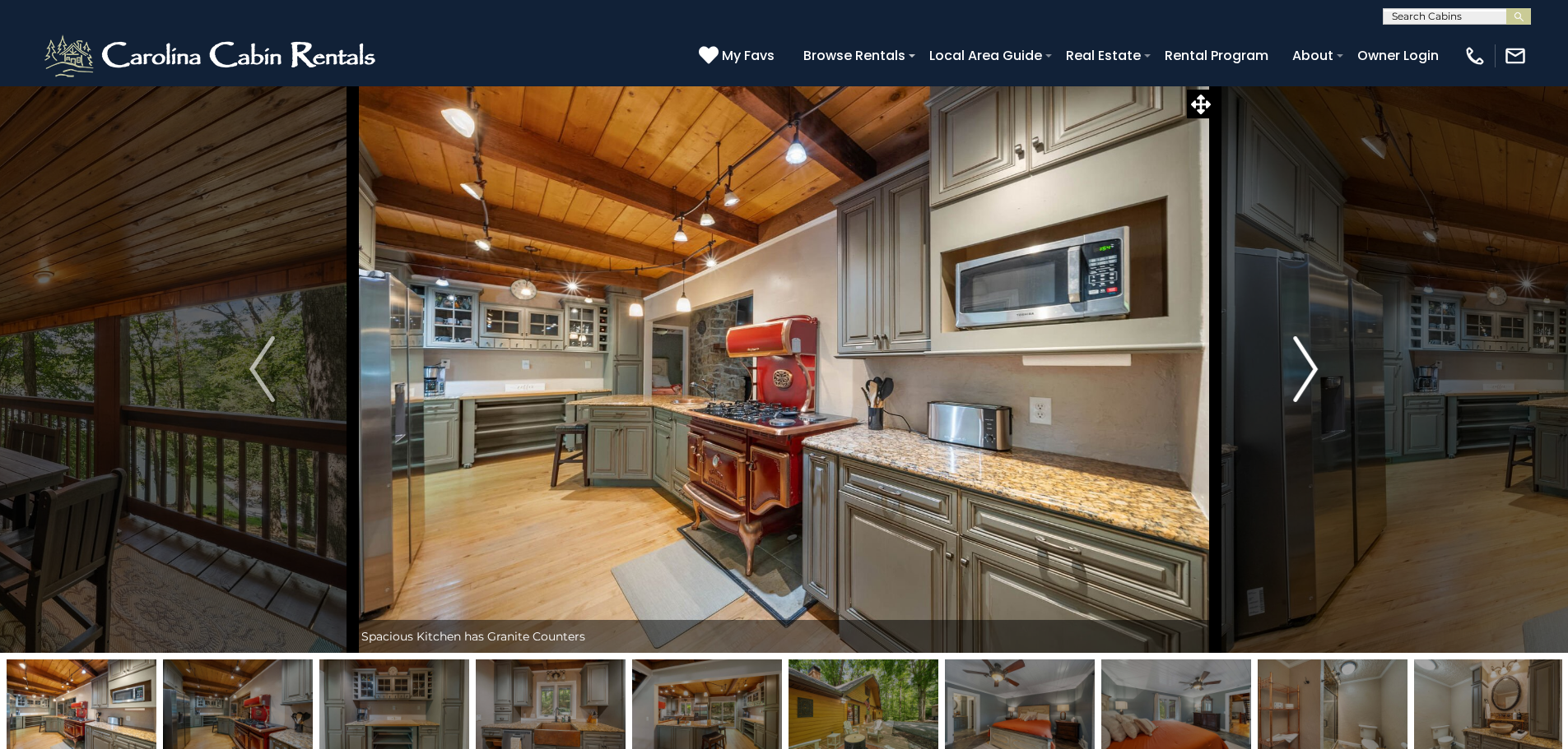
click at [1308, 362] on img "Next" at bounding box center [1305, 369] width 25 height 66
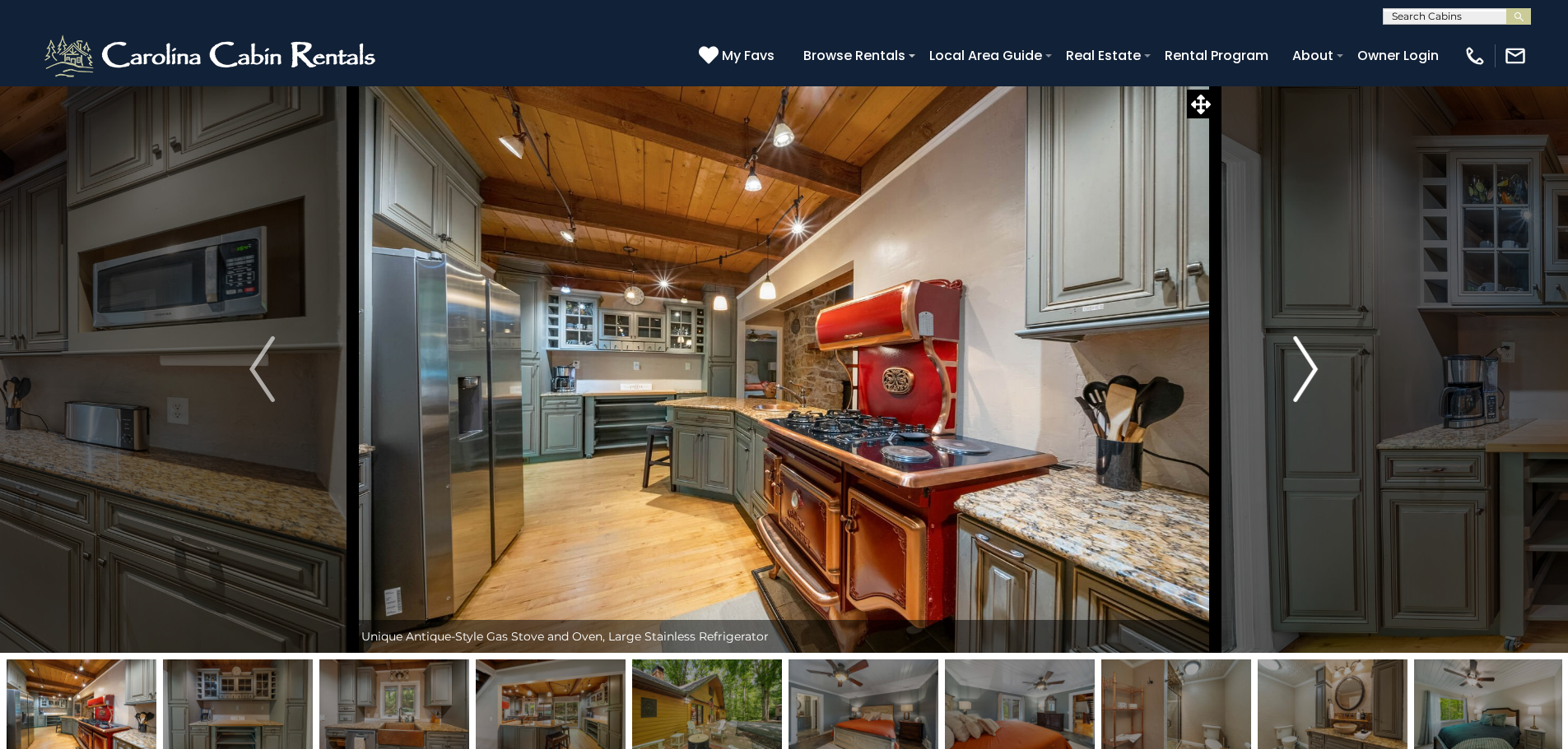
click at [1308, 362] on img "Next" at bounding box center [1305, 369] width 25 height 66
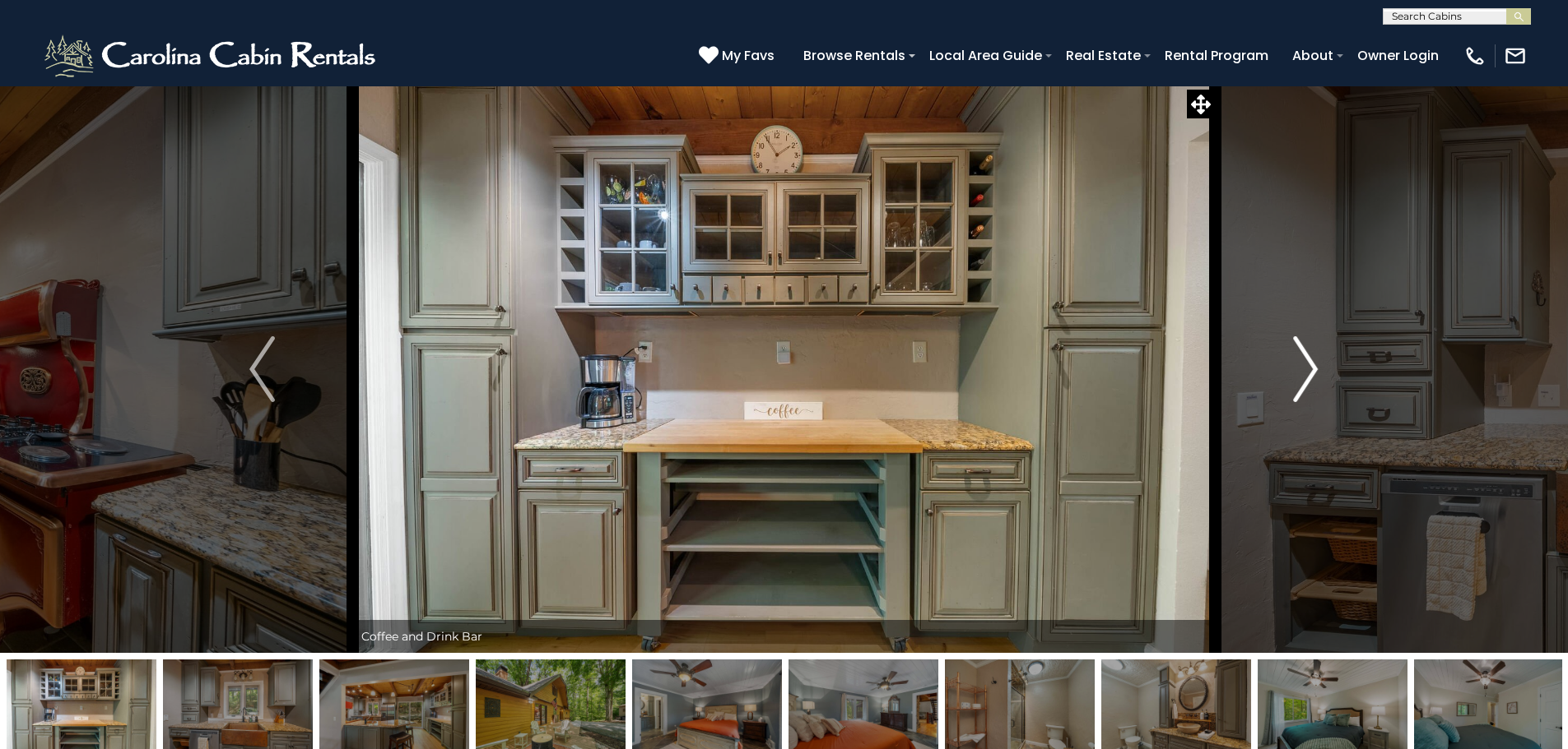
click at [1308, 362] on img "Next" at bounding box center [1305, 369] width 25 height 66
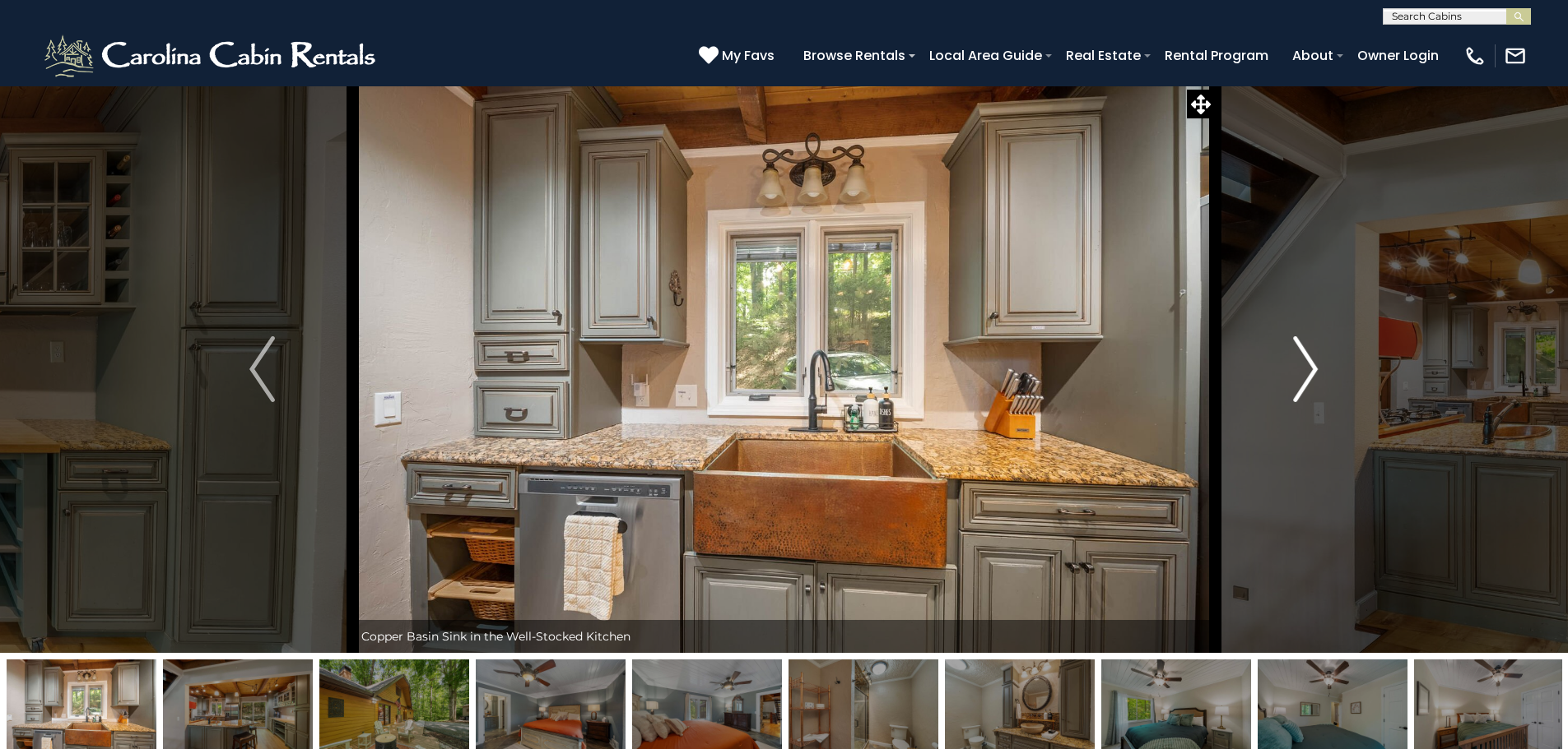
click at [1308, 362] on img "Next" at bounding box center [1305, 369] width 25 height 66
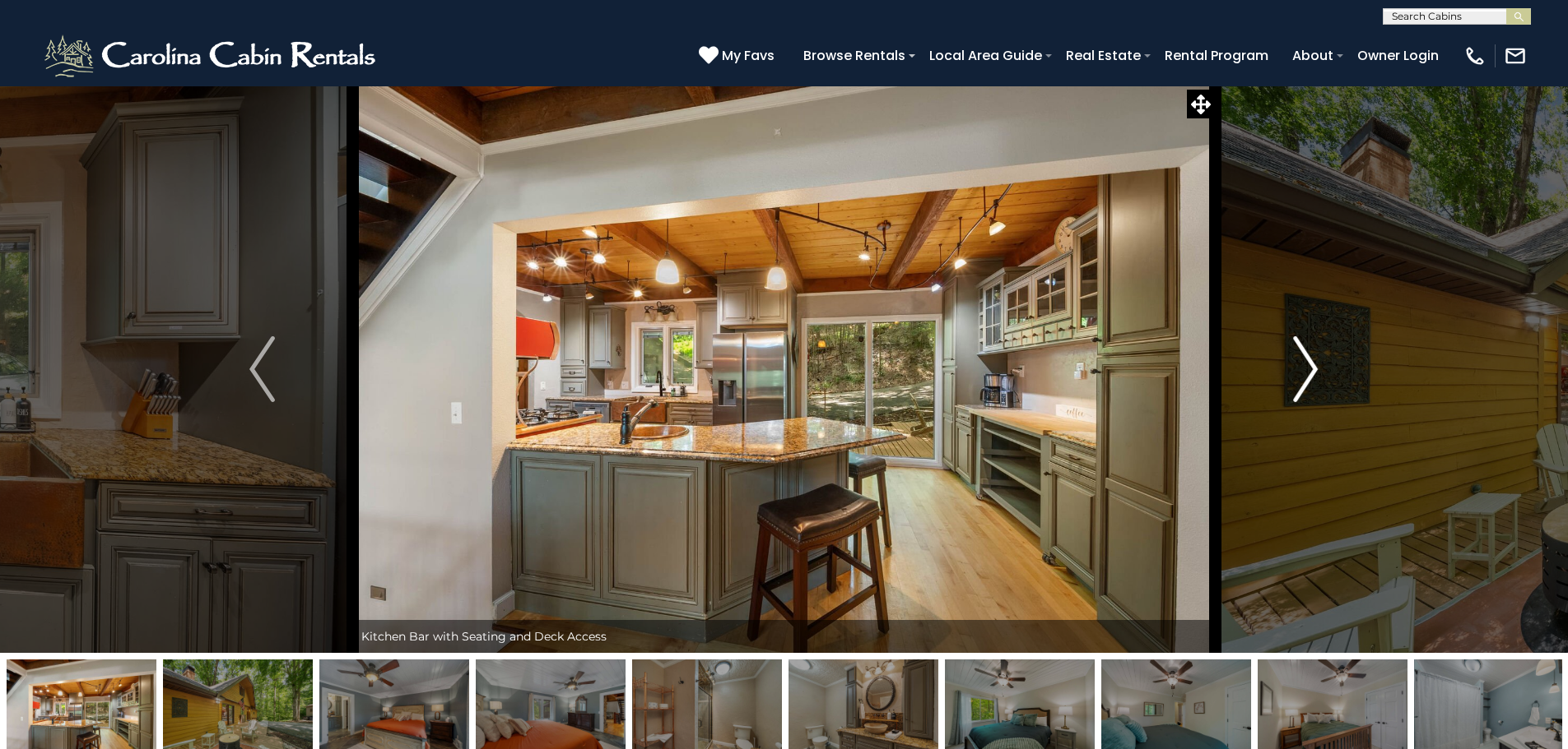
click at [1325, 363] on button "Next" at bounding box center [1305, 369] width 181 height 568
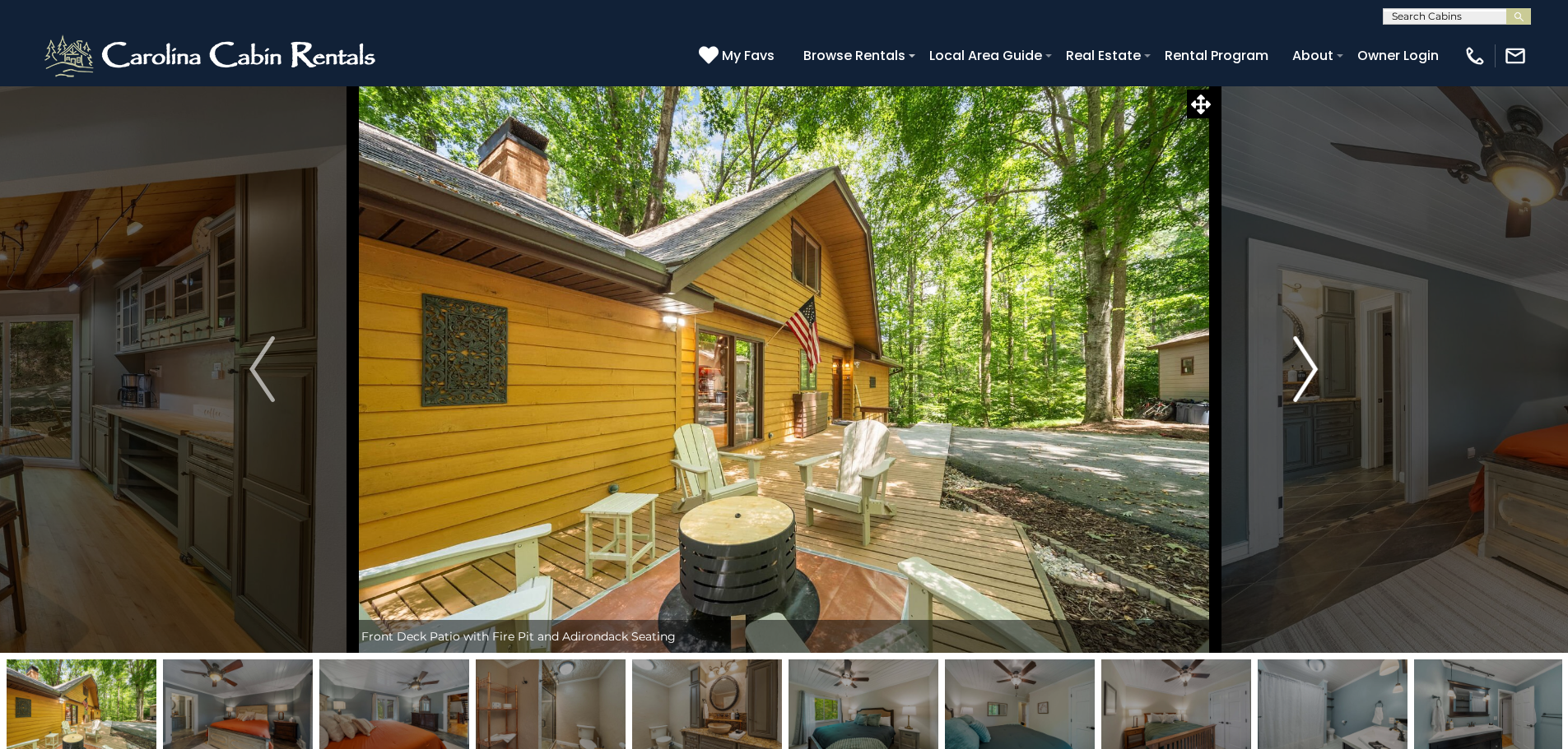
click at [1325, 363] on button "Next" at bounding box center [1305, 369] width 181 height 568
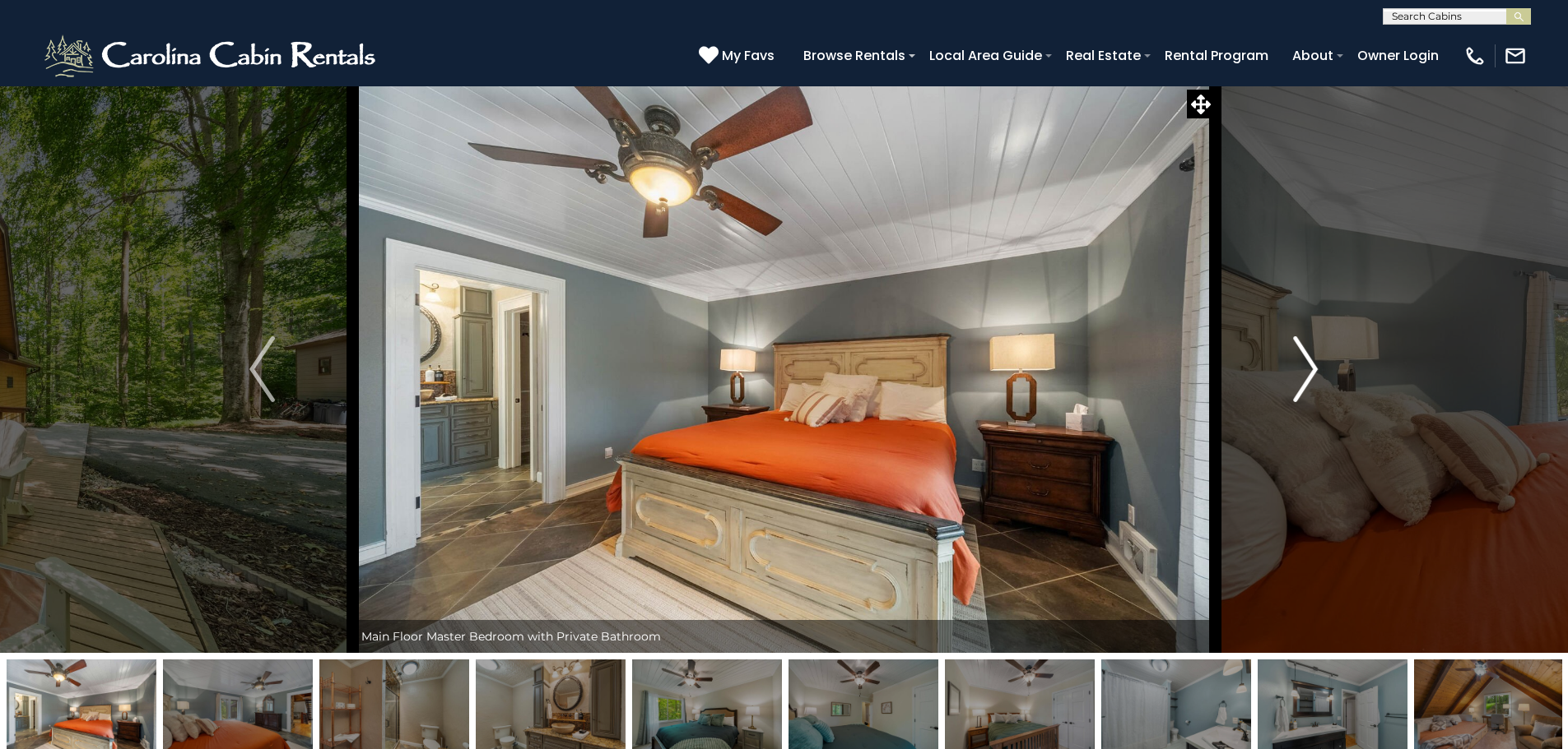
click at [1325, 363] on button "Next" at bounding box center [1305, 369] width 181 height 568
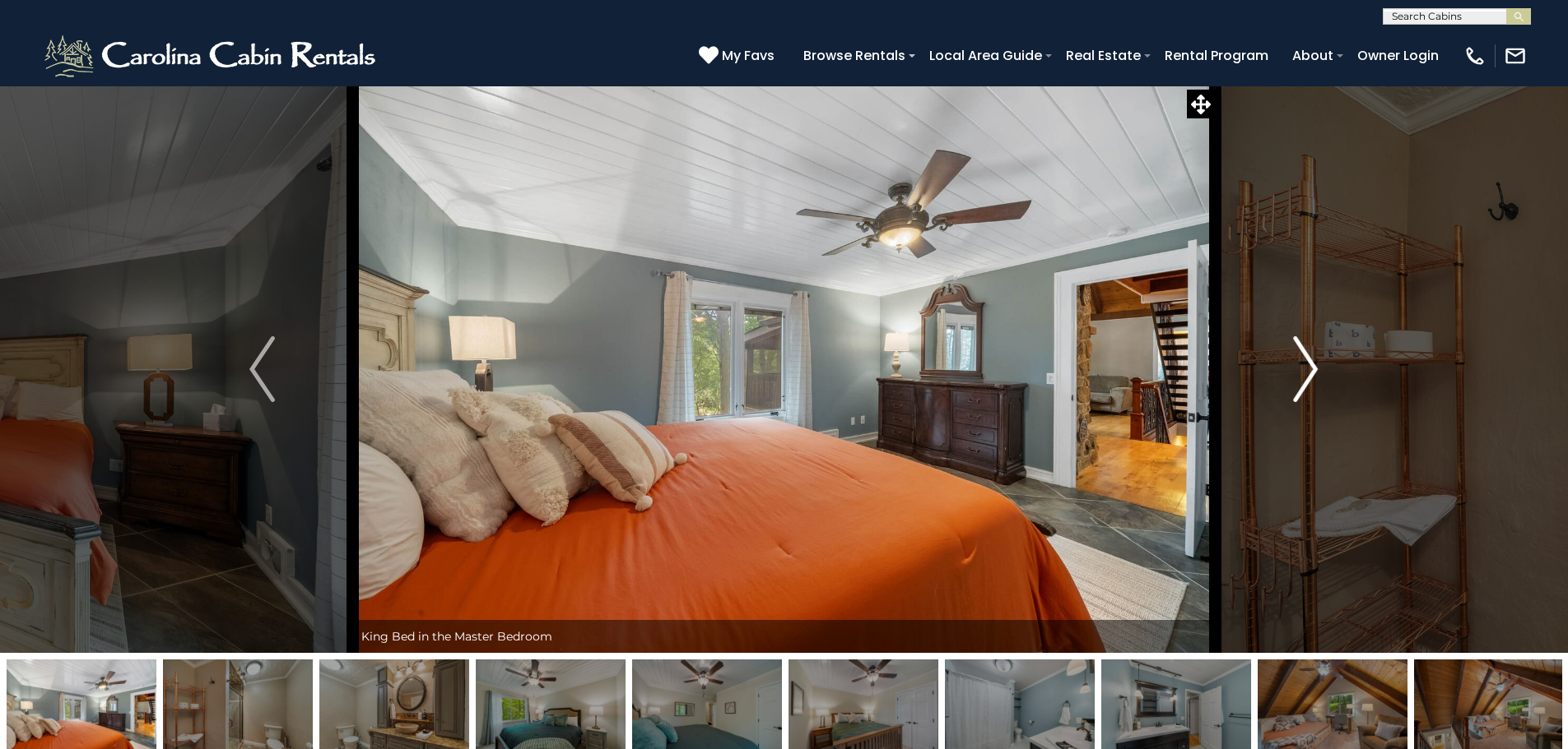
click at [1325, 363] on button "Next" at bounding box center [1305, 369] width 181 height 568
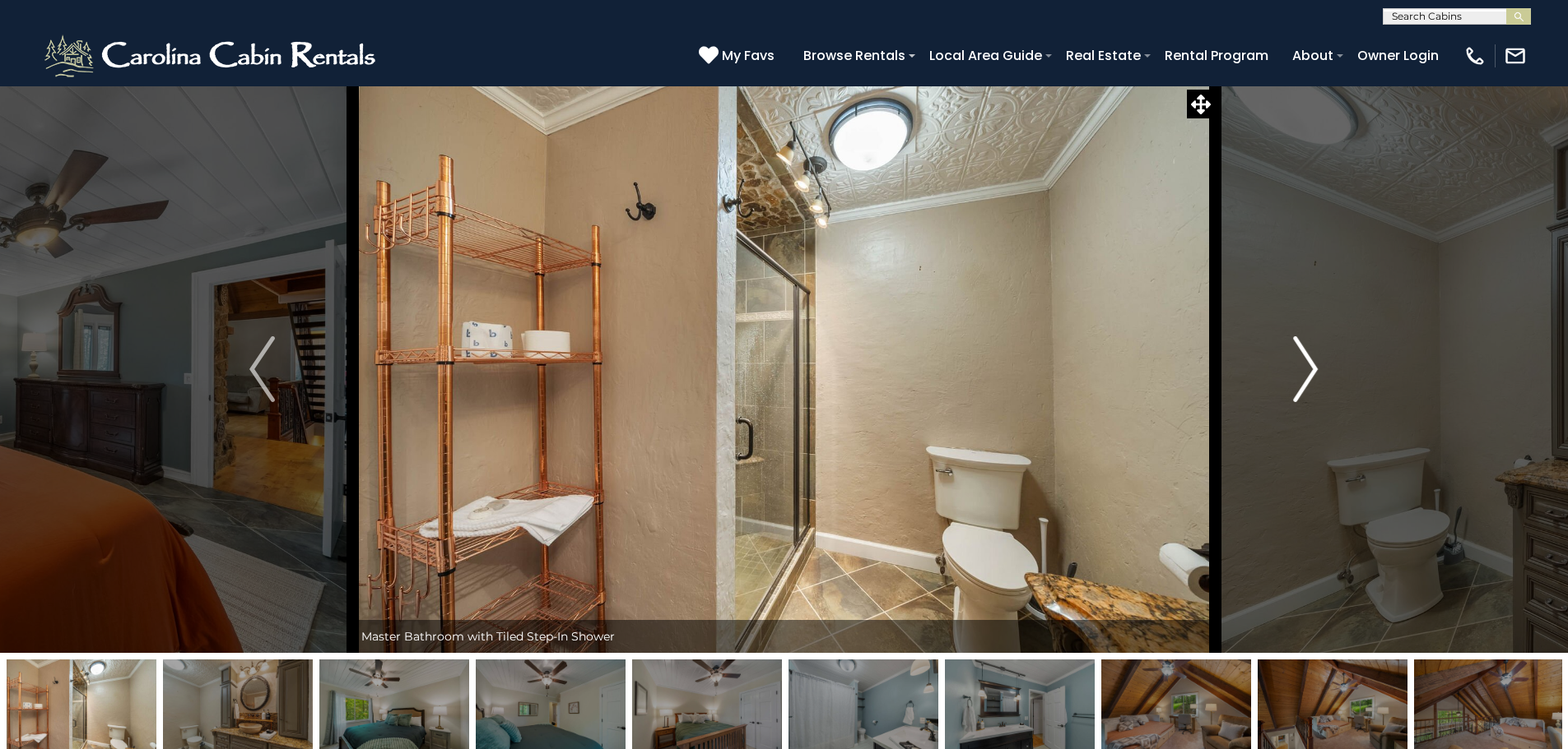
click at [1325, 363] on button "Next" at bounding box center [1305, 369] width 181 height 568
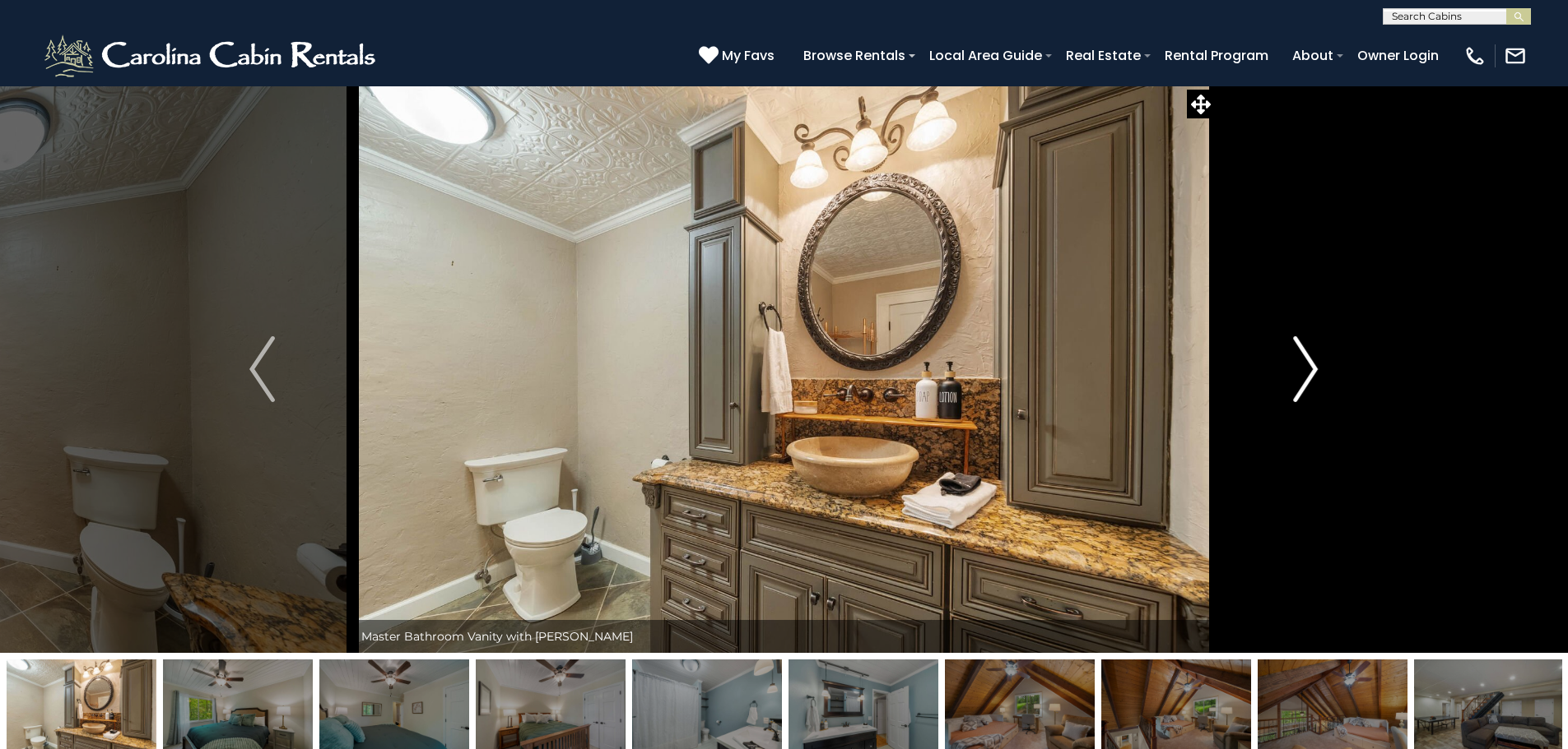
click at [1325, 363] on button "Next" at bounding box center [1305, 369] width 181 height 568
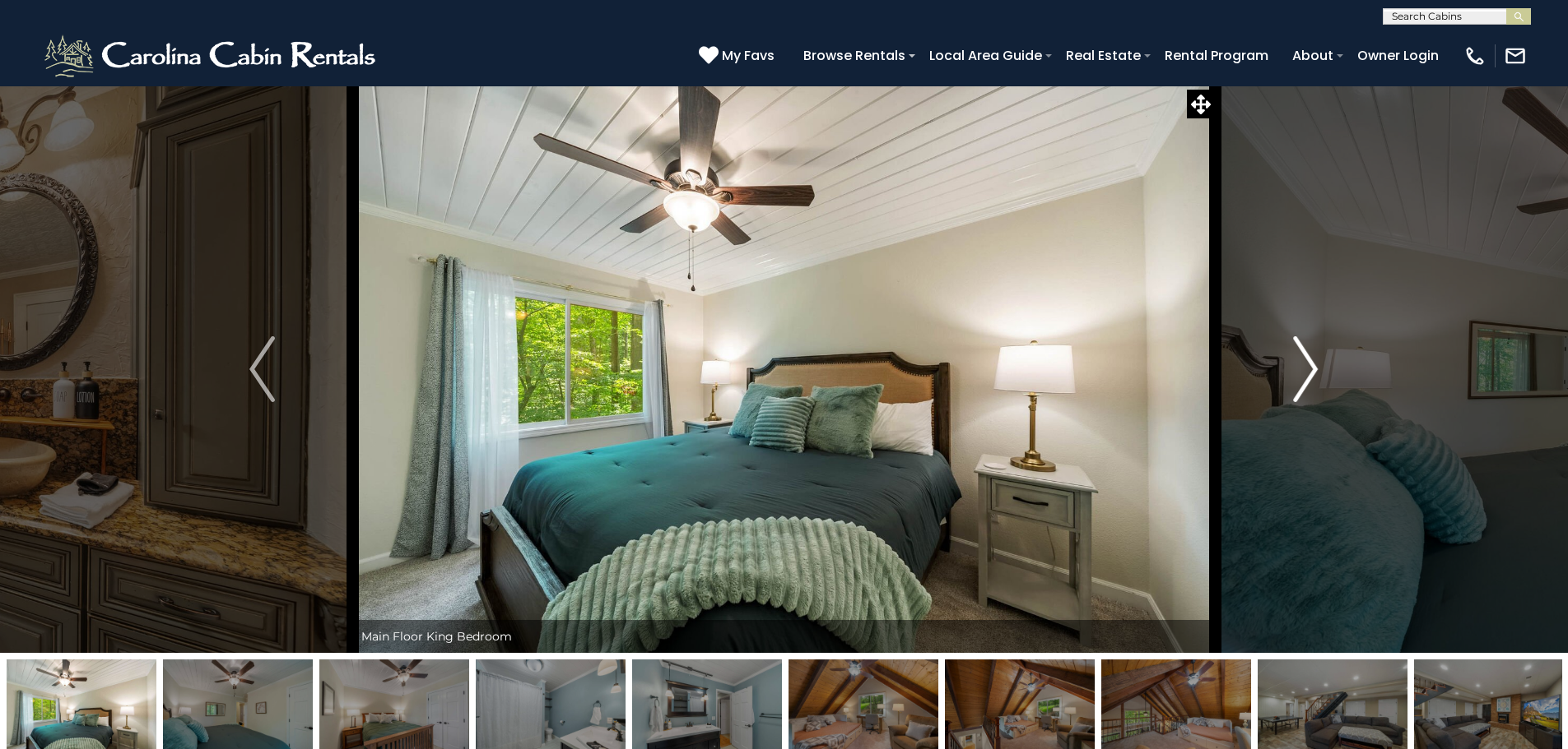
click at [1327, 364] on button "Next" at bounding box center [1305, 369] width 181 height 568
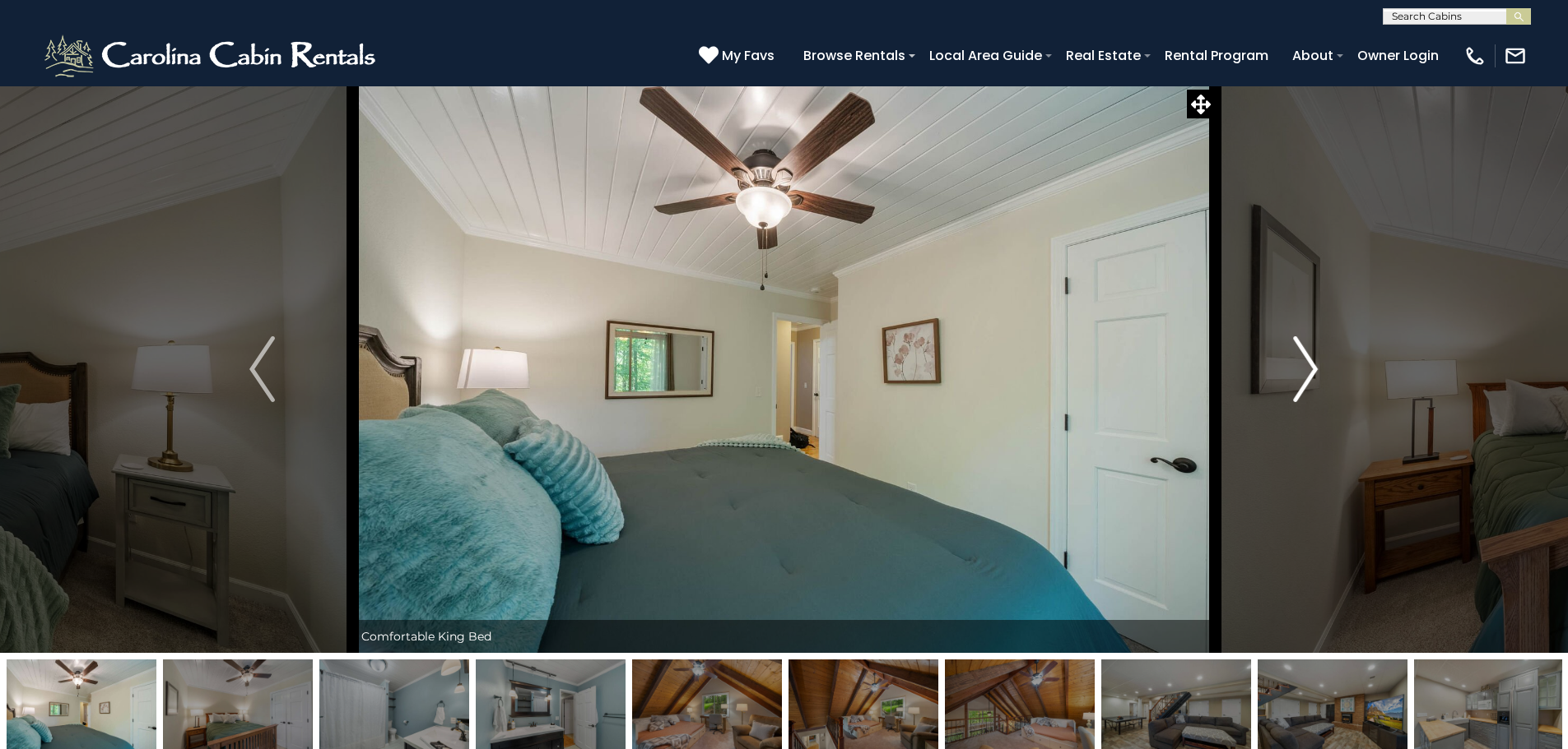
click at [1327, 364] on button "Next" at bounding box center [1305, 369] width 181 height 568
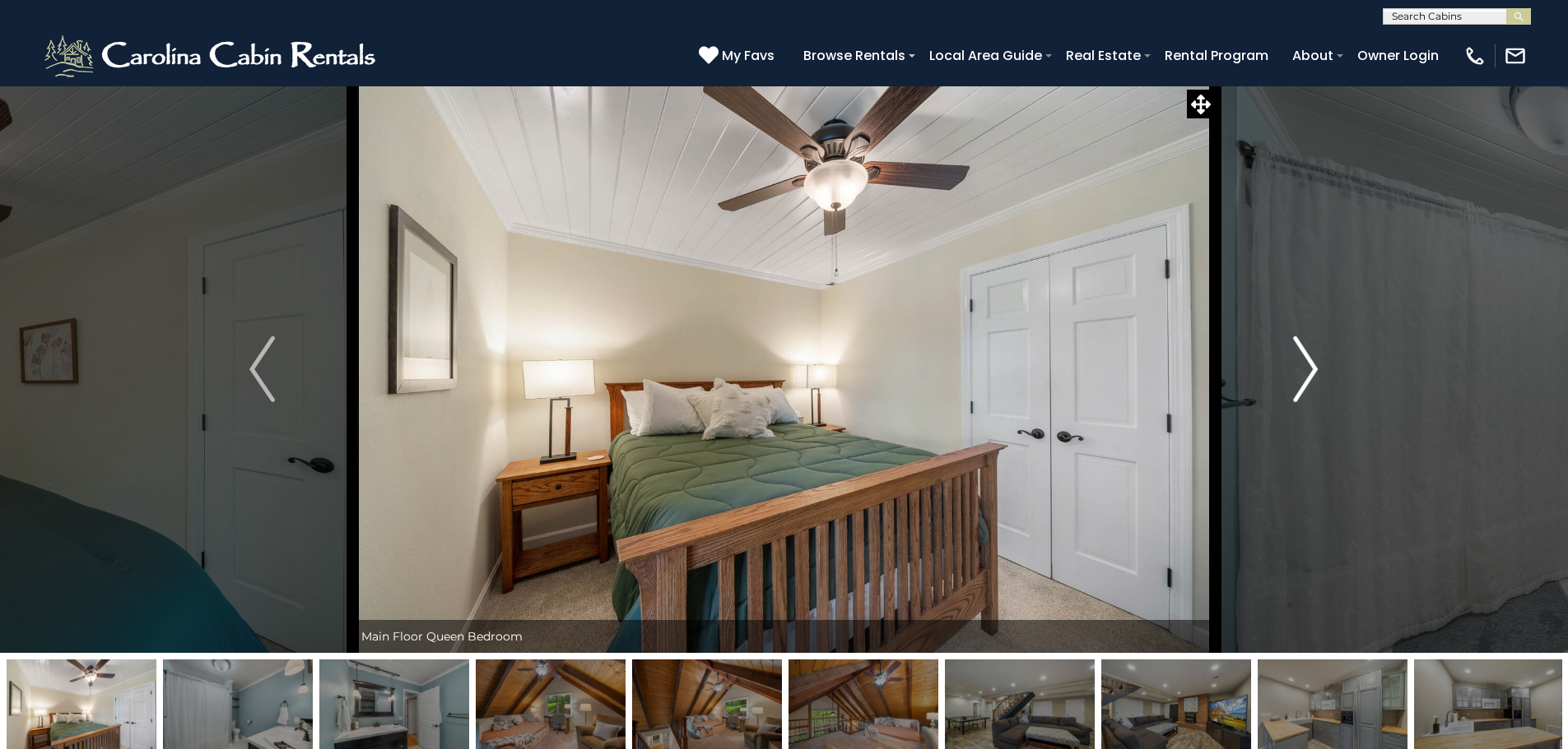
click at [1327, 364] on button "Next" at bounding box center [1305, 369] width 181 height 568
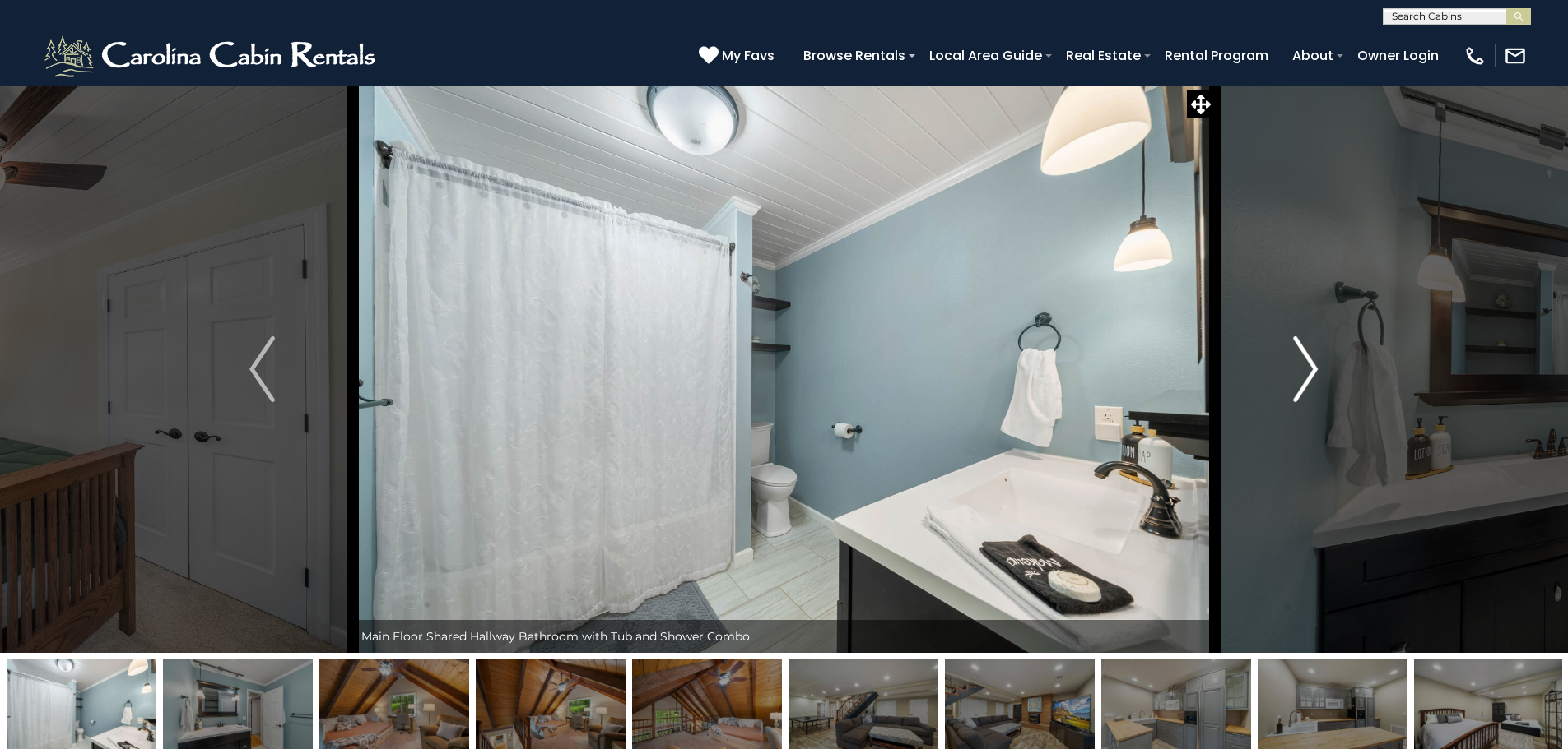
click at [1327, 364] on button "Next" at bounding box center [1305, 369] width 181 height 568
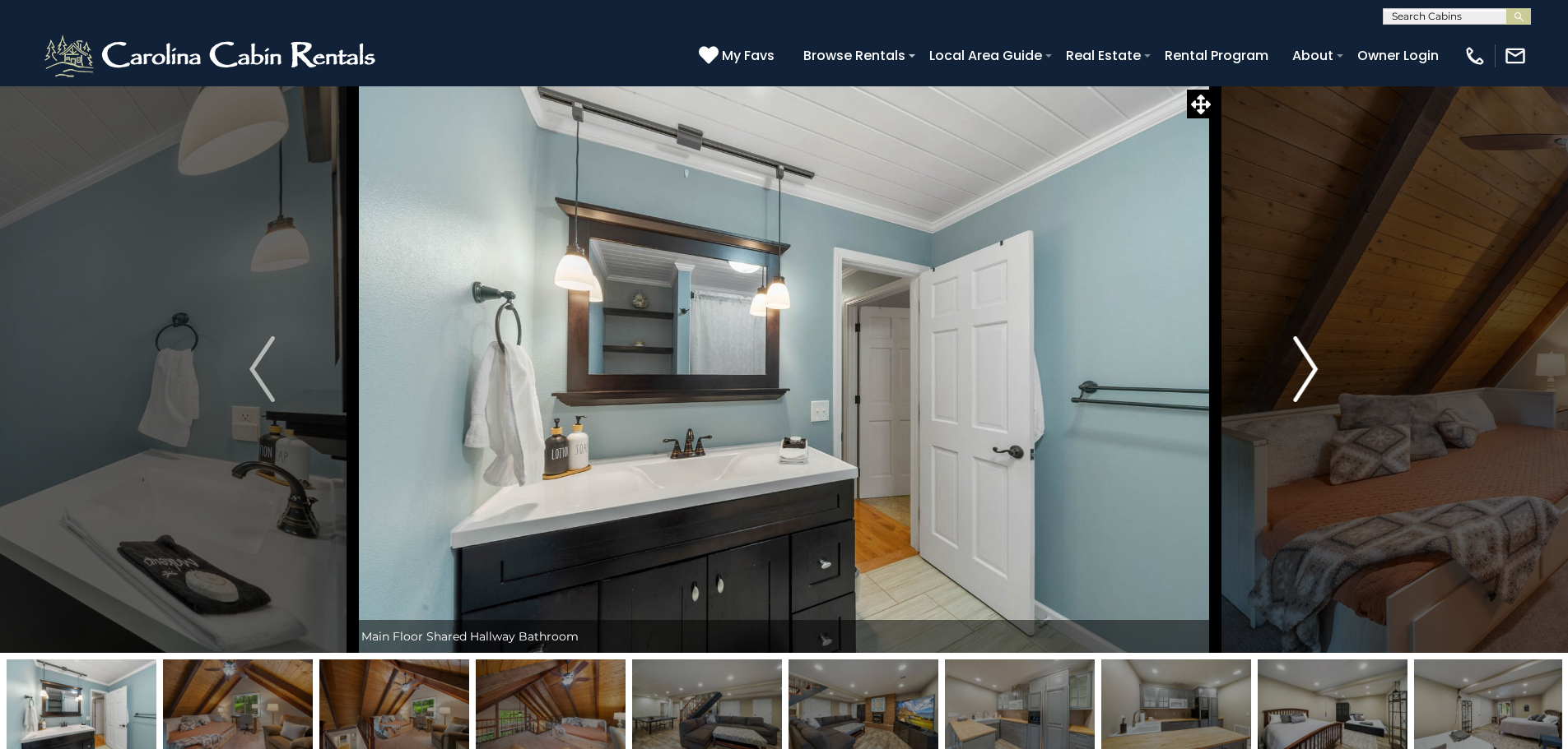
click at [1327, 364] on button "Next" at bounding box center [1305, 369] width 181 height 568
